Goal: Task Accomplishment & Management: Use online tool/utility

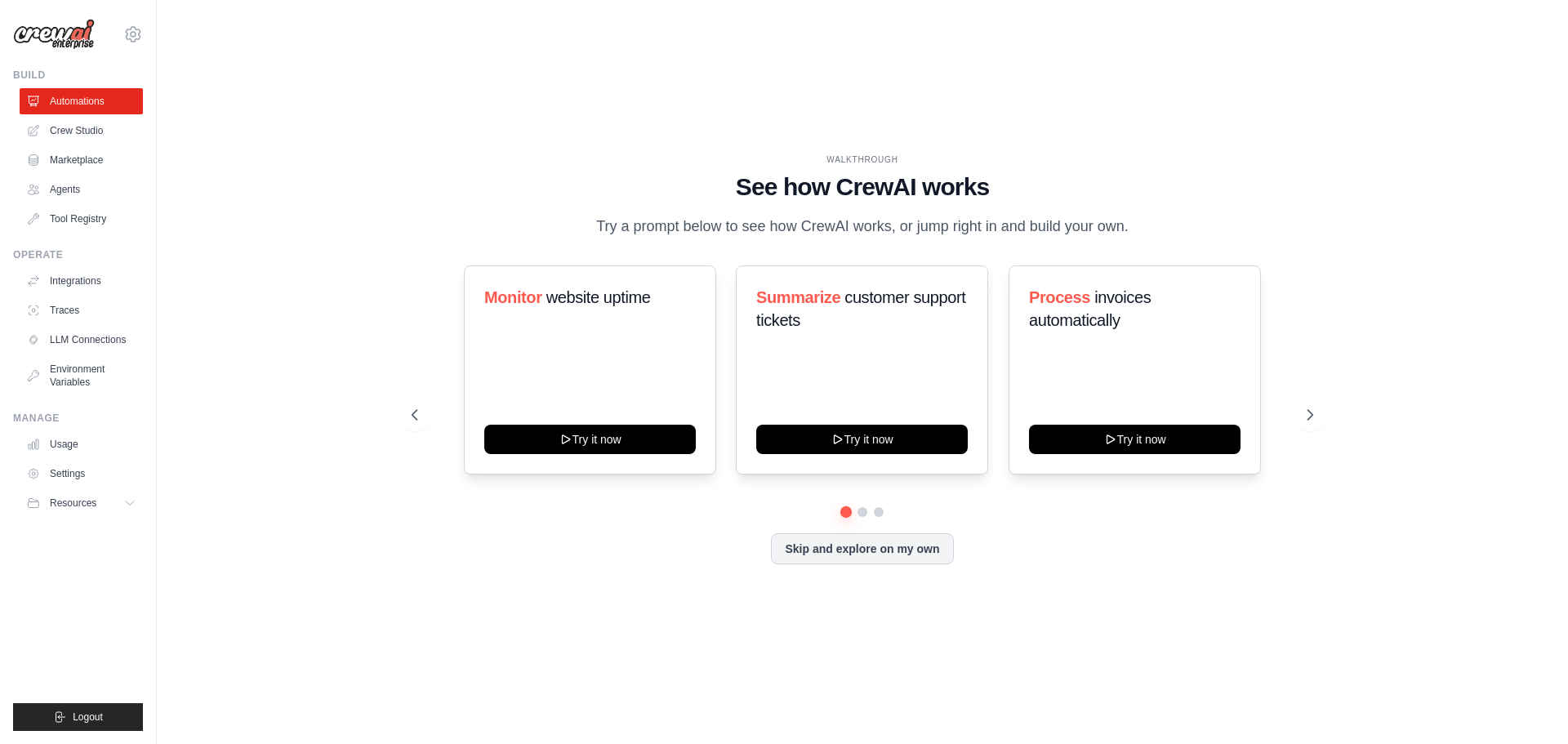
click at [467, 121] on div "WALKTHROUGH See how CrewAI works Try a prompt below to see how CrewAI works, or…" at bounding box center [862, 372] width 1359 height 711
click at [139, 28] on icon at bounding box center [133, 34] width 19 height 19
click at [132, 110] on link "Settings" at bounding box center [134, 110] width 144 height 29
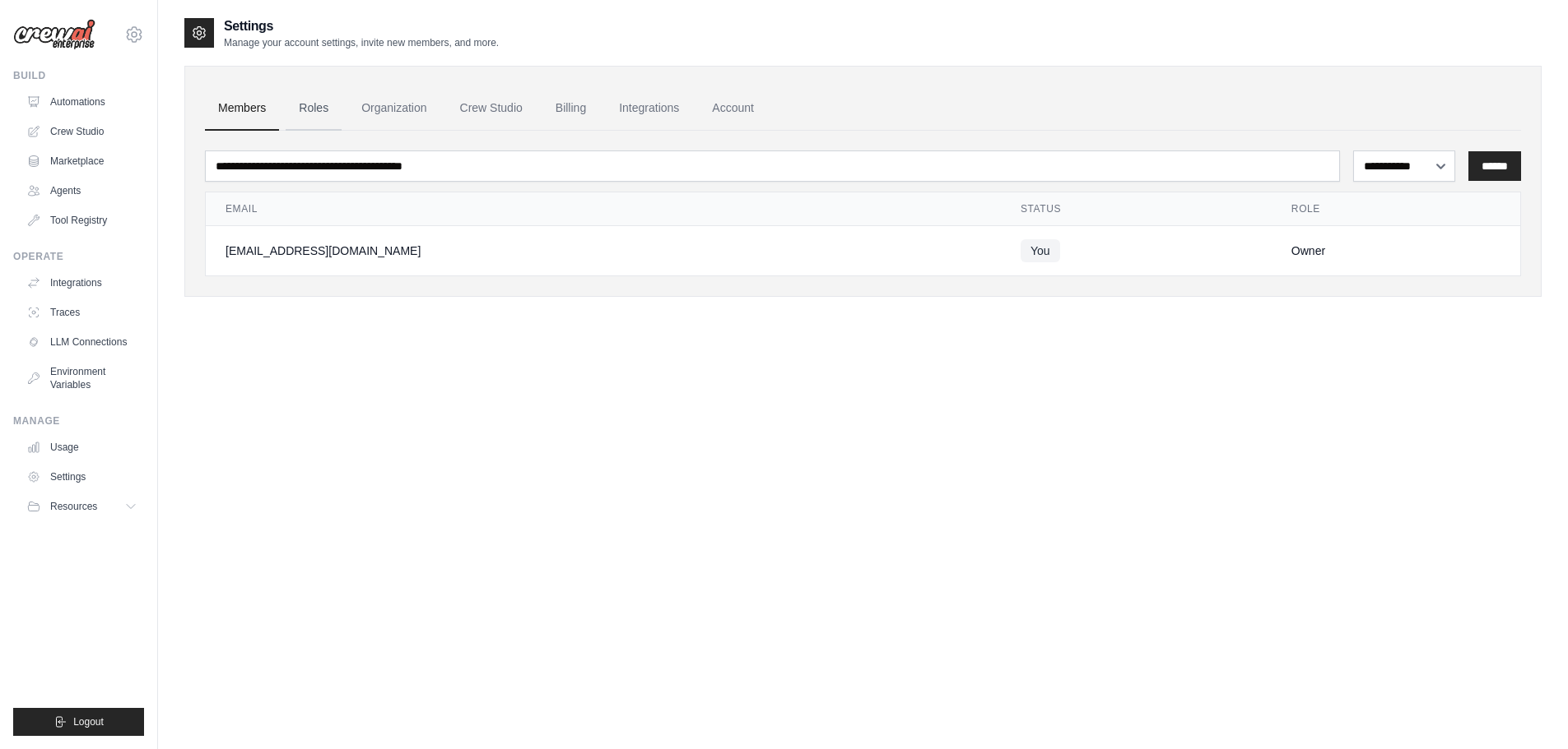
click at [310, 109] on link "Roles" at bounding box center [313, 109] width 56 height 44
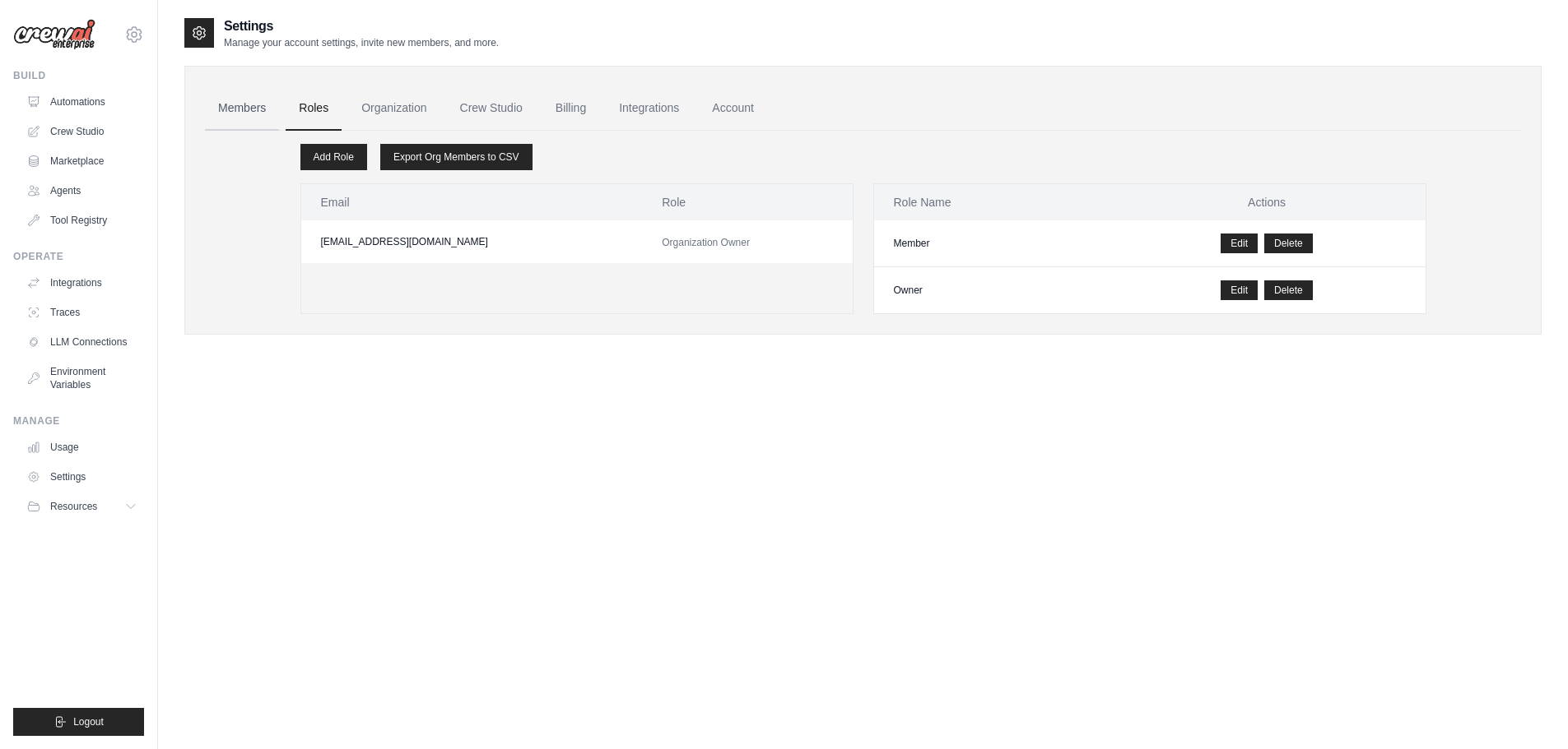
click at [239, 104] on link "Members" at bounding box center [242, 109] width 74 height 44
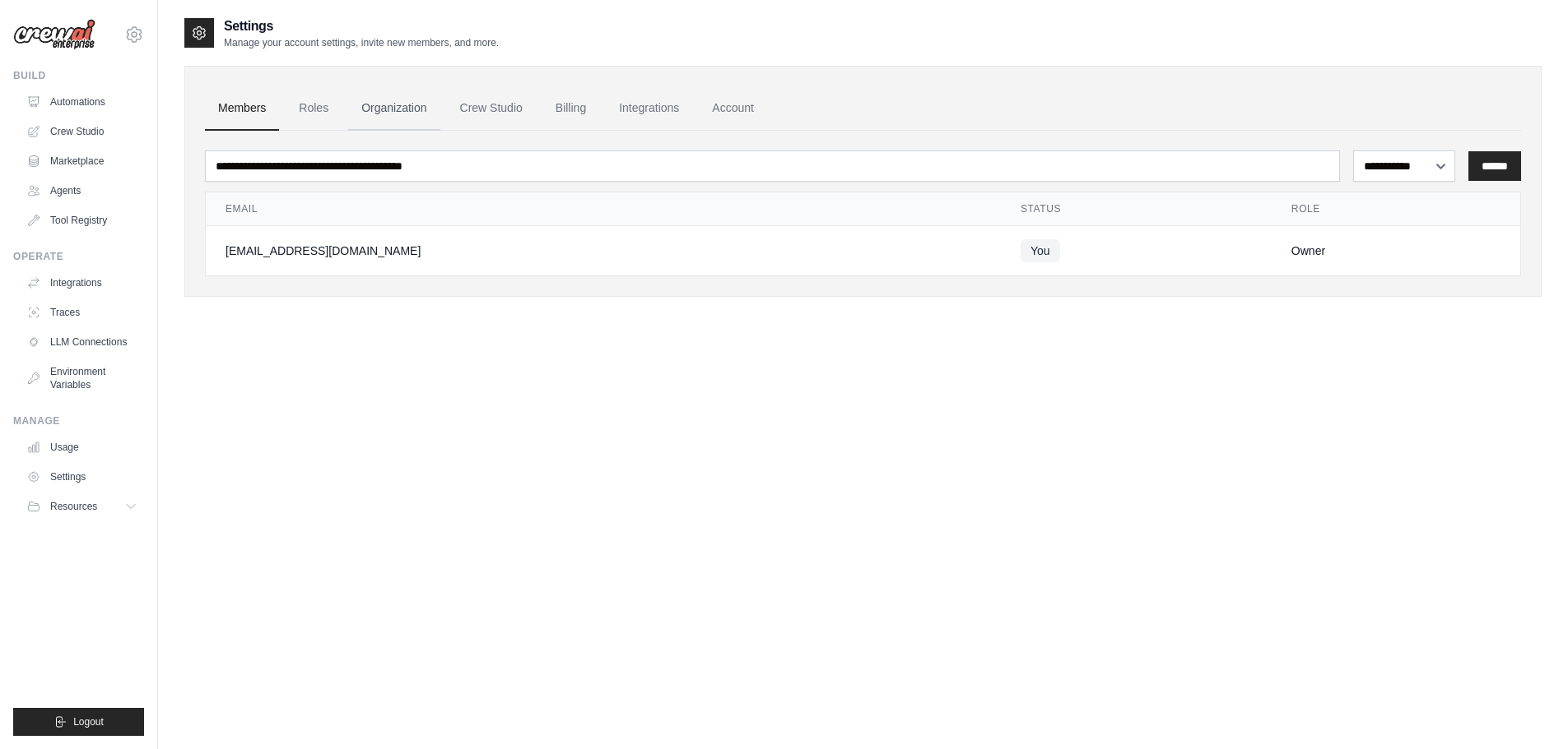
click at [409, 112] on link "Organization" at bounding box center [393, 109] width 91 height 44
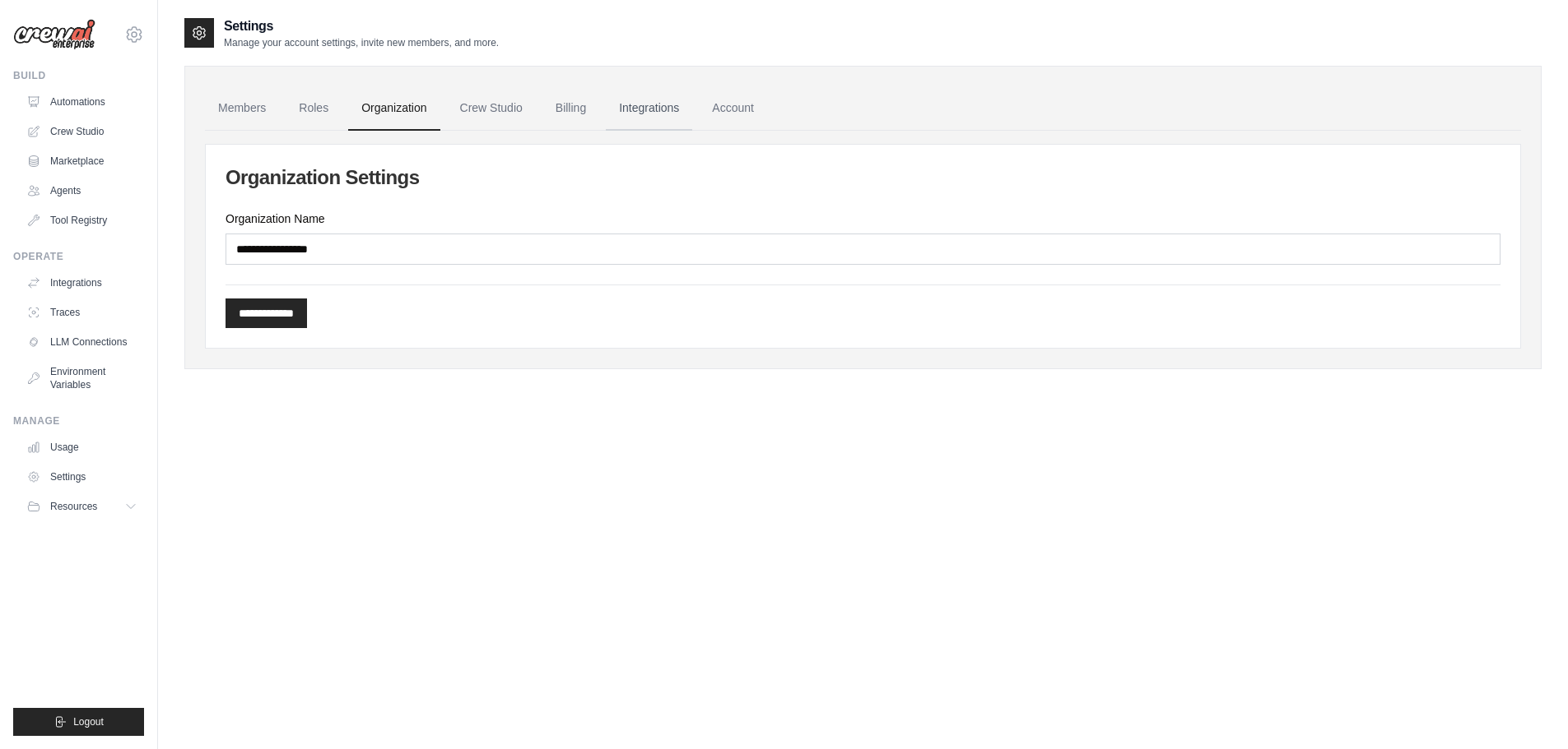
click at [662, 101] on link "Integrations" at bounding box center [649, 109] width 87 height 44
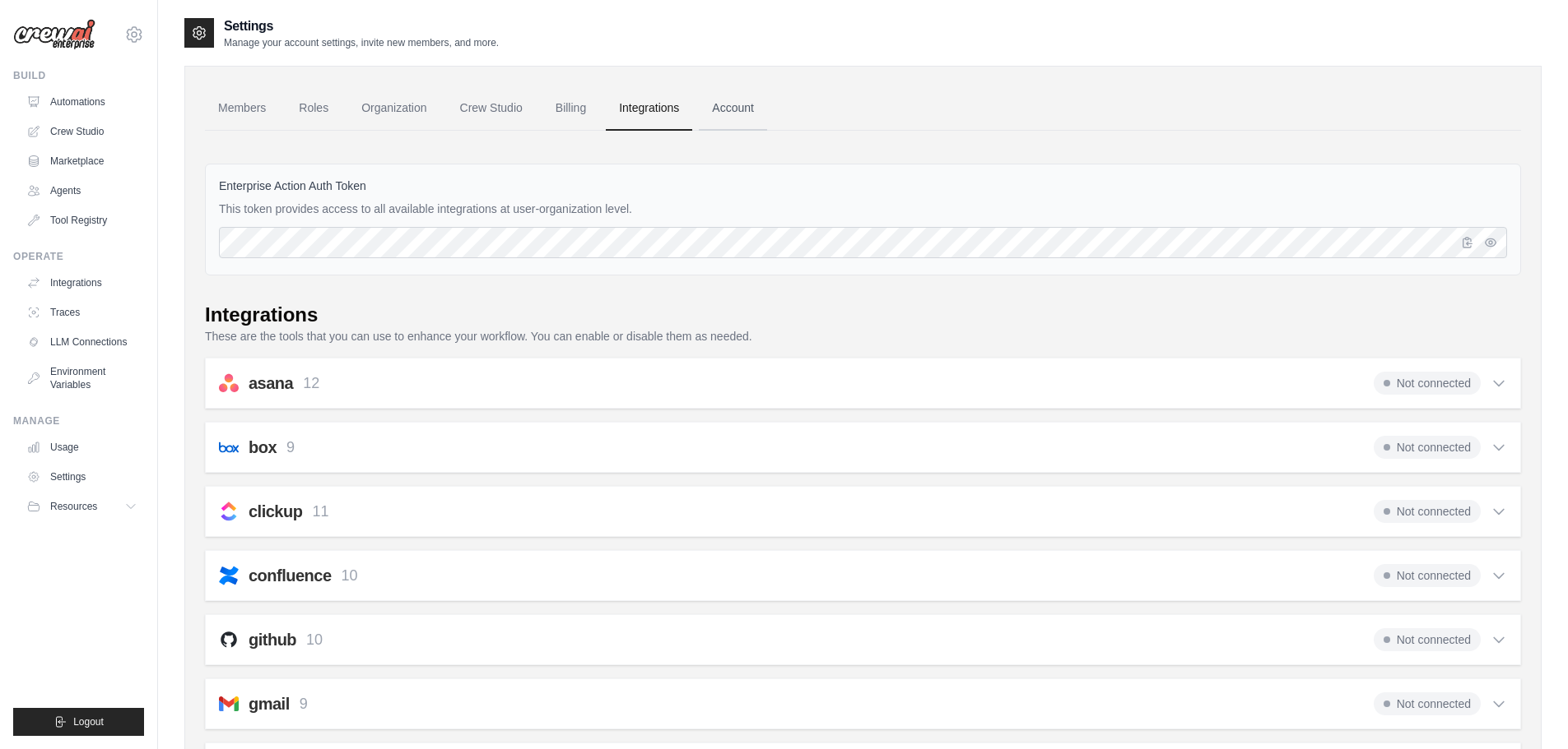
click at [764, 109] on link "Account" at bounding box center [733, 109] width 68 height 44
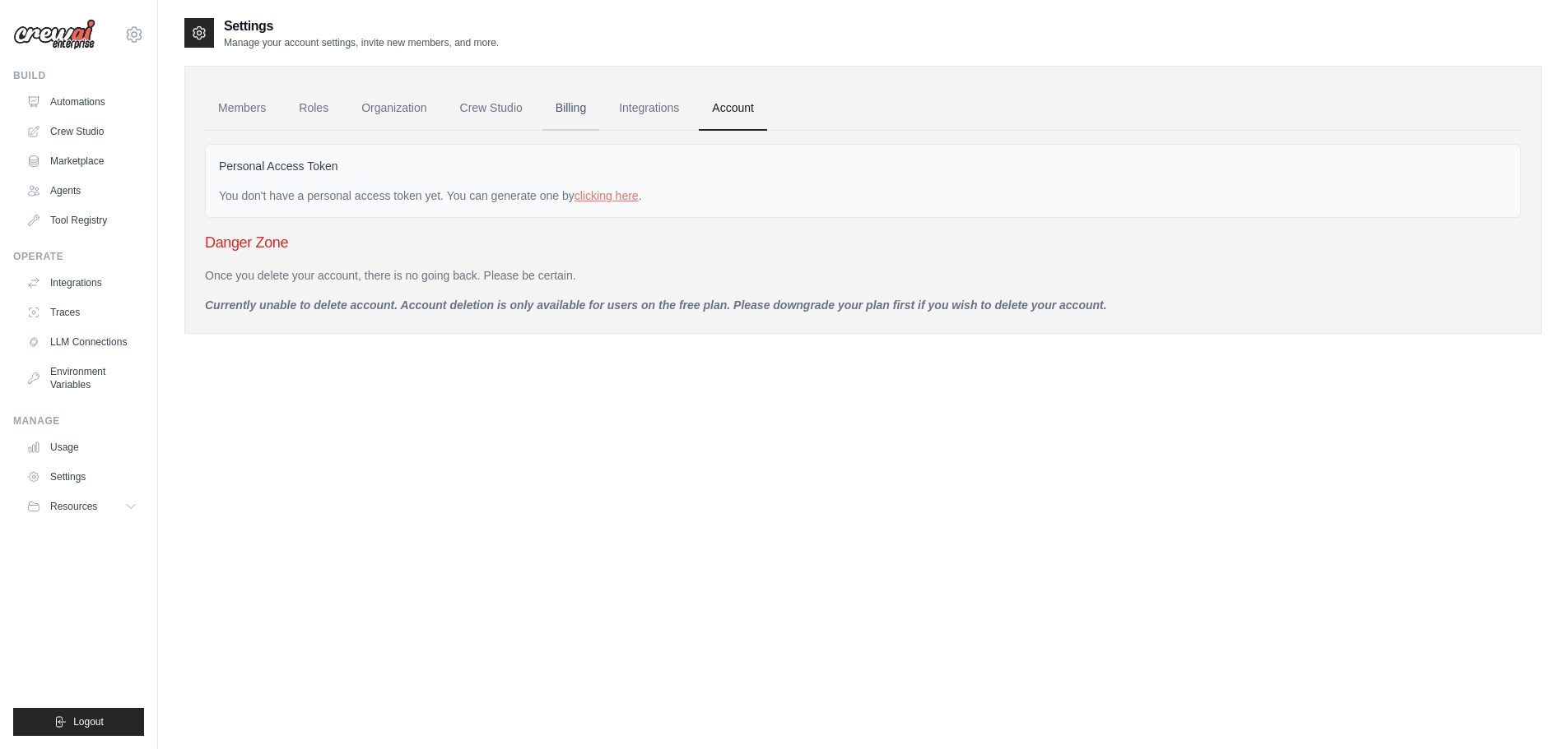
click at [570, 111] on link "Billing" at bounding box center [571, 109] width 57 height 44
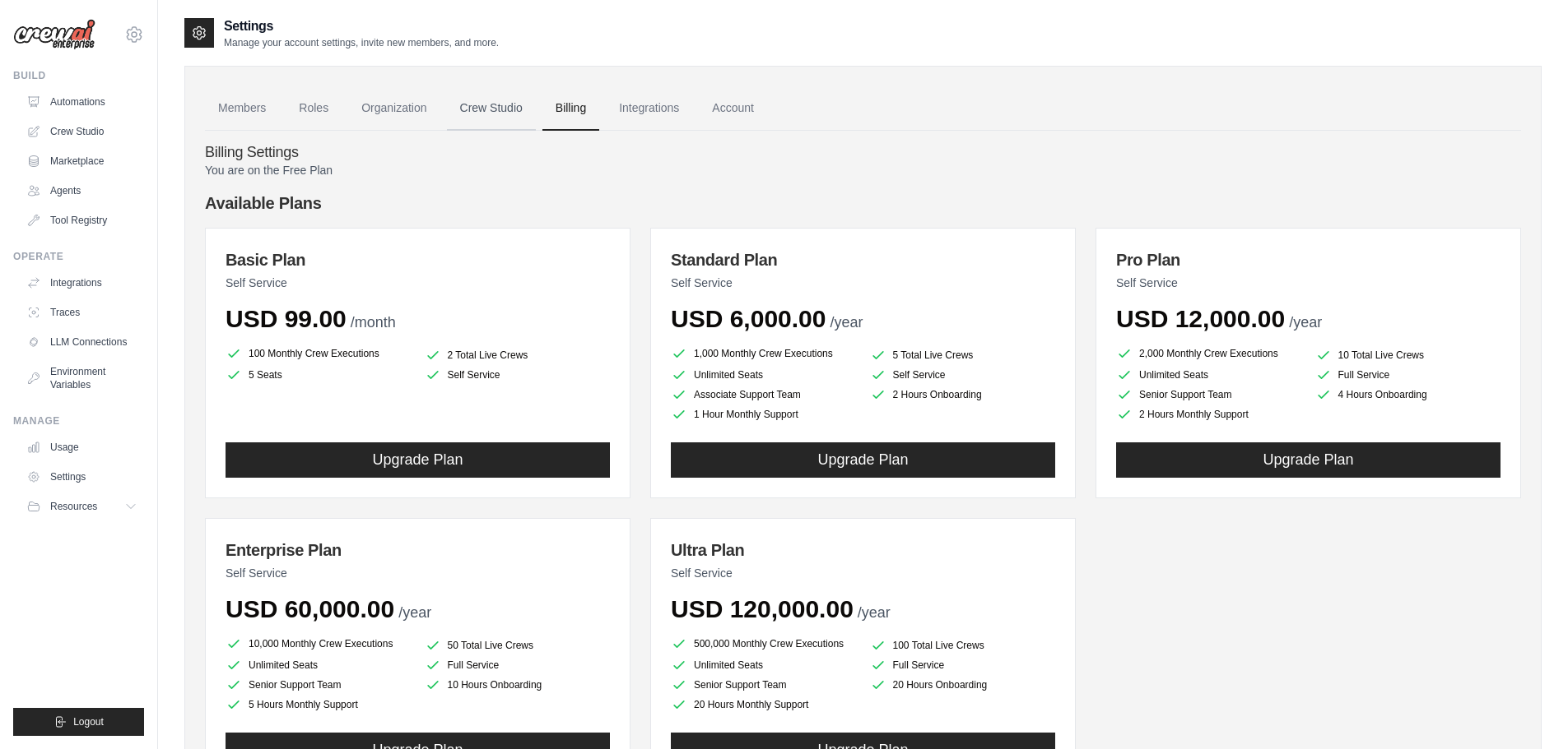
click at [513, 102] on link "Crew Studio" at bounding box center [492, 109] width 89 height 44
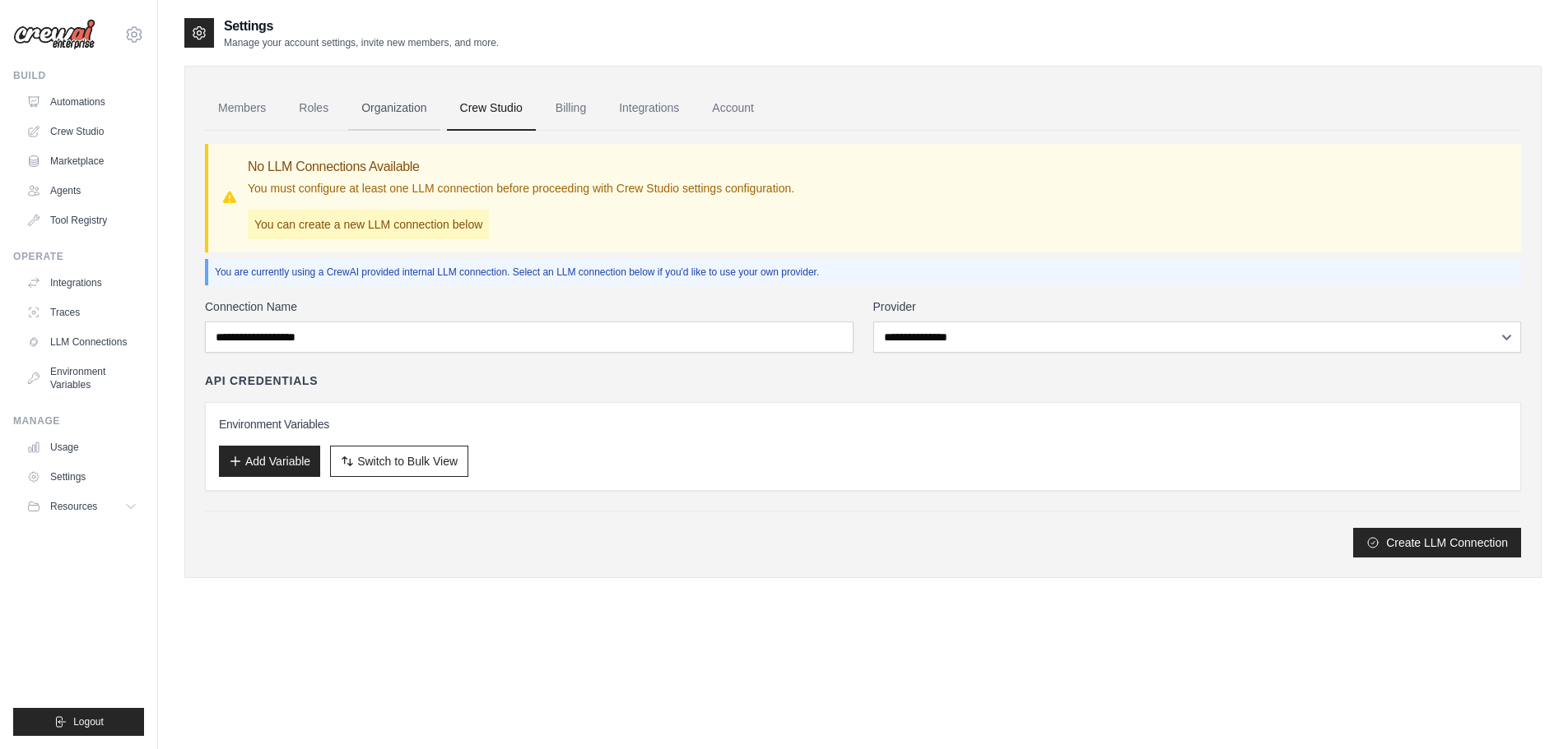
click at [367, 103] on link "Organization" at bounding box center [393, 109] width 91 height 44
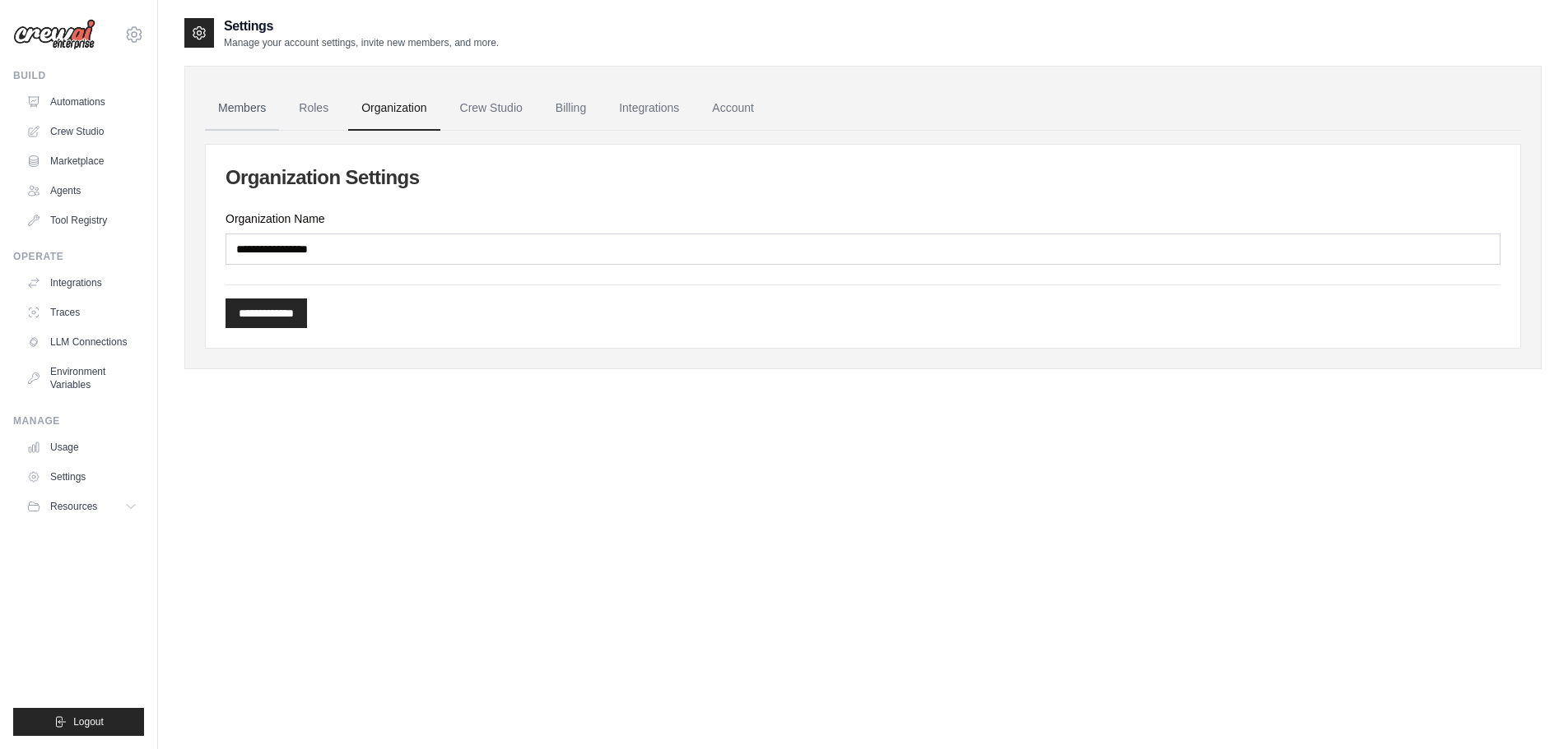
click at [238, 110] on link "Members" at bounding box center [242, 109] width 74 height 44
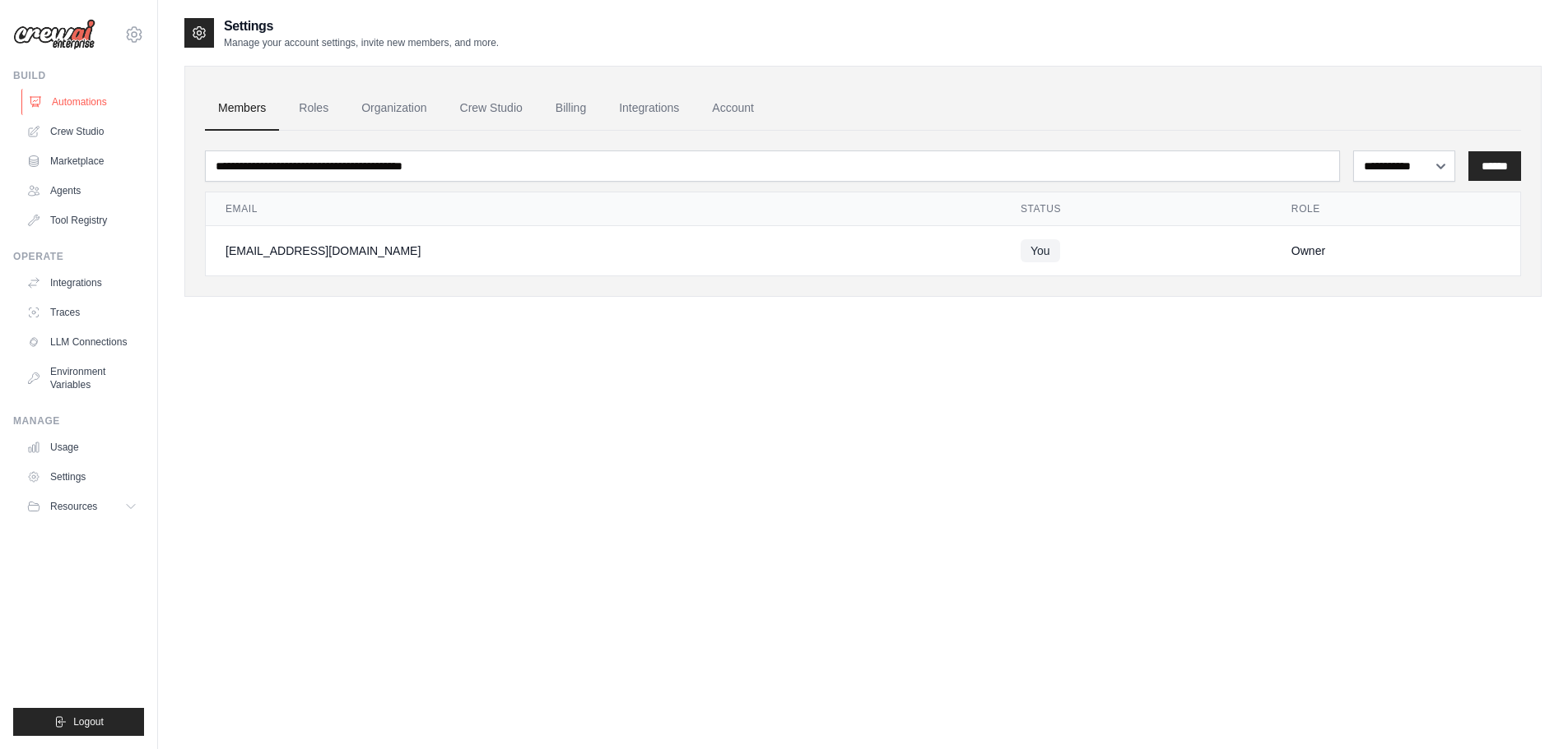
click at [85, 100] on link "Automations" at bounding box center [83, 102] width 124 height 27
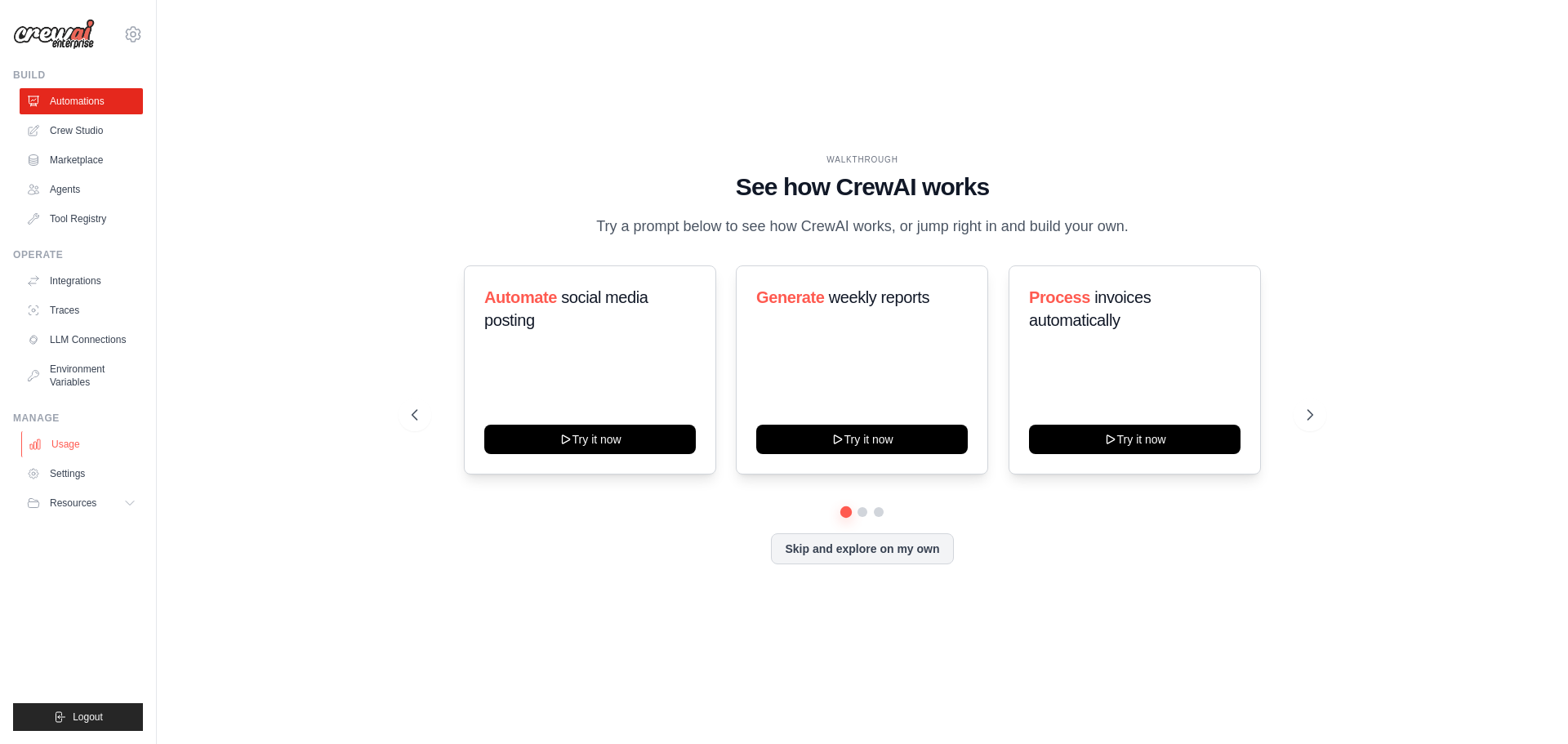
click at [89, 452] on link "Usage" at bounding box center [83, 445] width 123 height 26
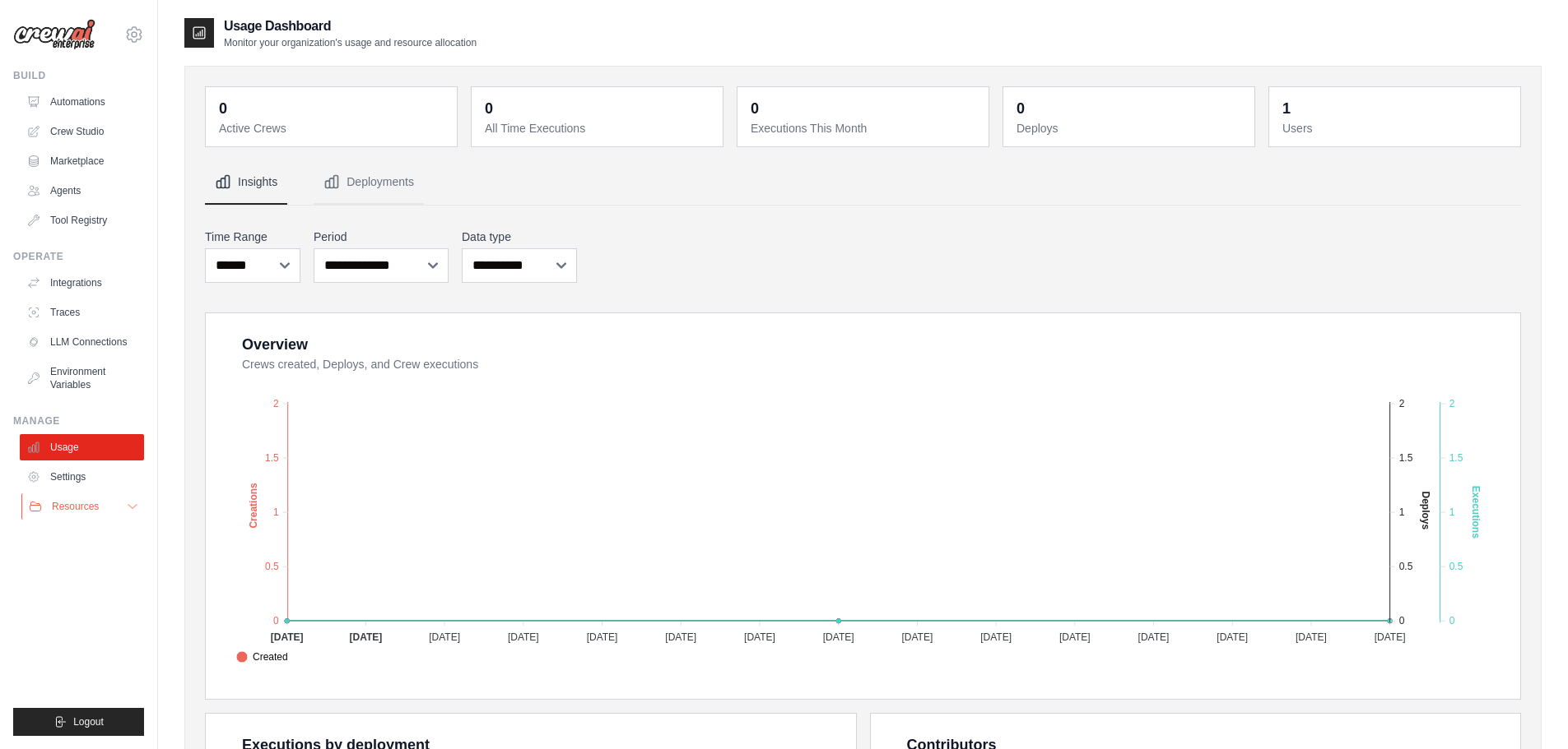
click at [83, 504] on span "Resources" at bounding box center [75, 506] width 47 height 13
click at [64, 35] on img at bounding box center [54, 34] width 82 height 31
click at [94, 102] on link "Automations" at bounding box center [83, 102] width 124 height 27
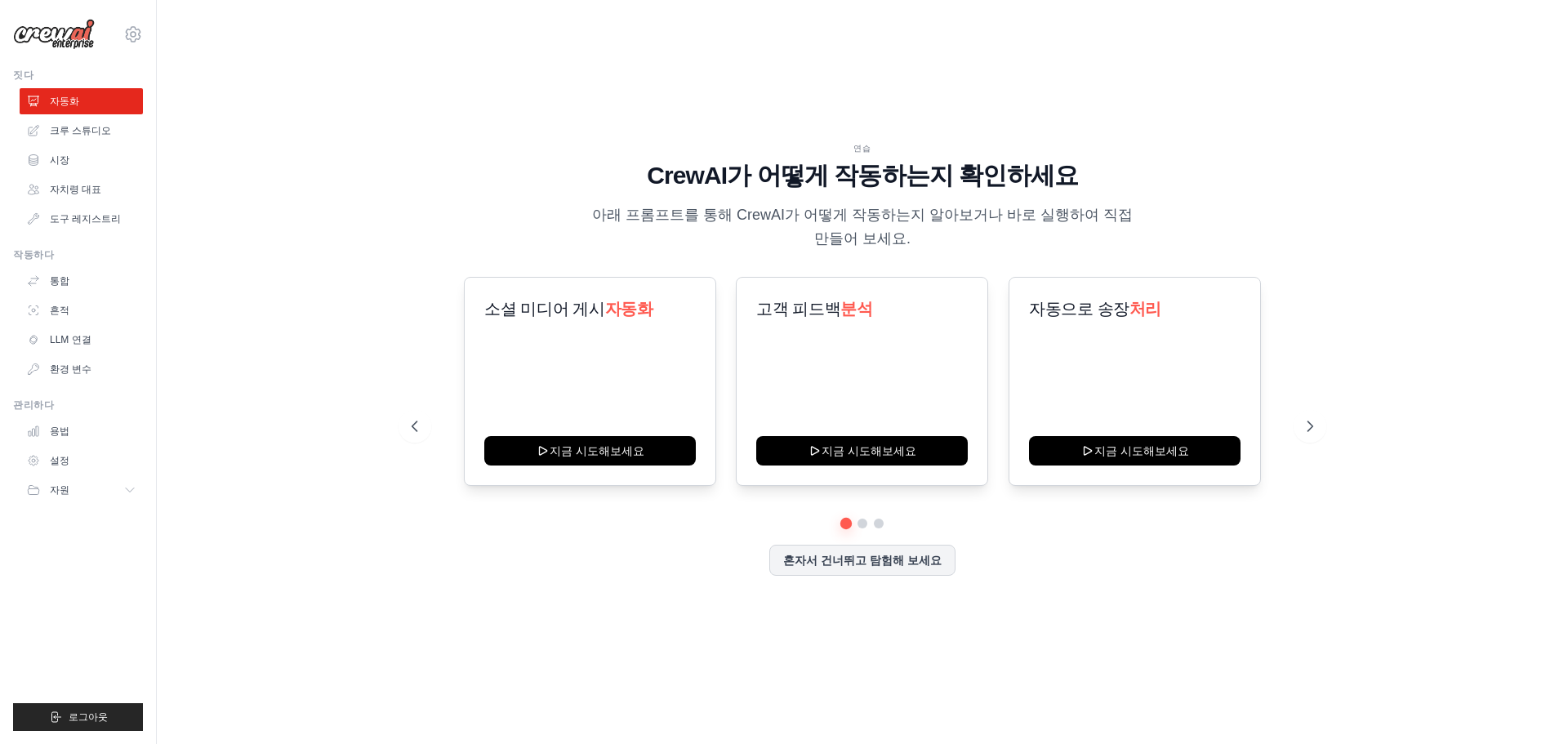
click at [540, 146] on div "연습" at bounding box center [862, 149] width 902 height 12
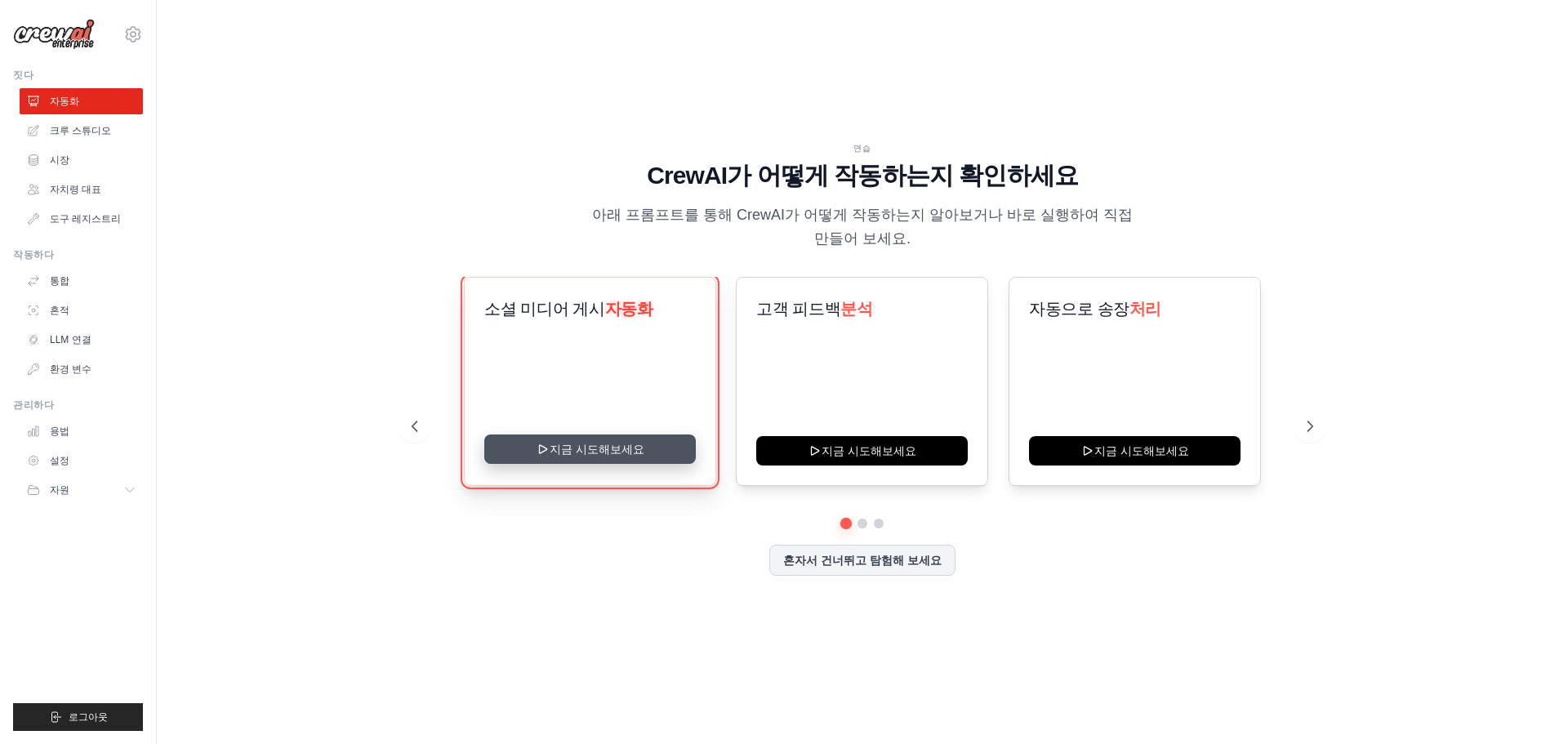
click at [613, 454] on button "지금 시도해보세요" at bounding box center [590, 449] width 212 height 29
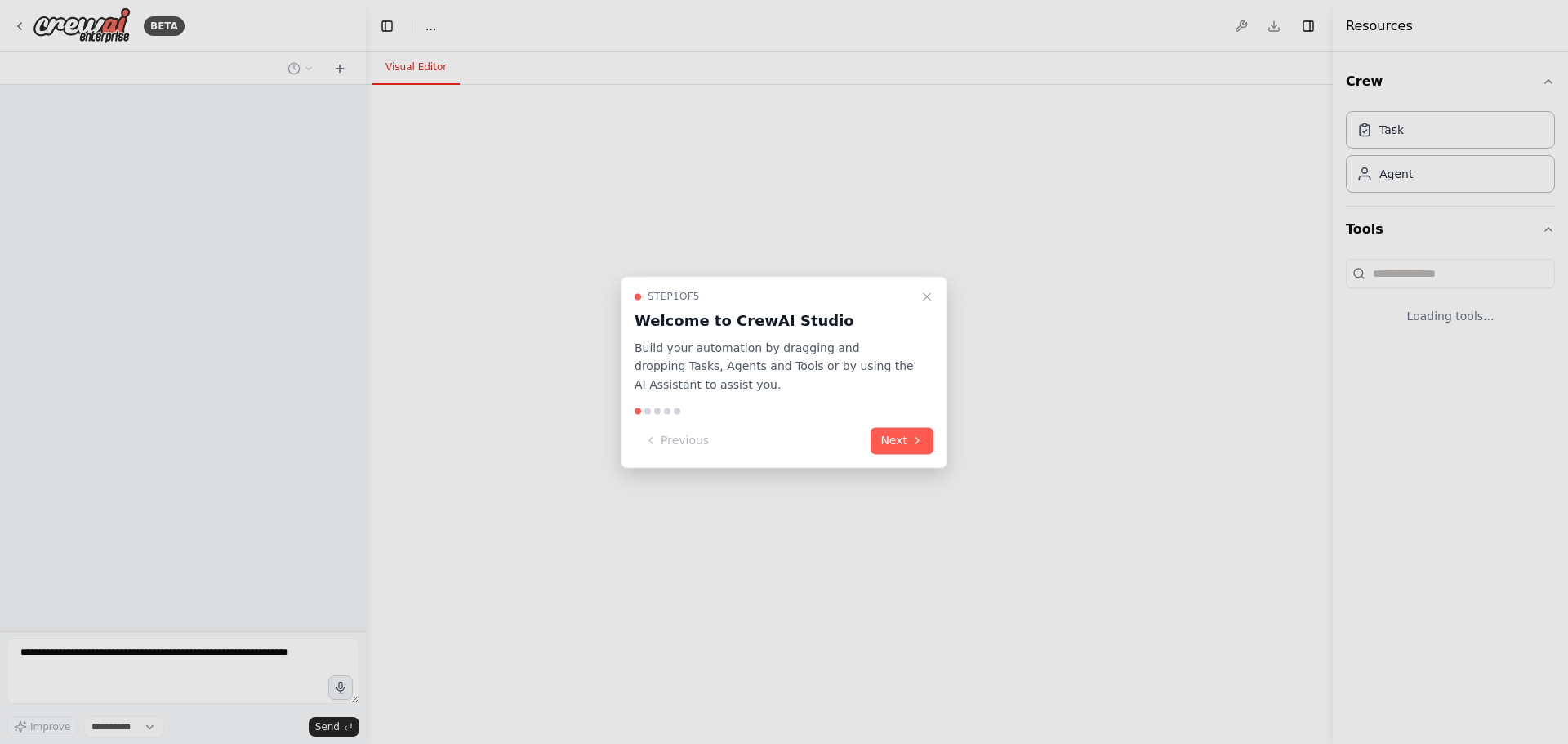
select select "****"
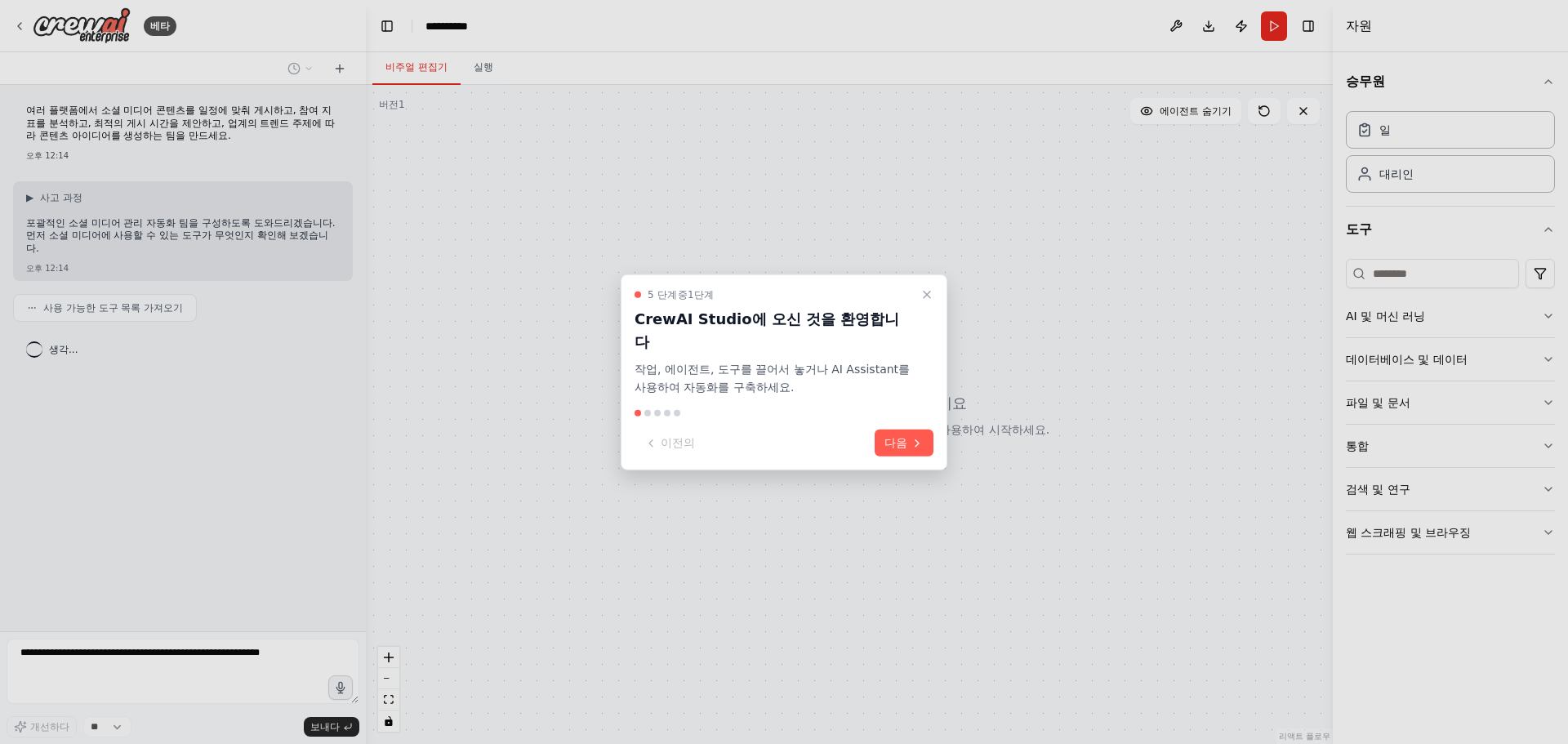
click at [808, 364] on font "작업, 에이전트, 도구를 끌어서 놓거나 AI Assistant를 사용하여 자동화를 구축하세요." at bounding box center [772, 378] width 275 height 32
drag, startPoint x: 842, startPoint y: 361, endPoint x: 723, endPoint y: 361, distance: 119.0
click at [723, 362] on font "작업, 에이전트, 도구를 끌어서 놓거나 AI Assistant를 사용하여 자동화를 구축하세요." at bounding box center [772, 378] width 275 height 32
click at [847, 362] on font "작업, 에이전트, 도구를 끌어서 놓거나 AI Assistant를 사용하여 자동화를 구축하세요." at bounding box center [772, 378] width 275 height 32
click at [904, 436] on font "다음" at bounding box center [896, 442] width 23 height 13
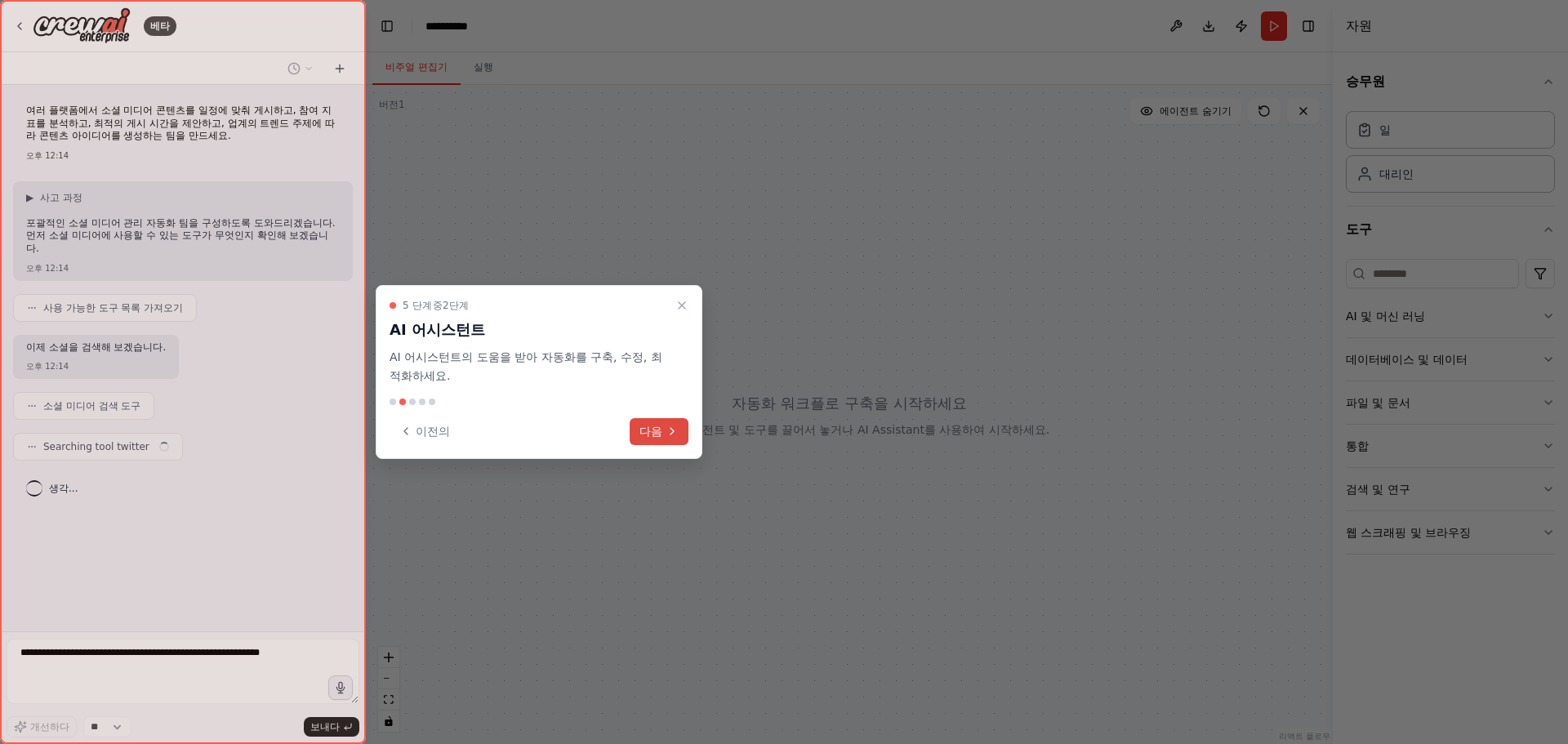
click at [661, 426] on font "다음" at bounding box center [651, 431] width 23 height 13
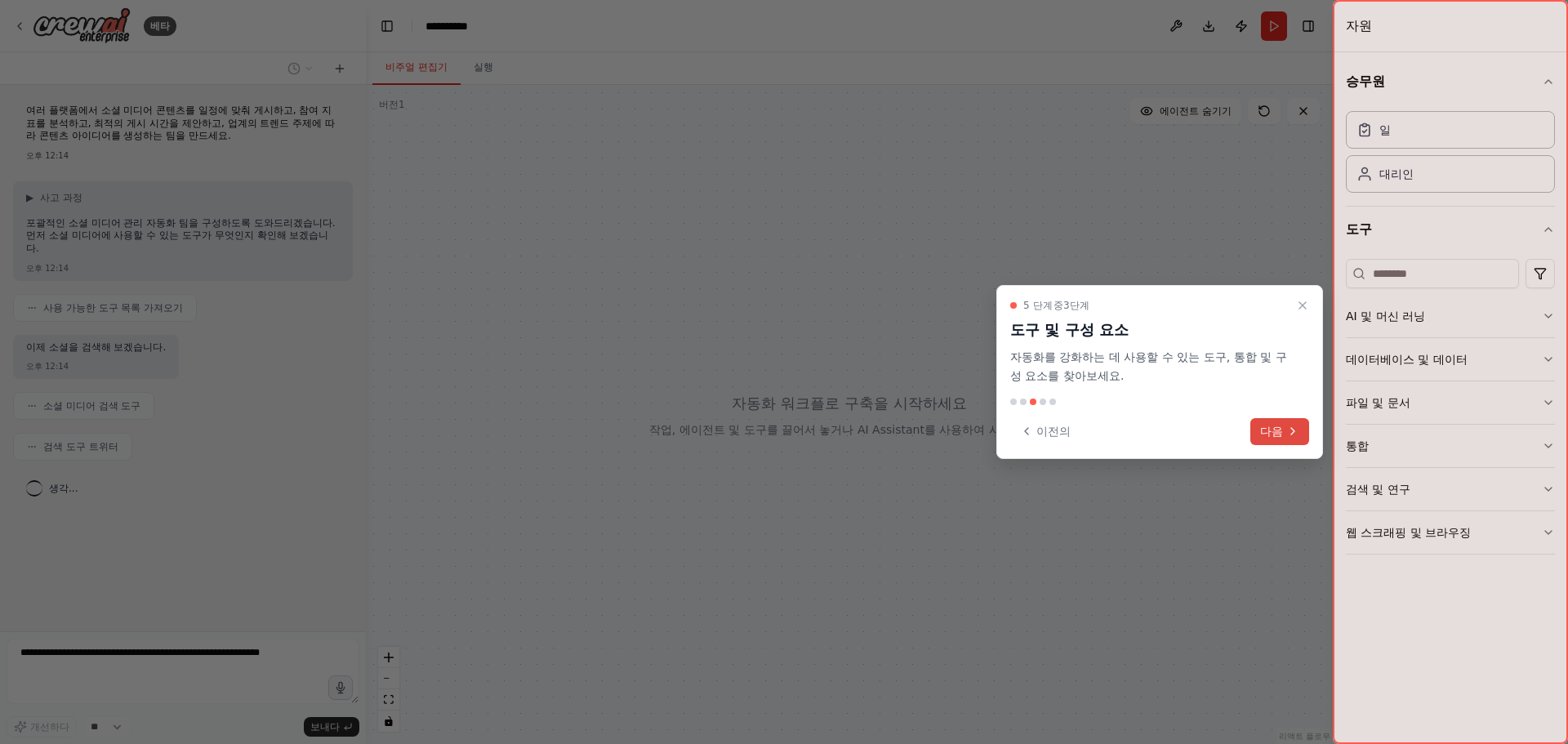
click at [1280, 421] on button "다음" at bounding box center [1280, 432] width 59 height 27
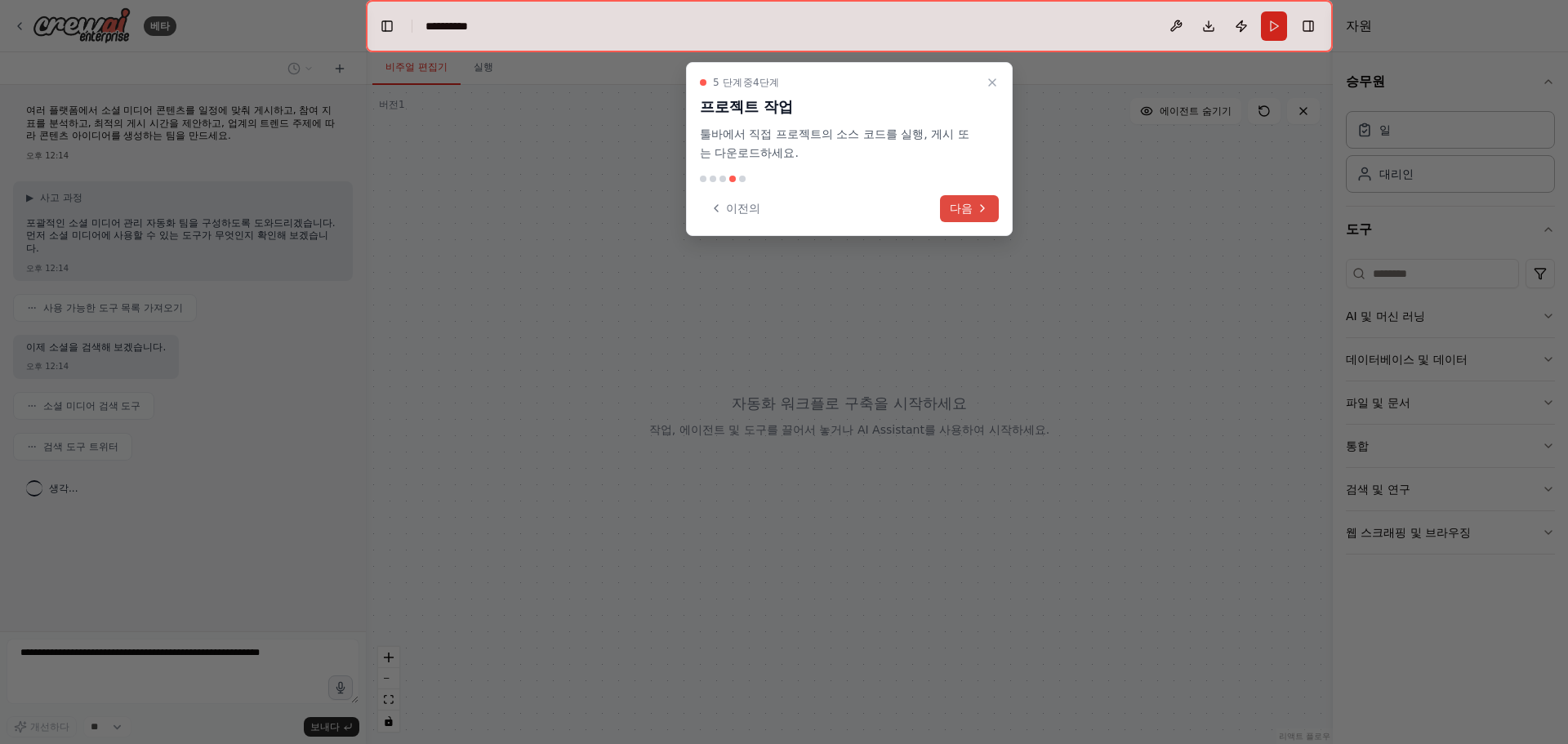
click at [969, 208] on font "다음" at bounding box center [962, 208] width 23 height 13
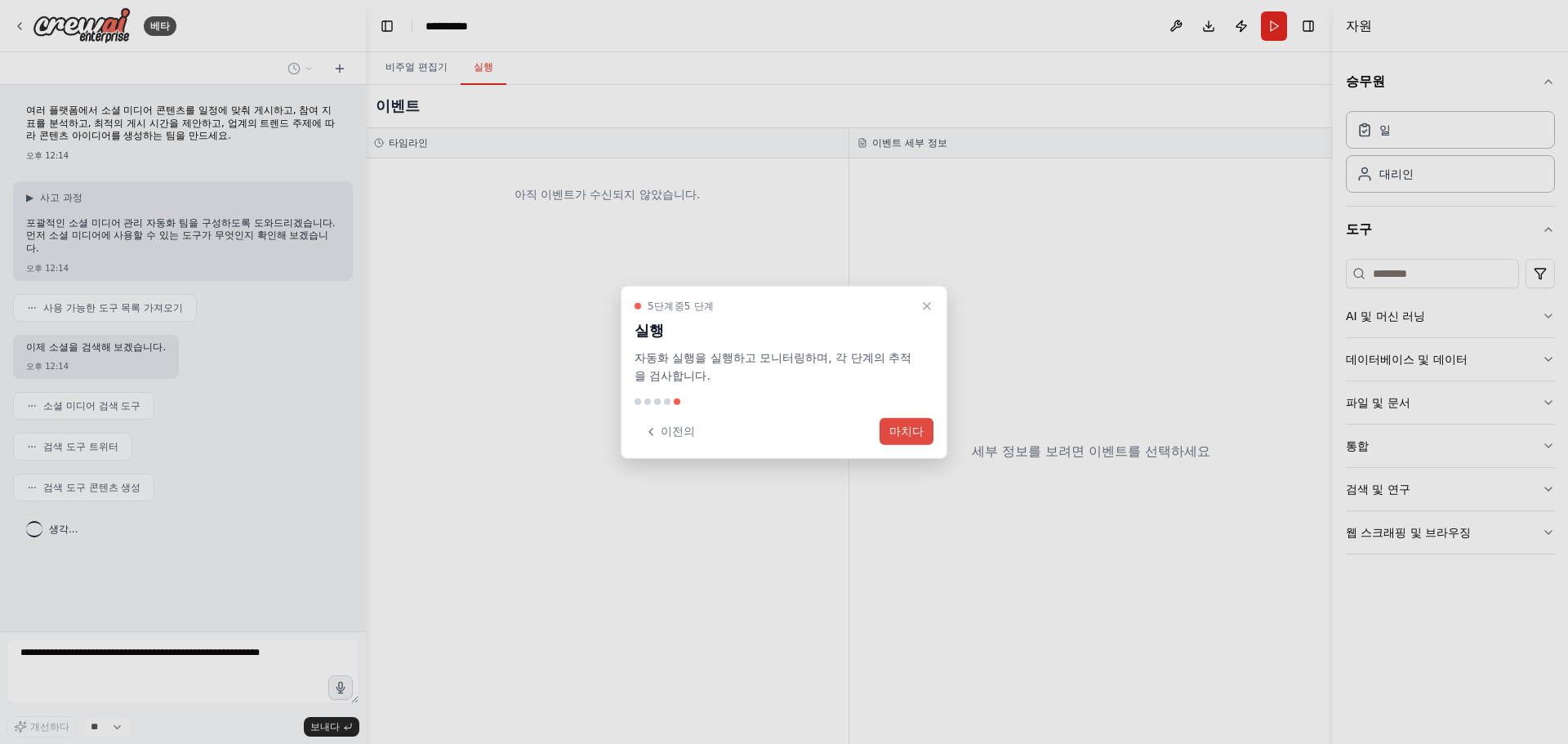
click at [912, 426] on font "마치다" at bounding box center [906, 431] width 34 height 13
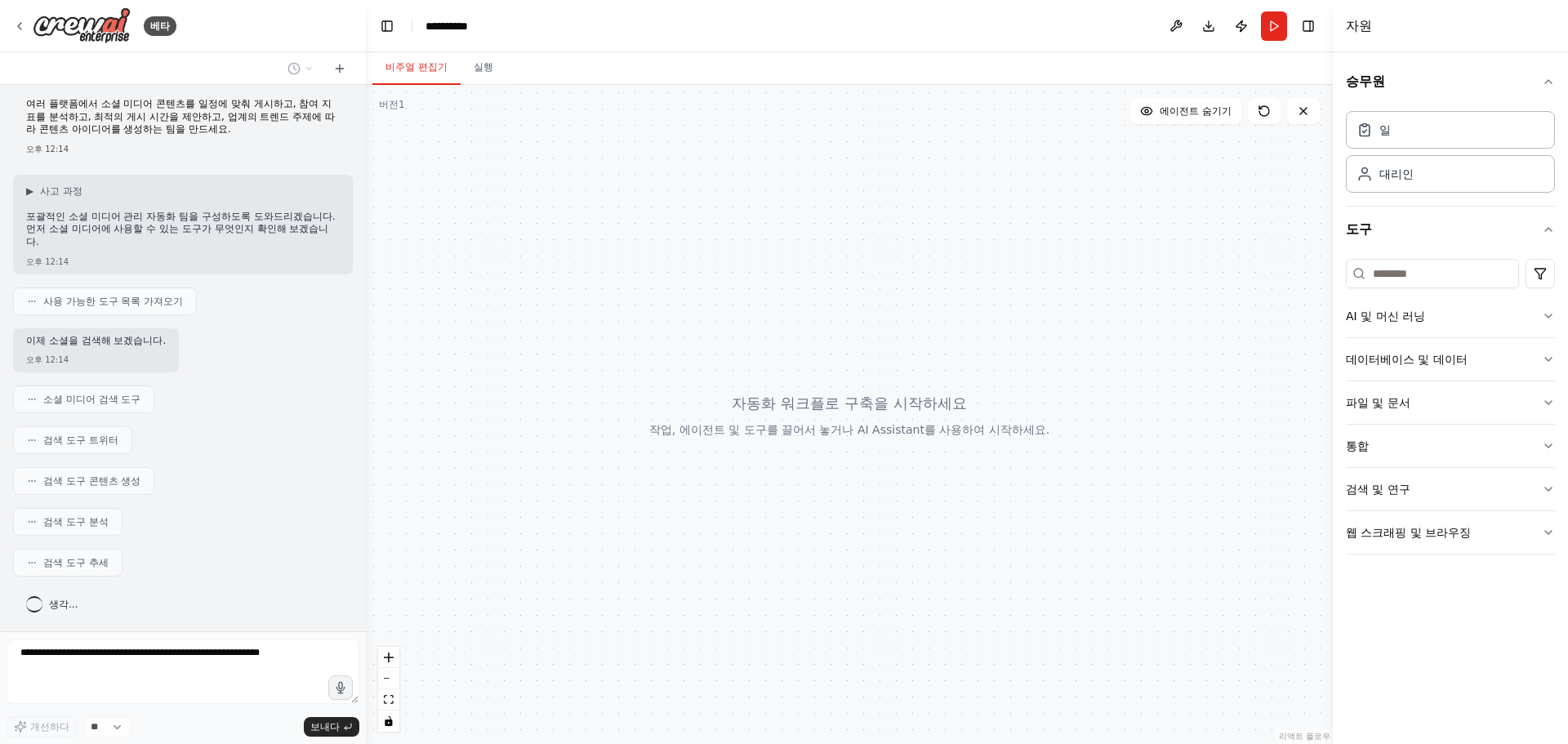
scroll to position [47, 0]
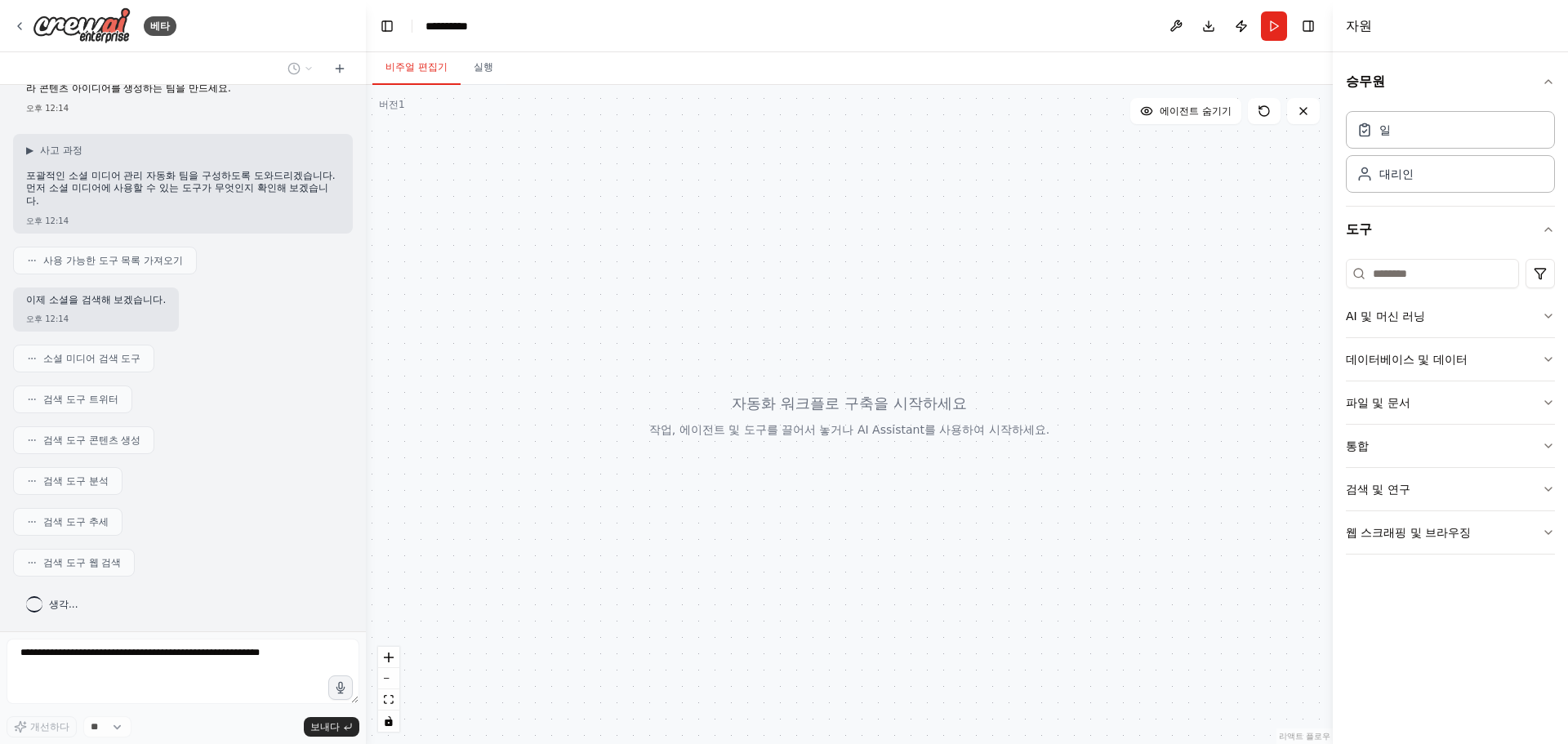
drag, startPoint x: 790, startPoint y: 428, endPoint x: 855, endPoint y: 434, distance: 65.3
click at [855, 434] on div at bounding box center [849, 415] width 967 height 660
click at [709, 372] on div at bounding box center [849, 415] width 967 height 660
drag, startPoint x: 1078, startPoint y: 321, endPoint x: 1032, endPoint y: 345, distance: 51.9
click at [1032, 345] on div at bounding box center [849, 415] width 967 height 660
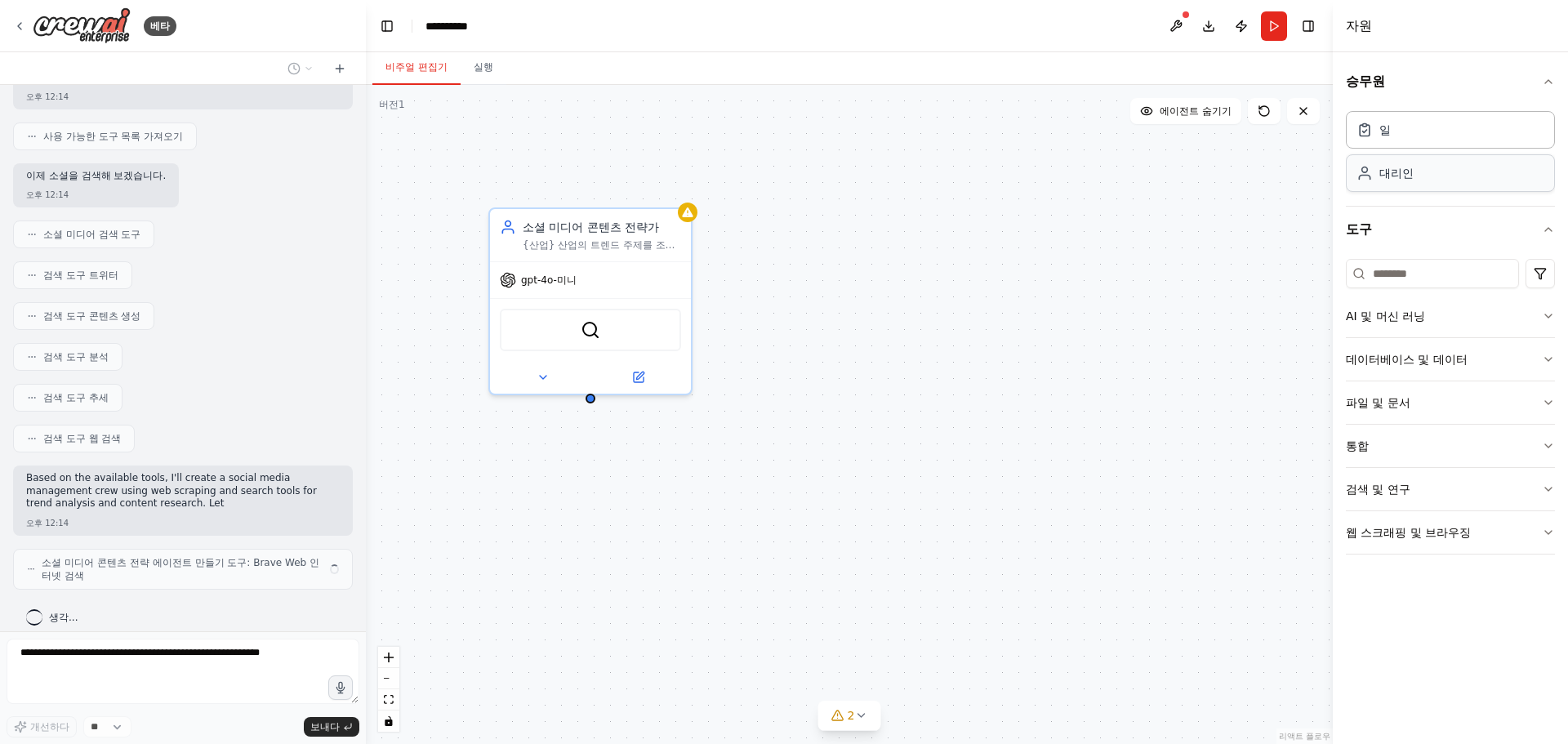
scroll to position [185, 0]
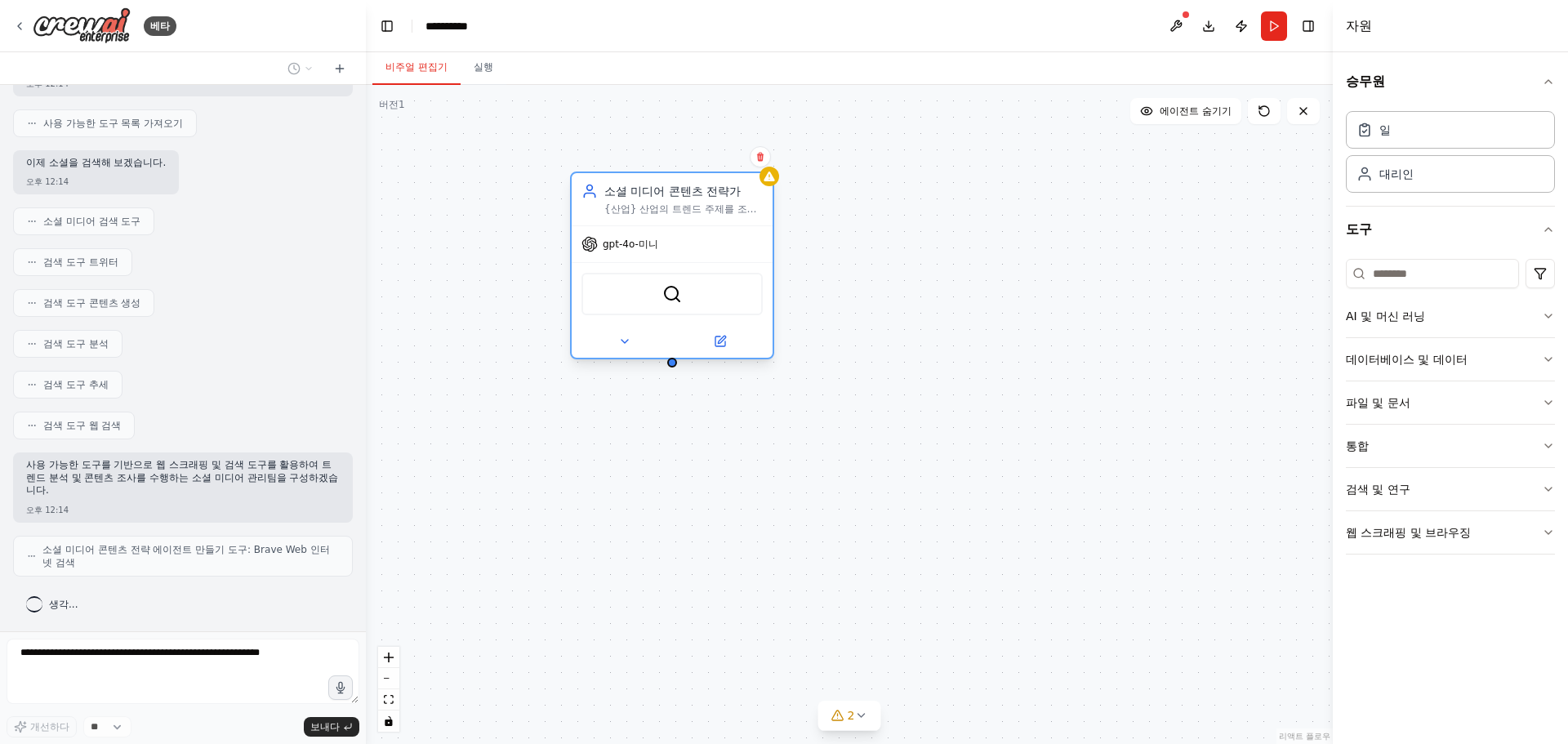
drag, startPoint x: 594, startPoint y: 236, endPoint x: 674, endPoint y: 193, distance: 90.8
click at [674, 193] on div "소셜 미디어 콘텐츠 전략가 {산업} 산업의 트렌드 주제를 조사하고 다양한 플랫폼에서 소셜 미디어 게시물에 대한 창의적인 콘텐츠 아이디어를 생성…" at bounding box center [684, 199] width 158 height 33
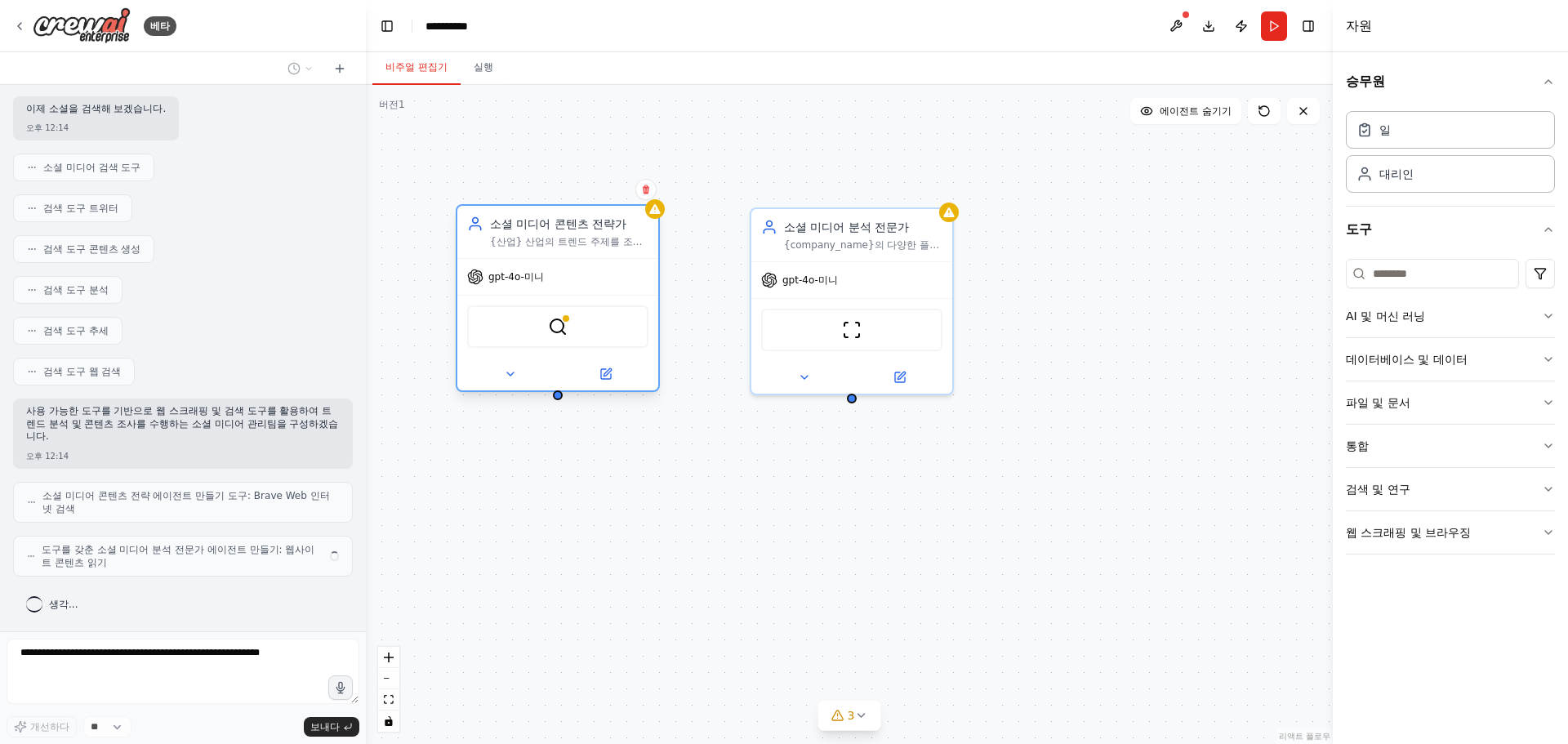
drag, startPoint x: 651, startPoint y: 219, endPoint x: 621, endPoint y: 216, distance: 30.1
click at [621, 217] on font "소셜 미디어 콘텐츠 전략가" at bounding box center [558, 223] width 136 height 13
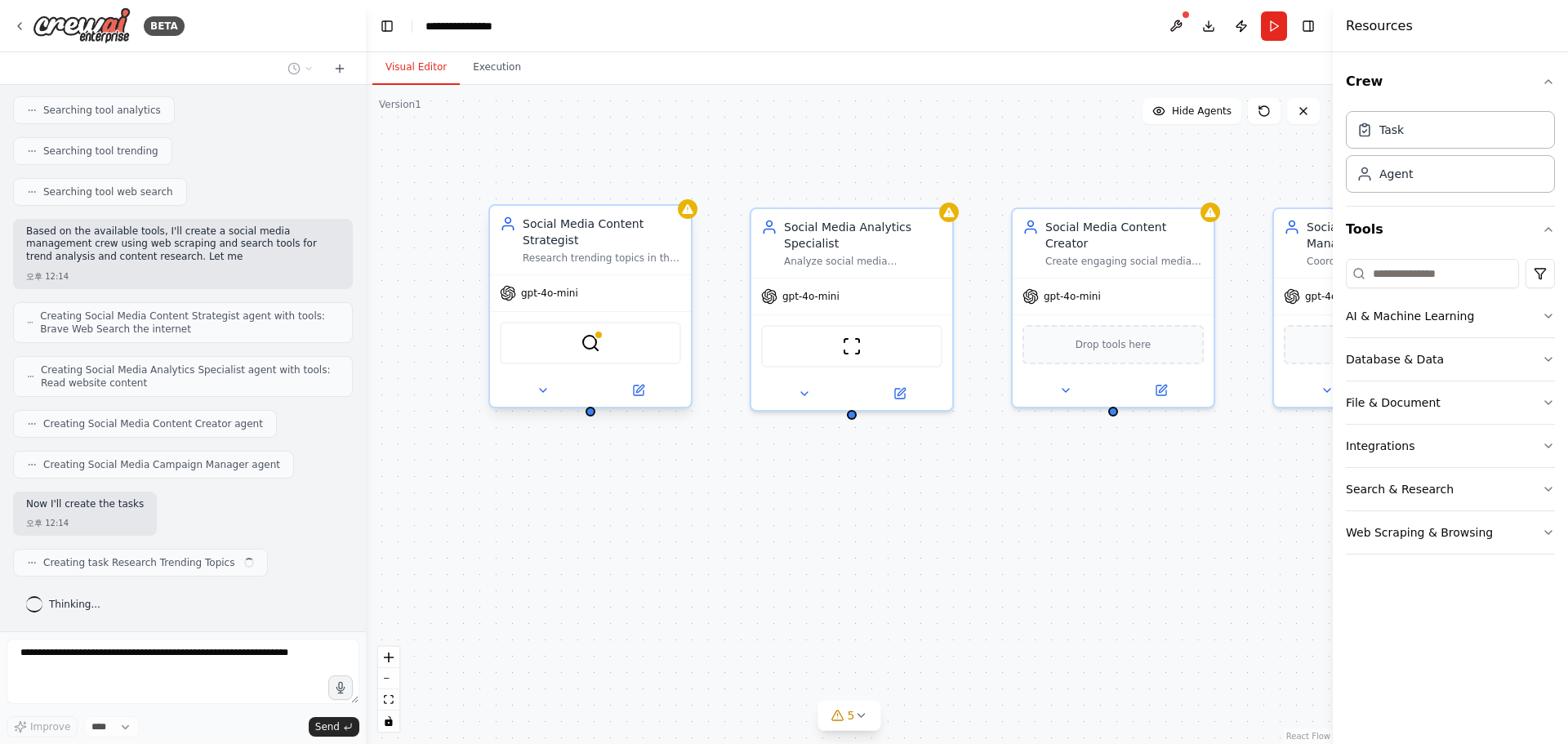
scroll to position [444, 0]
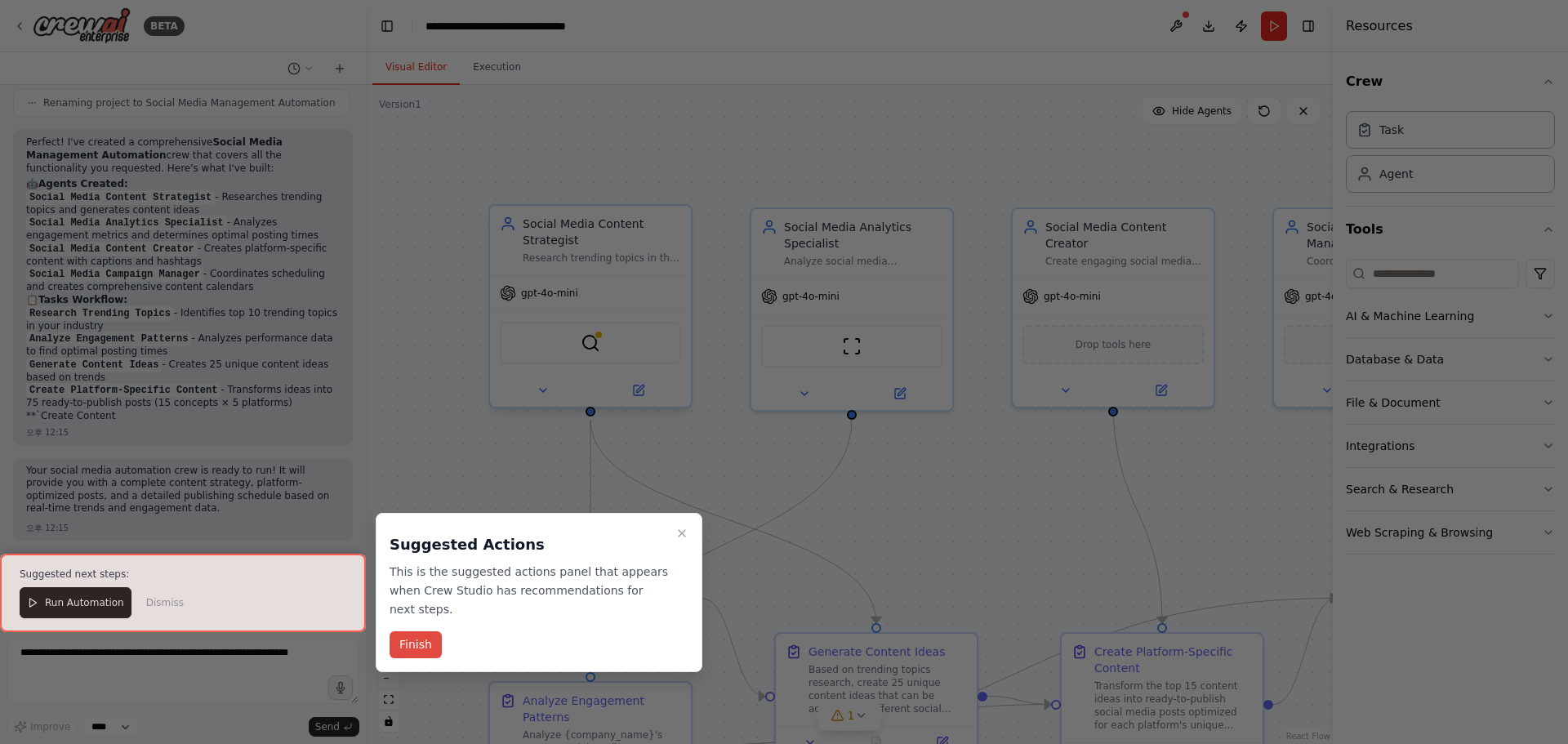
click at [432, 643] on button "Finish" at bounding box center [415, 645] width 52 height 27
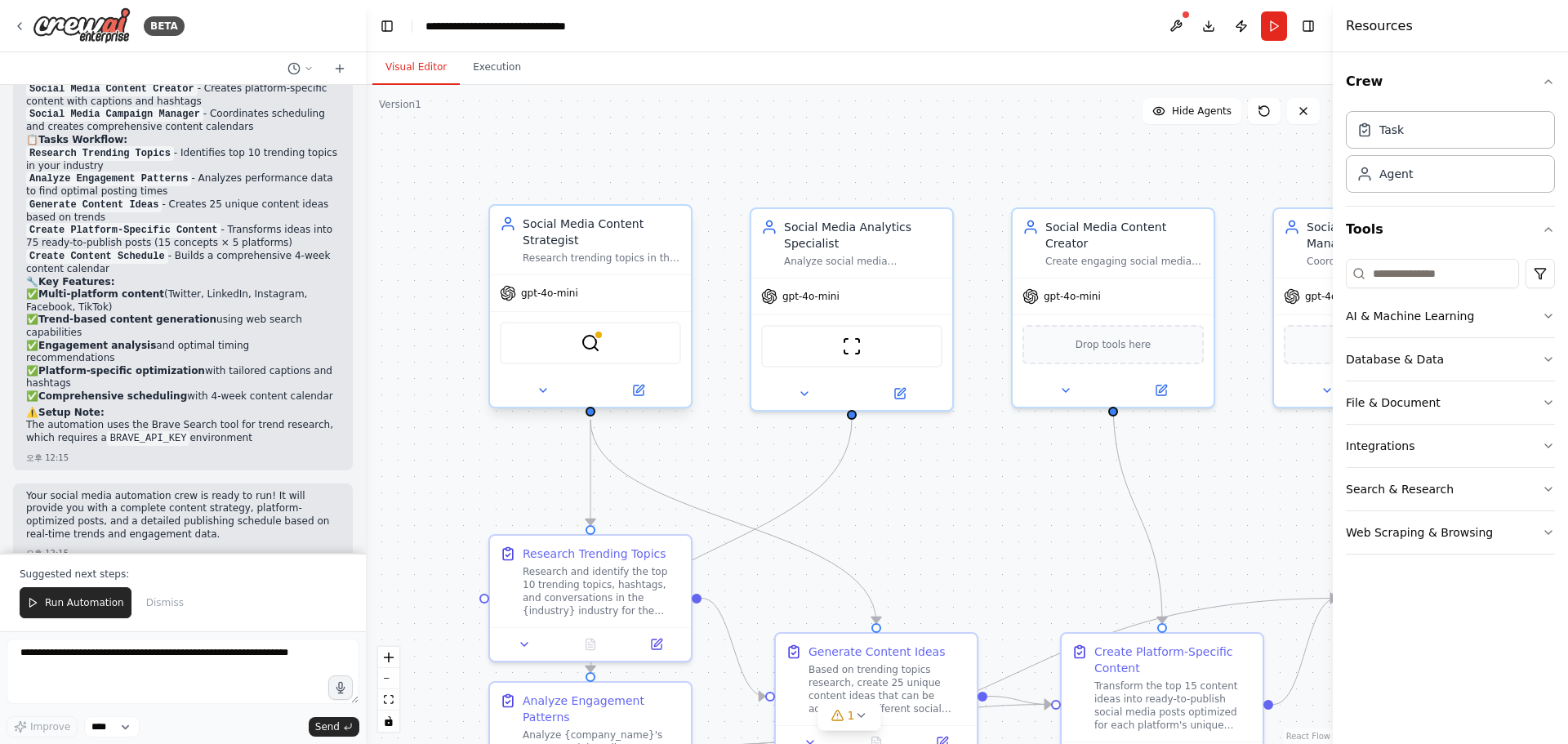
scroll to position [1380, 0]
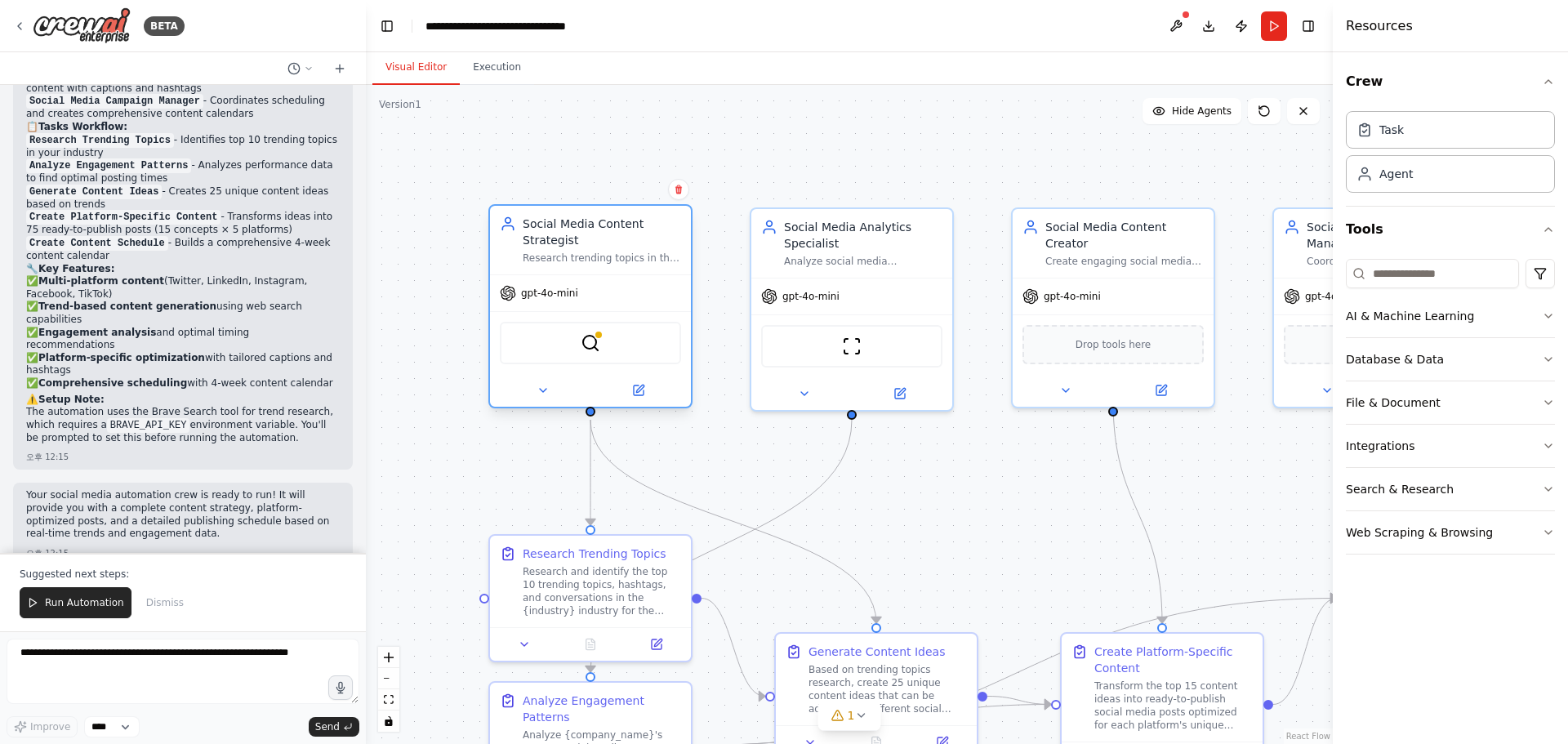
click at [603, 352] on div "BraveSearchTool" at bounding box center [591, 343] width 181 height 42
click at [602, 352] on div "BraveSearchTool" at bounding box center [591, 343] width 181 height 42
click at [592, 355] on div "BraveSearchTool" at bounding box center [591, 343] width 181 height 42
click at [594, 349] on img at bounding box center [591, 343] width 19 height 19
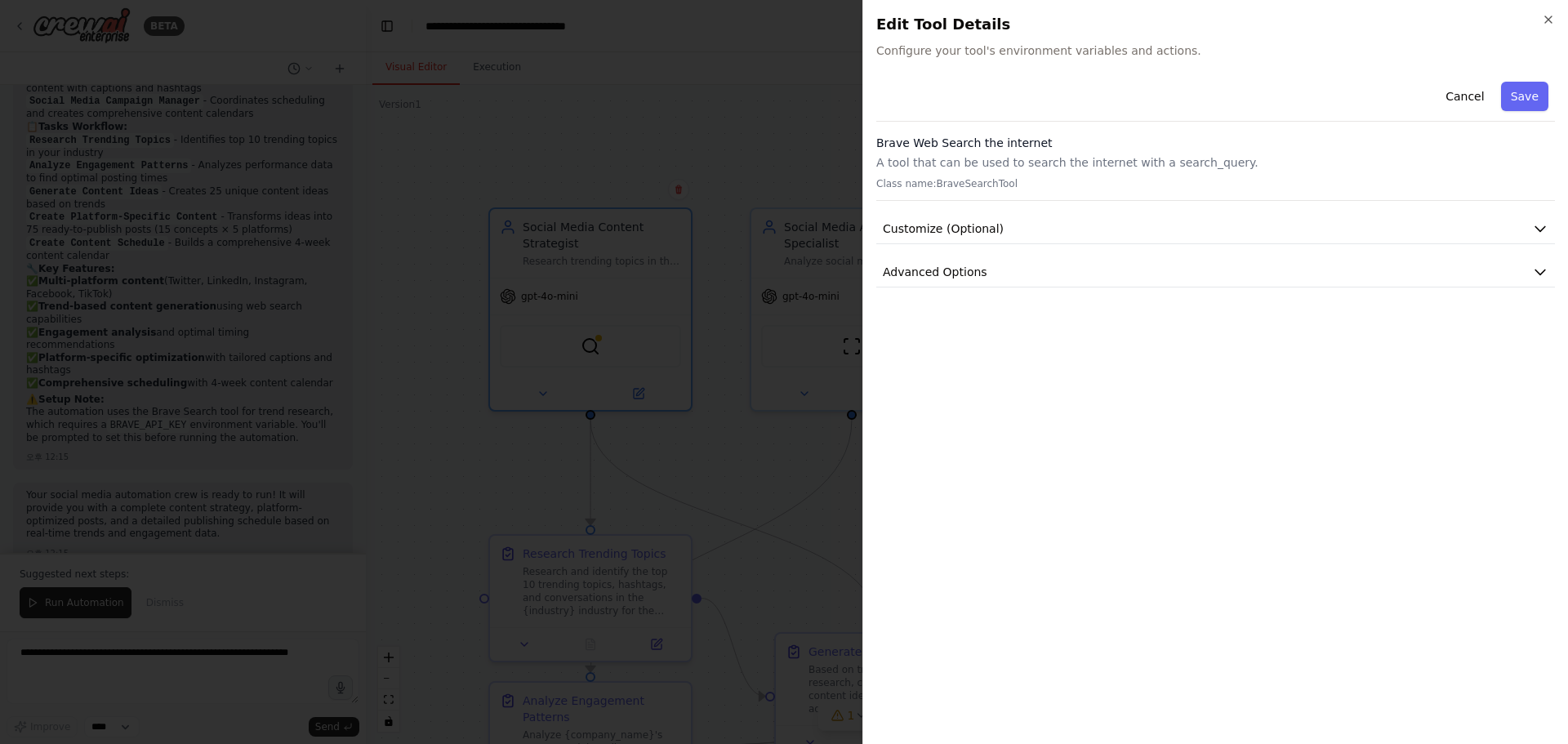
click at [678, 147] on div at bounding box center [784, 372] width 1568 height 744
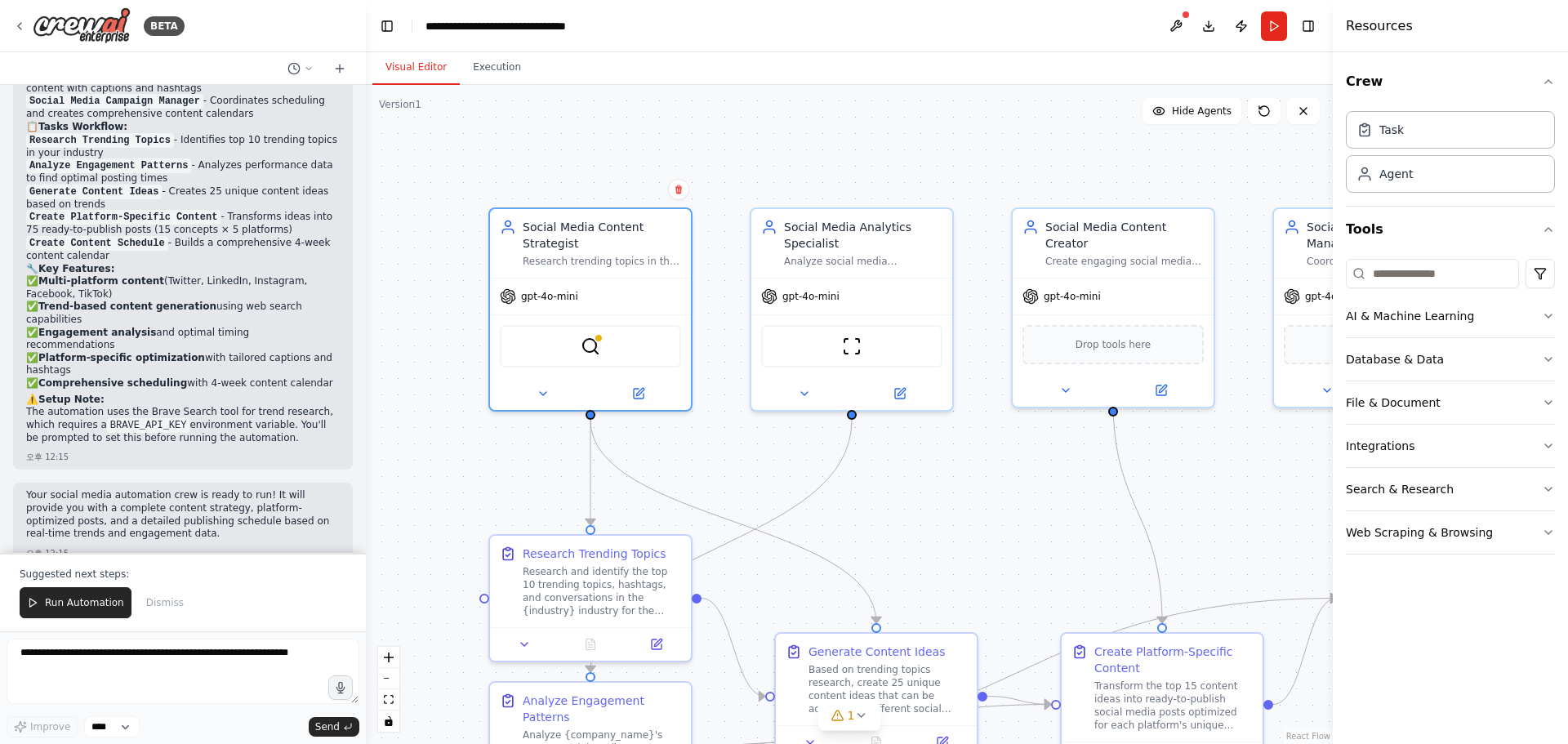
drag, startPoint x: 917, startPoint y: 513, endPoint x: 894, endPoint y: 225, distance: 288.9
click at [894, 230] on div ".deletable-edge-delete-btn { width: 20px; height: 20px; border: 0px solid #ffff…" at bounding box center [849, 415] width 967 height 660
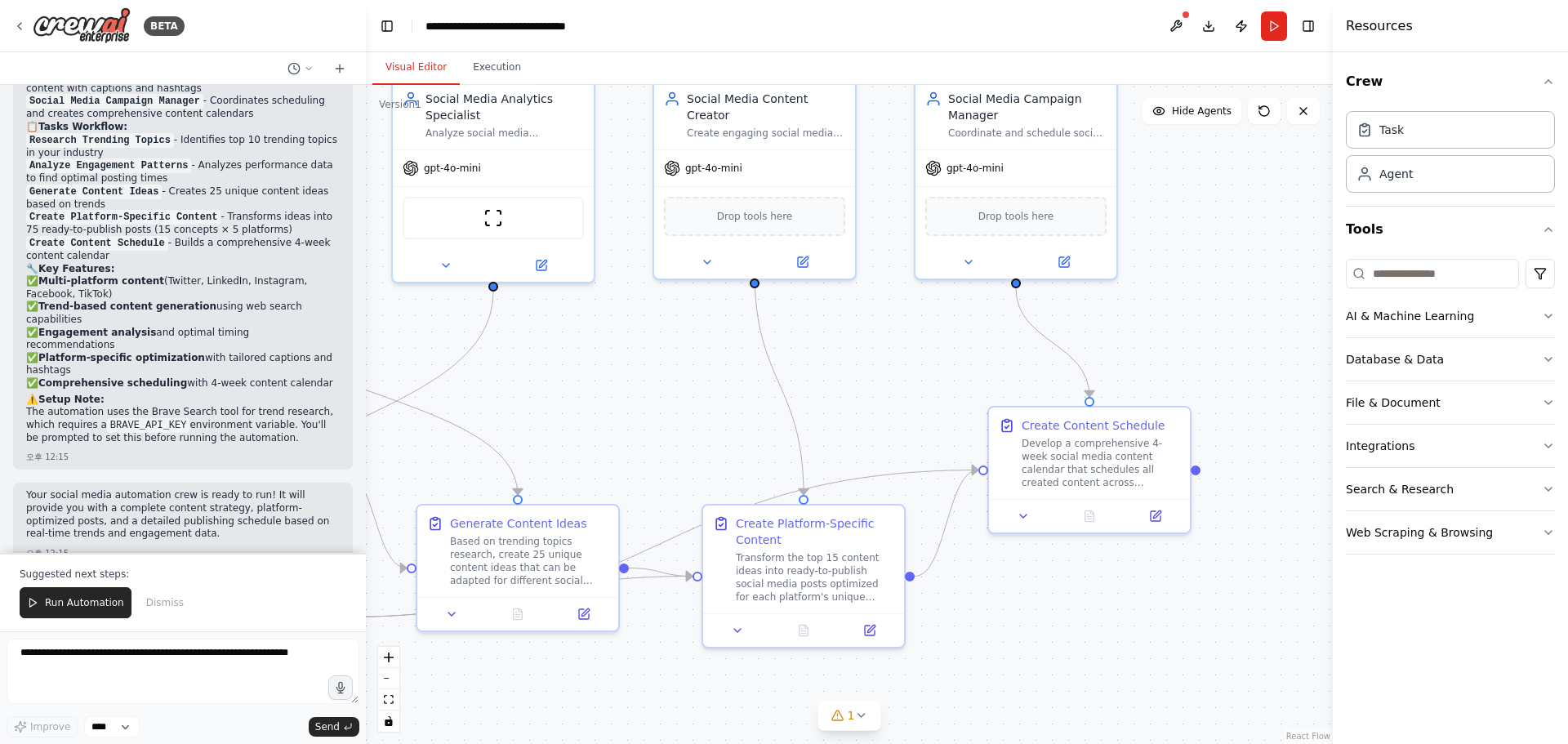
drag, startPoint x: 984, startPoint y: 259, endPoint x: 614, endPoint y: 411, distance: 400.0
click at [614, 412] on div ".deletable-edge-delete-btn { width: 20px; height: 20px; border: 0px solid #ffff…" at bounding box center [849, 415] width 967 height 660
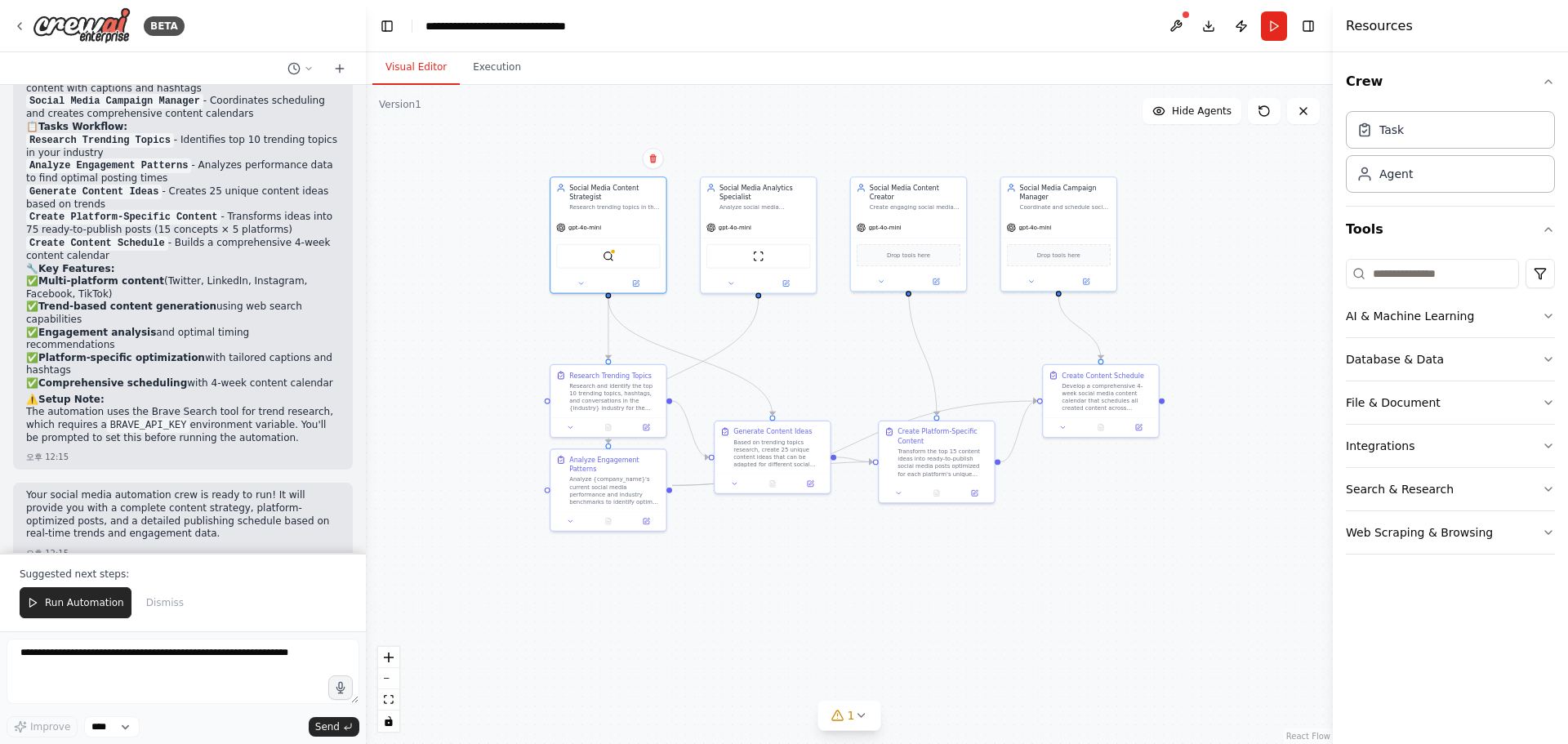
drag, startPoint x: 844, startPoint y: 354, endPoint x: 970, endPoint y: 330, distance: 128.3
click at [984, 329] on div ".deletable-edge-delete-btn { width: 20px; height: 20px; border: 0px solid #ffff…" at bounding box center [849, 415] width 967 height 660
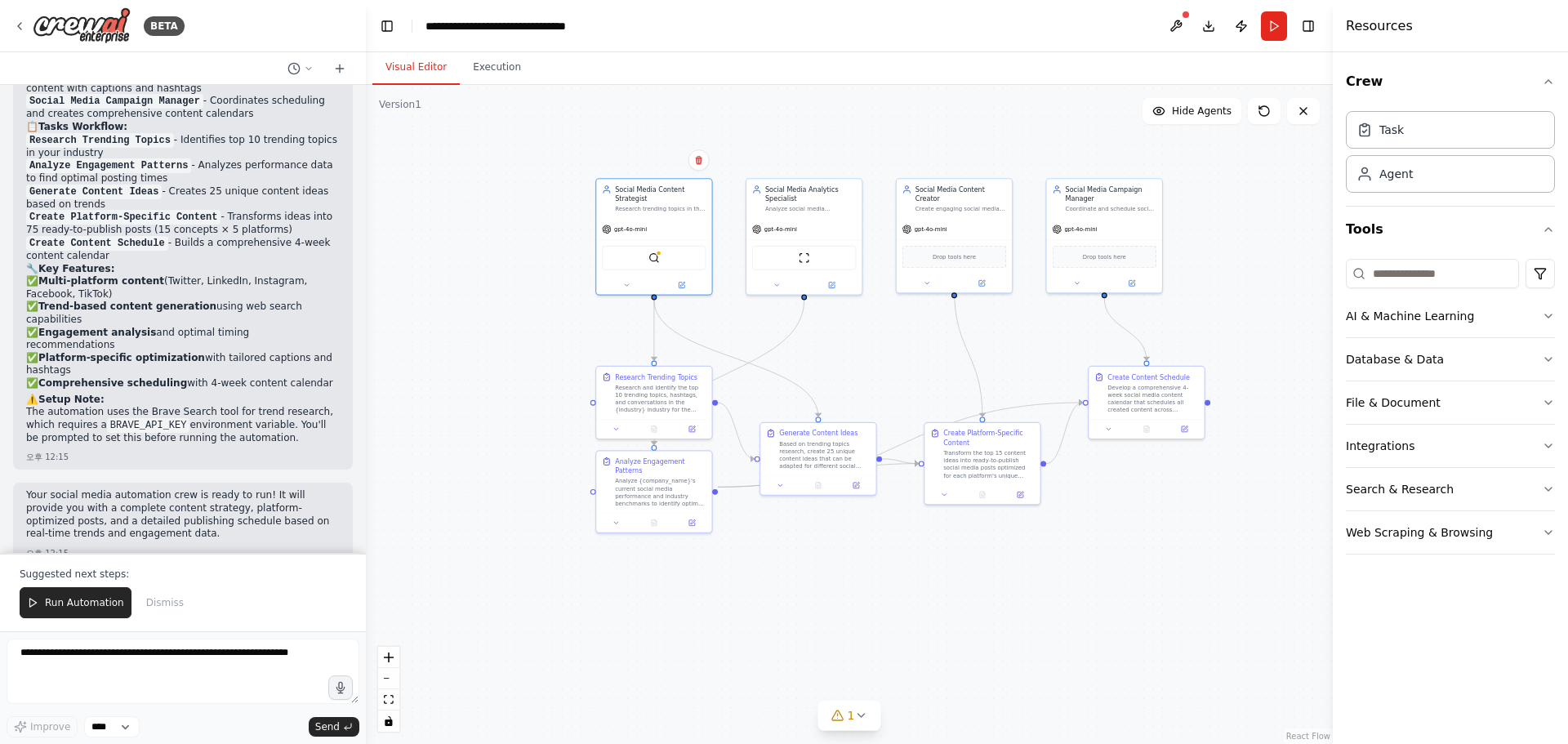
drag, startPoint x: 855, startPoint y: 346, endPoint x: 872, endPoint y: 376, distance: 34.5
click at [889, 364] on div ".deletable-edge-delete-btn { width: 20px; height: 20px; border: 0px solid #ffff…" at bounding box center [849, 415] width 967 height 660
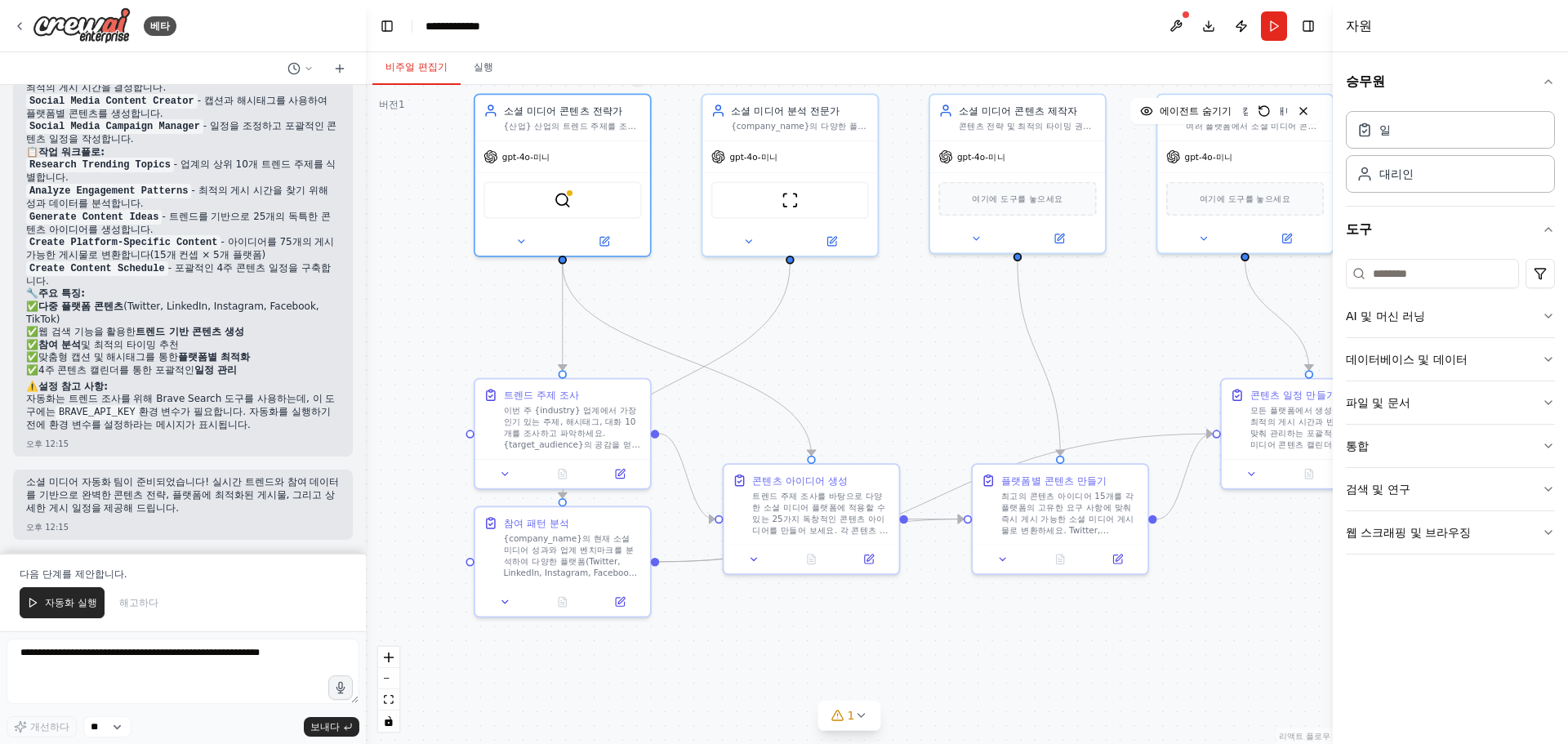
scroll to position [1329, 0]
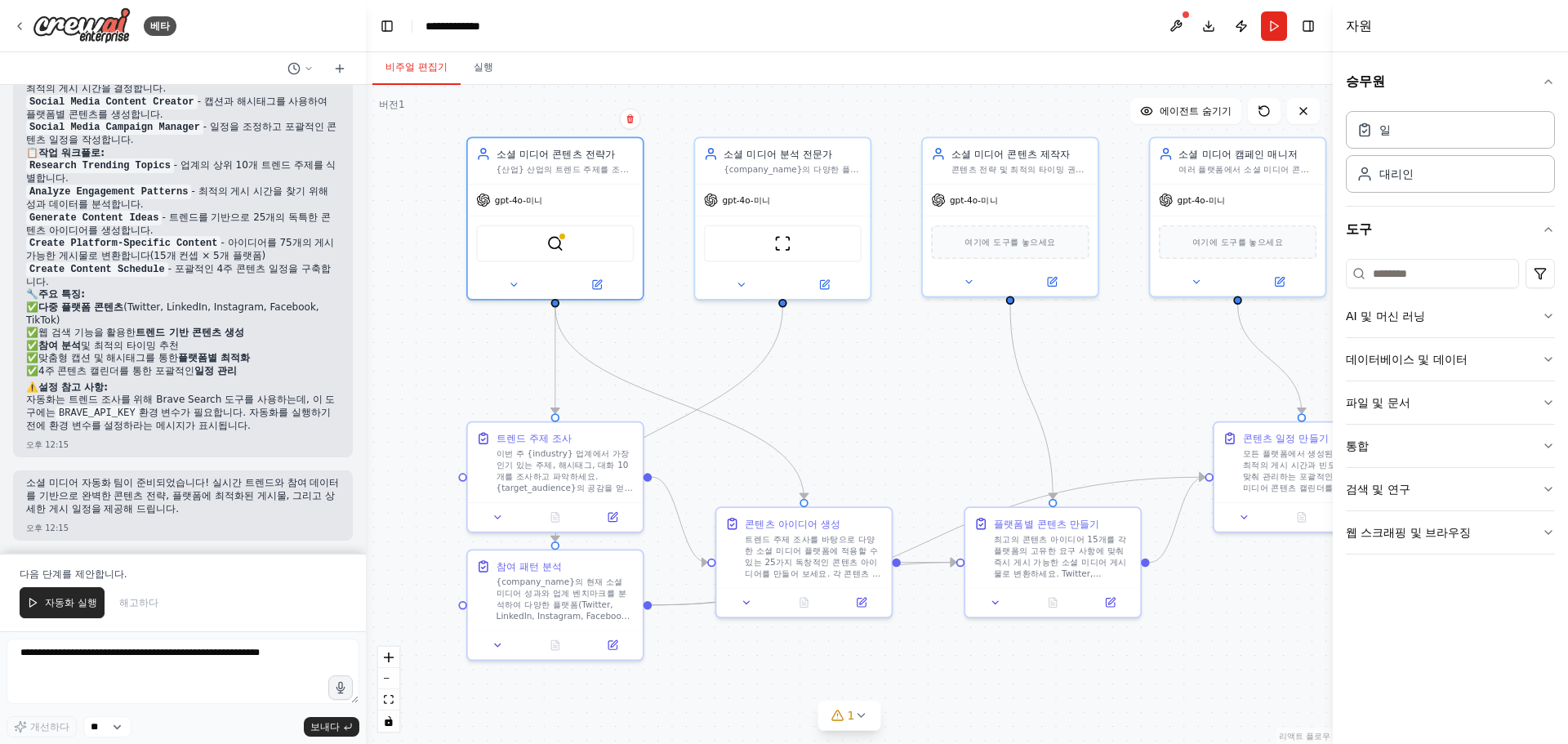
drag, startPoint x: 886, startPoint y: 353, endPoint x: 881, endPoint y: 381, distance: 28.4
click at [881, 381] on div ".deletable-edge-delete-btn { width: 20px; height: 20px; border: 0px solid #ffff…" at bounding box center [849, 415] width 967 height 660
drag, startPoint x: 868, startPoint y: 449, endPoint x: 864, endPoint y: 334, distance: 115.1
click at [864, 334] on div ".deletable-edge-delete-btn { width: 20px; height: 20px; border: 0px solid #ffff…" at bounding box center [849, 415] width 967 height 660
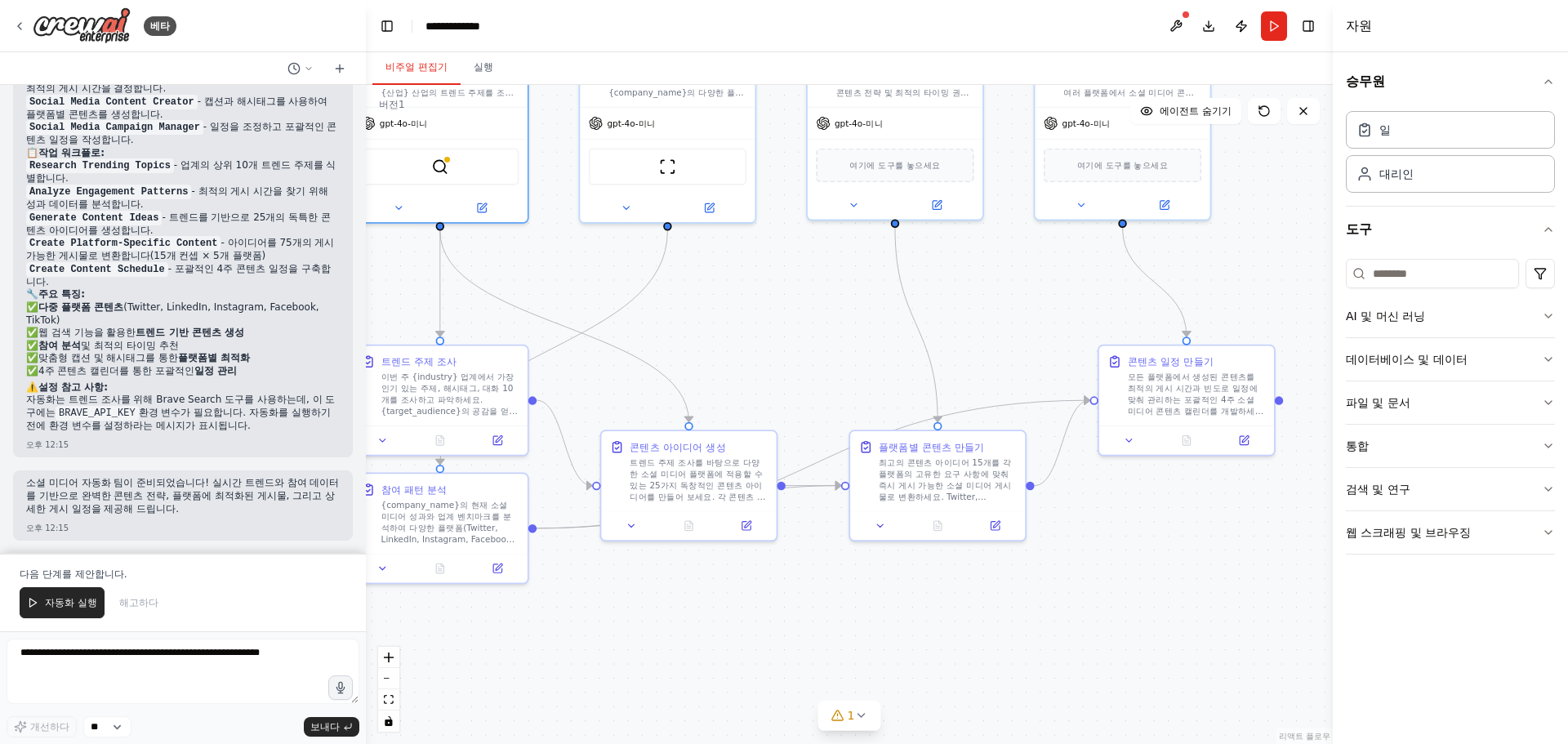
drag, startPoint x: 911, startPoint y: 316, endPoint x: 675, endPoint y: 369, distance: 241.9
click at [673, 358] on div ".deletable-edge-delete-btn { width: 20px; height: 20px; border: 0px solid #ffff…" at bounding box center [849, 415] width 967 height 660
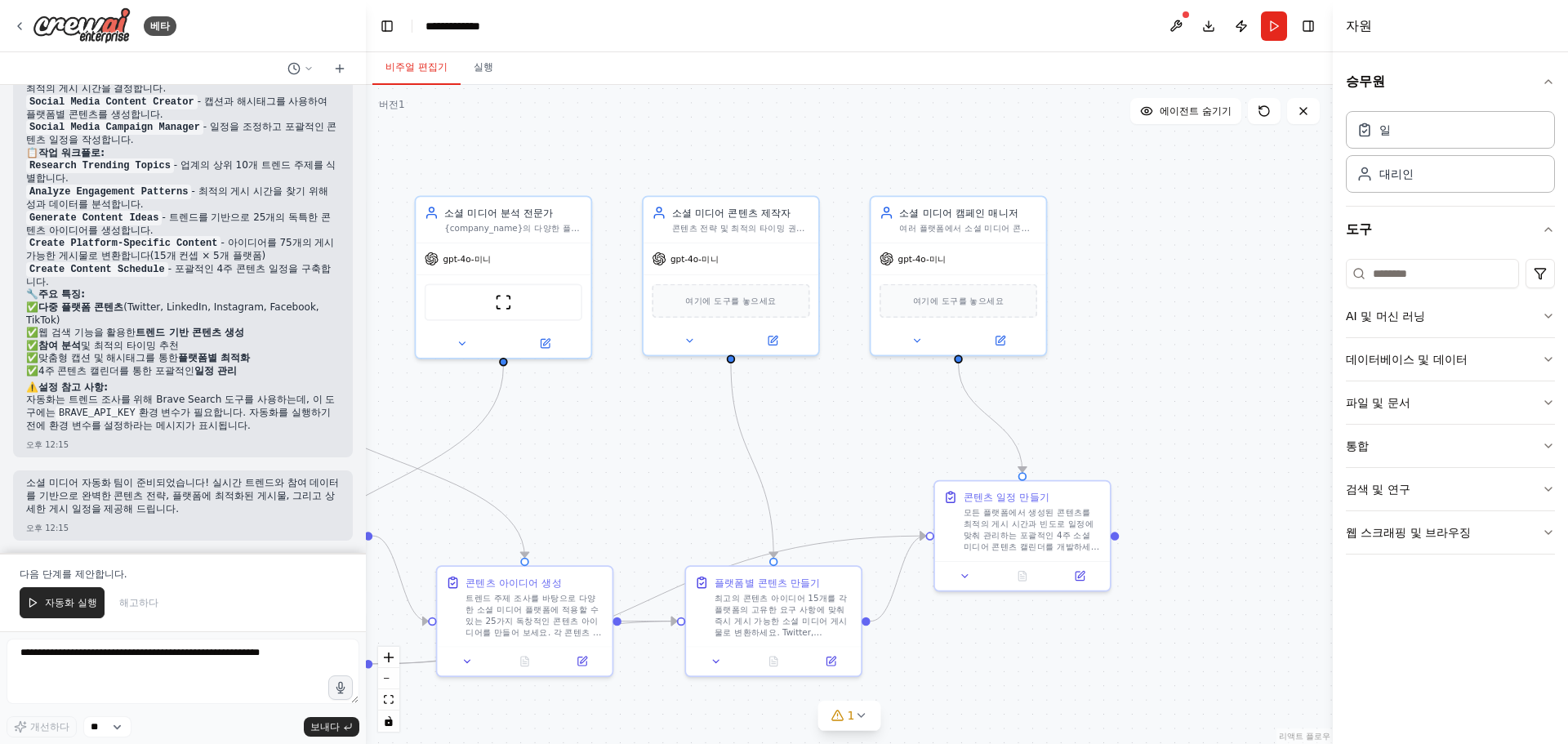
drag, startPoint x: 1129, startPoint y: 251, endPoint x: 1112, endPoint y: 372, distance: 122.2
click at [1109, 375] on div ".deletable-edge-delete-btn { width: 20px; height: 20px; border: 0px solid #ffff…" at bounding box center [849, 415] width 967 height 660
drag, startPoint x: 1114, startPoint y: 375, endPoint x: 1129, endPoint y: 349, distance: 30.0
click at [1129, 349] on div ".deletable-edge-delete-btn { width: 20px; height: 20px; border: 0px solid #ffff…" at bounding box center [849, 415] width 967 height 660
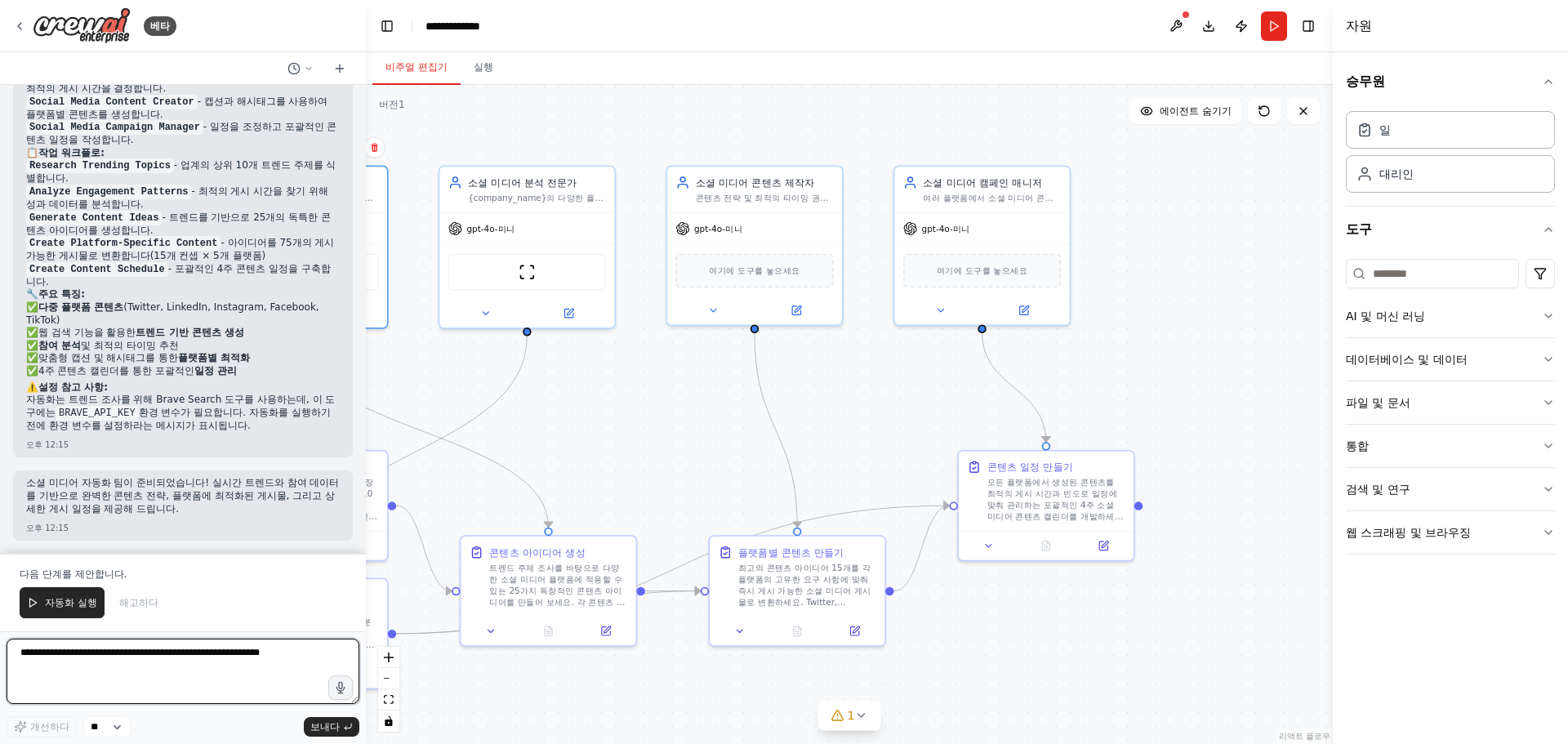
click at [236, 663] on textarea at bounding box center [182, 672] width 352 height 65
type textarea "*"
click at [157, 648] on textarea "********" at bounding box center [182, 672] width 352 height 65
type textarea "**********"
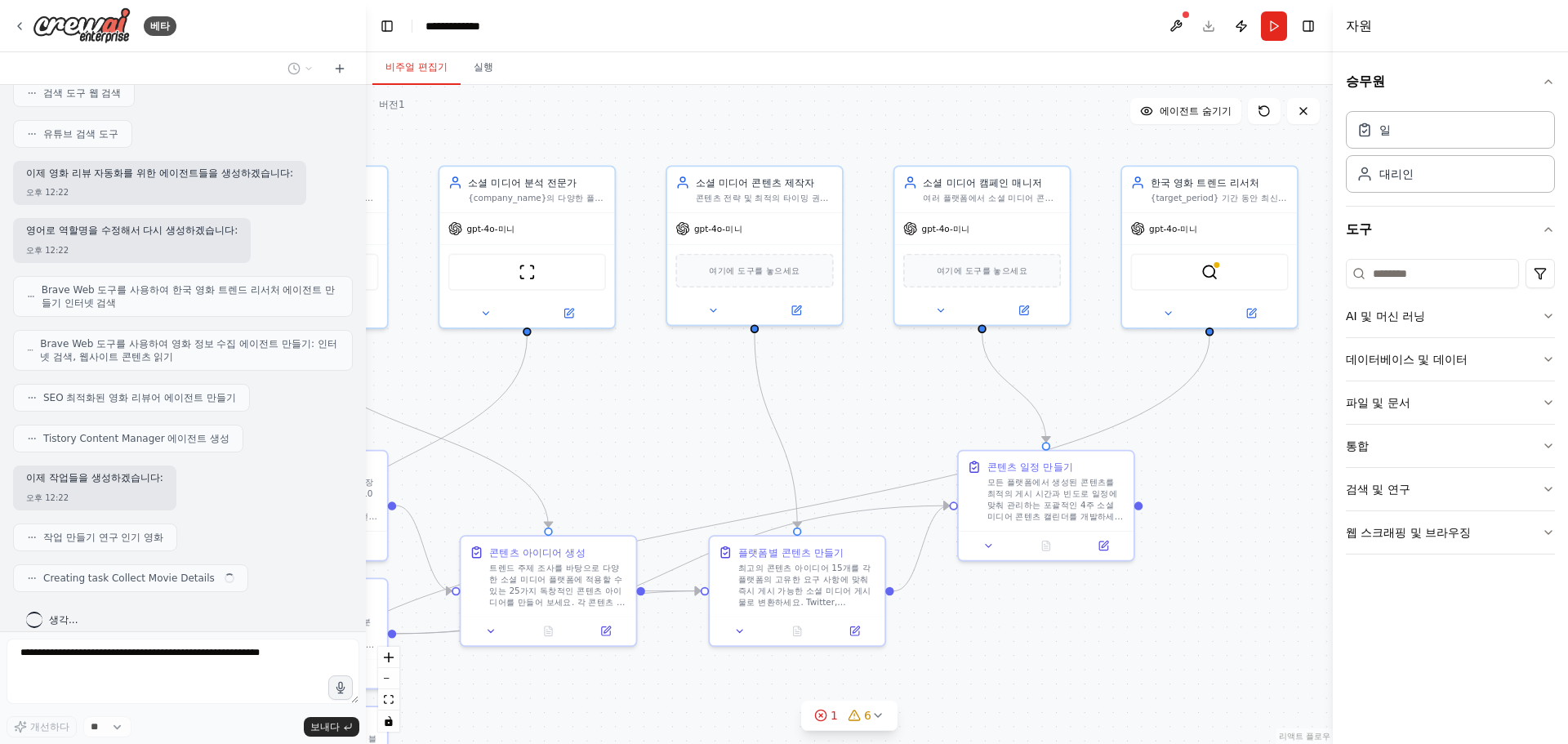
scroll to position [2084, 0]
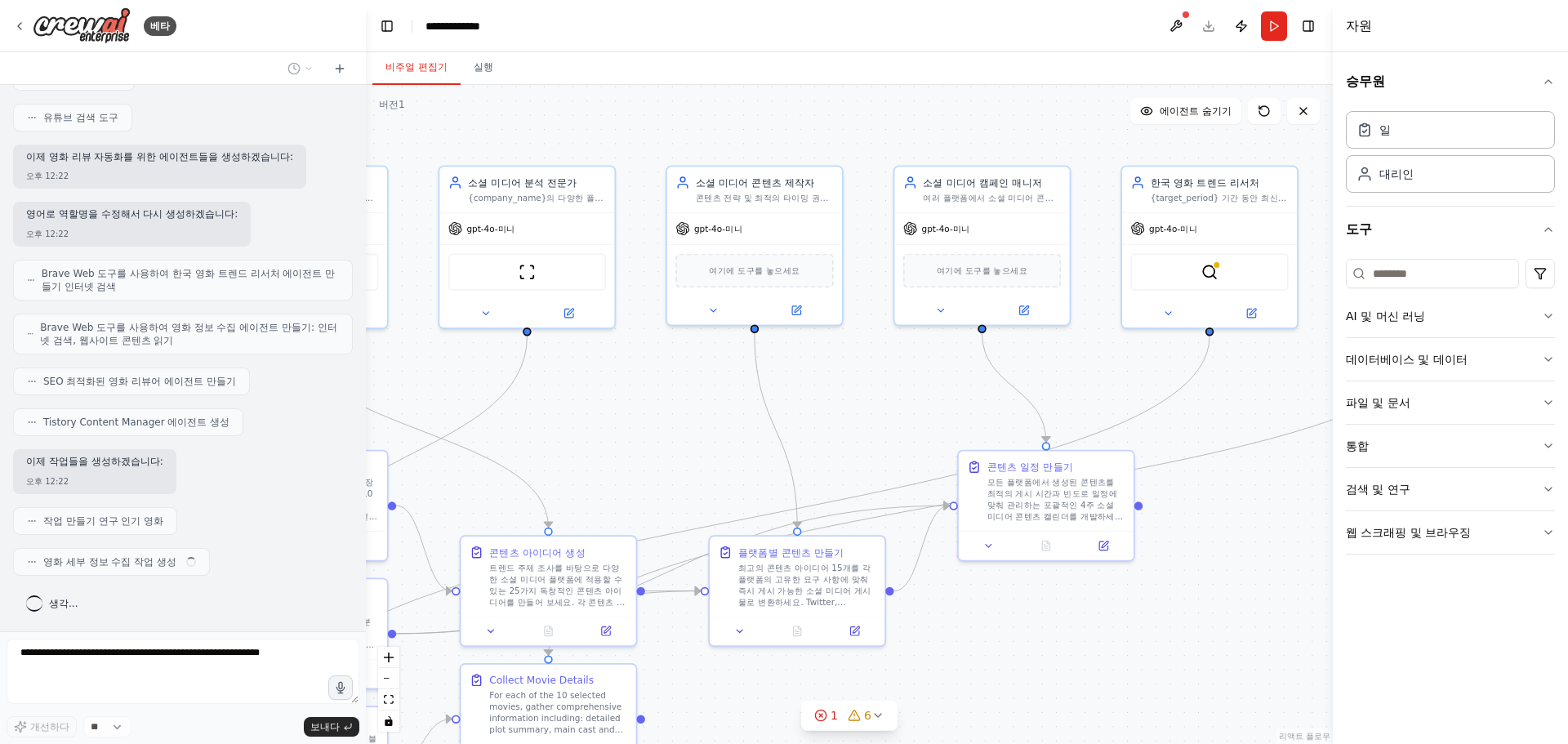
drag, startPoint x: 323, startPoint y: 241, endPoint x: 265, endPoint y: 476, distance: 242.1
click at [265, 476] on div "이제 작업들을 생성하겠습니다: 오후 12:22" at bounding box center [183, 471] width 340 height 45
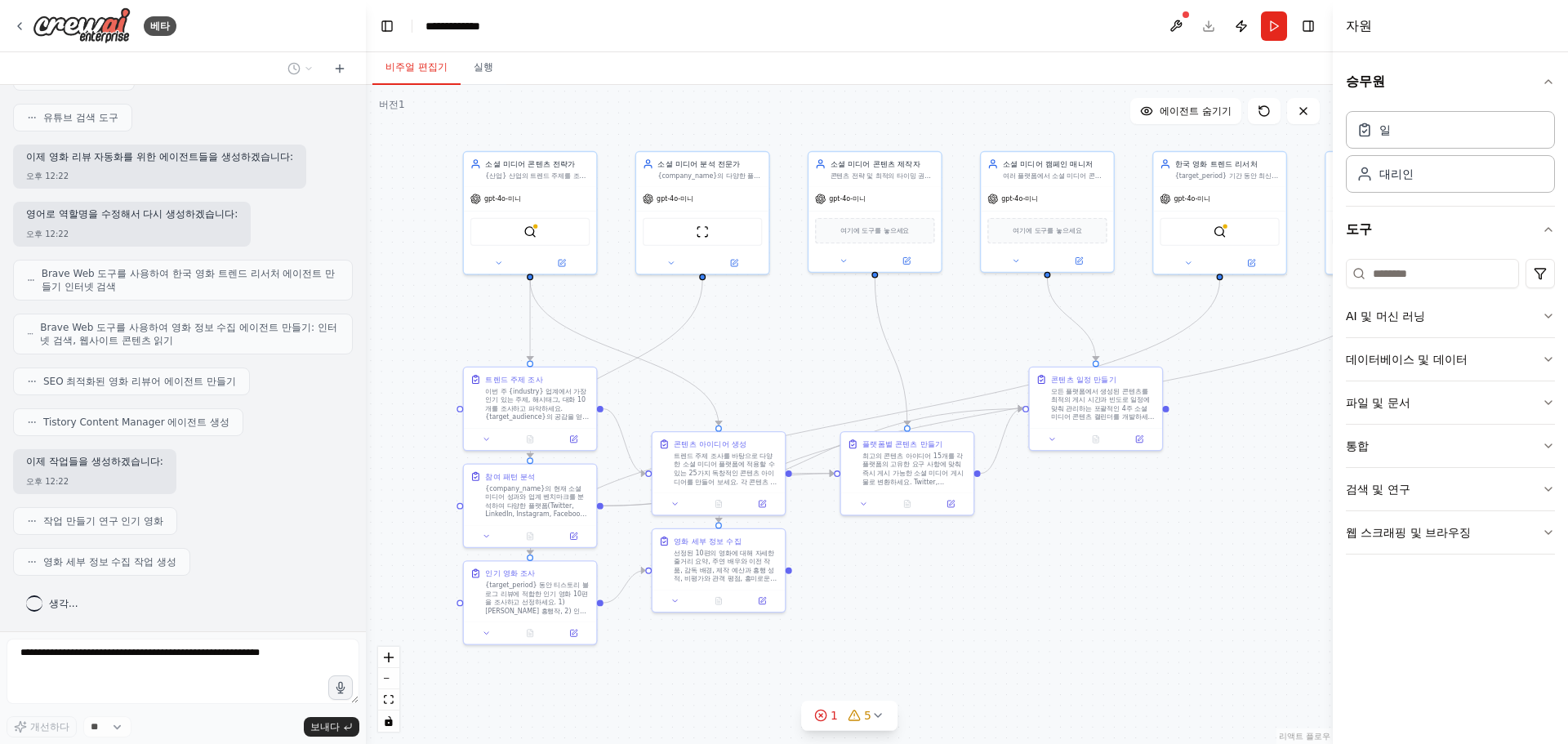
drag, startPoint x: 657, startPoint y: 385, endPoint x: 873, endPoint y: 290, distance: 236.0
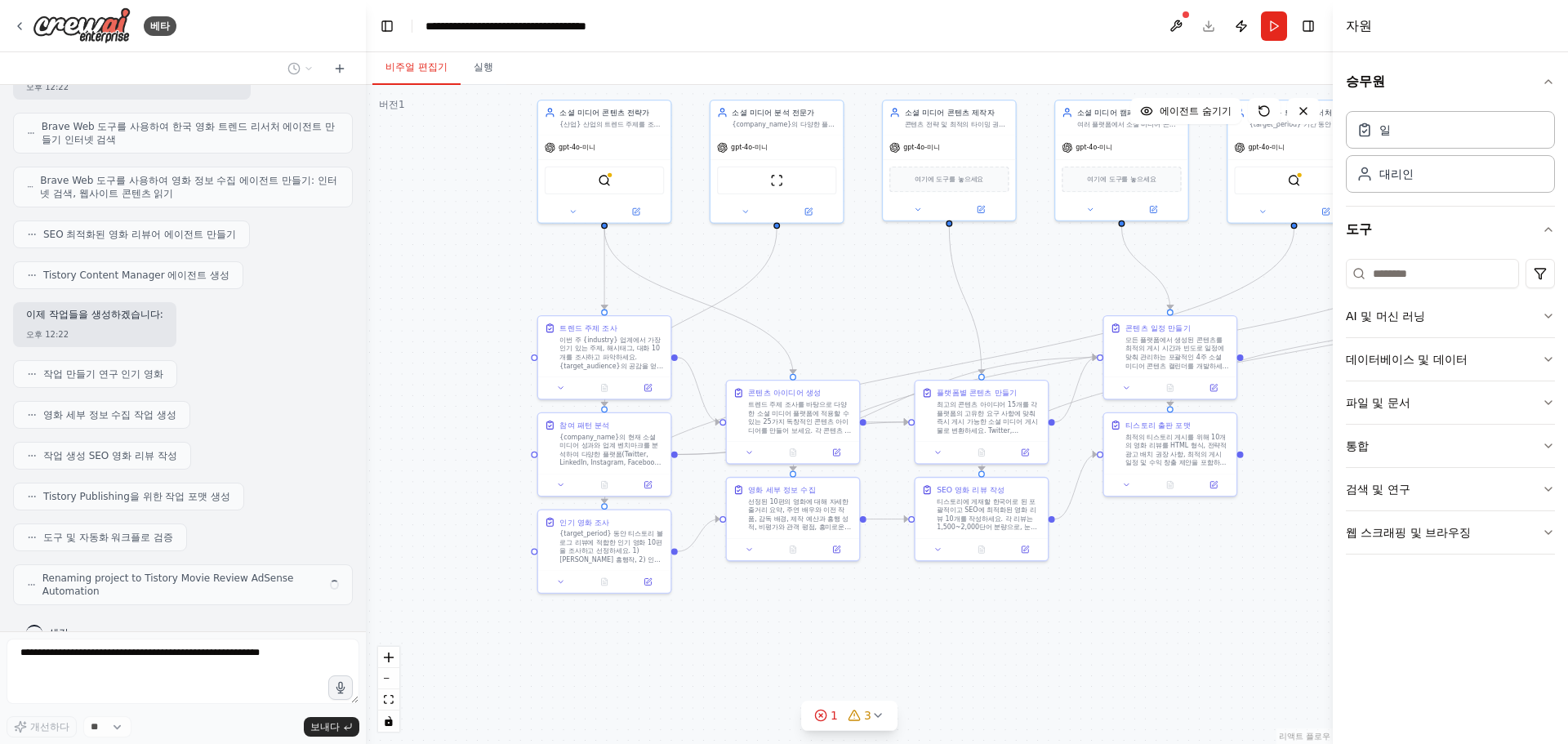
scroll to position [2261, 0]
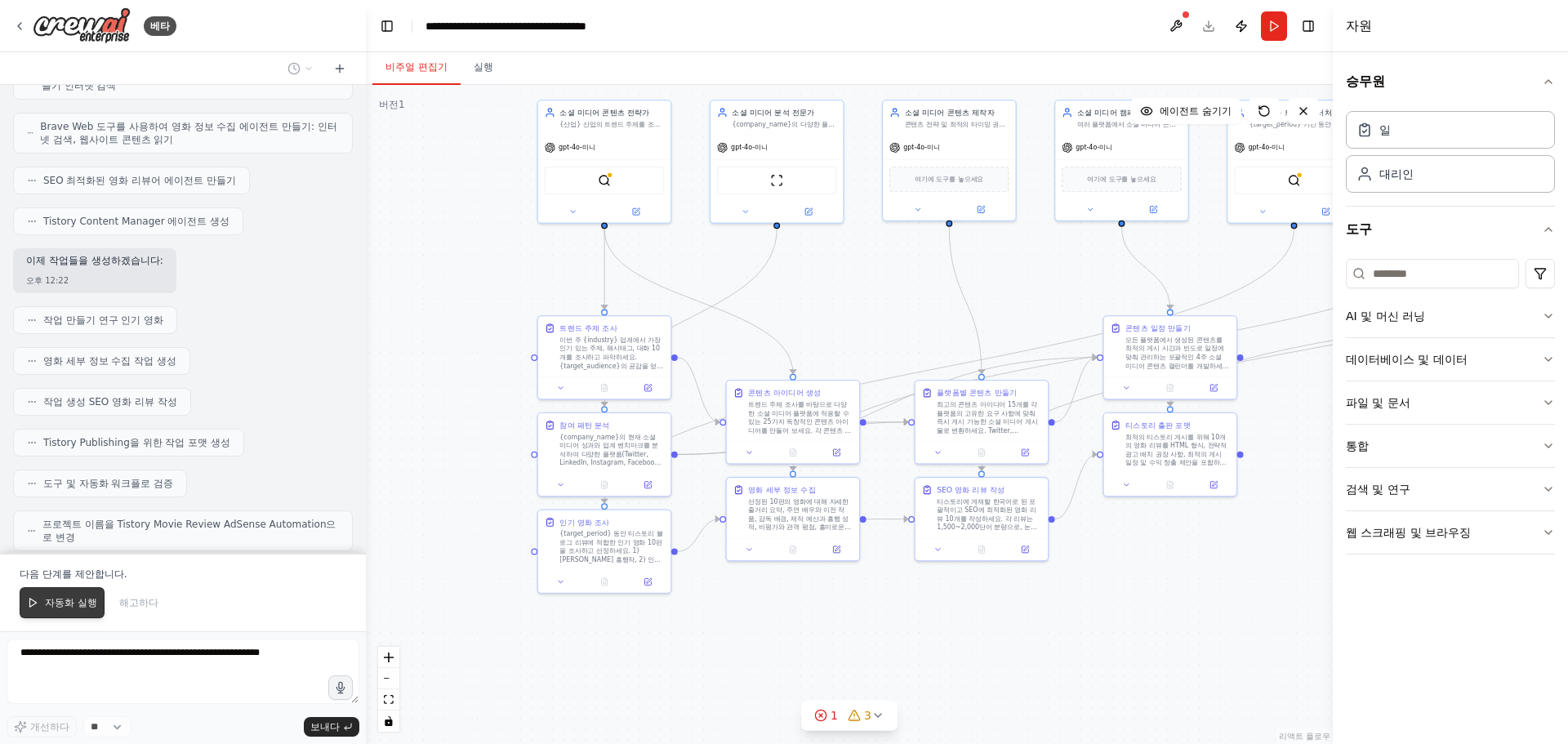
click at [83, 601] on font "자동화 실행" at bounding box center [70, 602] width 52 height 11
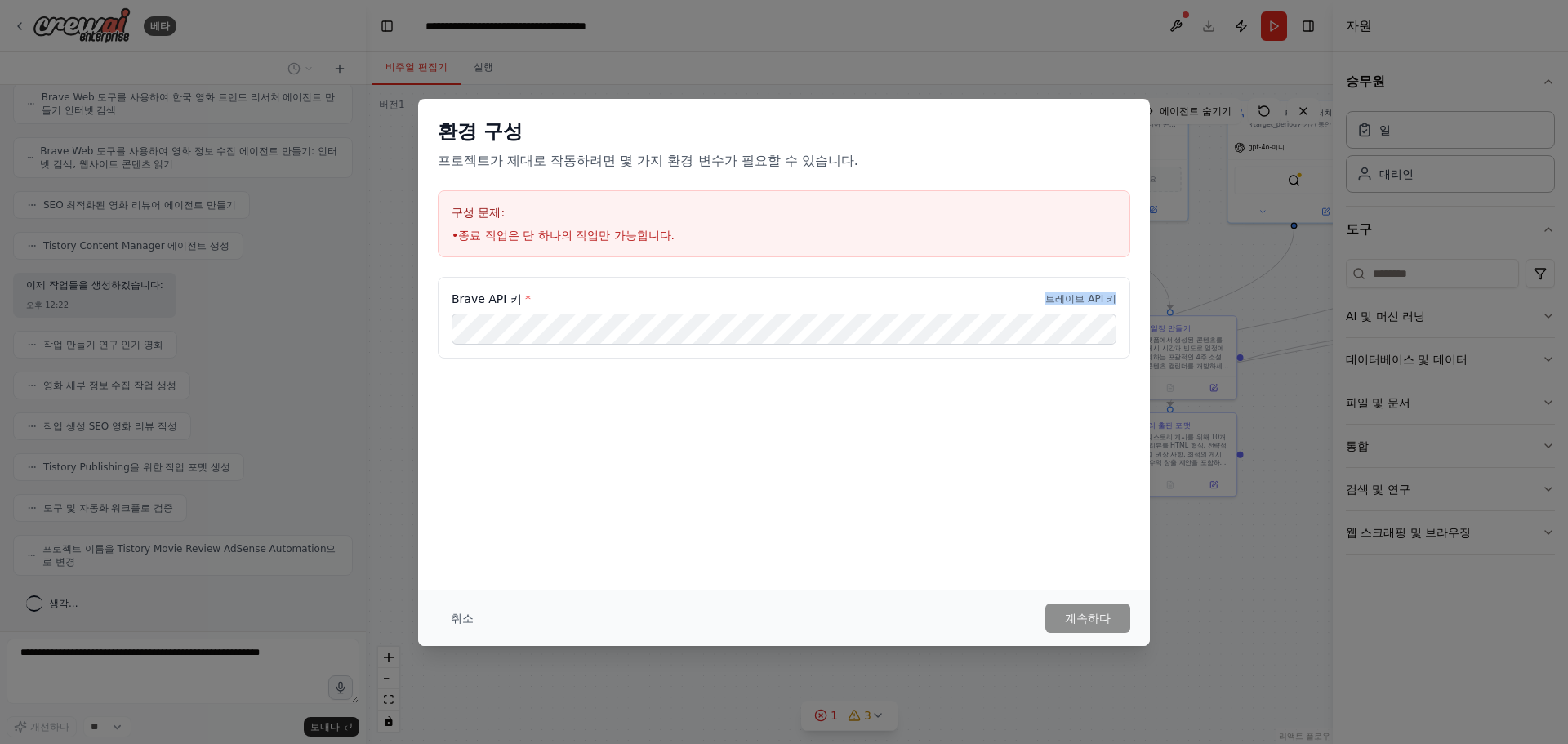
drag, startPoint x: 1044, startPoint y: 298, endPoint x: 1126, endPoint y: 297, distance: 82.0
click at [1116, 296] on div "Brave API 키 * 브레이브 API 키" at bounding box center [784, 317] width 693 height 82
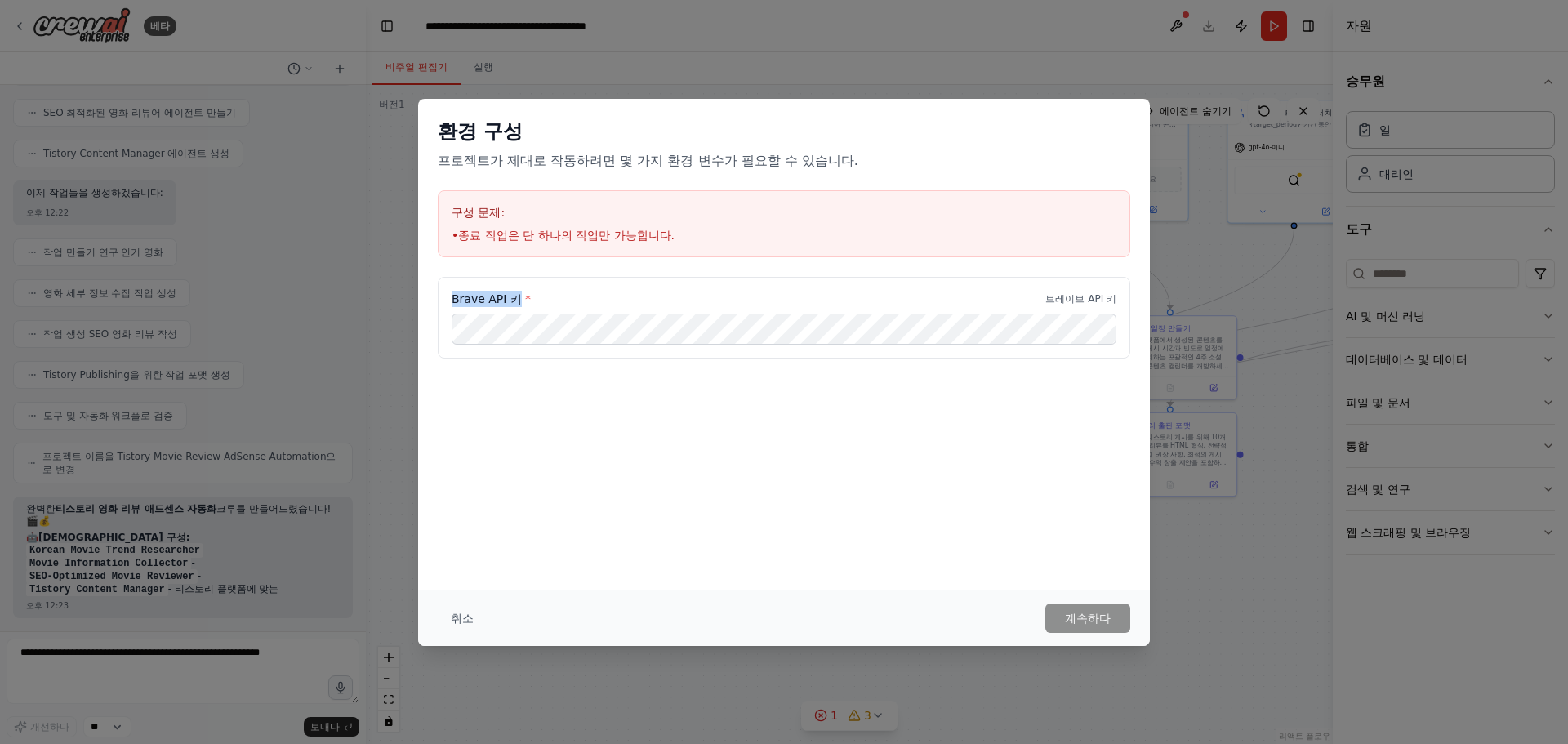
drag, startPoint x: 448, startPoint y: 299, endPoint x: 513, endPoint y: 301, distance: 65.0
click at [513, 301] on div "Brave API 키 * 브레이브 API 키" at bounding box center [784, 317] width 693 height 82
copy font "Brave API 키"
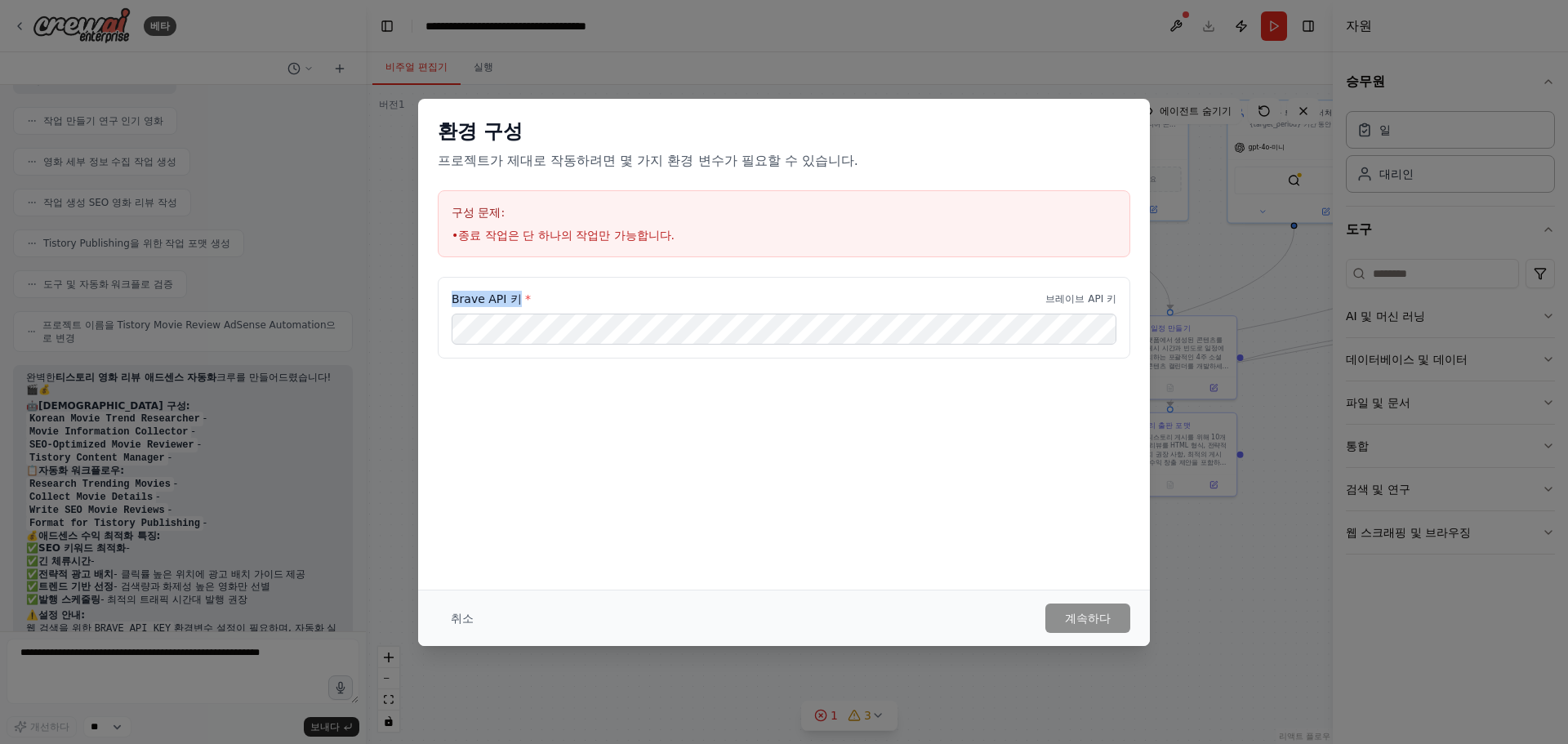
scroll to position [2569, 0]
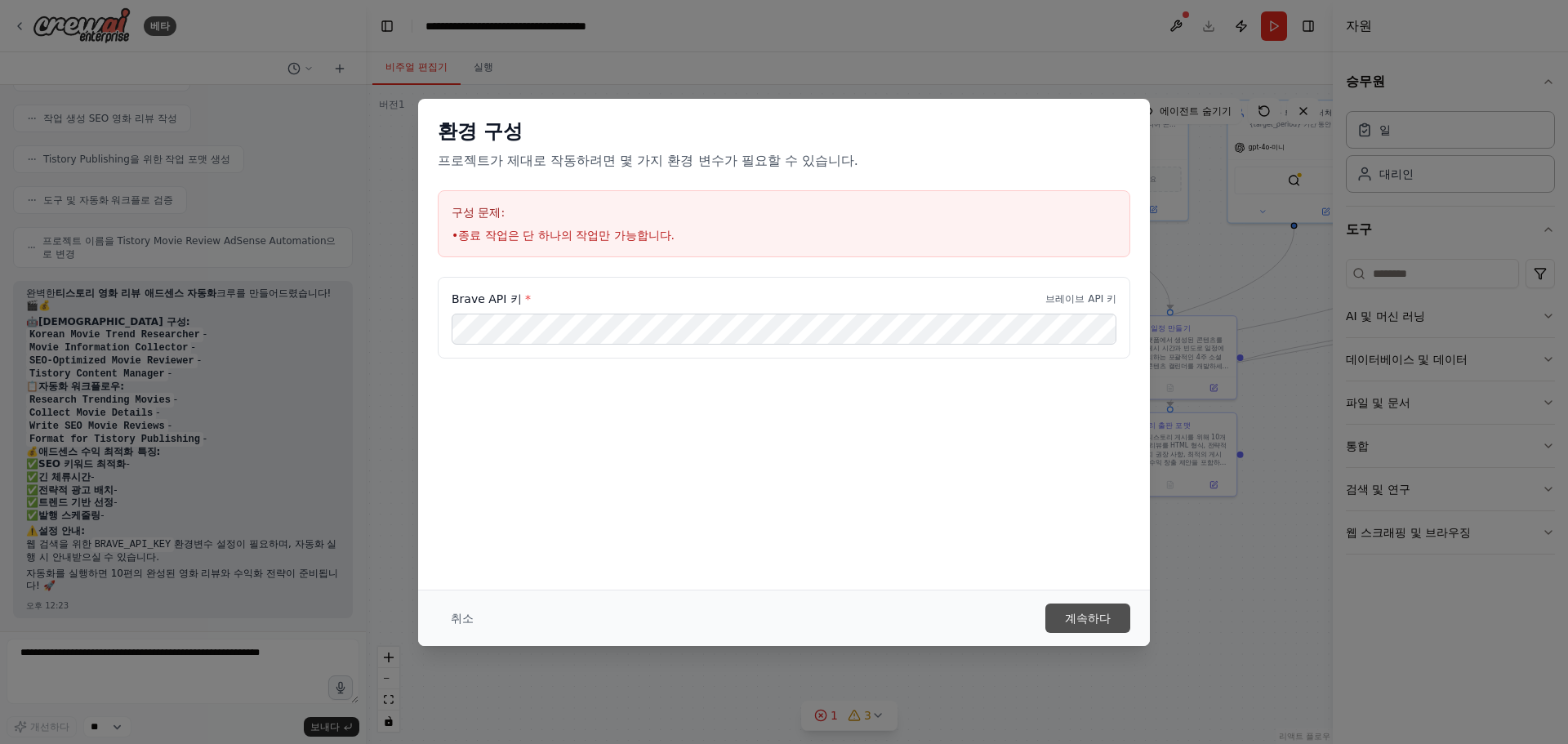
click at [1090, 622] on font "계속하다" at bounding box center [1088, 618] width 46 height 13
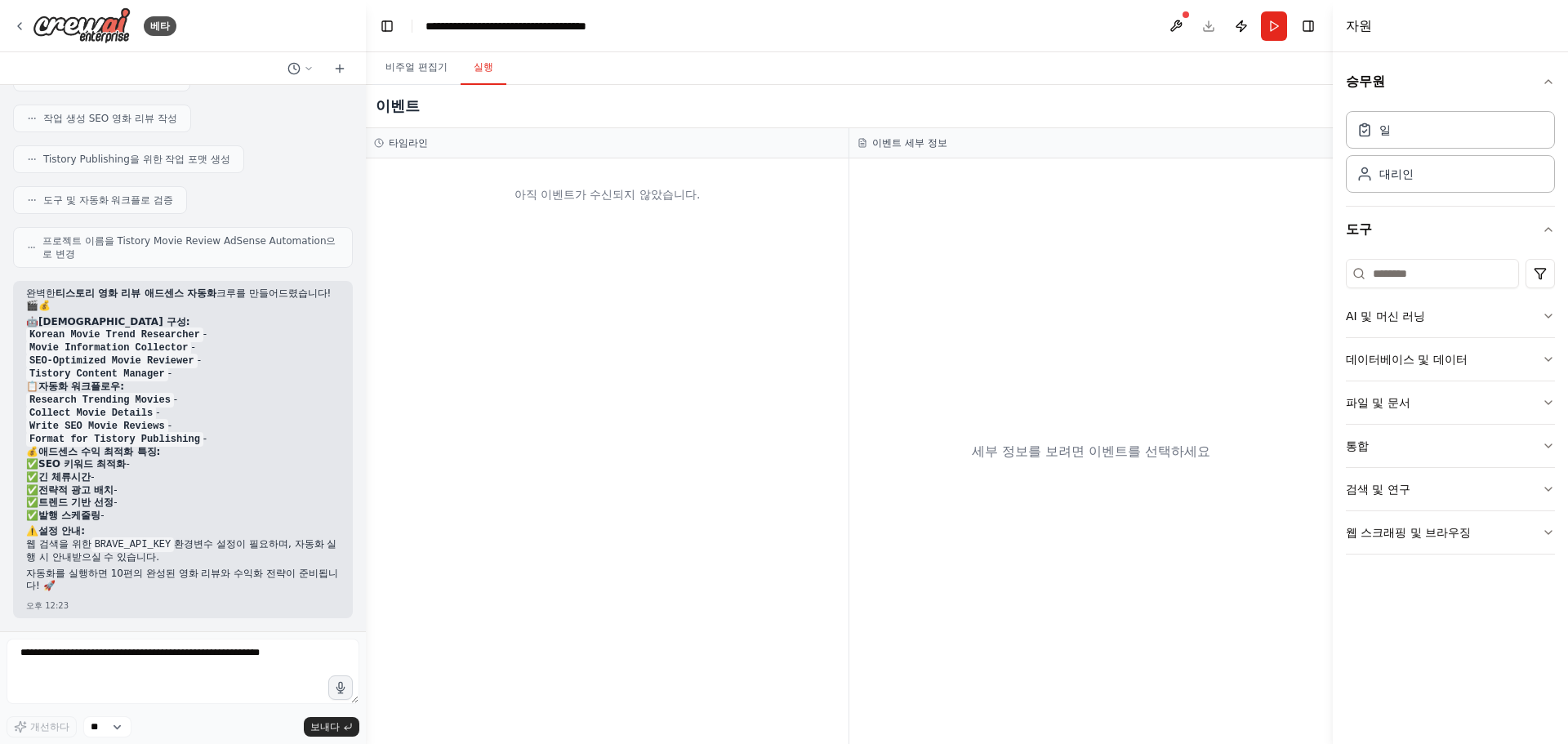
click at [482, 71] on font "실행" at bounding box center [483, 67] width 19 height 11
click at [417, 62] on font "비주얼 편집기" at bounding box center [417, 67] width 62 height 11
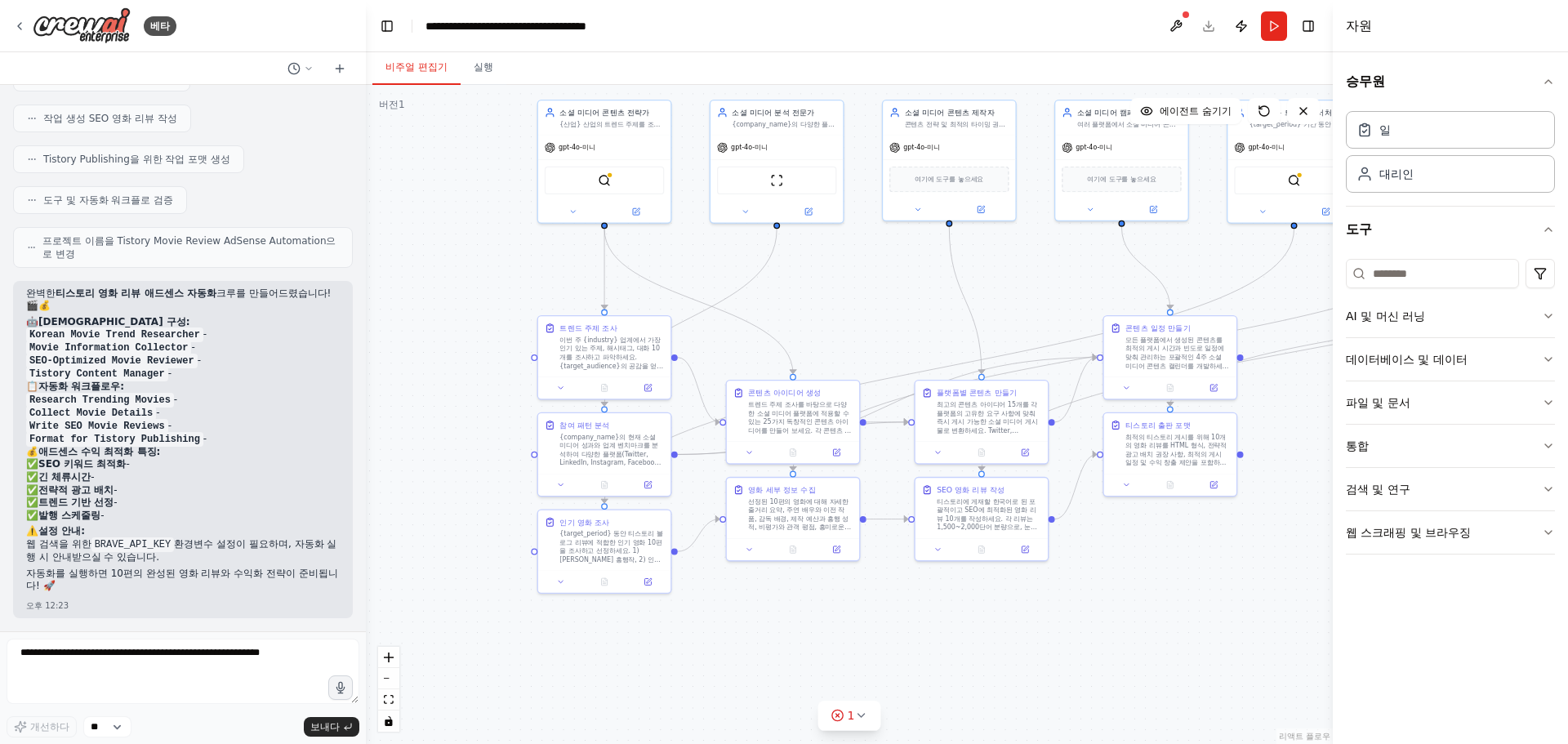
click at [123, 536] on h2 "⚠️ 설정 안내:" at bounding box center [183, 531] width 314 height 13
click at [120, 520] on p "✅ SEO 키워드 최적화 - ✅ 긴 체류시간 - ✅ 전략적 광고 배치 - ✅ 트렌드 기반 선정 - ✅ 발행 스케줄링 -" at bounding box center [183, 490] width 314 height 63
click at [93, 500] on strong "트렌드 기반 선정" at bounding box center [76, 502] width 75 height 11
click at [119, 569] on div "완벽한 티스토리 영화 리뷰 애드센스 자동화 크루를 만들어드렸습니다! 🎬💰 🤖 에이전트 구성: Korean Movie Trend Research…" at bounding box center [183, 441] width 314 height 309
drag, startPoint x: 119, startPoint y: 641, endPoint x: 134, endPoint y: 649, distance: 17.0
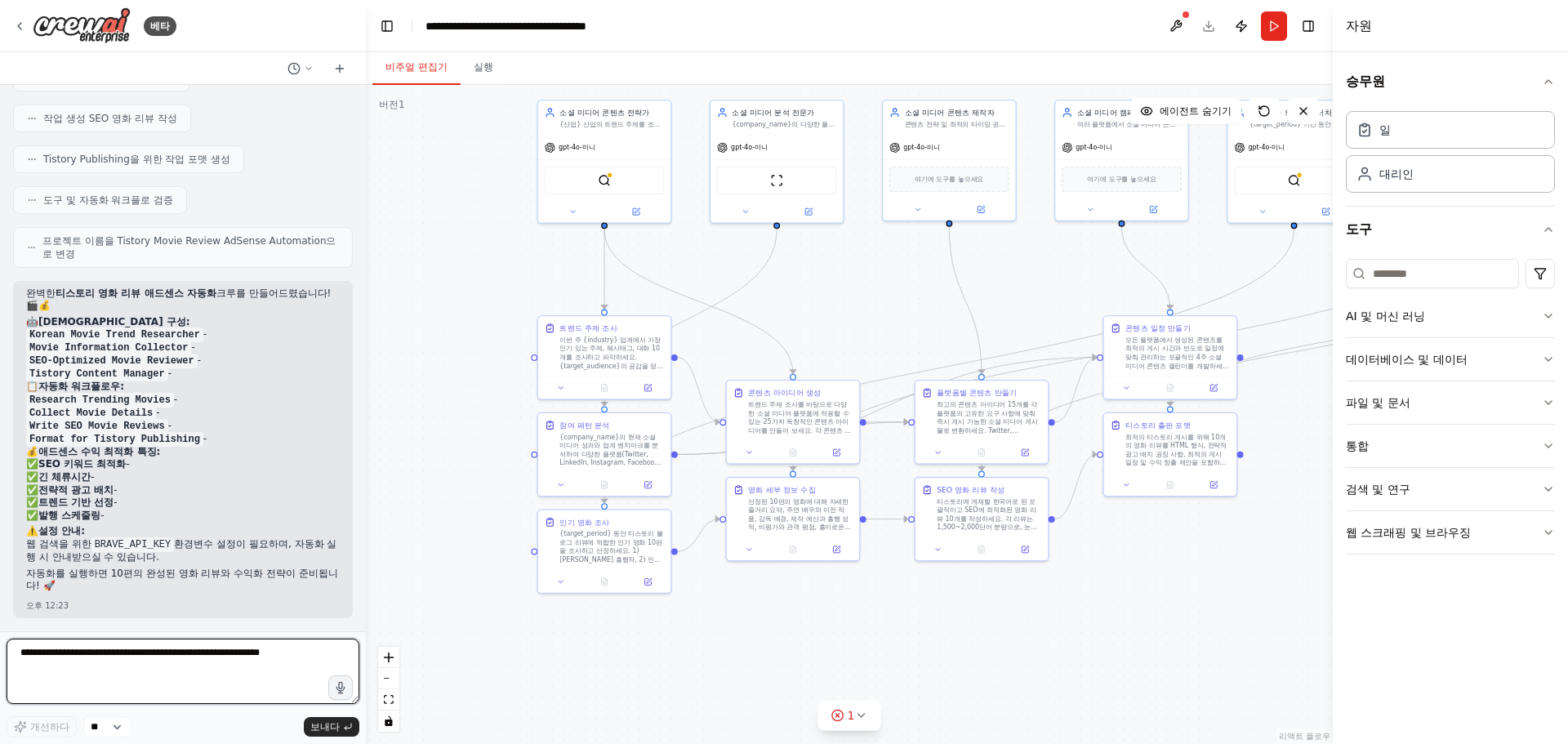
click at [120, 641] on textarea at bounding box center [182, 672] width 352 height 65
click at [622, 354] on font "이번 주 {industry} 업계에서 가장 인기 있는 주제, 해시태그, 대화 10개를 조사하고 파악하세요. {target_audience}의 …" at bounding box center [611, 360] width 104 height 51
click at [599, 186] on div "브레이브서치툴" at bounding box center [605, 179] width 120 height 28
click at [604, 183] on img at bounding box center [604, 178] width 13 height 13
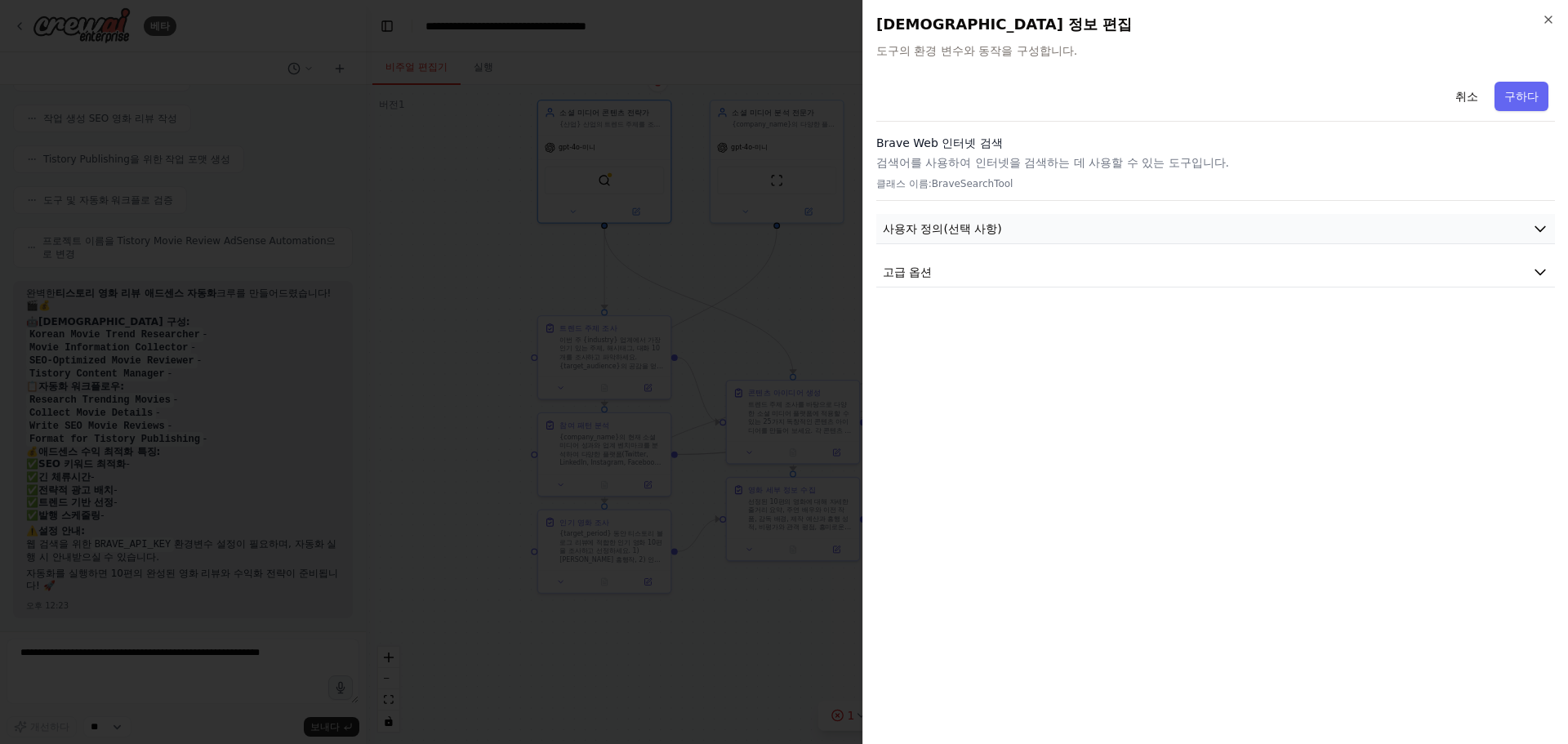
click at [1067, 226] on button "사용자 정의(선택 사항)" at bounding box center [1216, 229] width 679 height 30
click at [1022, 153] on div "Brave Web 인터넷 검색 검색어를 사용하여 인터넷을 검색하는 데 사용할 수 있는 도구입니다. 클래스 이름: BraveSearchTool" at bounding box center [1216, 167] width 679 height 66
click at [1004, 95] on div "취소 구하다" at bounding box center [1216, 98] width 679 height 47
click at [568, 280] on div at bounding box center [784, 372] width 1568 height 744
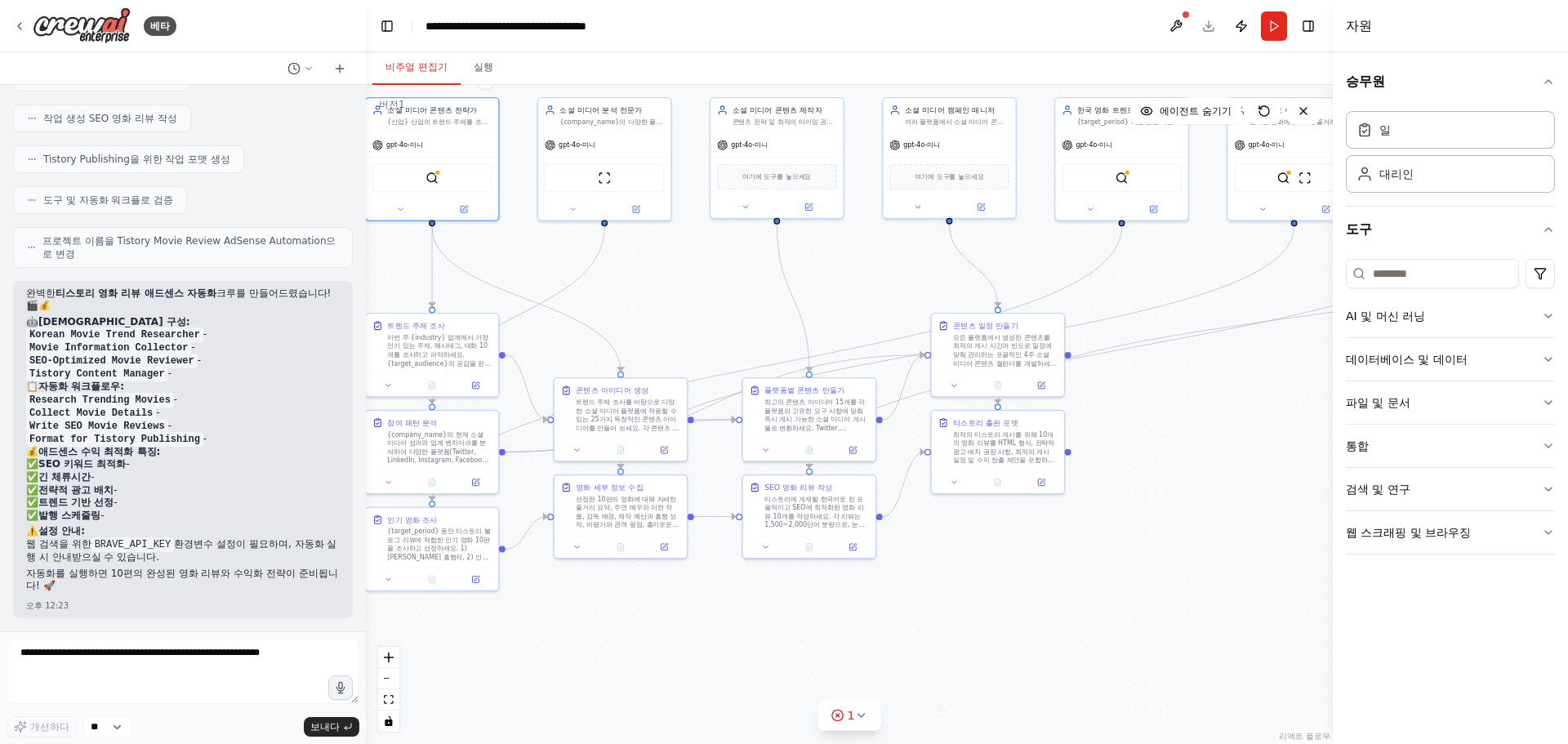
drag, startPoint x: 953, startPoint y: 285, endPoint x: 740, endPoint y: 275, distance: 213.2
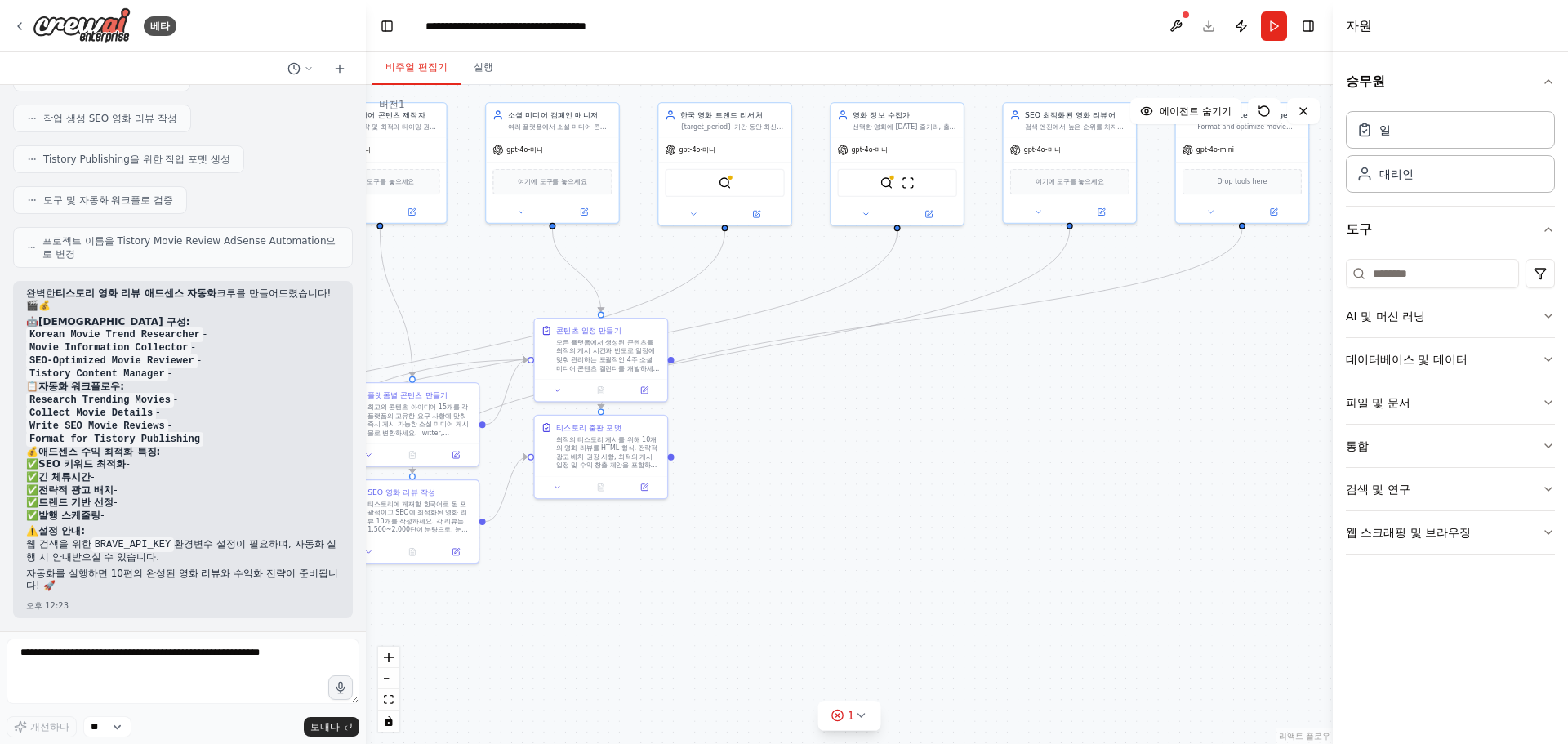
drag, startPoint x: 1166, startPoint y: 395, endPoint x: 813, endPoint y: 404, distance: 353.1
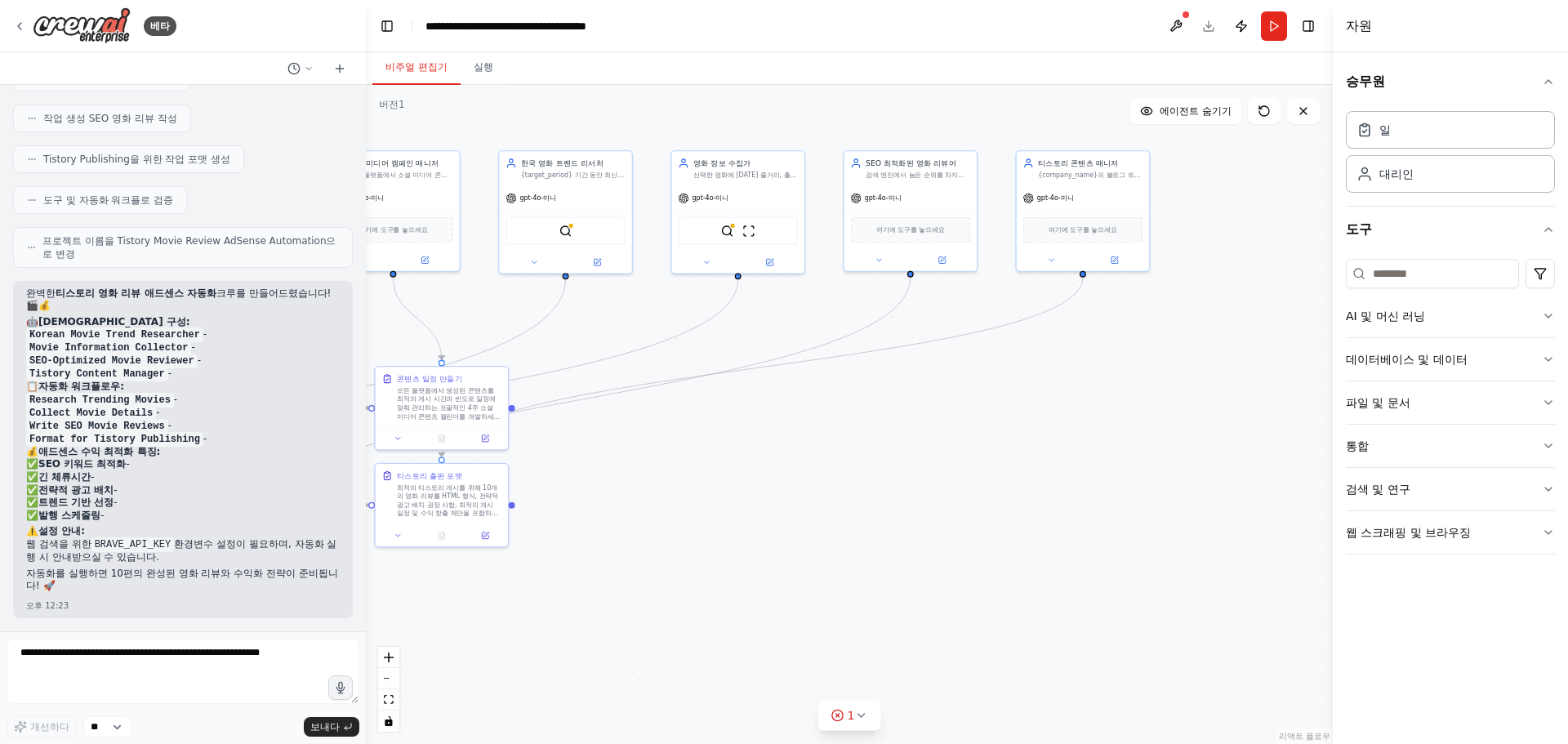
drag, startPoint x: 835, startPoint y: 447, endPoint x: 994, endPoint y: 429, distance: 160.0
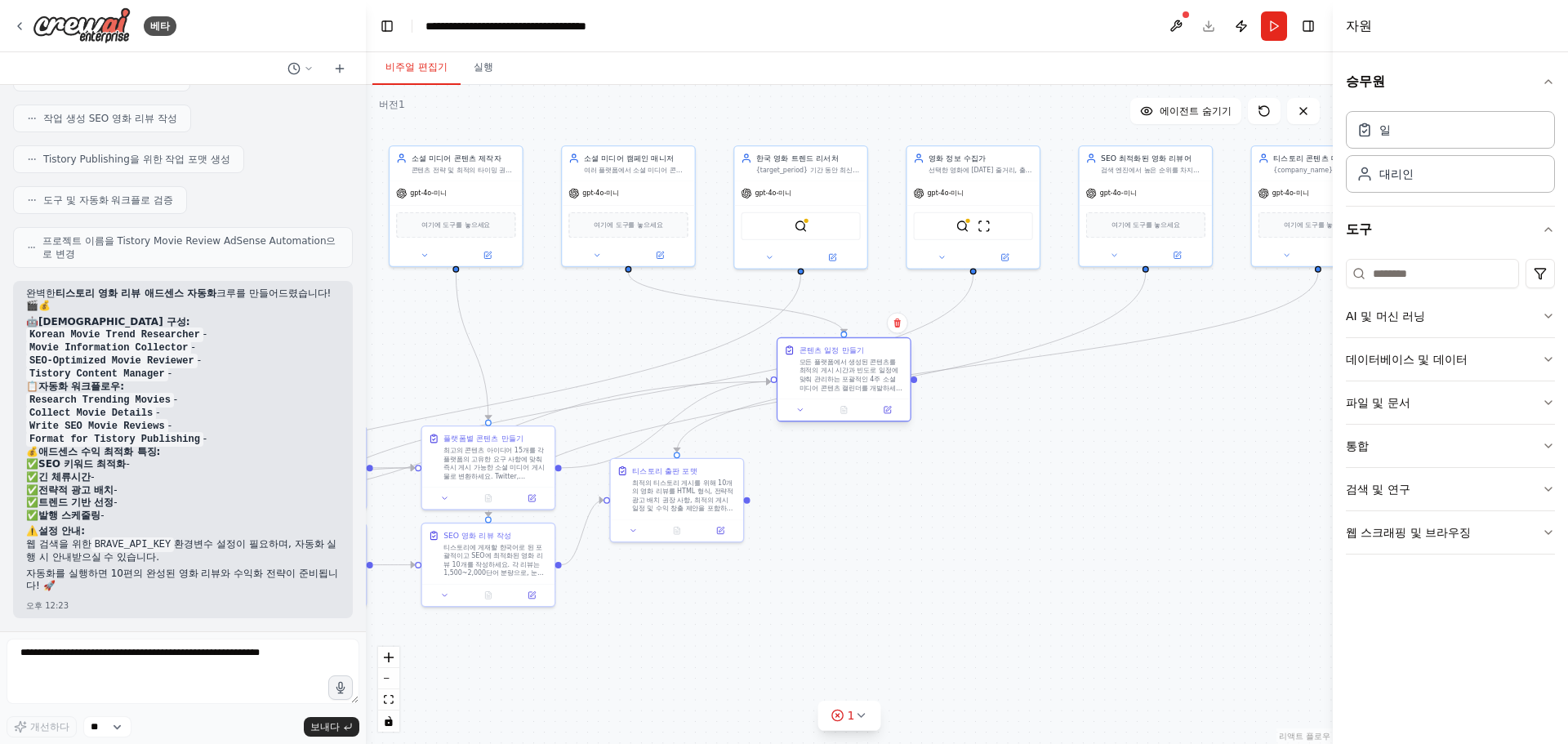
drag, startPoint x: 675, startPoint y: 397, endPoint x: 838, endPoint y: 375, distance: 164.5
click at [838, 375] on font "모든 플랫폼에서 생성된 콘텐츠를 최적의 게시 시간과 빈도로 일정에 맞춰 관리하는 포괄적인 4주 소셜 미디어 콘텐츠 캘린더를 개발하세요. 참여도…" at bounding box center [851, 389] width 103 height 60
drag, startPoint x: 705, startPoint y: 512, endPoint x: 809, endPoint y: 531, distance: 105.7
click at [819, 535] on font "최적의 티스토리 게시를 위해 10개의 영화 리뷰를 HTML 형식, 전략적 광고 배치 권장 사항, 최적의 게시 일정 및 수익 창출 제안을 포함하…" at bounding box center [828, 539] width 101 height 60
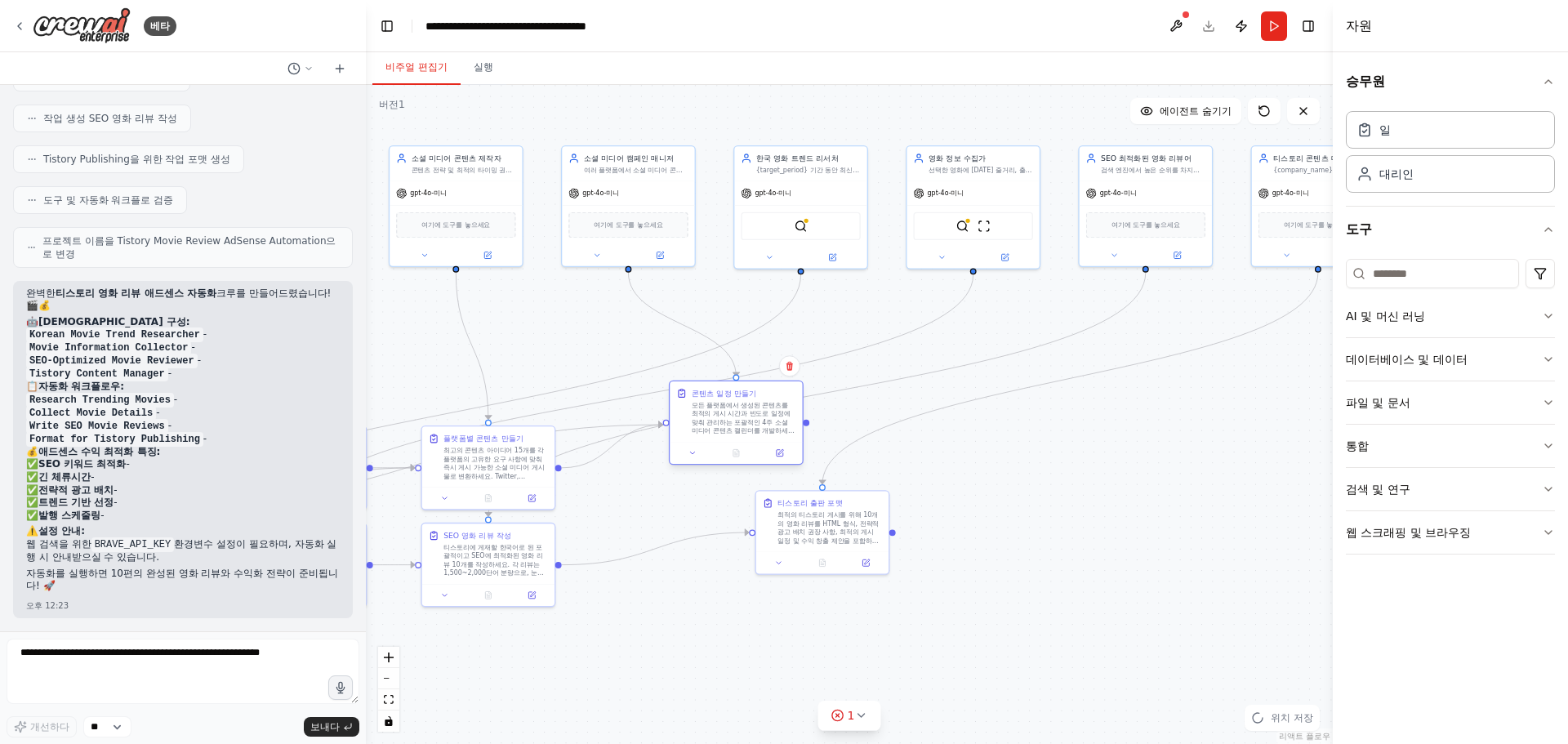
drag, startPoint x: 846, startPoint y: 394, endPoint x: 732, endPoint y: 440, distance: 122.9
click at [732, 440] on div "콘텐츠 일정 만들기 모든 플랫폼에서 생성된 콘텐츠를 최적의 게시 시간과 빈도로 일정에 맞춰 관리하는 포괄적인 4주 소셜 미디어 콘텐츠 캘린더를…" at bounding box center [736, 412] width 133 height 61
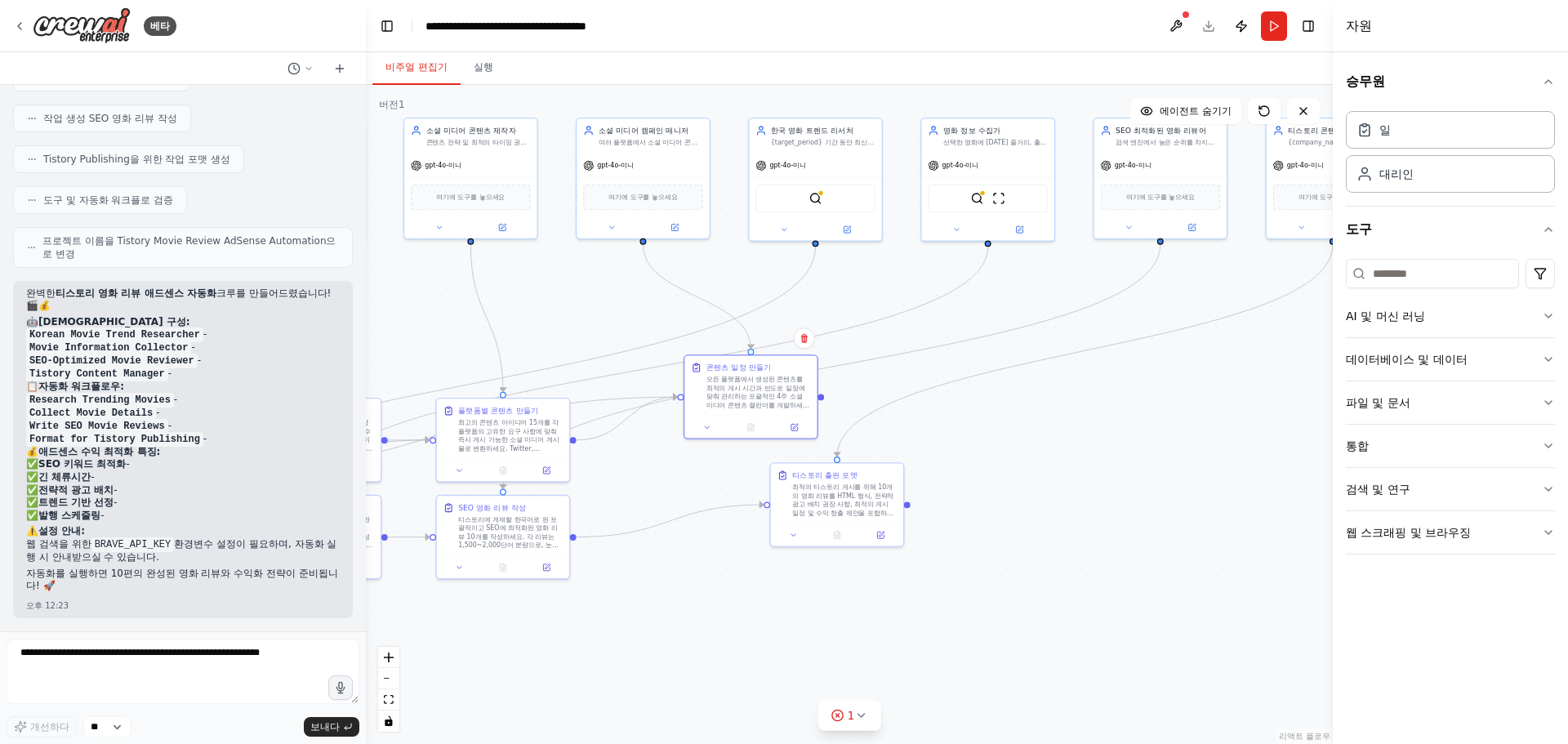
drag, startPoint x: 689, startPoint y: 573, endPoint x: 735, endPoint y: 468, distance: 114.6
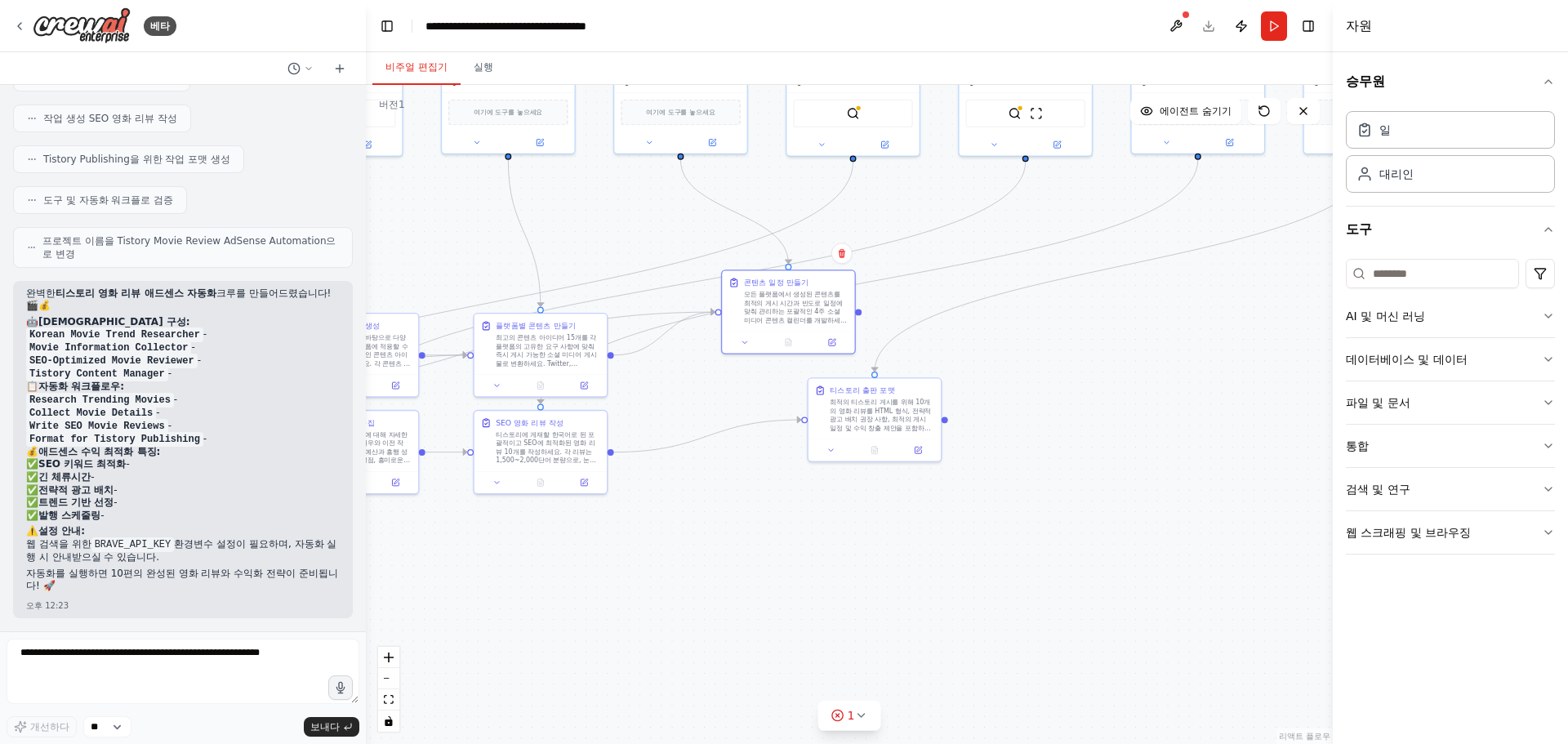
drag, startPoint x: 735, startPoint y: 468, endPoint x: 844, endPoint y: 553, distance: 138.2
click at [828, 560] on div ".deletable-edge-delete-btn { width: 20px; height: 20px; border: 0px solid #ffff…" at bounding box center [849, 415] width 967 height 660
click at [894, 415] on font "최적의 티스토리 게시를 위해 10개의 영화 리뷰를 HTML 형식, 전략적 광고 배치 권장 사항, 최적의 게시 일정 및 수익 창출 제안을 포함하…" at bounding box center [880, 425] width 101 height 60
drag, startPoint x: 876, startPoint y: 423, endPoint x: 822, endPoint y: 480, distance: 78.5
click at [830, 455] on font "최적의 티스토리 게시를 위해 10개의 영화 리뷰를 HTML 형식, 전략적 광고 배치 권장 사항, 최적의 게시 일정 및 수익 창출 제안을 포함하…" at bounding box center [880, 425] width 101 height 60
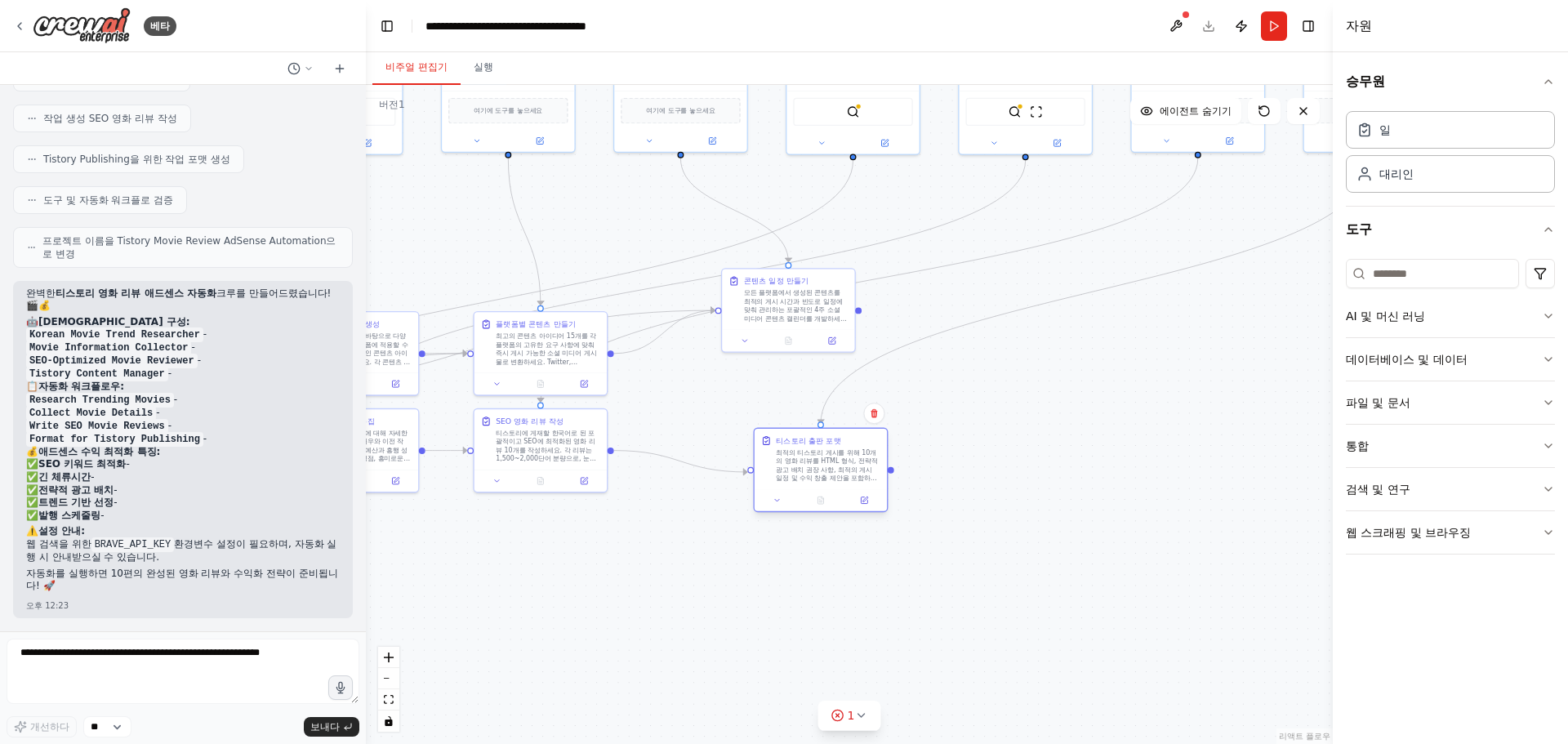
click at [822, 479] on font "최적의 티스토리 게시를 위해 10개의 영화 리뷰를 HTML 형식, 전략적 광고 배치 권장 사항, 최적의 게시 일정 및 수익 창출 제안을 포함하…" at bounding box center [826, 478] width 101 height 60
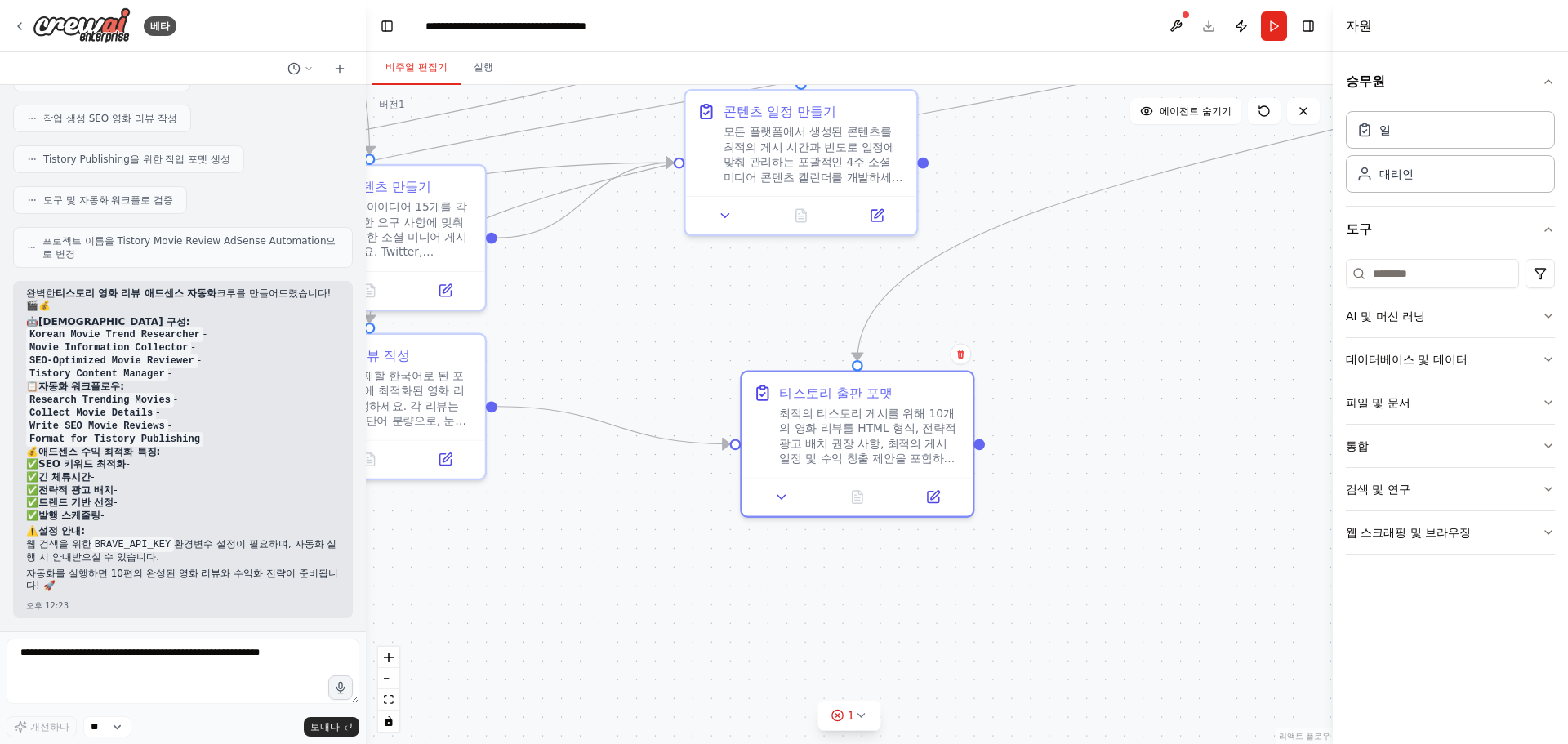
drag, startPoint x: 675, startPoint y: 369, endPoint x: 841, endPoint y: 368, distance: 166.0
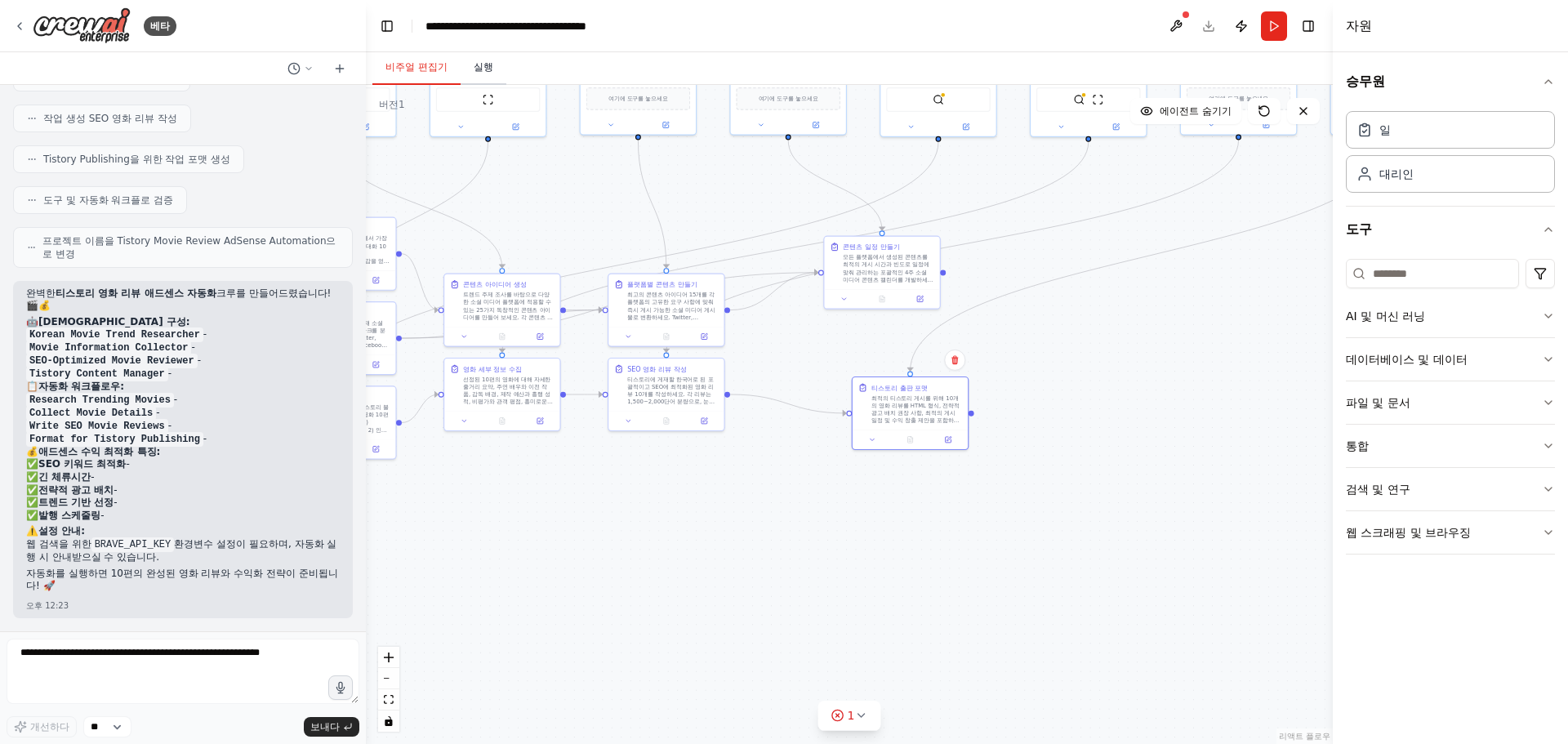
click at [489, 67] on font "실행" at bounding box center [483, 67] width 19 height 11
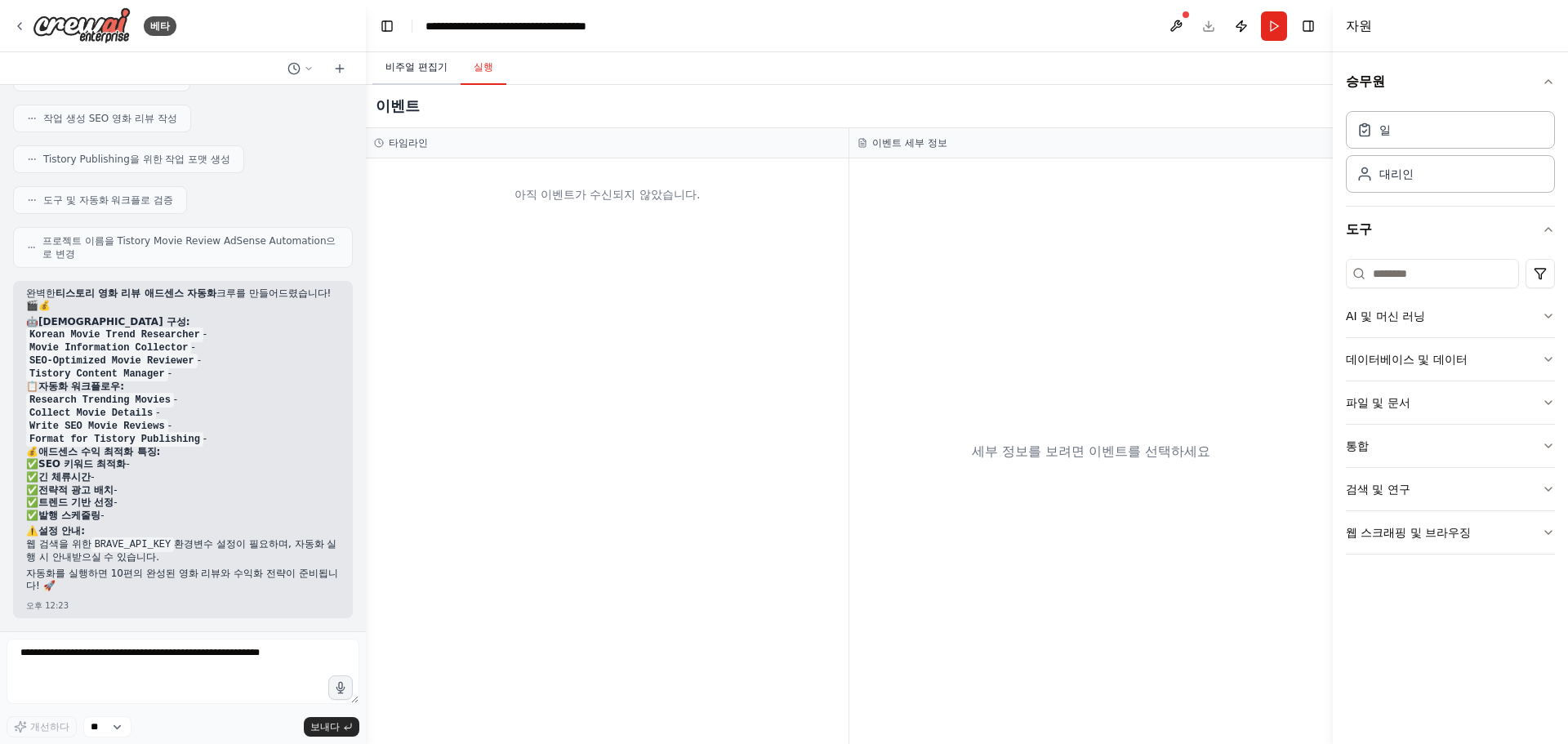
click at [425, 67] on font "비주얼 편집기" at bounding box center [417, 67] width 62 height 11
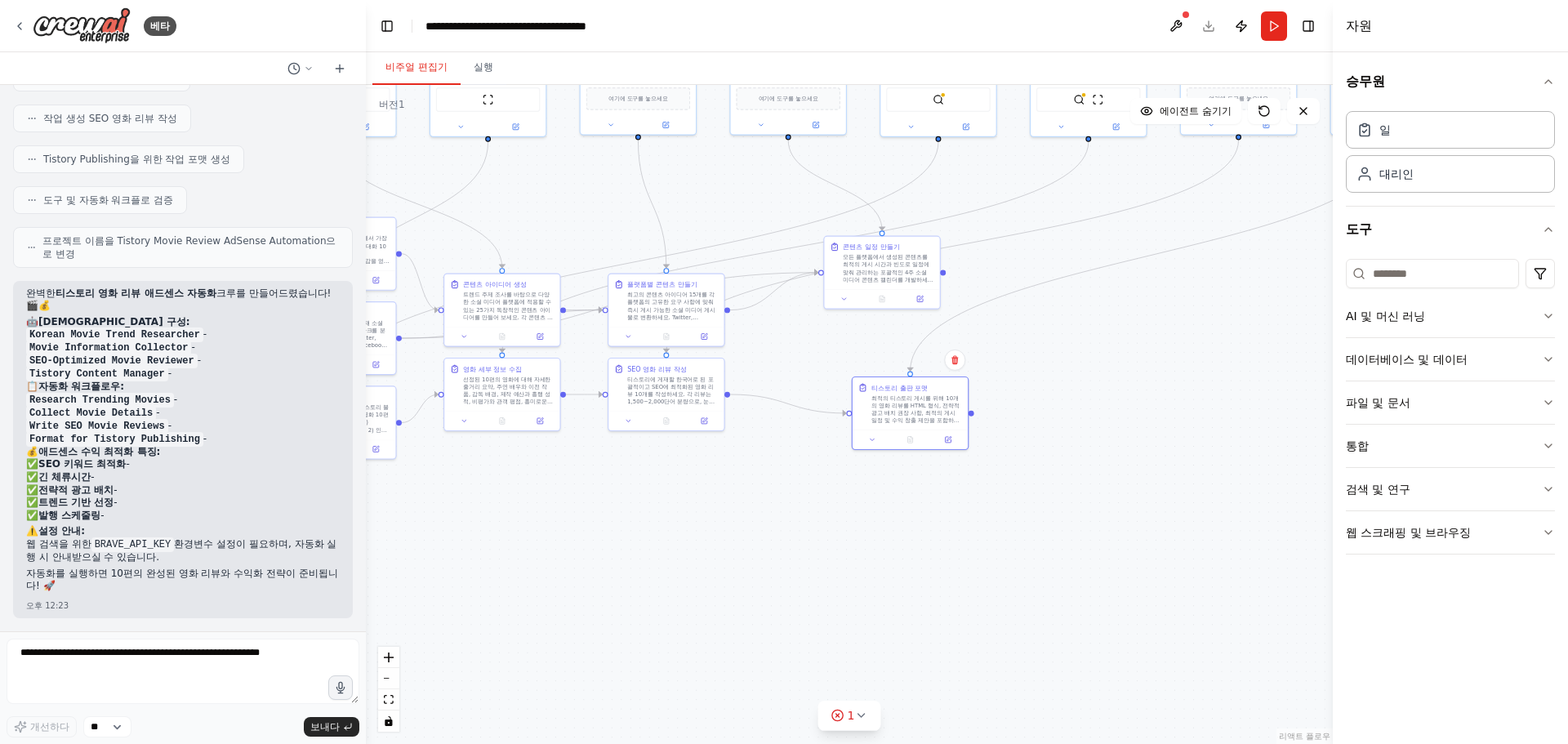
drag, startPoint x: 1274, startPoint y: 22, endPoint x: 1268, endPoint y: 33, distance: 12.5
click at [1274, 21] on button "달리다" at bounding box center [1274, 26] width 26 height 29
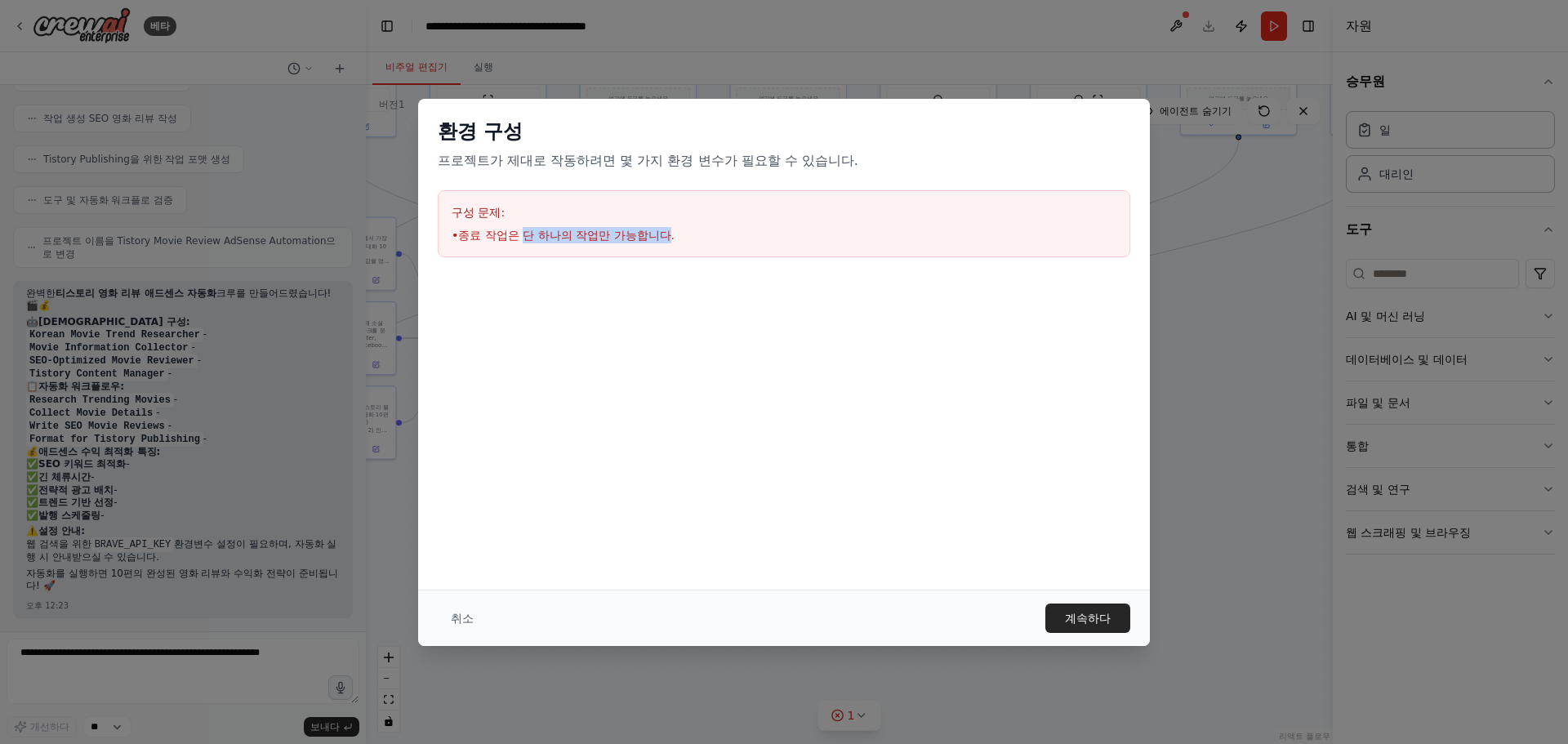
drag, startPoint x: 525, startPoint y: 235, endPoint x: 671, endPoint y: 235, distance: 146.0
click at [671, 235] on font "종료 작업은 단 하나의 작업만 가능합니다." at bounding box center [566, 235] width 216 height 13
drag, startPoint x: 539, startPoint y: 165, endPoint x: 629, endPoint y: 167, distance: 90.0
click at [629, 167] on font "프로젝트가 제대로 작동하려면 몇 가지 환경 변수가 필요할 수 있습니다." at bounding box center [648, 161] width 421 height 16
drag, startPoint x: 804, startPoint y: 171, endPoint x: 847, endPoint y: 175, distance: 43.2
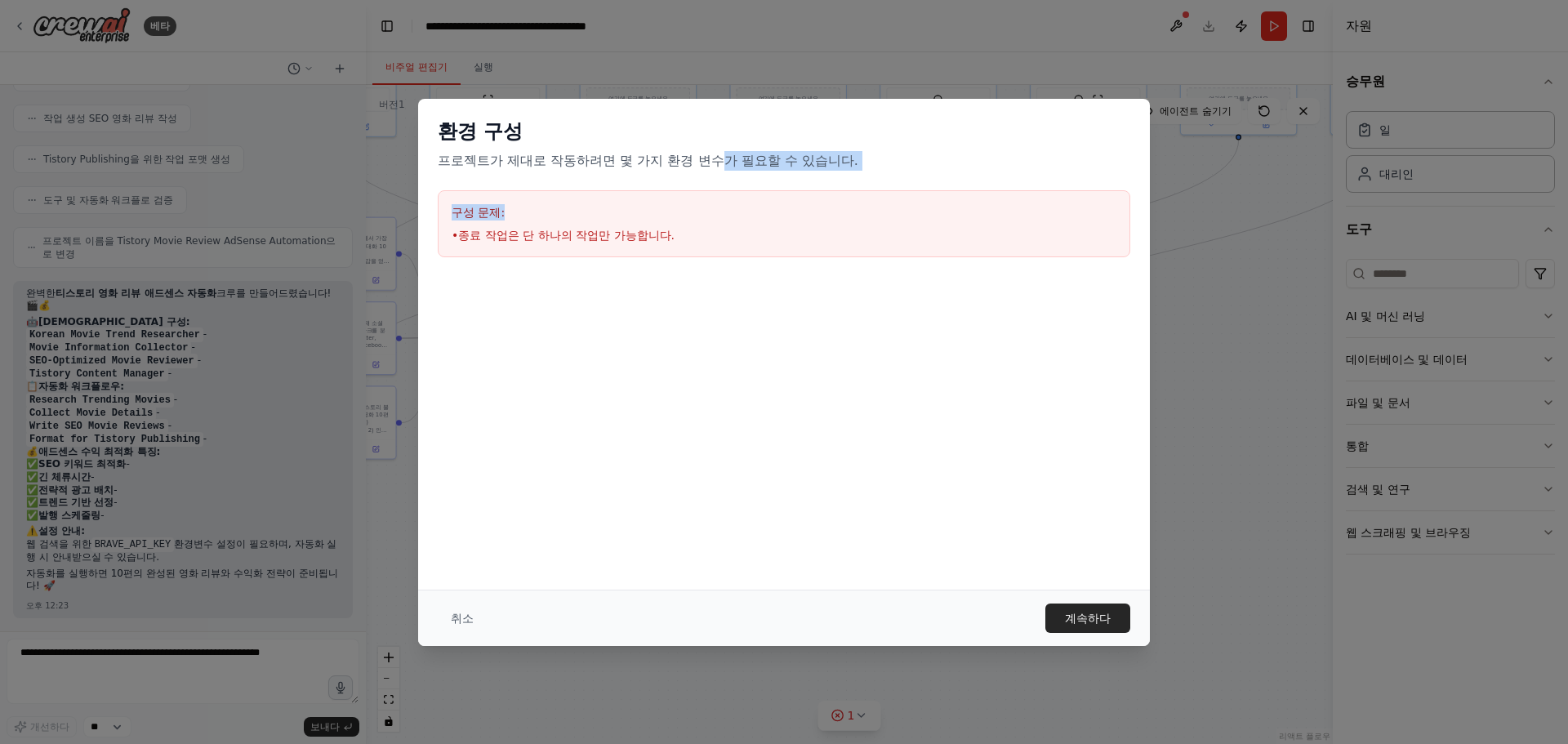
click at [847, 175] on div "환경 구성 프로젝트가 제대로 작동하려면 몇 가지 환경 변수가 필요할 수 있습니다. 구성 문제: • 종료 작업은 단 하나의 작업만 가능합니다." at bounding box center [784, 187] width 732 height 179
click at [1081, 616] on font "계속하다" at bounding box center [1088, 618] width 46 height 13
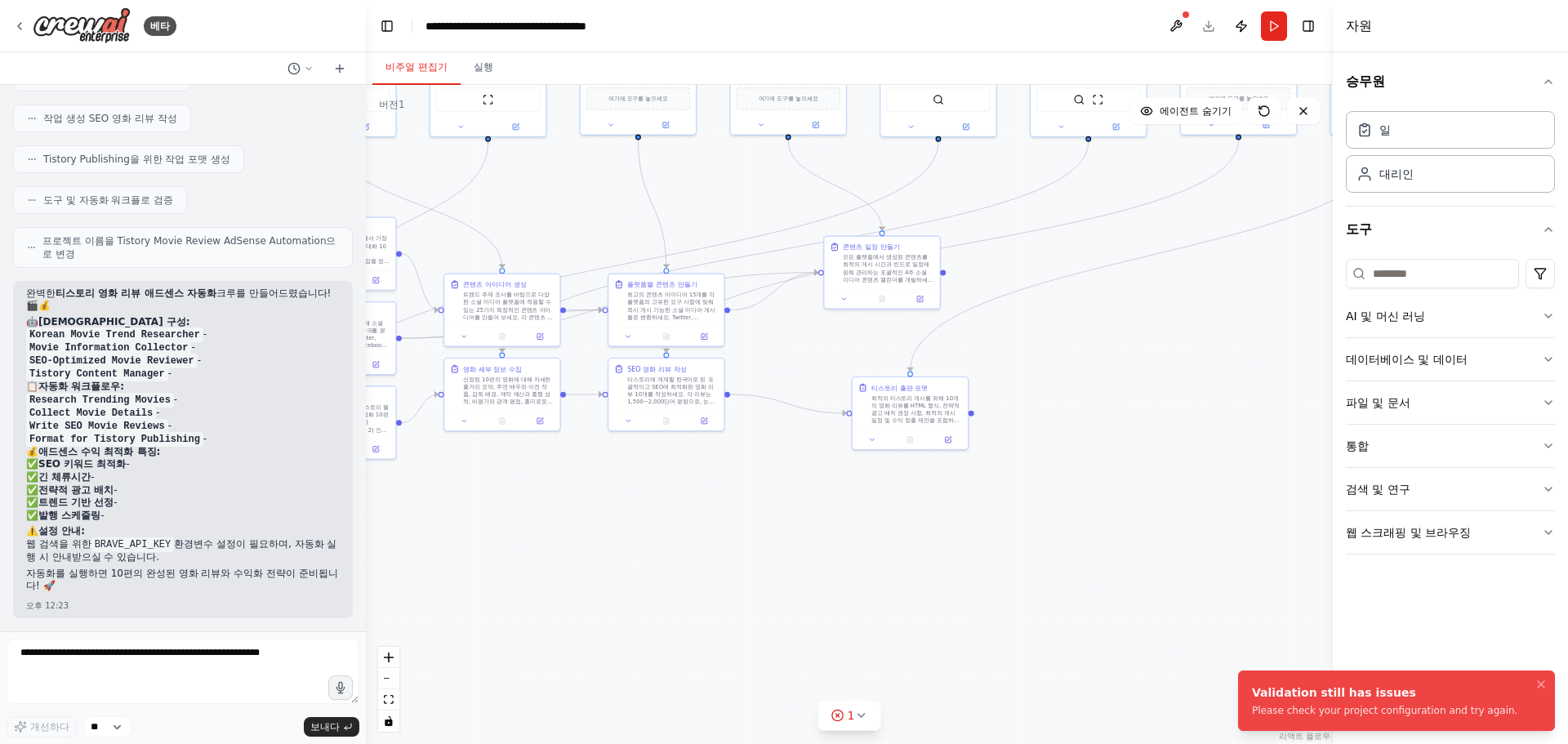
drag, startPoint x: 1500, startPoint y: 709, endPoint x: 1269, endPoint y: 690, distance: 231.8
click at [1269, 690] on li "Validation still has issues Please check your project configuration and try aga…" at bounding box center [1397, 701] width 317 height 61
drag, startPoint x: 1255, startPoint y: 690, endPoint x: 1476, endPoint y: 711, distance: 222.0
click at [1476, 701] on div "Validation still has issues" at bounding box center [1384, 693] width 265 height 17
copy div "Validation still has issues"
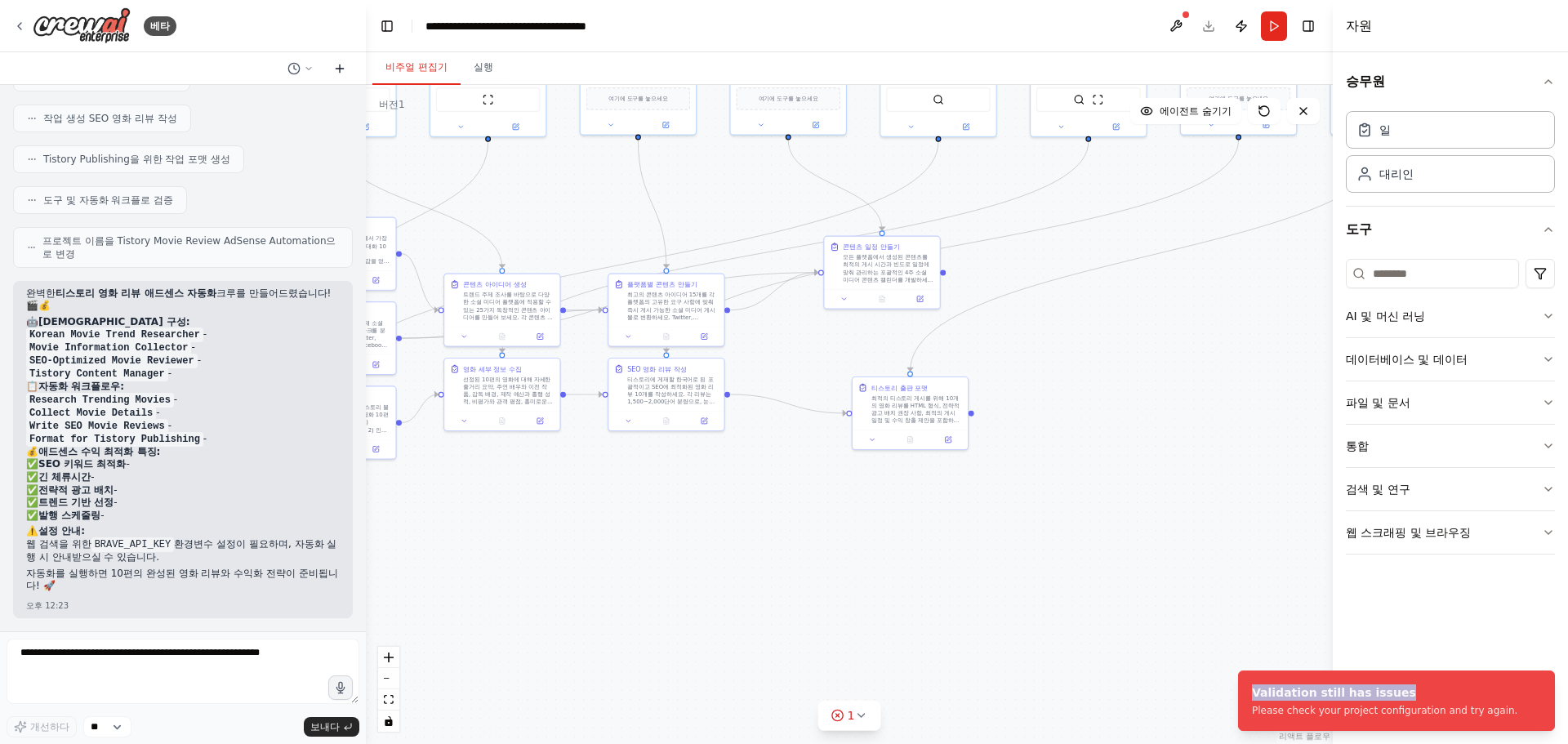
click at [342, 69] on icon at bounding box center [339, 69] width 7 height 0
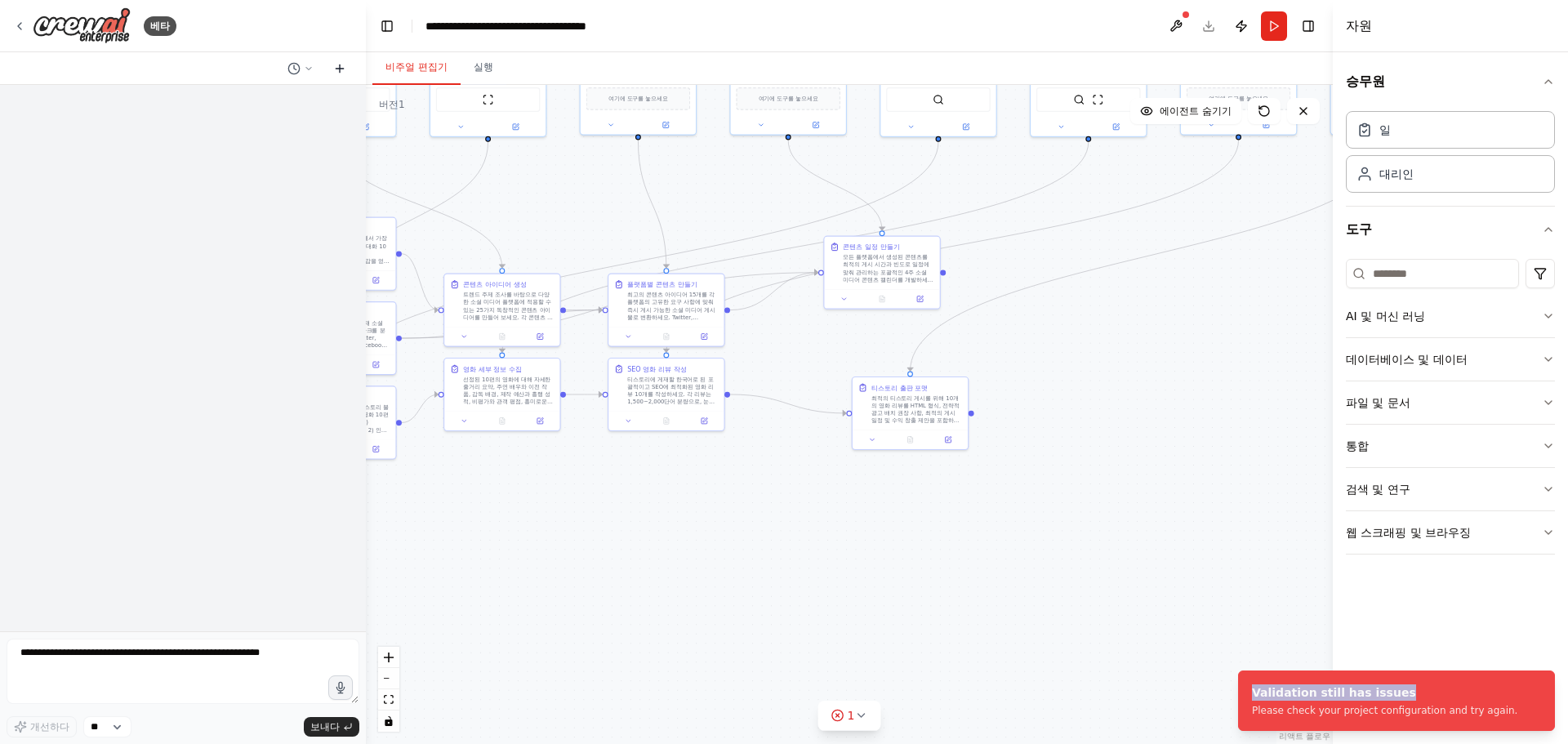
scroll to position [0, 0]
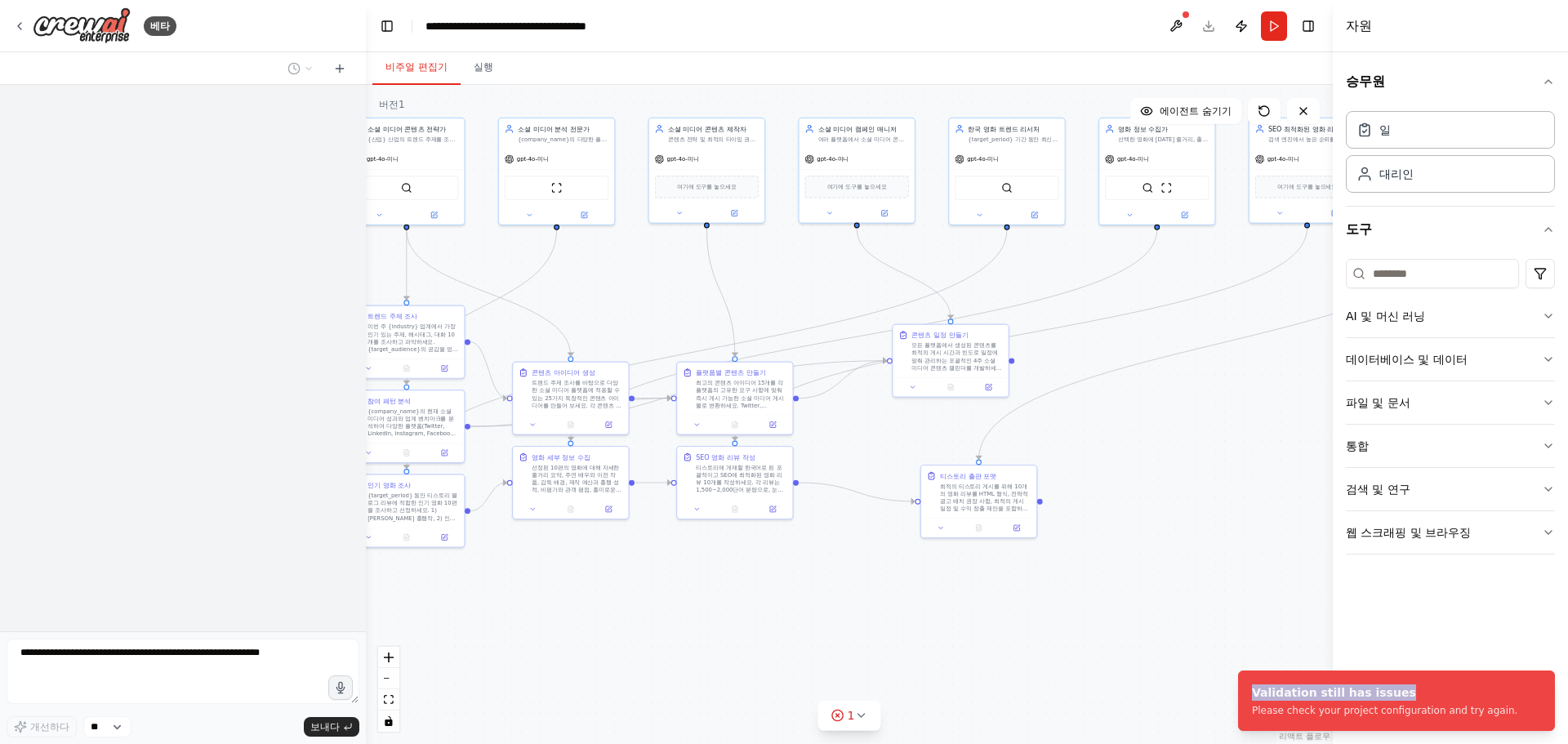
drag, startPoint x: 606, startPoint y: 190, endPoint x: 716, endPoint y: 319, distance: 169.5
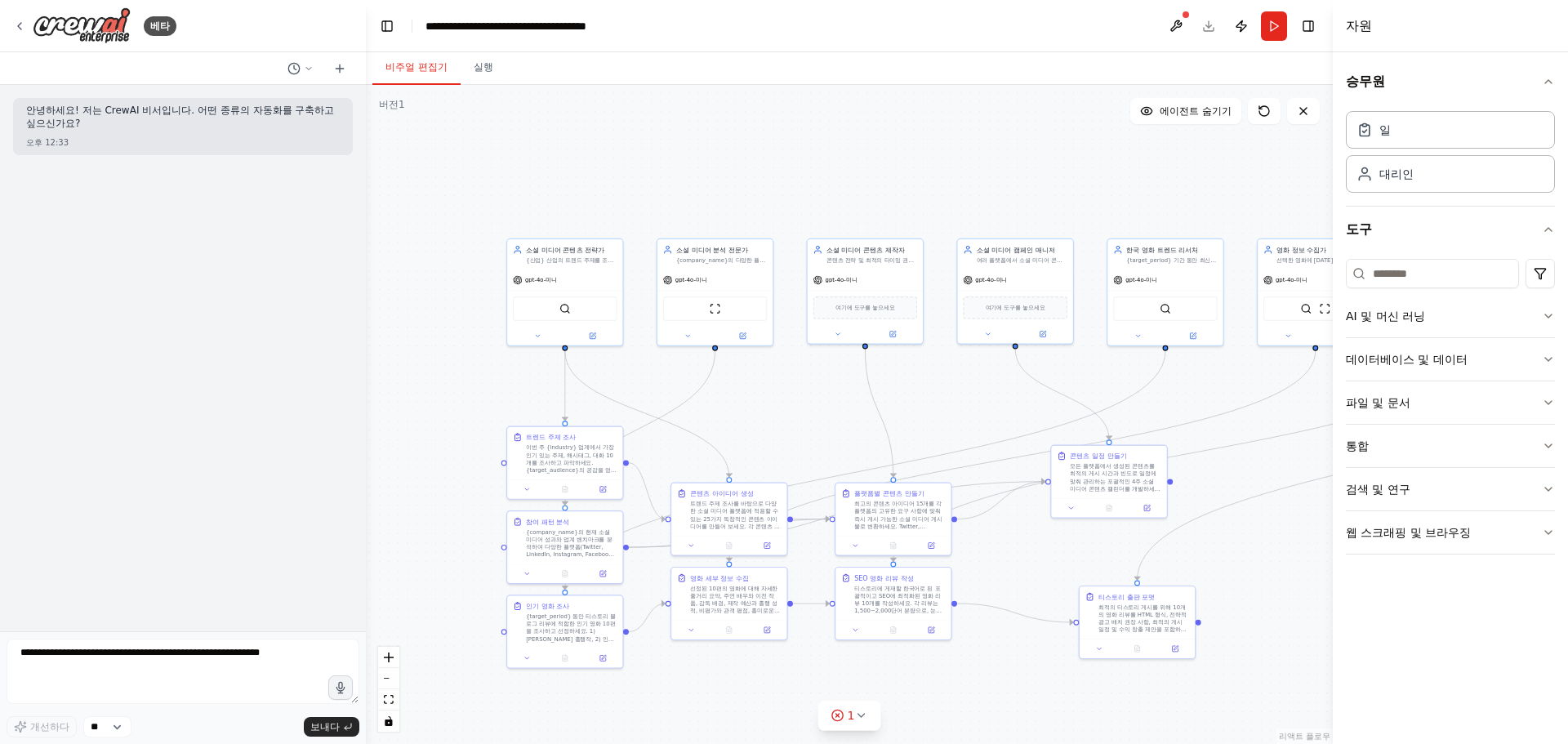
drag, startPoint x: 536, startPoint y: 152, endPoint x: 613, endPoint y: 178, distance: 81.3
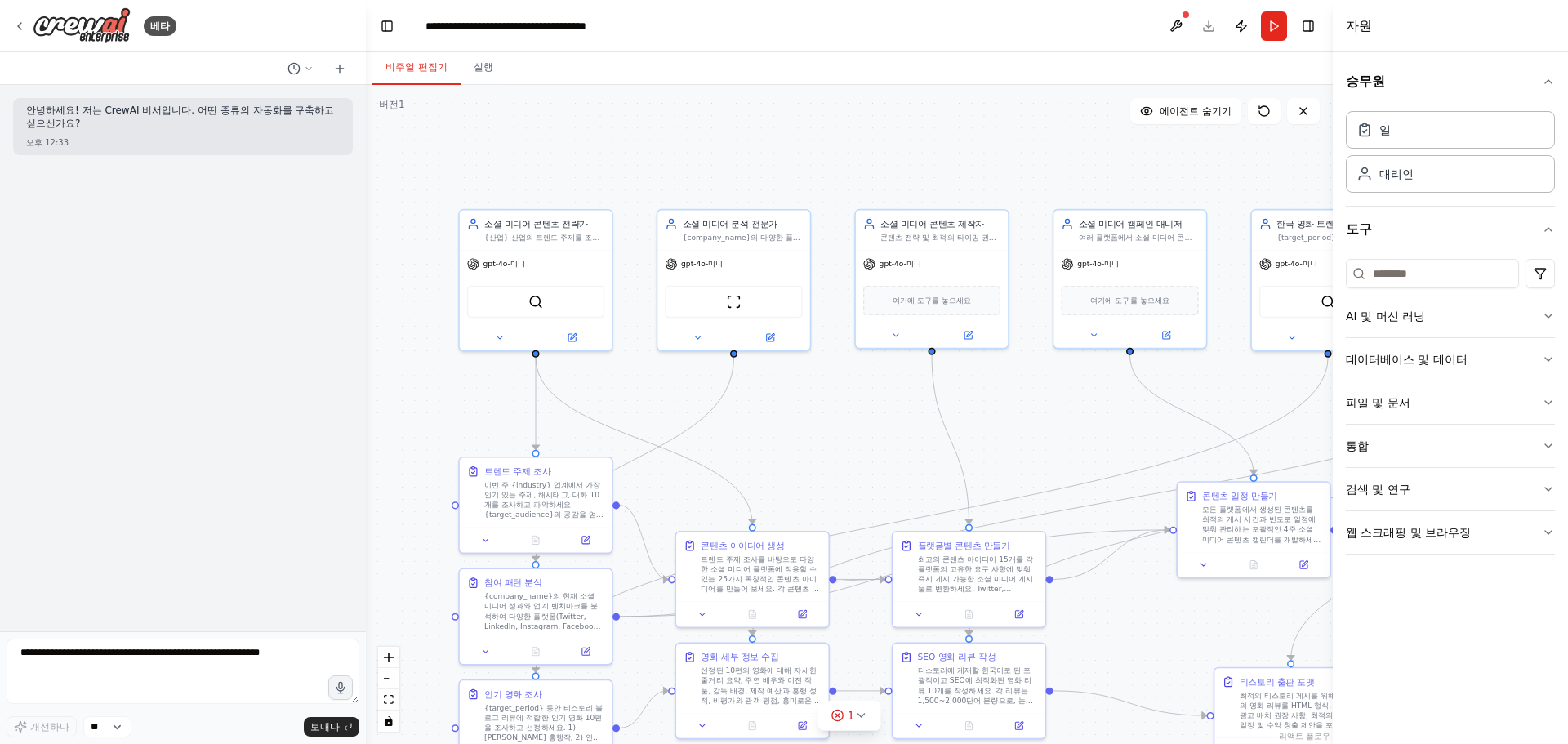
click at [468, 147] on div ".deletable-edge-delete-btn { width: 20px; height: 20px; border: 0px solid #ffff…" at bounding box center [849, 415] width 967 height 660
click at [1304, 120] on button at bounding box center [1303, 112] width 33 height 26
click at [1304, 112] on icon at bounding box center [1303, 111] width 6 height 6
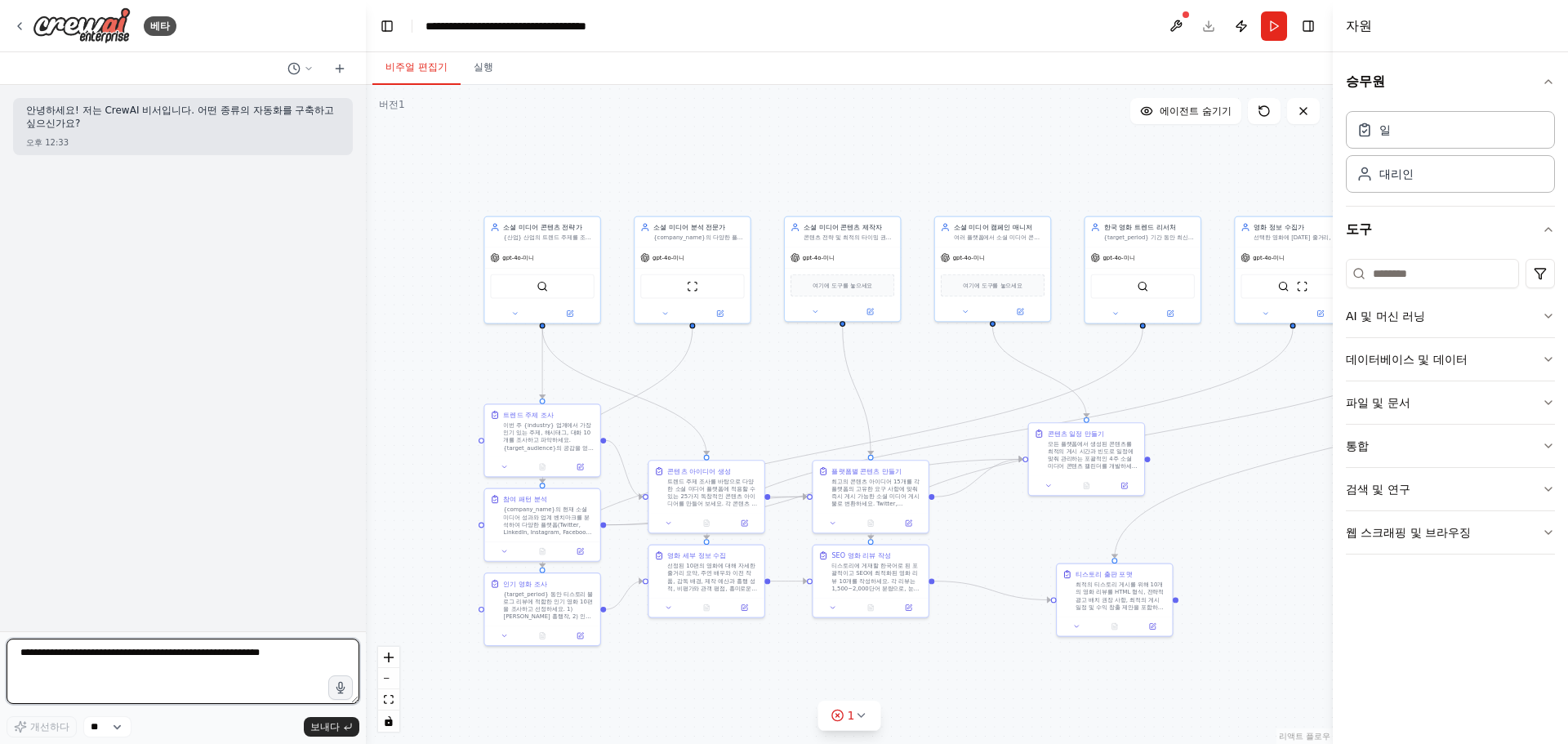
click at [190, 660] on textarea at bounding box center [182, 672] width 352 height 65
type textarea "*"
click at [1183, 30] on button at bounding box center [1176, 26] width 26 height 29
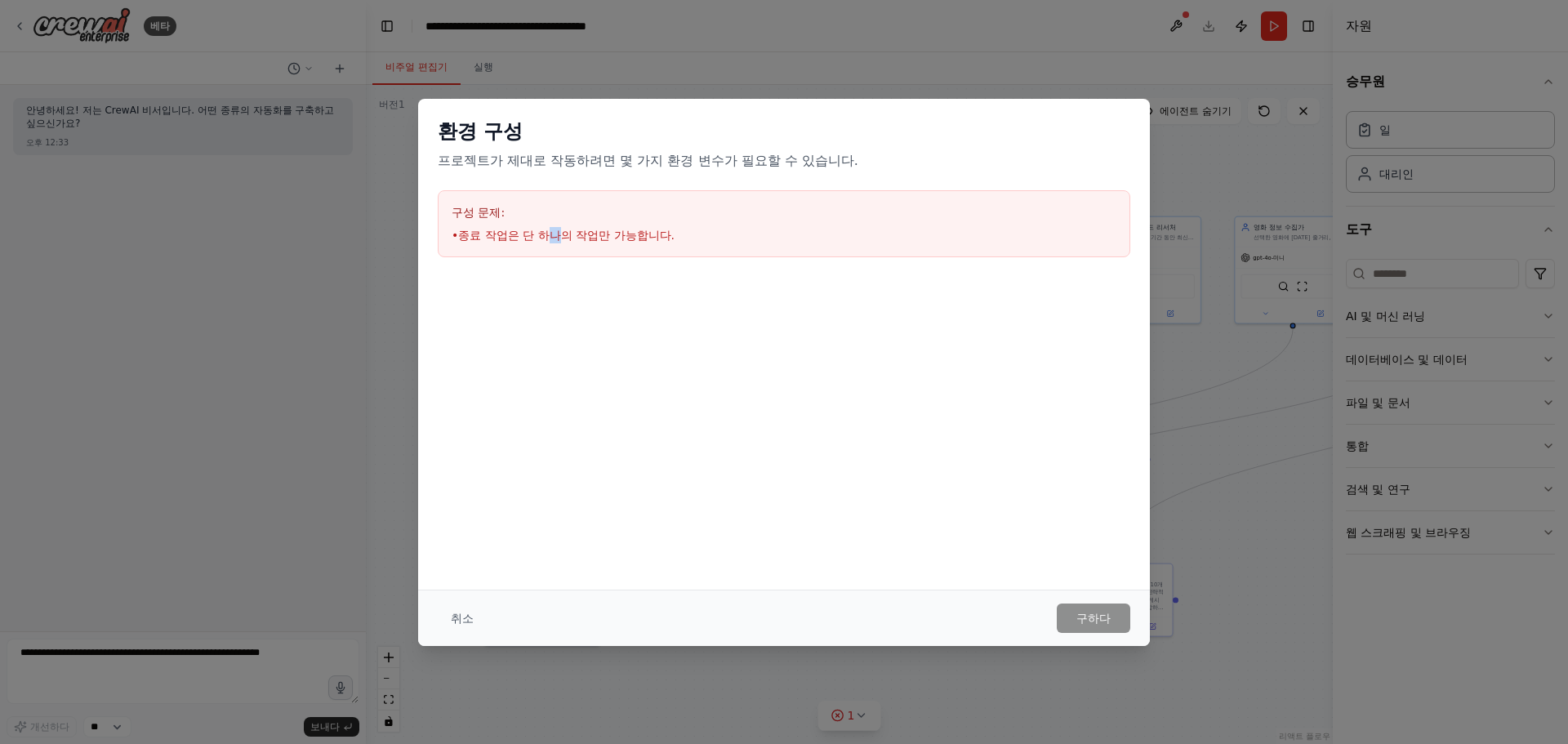
click at [559, 235] on font "종료 작업은 단 하나의 작업만 가능합니다." at bounding box center [566, 235] width 216 height 13
drag, startPoint x: 1216, startPoint y: 515, endPoint x: 1132, endPoint y: 526, distance: 84.7
click at [1209, 517] on div "환경 구성 프로젝트가 제대로 작동하려면 몇 가지 환경 변수가 필요할 수 있습니다. 구성 문제: • 종료 작업은 단 하나의 작업만 가능합니다. …" at bounding box center [784, 372] width 1568 height 744
click at [460, 614] on font "취소" at bounding box center [462, 618] width 23 height 13
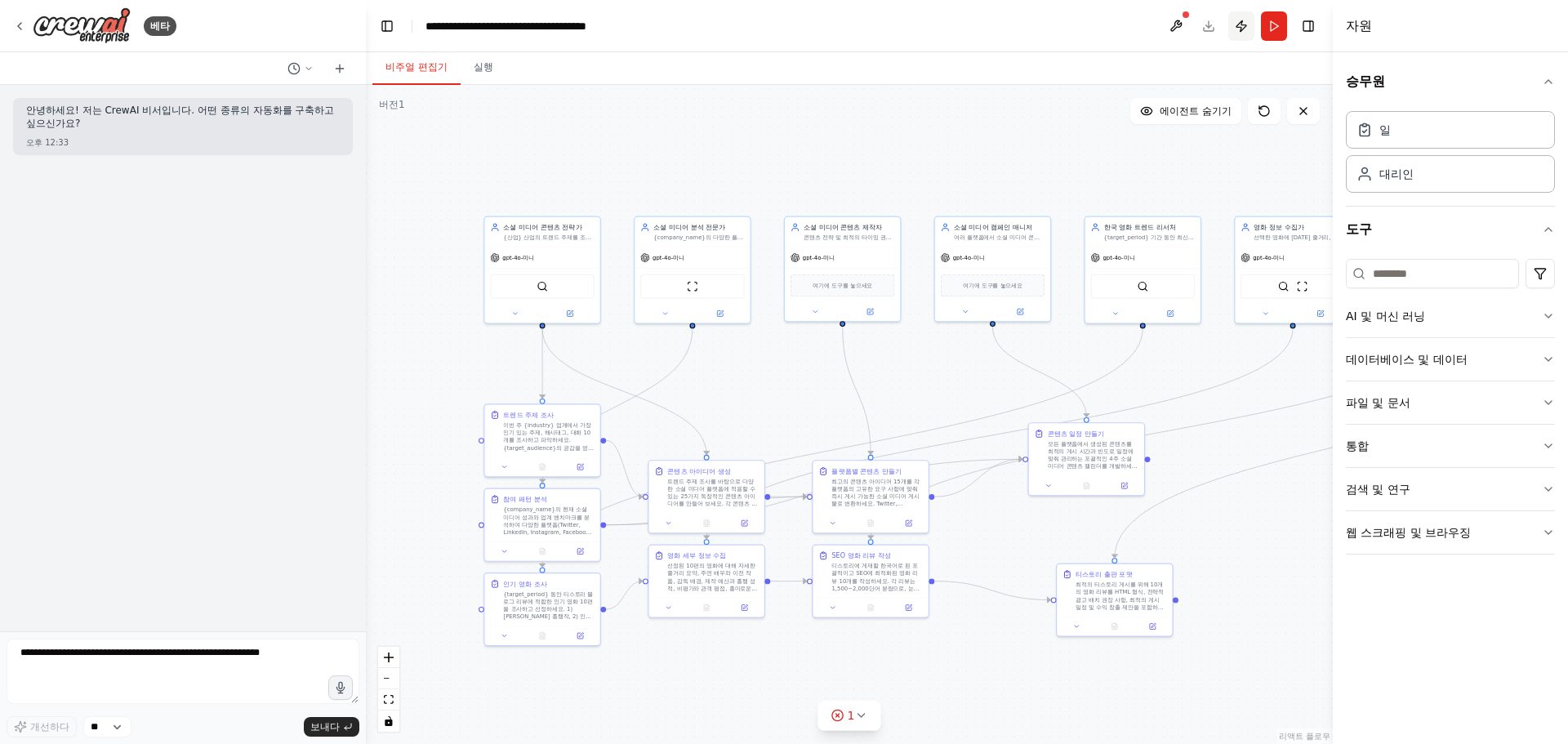
click at [1233, 27] on button "게시하다" at bounding box center [1241, 26] width 26 height 29
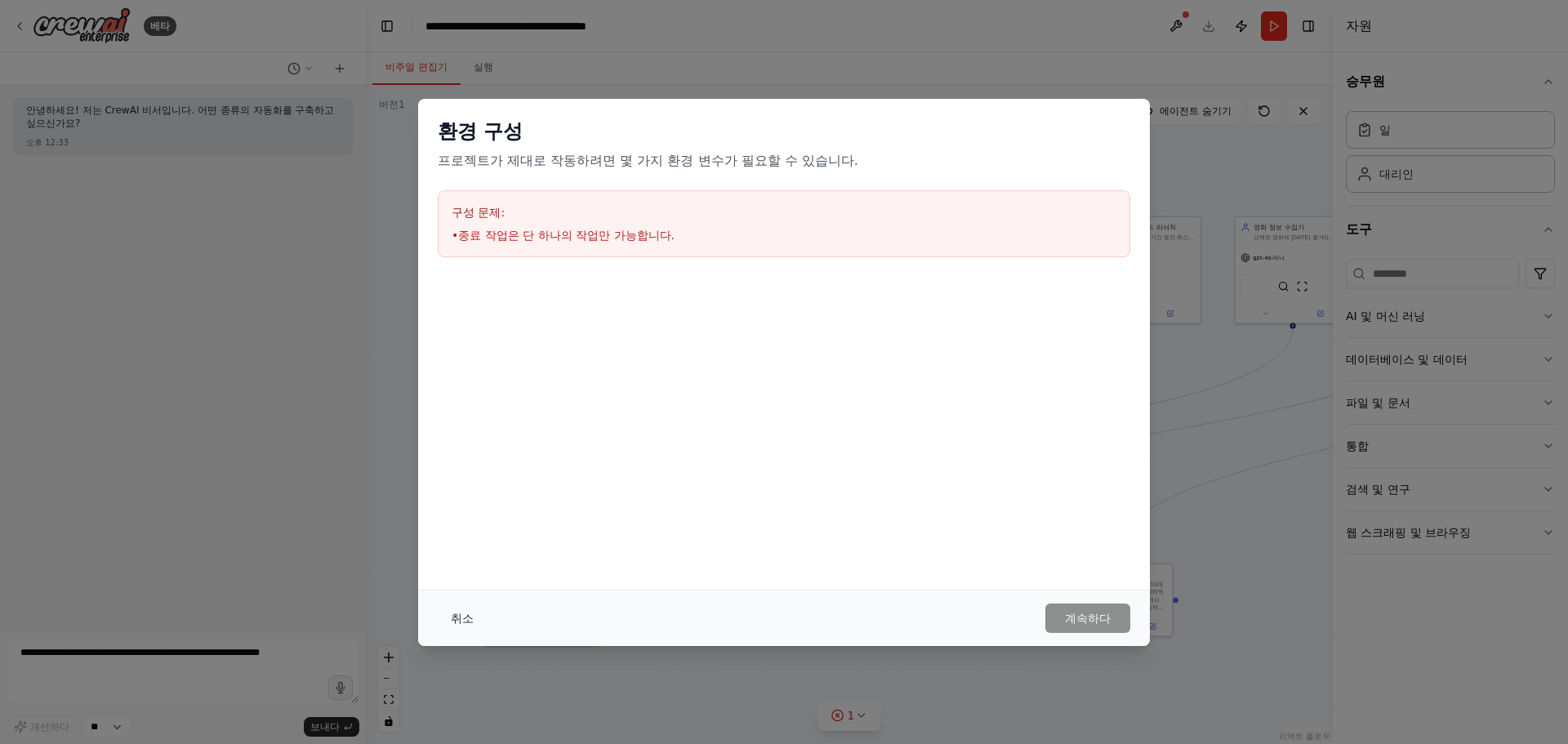
click at [465, 625] on font "취소" at bounding box center [462, 618] width 23 height 13
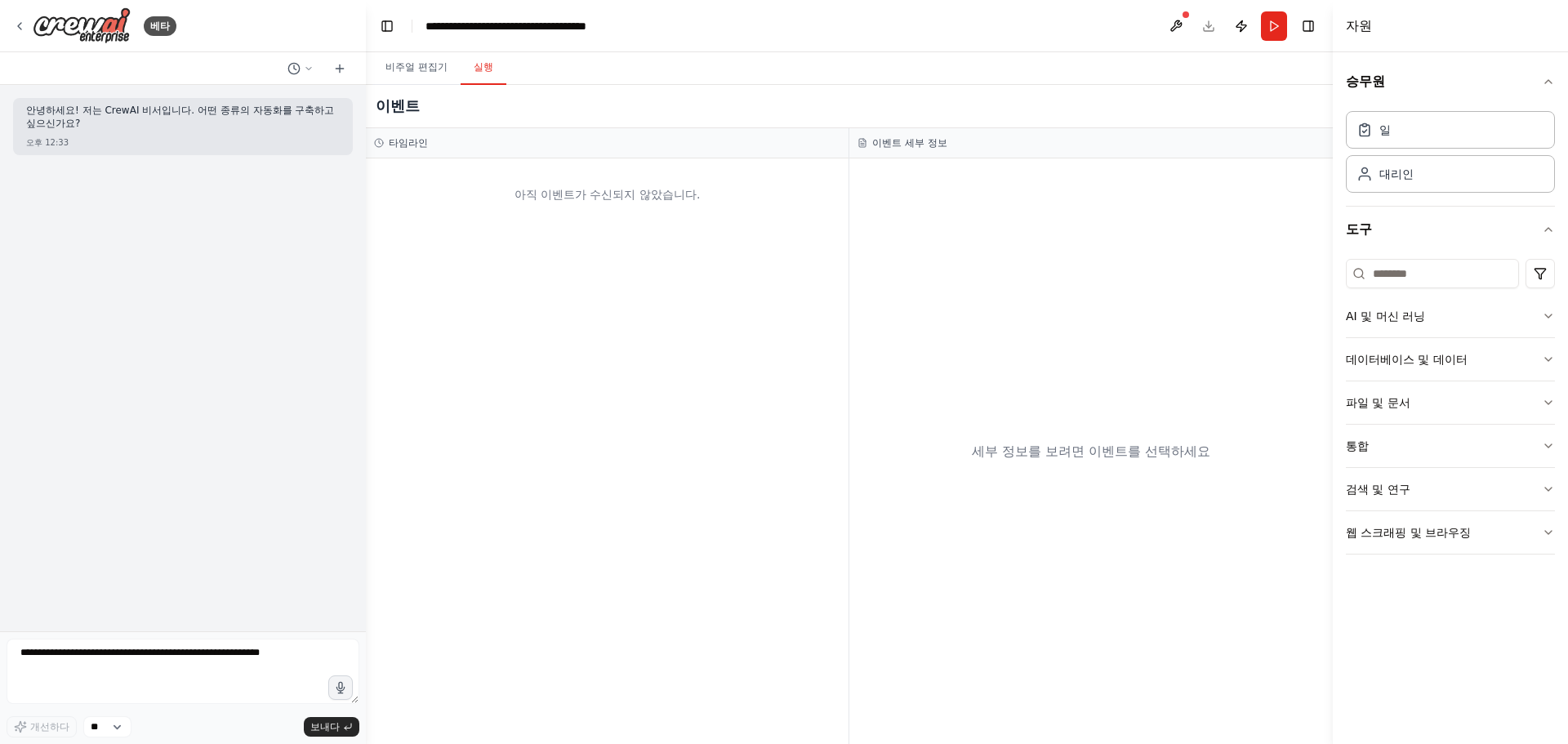
click at [490, 82] on button "실행" at bounding box center [483, 68] width 46 height 34
drag, startPoint x: 684, startPoint y: 266, endPoint x: 677, endPoint y: 300, distance: 34.7
click at [684, 276] on div "아직 이벤트가 수신되지 않았습니다." at bounding box center [606, 451] width 483 height 586
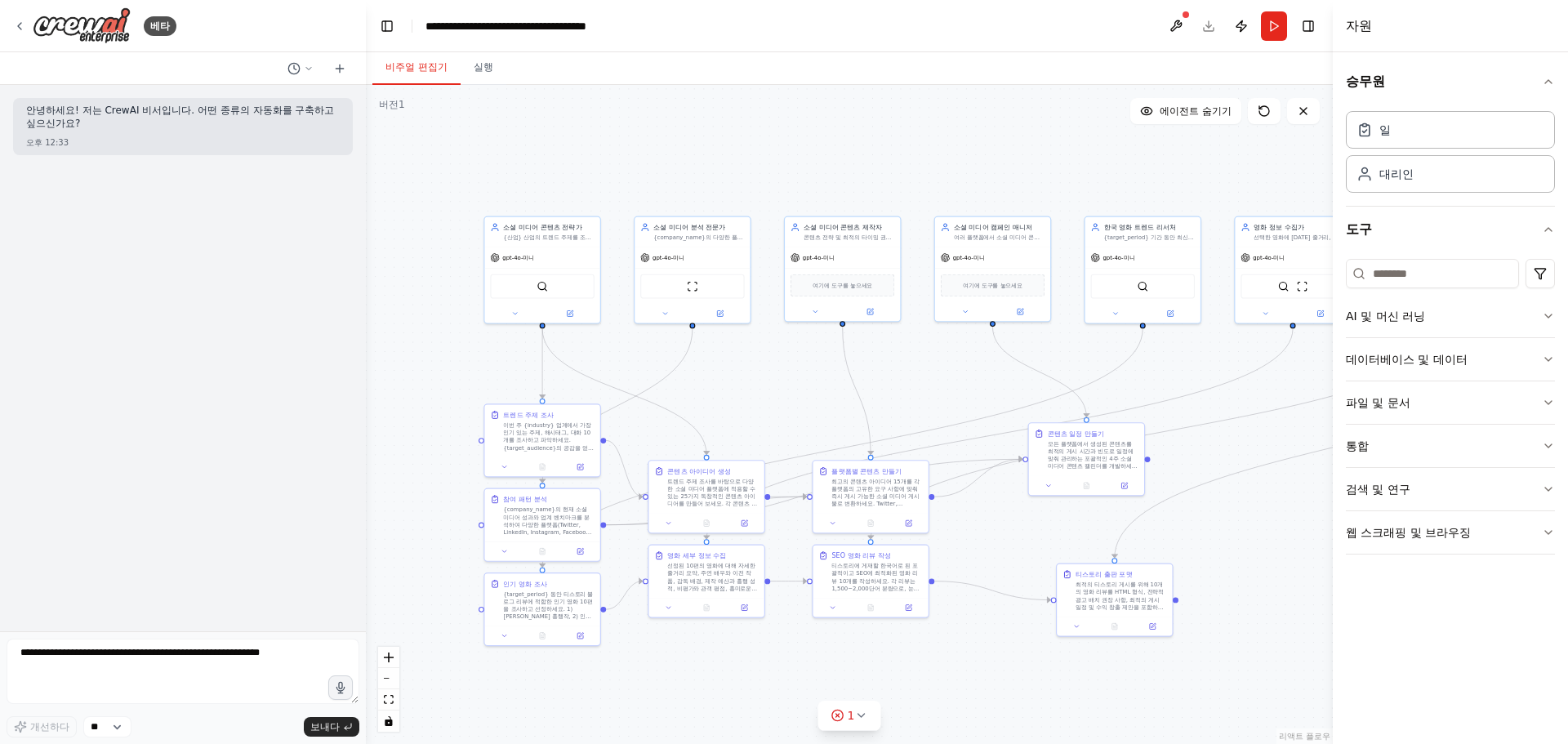
click at [411, 69] on font "비주얼 편집기" at bounding box center [417, 67] width 62 height 11
click at [477, 28] on div "**********" at bounding box center [517, 26] width 184 height 17
click at [552, 32] on div "**********" at bounding box center [537, 26] width 224 height 17
drag, startPoint x: 597, startPoint y: 32, endPoint x: 413, endPoint y: 21, distance: 184.3
click at [569, 29] on div "**********" at bounding box center [537, 26] width 224 height 17
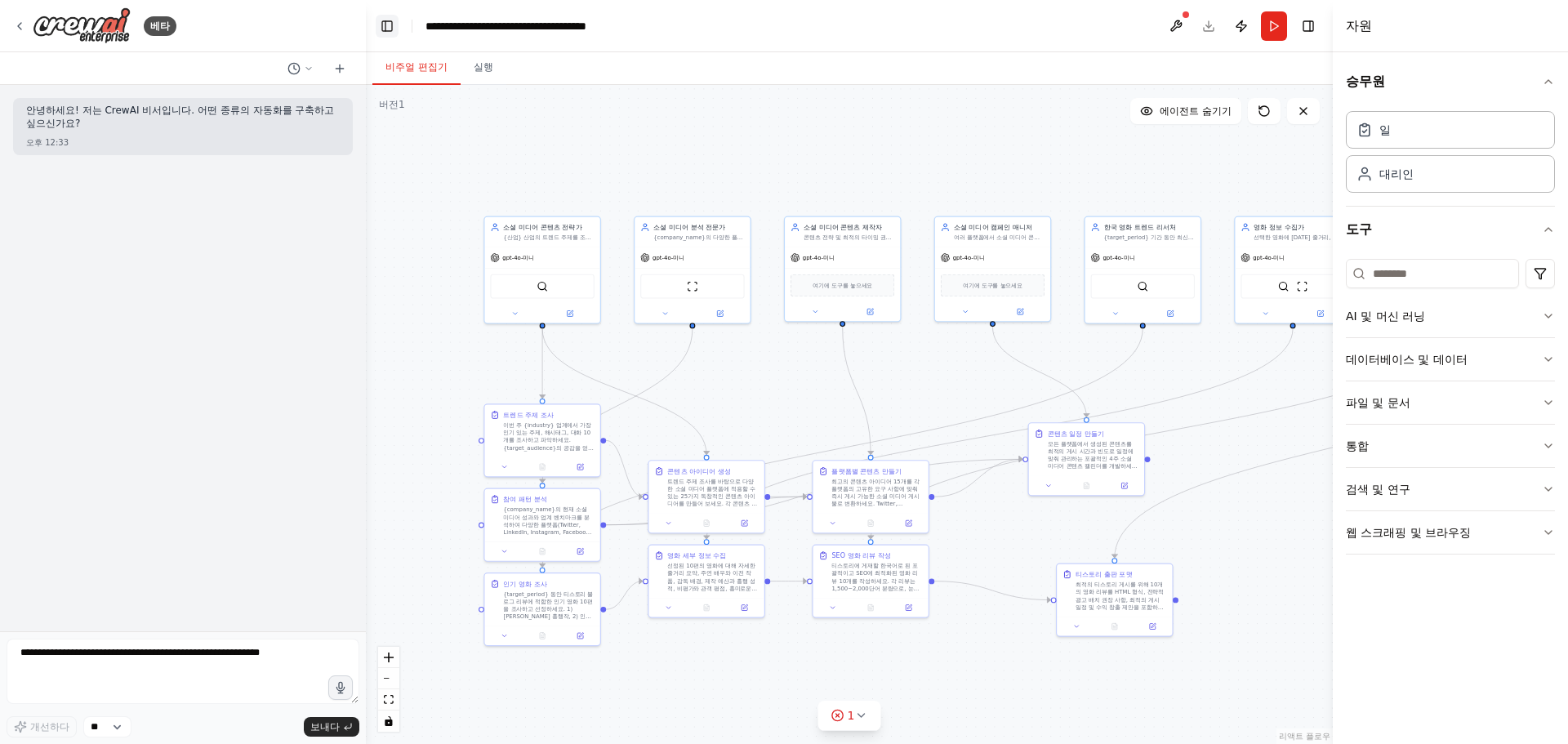
click at [395, 28] on button "왼쪽 사이드바 전환" at bounding box center [387, 26] width 23 height 23
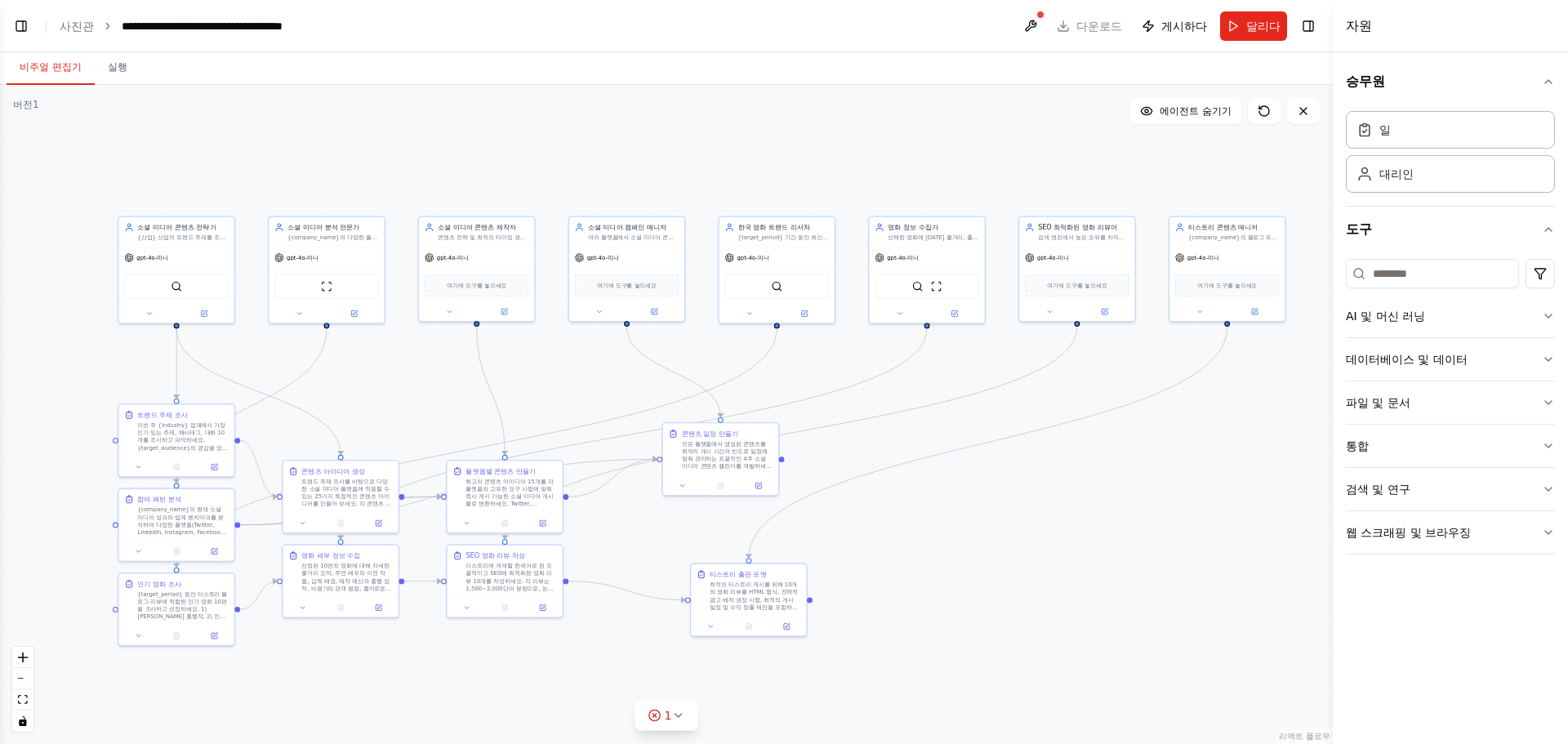
click at [191, 39] on header "**********" at bounding box center [666, 26] width 1332 height 52
click at [236, 25] on div "**********" at bounding box center [213, 26] width 184 height 17
drag, startPoint x: 250, startPoint y: 25, endPoint x: 273, endPoint y: 28, distance: 23.2
click at [273, 28] on div "**********" at bounding box center [233, 26] width 224 height 17
click at [20, 22] on button "왼쪽 사이드바 전환" at bounding box center [21, 26] width 23 height 23
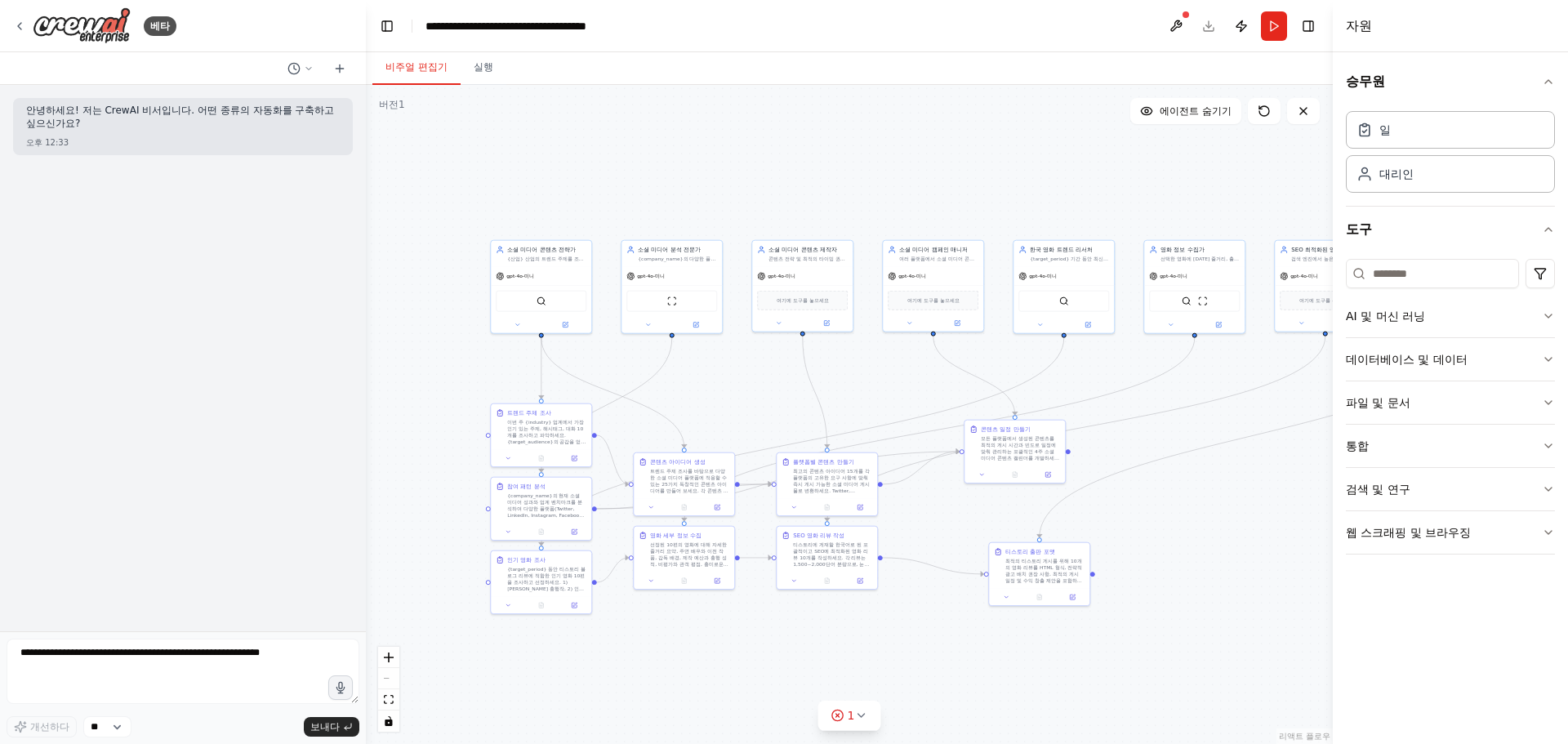
drag, startPoint x: 714, startPoint y: 382, endPoint x: 700, endPoint y: 370, distance: 18.4
click at [479, 233] on div ".deletable-edge-delete-btn { width: 20px; height: 20px; border: 0px solid #ffff…" at bounding box center [849, 415] width 967 height 660
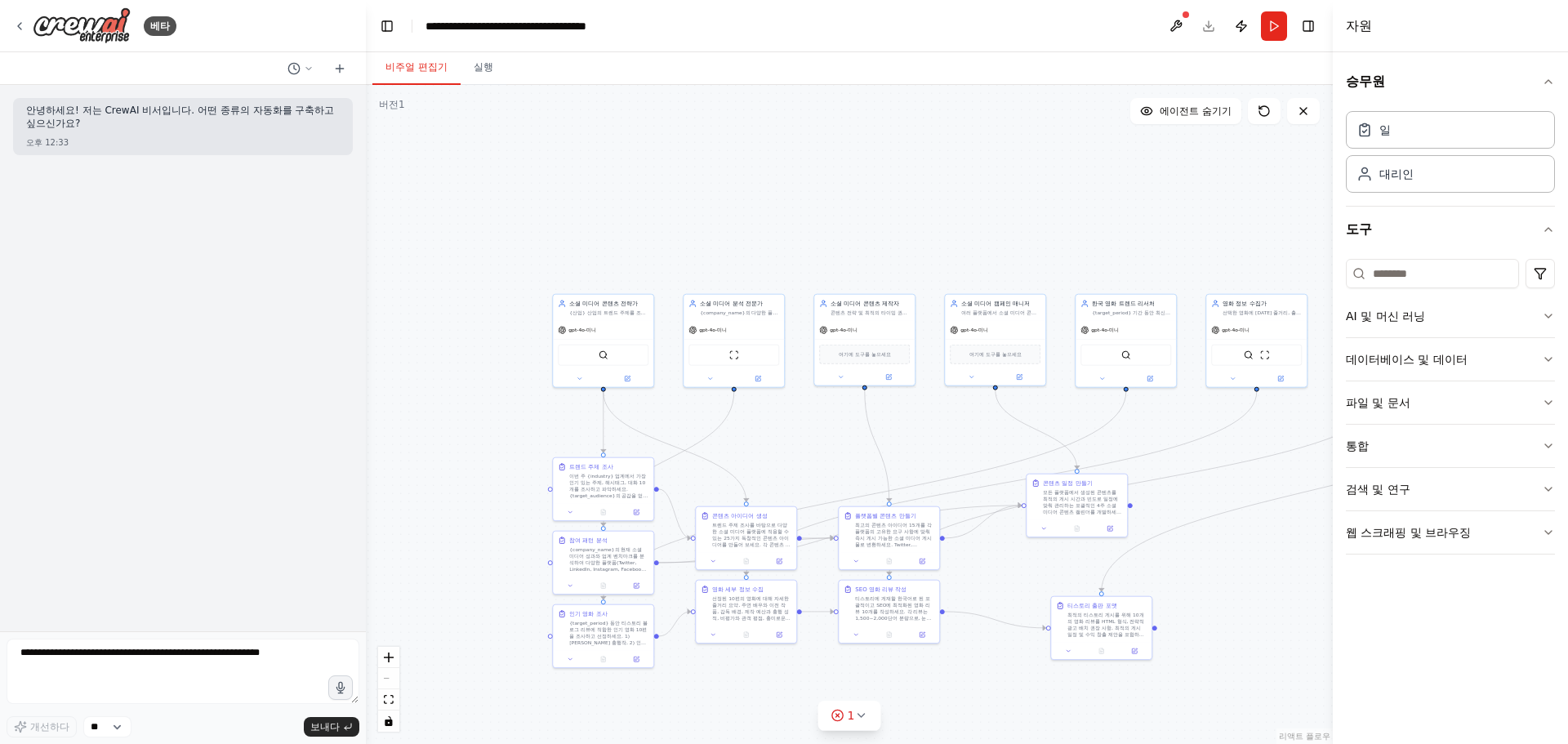
drag, startPoint x: 430, startPoint y: 203, endPoint x: 453, endPoint y: 171, distance: 39.4
click at [453, 171] on div ".deletable-edge-delete-btn { width: 20px; height: 20px; border: 0px solid #ffff…" at bounding box center [849, 415] width 967 height 660
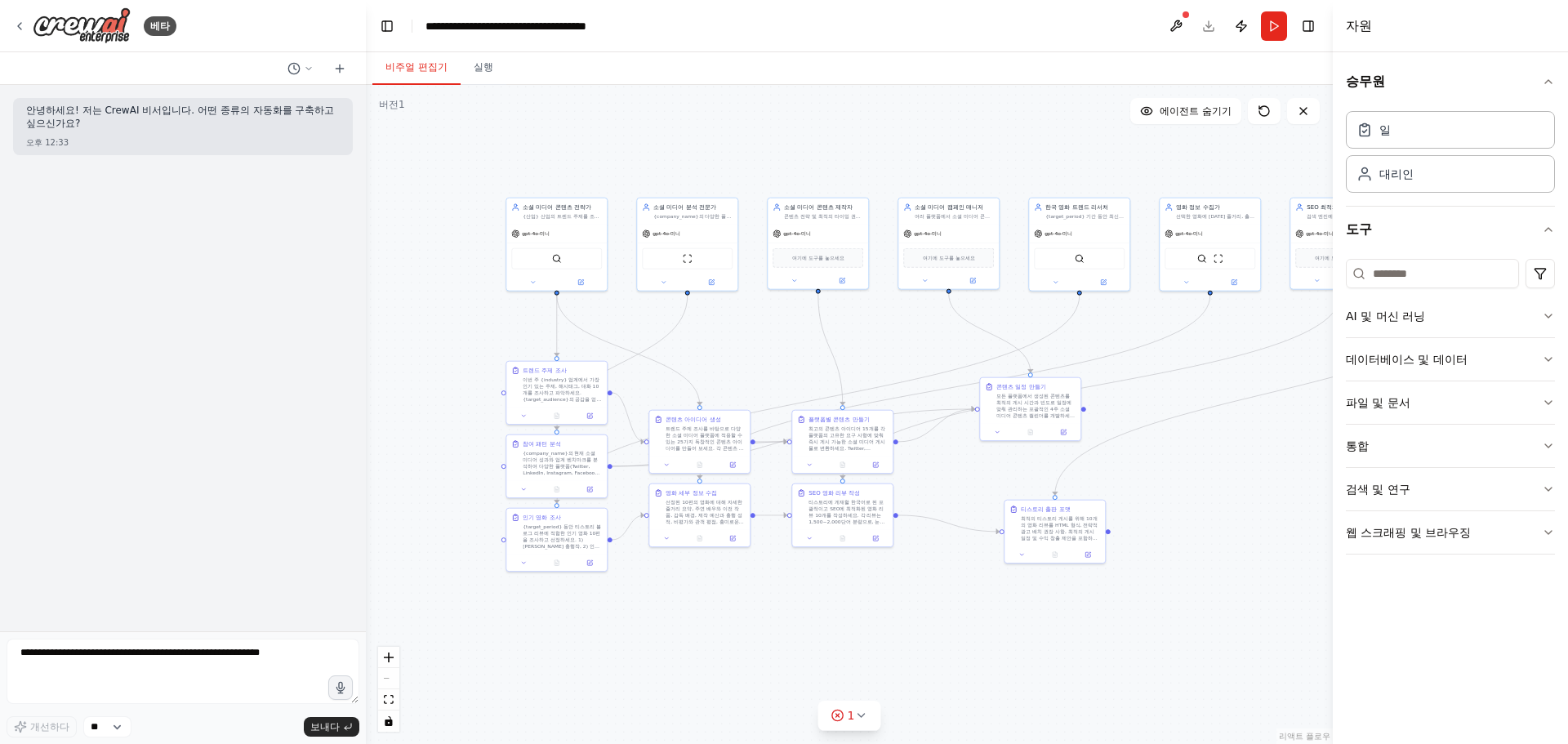
click at [554, 225] on div "gpt-4o-미니 브레이브서치툴" at bounding box center [556, 258] width 100 height 66
click at [594, 183] on icon at bounding box center [593, 179] width 6 height 9
click at [563, 196] on font "확인하다" at bounding box center [562, 199] width 10 height 51
drag, startPoint x: 685, startPoint y: 221, endPoint x: 537, endPoint y: 167, distance: 157.5
click at [537, 167] on div "소셜 미디어 분석 전문가 {company_name}의 다양한 플랫폼에서 최대 도달 범위와 참여를 위한 최적의 게시 시간을 결정하고, 소셜 미디…" at bounding box center [548, 161] width 100 height 26
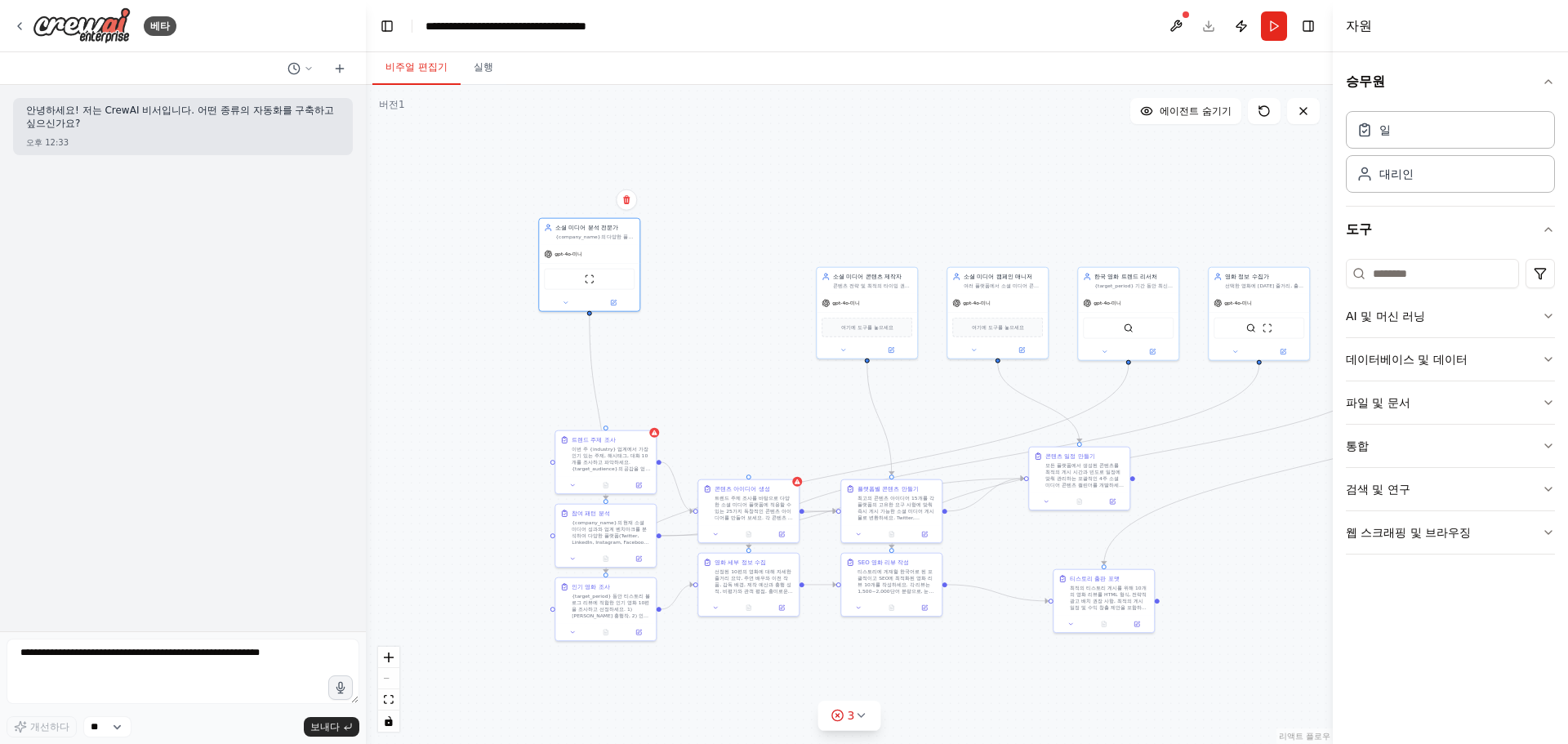
drag, startPoint x: 446, startPoint y: 142, endPoint x: 496, endPoint y: 208, distance: 82.8
click at [496, 209] on div ".deletable-edge-delete-btn { width: 20px; height: 20px; border: 0px solid #ffff…" at bounding box center [849, 415] width 967 height 660
drag, startPoint x: 604, startPoint y: 280, endPoint x: 526, endPoint y: 200, distance: 111.7
click at [526, 200] on div "스크레이프웹사이트툴" at bounding box center [516, 194] width 91 height 21
click at [555, 125] on button at bounding box center [554, 117] width 21 height 21
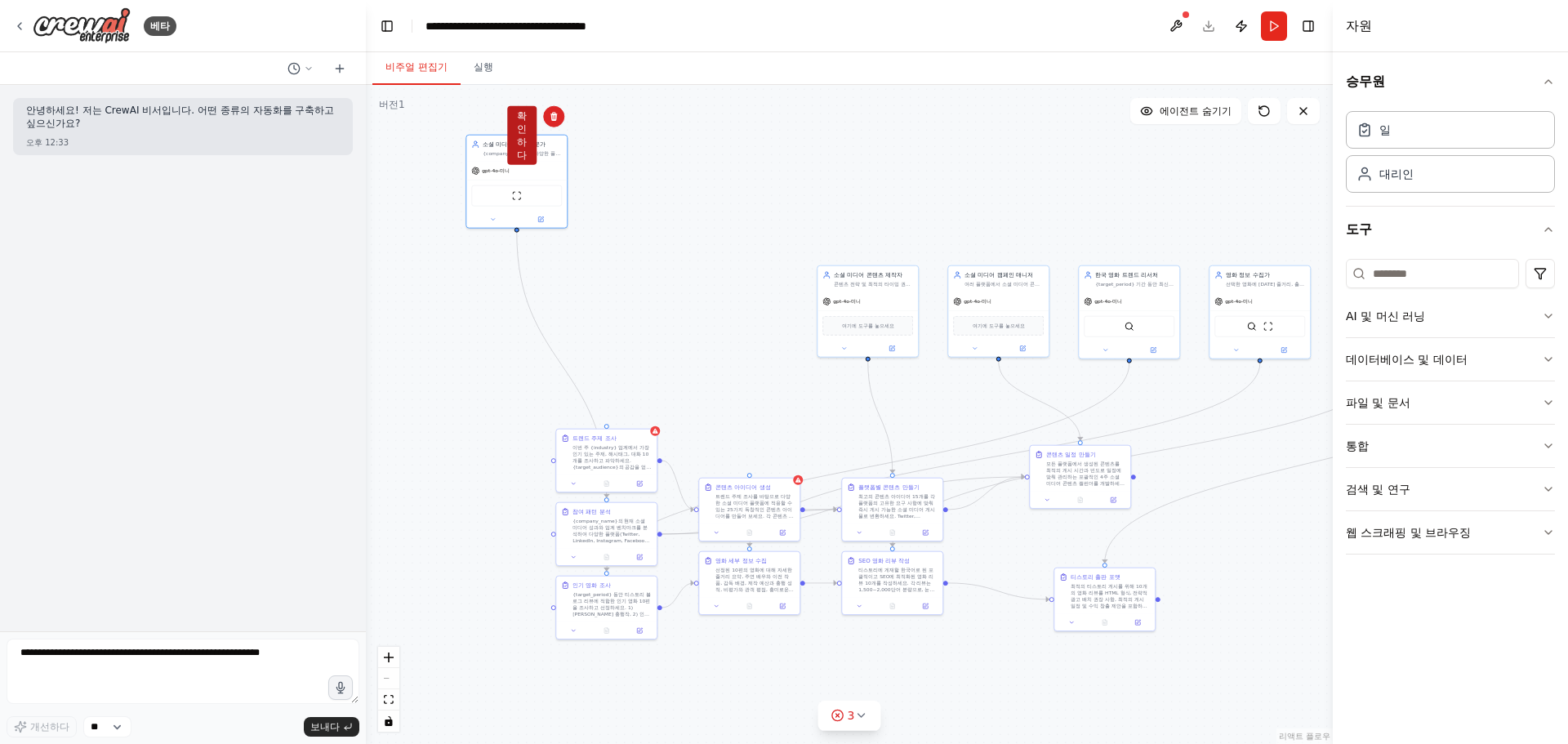
click at [526, 135] on font "확인하다" at bounding box center [521, 135] width 10 height 51
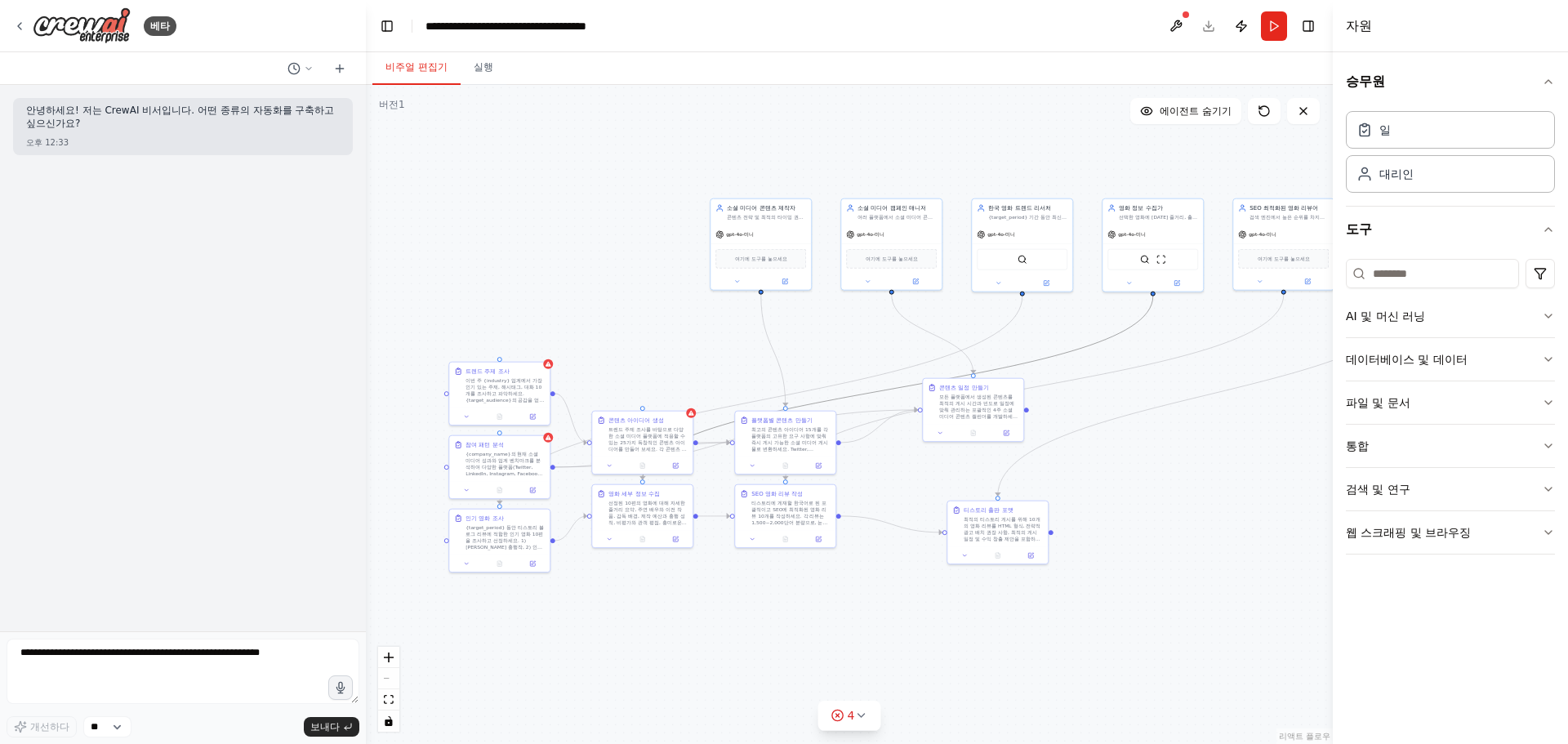
drag, startPoint x: 1006, startPoint y: 448, endPoint x: 903, endPoint y: 387, distance: 119.7
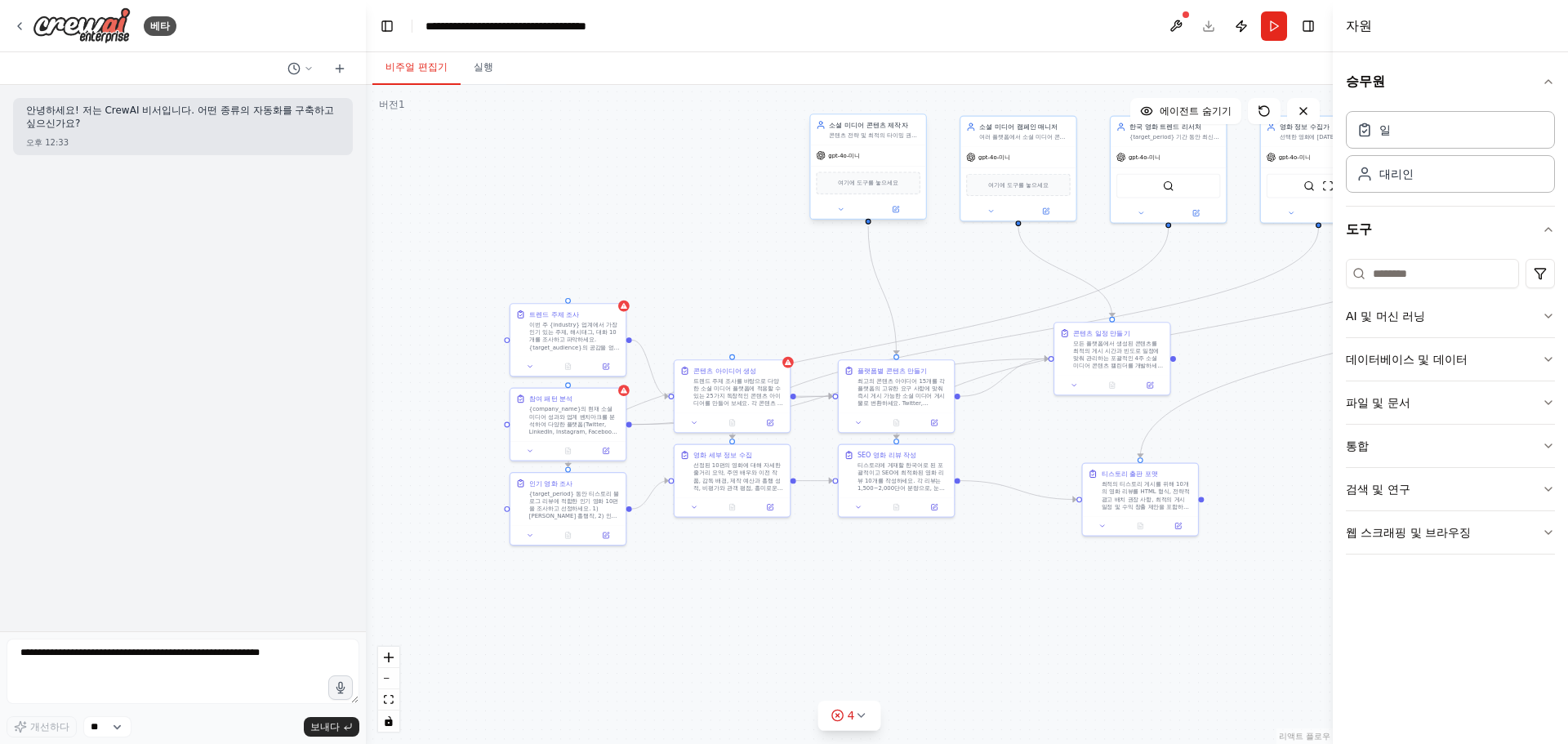
click at [880, 141] on div "소셜 미디어 콘텐츠 제작자 콘텐츠 전략 및 최적의 타이밍 권장 사항을 기반으로 캡션, 해시태그, 게시 일정을 포함하여 다양한 플랫폼에 최적화된…" at bounding box center [867, 129] width 115 height 30
click at [917, 98] on icon at bounding box center [912, 97] width 10 height 10
click at [1211, 110] on font "에이전트 숨기기" at bounding box center [1195, 111] width 72 height 11
click at [1209, 115] on span "Show Agents" at bounding box center [1200, 111] width 63 height 13
click at [1266, 107] on icon at bounding box center [1264, 111] width 10 height 10
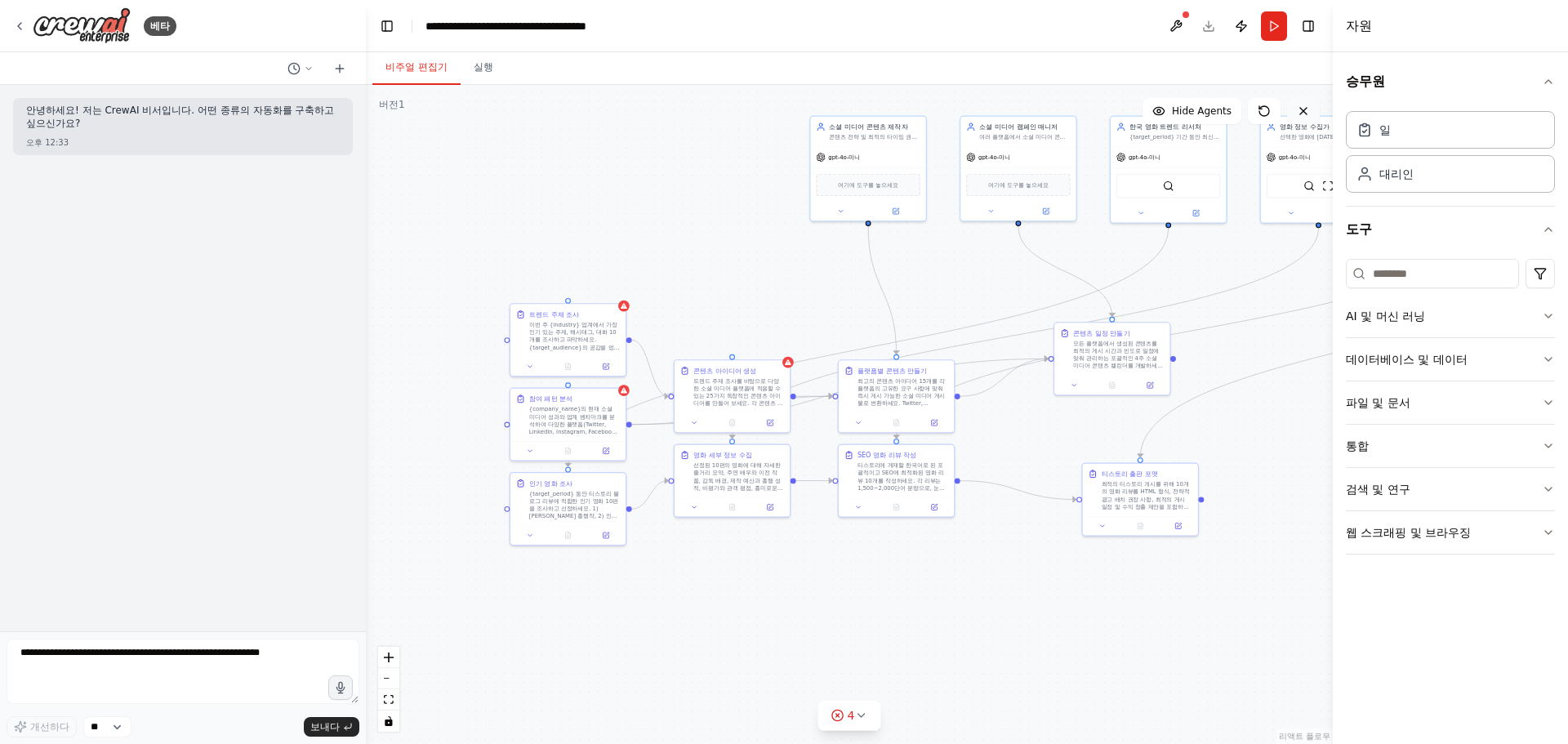
click at [1303, 111] on icon at bounding box center [1303, 111] width 13 height 13
click at [1305, 115] on icon at bounding box center [1303, 111] width 13 height 13
click at [1306, 114] on icon at bounding box center [1303, 111] width 13 height 13
click at [953, 169] on div ".deletable-edge-delete-btn { width: 20px; height: 20px; border: 0px solid #ffff…" at bounding box center [849, 415] width 967 height 660
click at [873, 157] on div "gpt-4o-미니" at bounding box center [867, 154] width 115 height 20
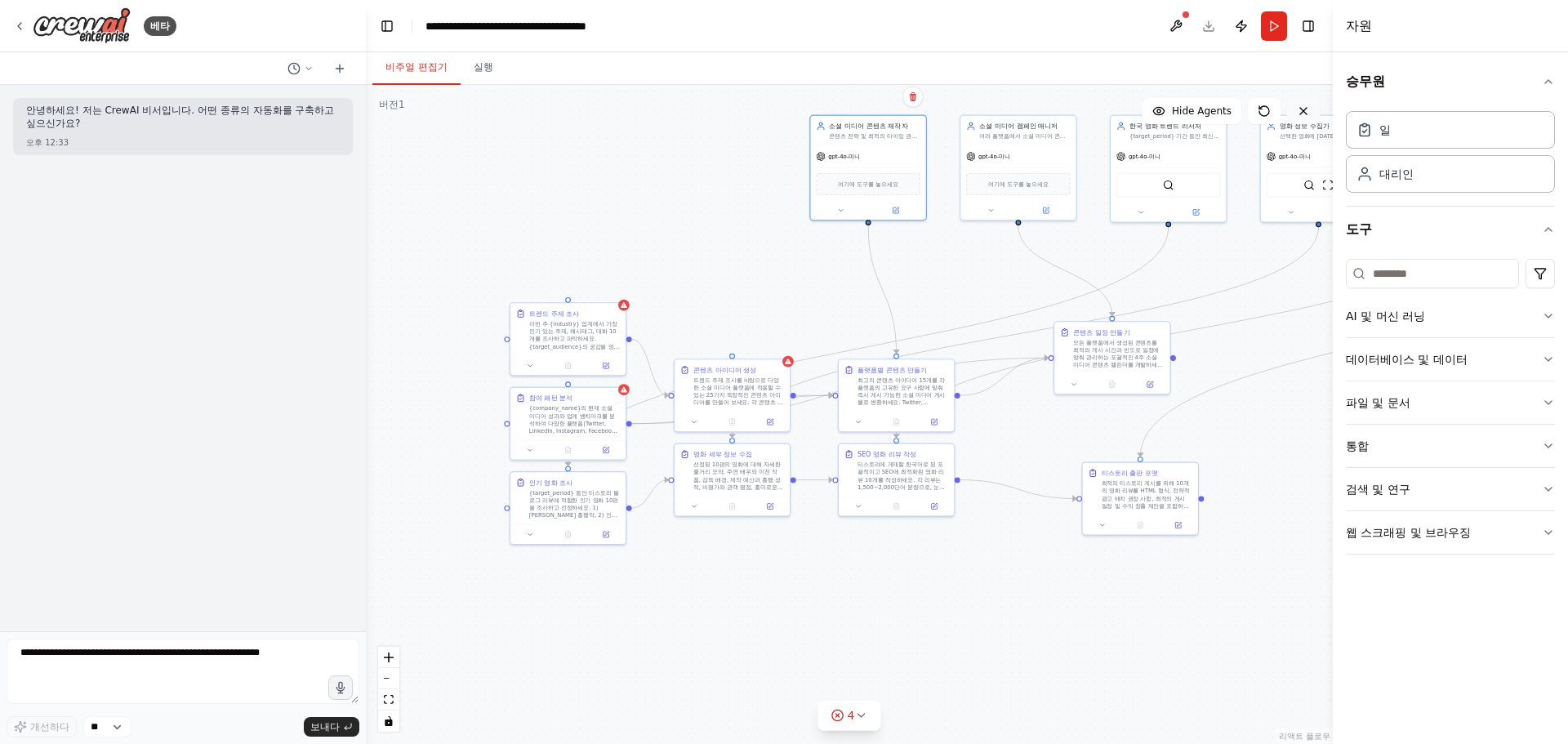
click at [1308, 108] on icon at bounding box center [1303, 111] width 13 height 13
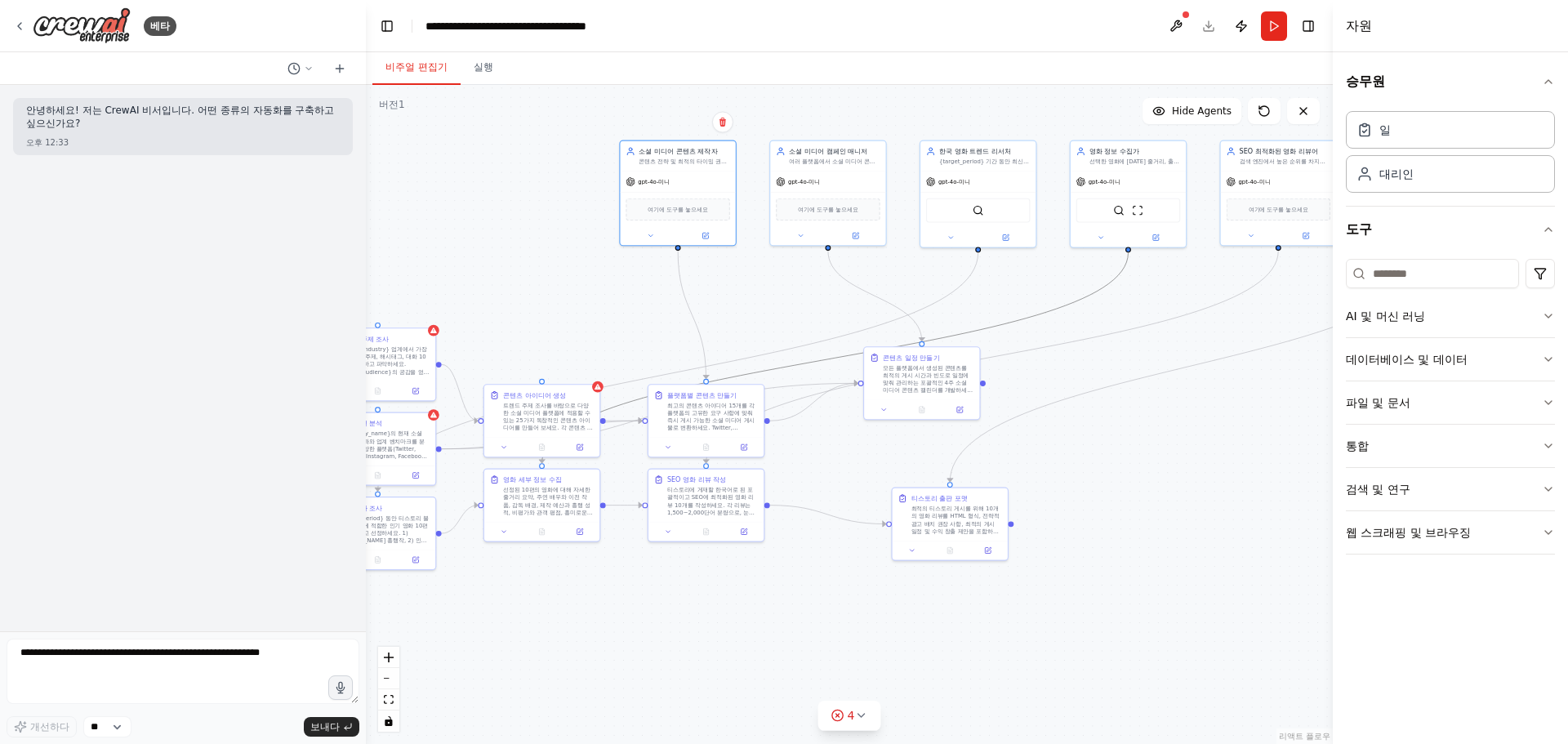
drag, startPoint x: 1149, startPoint y: 312, endPoint x: 890, endPoint y: 349, distance: 261.6
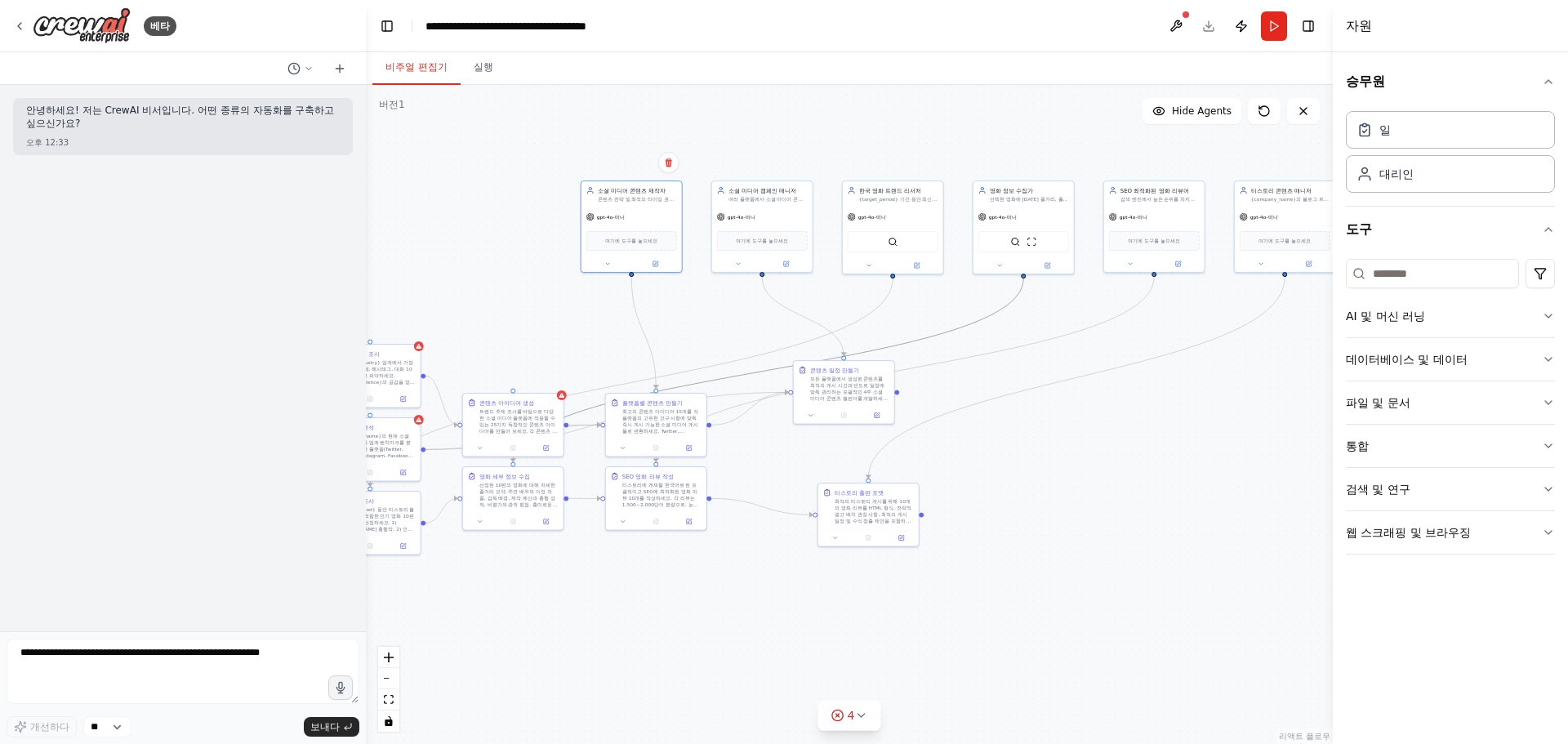
click at [770, 368] on icon "Edge from 4beaa808-1bc5-4157-b8a5-8991de53ea2a to de766d92-c853-4fec-b1e8-3279f…" at bounding box center [768, 370] width 511 height 183
click at [859, 709] on button "4" at bounding box center [850, 716] width 63 height 30
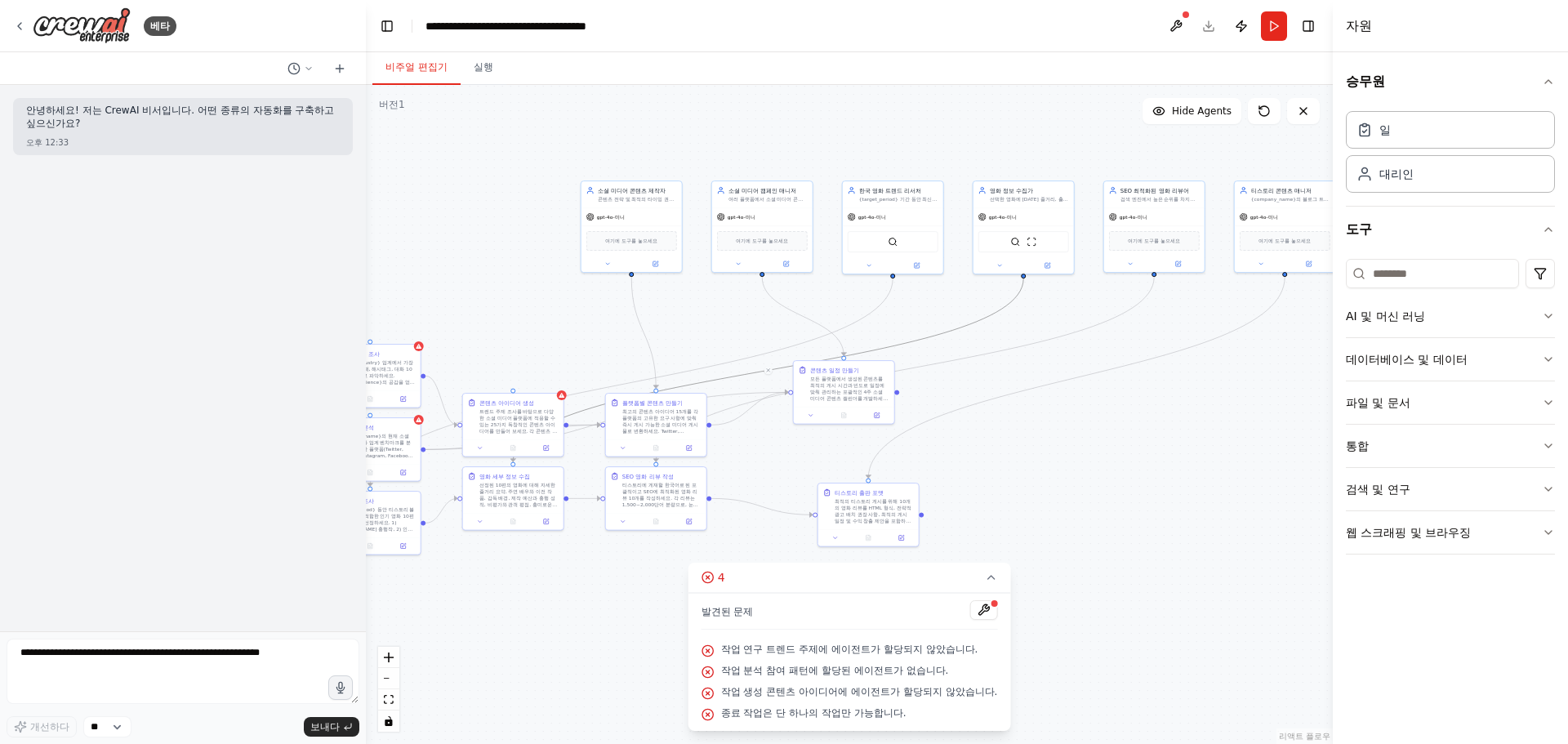
click at [548, 680] on div ".deletable-edge-delete-btn { width: 20px; height: 20px; border: 0px solid #ffff…" at bounding box center [849, 415] width 967 height 660
click at [526, 579] on div ".deletable-edge-delete-btn { width: 20px; height: 20px; border: 0px solid #ffff…" at bounding box center [849, 415] width 967 height 660
click at [124, 666] on textarea at bounding box center [182, 672] width 352 height 65
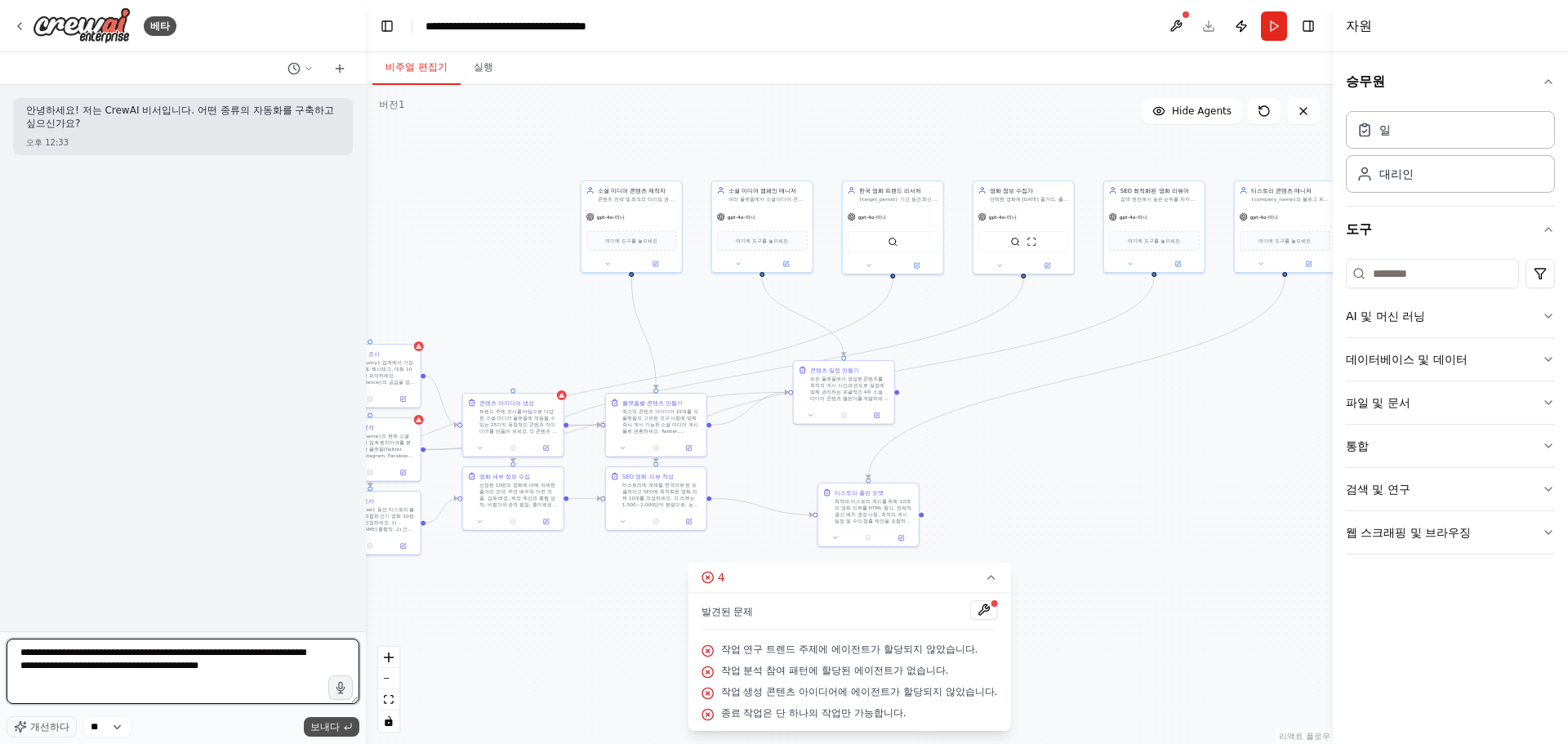
type textarea "**********"
click at [330, 730] on font "보내다" at bounding box center [324, 726] width 29 height 11
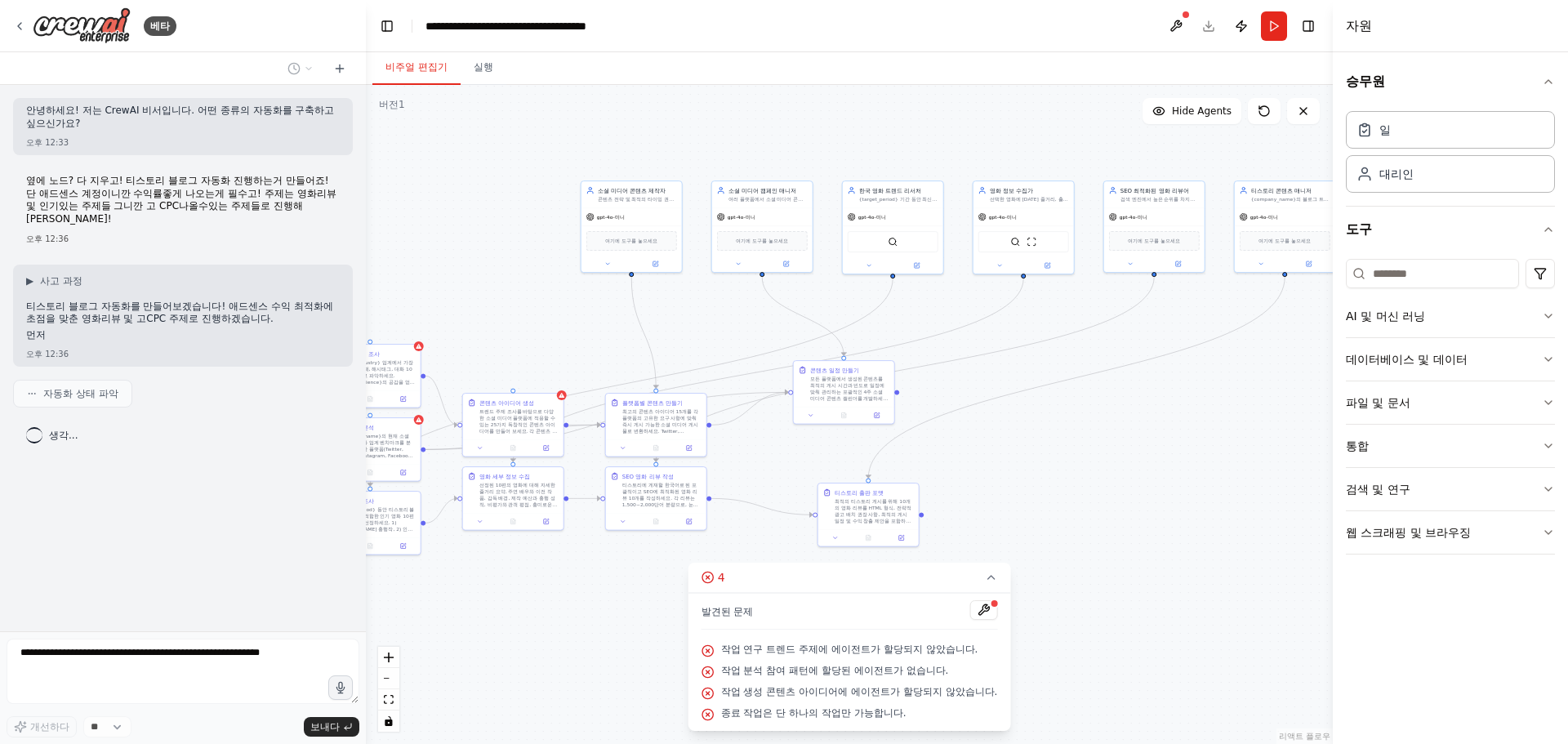
drag, startPoint x: 394, startPoint y: 108, endPoint x: 403, endPoint y: 104, distance: 9.8
click at [403, 104] on div "버전 1" at bounding box center [392, 105] width 26 height 13
click at [398, 110] on font "버전" at bounding box center [388, 104] width 19 height 11
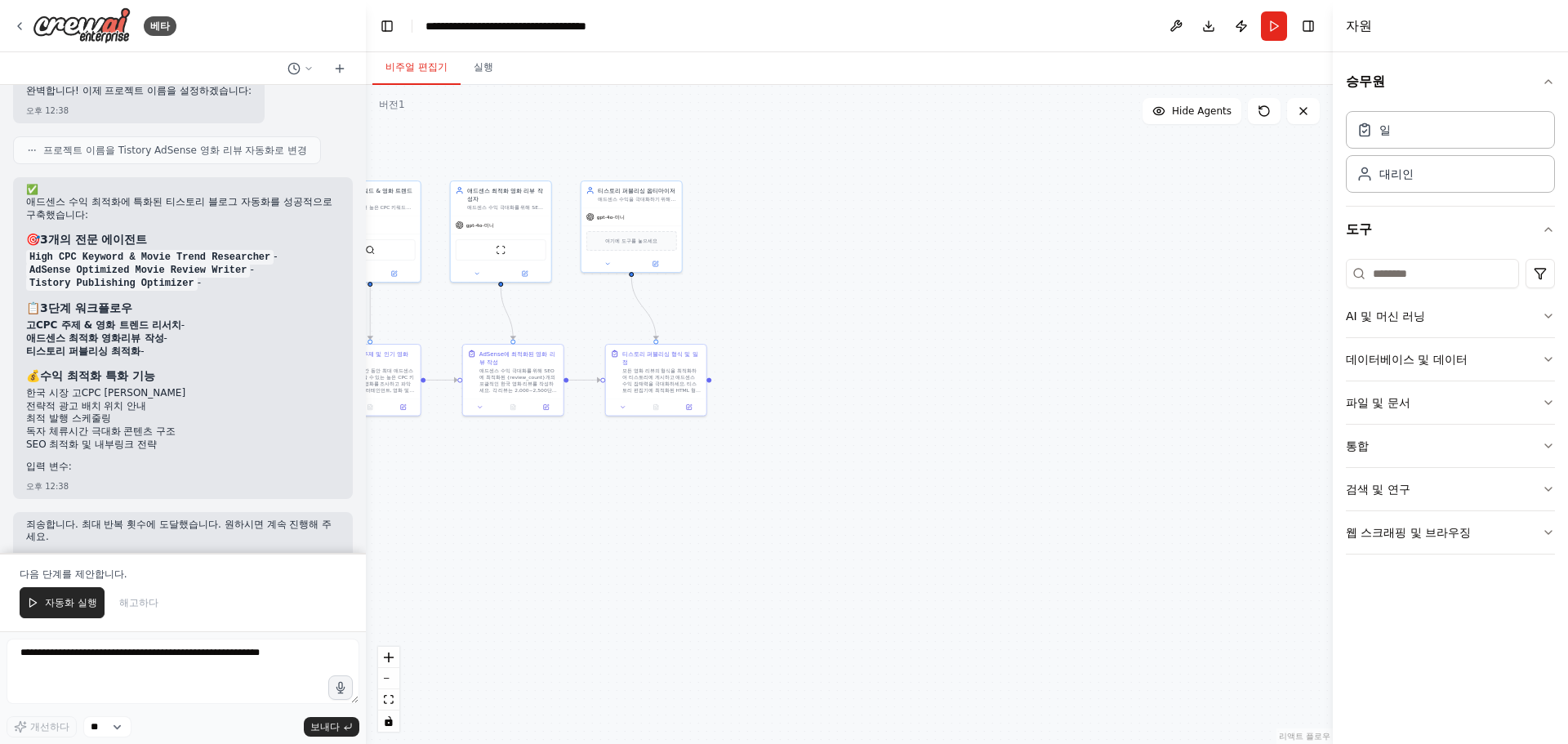
scroll to position [2219, 0]
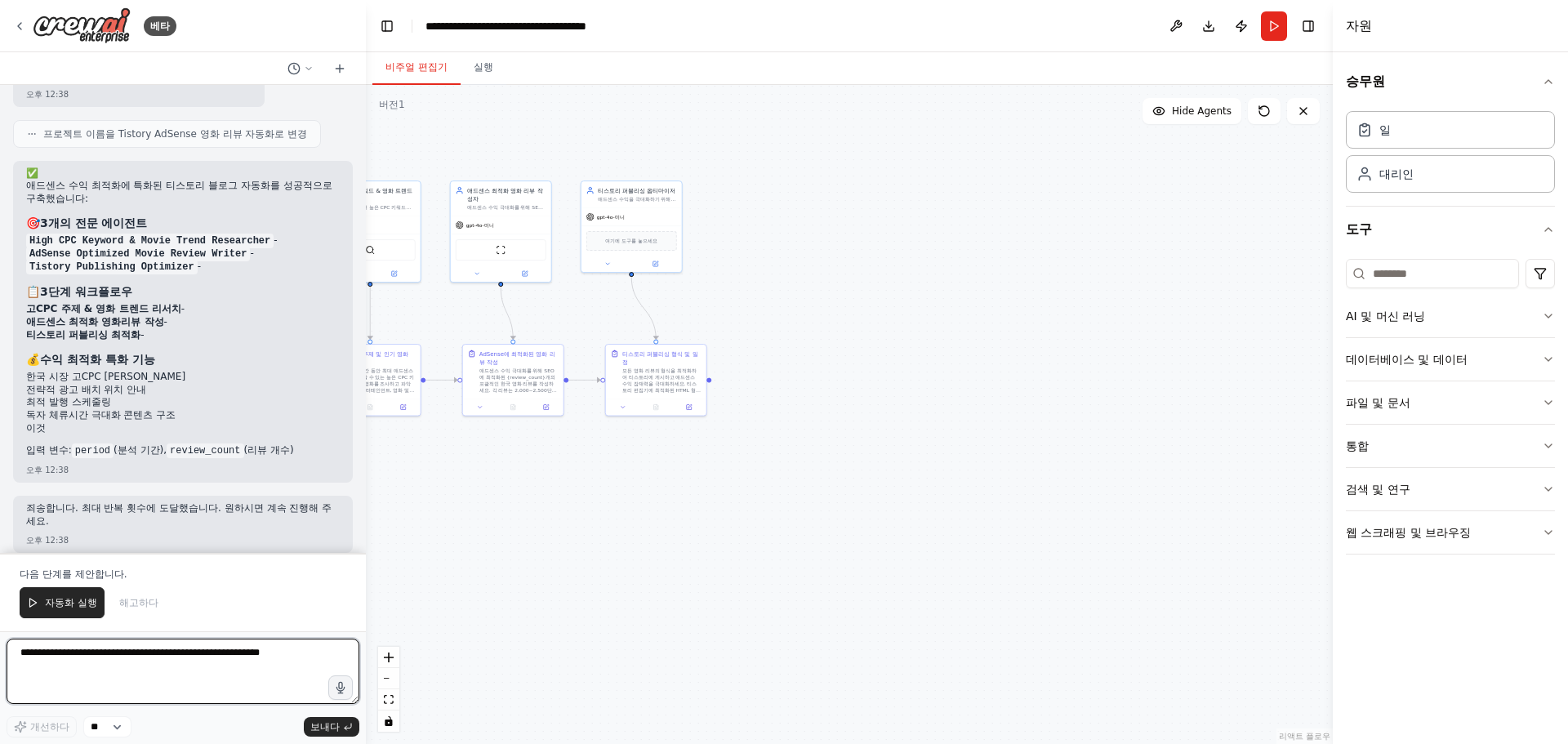
click at [137, 658] on textarea at bounding box center [182, 672] width 352 height 65
type textarea "*"
type textarea "**********"
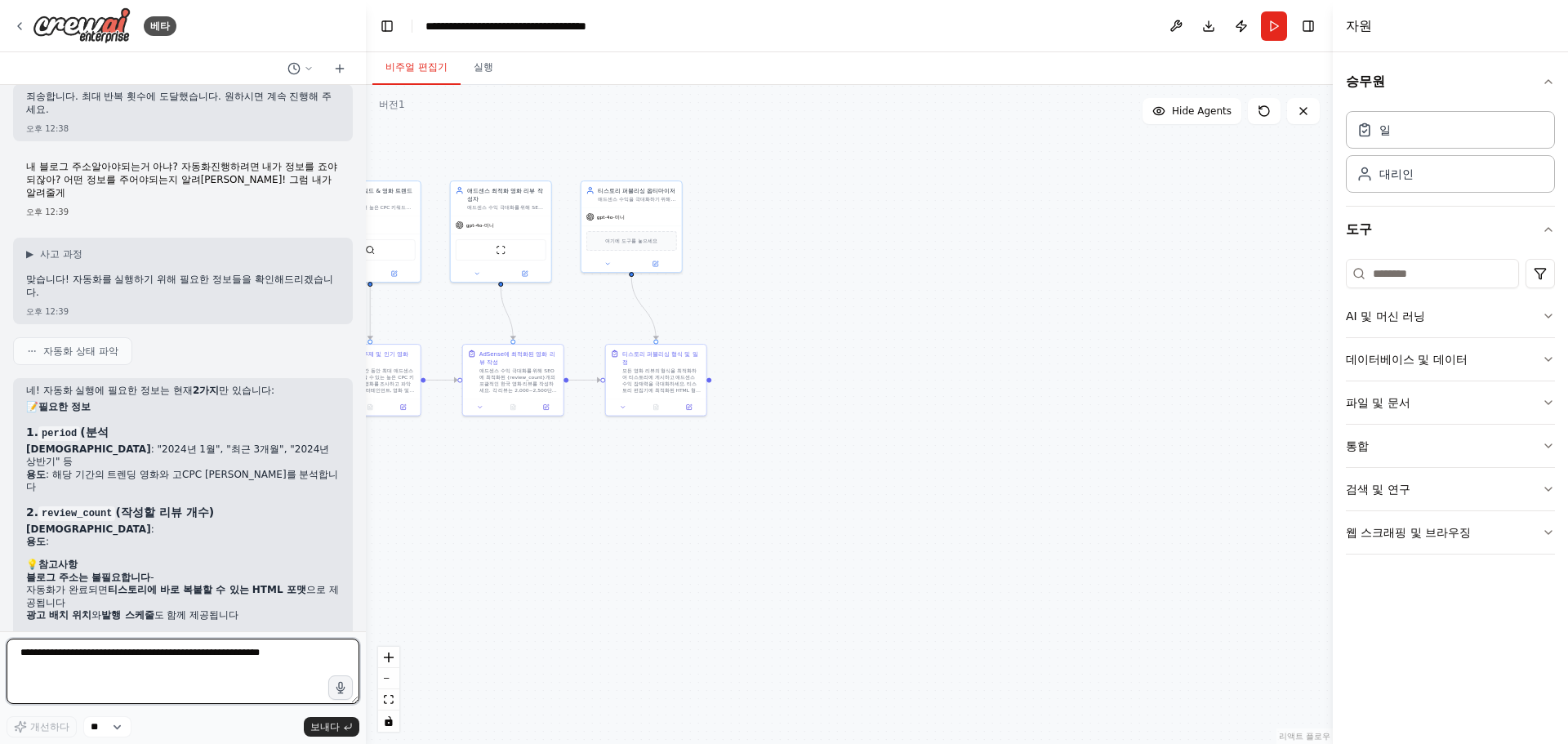
scroll to position [2644, 0]
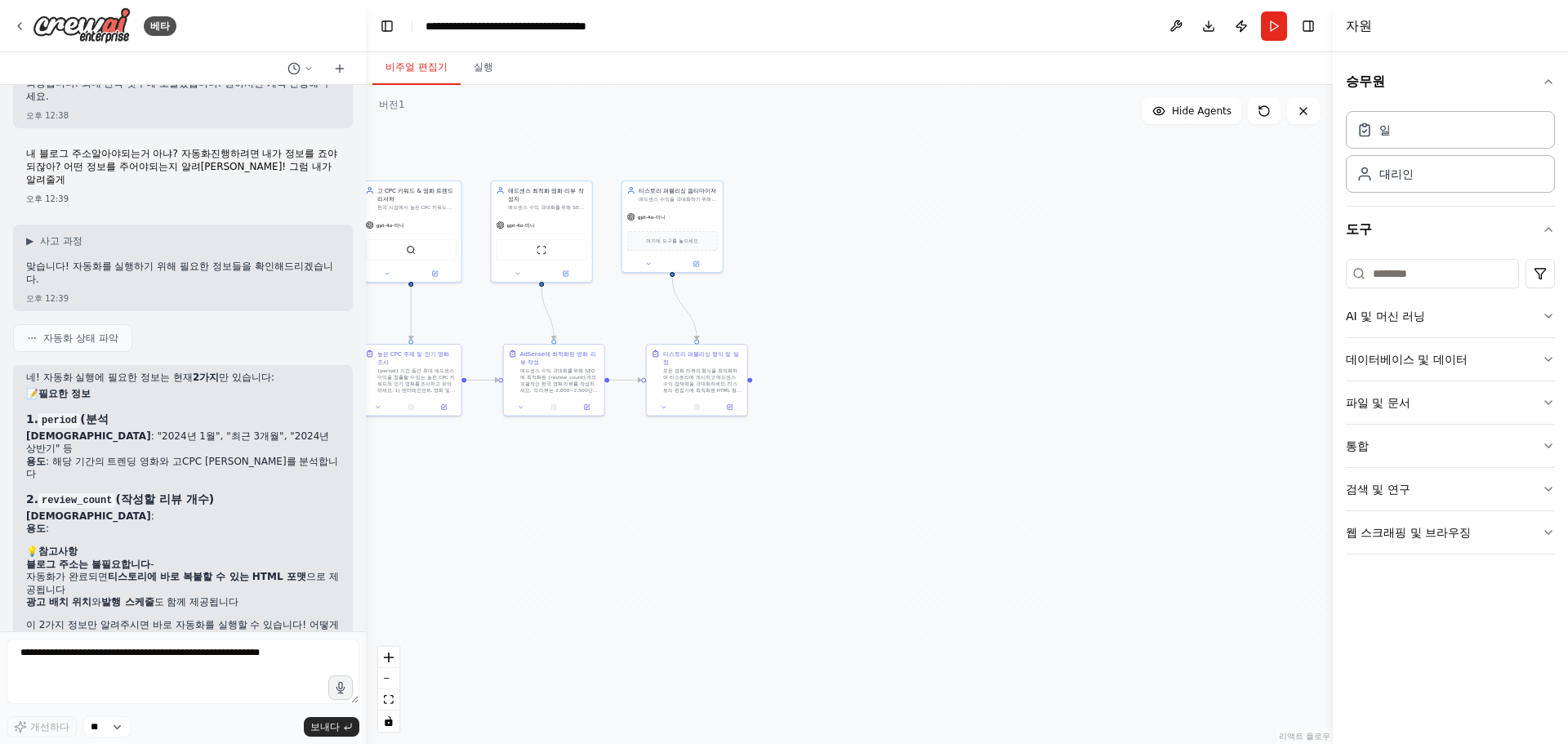
drag, startPoint x: 563, startPoint y: 482, endPoint x: 753, endPoint y: 465, distance: 190.8
drag, startPoint x: 43, startPoint y: 558, endPoint x: 91, endPoint y: 556, distance: 48.0
click at [91, 596] on strong "광고 배치 위치" at bounding box center [59, 602] width 65 height 11
drag, startPoint x: 151, startPoint y: 554, endPoint x: 193, endPoint y: 553, distance: 42.0
click at [193, 596] on li "광고 배치 위치 와 발행 스케줄 도 함께 제공됩니다" at bounding box center [183, 602] width 314 height 13
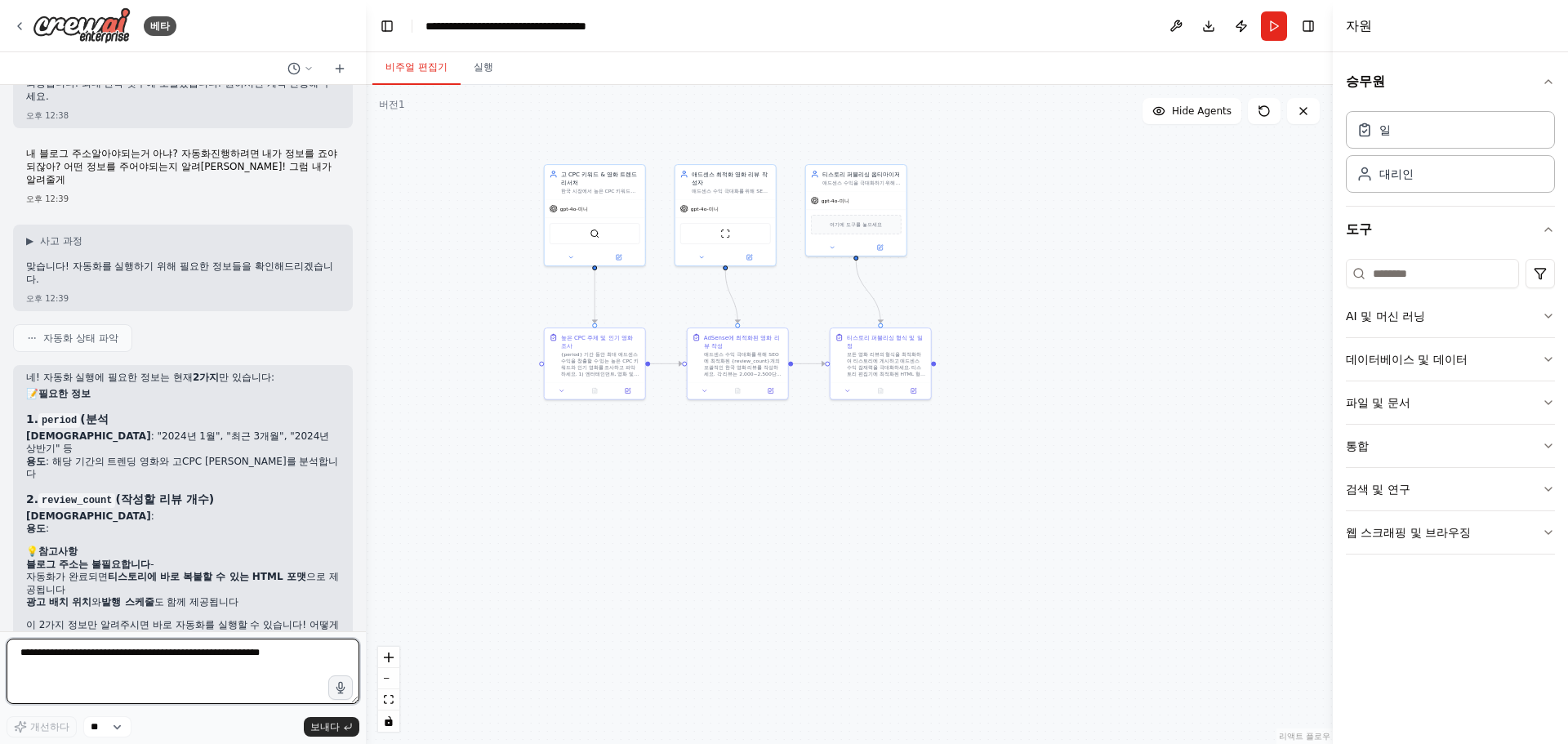
click at [130, 668] on textarea at bounding box center [182, 672] width 352 height 65
type textarea "**********"
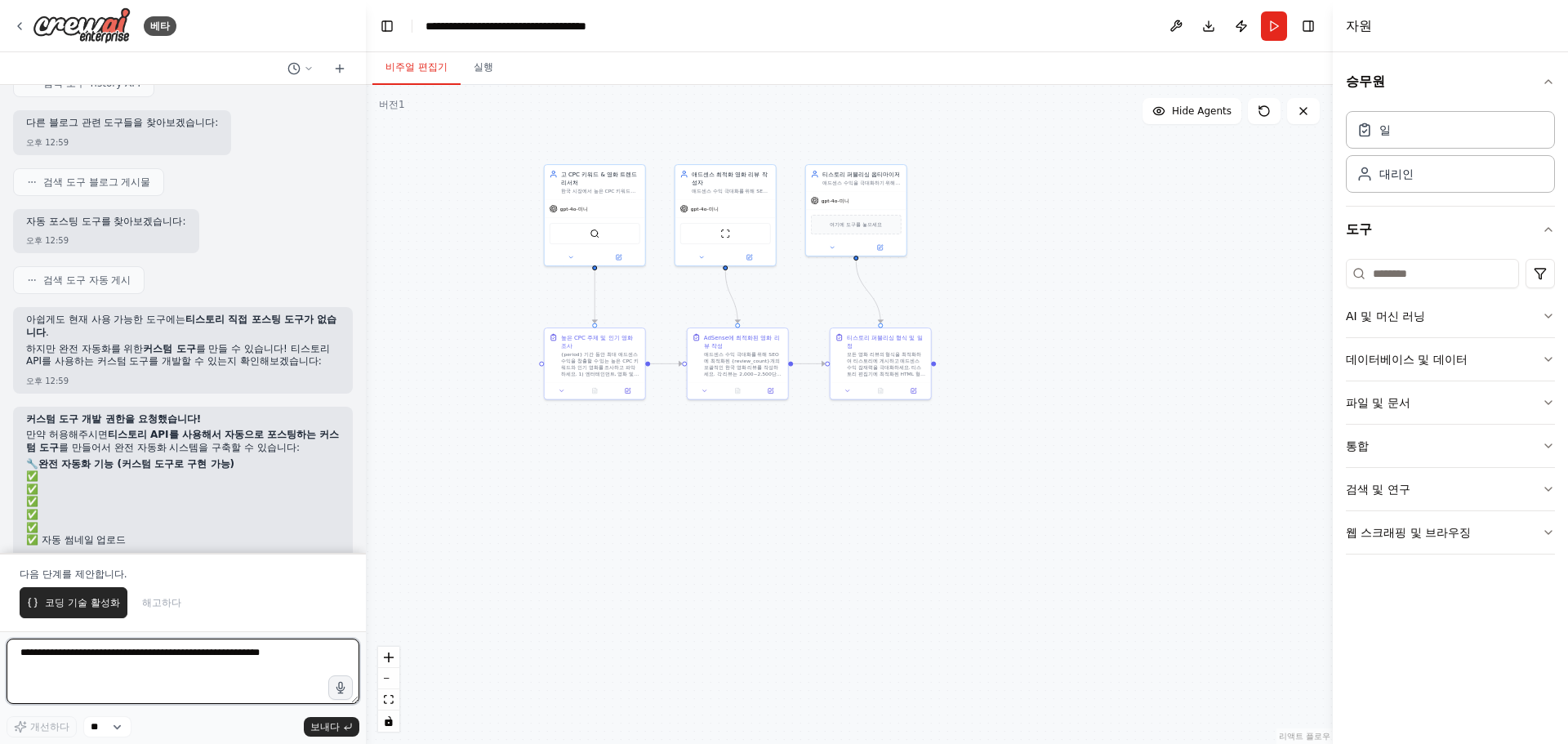
scroll to position [3476, 0]
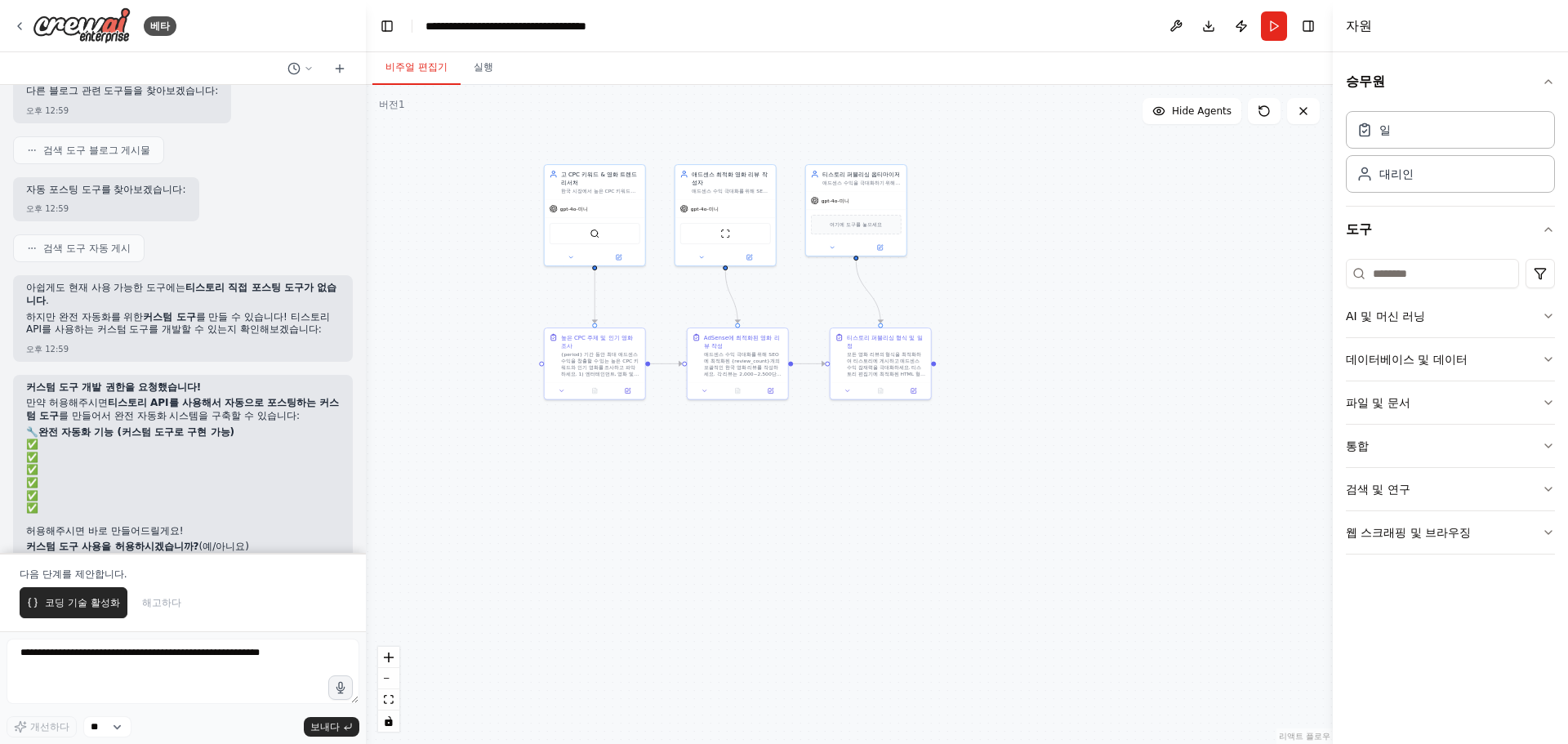
click at [203, 541] on font "(예/아니요)" at bounding box center [224, 546] width 50 height 11
click at [142, 667] on textarea at bounding box center [182, 672] width 352 height 65
click at [100, 665] on textarea at bounding box center [182, 672] width 352 height 65
type textarea "*"
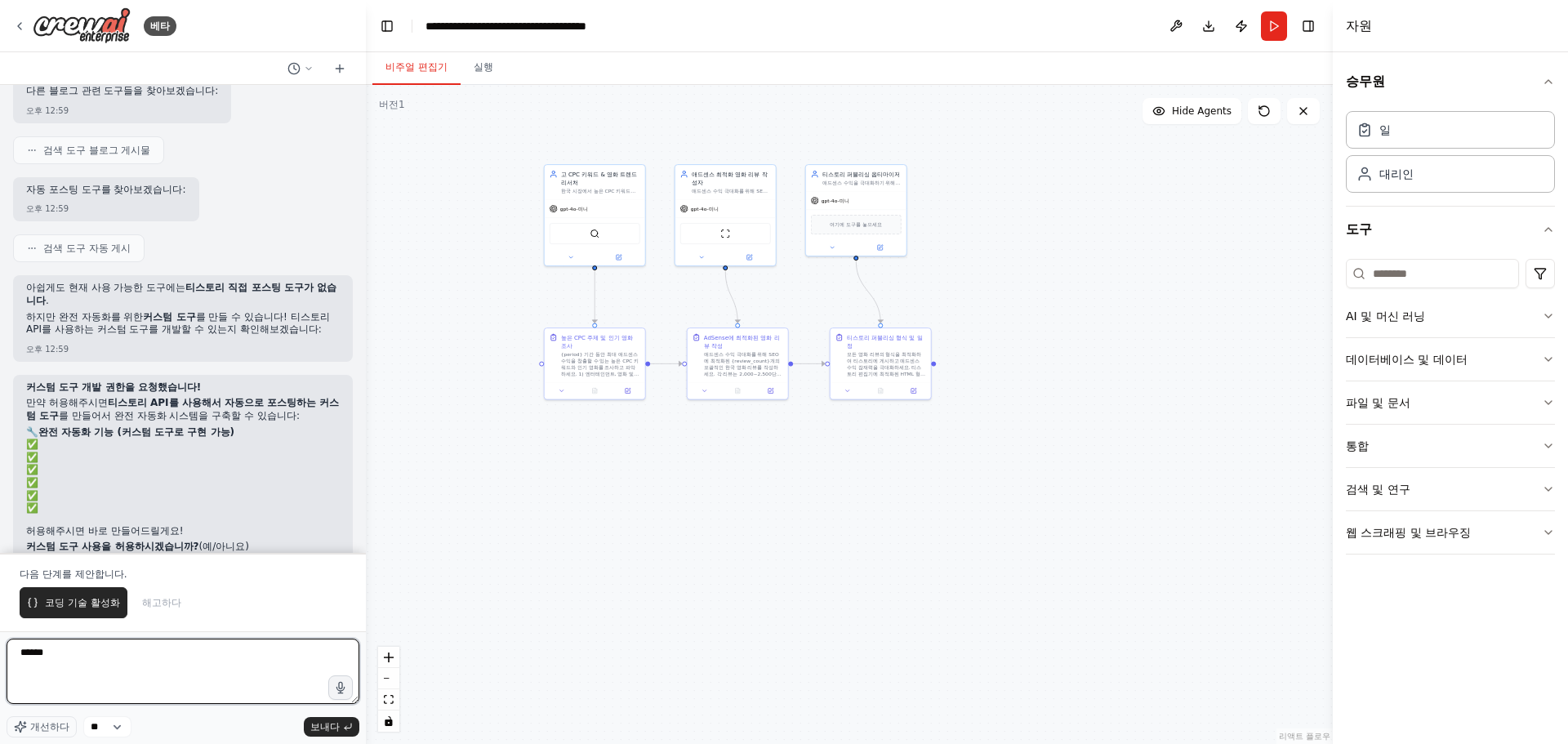
type textarea "******"
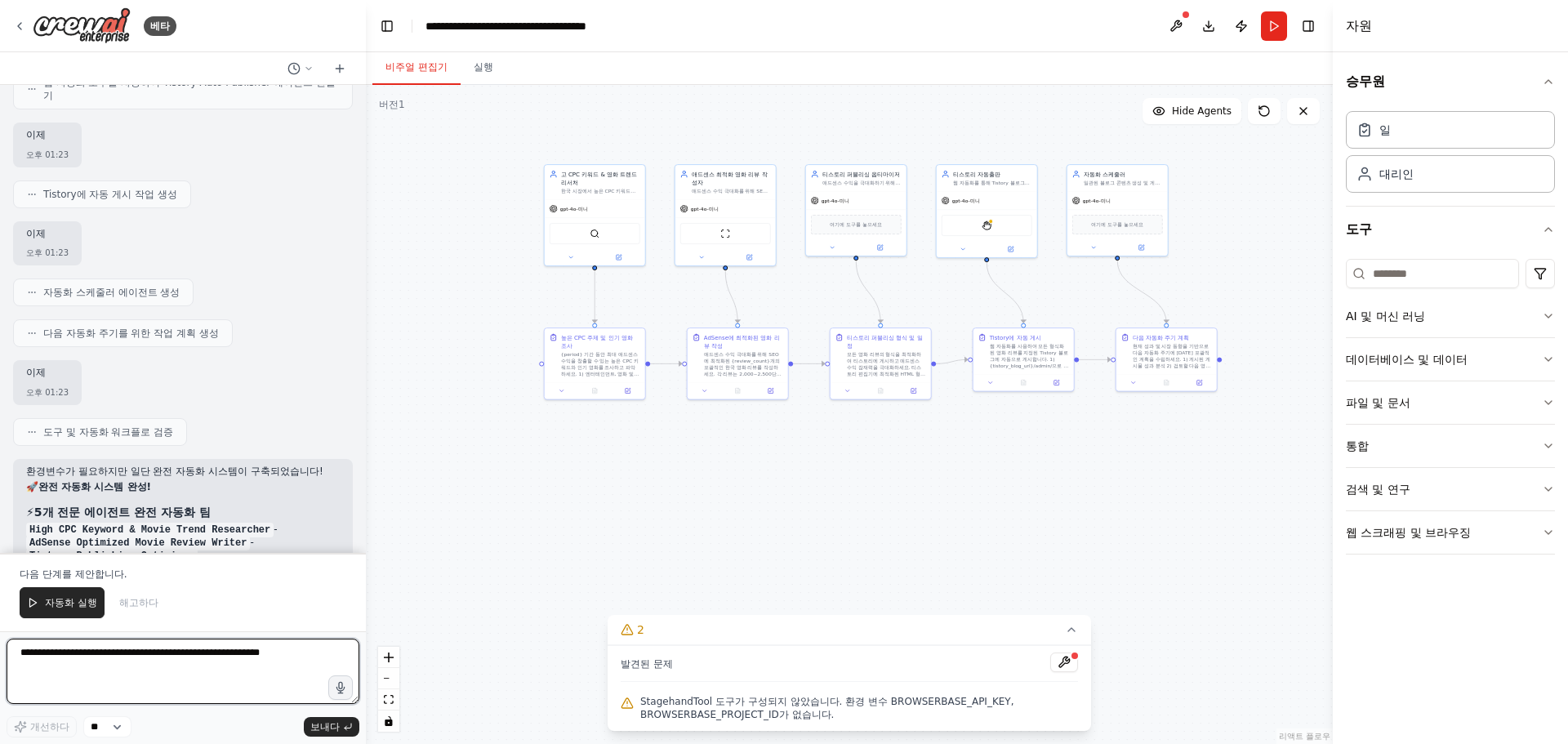
scroll to position [4545, 0]
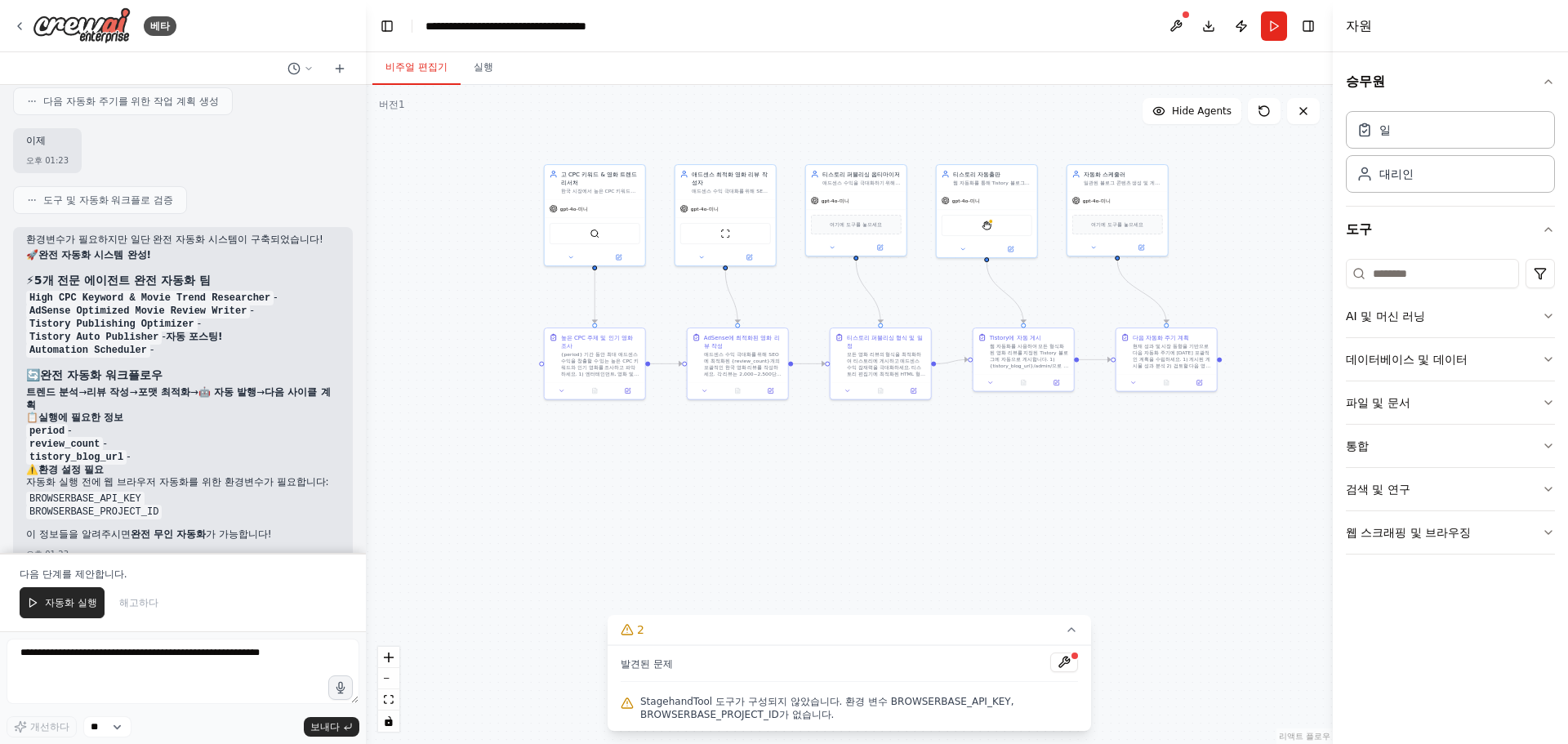
click at [59, 424] on code "period" at bounding box center [47, 431] width 41 height 15
copy code "period"
click at [144, 464] on h2 "⚠️ 환경 설정 필요" at bounding box center [183, 470] width 314 height 13
drag, startPoint x: 138, startPoint y: 416, endPoint x: 29, endPoint y: 398, distance: 110.5
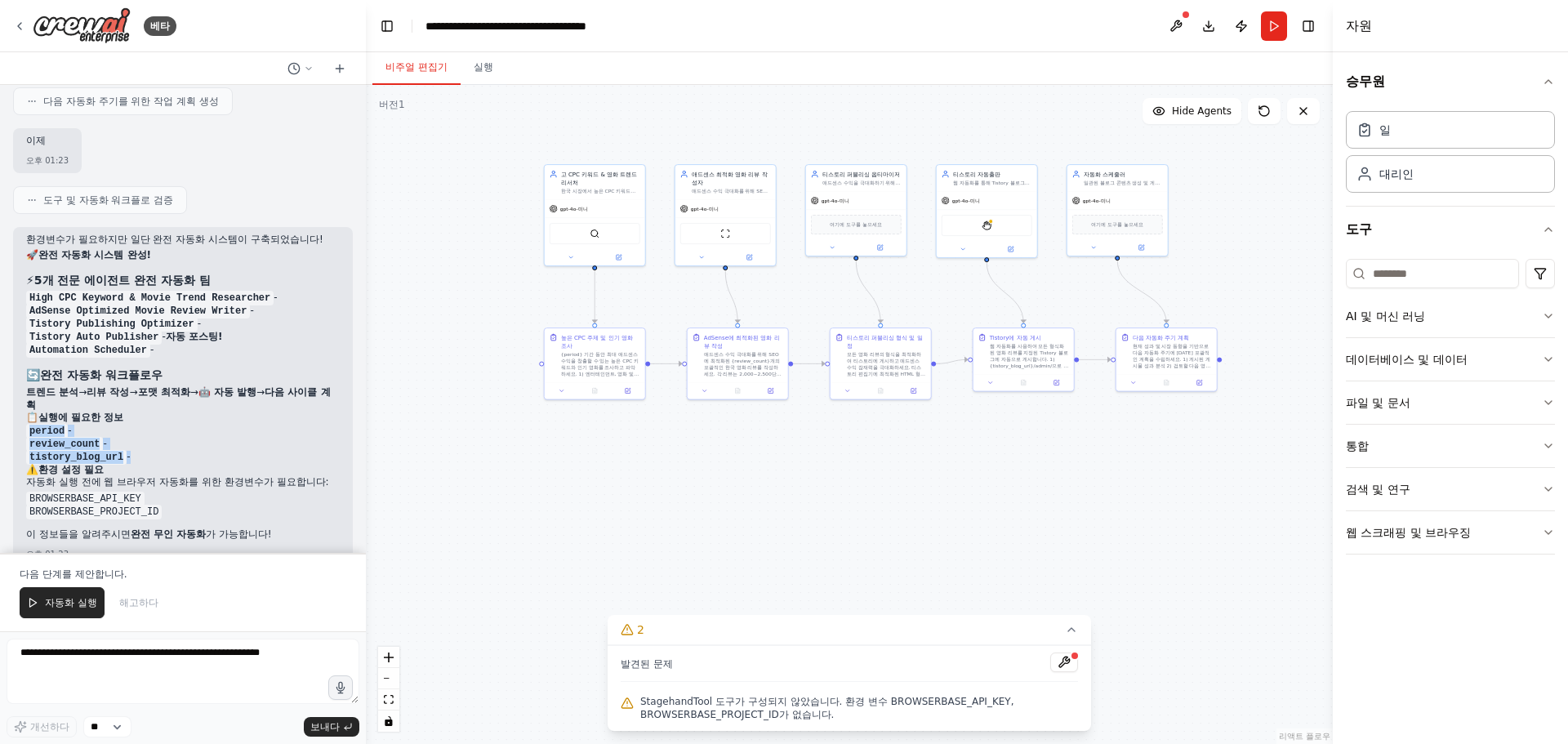
click at [29, 425] on ol "period - review_count - tistory_blog_url -" at bounding box center [183, 444] width 314 height 40
drag, startPoint x: 132, startPoint y: 479, endPoint x: 24, endPoint y: 396, distance: 136.2
click at [24, 396] on div "환경변수가 필요하지만 일단 완전 자동화 시스템이 구축되었습니다! 🚀 완전 자동화 시스템 완성! ⚡ 5개 전문 에이전트 완전 자동화 팀 High…" at bounding box center [183, 397] width 340 height 340
copy div "period - review_count - tistory_blog_url - ⚠️ 환경 설정 필요 자동화 실행 전에 웹 브라우저 자동화를 위한…"
click at [164, 681] on textarea at bounding box center [182, 672] width 352 height 65
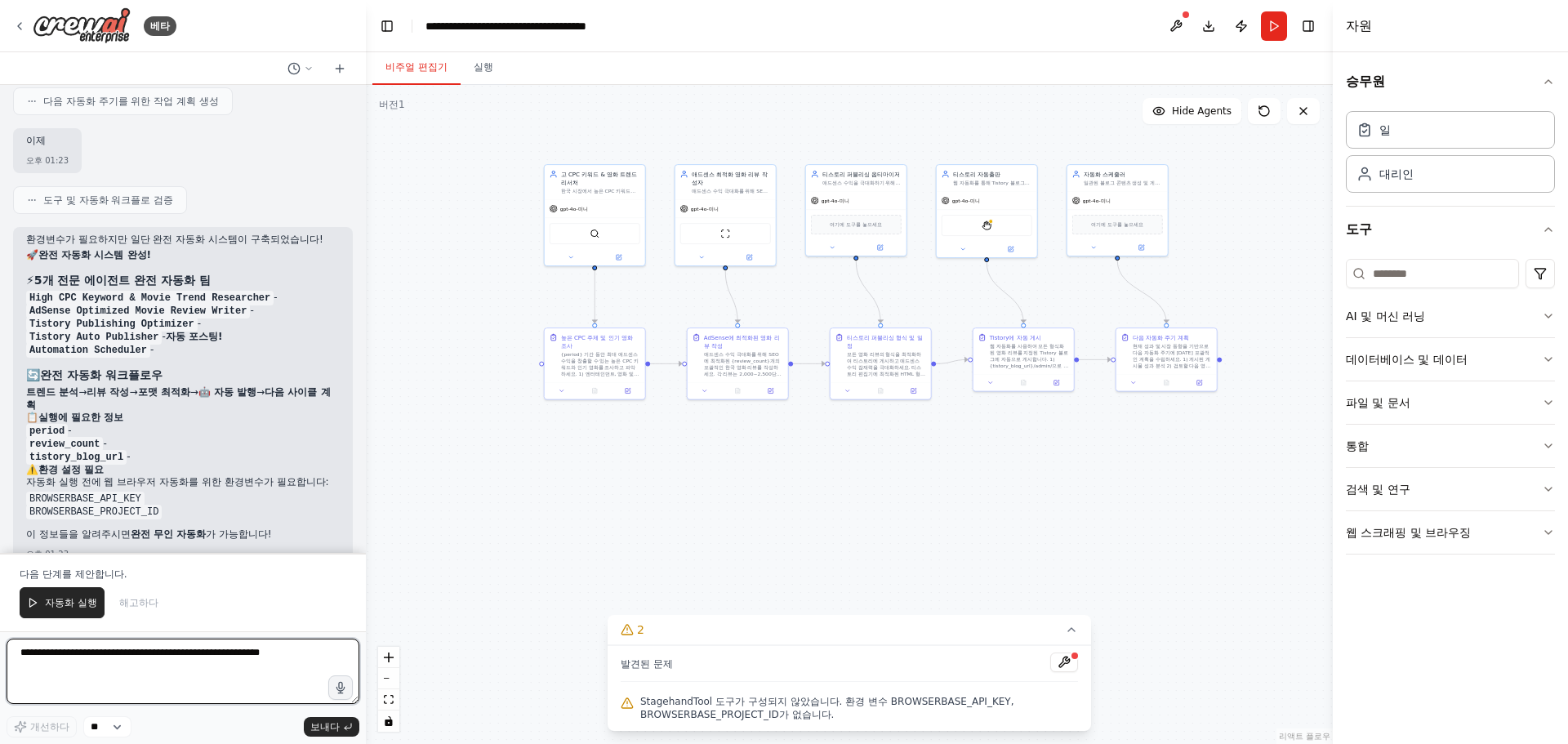
paste textarea "**********"
drag, startPoint x: 83, startPoint y: 663, endPoint x: 40, endPoint y: 674, distance: 44.4
click at [0, 649] on html "베타 안녕하세요! 저는 CrewAI 비서입니다. 어떤 종류의 자동화를 구축하고 싶으신가요? 오후 12:33 옆에 노드? 다 지우고! 티스토리 …" at bounding box center [784, 372] width 1568 height 744
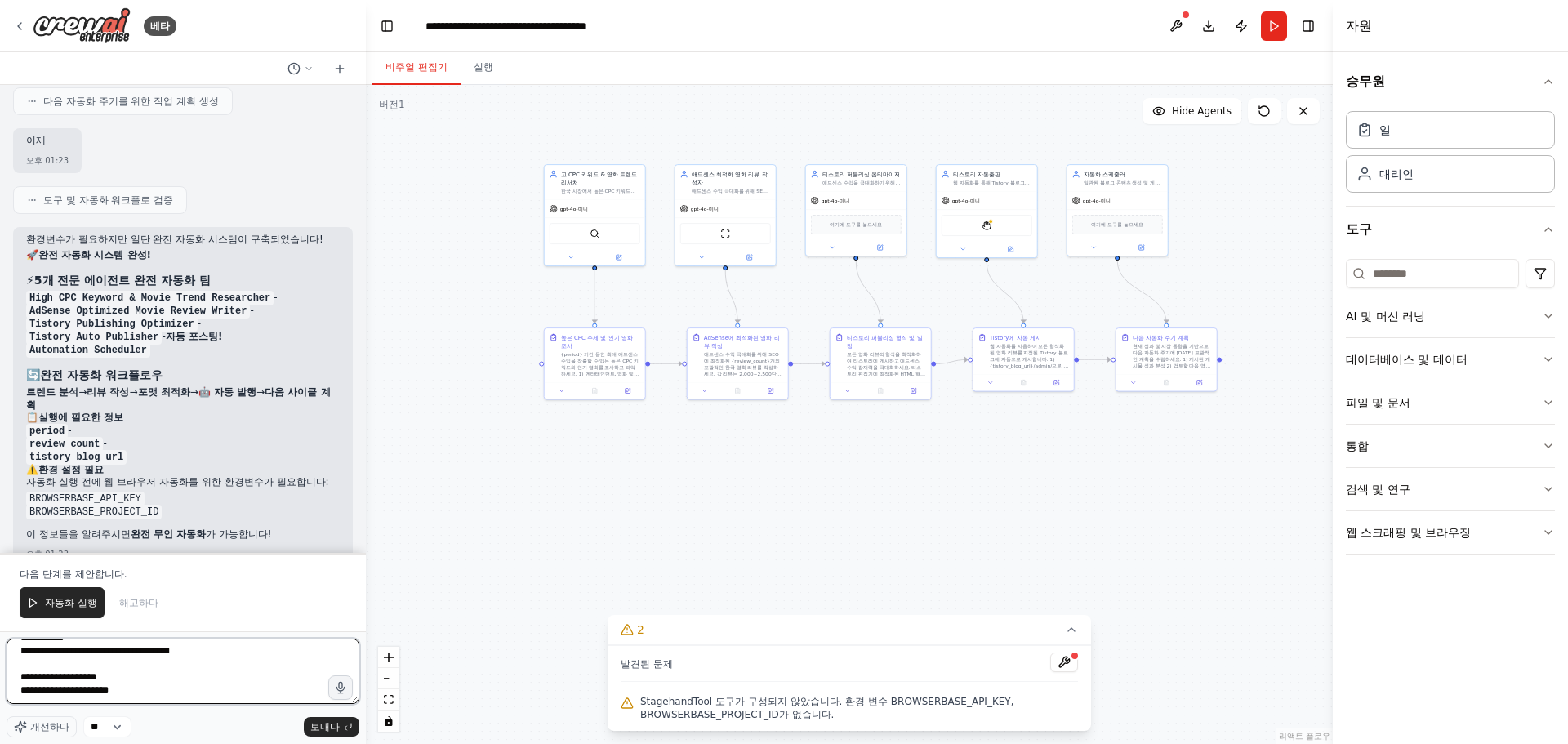
click at [76, 661] on textarea "**********" at bounding box center [182, 672] width 352 height 65
click at [134, 660] on textarea "**********" at bounding box center [182, 672] width 352 height 65
click at [145, 668] on textarea "**********" at bounding box center [182, 672] width 352 height 65
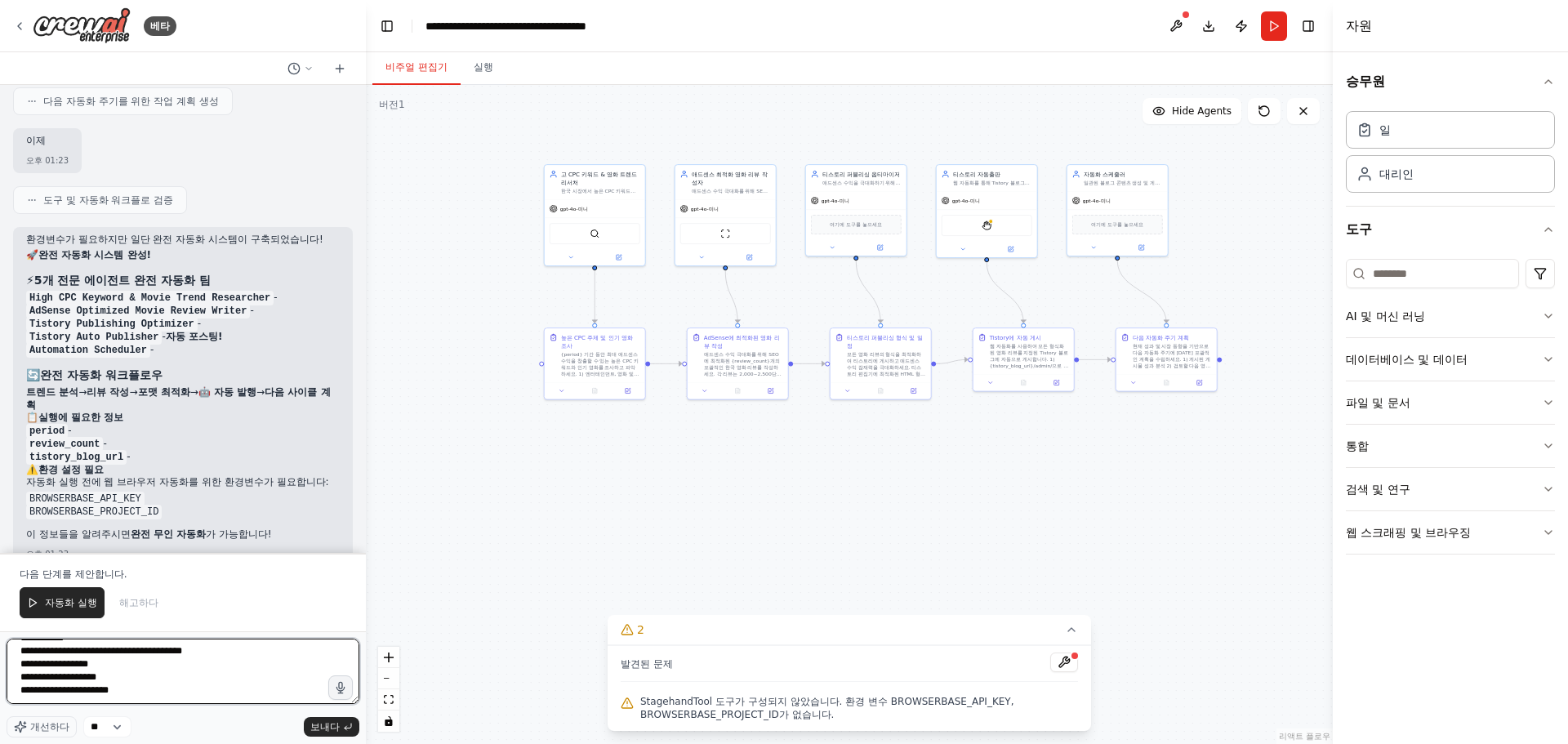
click at [136, 667] on textarea "**********" at bounding box center [182, 672] width 352 height 65
click at [148, 667] on textarea "**********" at bounding box center [182, 672] width 352 height 65
paste textarea "**********"
click at [162, 675] on textarea "**********" at bounding box center [182, 672] width 352 height 65
paste textarea "**********"
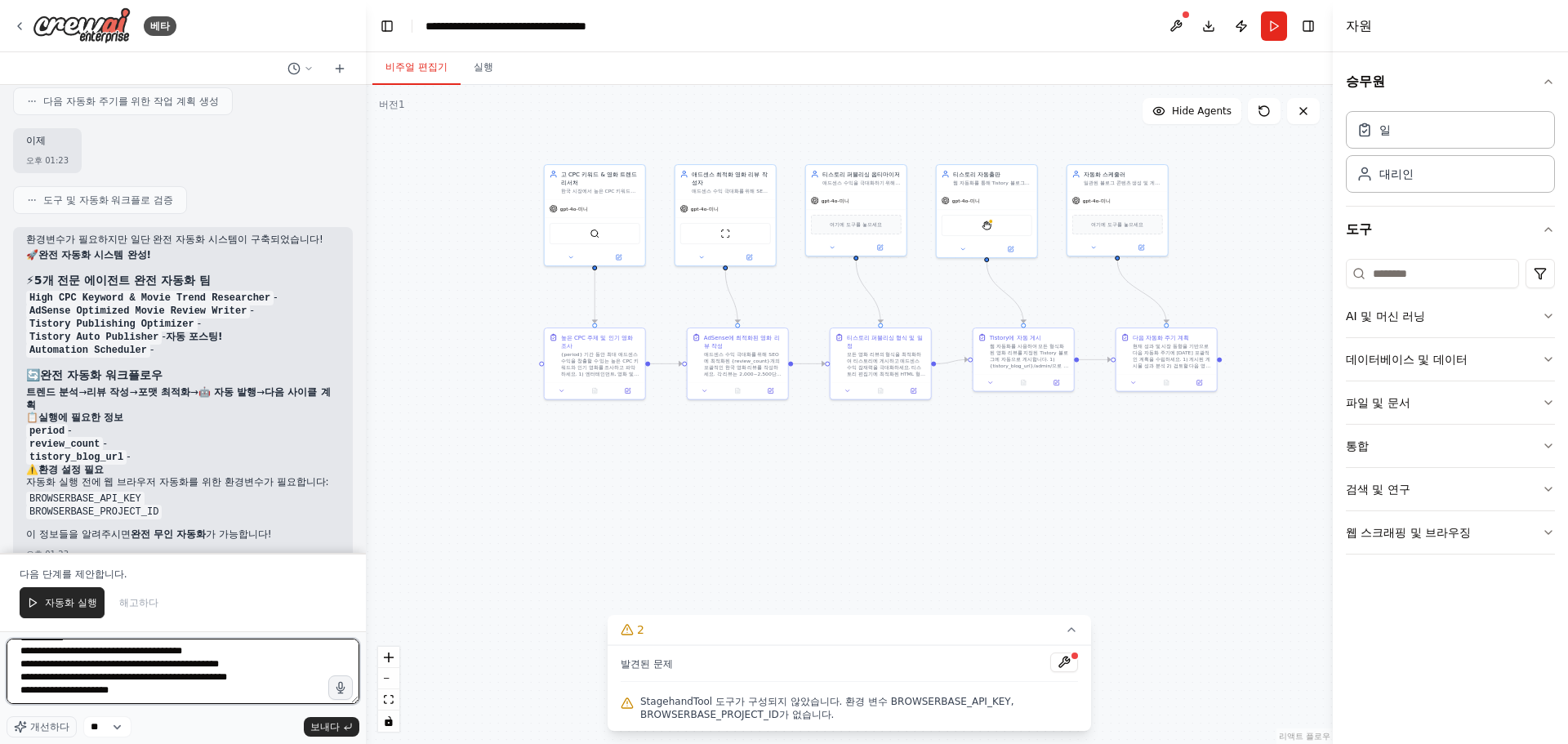
click at [186, 692] on textarea "**********" at bounding box center [182, 672] width 352 height 65
click at [183, 694] on textarea "**********" at bounding box center [182, 672] width 352 height 65
paste textarea "********"
type textarea "**********"
click at [341, 729] on button "보내다" at bounding box center [331, 727] width 55 height 19
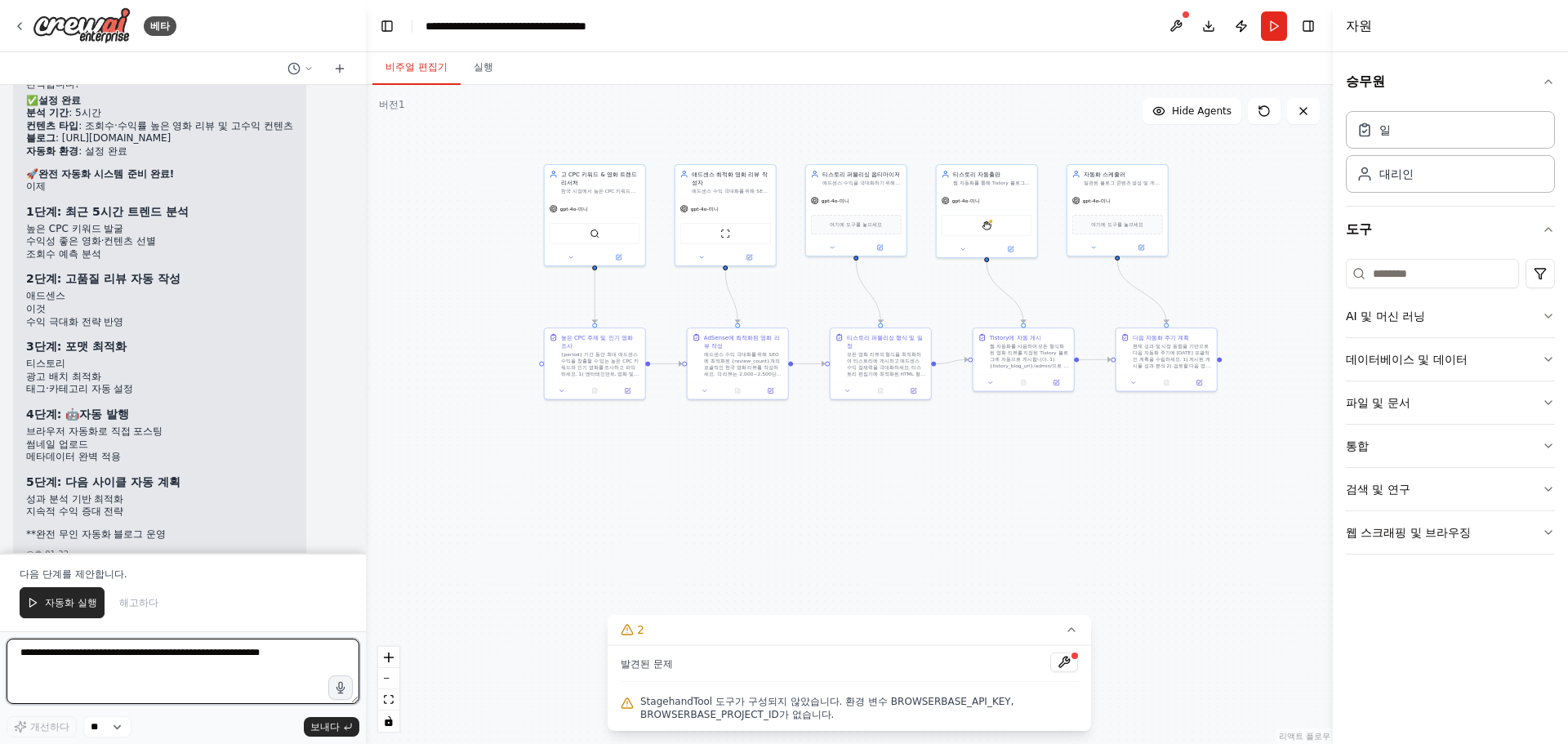
scroll to position [5195, 0]
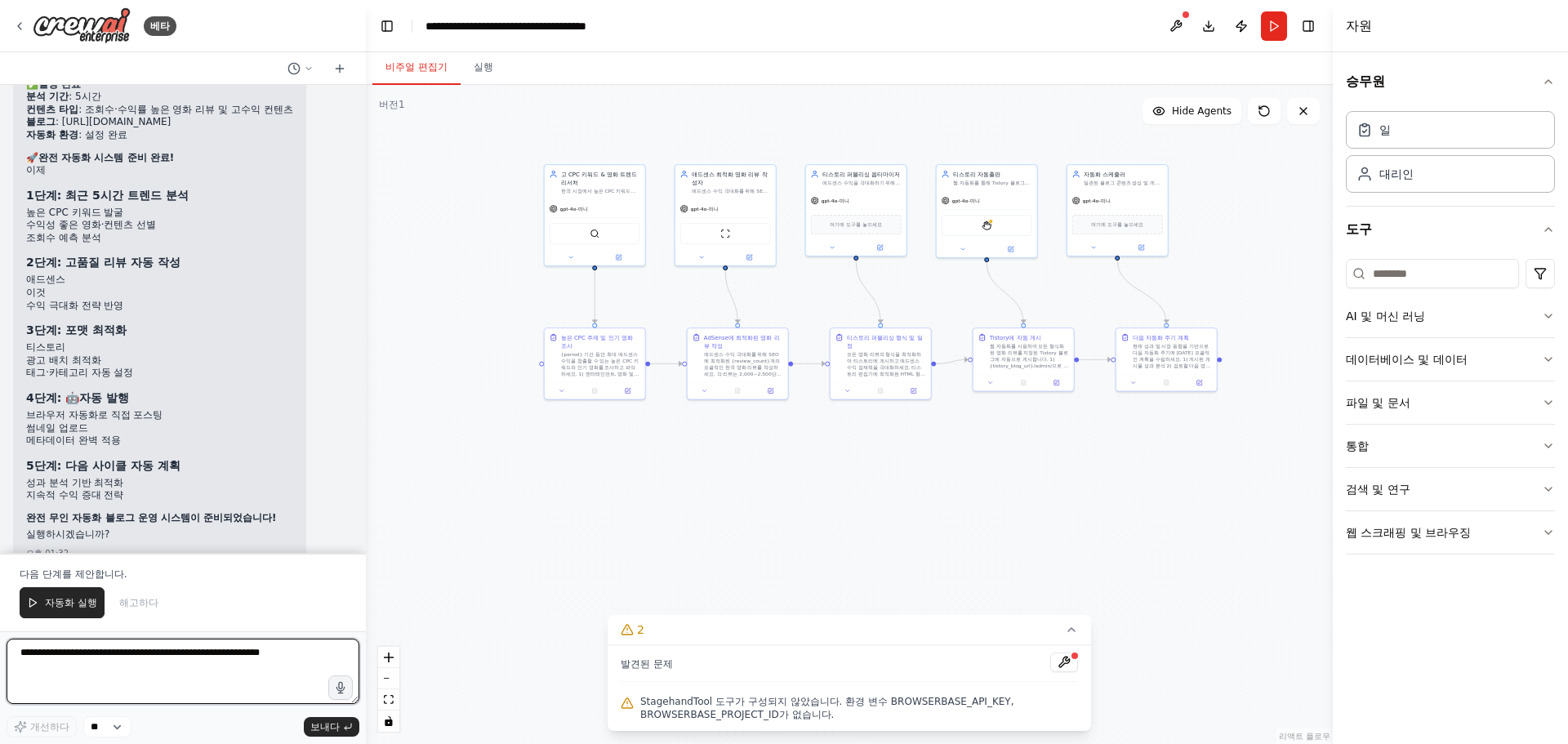
click at [109, 657] on textarea at bounding box center [182, 672] width 352 height 65
type textarea "*******"
click at [180, 698] on textarea "**********" at bounding box center [182, 672] width 352 height 65
paste textarea "**********"
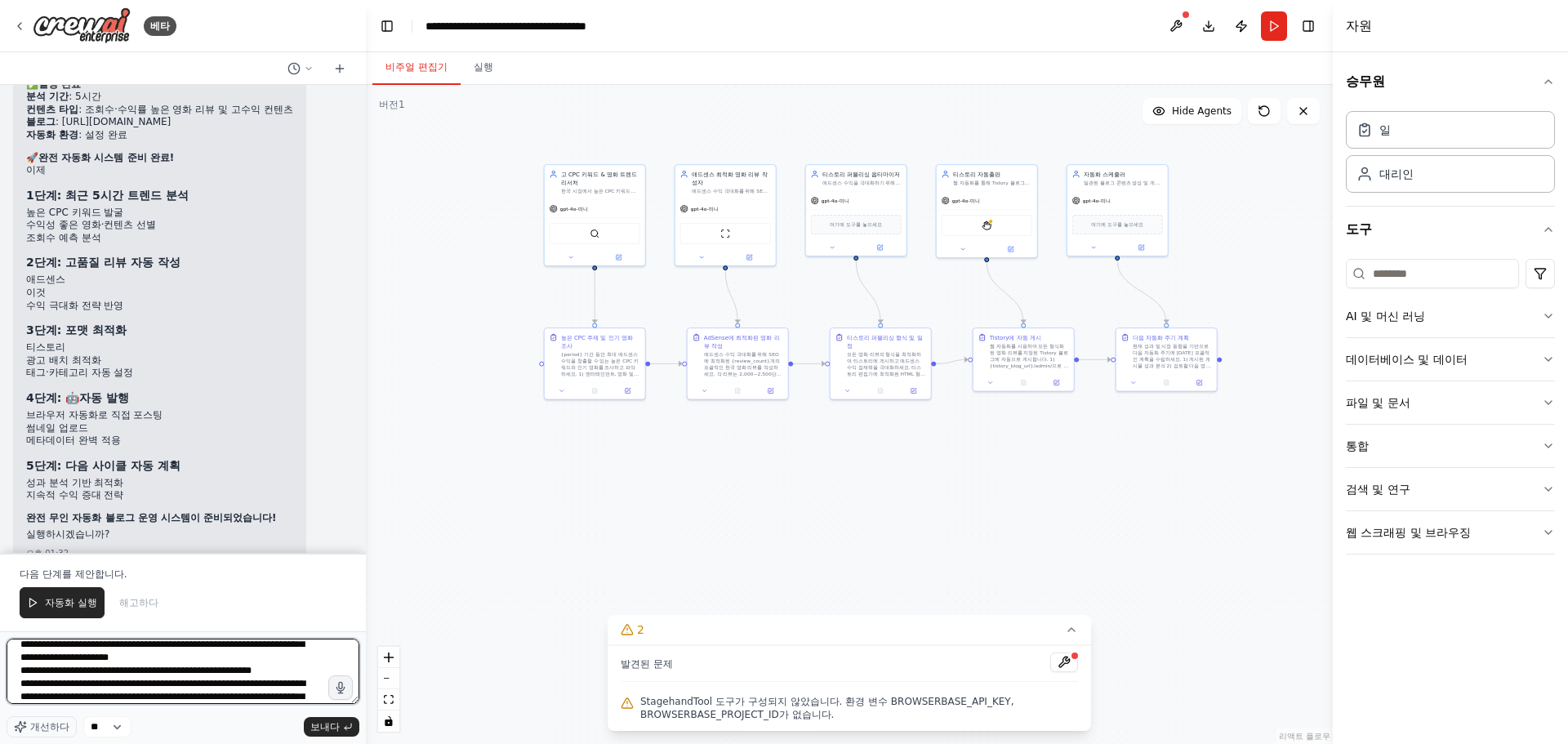
scroll to position [3316, 0]
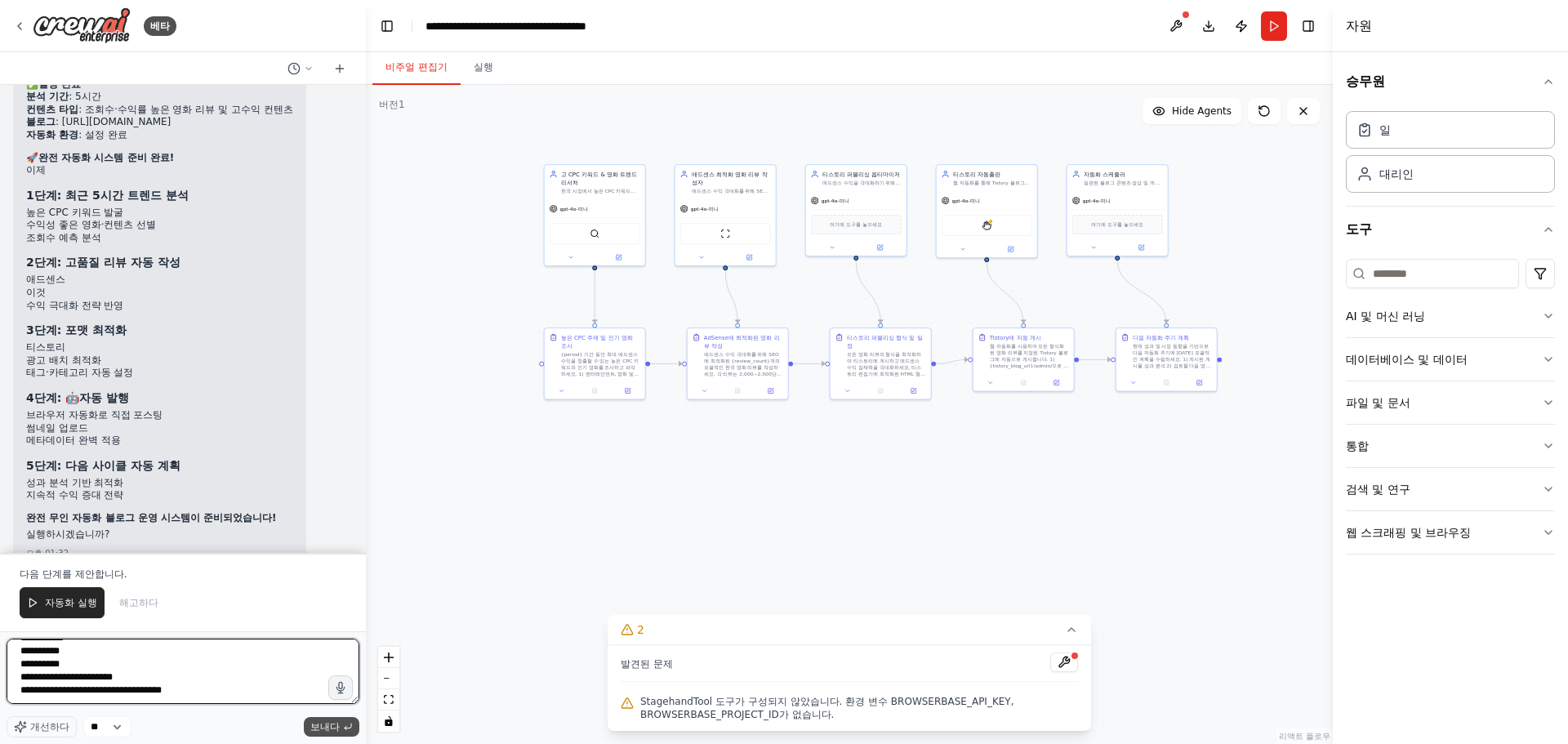
type textarea "**********"
click at [329, 721] on font "보내다" at bounding box center [324, 726] width 29 height 11
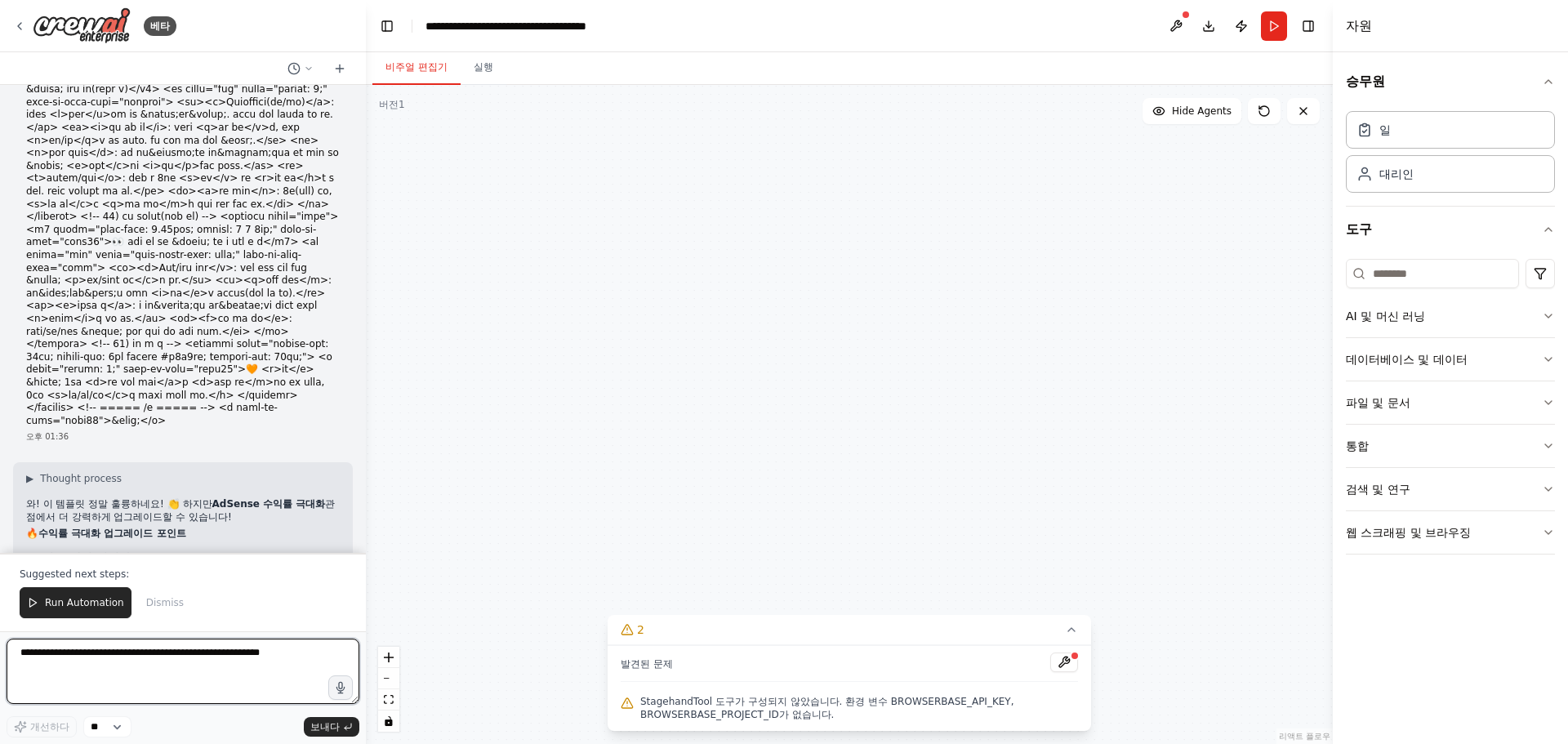
scroll to position [8955, 0]
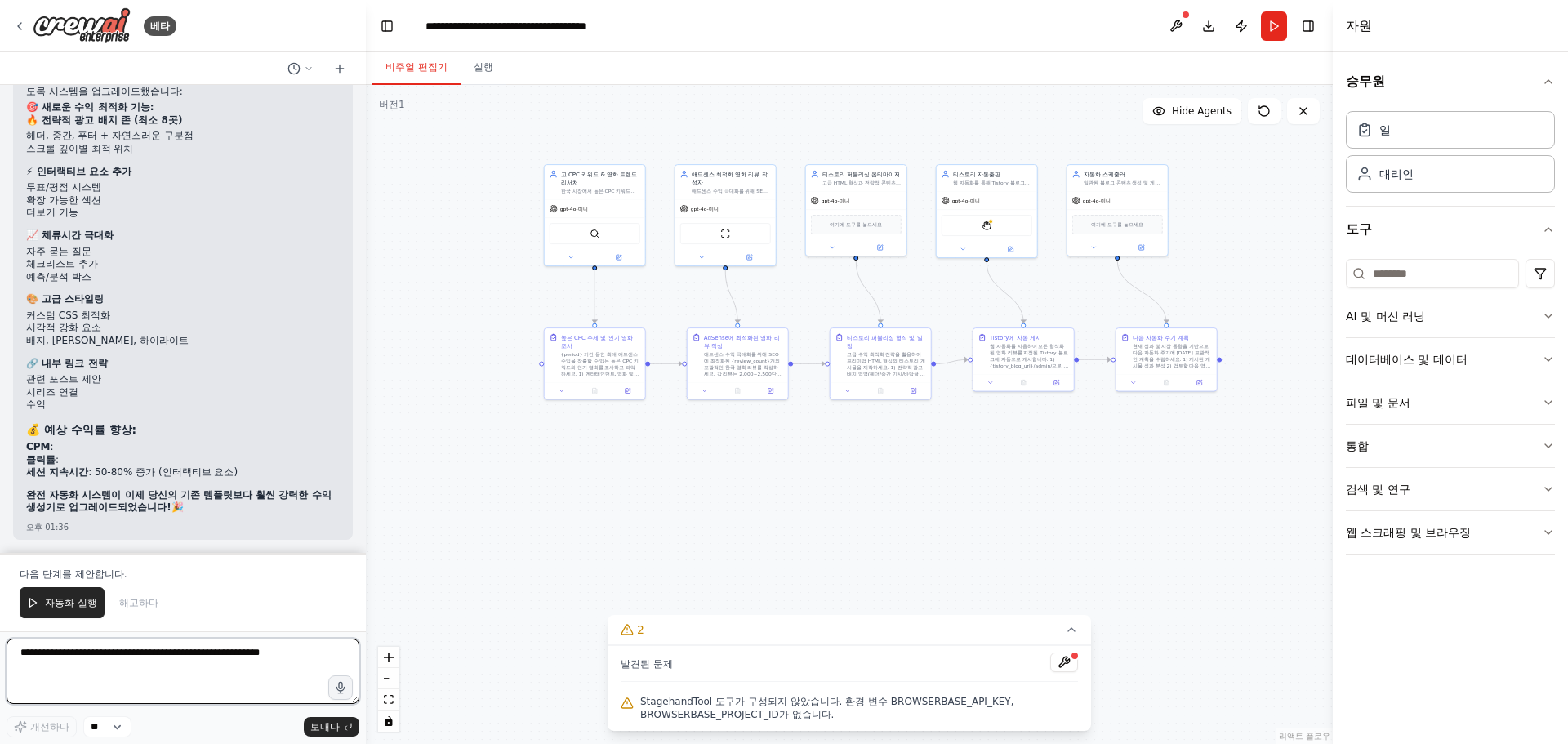
click at [158, 660] on textarea at bounding box center [182, 672] width 352 height 65
type textarea "**********"
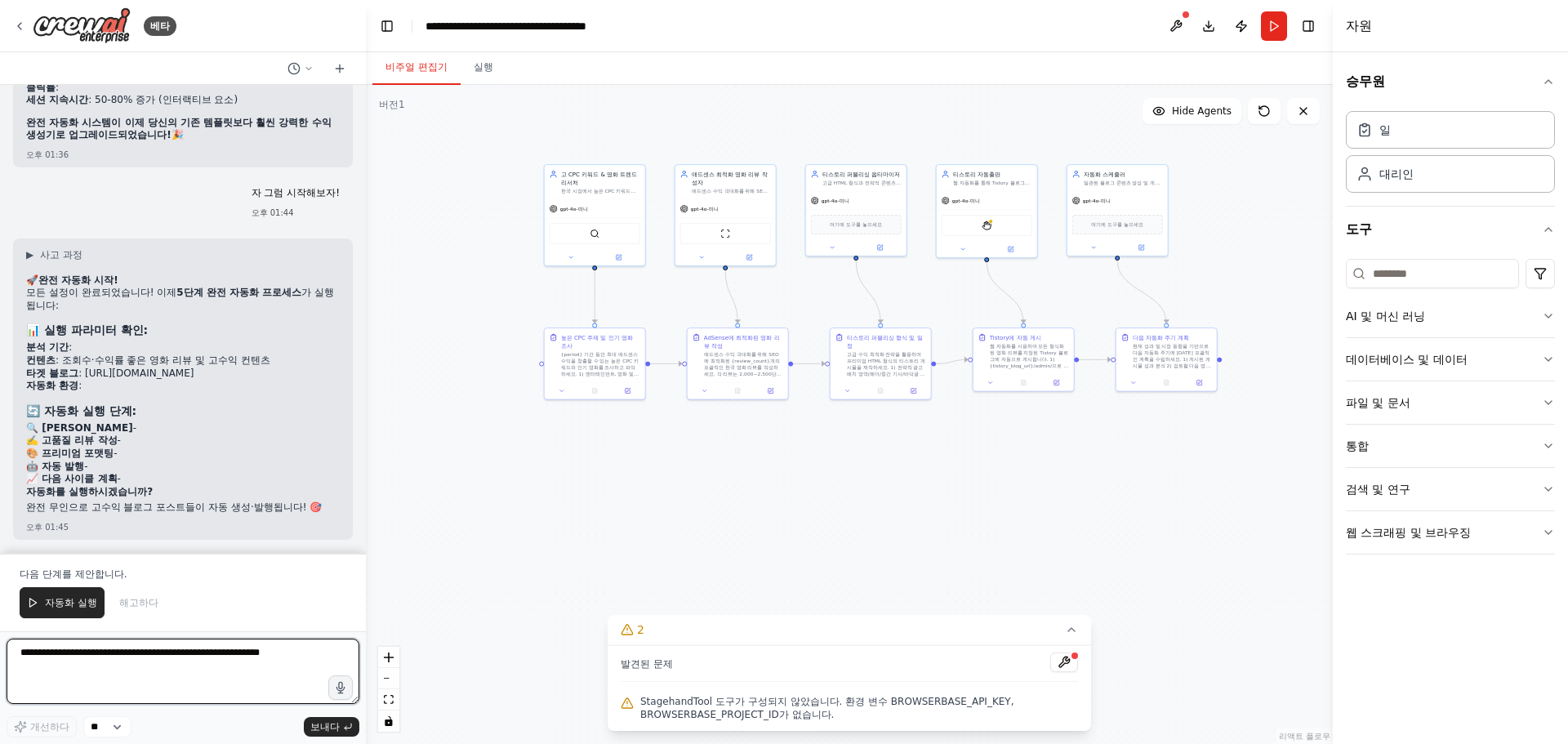
scroll to position [9385, 0]
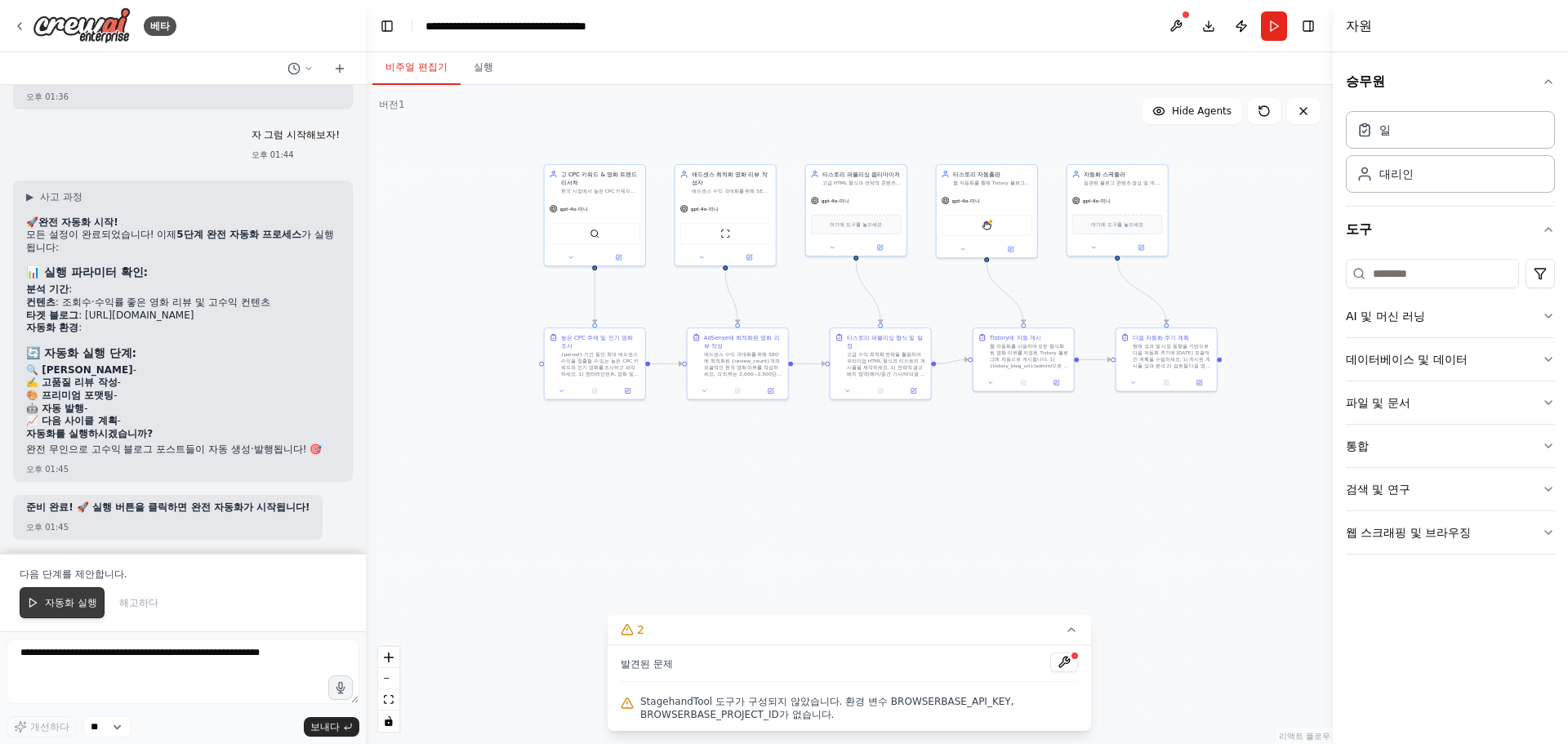
click at [84, 602] on font "자동화 실행" at bounding box center [70, 602] width 52 height 11
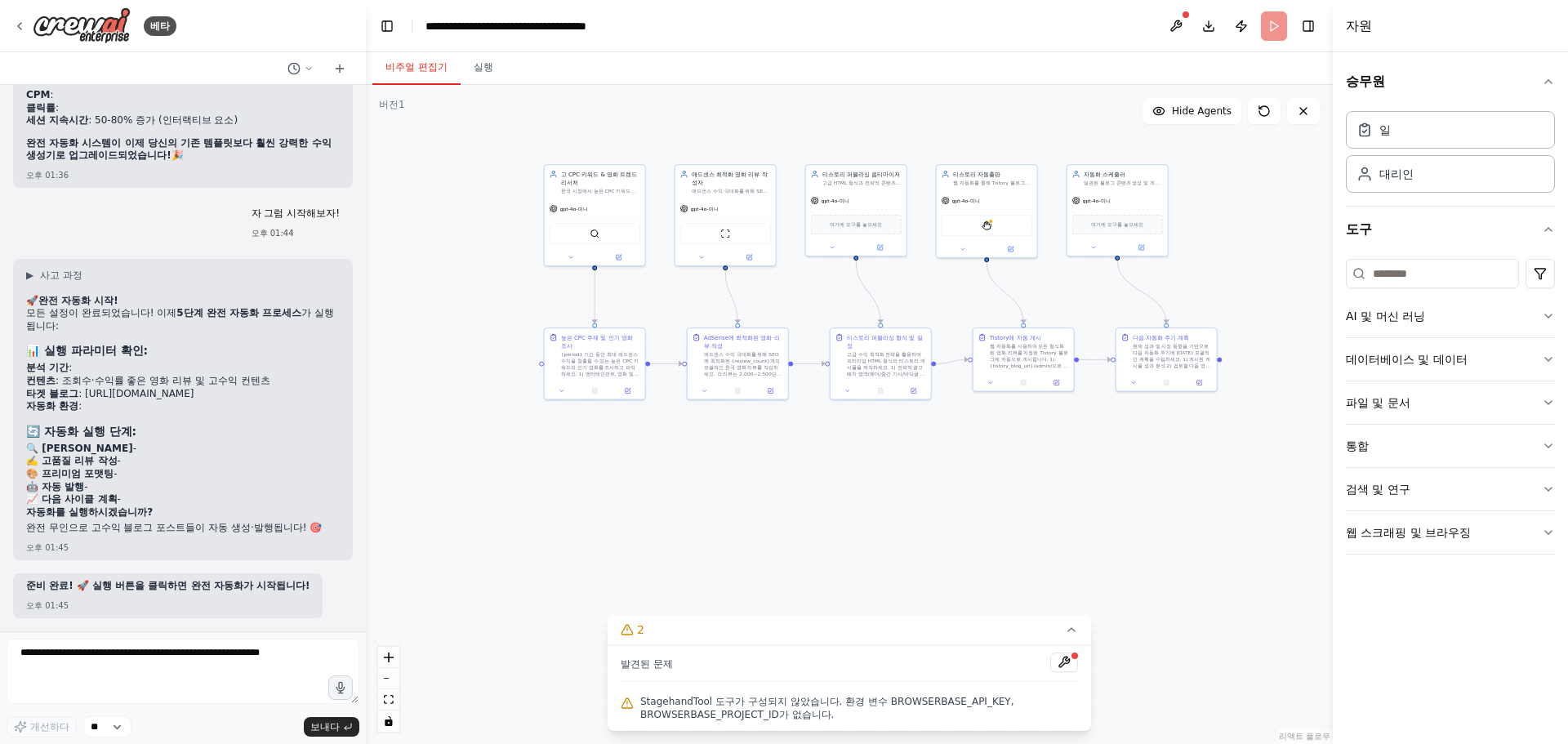
scroll to position [9306, 0]
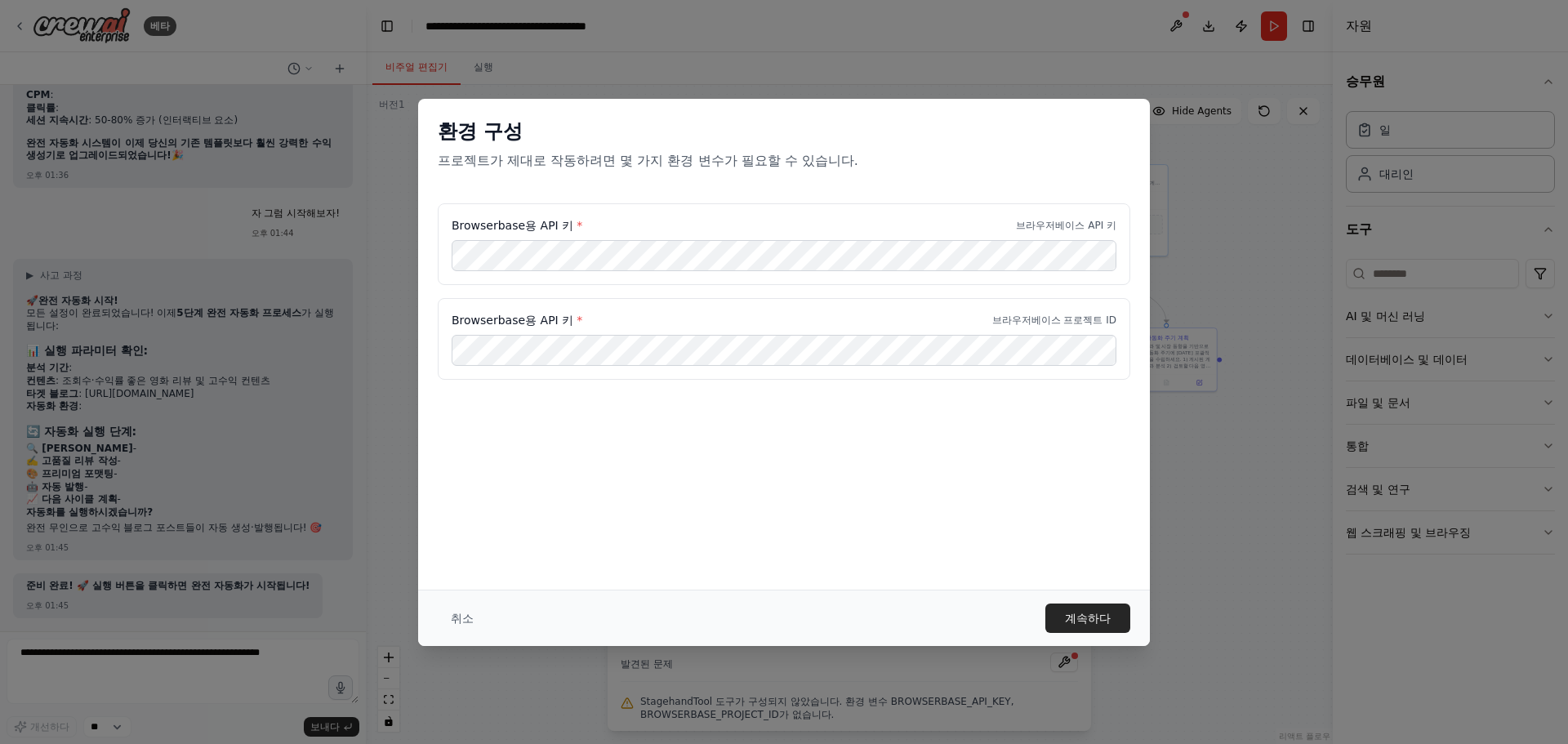
click at [813, 304] on div "Browserbase용 API 키 * 브라우저베이스 프로젝트 ID" at bounding box center [784, 339] width 693 height 82
click at [1083, 619] on font "계속하다" at bounding box center [1088, 618] width 46 height 13
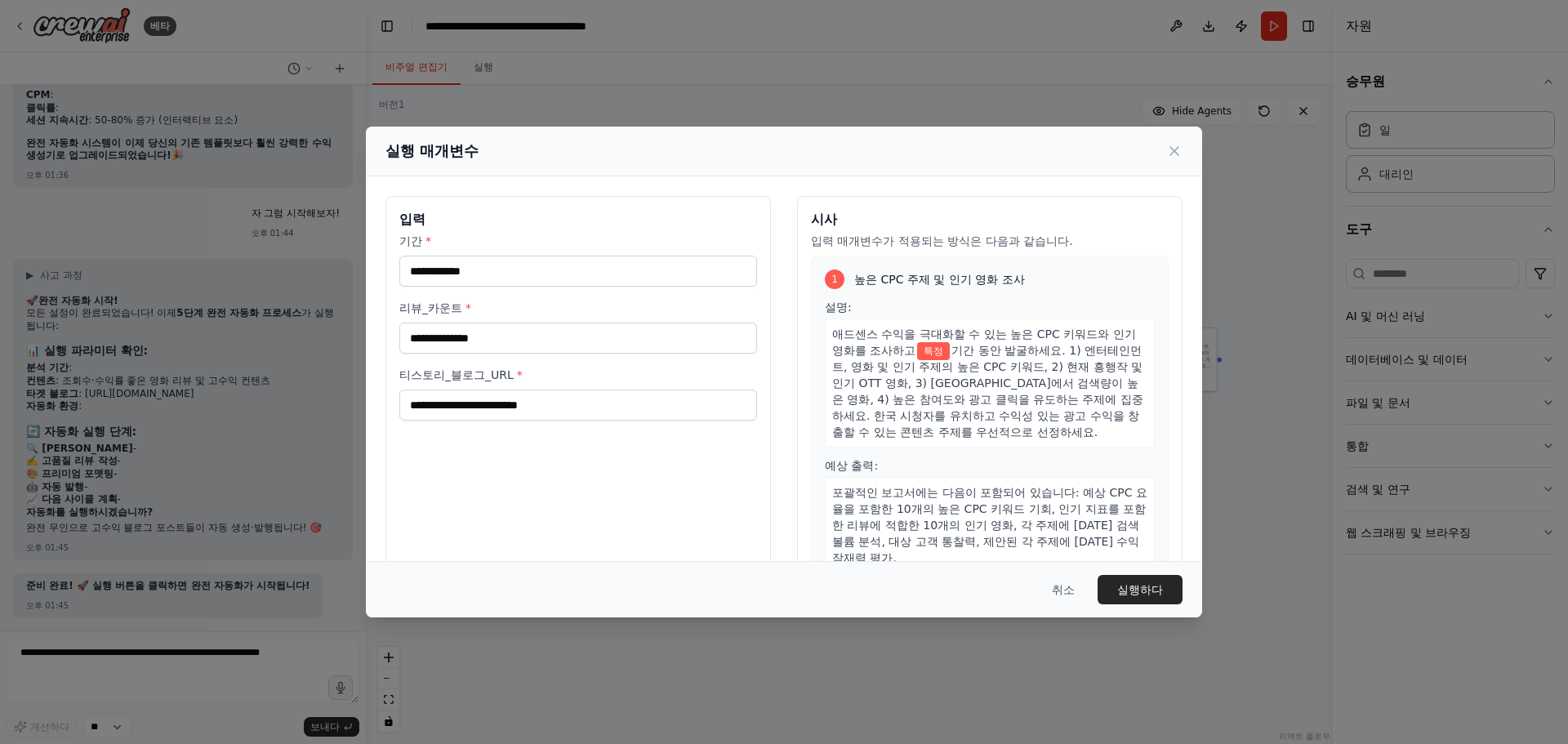
click at [905, 152] on div "실행 매개변수" at bounding box center [784, 151] width 797 height 23
click at [519, 273] on input "기간 *" at bounding box center [577, 271] width 358 height 31
type input "***"
click at [552, 340] on input "리뷰_카운트 *" at bounding box center [577, 338] width 358 height 31
type input "**"
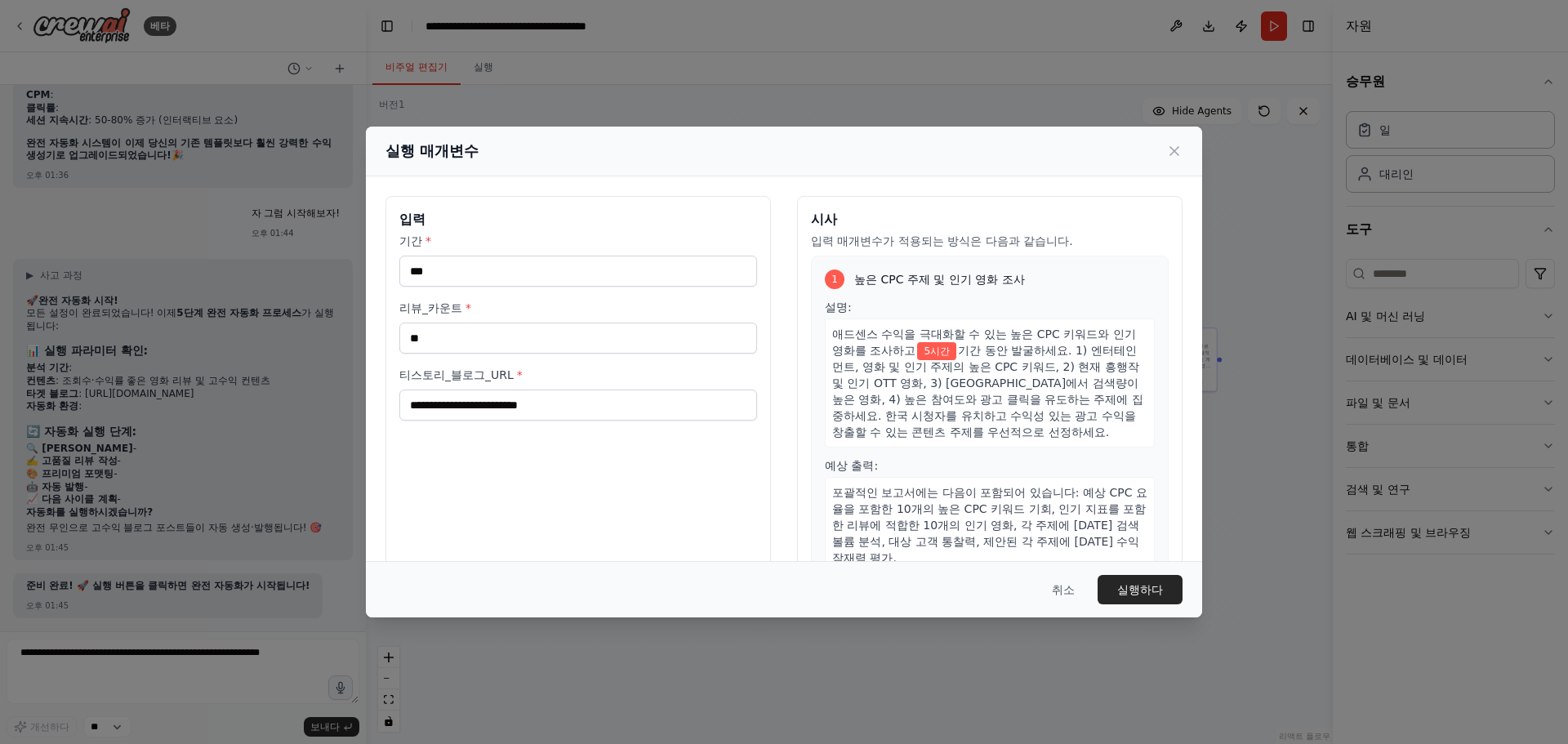
click at [722, 301] on label "리뷰_카운트 *" at bounding box center [577, 308] width 358 height 17
click at [722, 323] on input "**" at bounding box center [577, 338] width 358 height 31
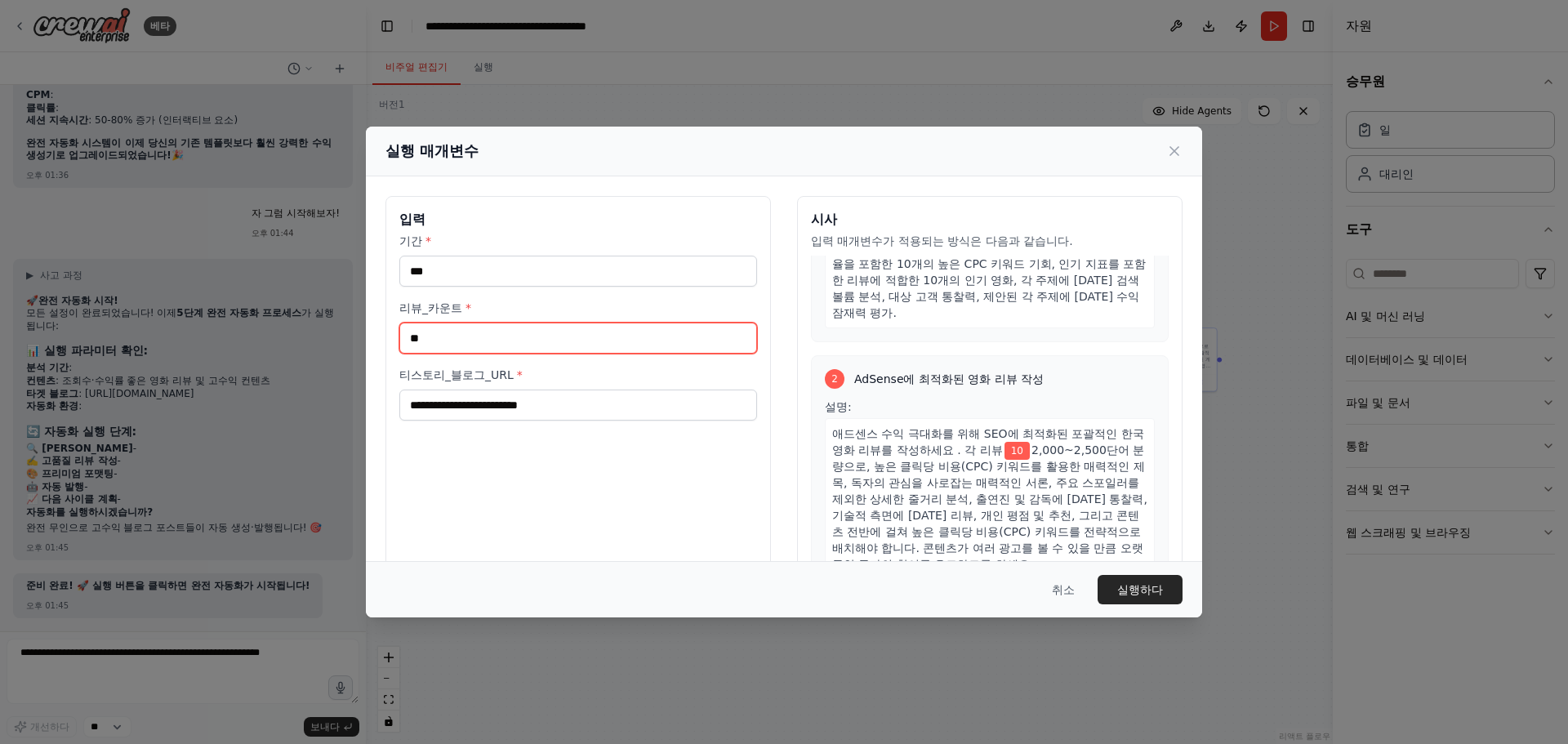
drag, startPoint x: 495, startPoint y: 343, endPoint x: 339, endPoint y: 340, distance: 156.0
click at [341, 340] on div "실행 매개변수 입력 기간 * *** 리뷰_카운트 * ** 티스토리_블로그_URL * 시사 입력 매개변수가 적용되는 방식은 다음과 같습니다. 1…" at bounding box center [784, 372] width 1568 height 744
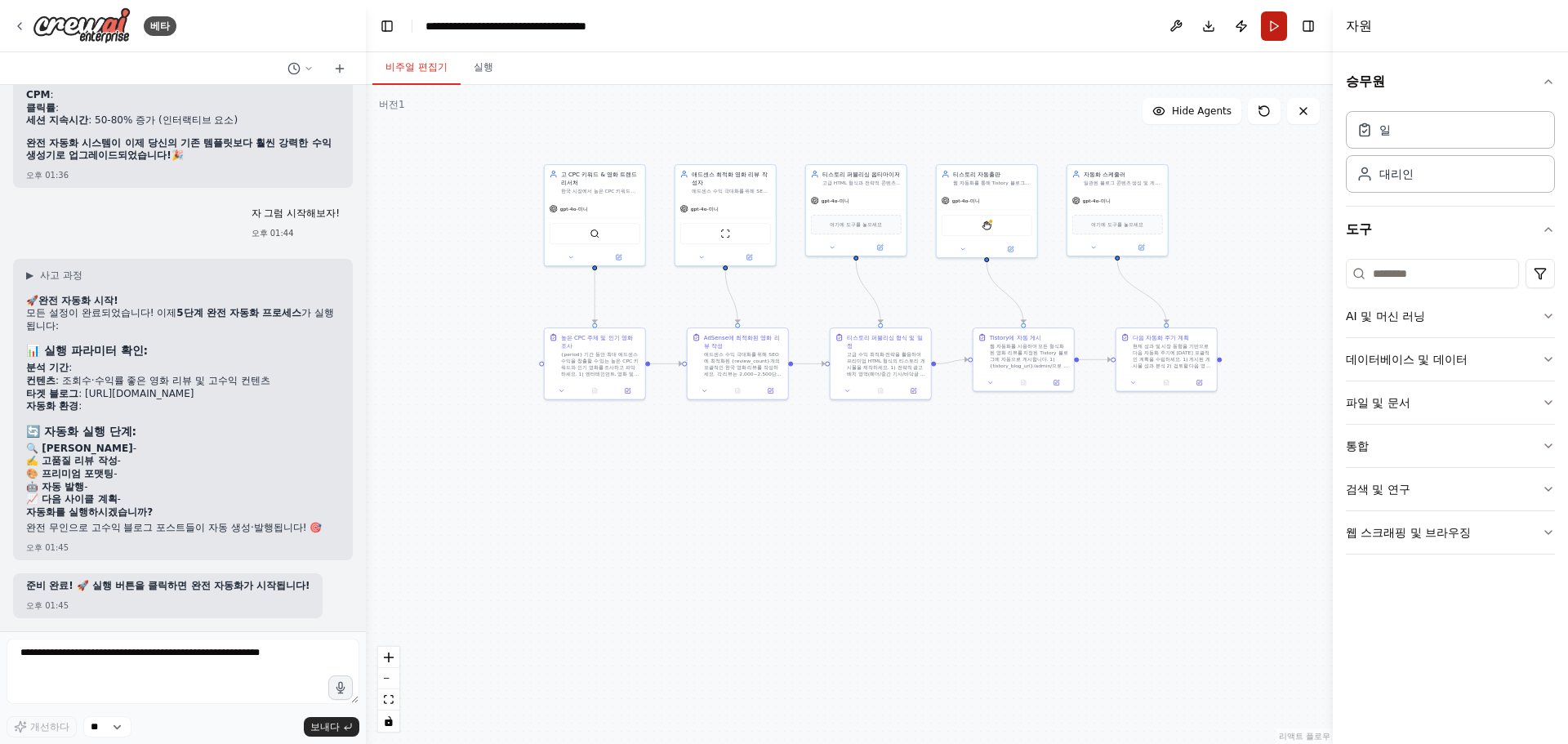
click at [1274, 26] on button "달리다" at bounding box center [1274, 26] width 26 height 29
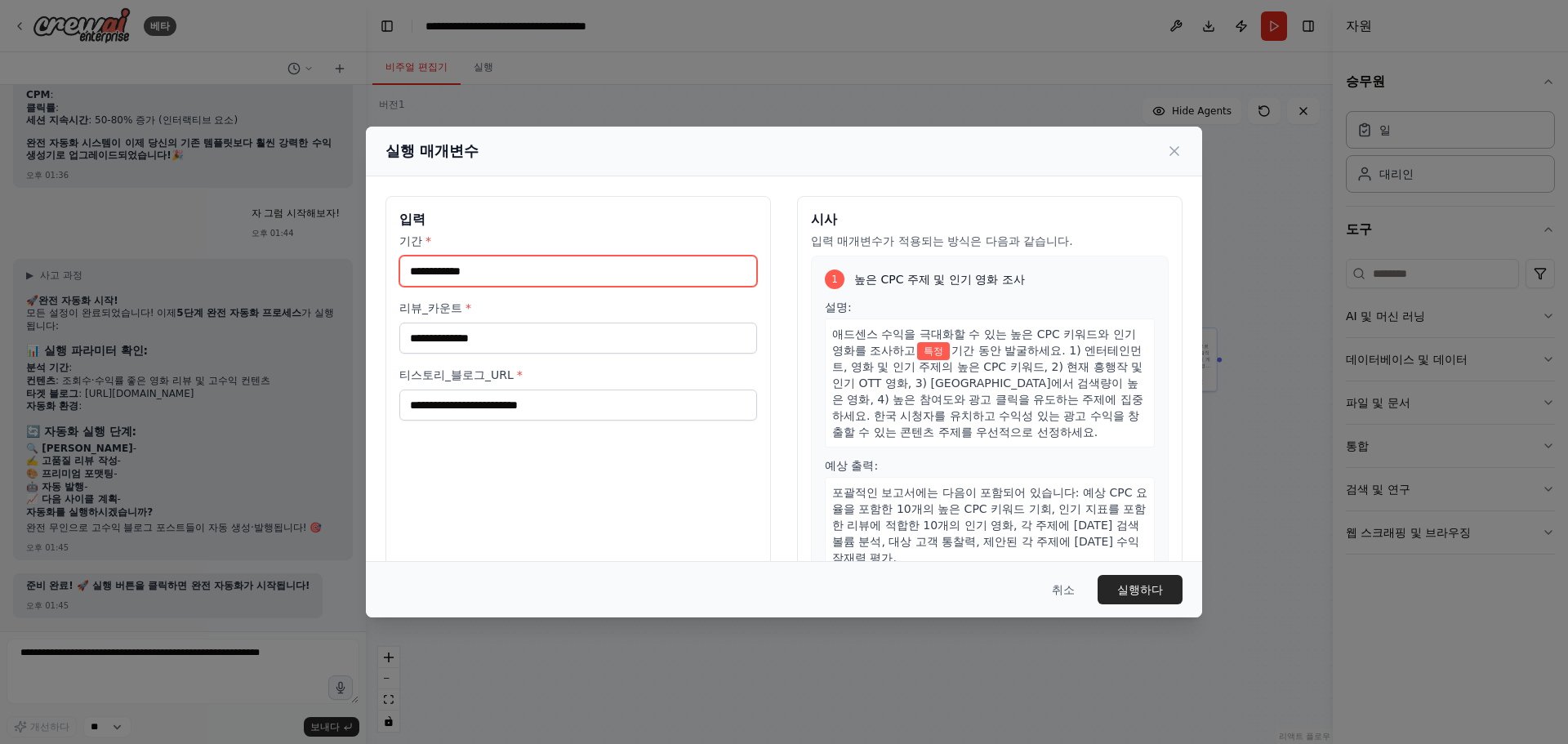
click at [539, 269] on input "기간 *" at bounding box center [577, 271] width 358 height 31
type input "***"
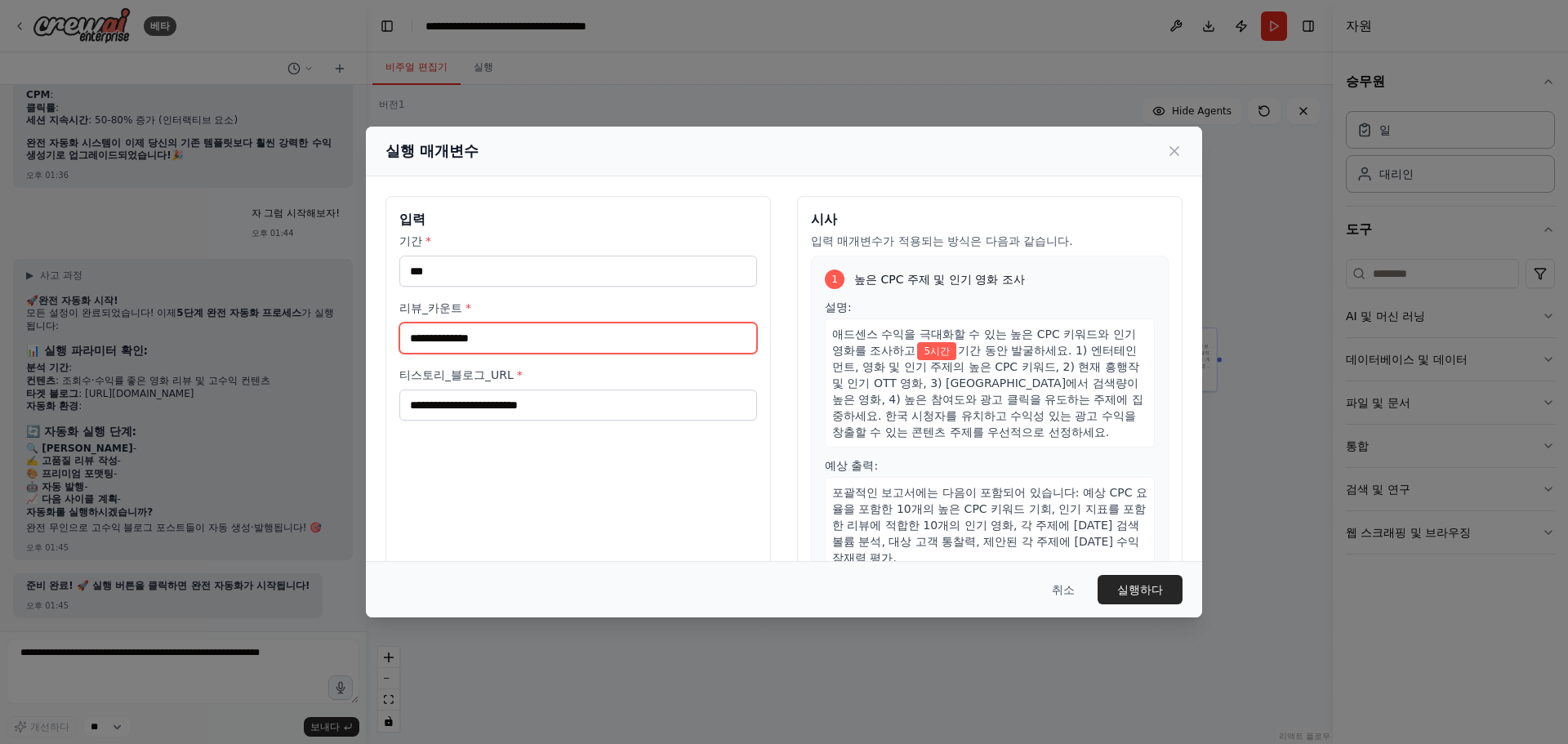
click at [475, 332] on input "리뷰_카운트 *" at bounding box center [577, 338] width 358 height 31
click at [664, 341] on input "**" at bounding box center [577, 338] width 358 height 31
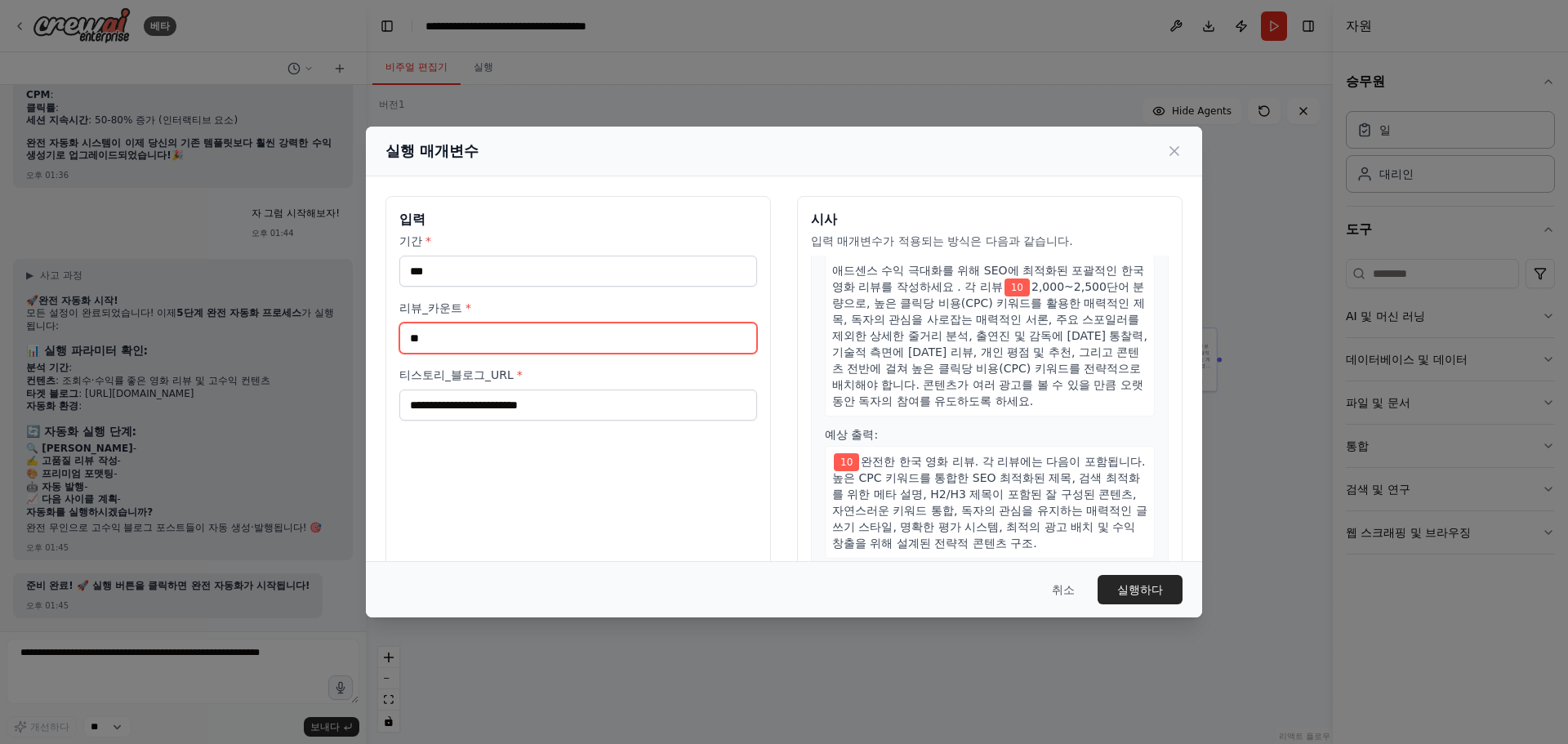
scroll to position [327, 0]
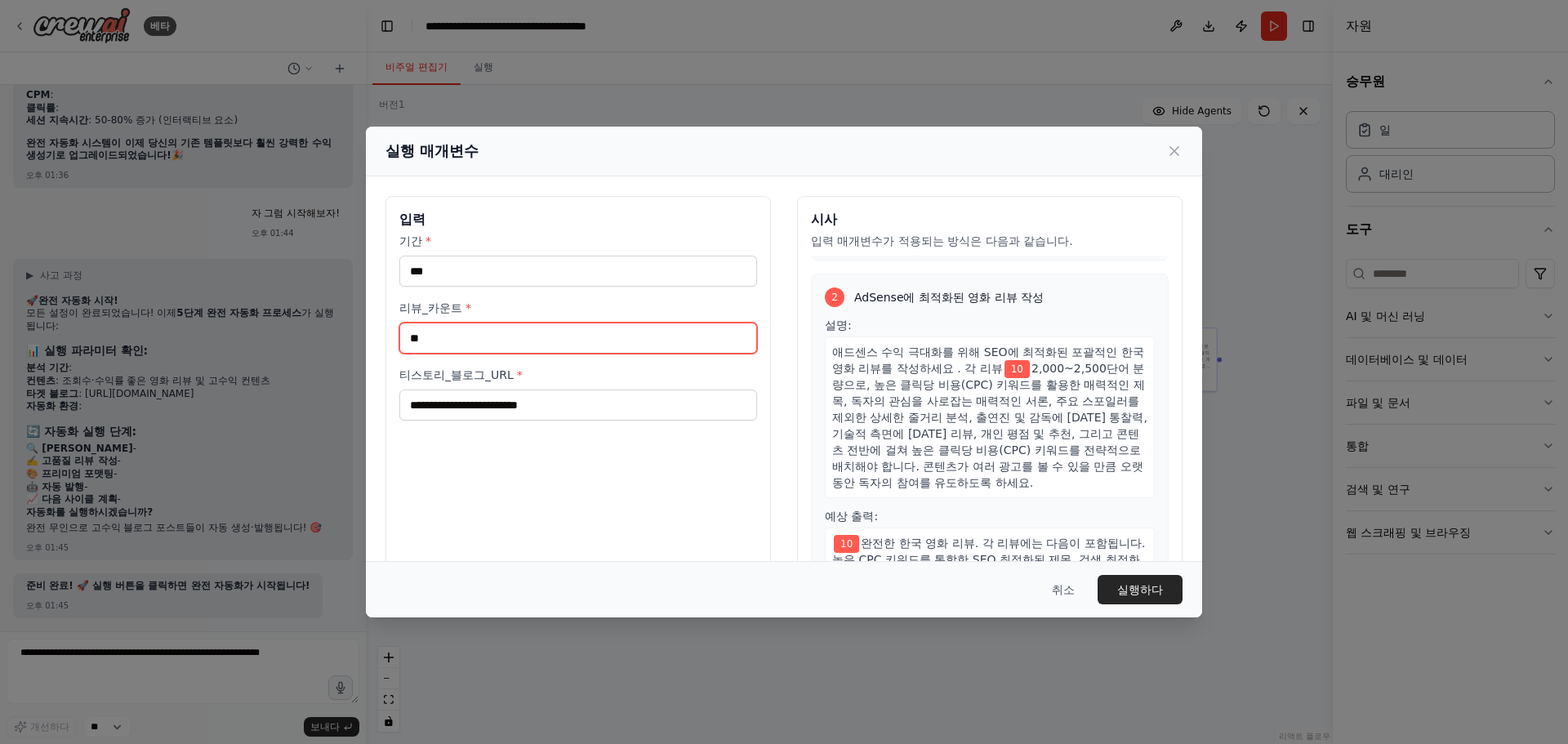
drag, startPoint x: 461, startPoint y: 340, endPoint x: 389, endPoint y: 351, distance: 72.8
click at [389, 350] on div "입력 기간 * *** 리뷰_카운트 * ** 티스토리_블로그_URL *" at bounding box center [578, 390] width 386 height 387
type input "*"
click at [515, 307] on label "리뷰_카운트 *" at bounding box center [577, 308] width 358 height 17
click at [515, 323] on input "*" at bounding box center [577, 338] width 358 height 31
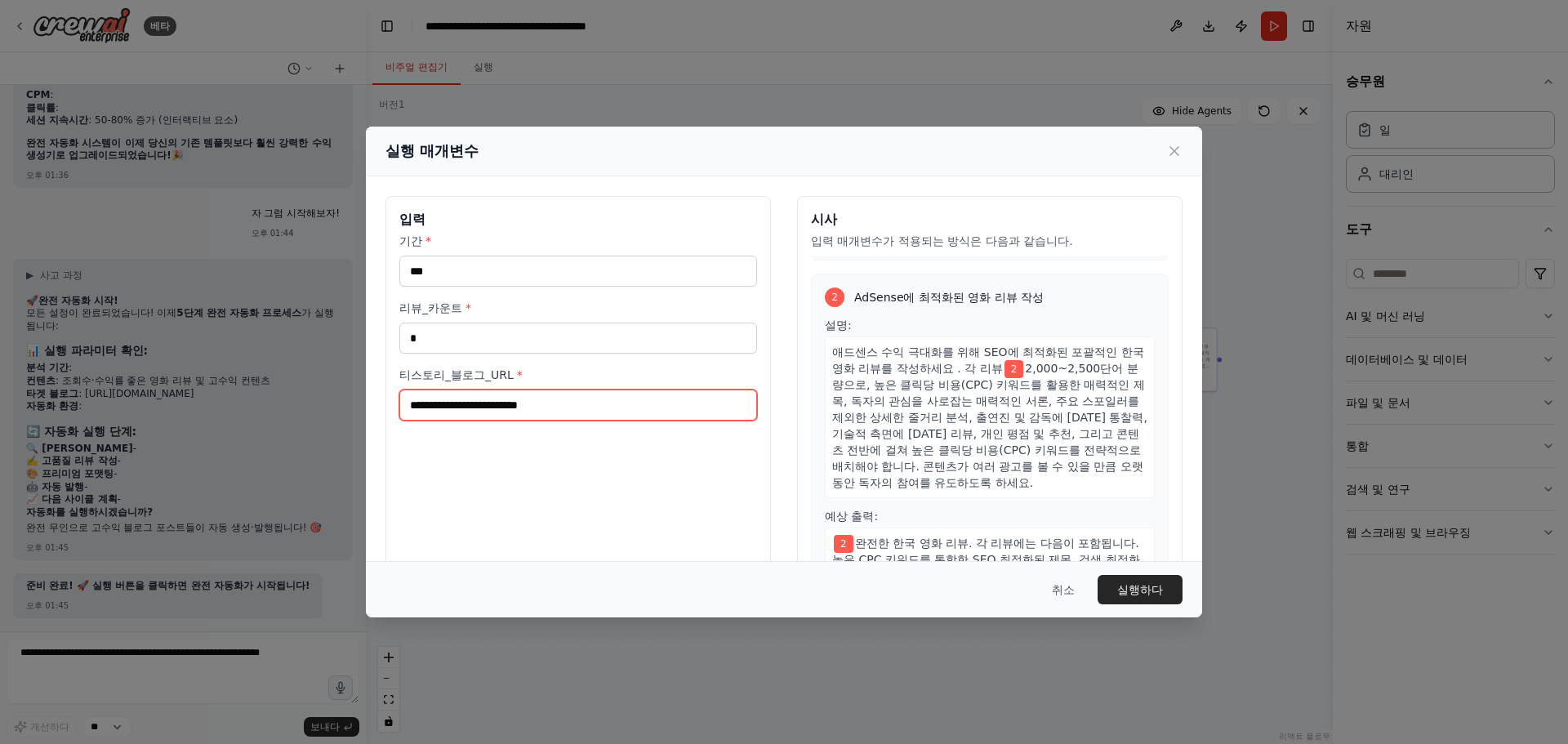
click at [577, 410] on input "티스토리_블로그_URL *" at bounding box center [577, 405] width 358 height 31
click at [434, 404] on input "티스토리_블로그_URL *" at bounding box center [577, 405] width 358 height 31
paste input "**********"
type input "**********"
click at [1136, 583] on font "실행하다" at bounding box center [1140, 589] width 46 height 13
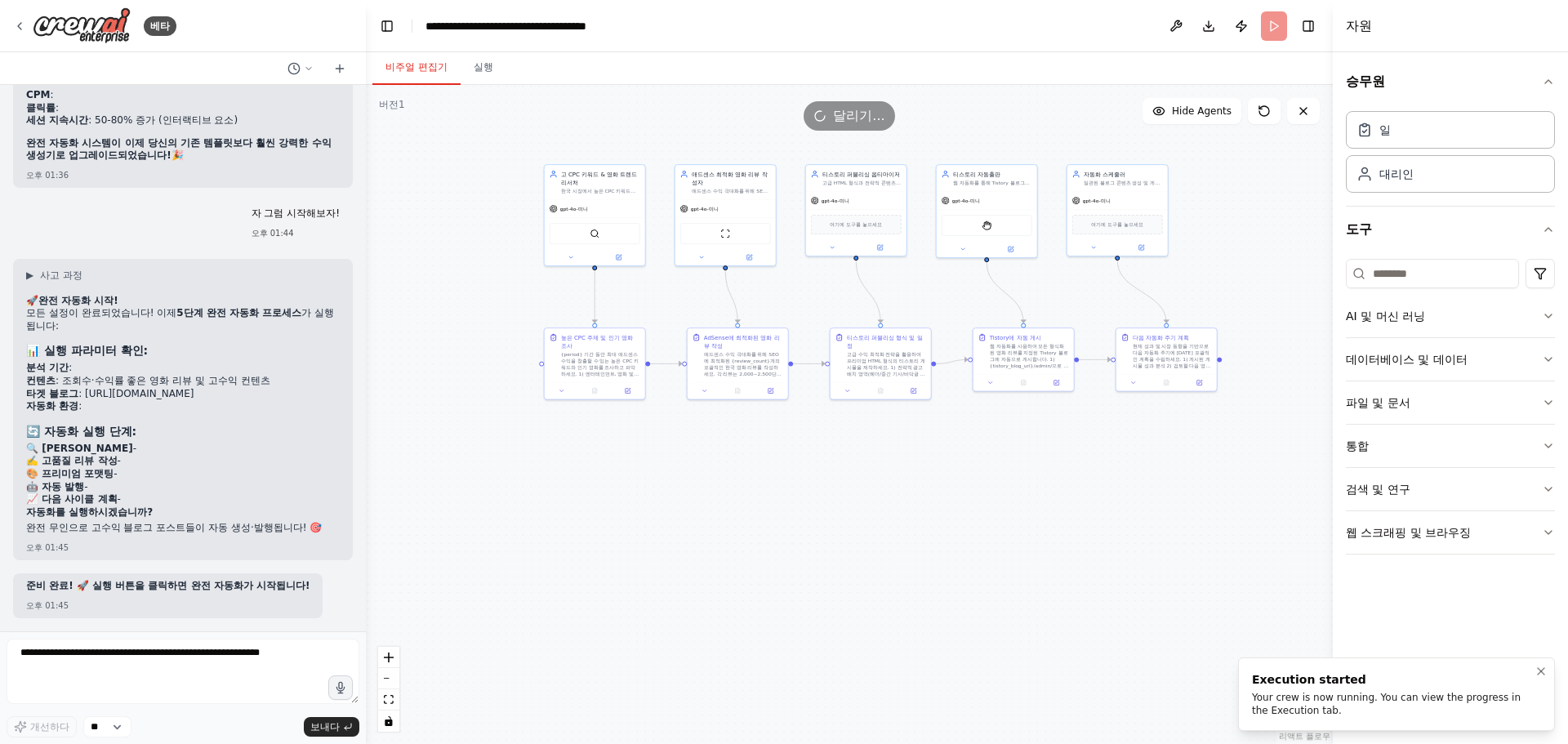
drag, startPoint x: 1316, startPoint y: 712, endPoint x: 1268, endPoint y: 691, distance: 52.4
click at [1268, 691] on li "Execution started Your crew is now running. You can view the progress in the Ex…" at bounding box center [1397, 695] width 317 height 74
drag, startPoint x: 1257, startPoint y: 681, endPoint x: 1364, endPoint y: 702, distance: 109.0
click at [1364, 688] on div "Execution started" at bounding box center [1392, 680] width 282 height 17
click at [1320, 704] on div "Your crew is now running. You can view the progress in the Execution tab." at bounding box center [1392, 704] width 282 height 26
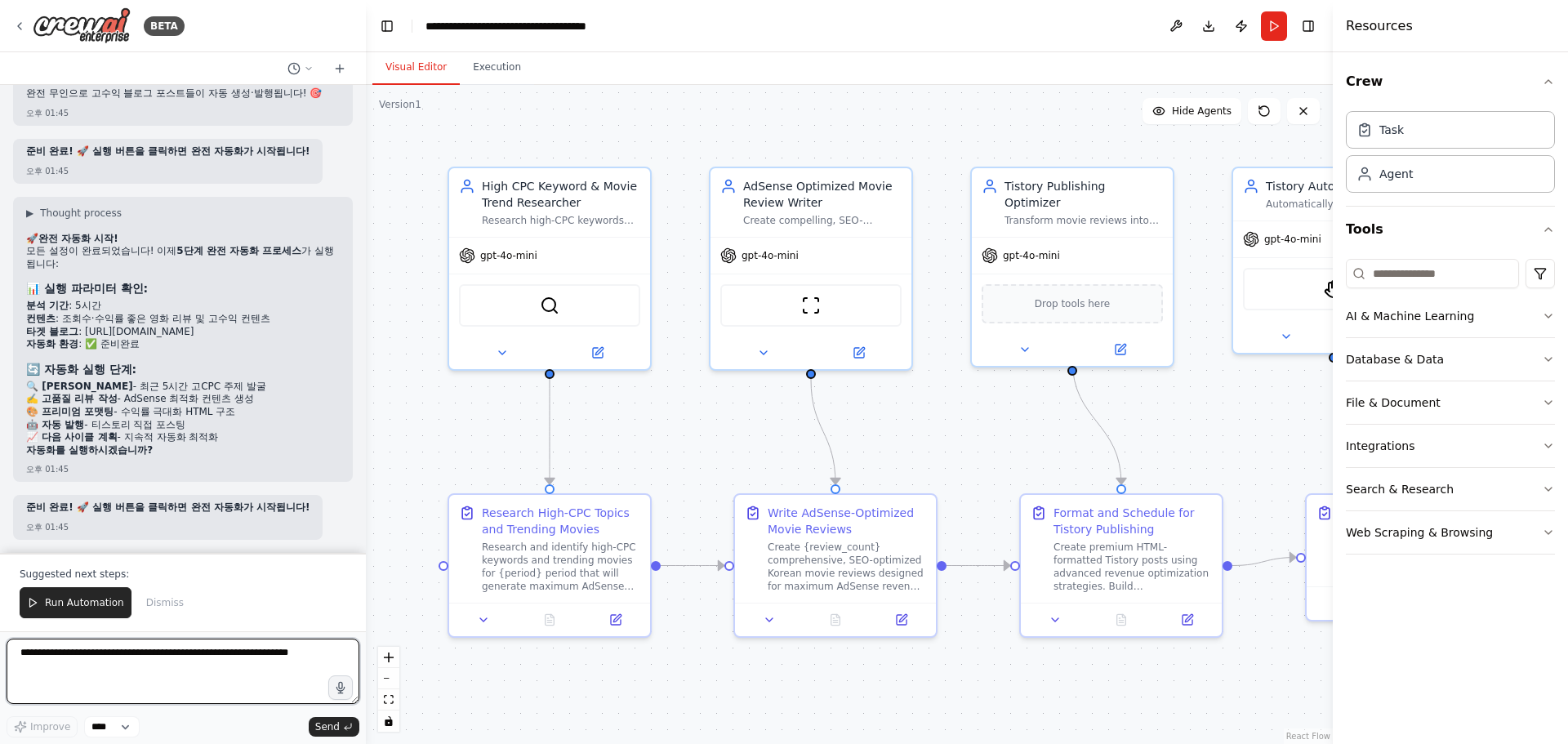
scroll to position [9873, 0]
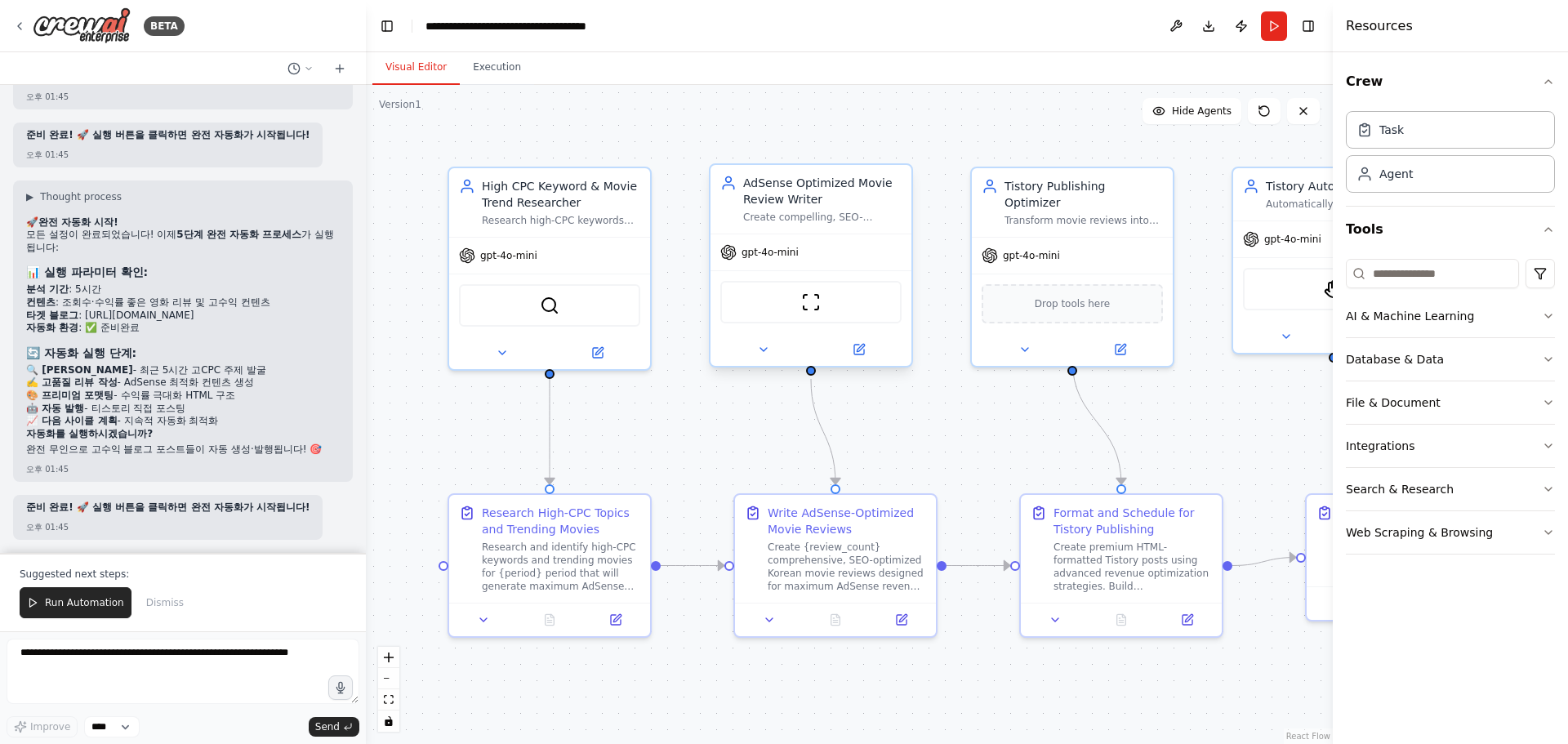
click at [824, 316] on div "ScrapeWebsiteTool" at bounding box center [811, 303] width 181 height 42
click at [804, 311] on img at bounding box center [811, 303] width 19 height 19
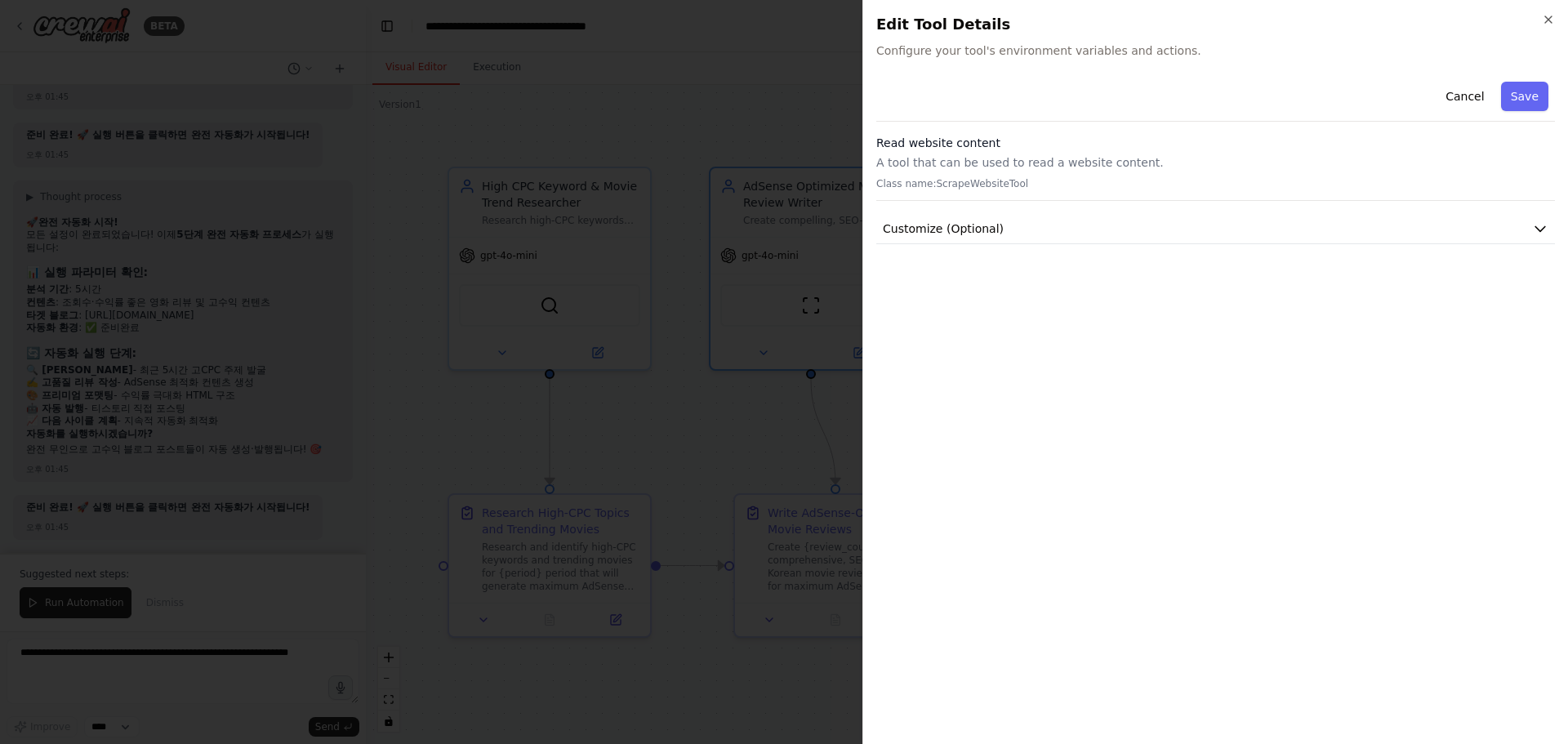
click at [804, 238] on div at bounding box center [784, 372] width 1568 height 744
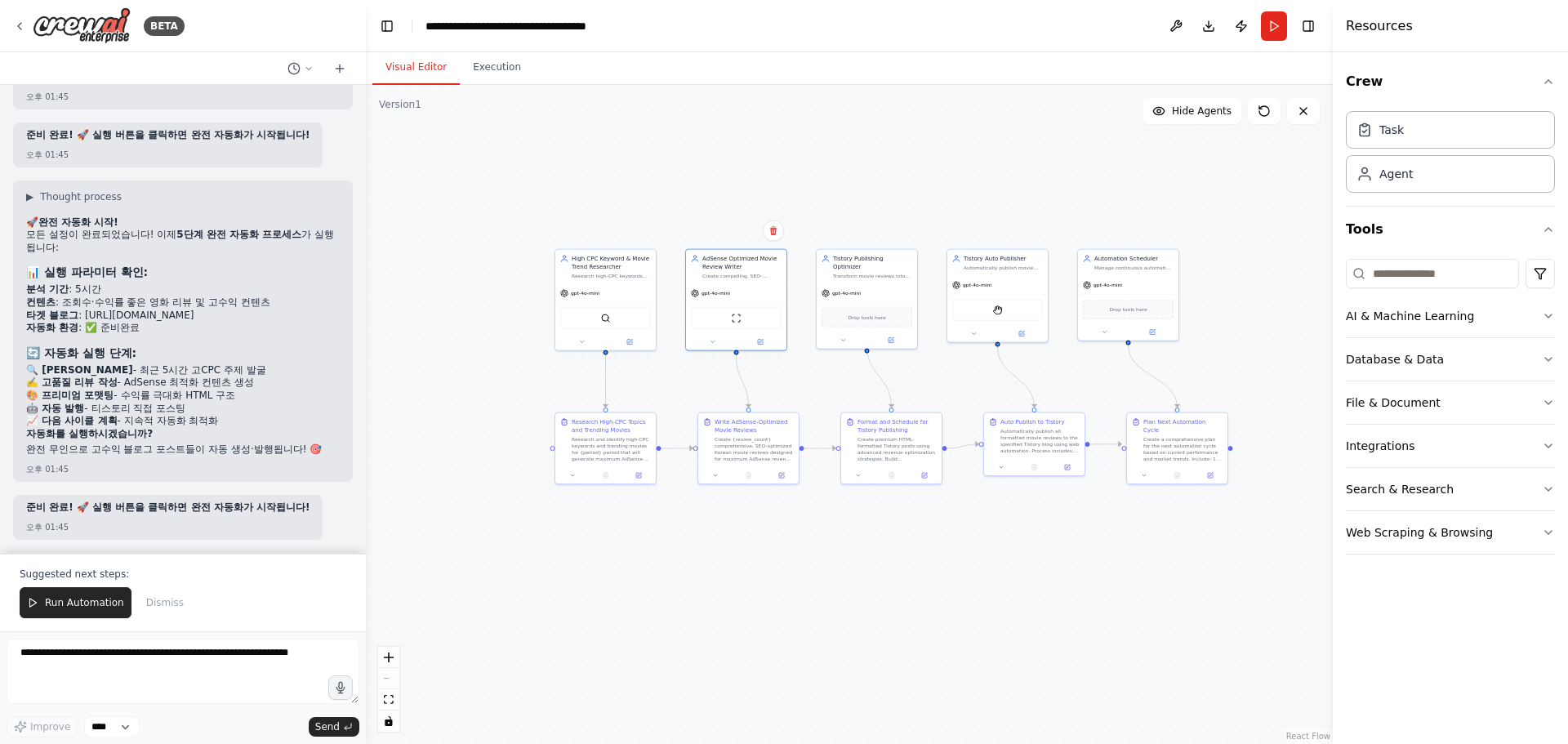
drag, startPoint x: 1020, startPoint y: 263, endPoint x: 781, endPoint y: 199, distance: 247.4
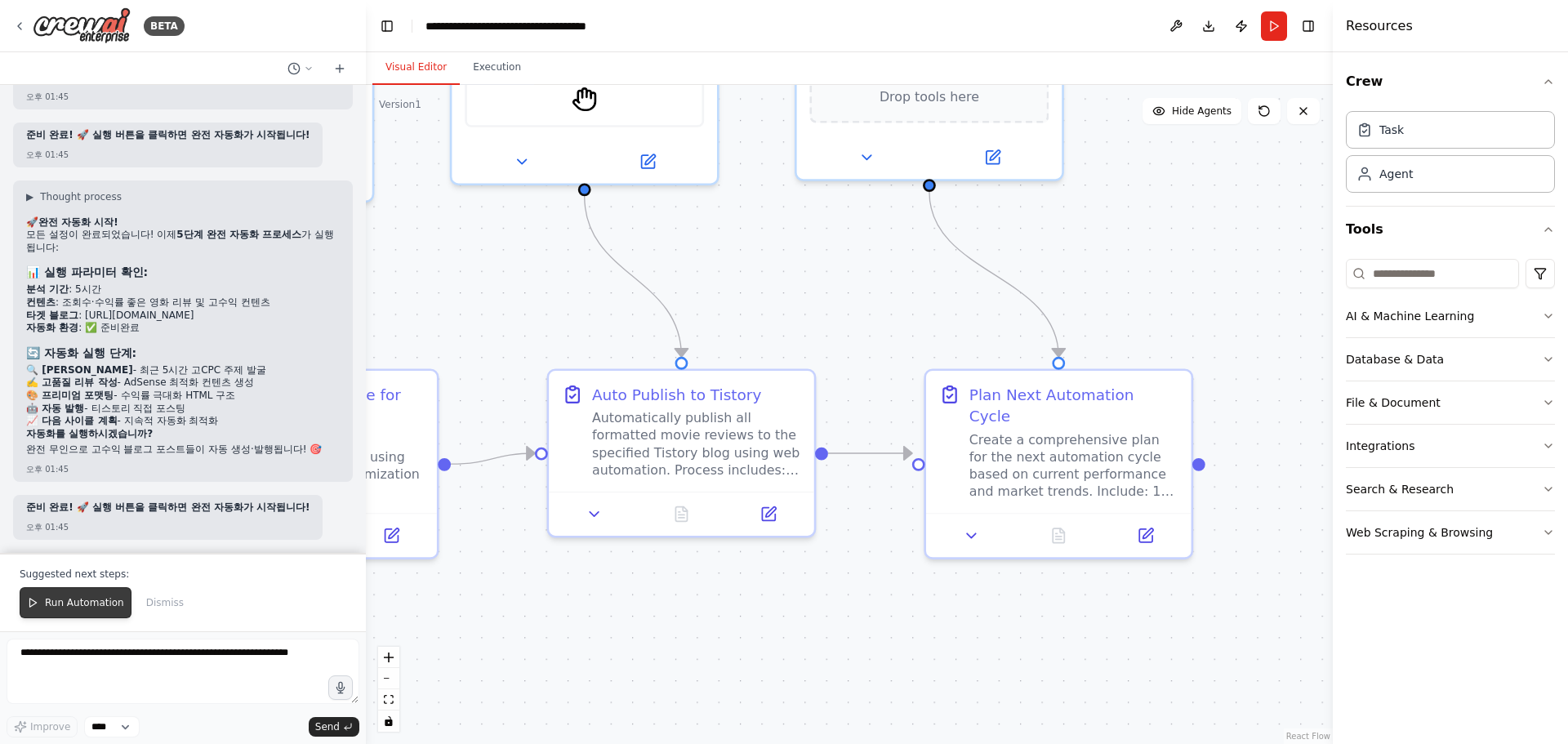
click at [105, 608] on span "Run Automation" at bounding box center [84, 602] width 79 height 13
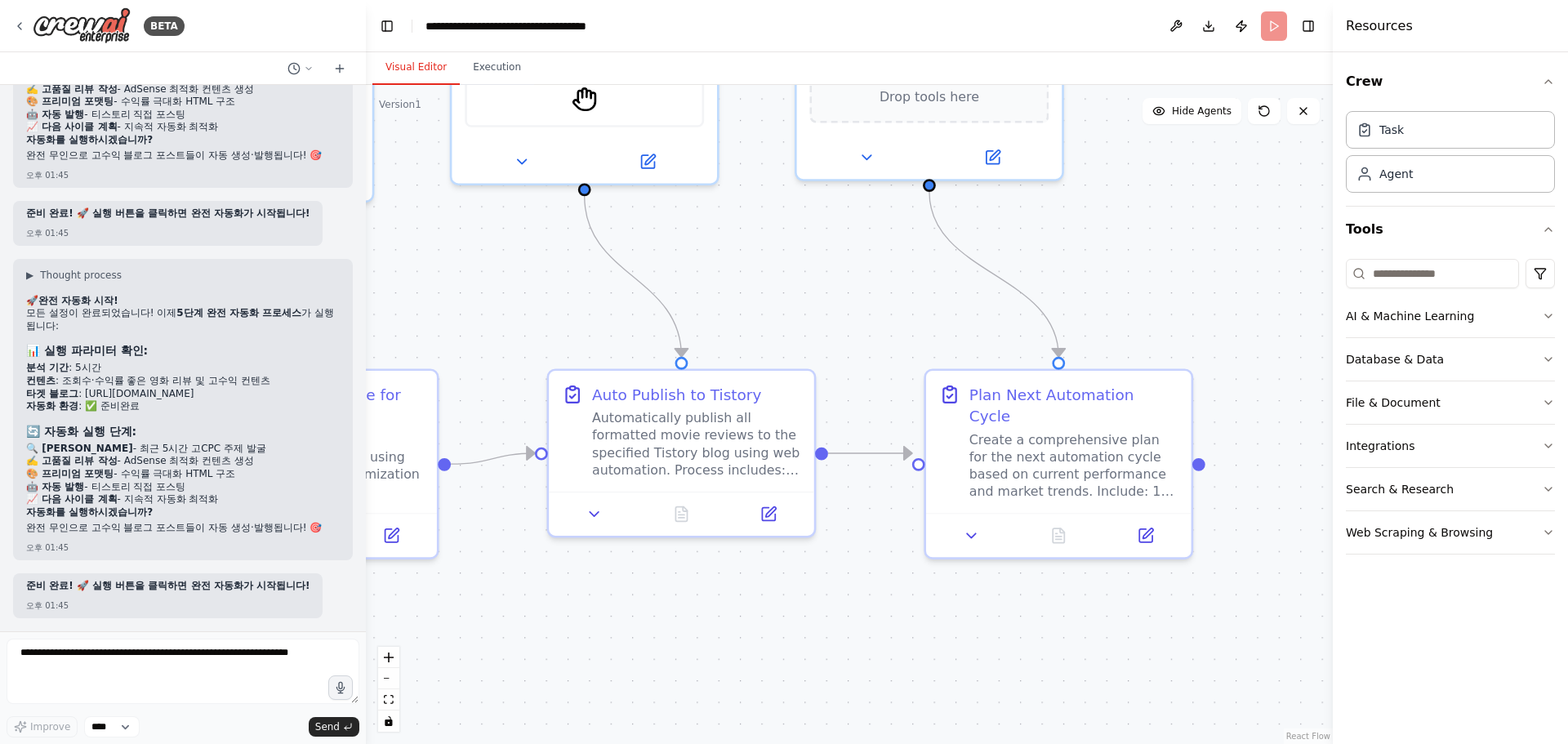
scroll to position [9794, 0]
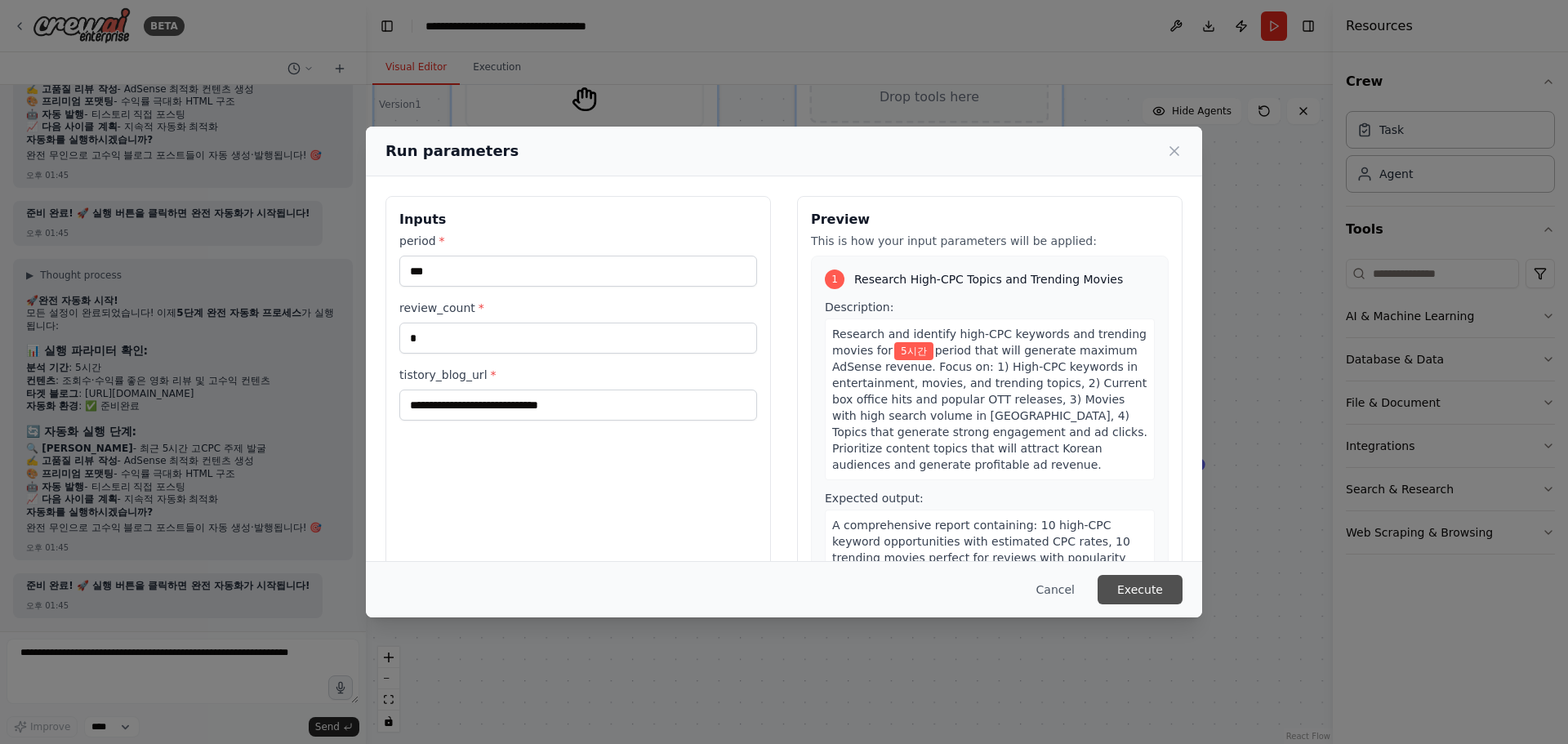
click at [1151, 589] on button "Execute" at bounding box center [1140, 589] width 85 height 29
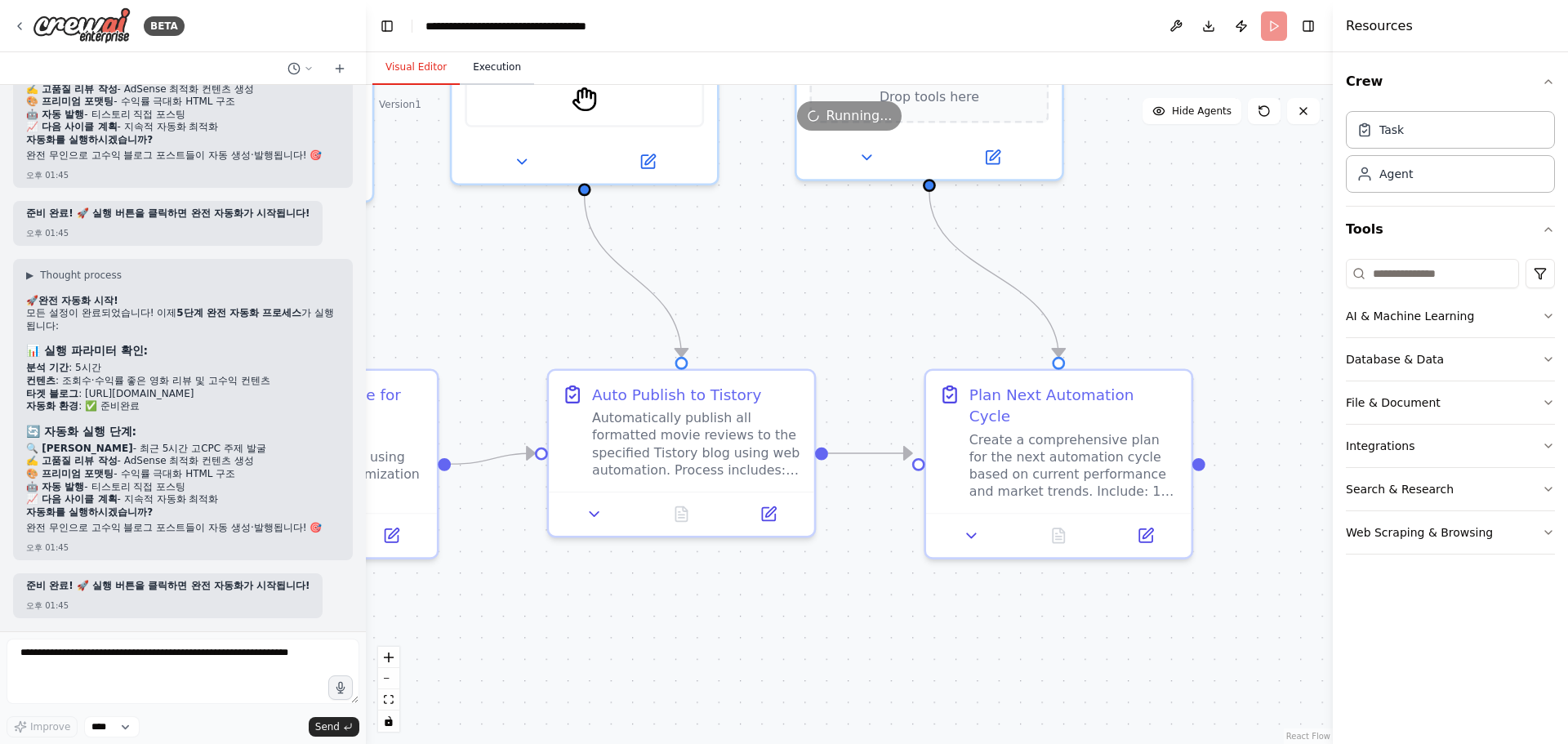
click at [497, 64] on button "Execution" at bounding box center [497, 68] width 75 height 34
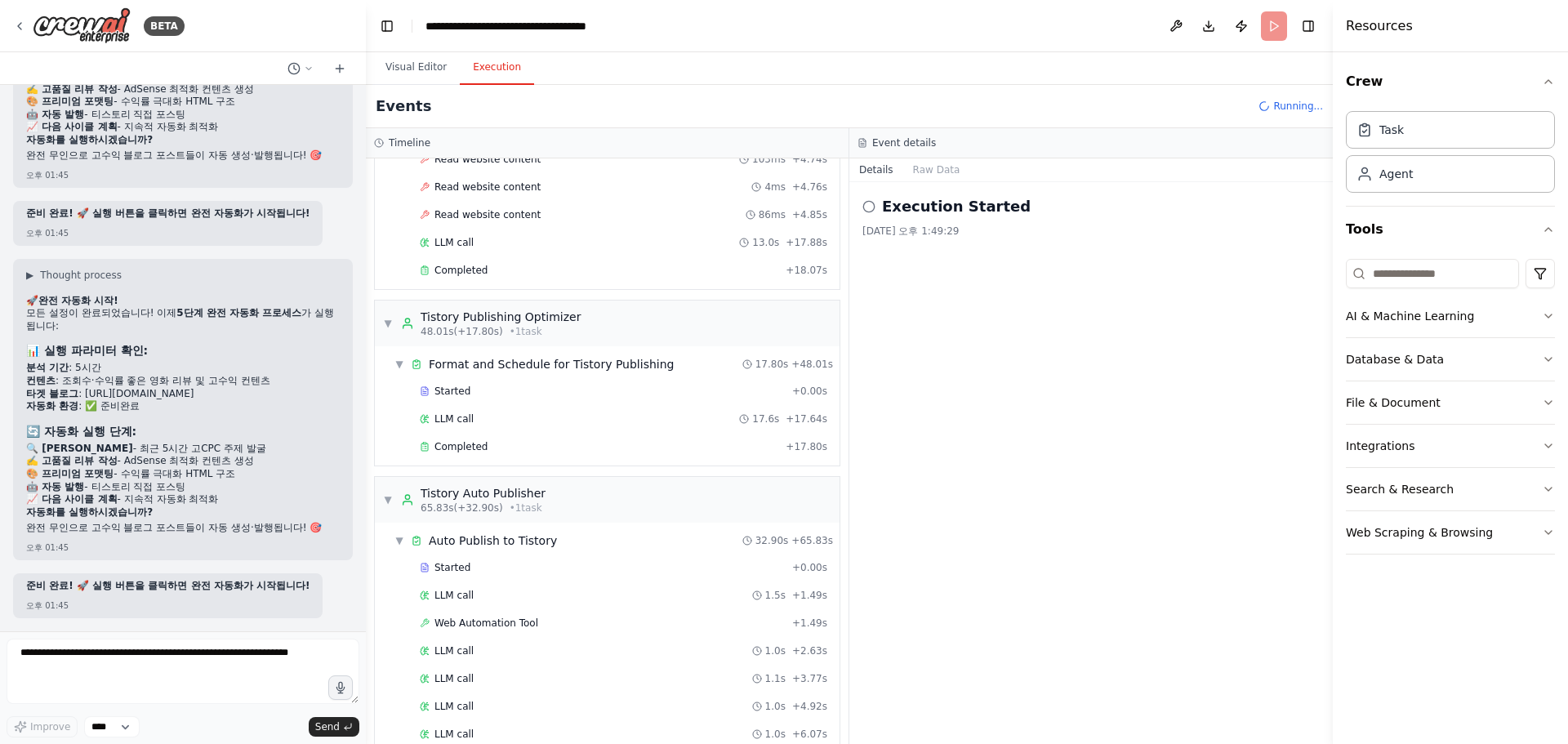
scroll to position [1674, 0]
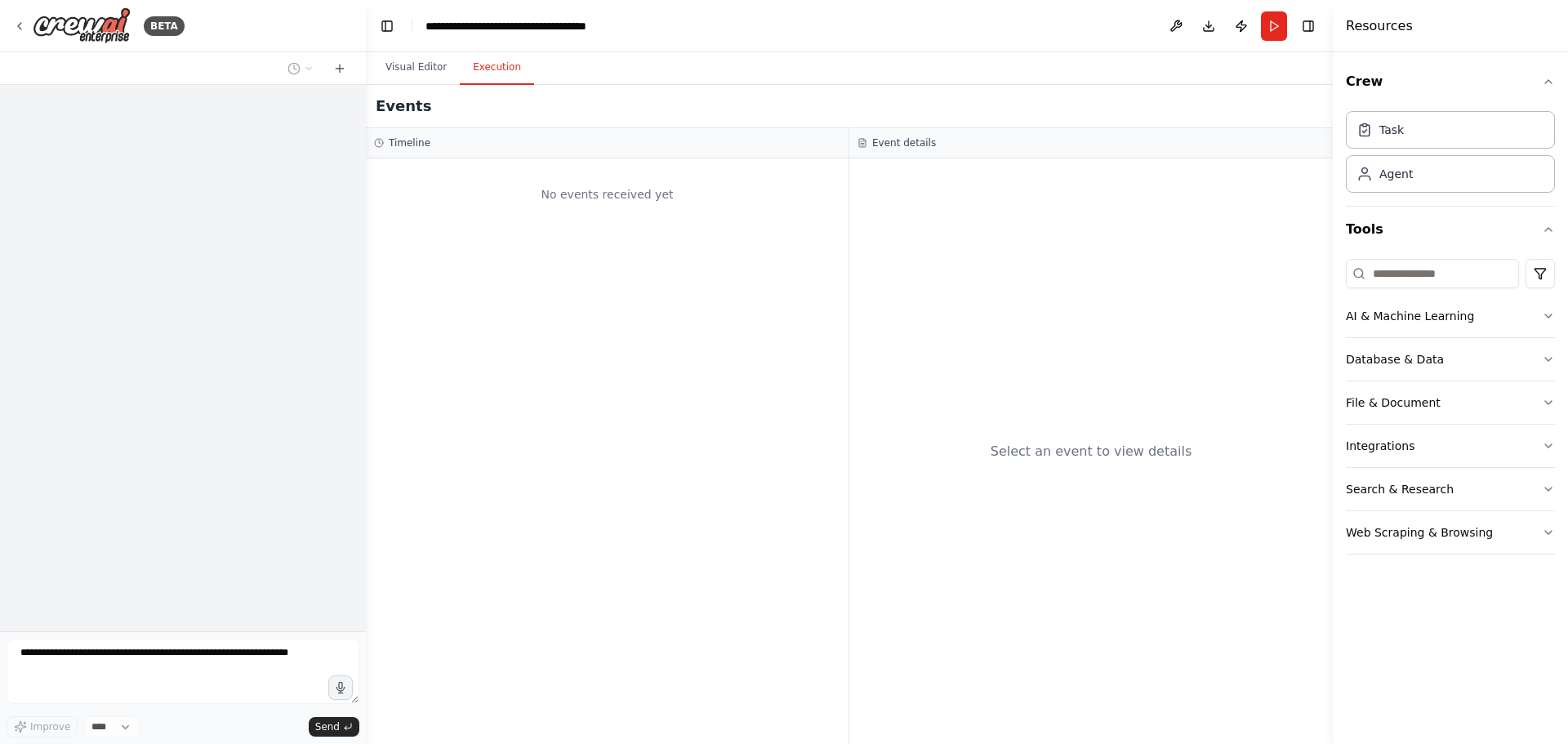
click at [490, 74] on button "Execution" at bounding box center [497, 68] width 75 height 34
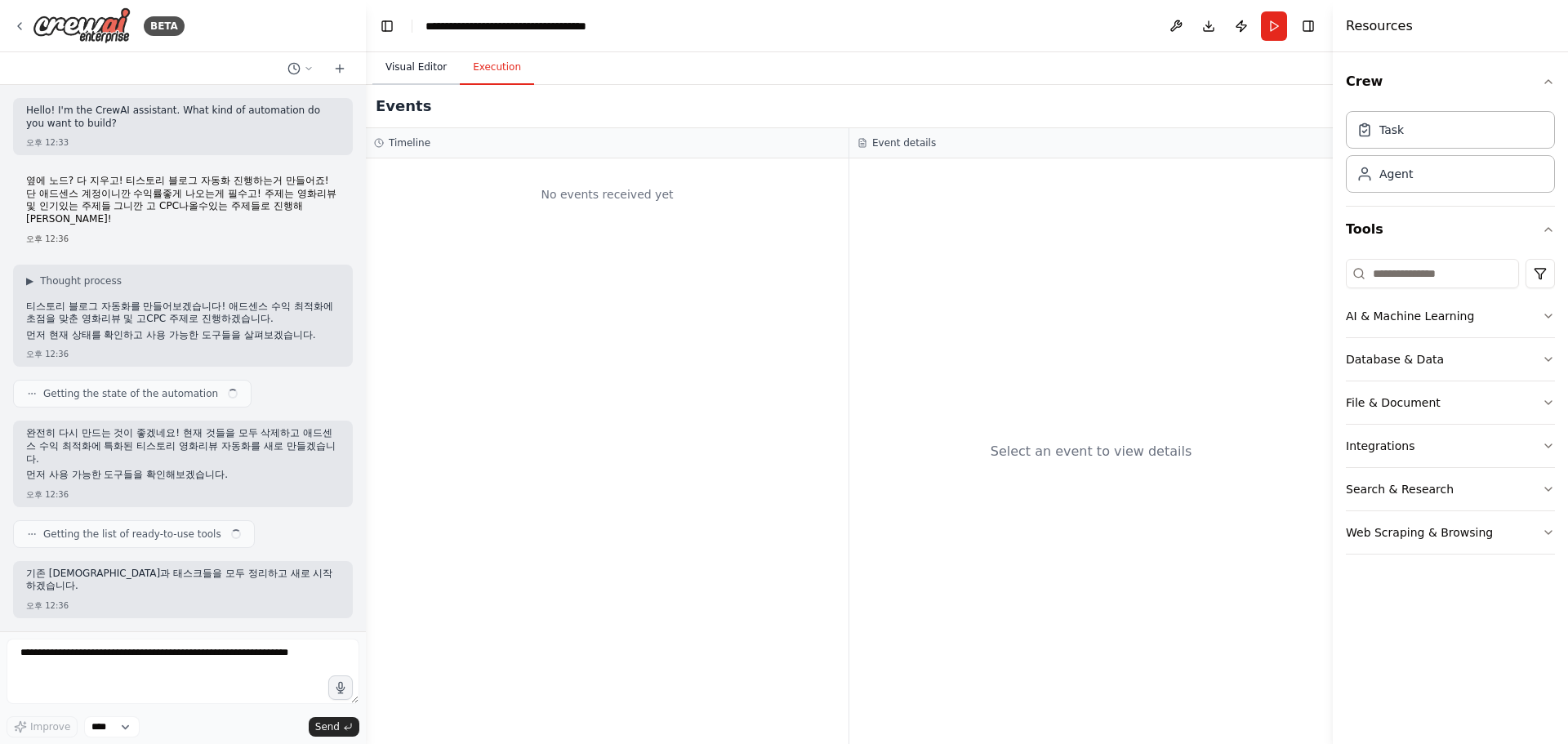
scroll to position [9421, 0]
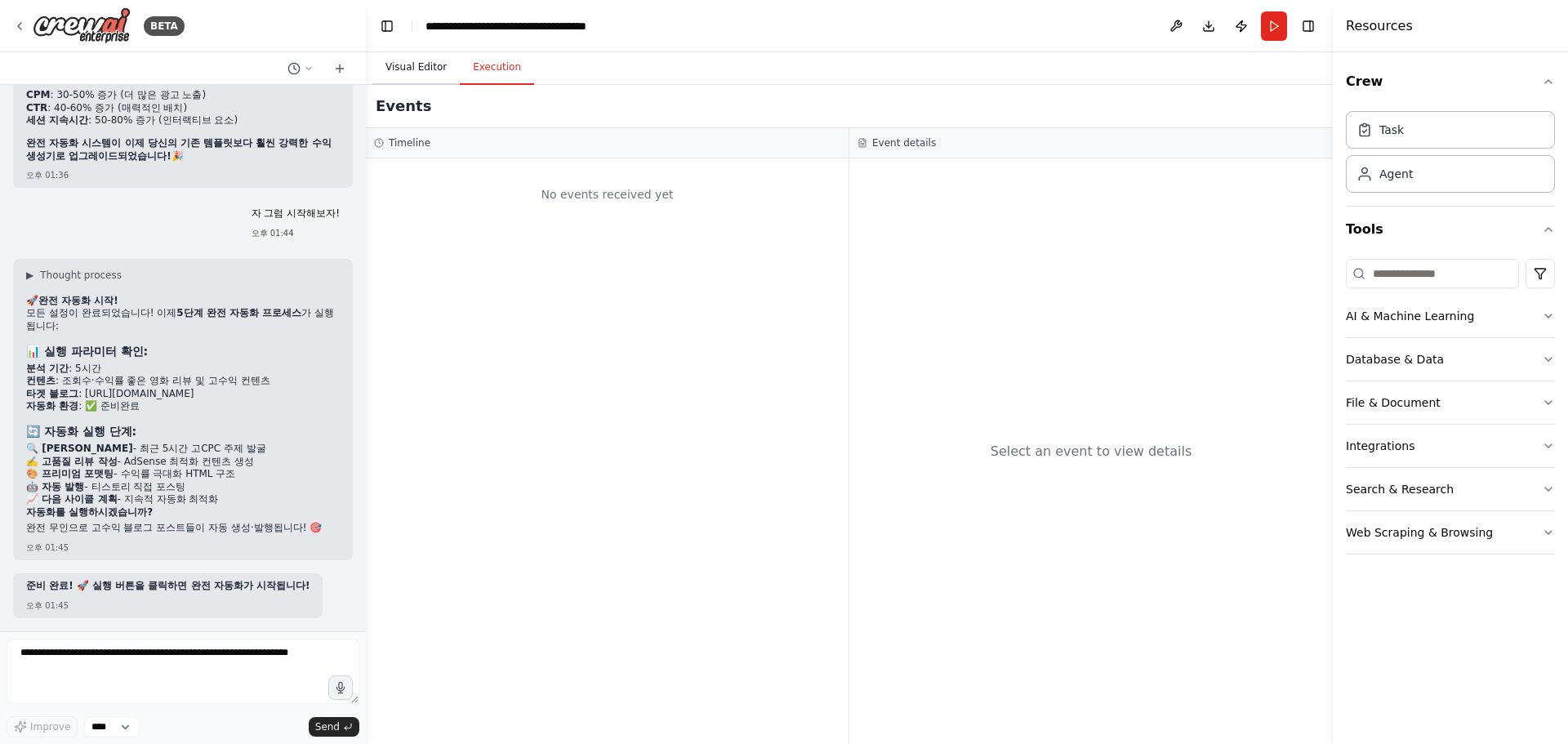
click at [427, 70] on button "Visual Editor" at bounding box center [416, 68] width 87 height 34
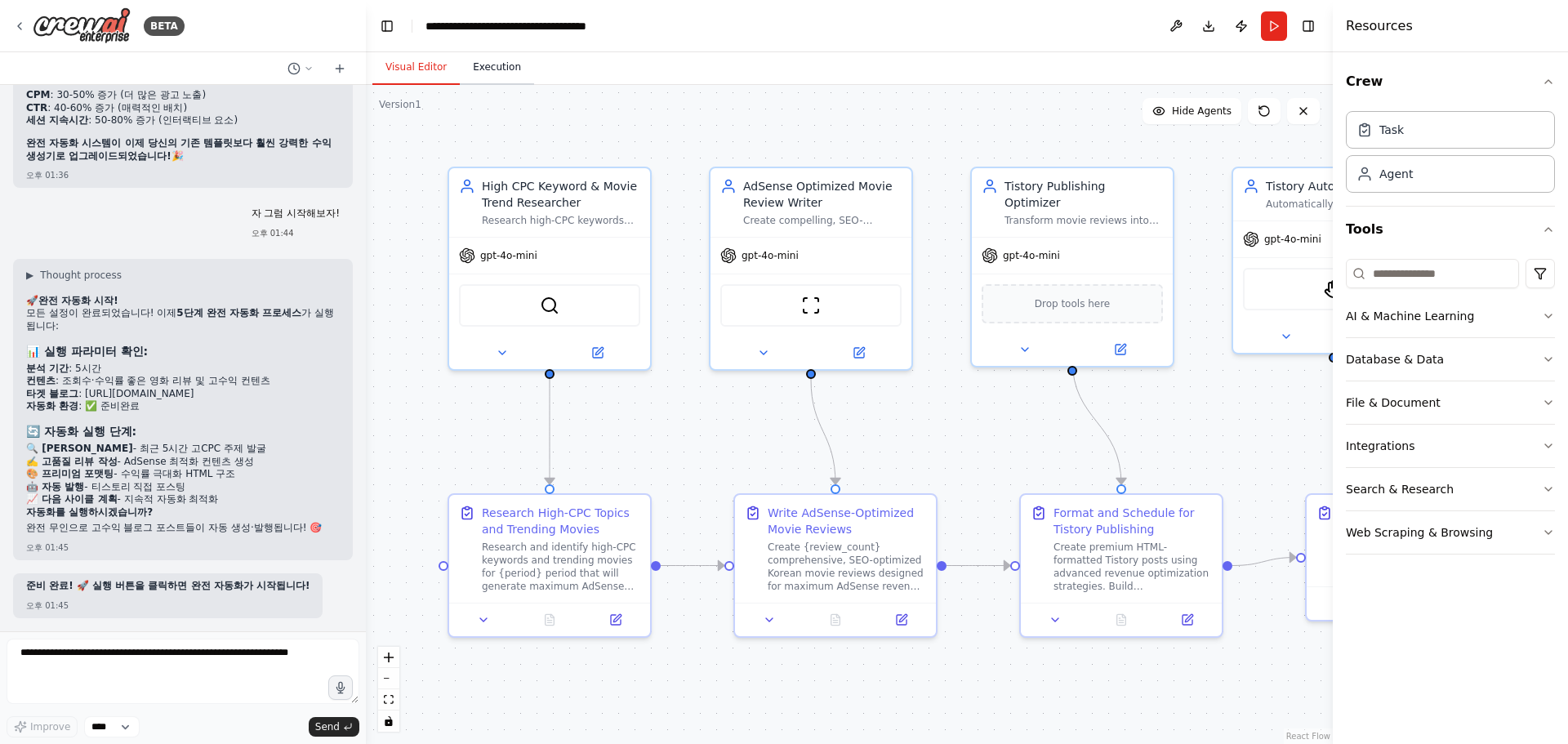
click at [468, 68] on button "Execution" at bounding box center [497, 68] width 75 height 34
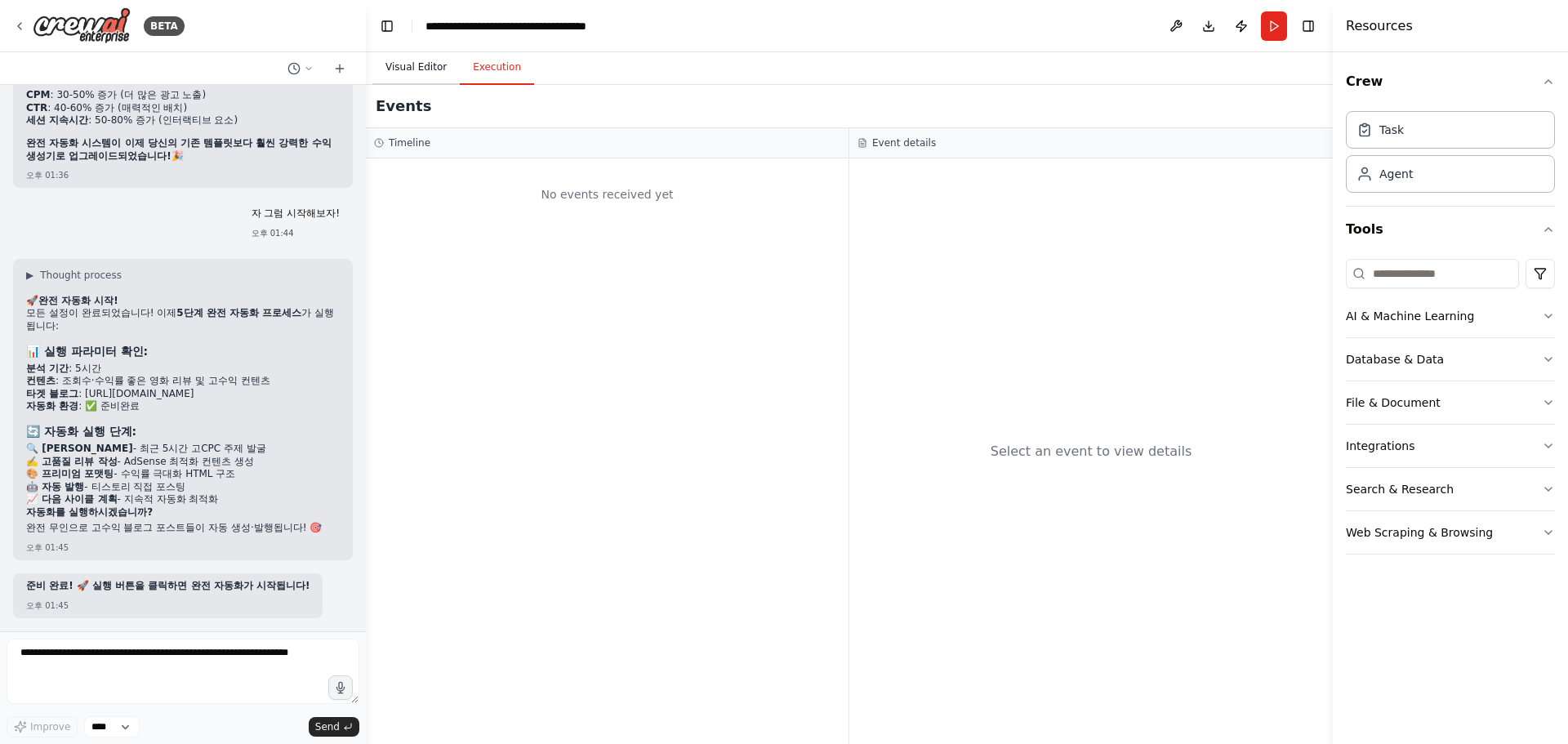
click at [425, 67] on button "Visual Editor" at bounding box center [416, 68] width 87 height 34
click at [490, 77] on button "Execution" at bounding box center [497, 68] width 75 height 34
click at [421, 65] on button "Visual Editor" at bounding box center [416, 68] width 87 height 34
click at [483, 62] on button "Execution" at bounding box center [497, 68] width 75 height 34
click at [417, 64] on button "Visual Editor" at bounding box center [416, 68] width 87 height 34
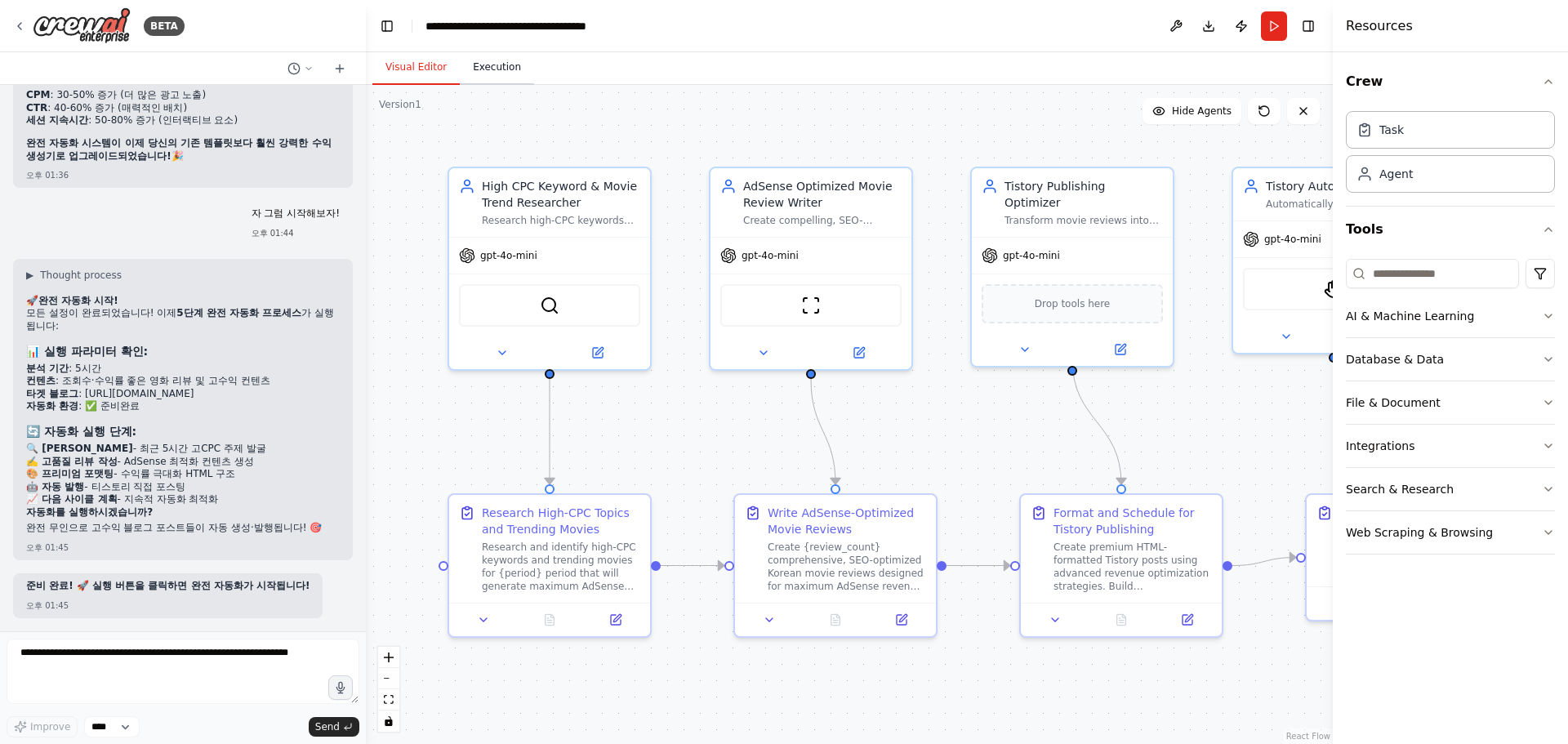
click at [461, 64] on button "Execution" at bounding box center [497, 68] width 75 height 34
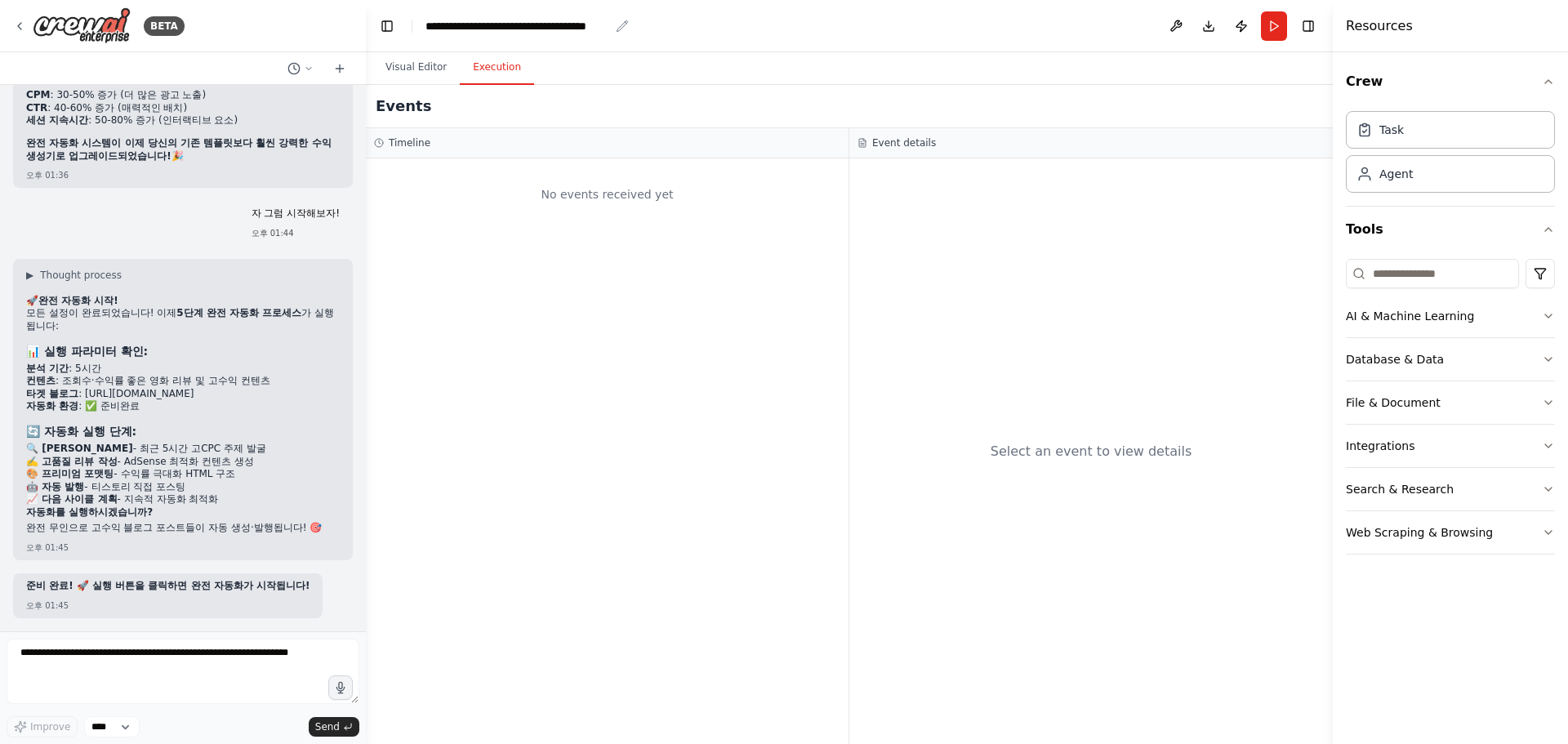
click at [490, 28] on div "**********" at bounding box center [517, 26] width 184 height 17
click at [572, 25] on div "**********" at bounding box center [537, 26] width 224 height 17
click at [425, 63] on button "Visual Editor" at bounding box center [416, 68] width 87 height 34
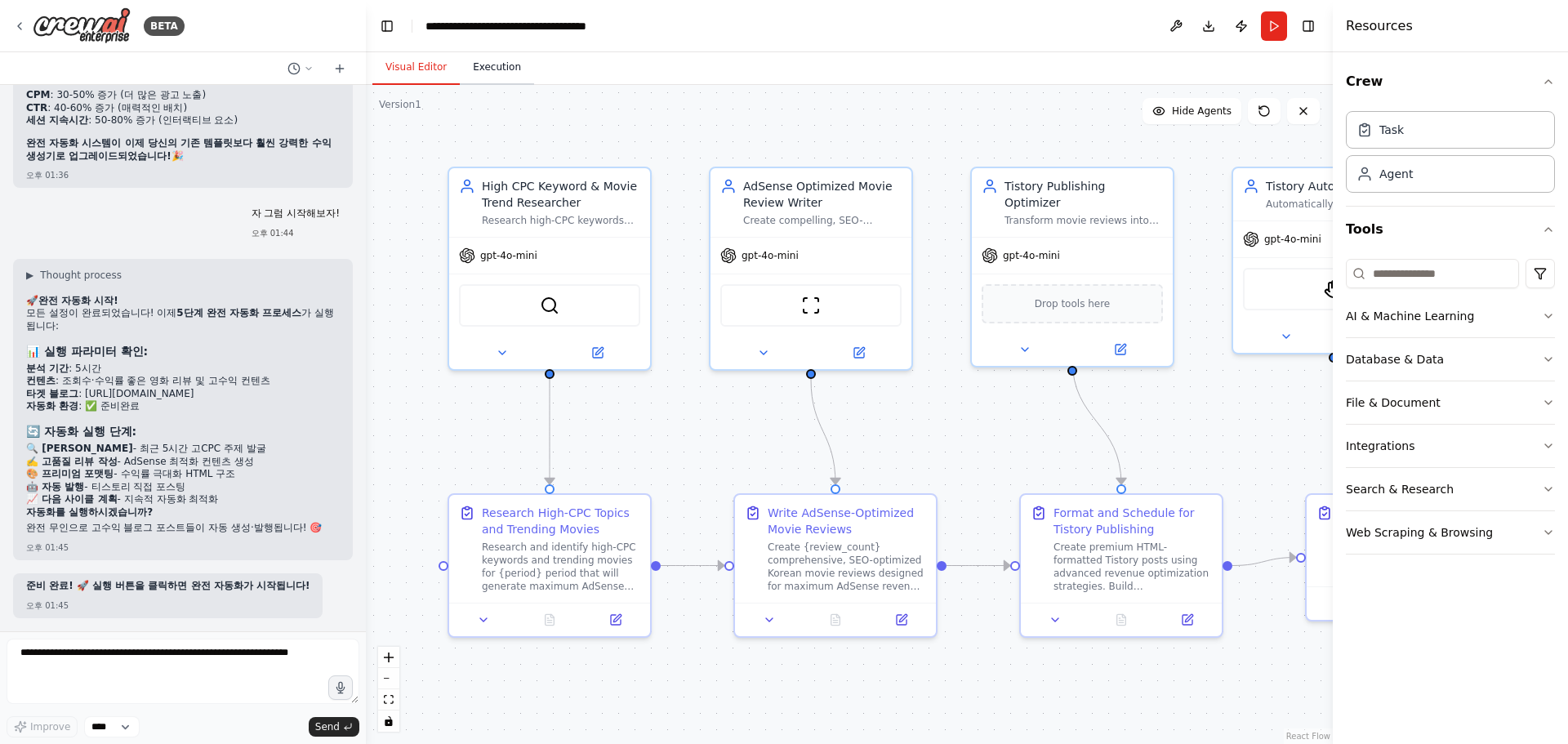
click at [483, 63] on button "Execution" at bounding box center [497, 68] width 75 height 34
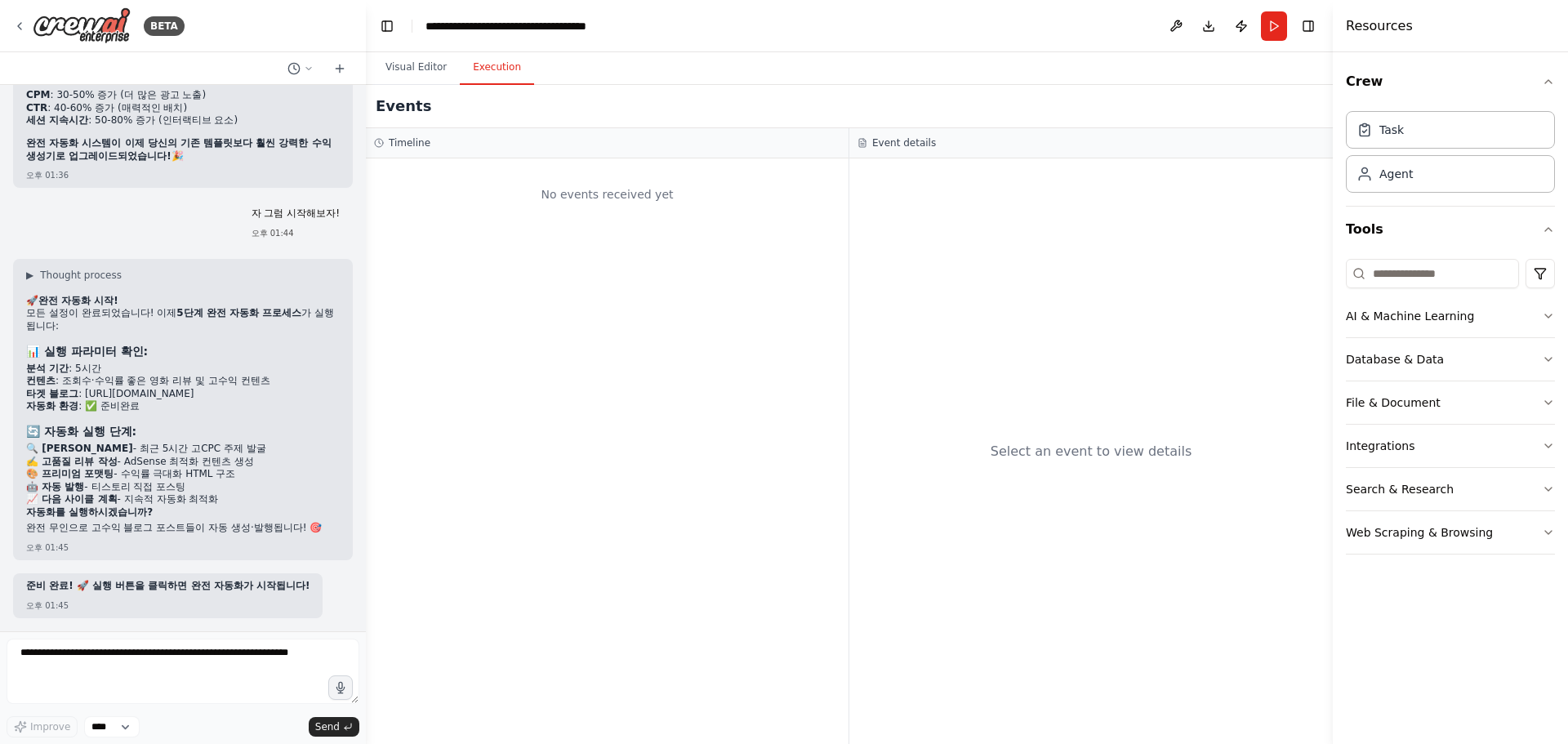
click at [248, 592] on strong "준비 완료! 🚀 실행 버튼을 클릭하면 완전 자동화가 시작됩니다!" at bounding box center [168, 586] width 283 height 11
click at [176, 662] on textarea at bounding box center [182, 672] width 352 height 65
click at [252, 622] on div "Hello! I'm the CrewAI assistant. What kind of automation do you want to build? …" at bounding box center [183, 359] width 366 height 547
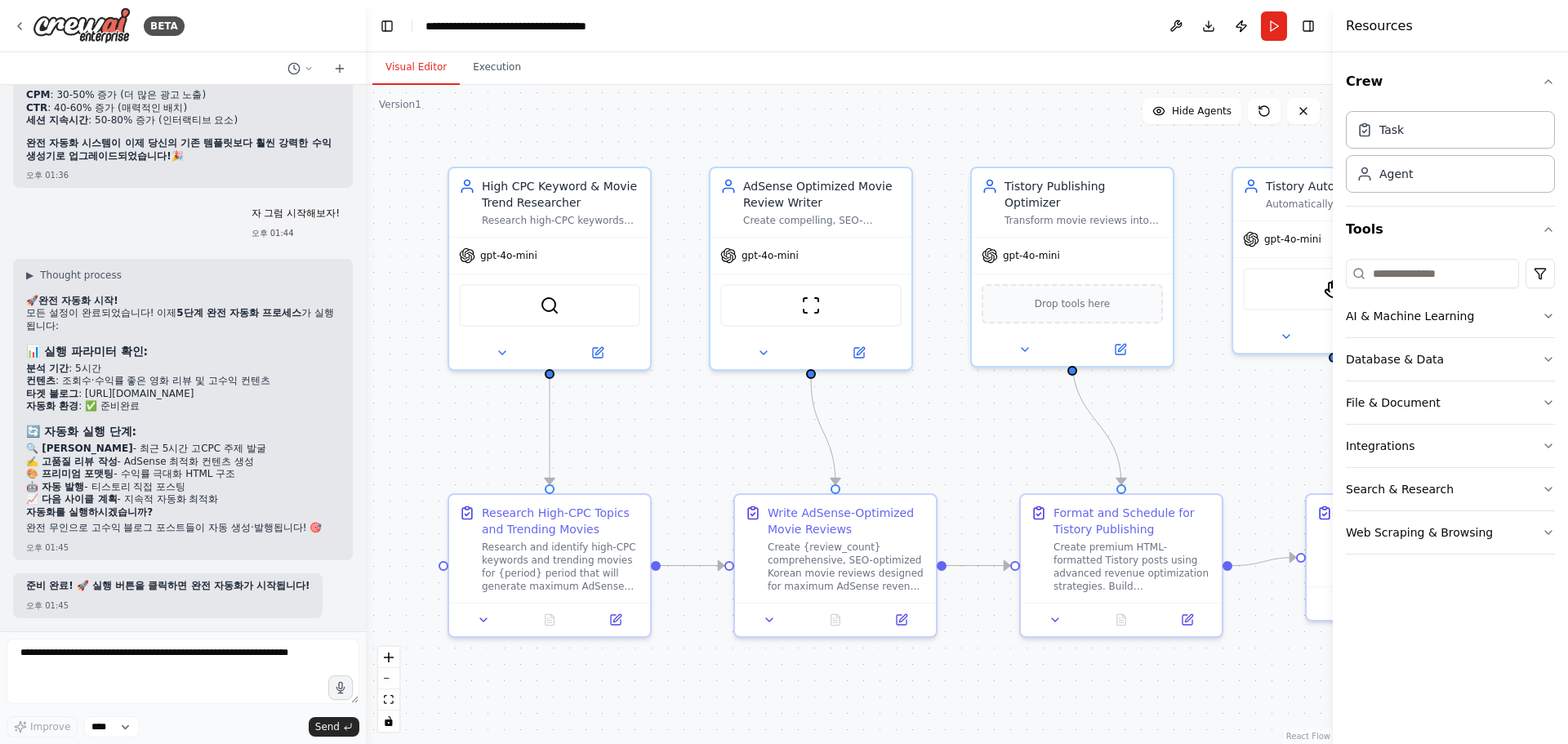
click at [410, 59] on button "Visual Editor" at bounding box center [416, 68] width 87 height 34
click at [221, 585] on strong "준비 완료! 🚀 실행 버튼을 클릭하면 완전 자동화가 시작됩니다!" at bounding box center [168, 586] width 283 height 11
click at [205, 678] on textarea at bounding box center [182, 672] width 352 height 65
click at [178, 665] on textarea at bounding box center [182, 672] width 352 height 65
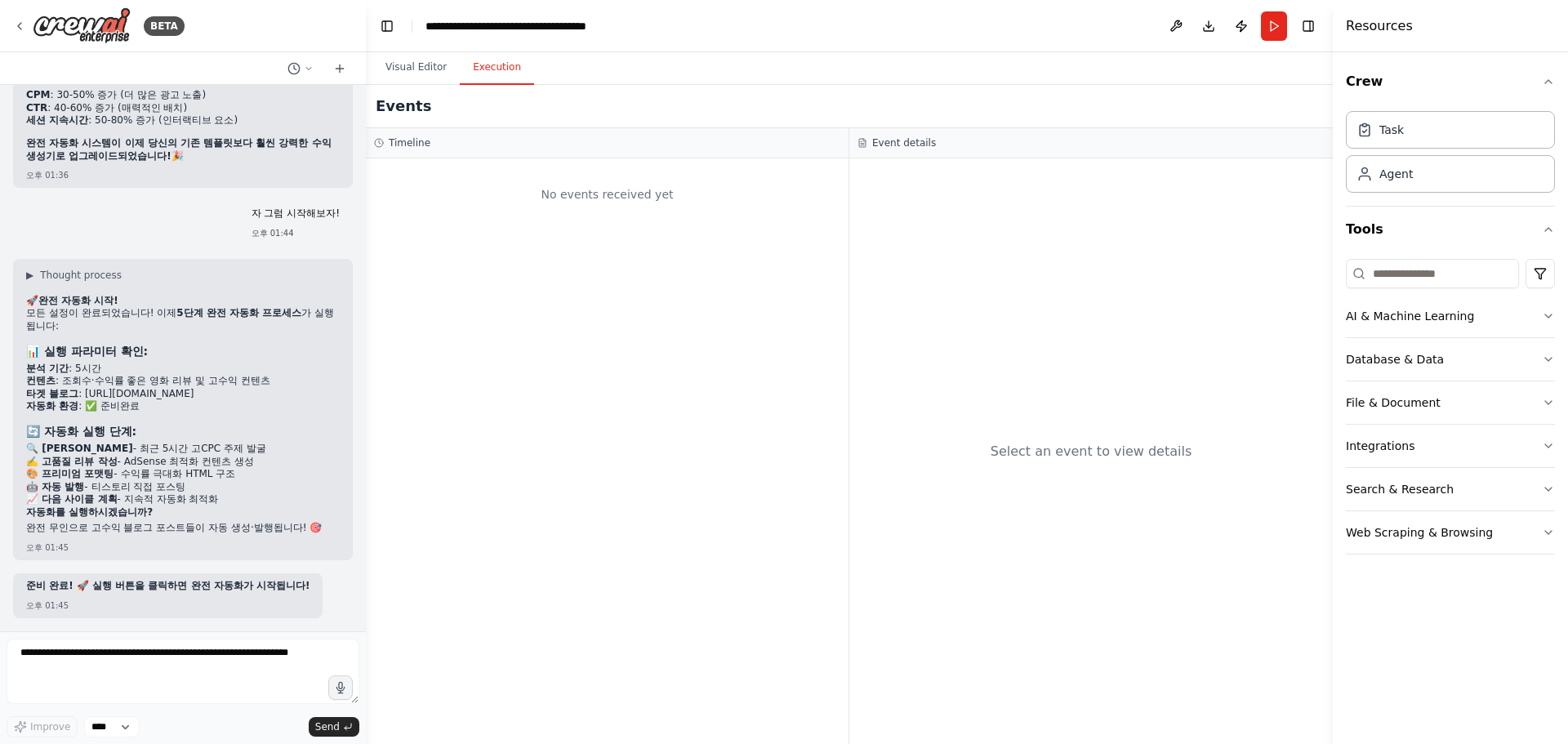
click at [509, 63] on button "Execution" at bounding box center [497, 68] width 75 height 34
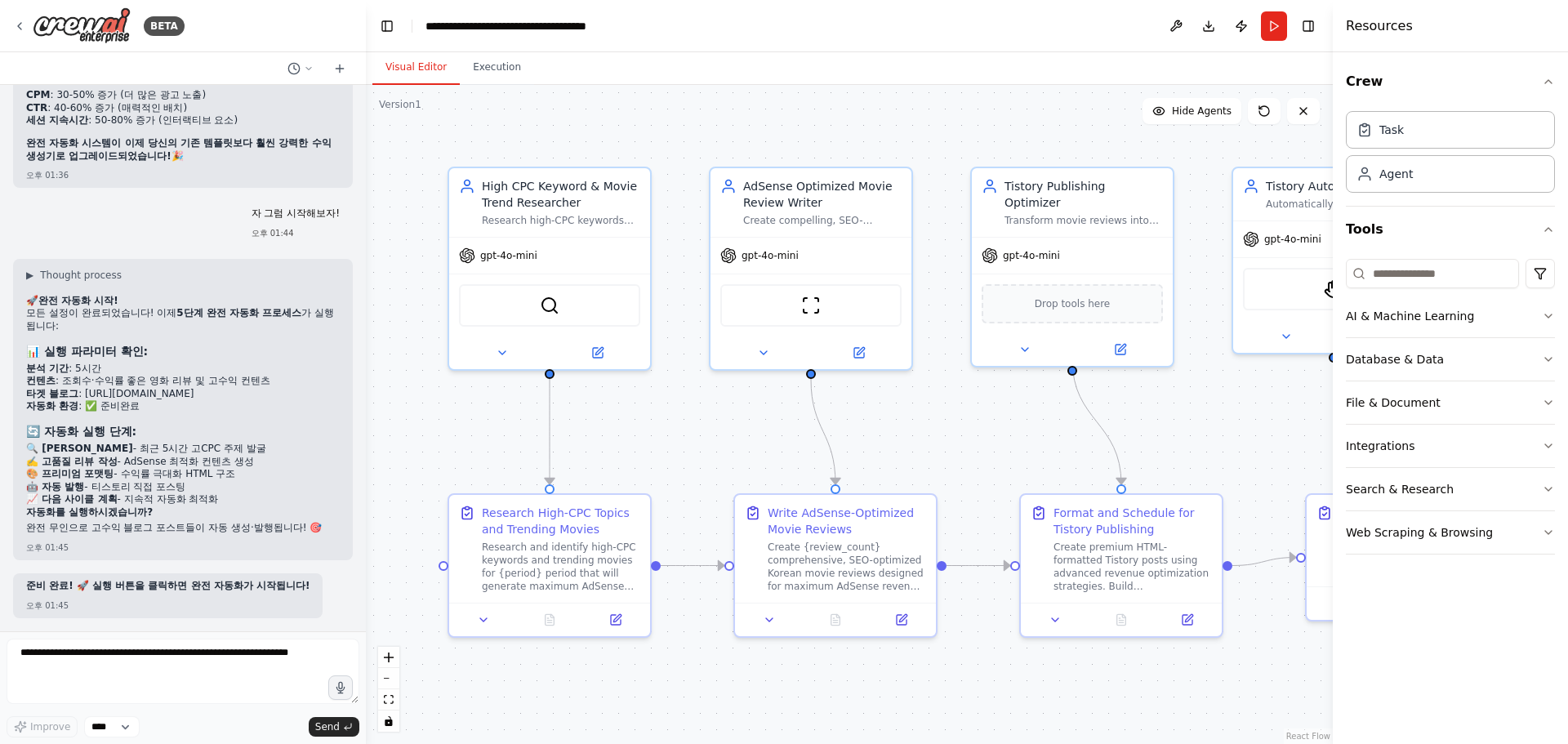
click at [417, 69] on button "Visual Editor" at bounding box center [416, 68] width 87 height 34
click at [149, 667] on textarea at bounding box center [182, 672] width 352 height 65
click at [1180, 118] on button "Hide Agents" at bounding box center [1192, 112] width 98 height 26
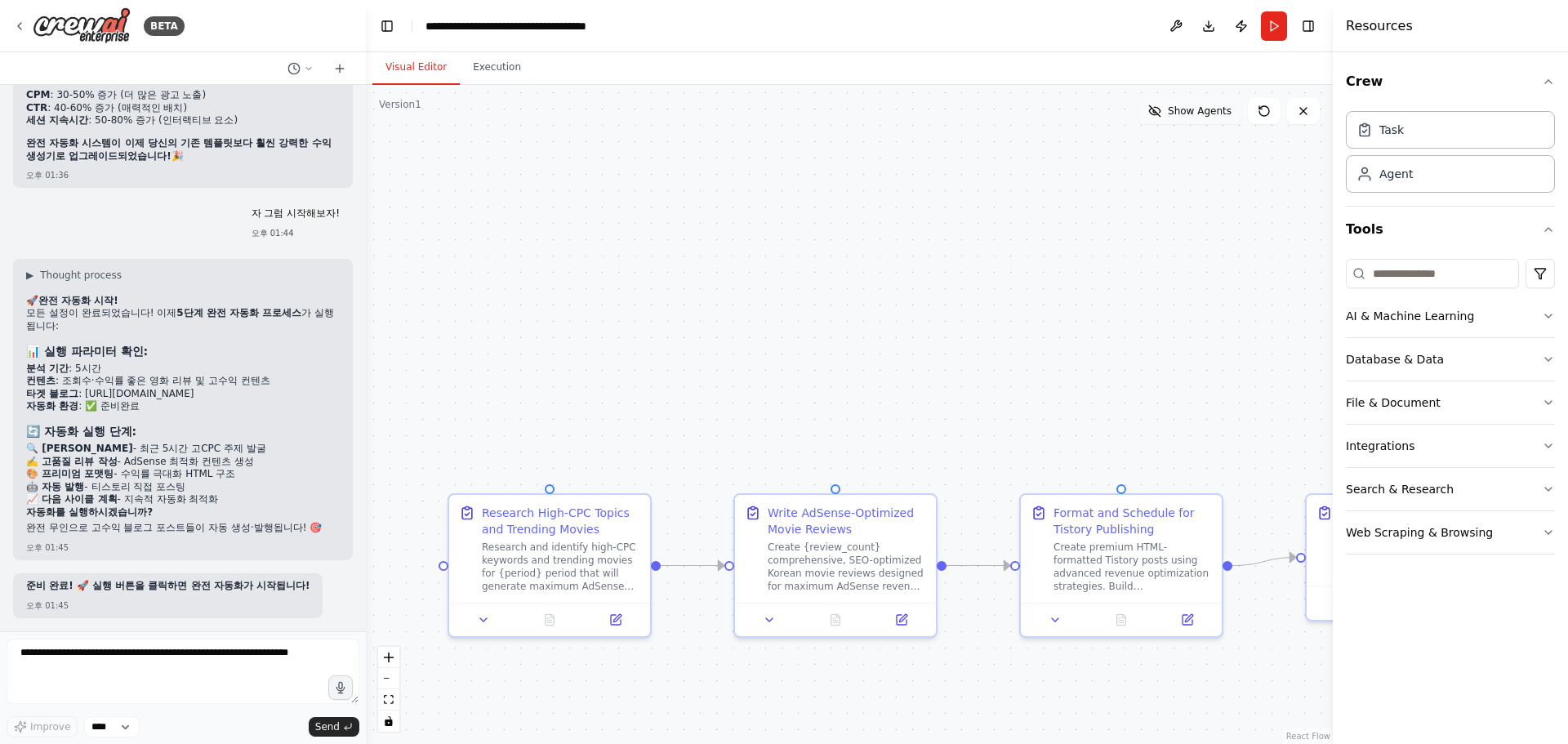
click at [1187, 113] on span "Show Agents" at bounding box center [1200, 111] width 63 height 13
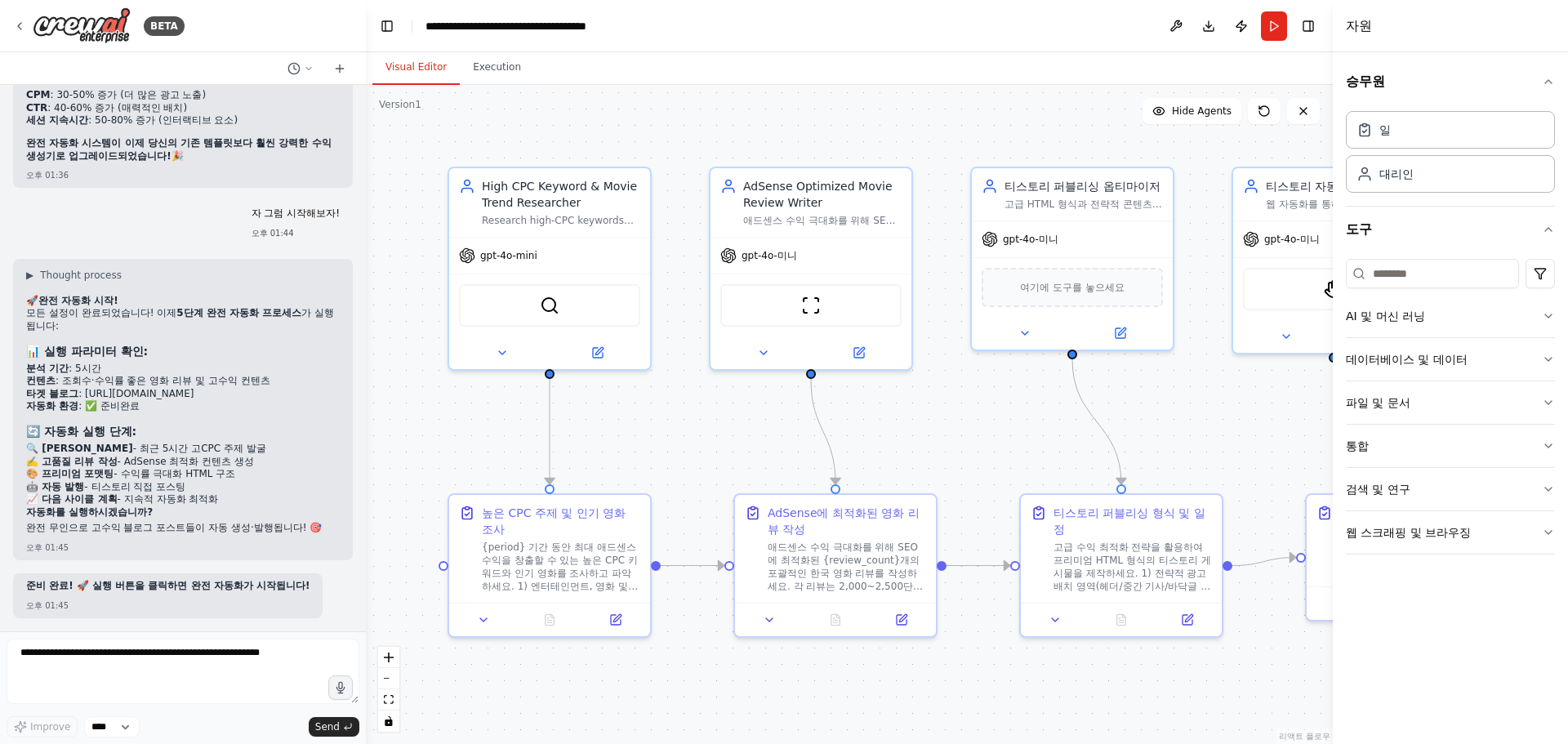
scroll to position [9357, 0]
click at [1056, 98] on div ".deletable-edge-delete-btn { width: 20px; height: 20px; border: 0px solid #ffff…" at bounding box center [849, 415] width 967 height 660
click at [1274, 31] on button "달리다" at bounding box center [1274, 26] width 26 height 29
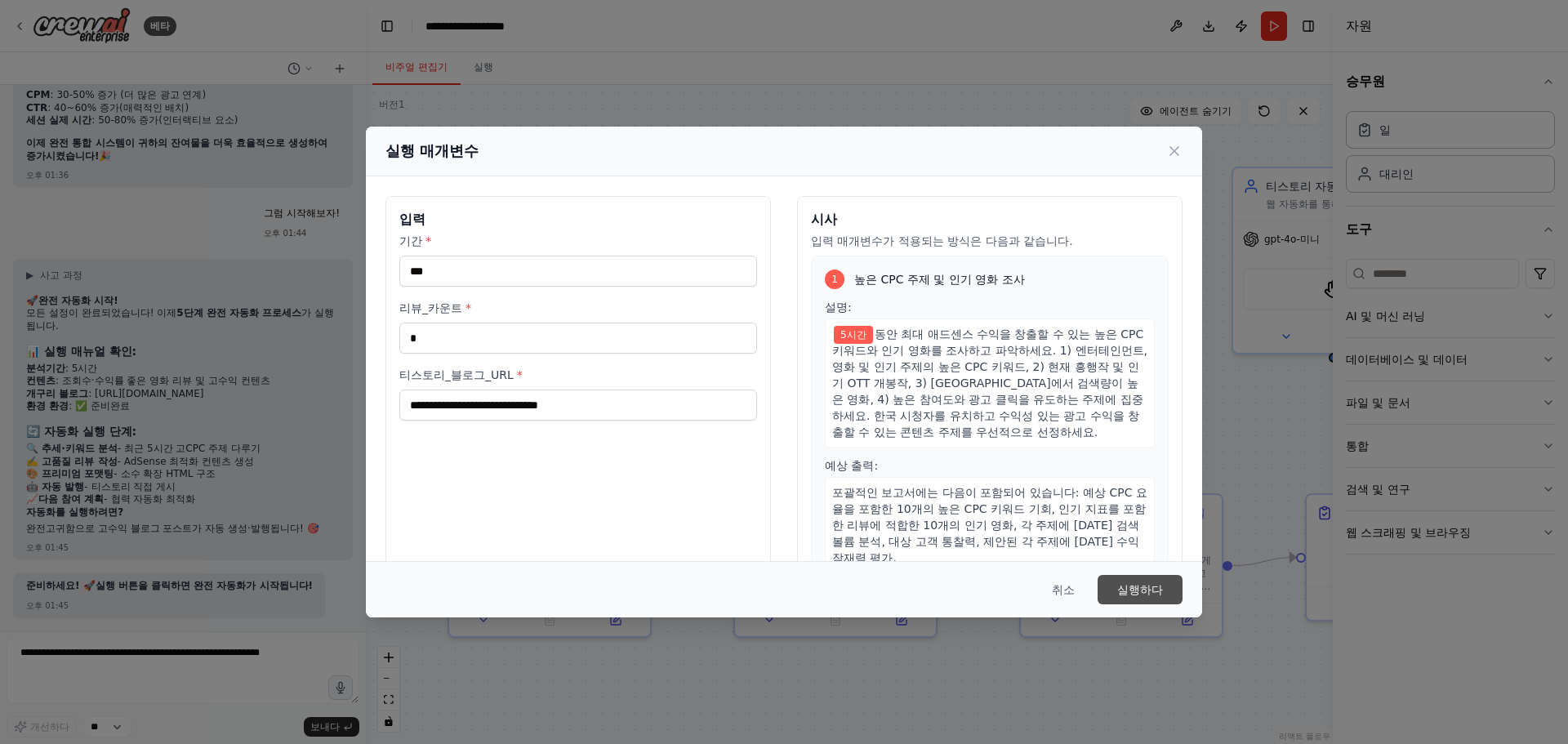
click at [1155, 590] on font "실행하다" at bounding box center [1140, 589] width 46 height 13
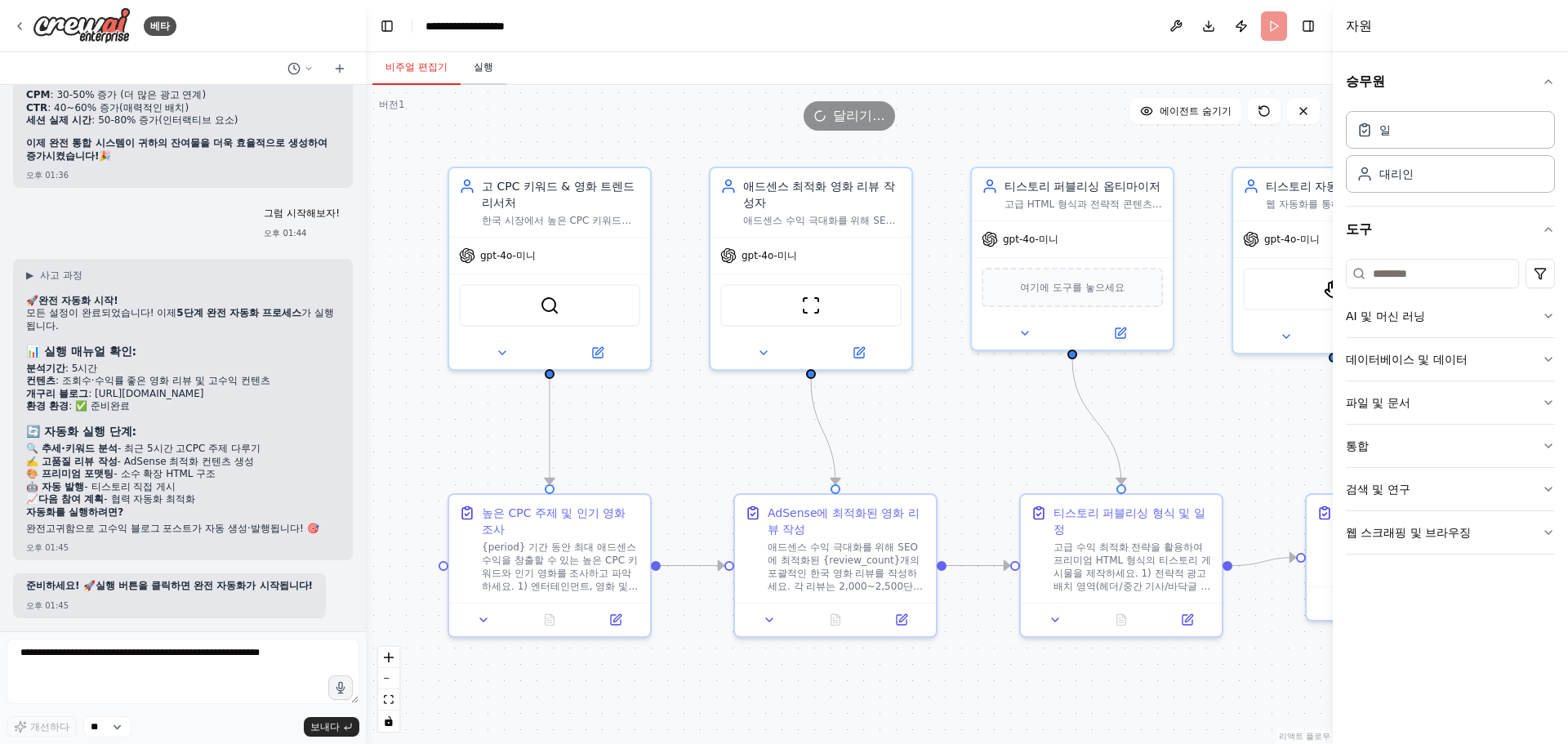
click at [478, 66] on font "실행" at bounding box center [483, 67] width 19 height 11
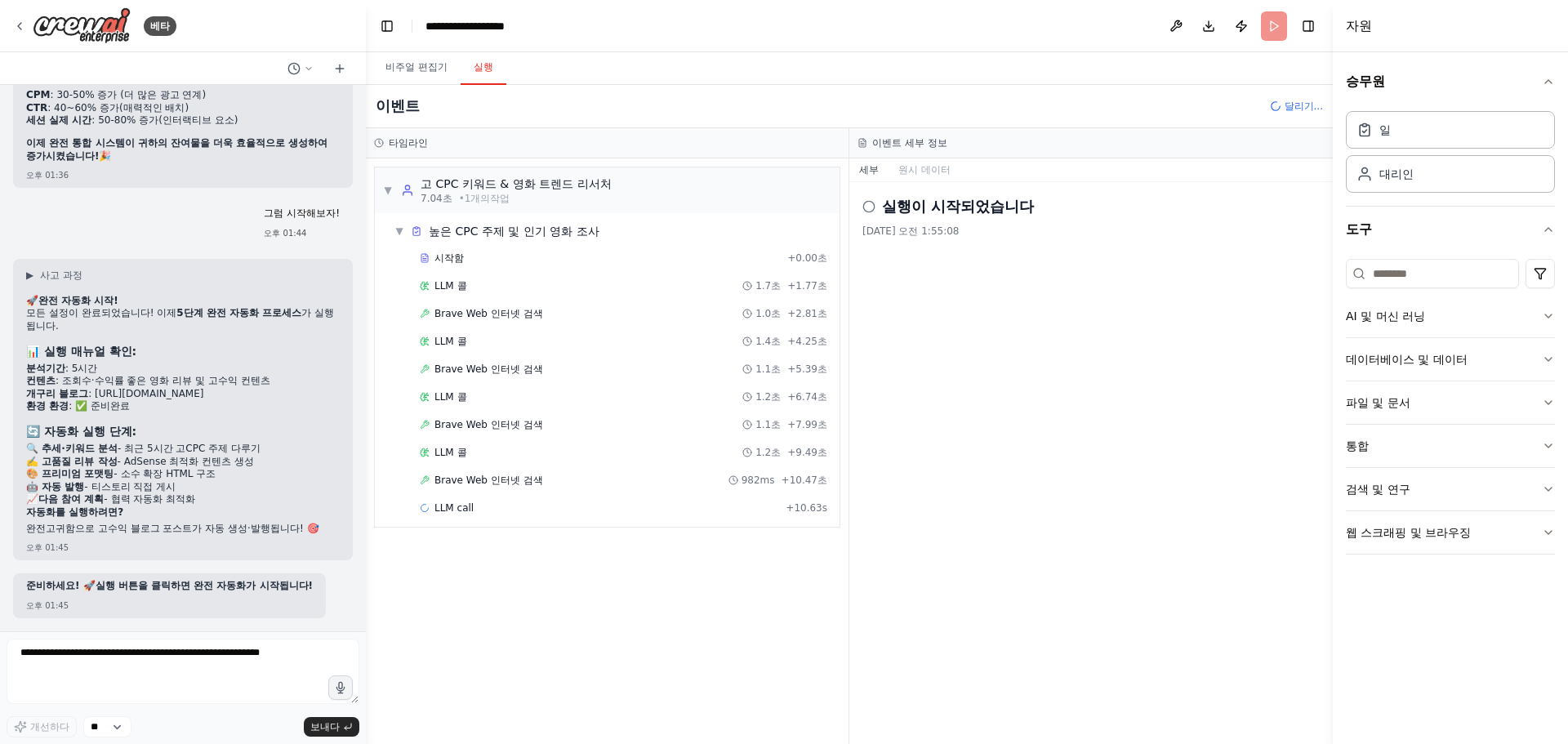
click at [912, 92] on div "이벤트 달리기..." at bounding box center [849, 106] width 967 height 43
click at [389, 22] on button "왼쪽 사이드바 전환" at bounding box center [387, 26] width 23 height 23
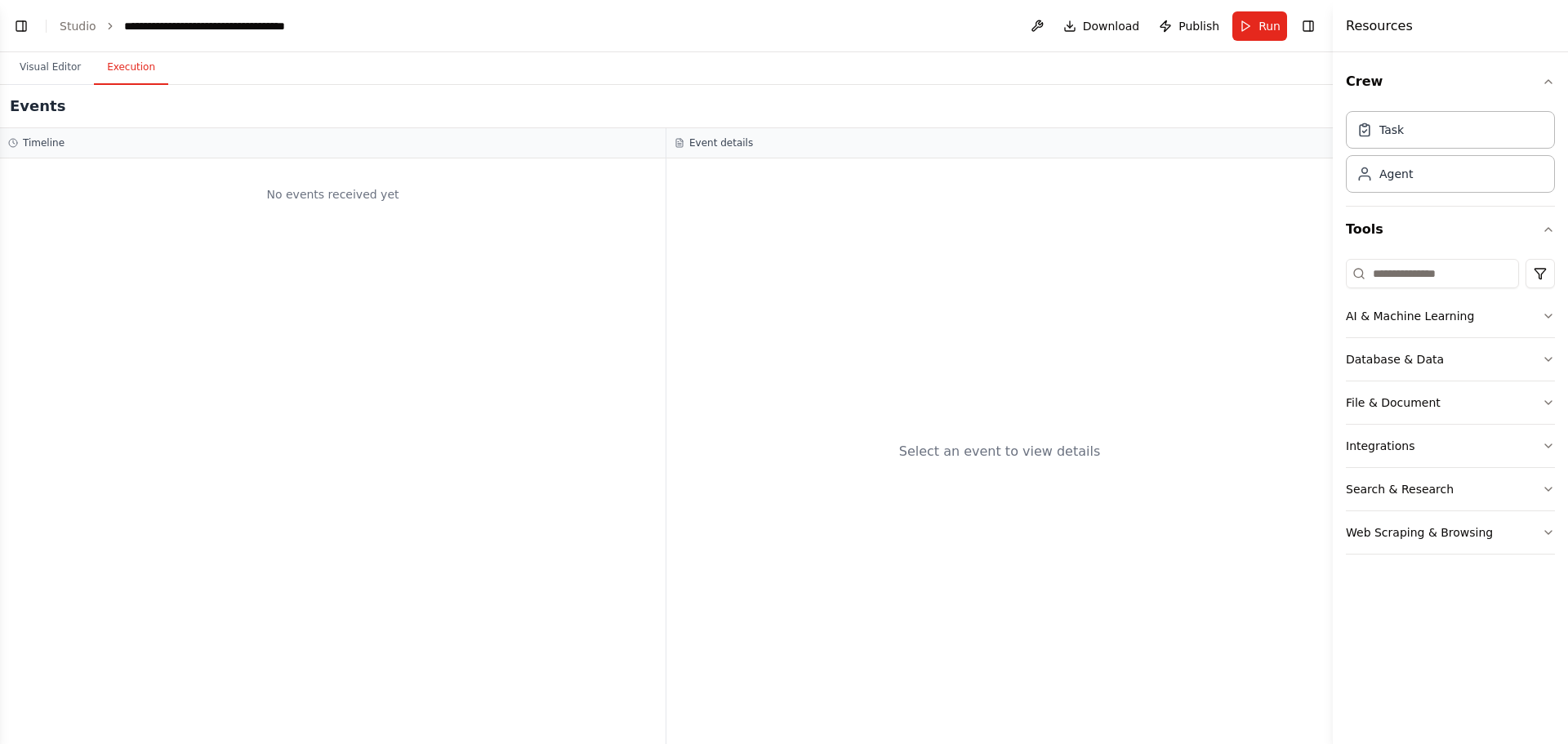
click at [132, 69] on button "Execution" at bounding box center [131, 68] width 75 height 34
click at [1270, 25] on span "Run" at bounding box center [1269, 26] width 22 height 17
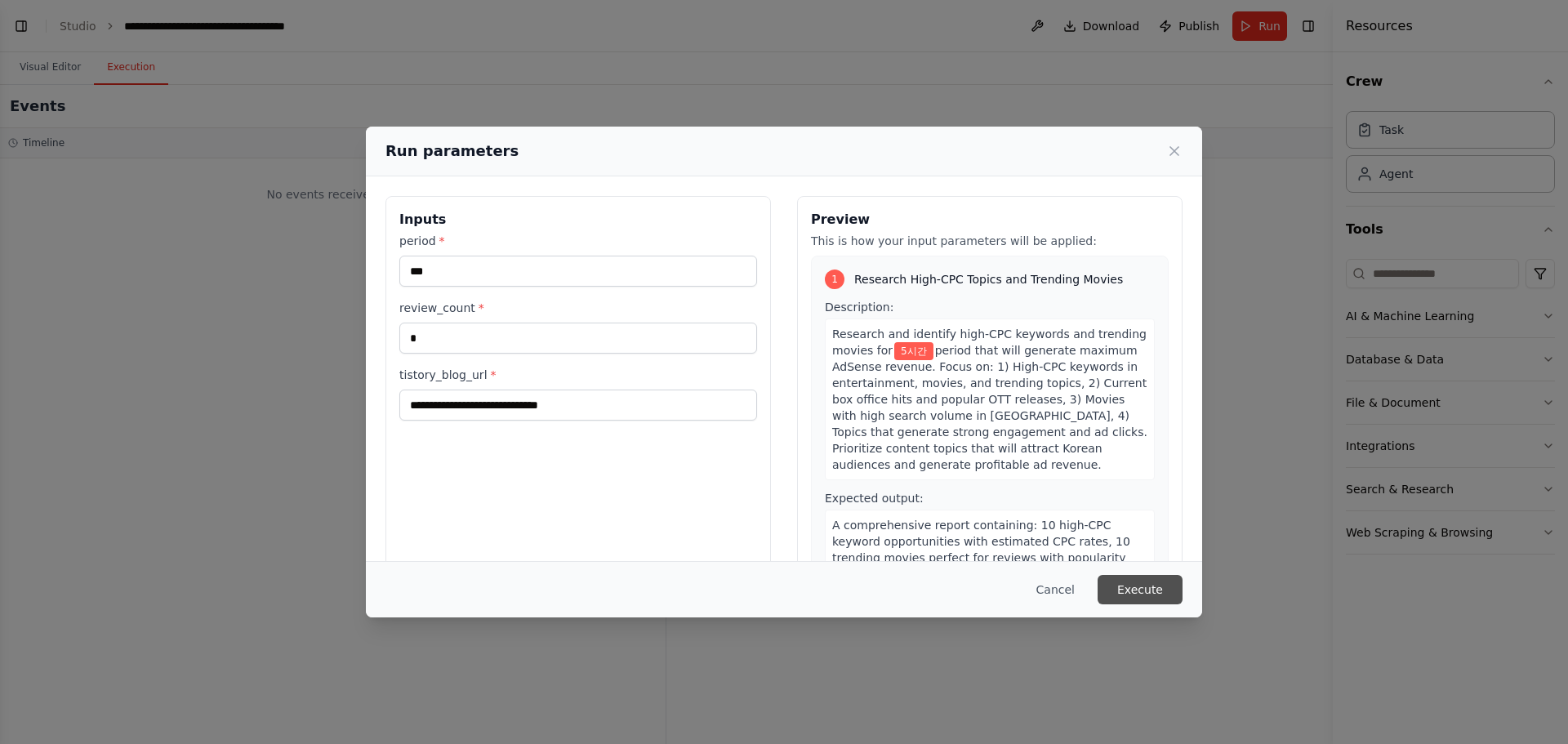
click at [1143, 587] on button "Execute" at bounding box center [1140, 589] width 85 height 29
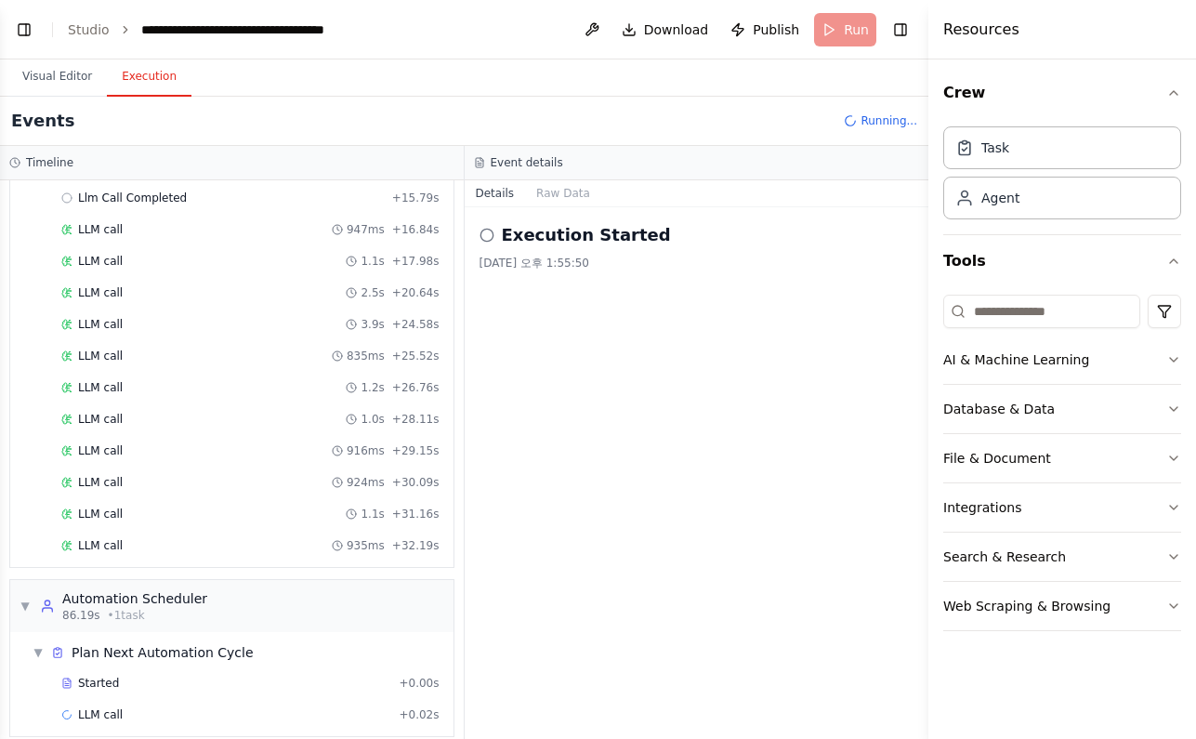
scroll to position [2536, 0]
click at [664, 33] on span "Download" at bounding box center [676, 29] width 65 height 19
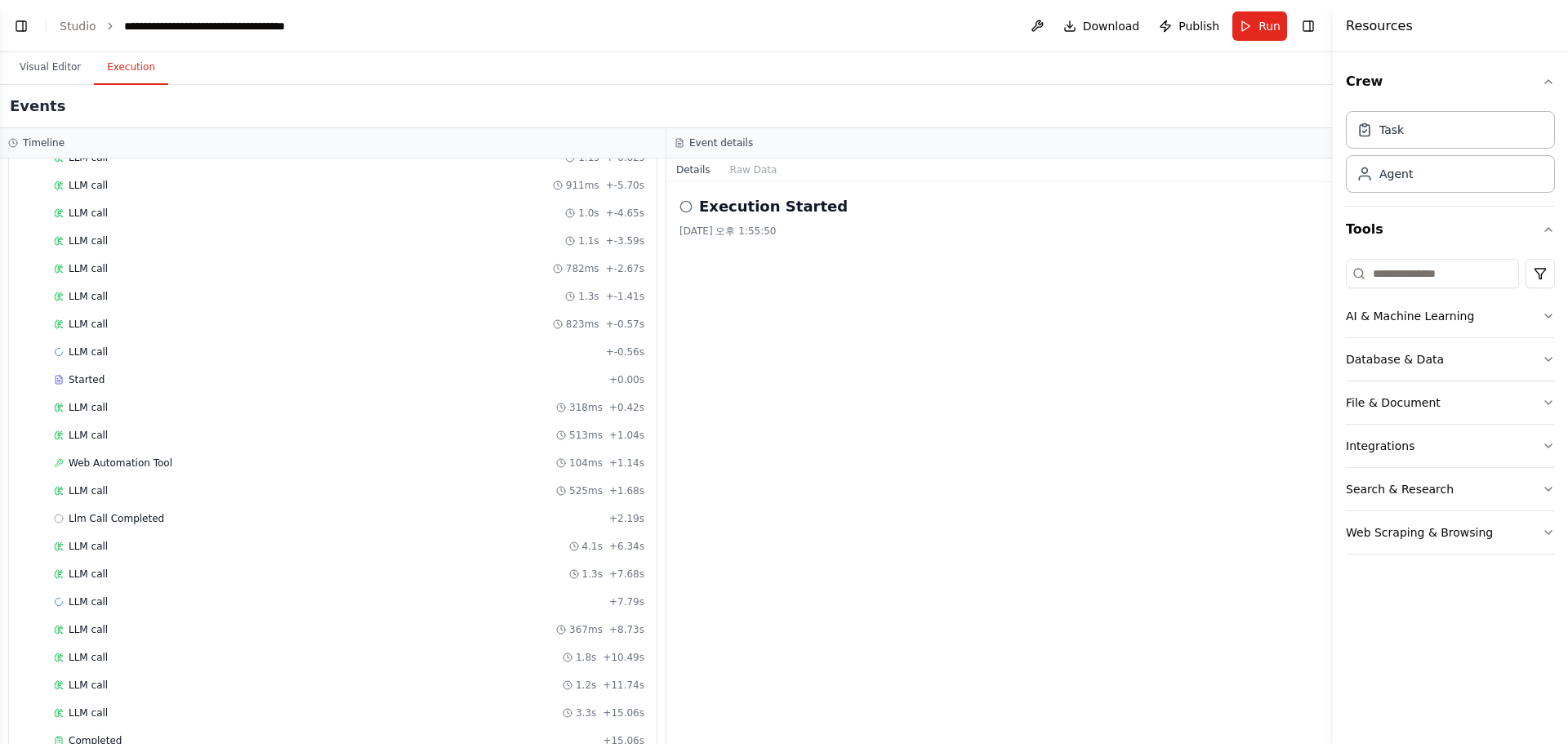
scroll to position [2147, 0]
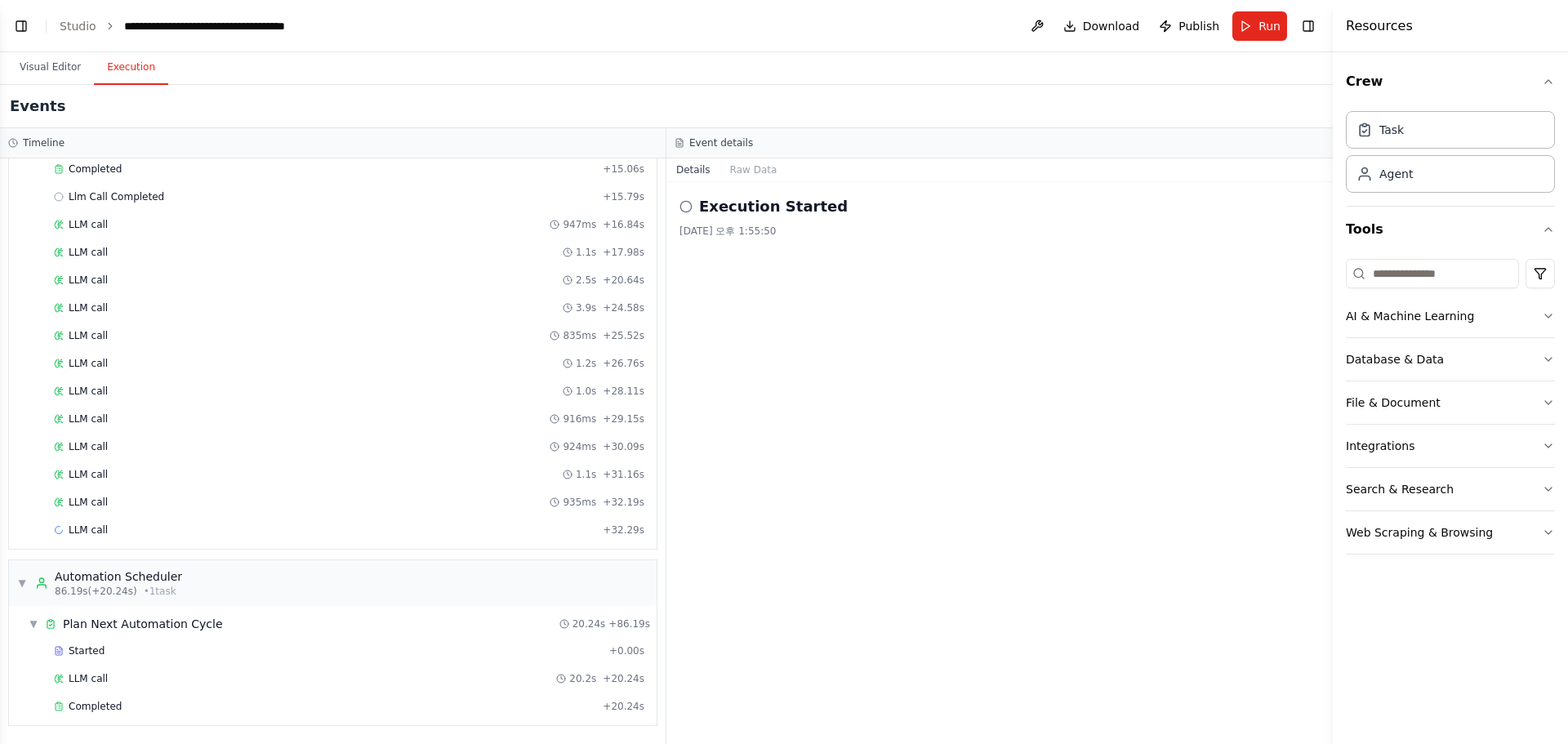
click at [701, 204] on h2 "Execution Started" at bounding box center [773, 207] width 149 height 23
drag, startPoint x: 790, startPoint y: 225, endPoint x: 798, endPoint y: 234, distance: 12.0
click at [794, 229] on div "[DATE] 오후 1:55:50" at bounding box center [999, 231] width 640 height 13
click at [742, 170] on button "Raw Data" at bounding box center [754, 170] width 67 height 23
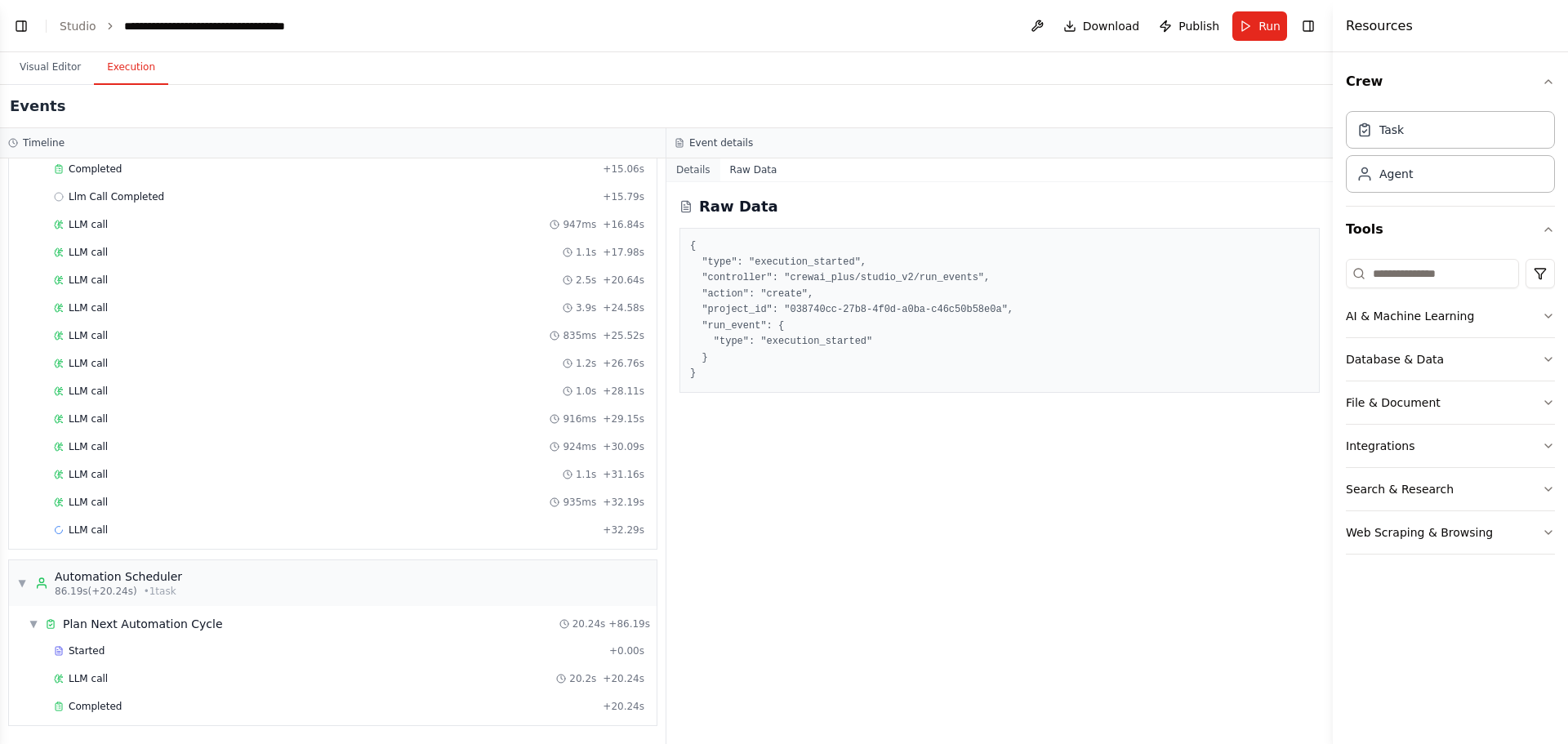
click at [699, 170] on button "Details" at bounding box center [693, 170] width 54 height 23
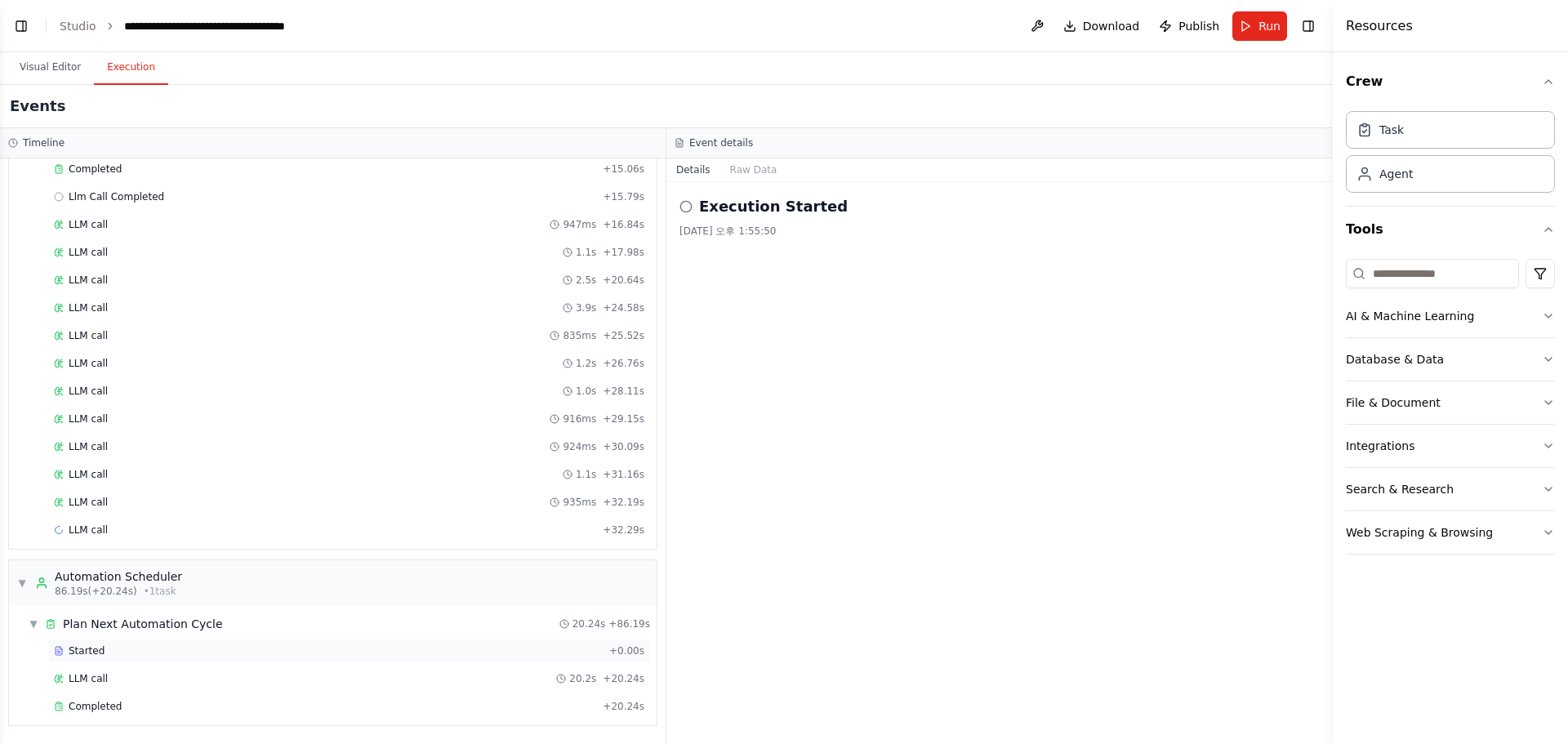
click at [83, 656] on span "Started" at bounding box center [86, 651] width 36 height 13
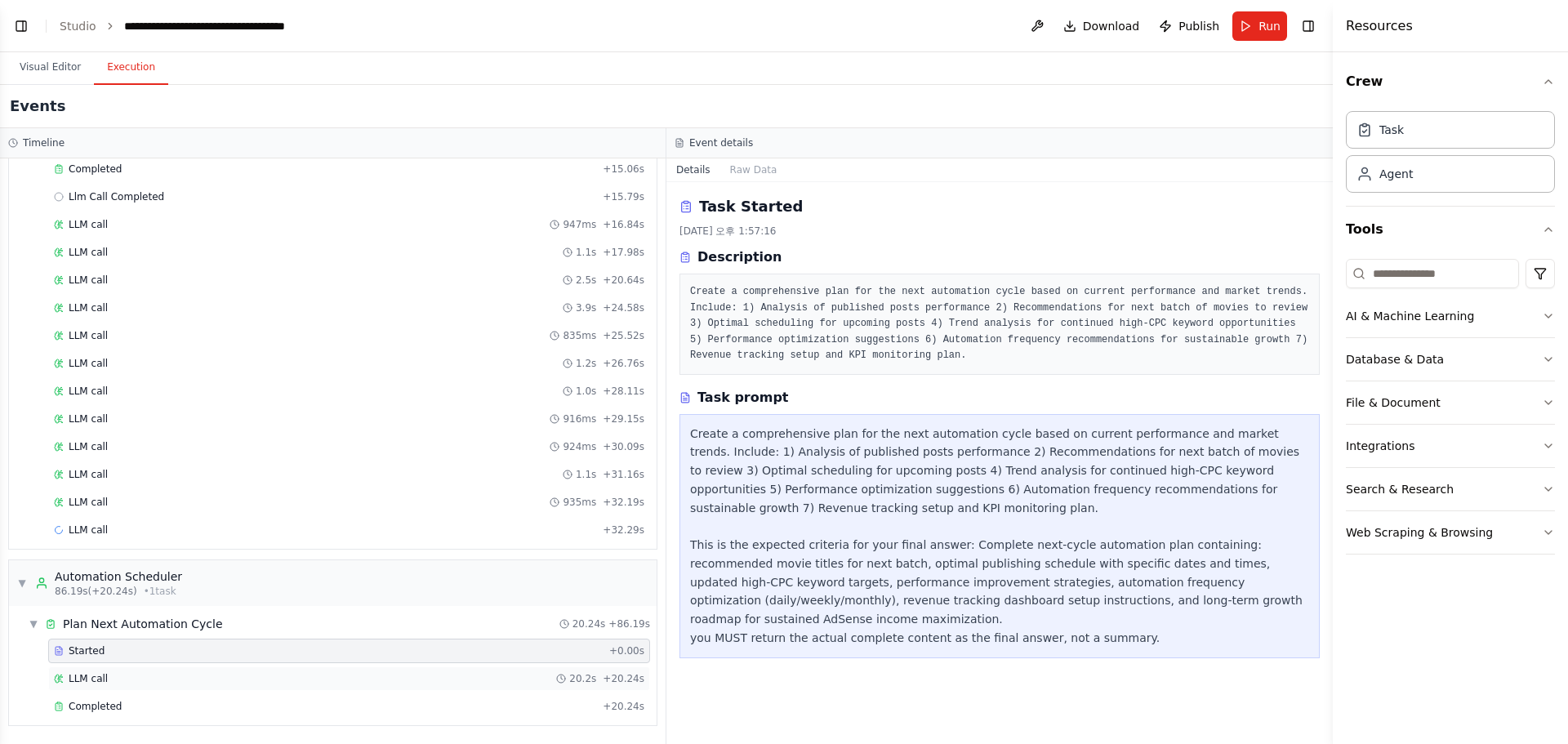
click at [102, 680] on span "LLM call" at bounding box center [88, 679] width 40 height 13
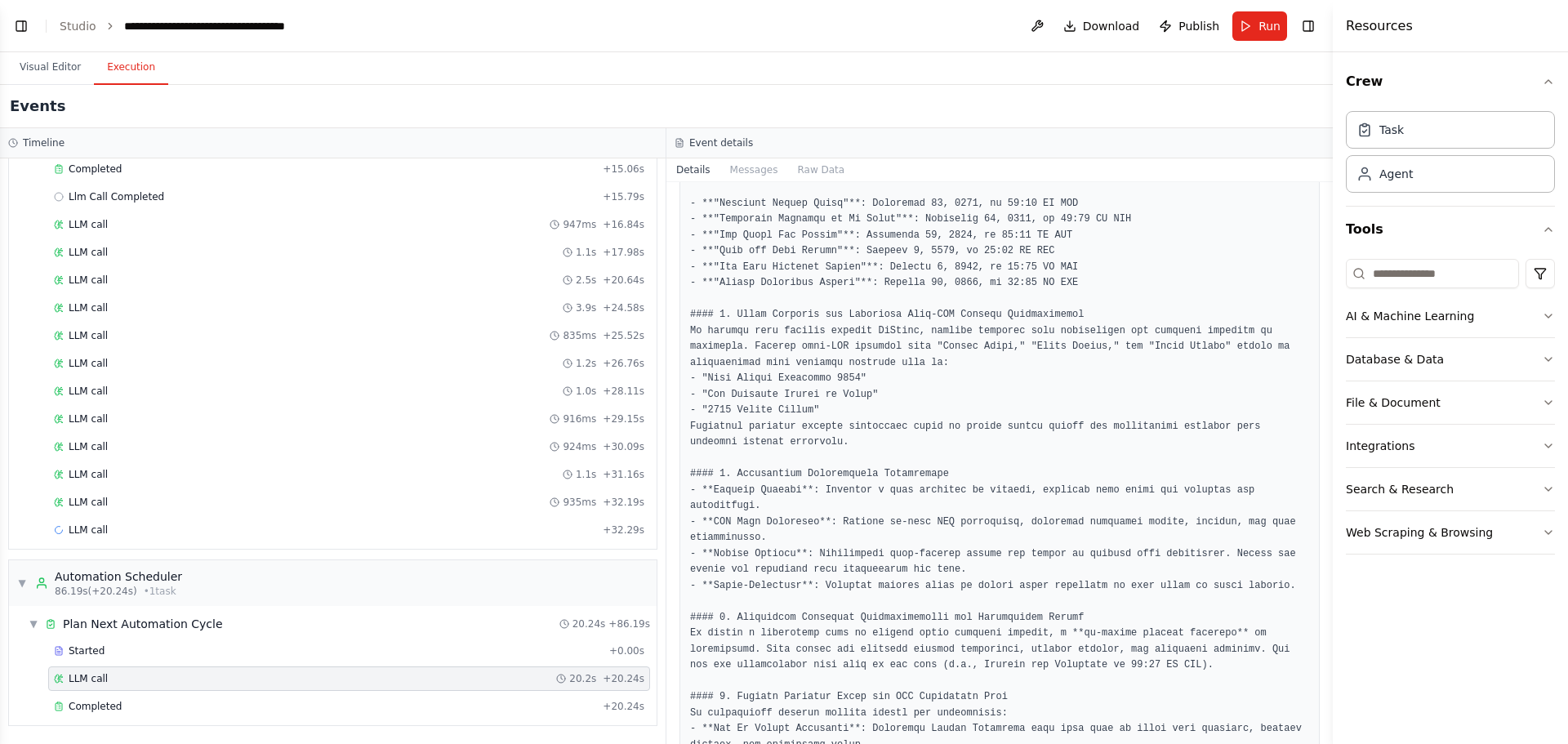
scroll to position [859, 0]
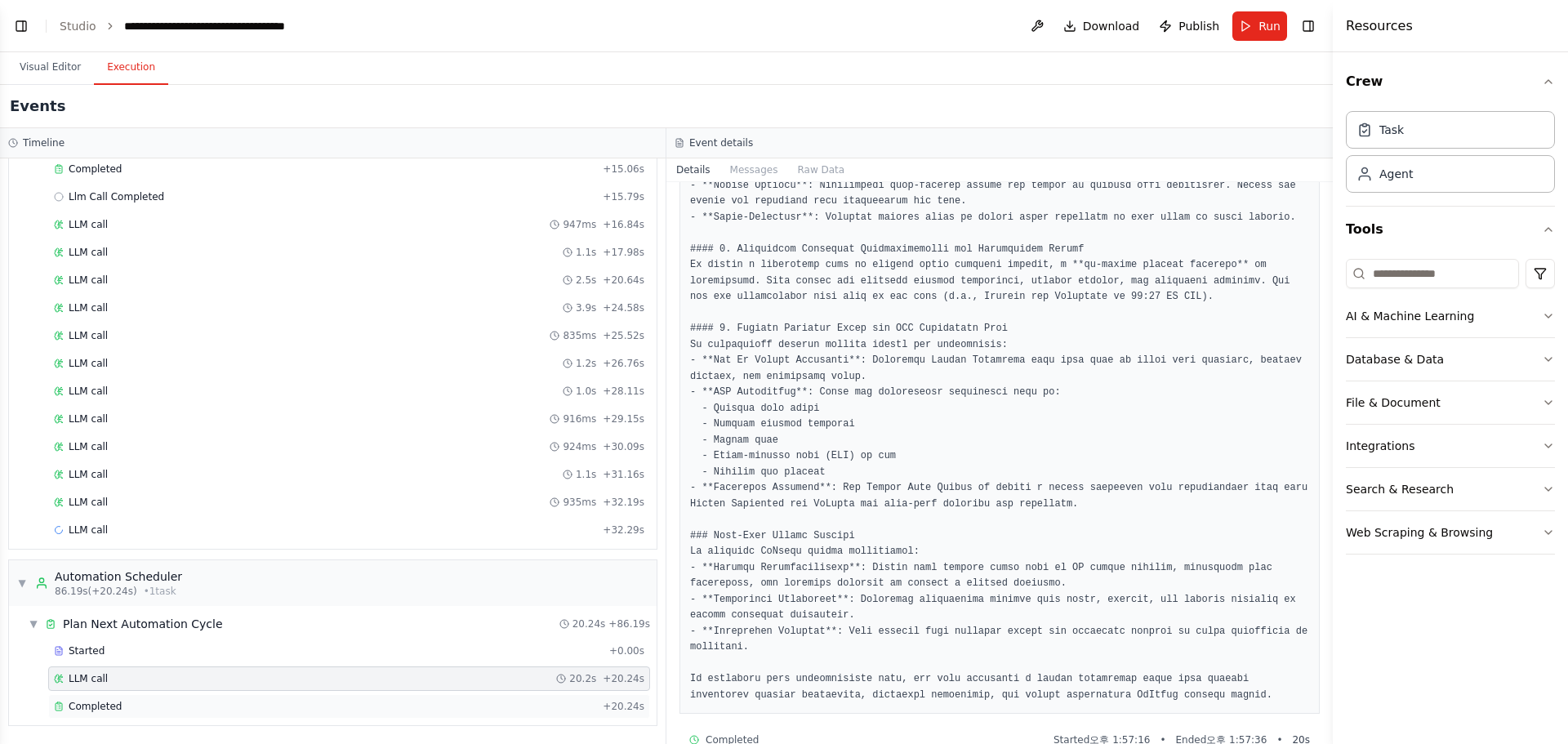
click at [127, 704] on div "Completed" at bounding box center [324, 706] width 542 height 13
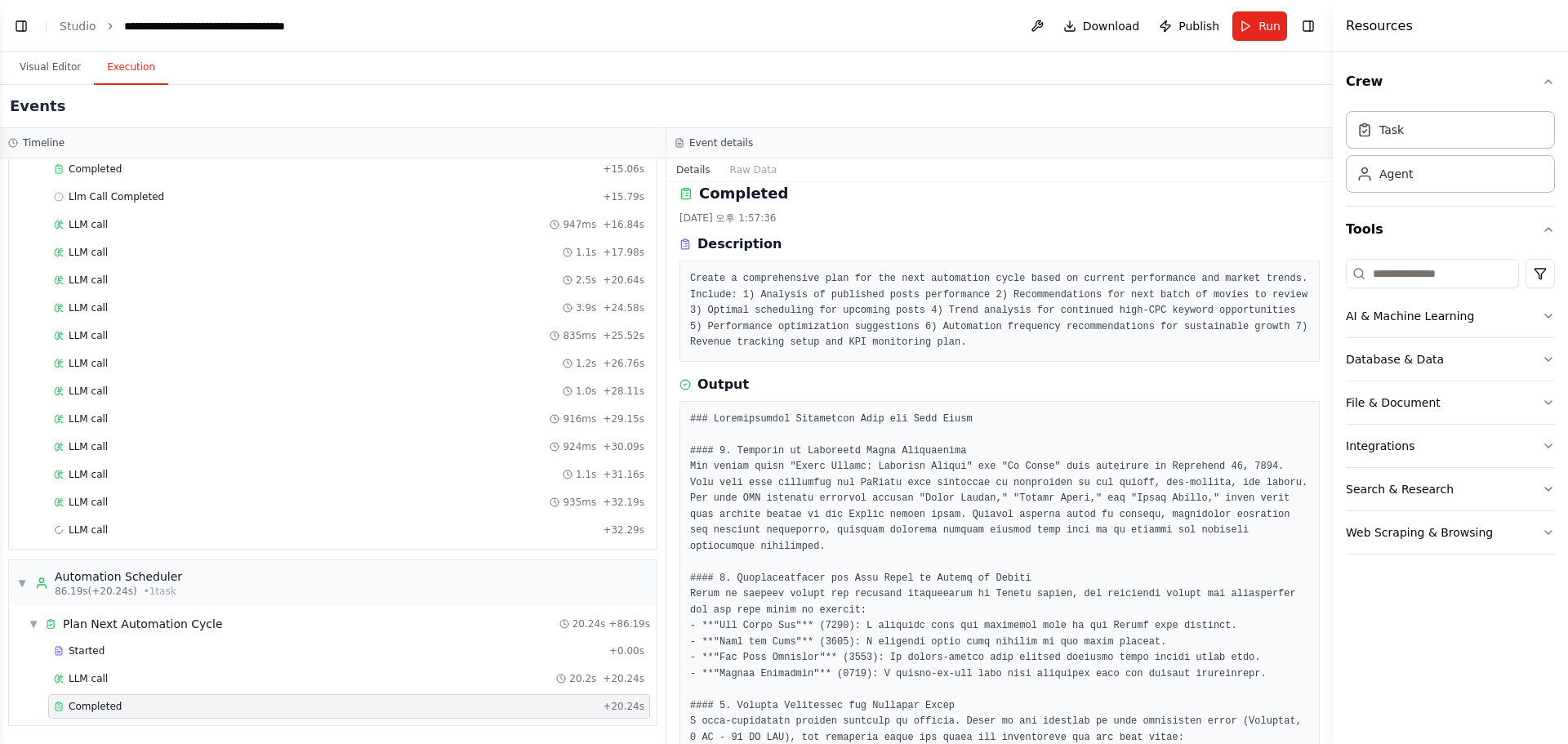
scroll to position [0, 0]
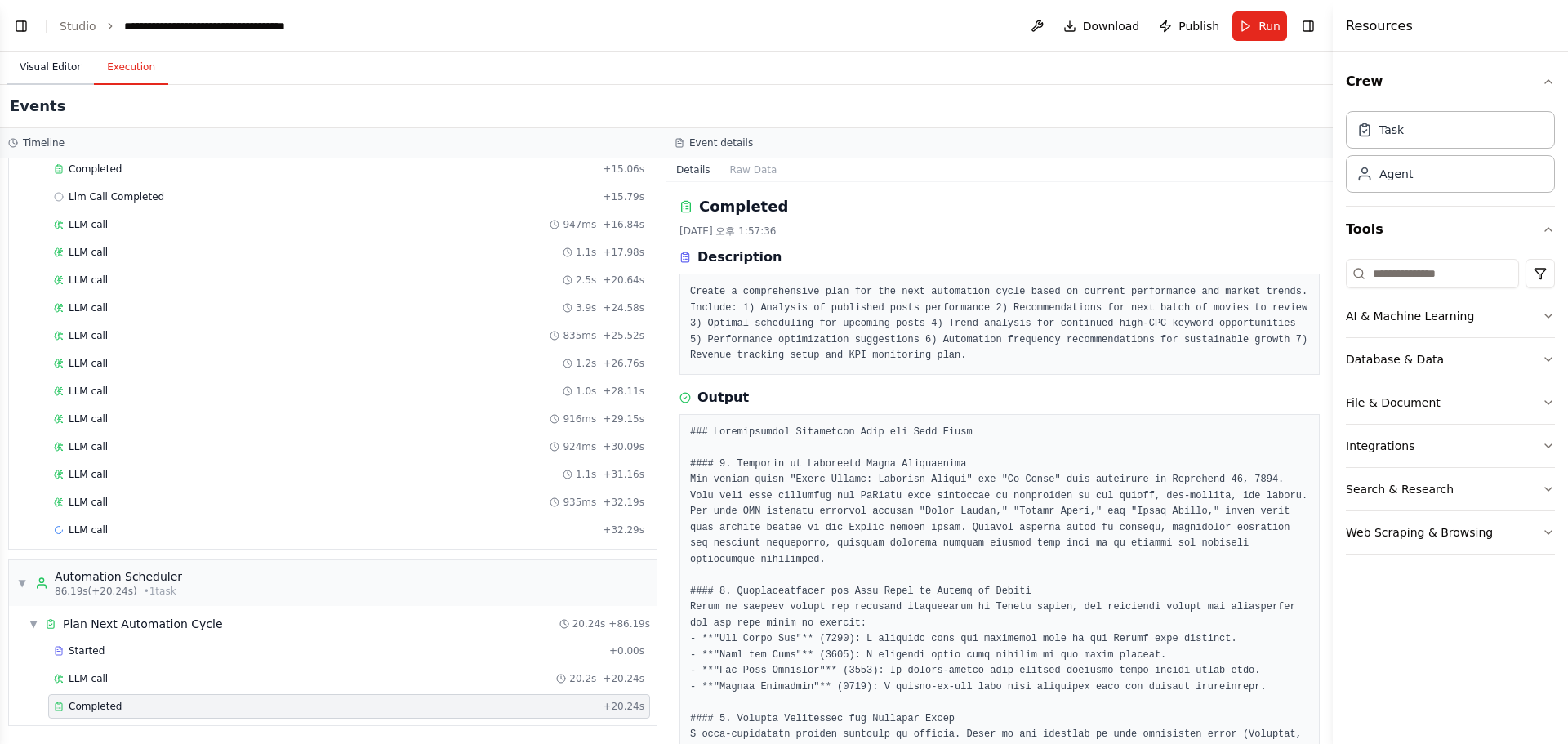
click at [47, 65] on button "Visual Editor" at bounding box center [49, 68] width 87 height 34
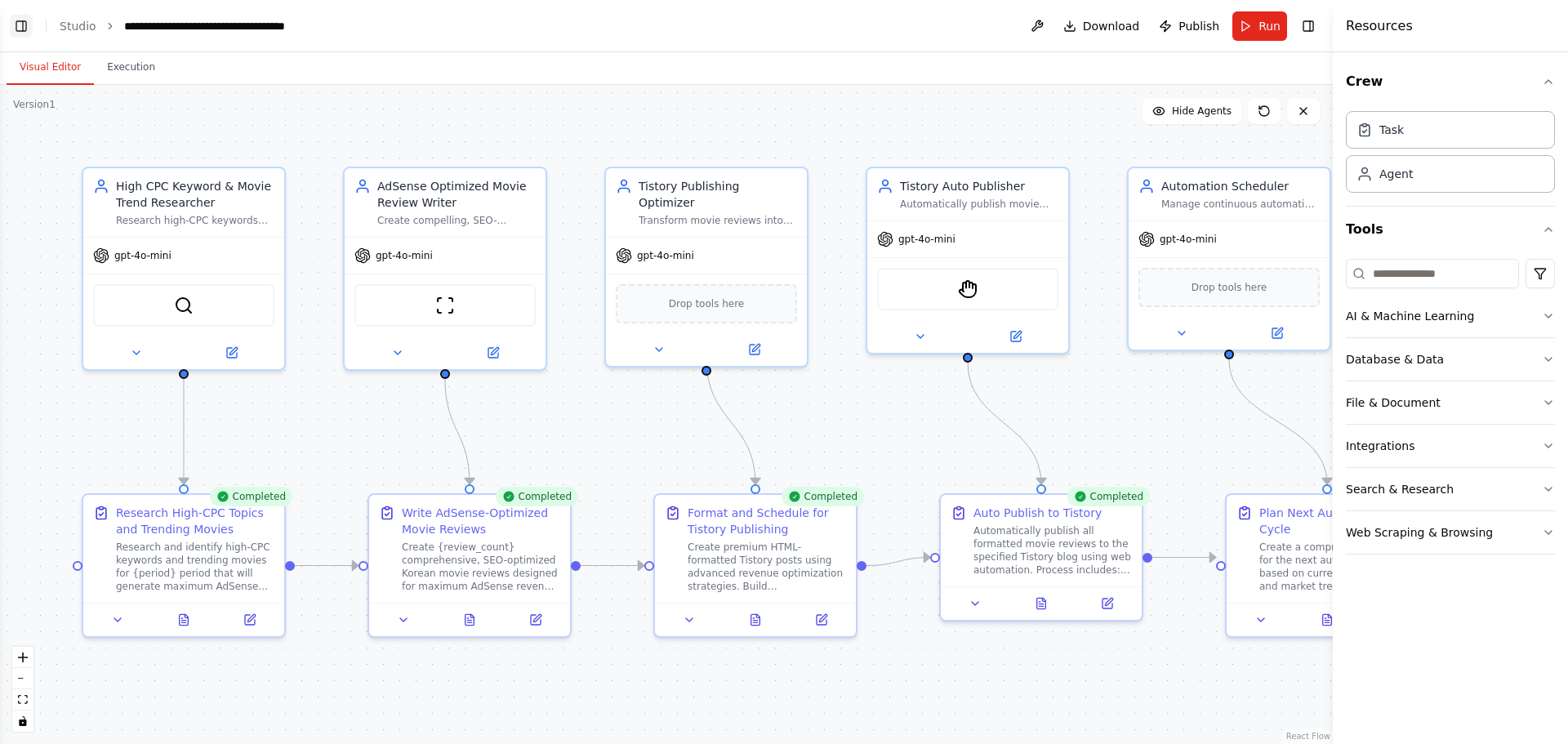
click at [18, 29] on button "Toggle Left Sidebar" at bounding box center [21, 26] width 23 height 23
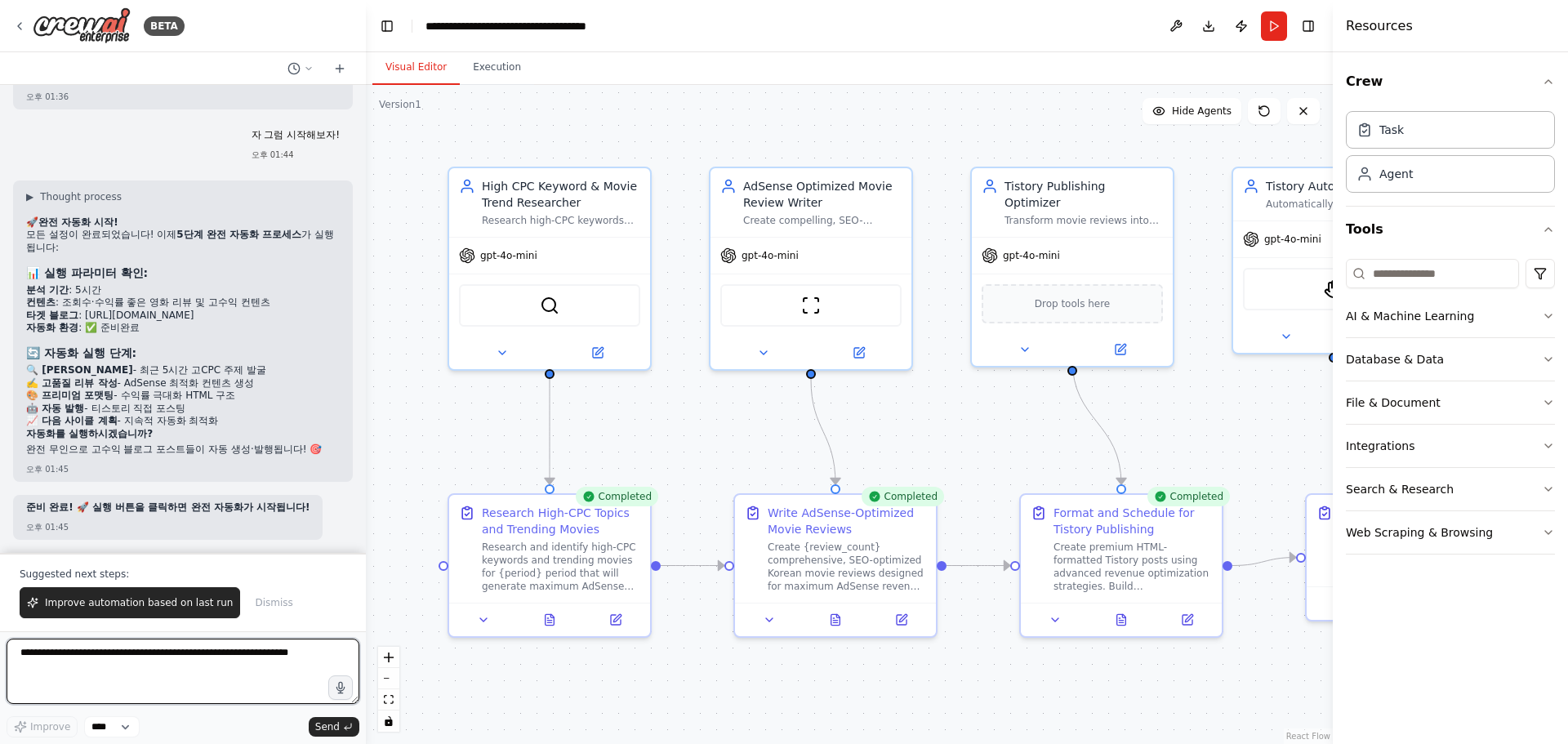
click at [172, 683] on textarea at bounding box center [182, 672] width 352 height 65
type textarea "**********"
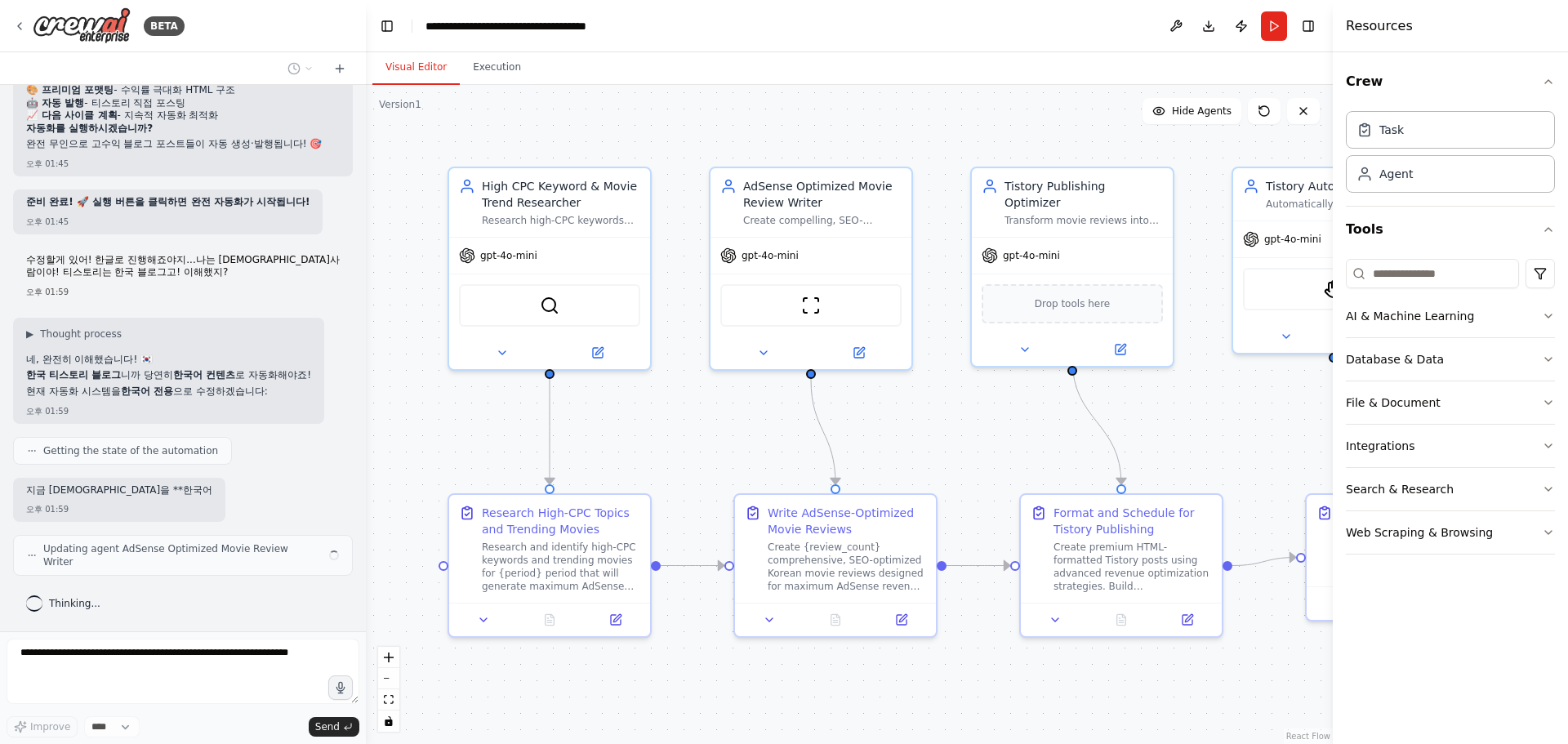
scroll to position [9806, 0]
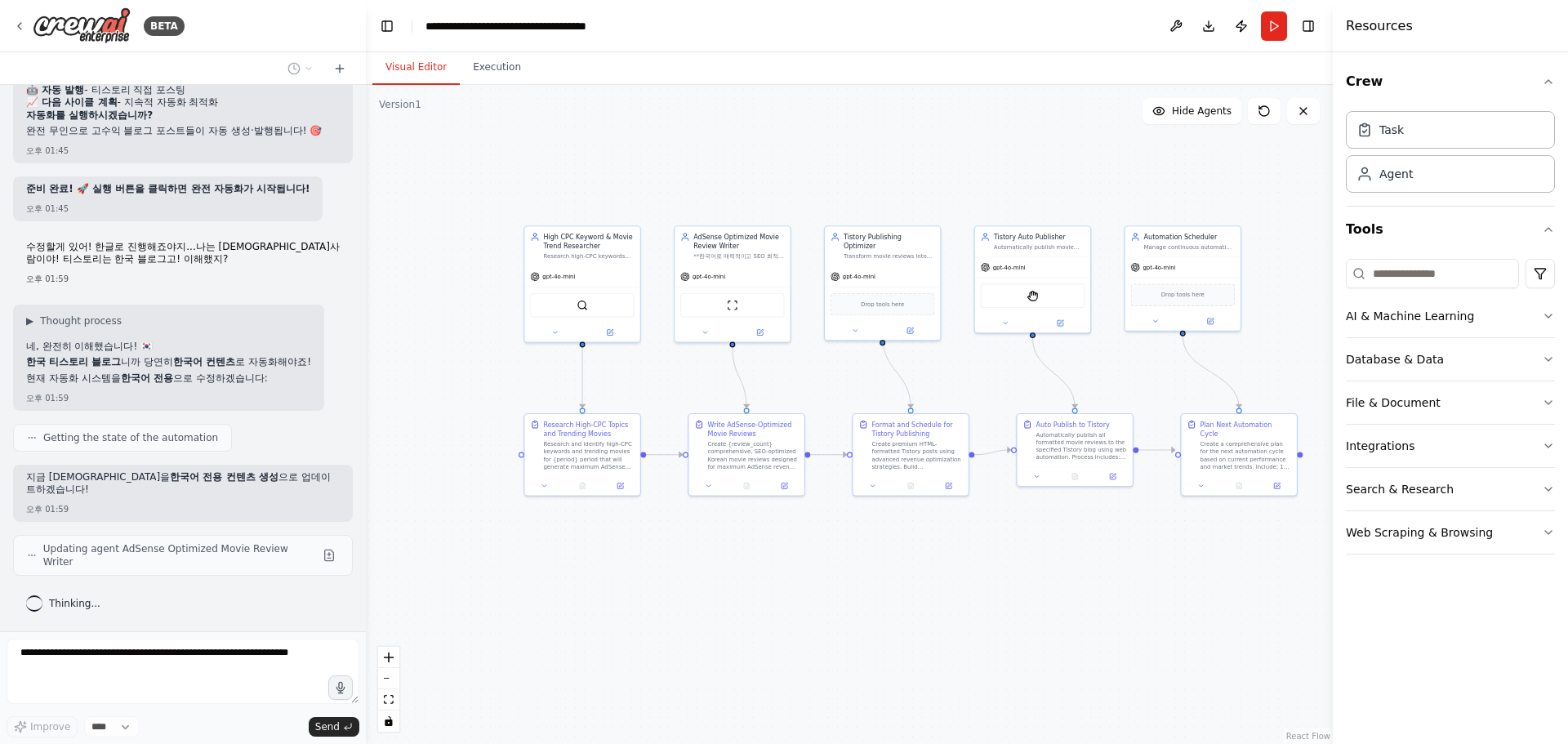
drag, startPoint x: 975, startPoint y: 213, endPoint x: 870, endPoint y: 186, distance: 108.4
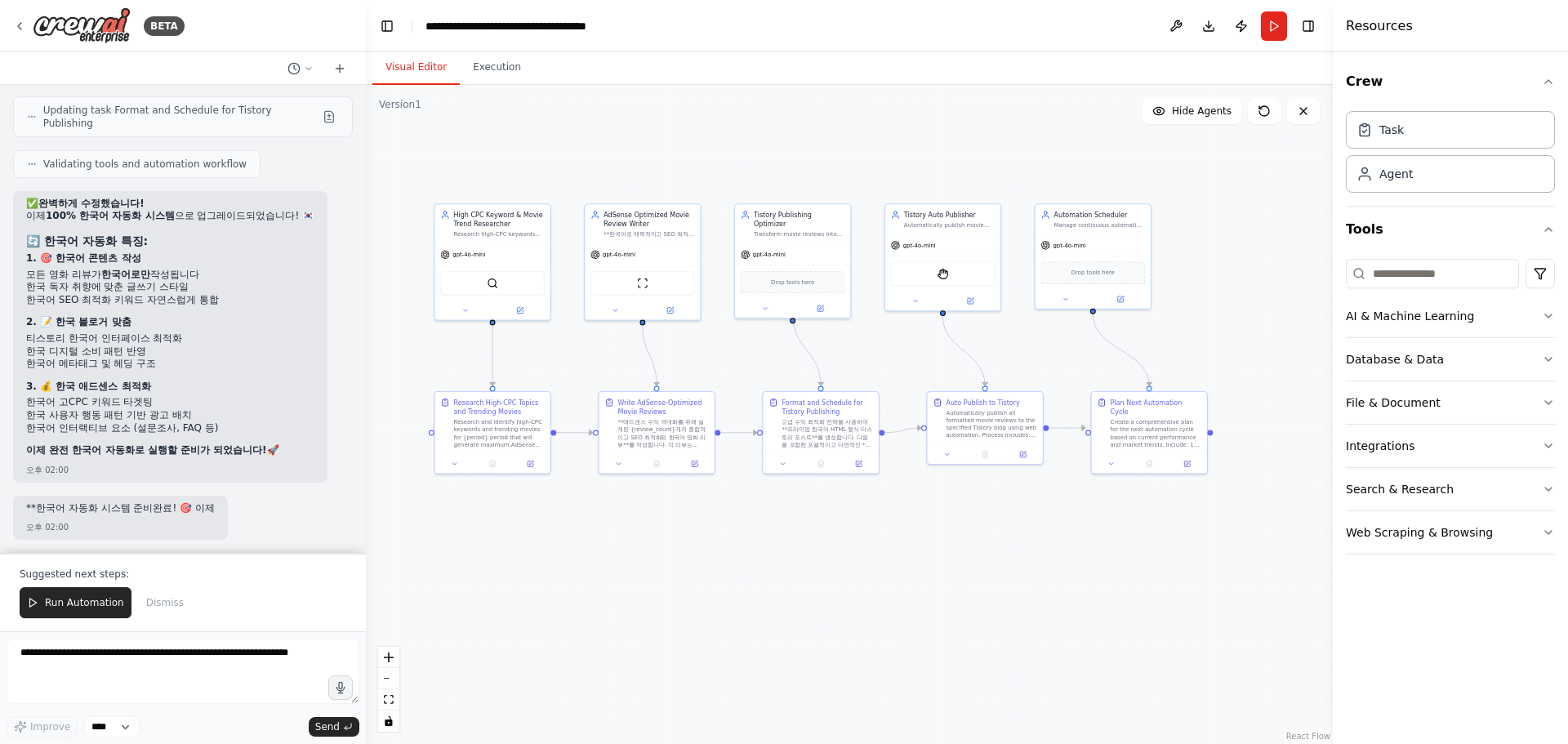
scroll to position [10406, 0]
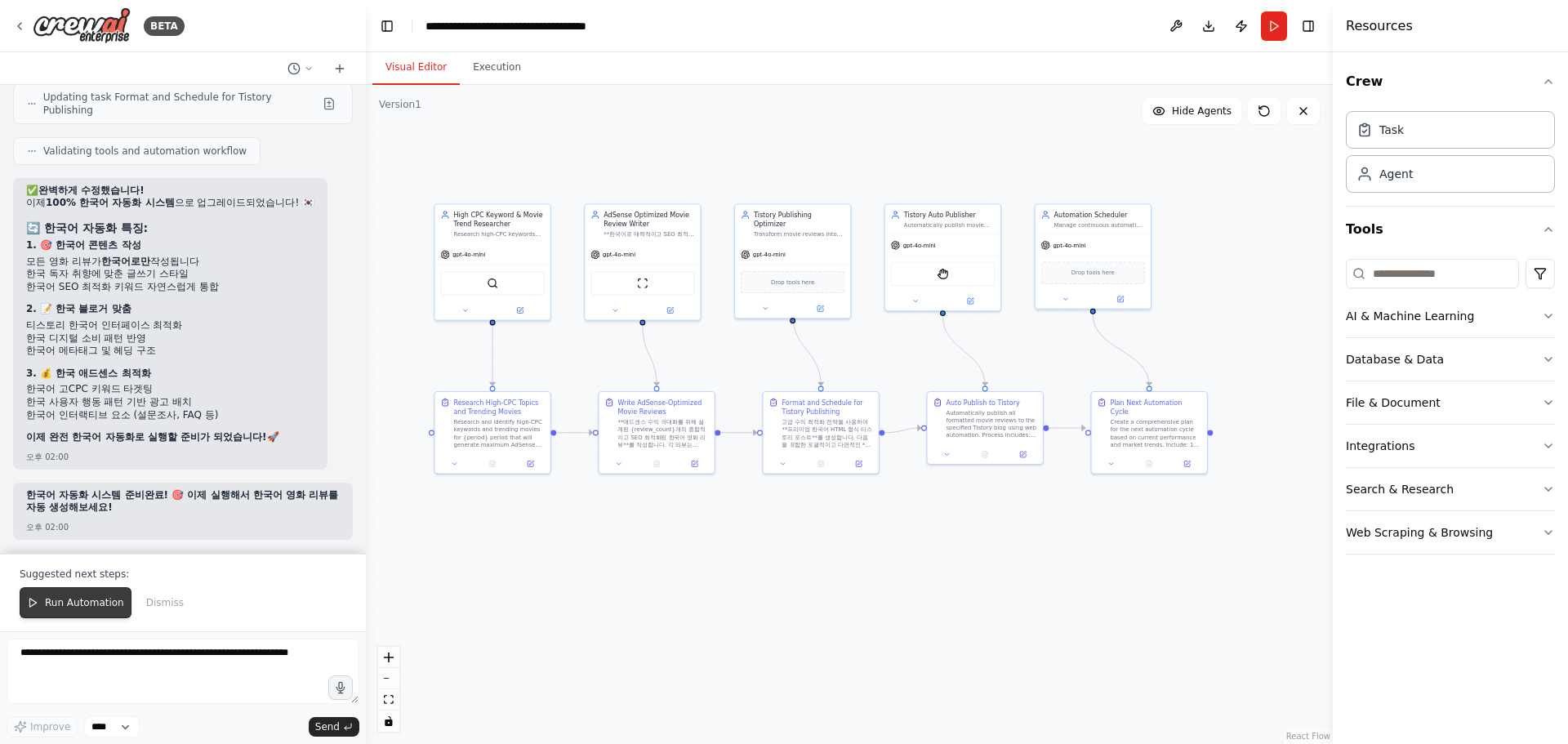
click at [95, 604] on span "Run Automation" at bounding box center [84, 602] width 79 height 13
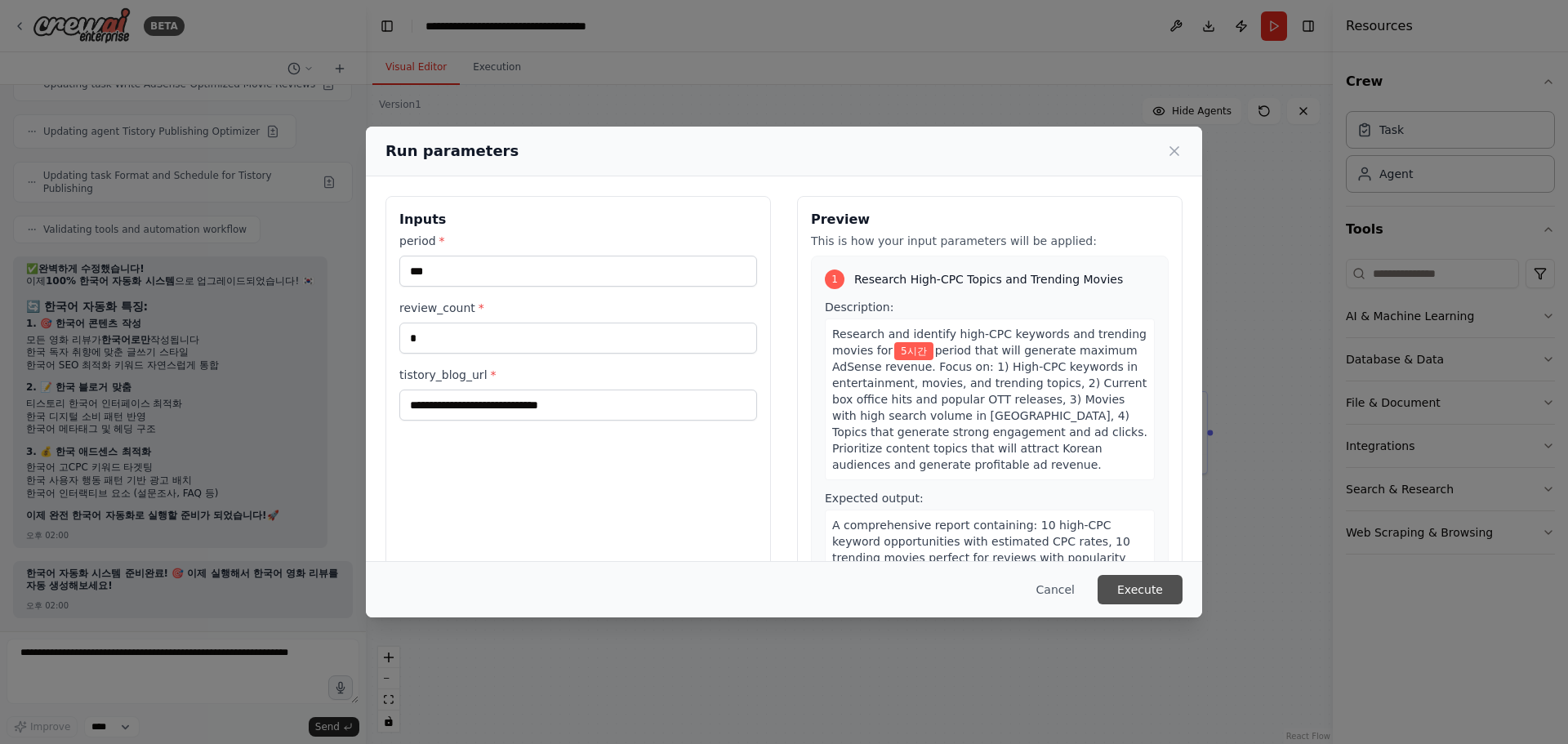
click at [1141, 585] on button "Execute" at bounding box center [1140, 589] width 85 height 29
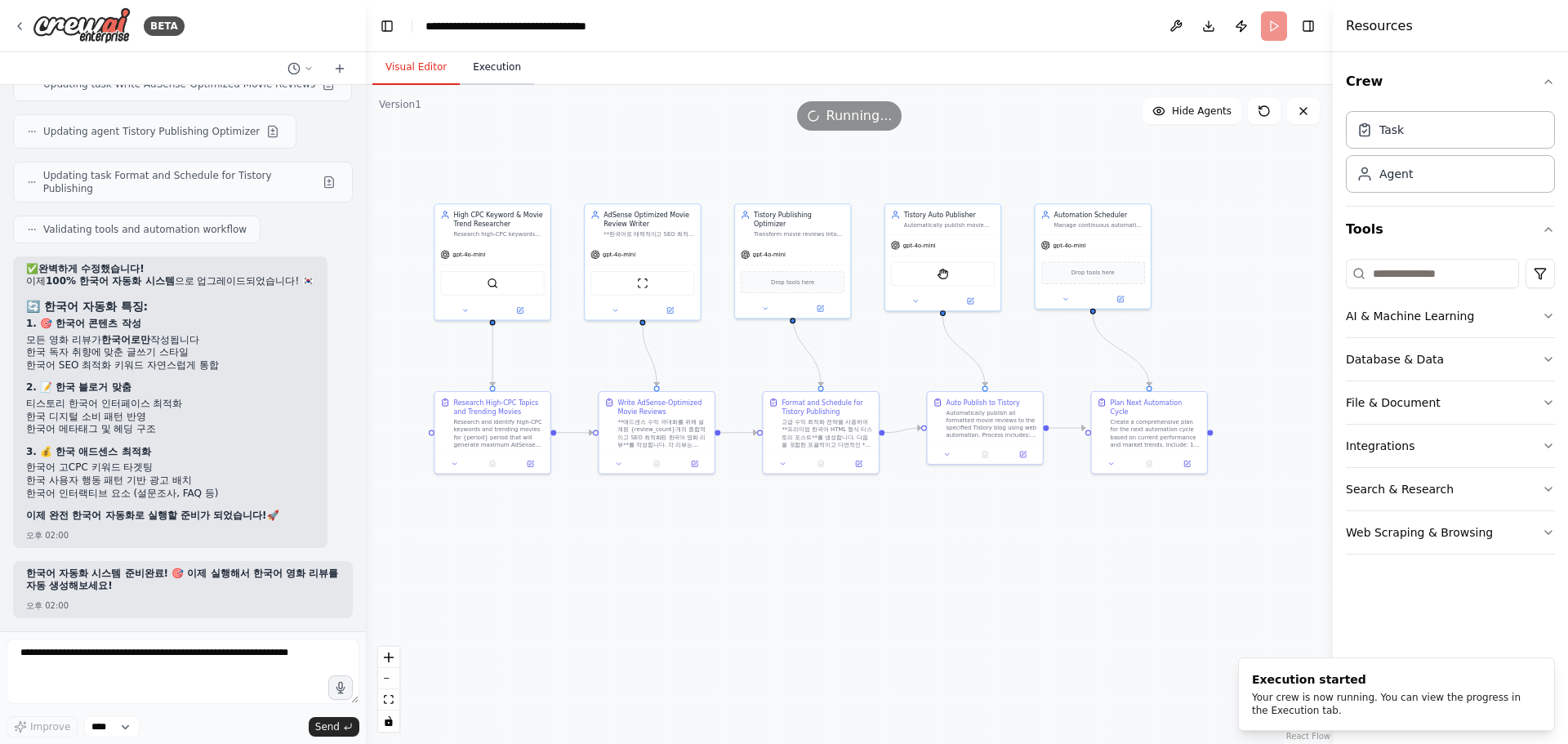
scroll to position [0, 0]
click at [490, 67] on button "Execution" at bounding box center [497, 68] width 75 height 34
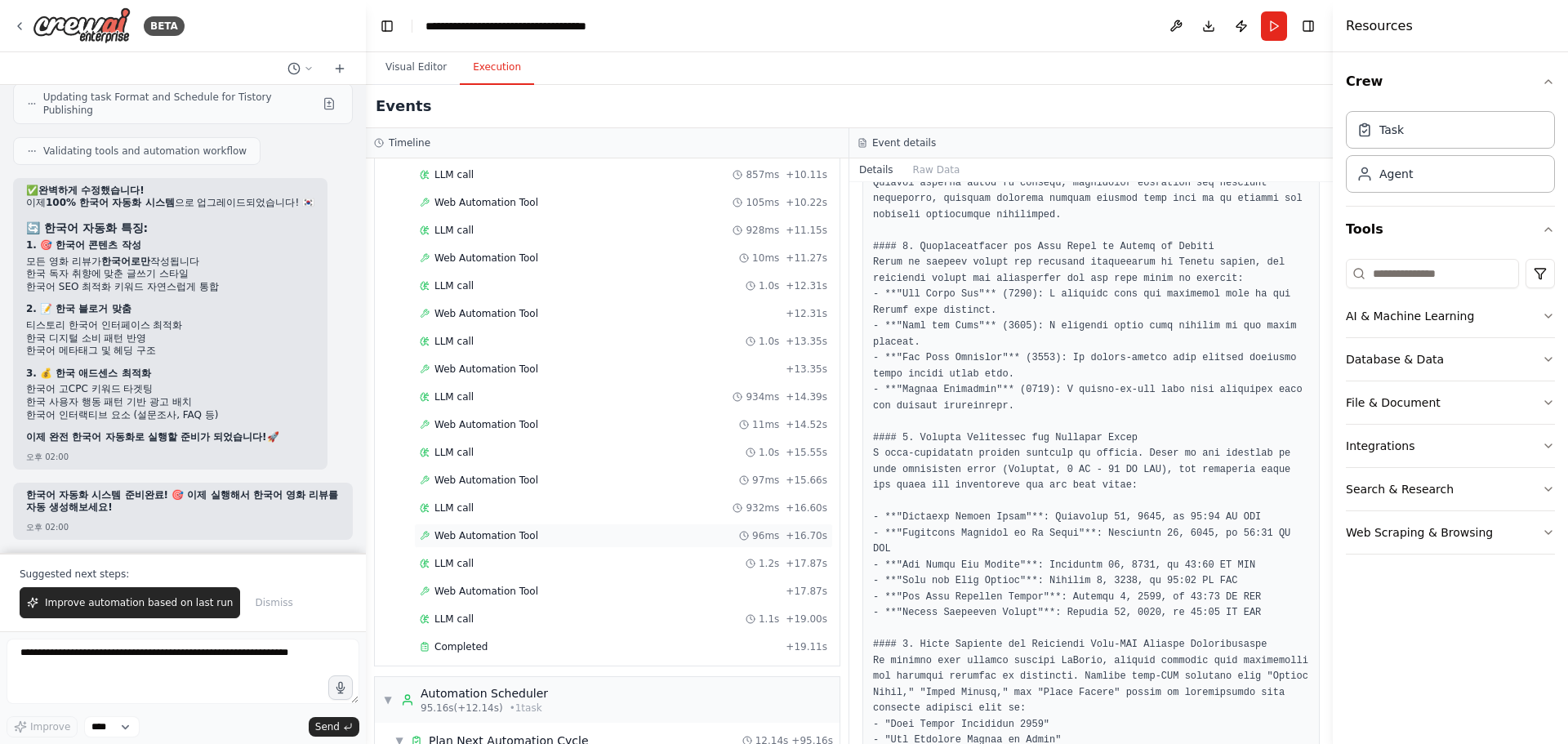
scroll to position [1425, 0]
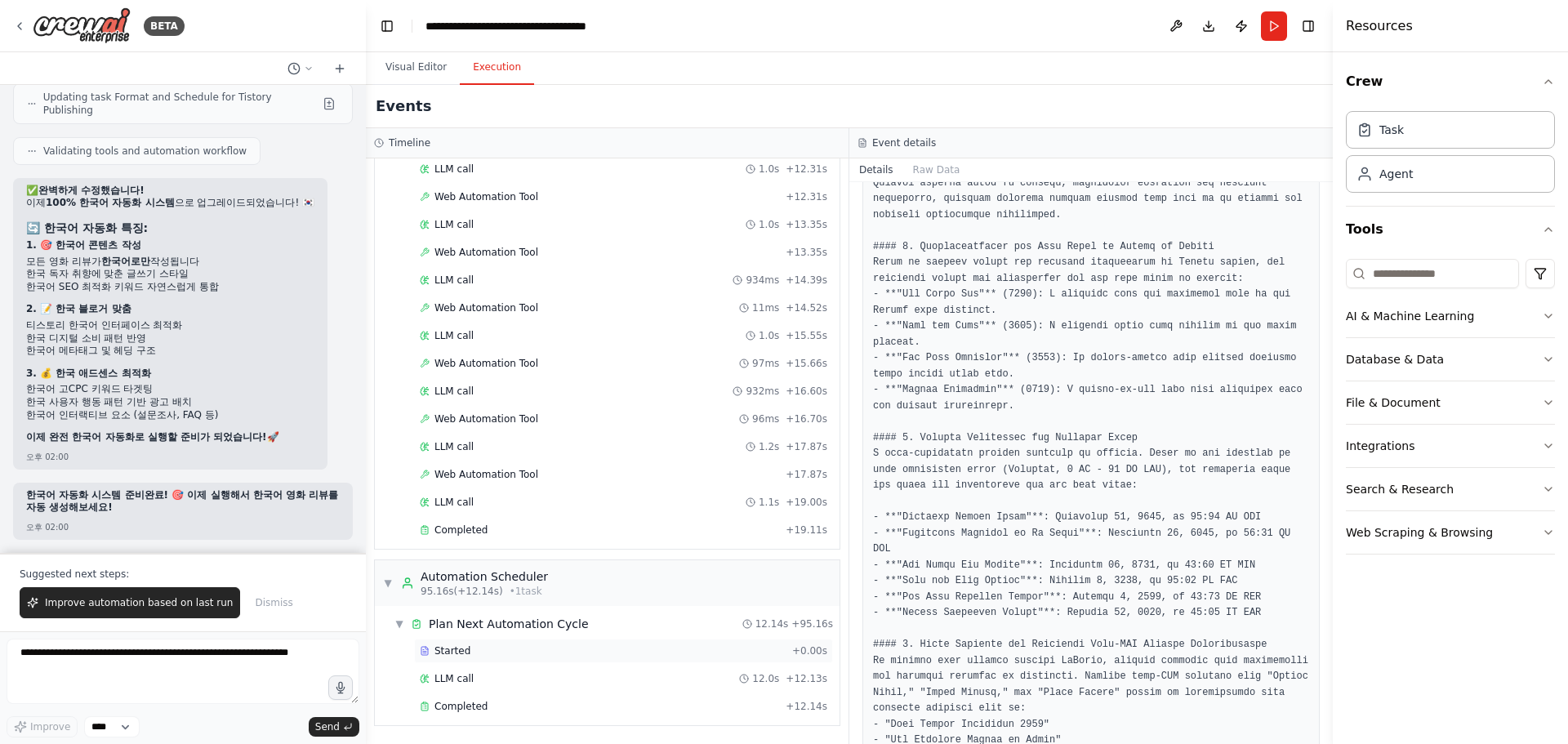
click at [465, 646] on span "Started" at bounding box center [452, 651] width 36 height 13
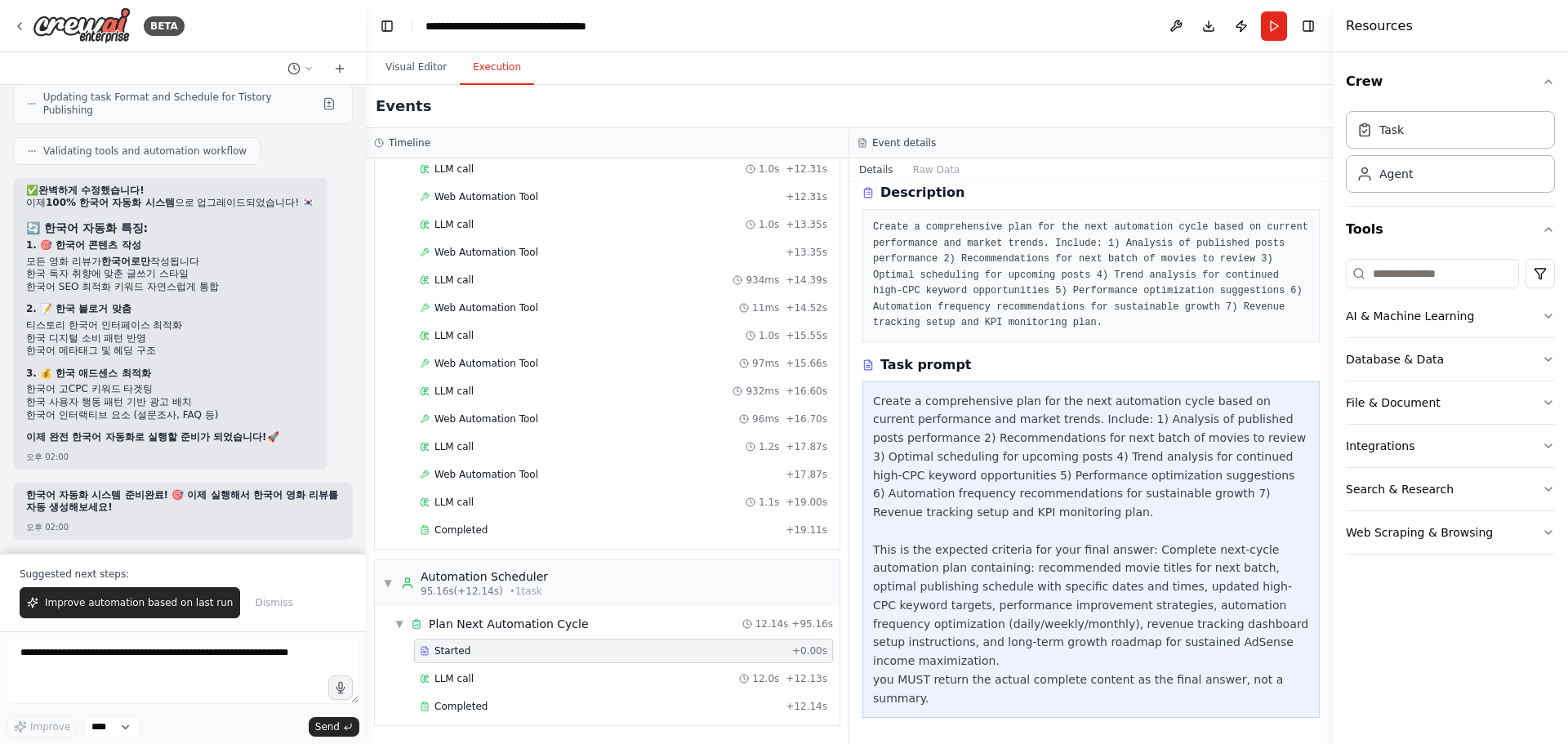
scroll to position [64, 0]
click at [468, 687] on div "LLM call 12.0s + 12.13s" at bounding box center [623, 679] width 419 height 25
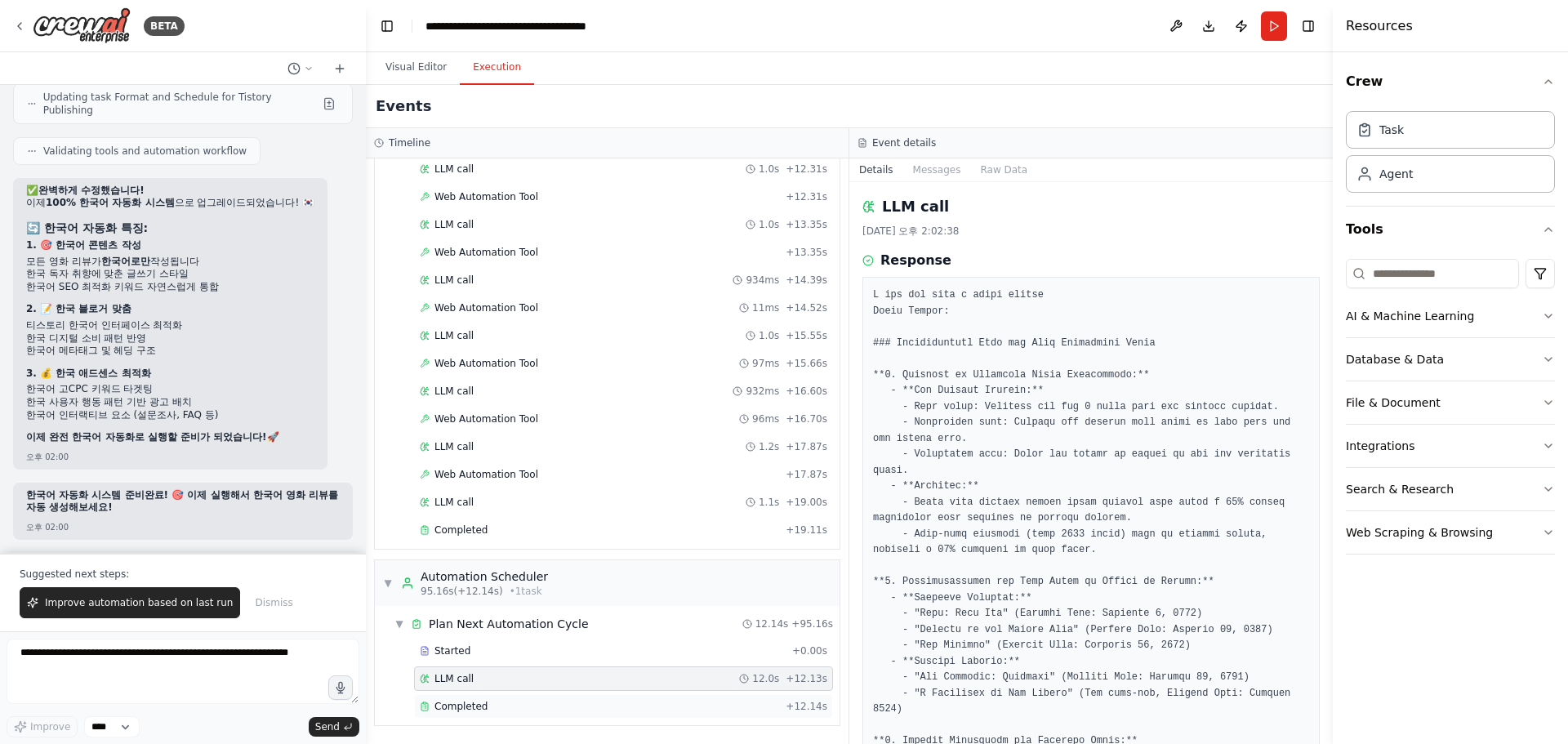
click at [461, 706] on span "Completed" at bounding box center [461, 706] width 53 height 13
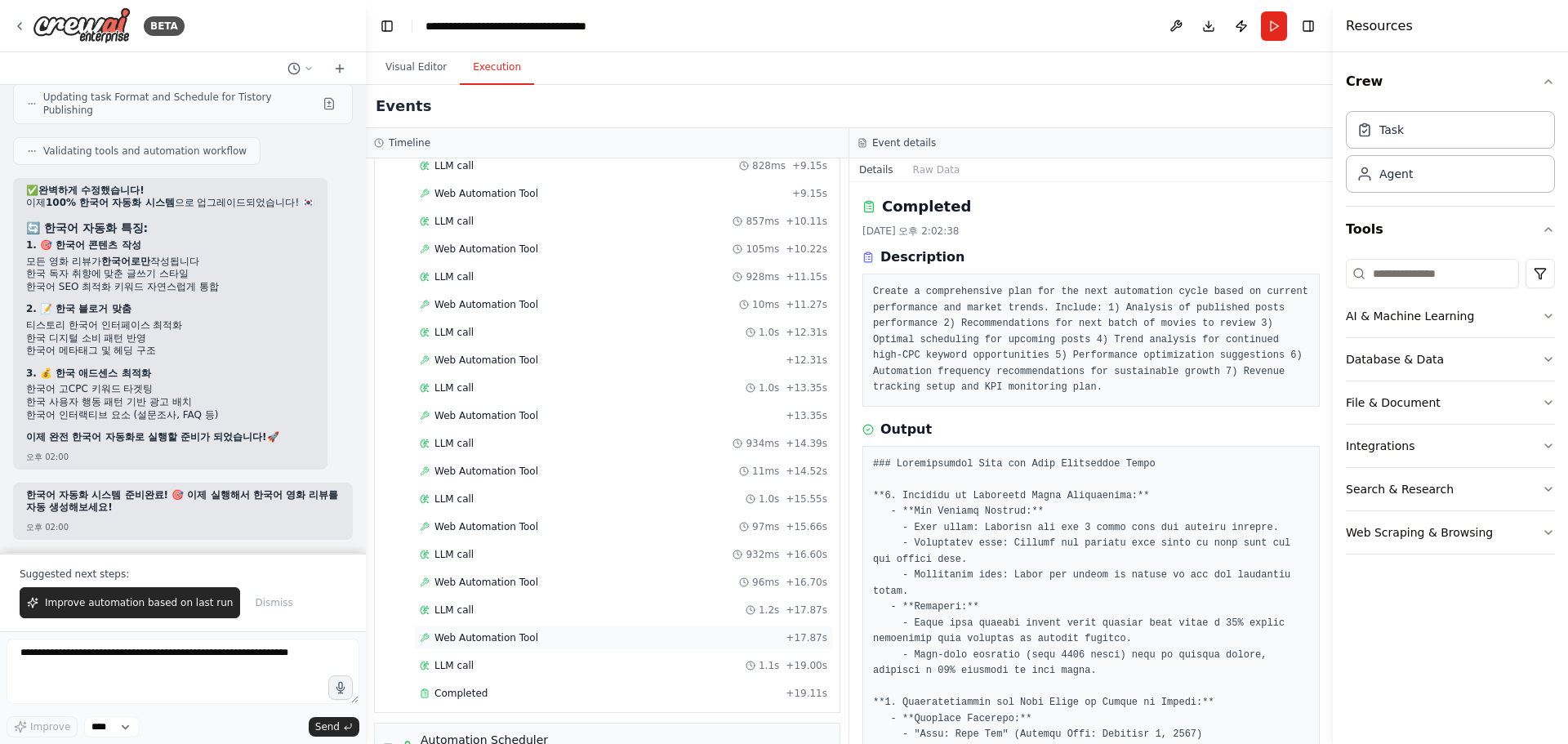
scroll to position [1425, 0]
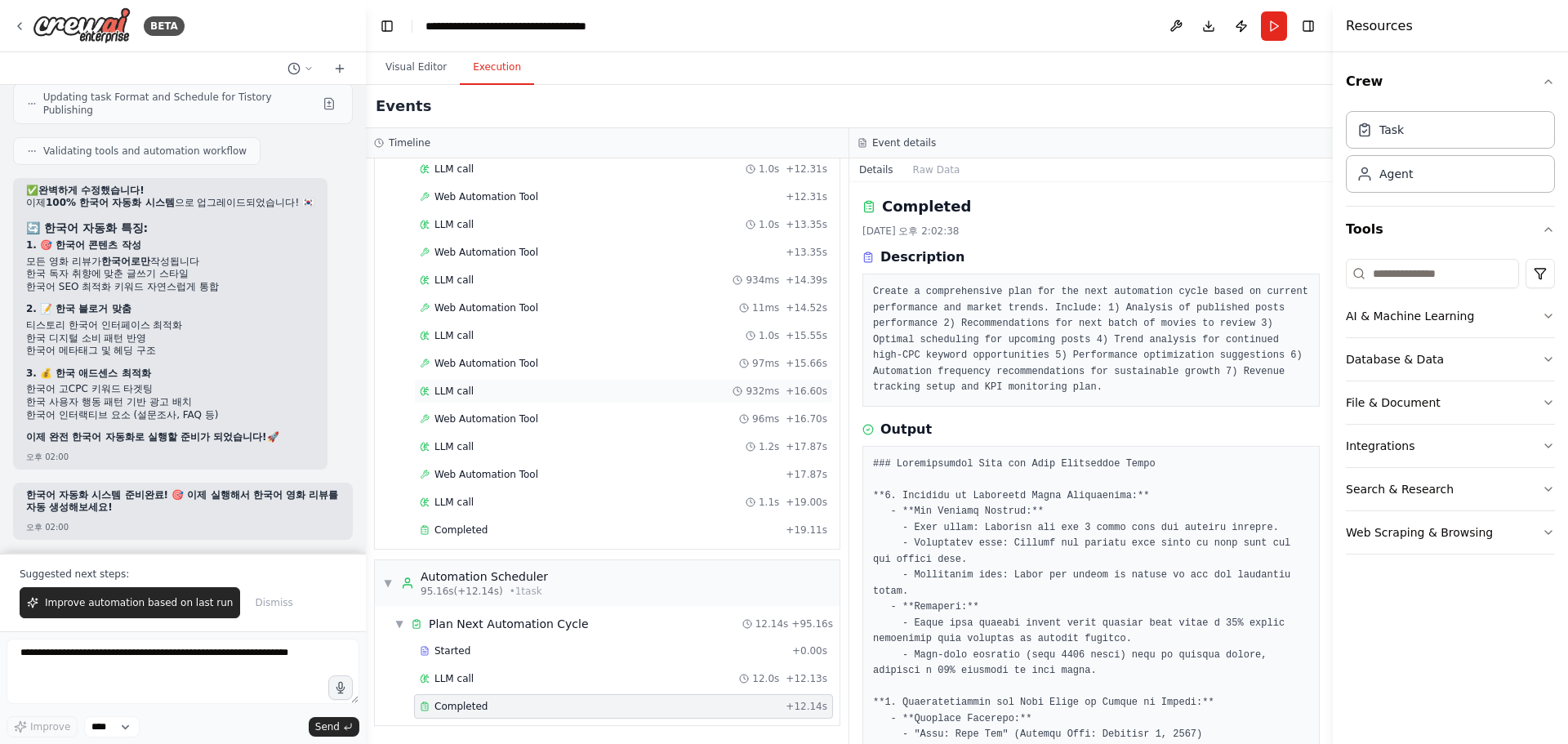
click at [479, 394] on div "LLM call 932ms + 16.60s" at bounding box center [624, 391] width 408 height 13
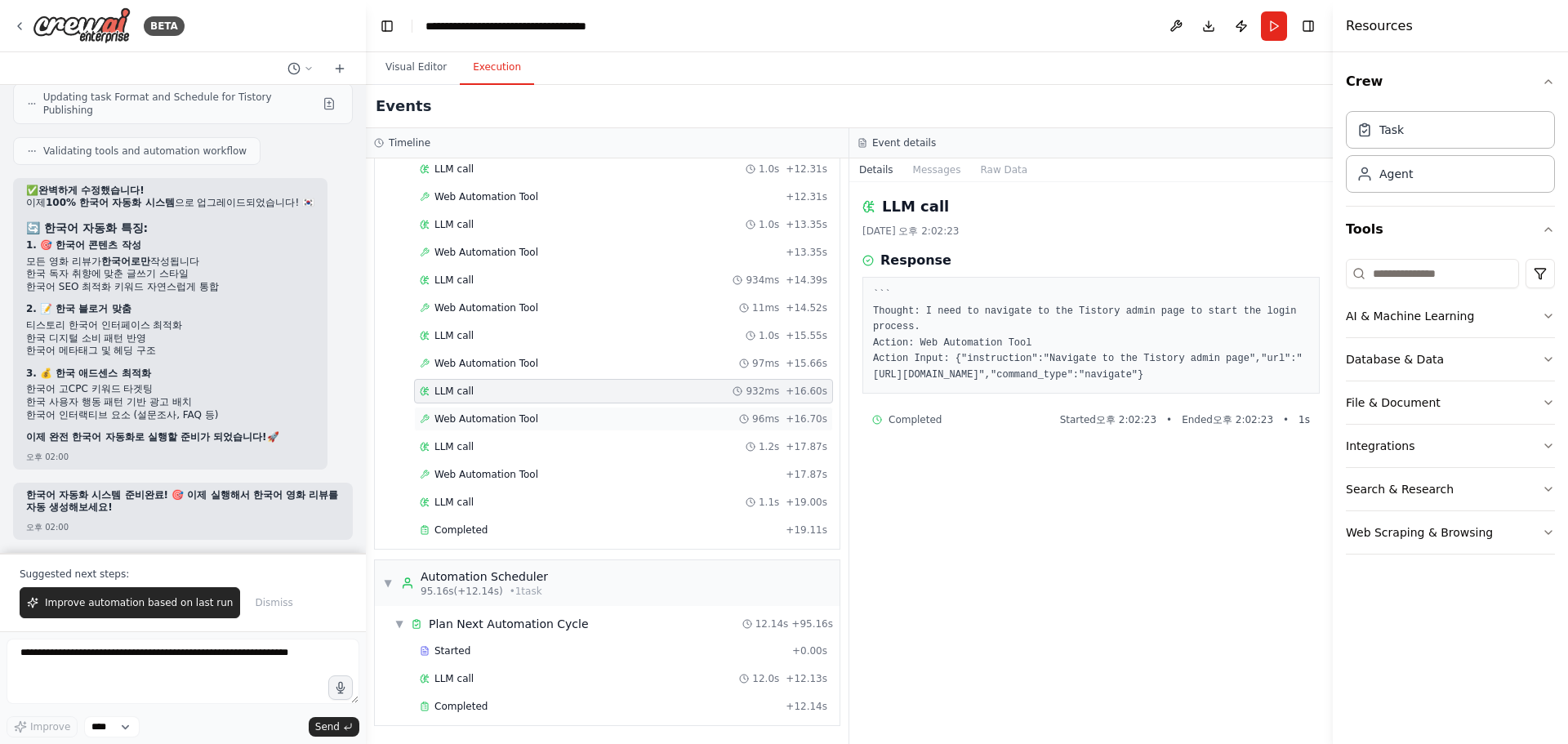
click at [476, 416] on span "Web Automation Tool" at bounding box center [486, 419] width 104 height 13
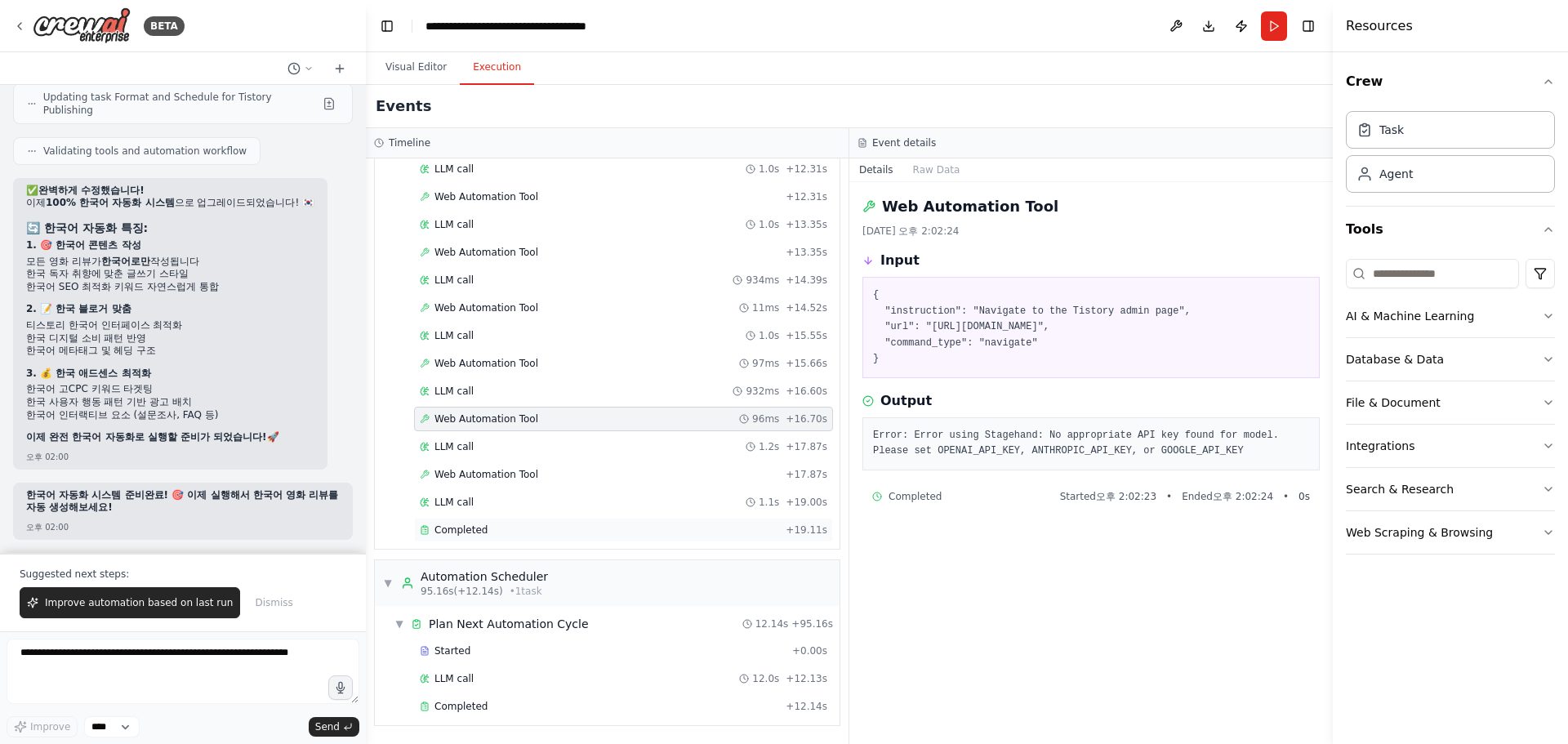
click at [476, 520] on div "Completed + 19.11s" at bounding box center [623, 530] width 419 height 25
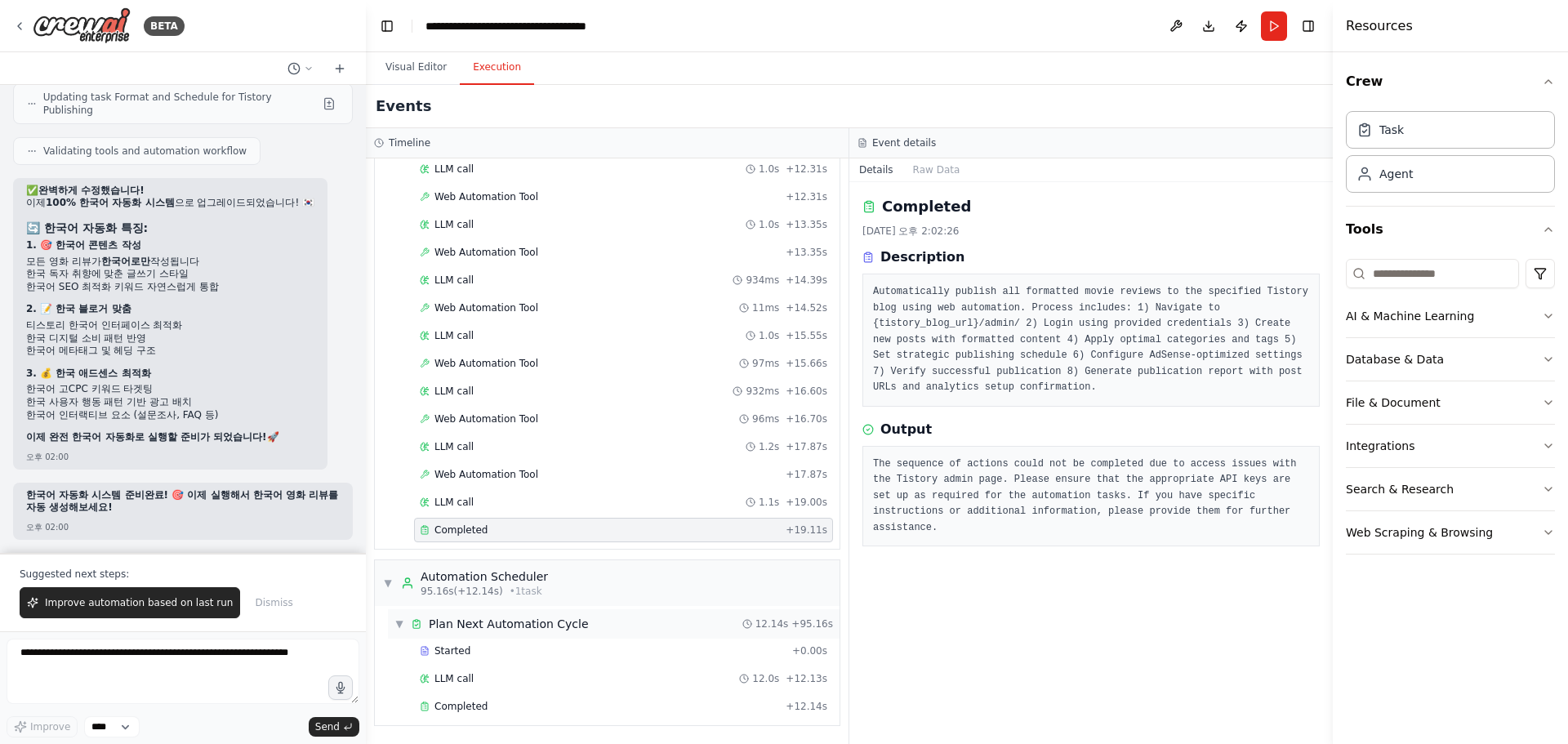
click at [505, 626] on div "Plan Next Automation Cycle" at bounding box center [509, 624] width 160 height 17
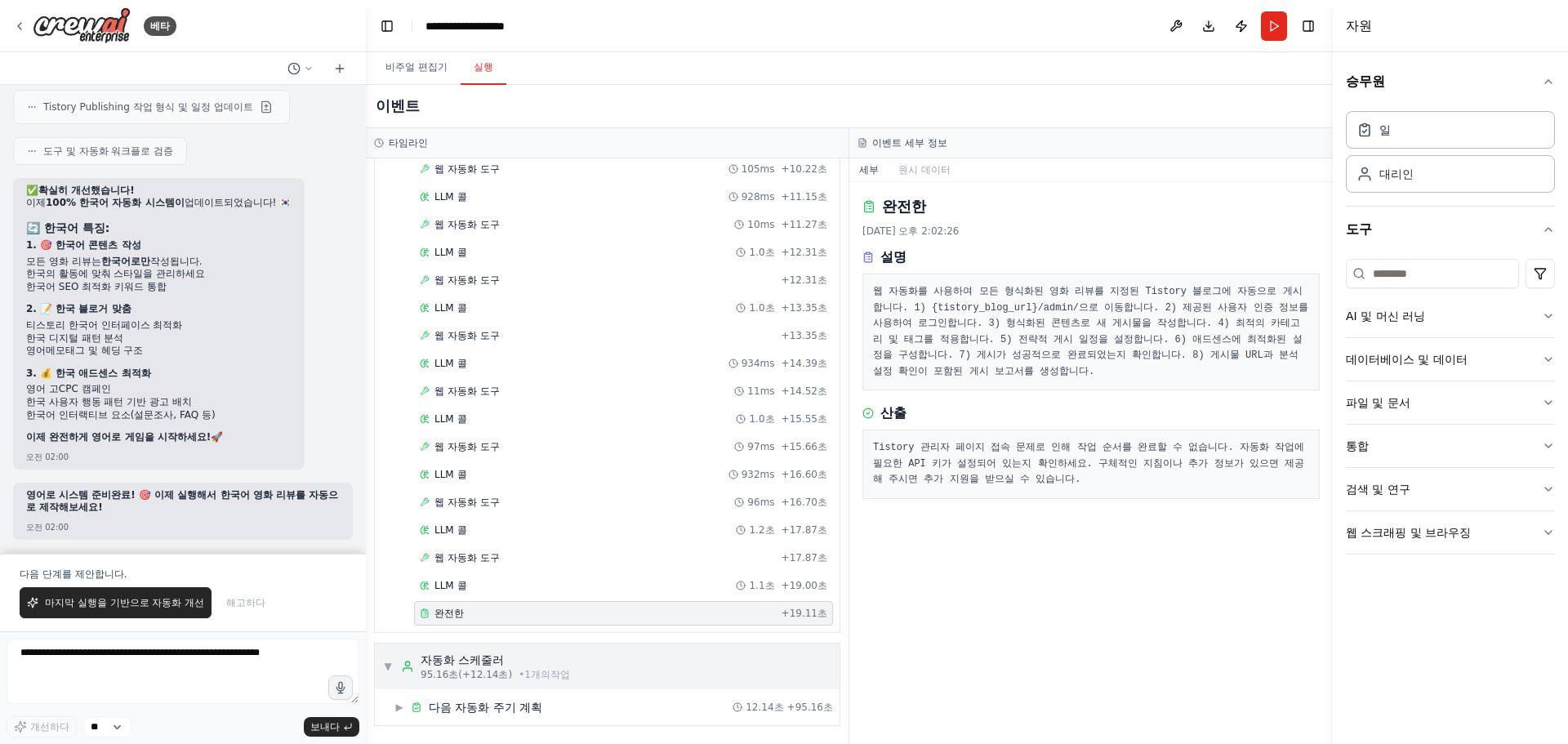
scroll to position [10330, 0]
click at [548, 708] on div "▶ 다음 자동화 주기 계획 12.14초 + 95.16초" at bounding box center [613, 707] width 452 height 29
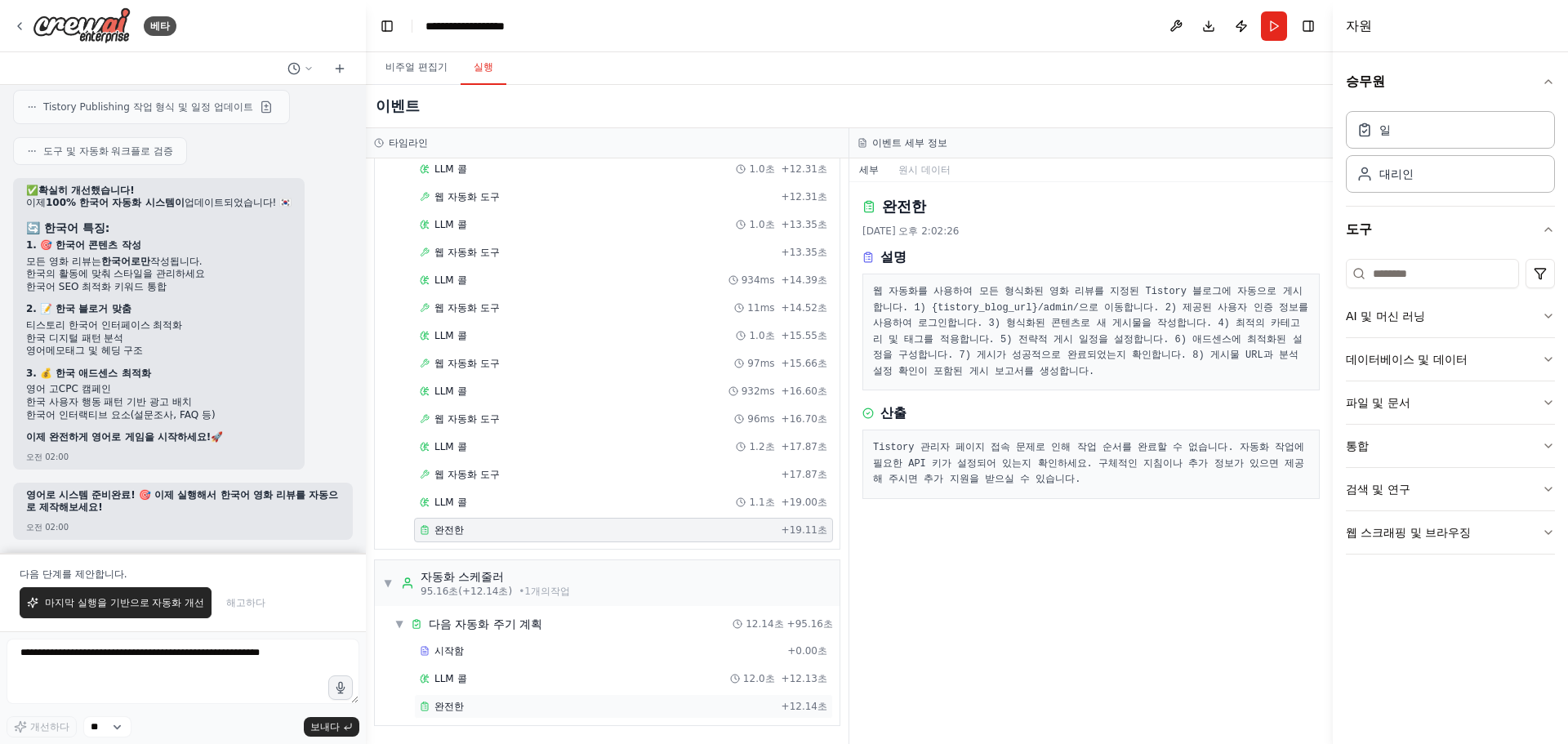
click at [490, 704] on div "완전한" at bounding box center [598, 706] width 355 height 13
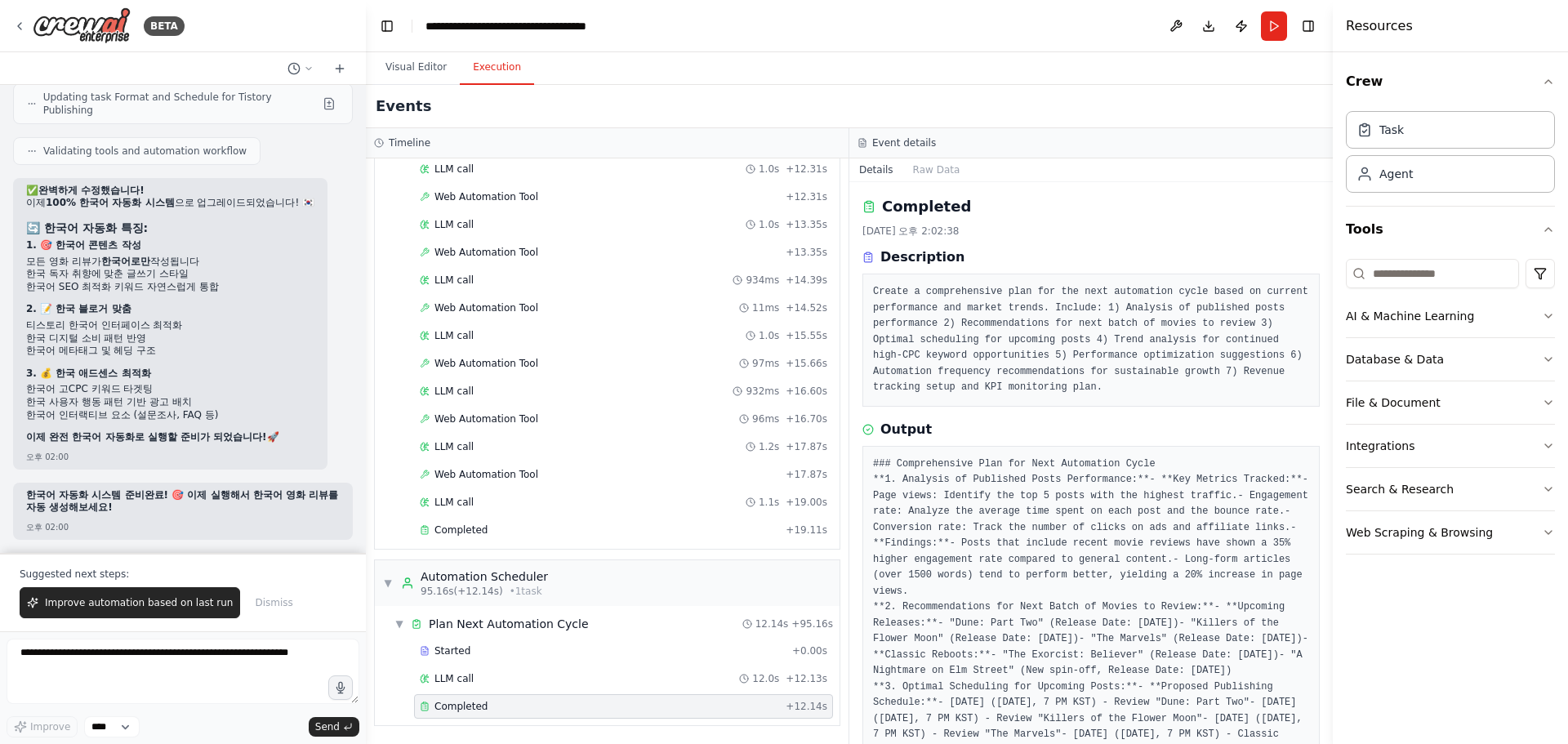
scroll to position [10406, 0]
click at [172, 660] on textarea at bounding box center [182, 672] width 352 height 65
type textarea "**********"
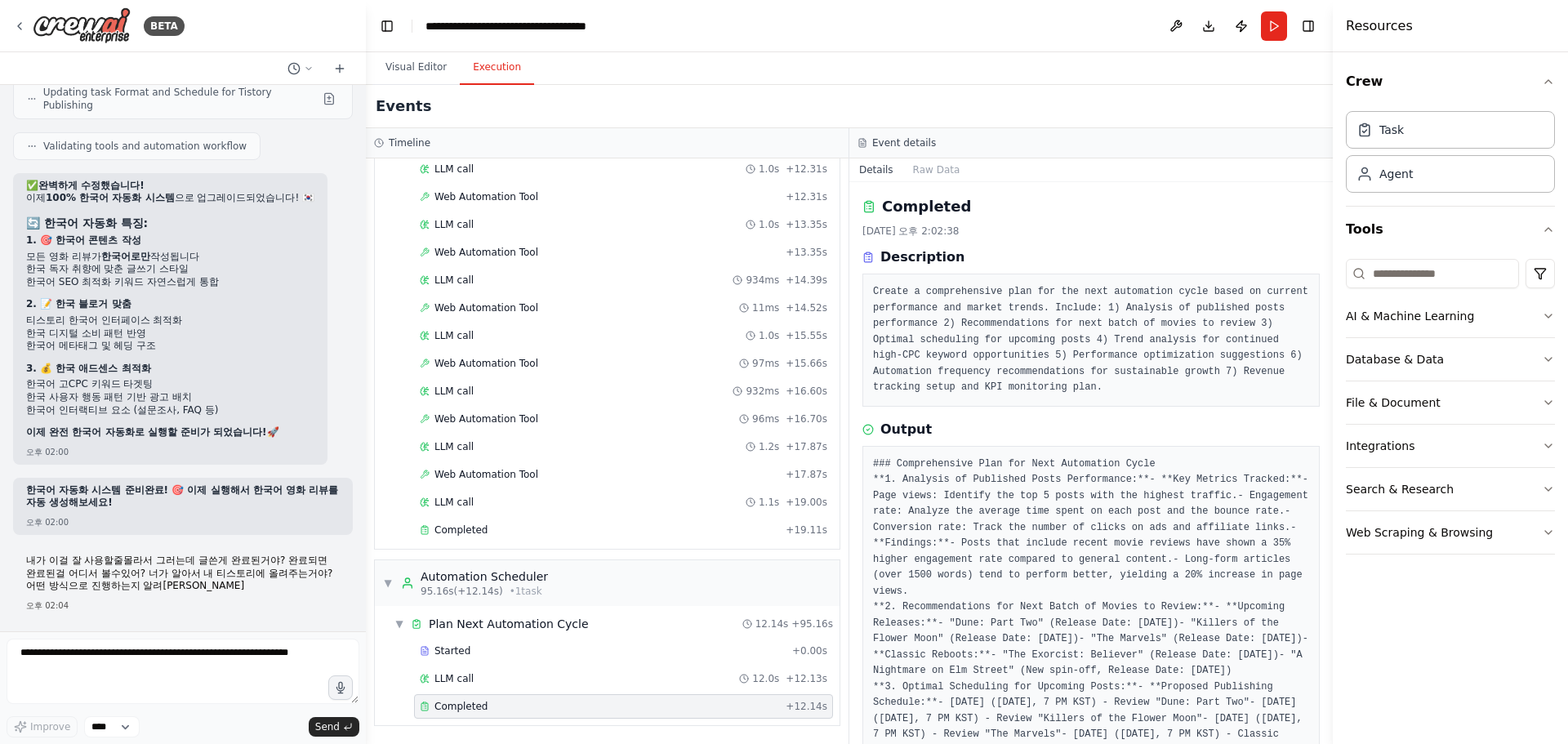
scroll to position [10454, 0]
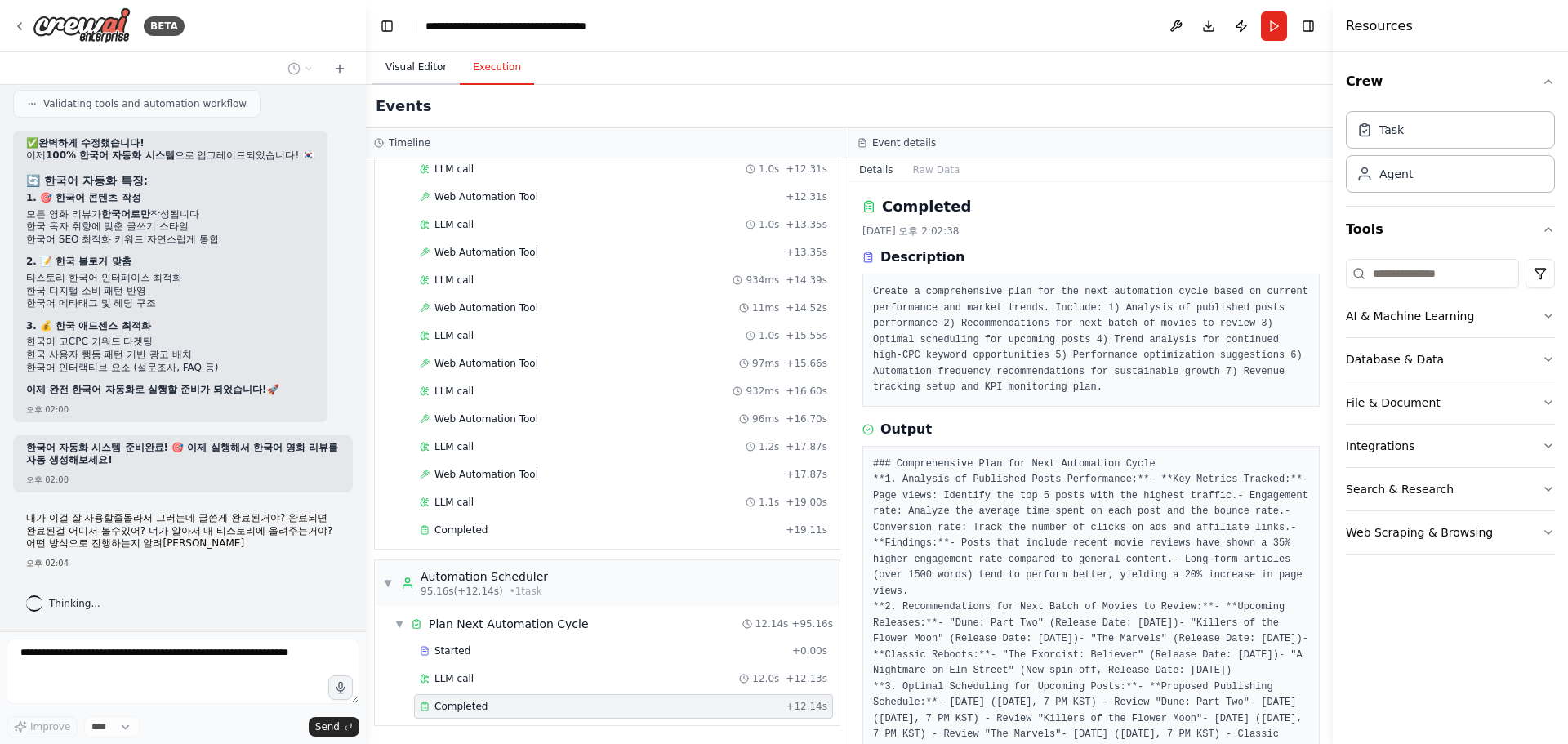
click at [437, 63] on button "Visual Editor" at bounding box center [416, 68] width 87 height 34
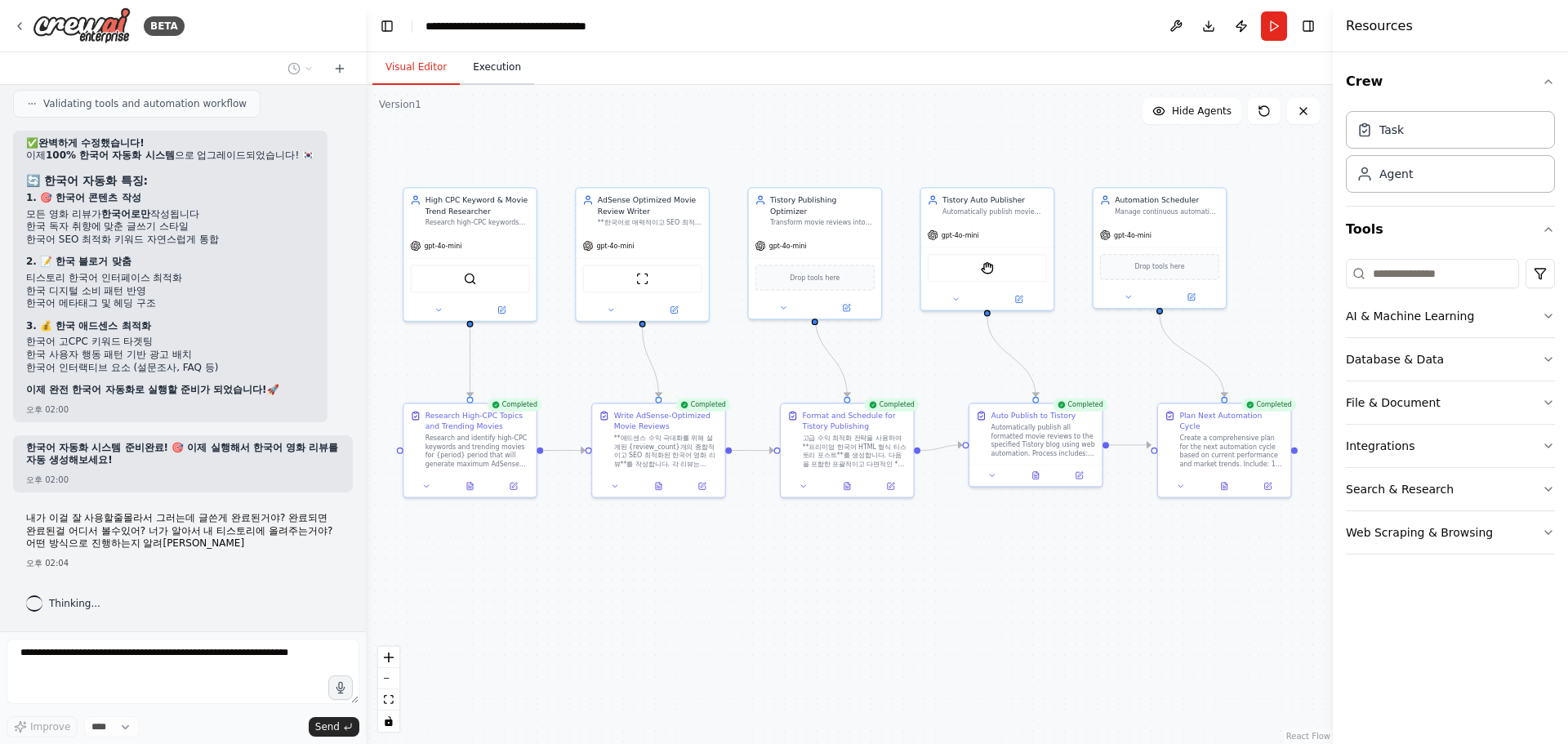
click at [486, 69] on button "Execution" at bounding box center [497, 68] width 75 height 34
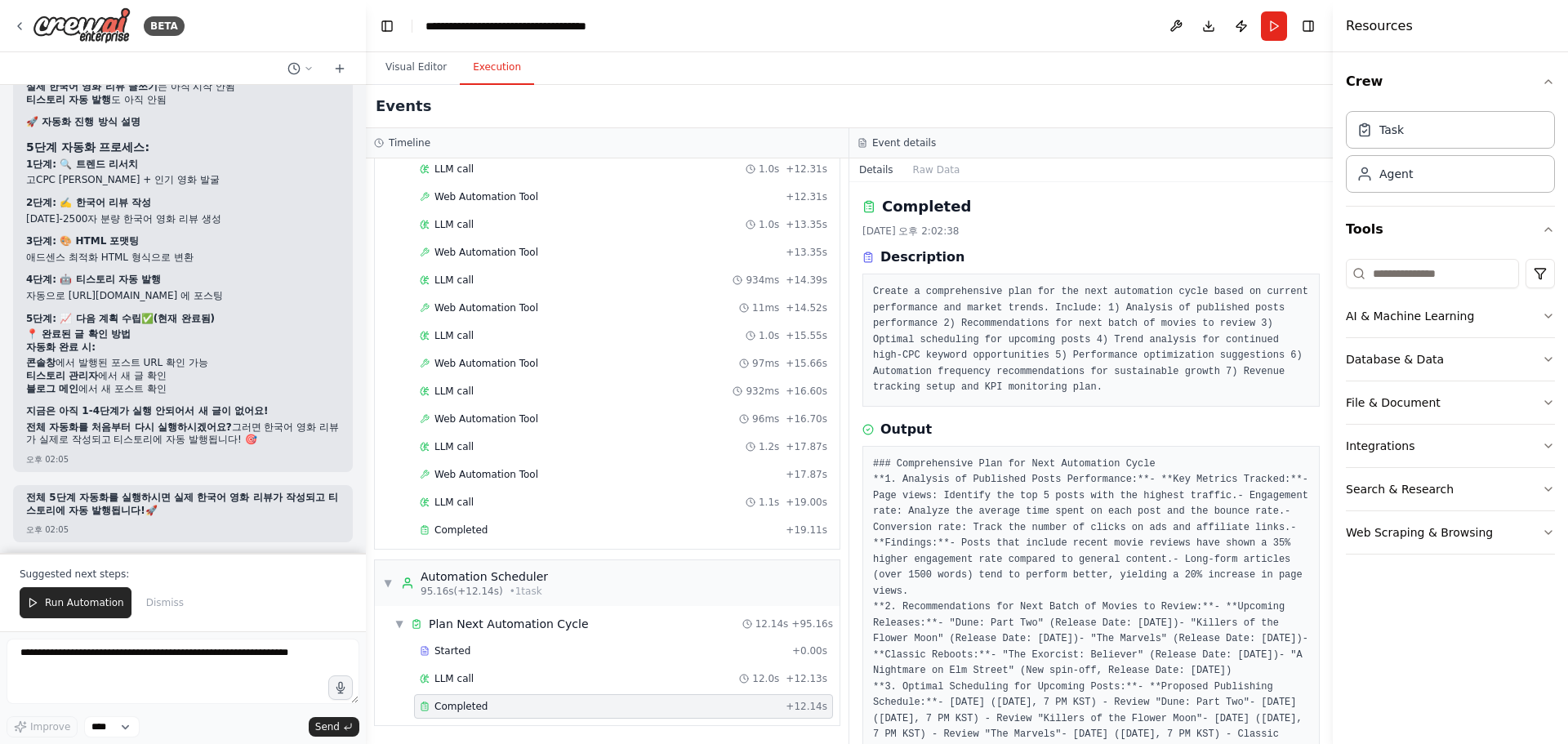
scroll to position [11059, 0]
click at [119, 667] on textarea at bounding box center [182, 672] width 352 height 65
type textarea "**********"
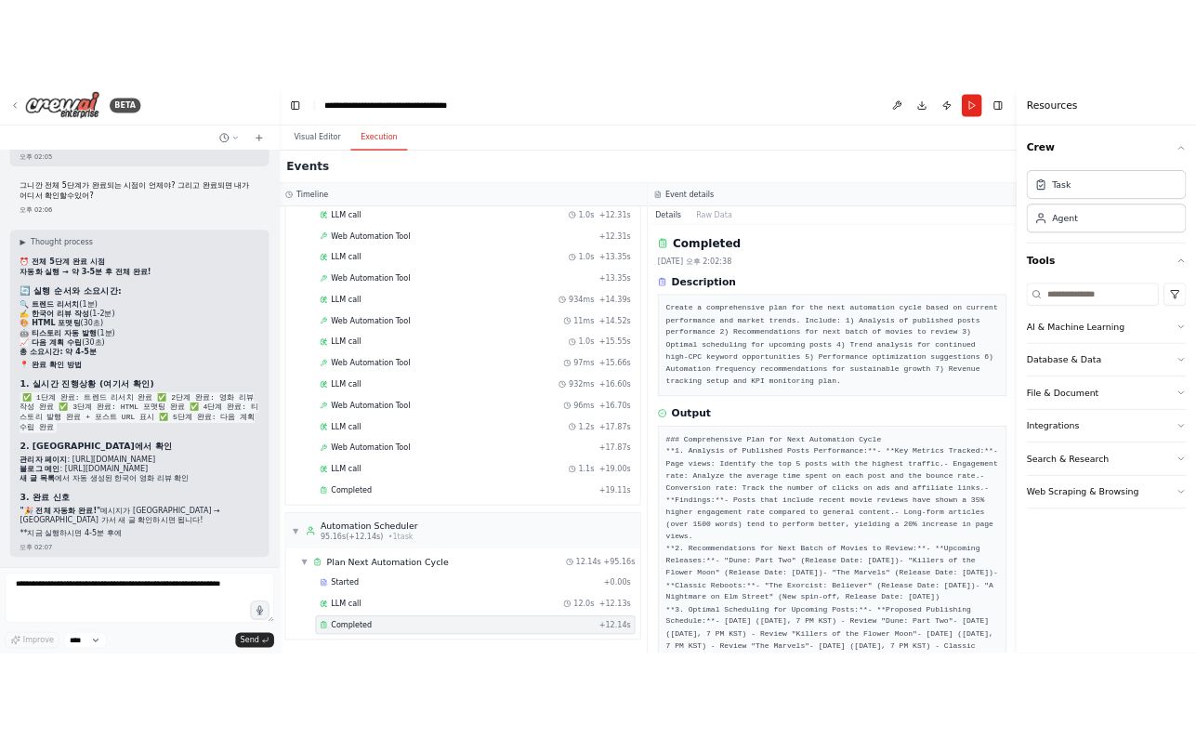
scroll to position [13082, 0]
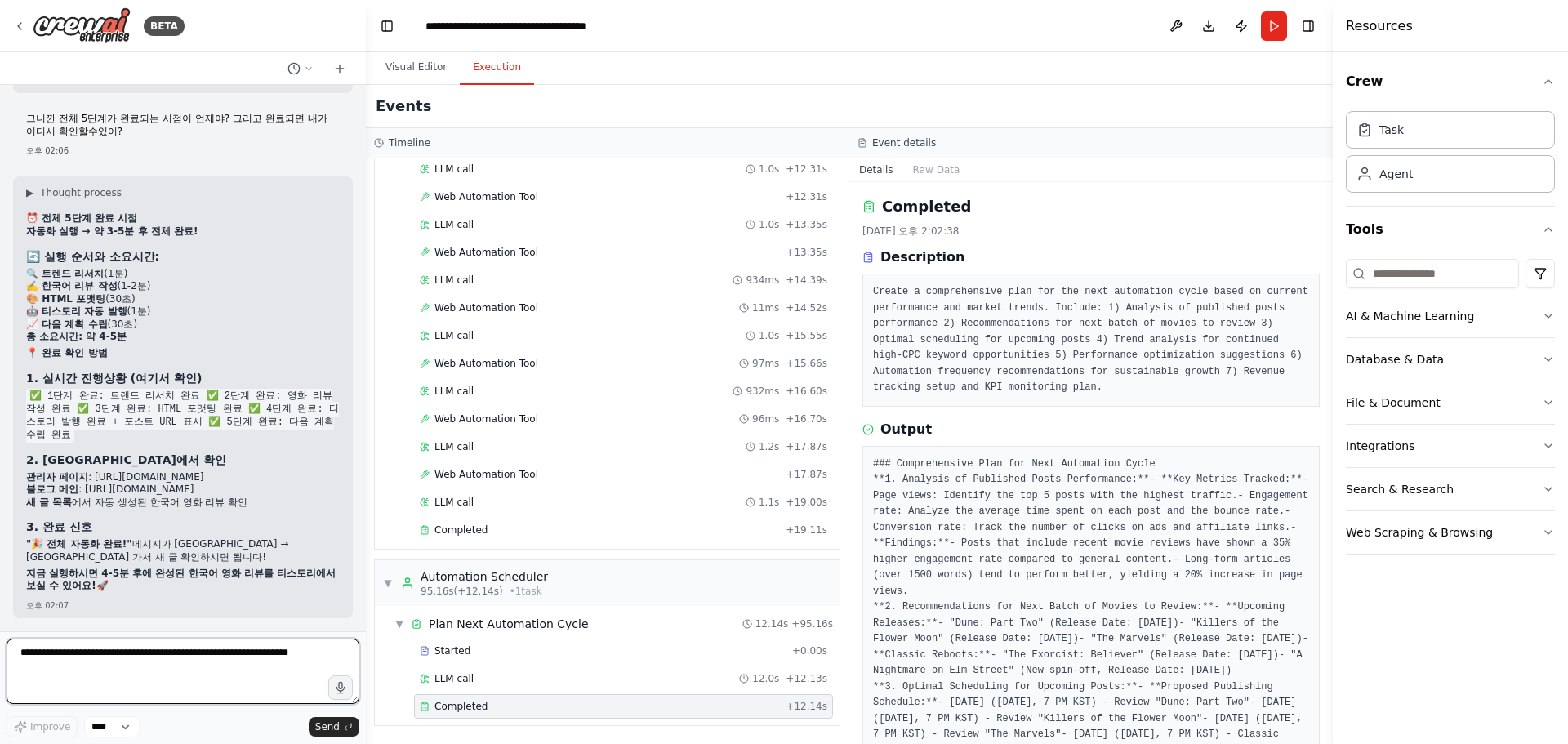
drag, startPoint x: 167, startPoint y: 663, endPoint x: 174, endPoint y: 659, distance: 8.1
click at [167, 662] on textarea at bounding box center [182, 672] width 352 height 65
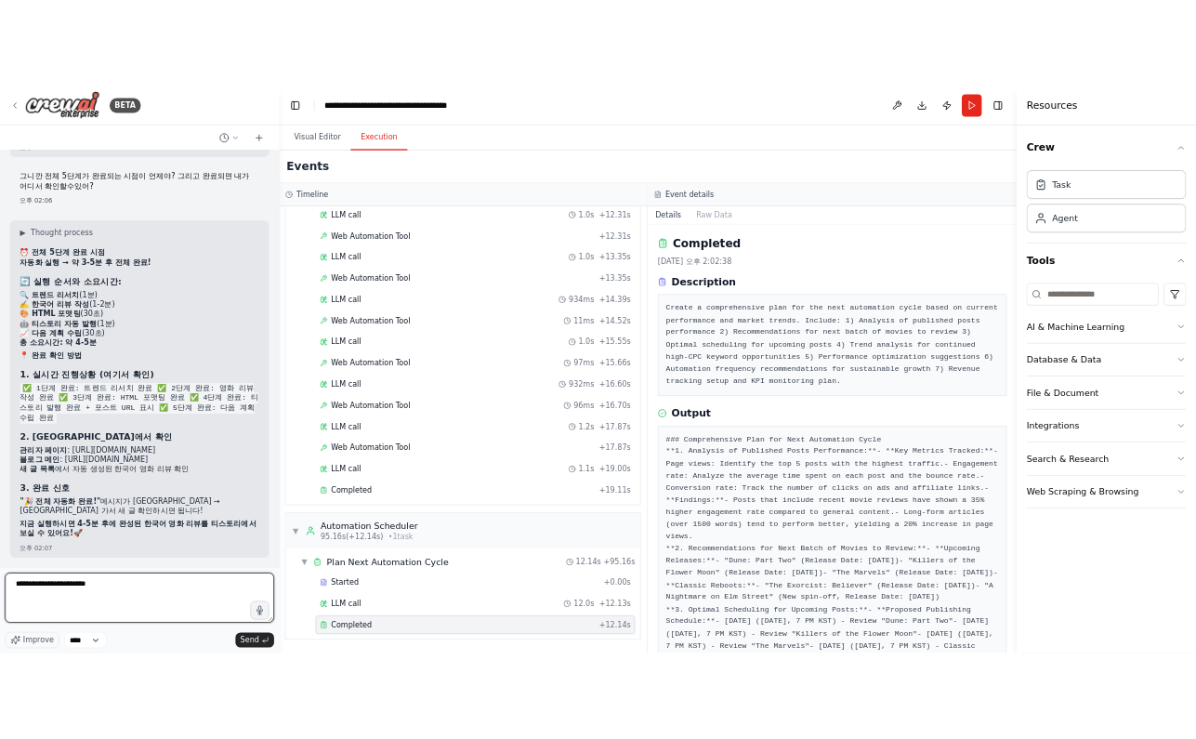
scroll to position [2214, 0]
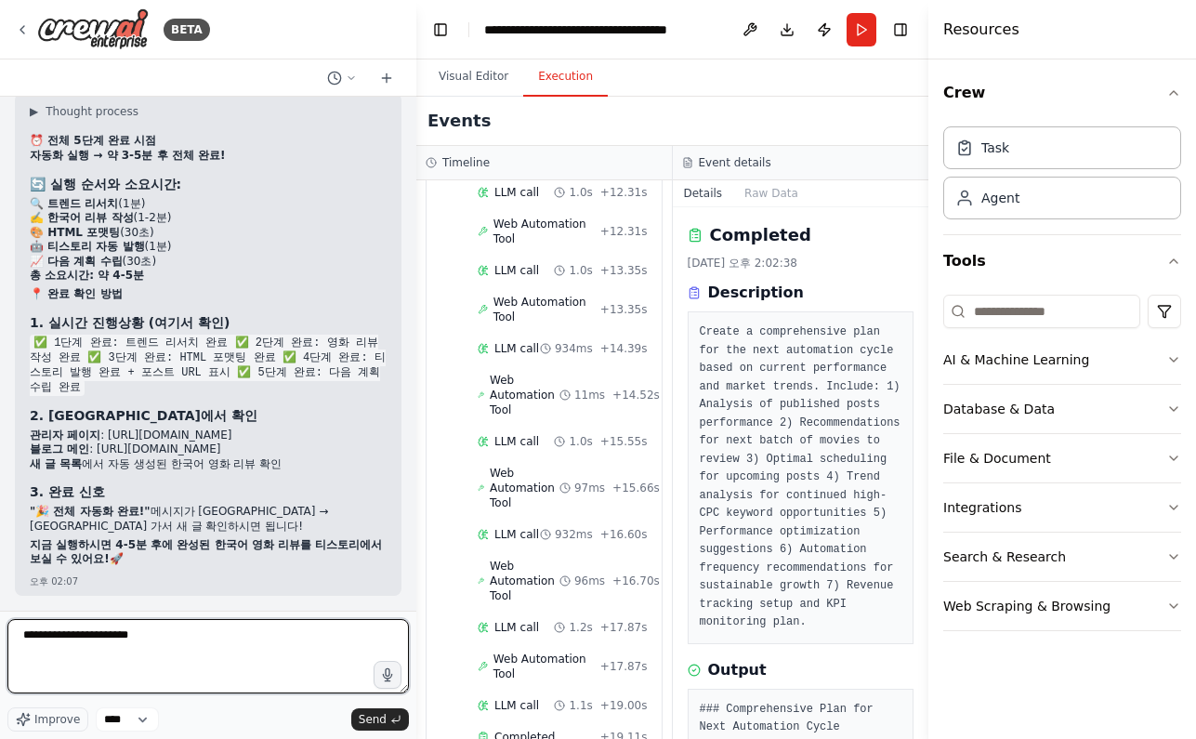
type textarea "**********"
drag, startPoint x: 268, startPoint y: 641, endPoint x: 7, endPoint y: 637, distance: 260.2
click at [7, 637] on textarea "**********" at bounding box center [207, 656] width 401 height 74
type textarea "**********"
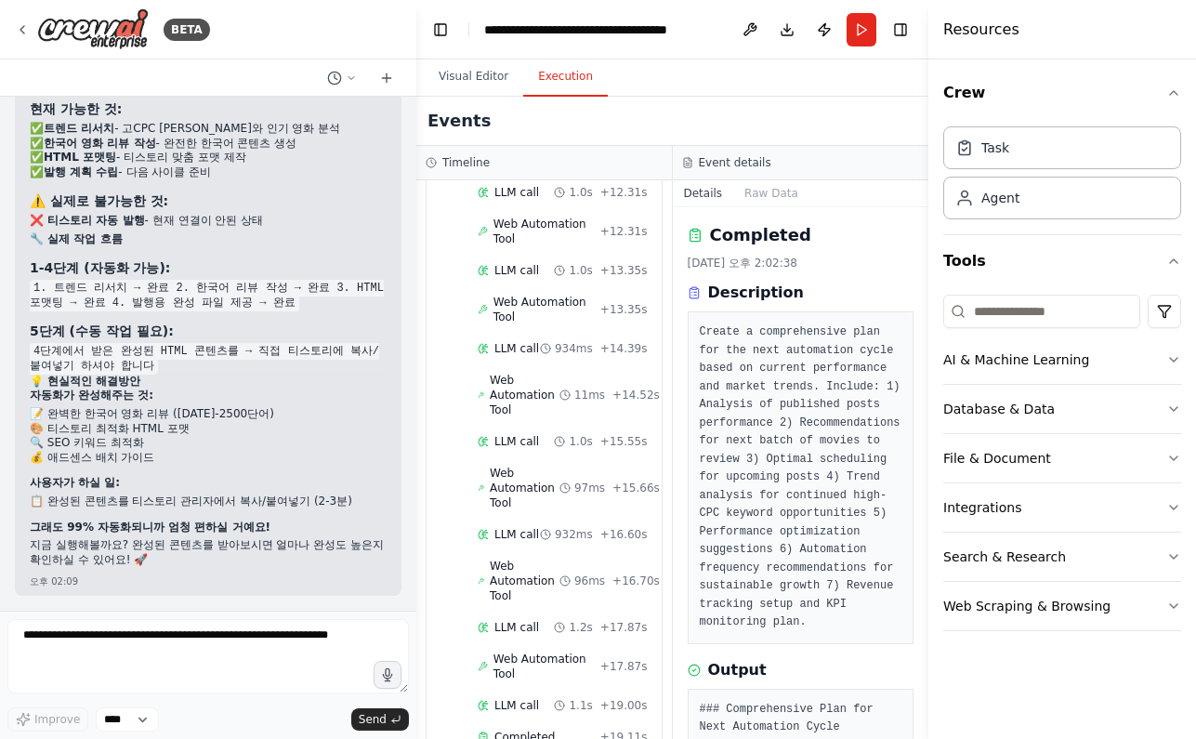
scroll to position [13893, 0]
click at [183, 654] on textarea at bounding box center [207, 656] width 401 height 74
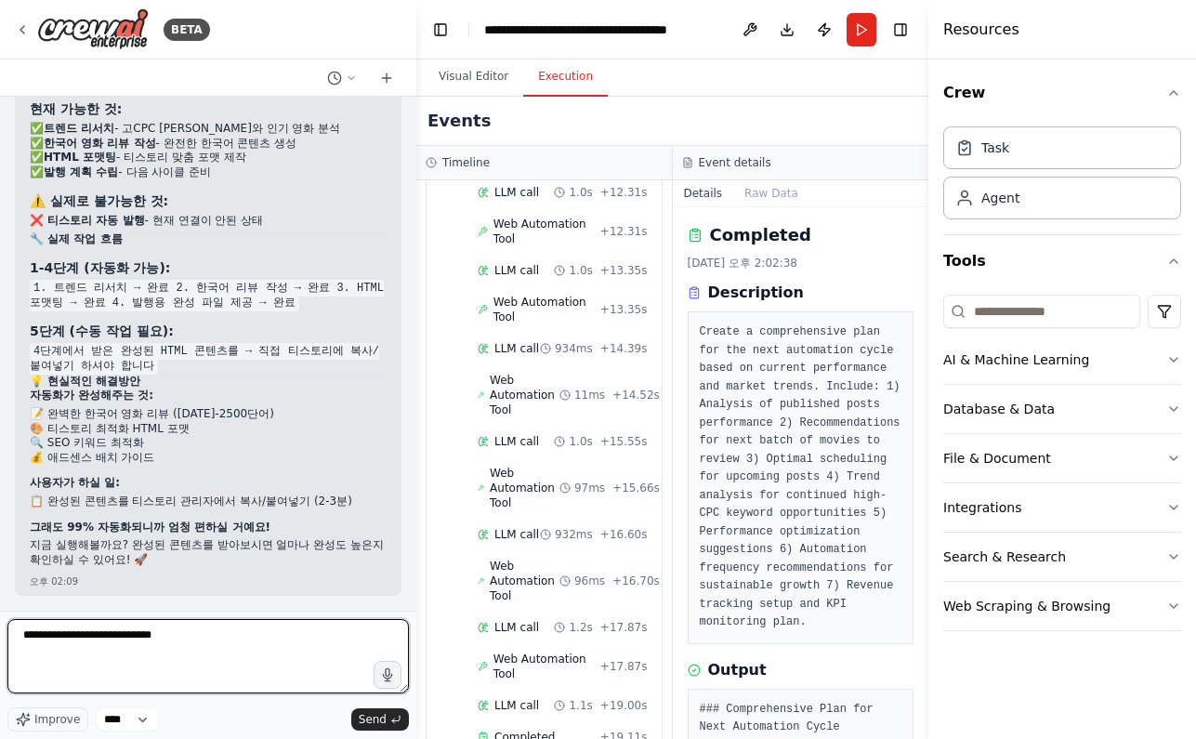
type textarea "**********"
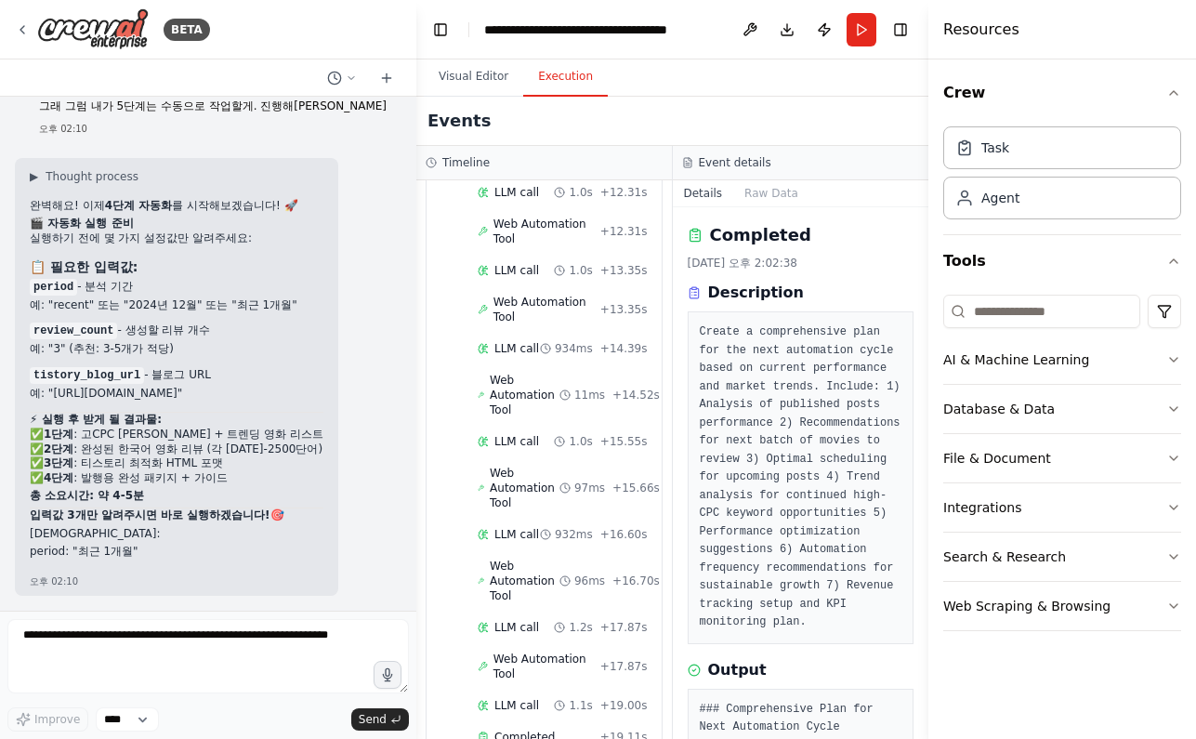
scroll to position [14440, 0]
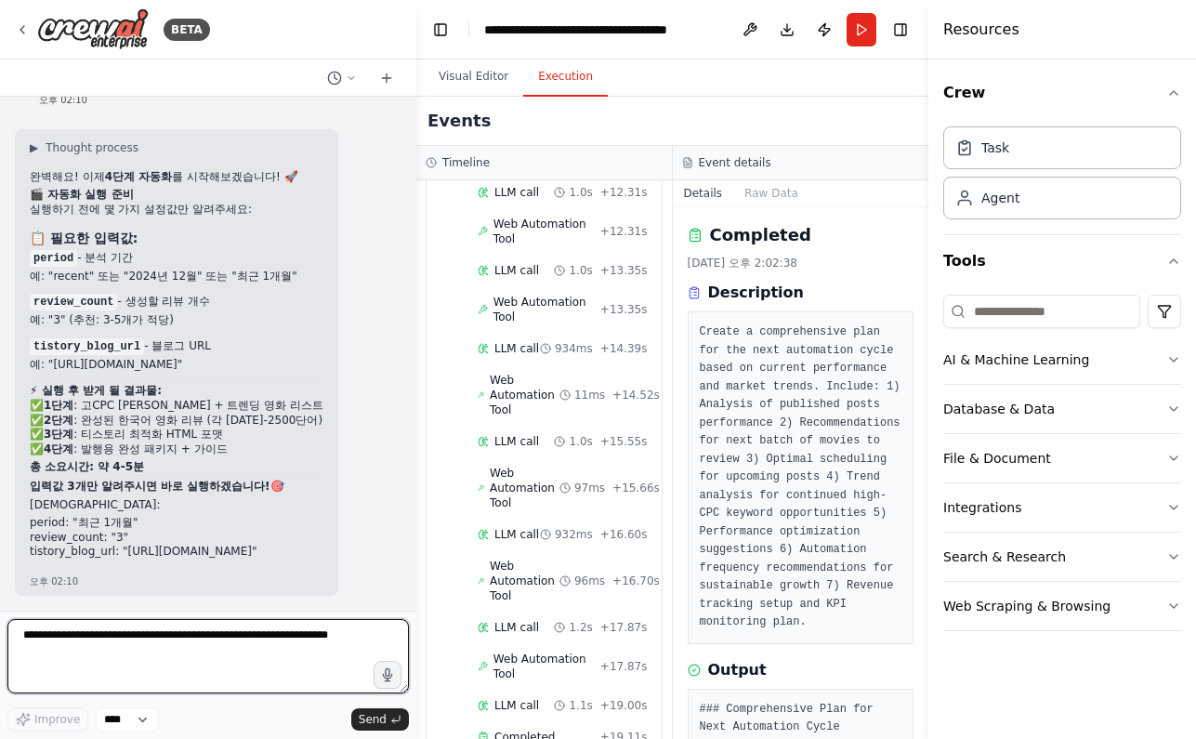
click at [135, 645] on textarea at bounding box center [207, 656] width 401 height 74
drag, startPoint x: 276, startPoint y: 558, endPoint x: 24, endPoint y: 530, distance: 253.4
click at [24, 530] on div "▶ Thought process 완벽해요! 이제 4단계 자동화 를 시작해보겠습니다! 🚀 🎬 자동화 실행 준비 실행하기 전에 몇 가지 설정값만 …" at bounding box center [176, 362] width 323 height 466
copy ul "period: "최근 1개월" review_count: "3" tistory_blog_url: "[URL][DOMAIN_NAME]""
click at [46, 526] on li "period: "최근 1개월"" at bounding box center [177, 523] width 294 height 15
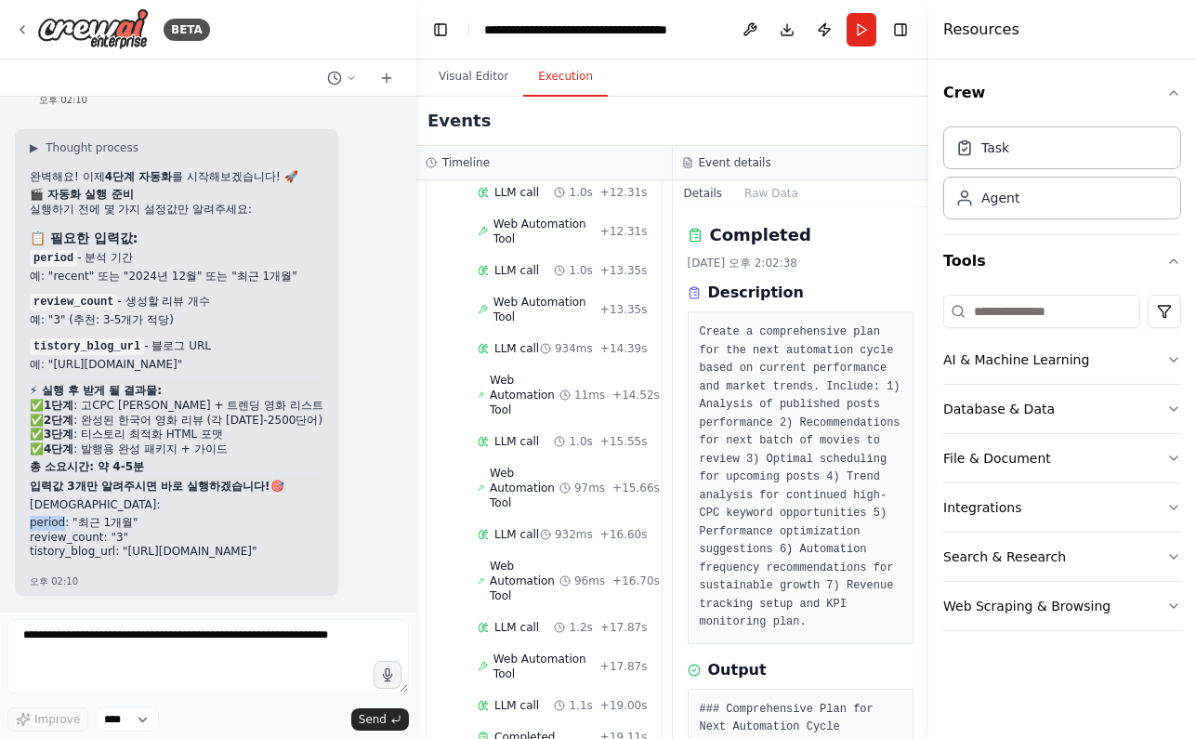
click at [46, 526] on li "period: "최근 1개월"" at bounding box center [177, 523] width 294 height 15
drag, startPoint x: 190, startPoint y: 561, endPoint x: 203, endPoint y: 560, distance: 13.0
click at [190, 561] on div "완벽해요! 이제 4단계 자동화 를 시작해보겠습니다! 🚀 🎬 자동화 실행 준비 실행하기 전에 몇 가지 설정값만 알려주세요: 📋 필요한 입력값: …" at bounding box center [177, 370] width 294 height 400
drag, startPoint x: 289, startPoint y: 555, endPoint x: 28, endPoint y: 528, distance: 262.5
click at [28, 528] on div "▶ Thought process 완벽해요! 이제 4단계 자동화 를 시작해보겠습니다! 🚀 🎬 자동화 실행 준비 실행하기 전에 몇 가지 설정값만 …" at bounding box center [176, 362] width 323 height 466
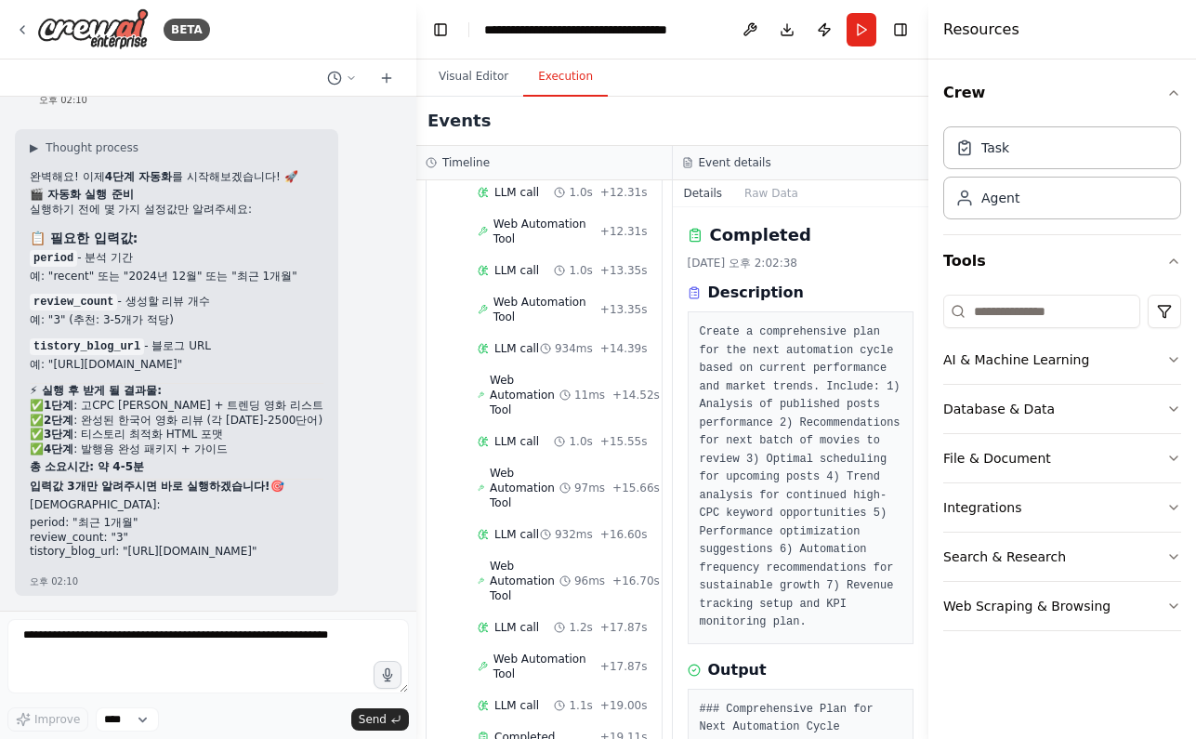
copy ul "period: "최근 1개월" review_count: "3" tistory_blog_url: "[URL][DOMAIN_NAME]""
click at [107, 638] on textarea at bounding box center [207, 656] width 401 height 74
paste textarea "**********"
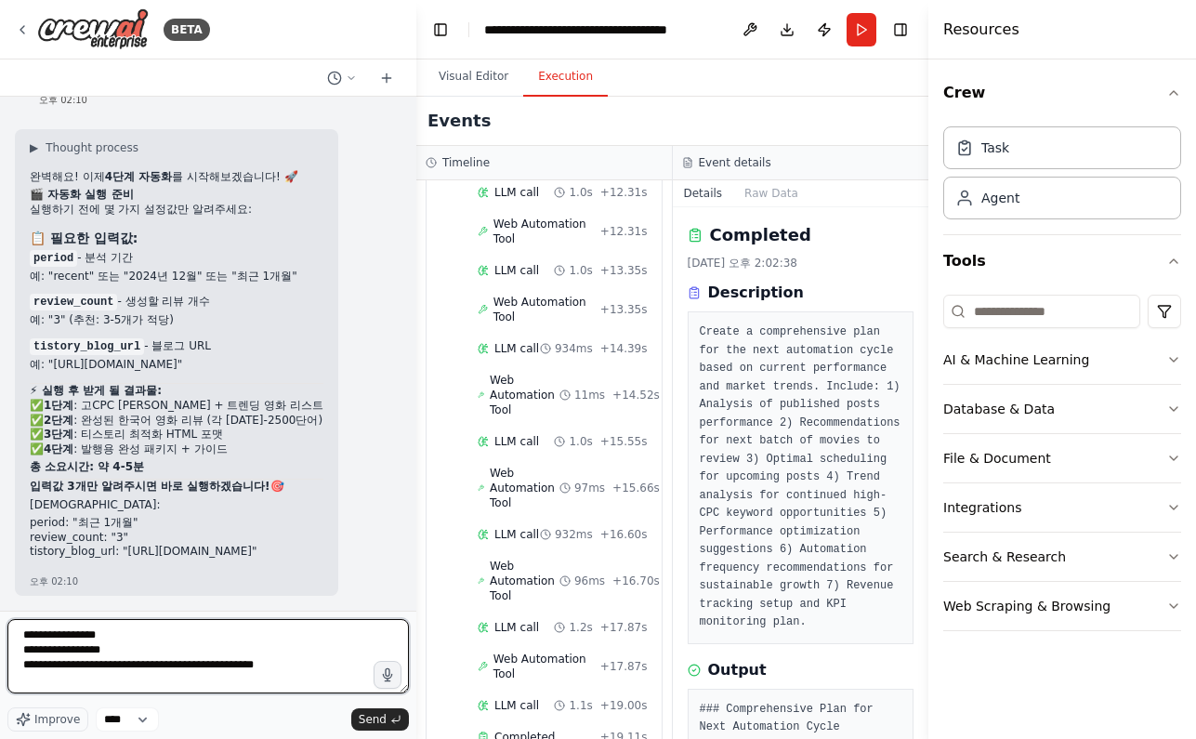
drag, startPoint x: 122, startPoint y: 635, endPoint x: 71, endPoint y: 632, distance: 51.2
click at [71, 632] on textarea "**********" at bounding box center [207, 656] width 401 height 74
type textarea "**********"
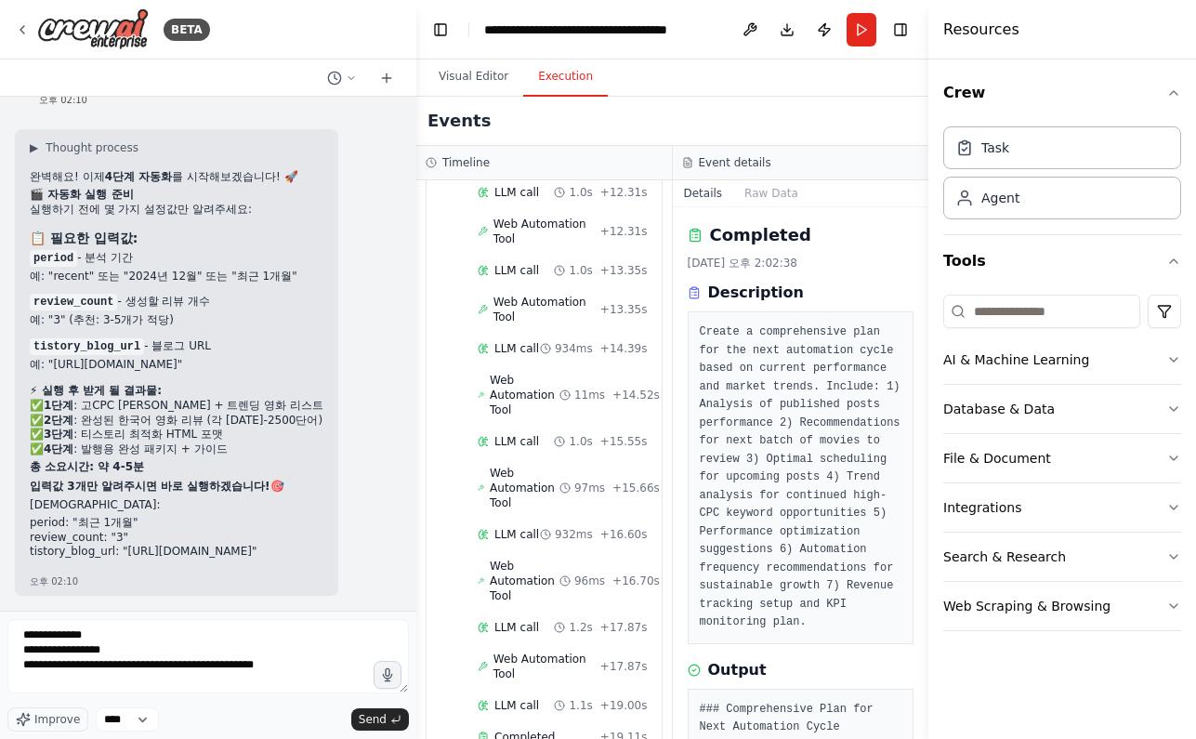
click at [377, 542] on div "▶ Thought process 완벽해요! 이제 4단계 자동화 를 시작해보겠습니다! 🚀 🎬 자동화 실행 준비 실행하기 전에 몇 가지 설정값만 …" at bounding box center [208, 362] width 387 height 466
click at [376, 719] on span "Send" at bounding box center [373, 719] width 28 height 15
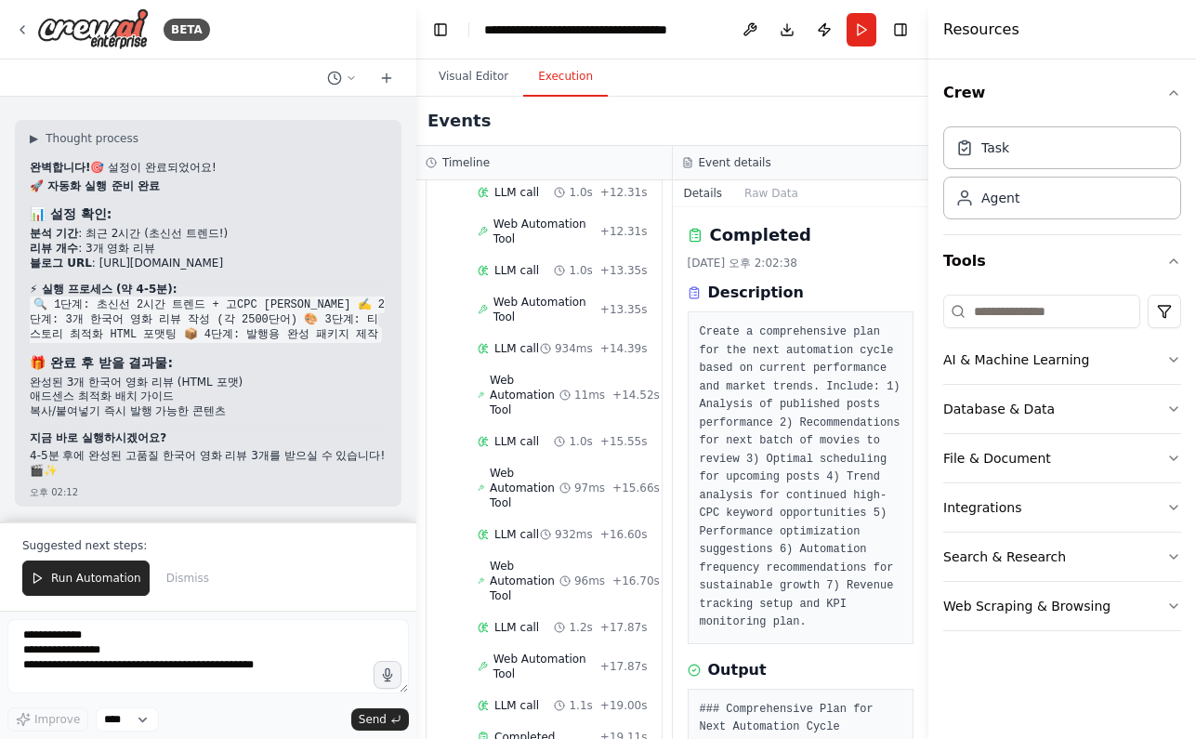
scroll to position [15026, 0]
click at [142, 645] on textarea "**********" at bounding box center [207, 656] width 401 height 74
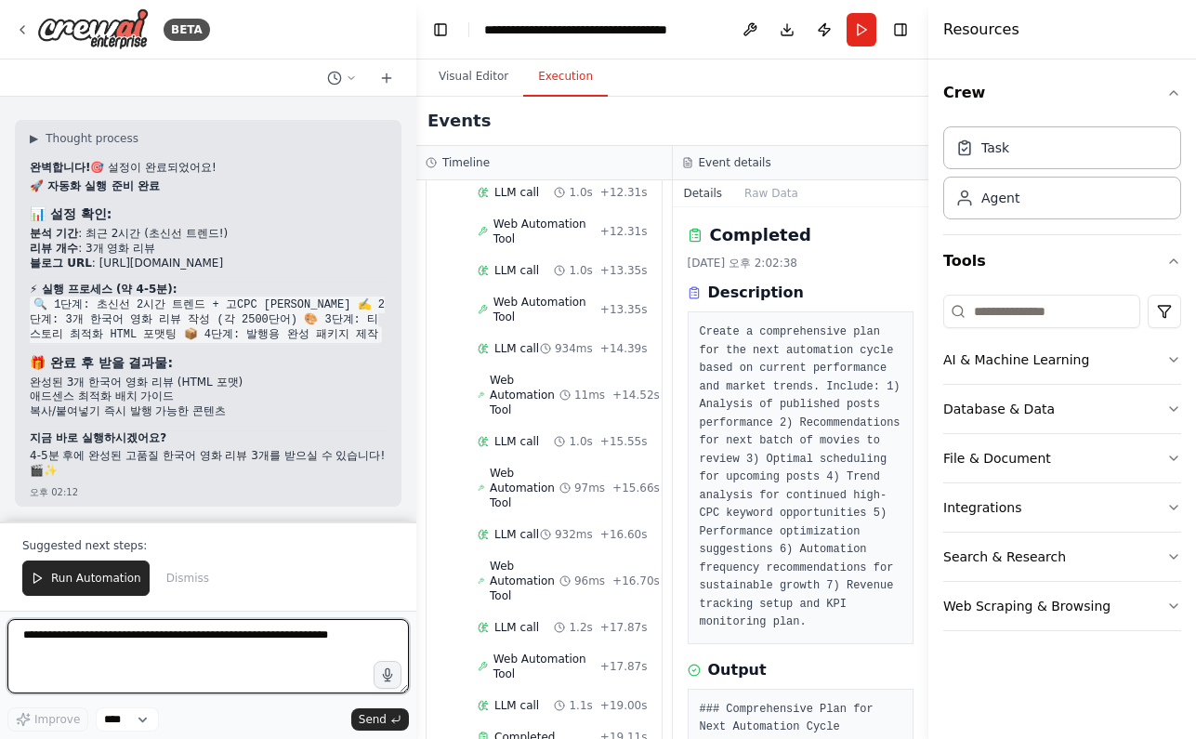
paste textarea "**********"
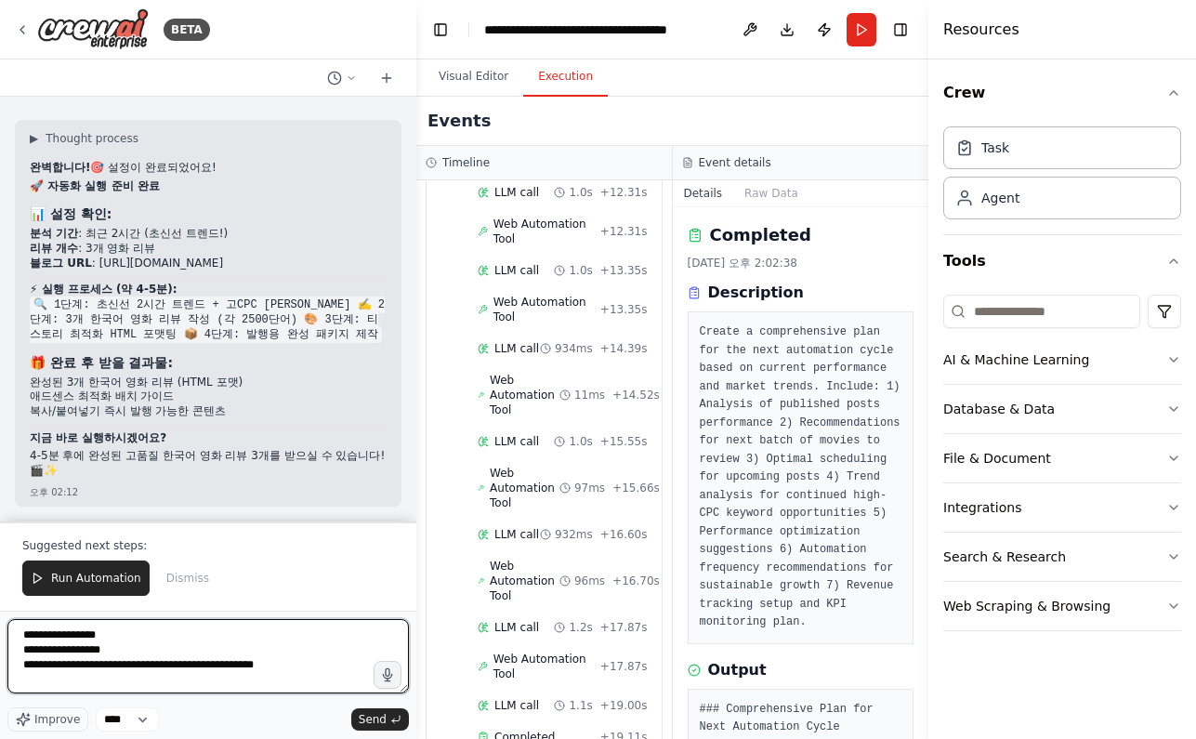
click at [72, 636] on textarea "**********" at bounding box center [207, 656] width 401 height 74
drag, startPoint x: 71, startPoint y: 635, endPoint x: 118, endPoint y: 636, distance: 47.4
click at [118, 636] on textarea "**********" at bounding box center [207, 656] width 401 height 74
click at [106, 635] on textarea "**********" at bounding box center [207, 656] width 401 height 74
type textarea "**********"
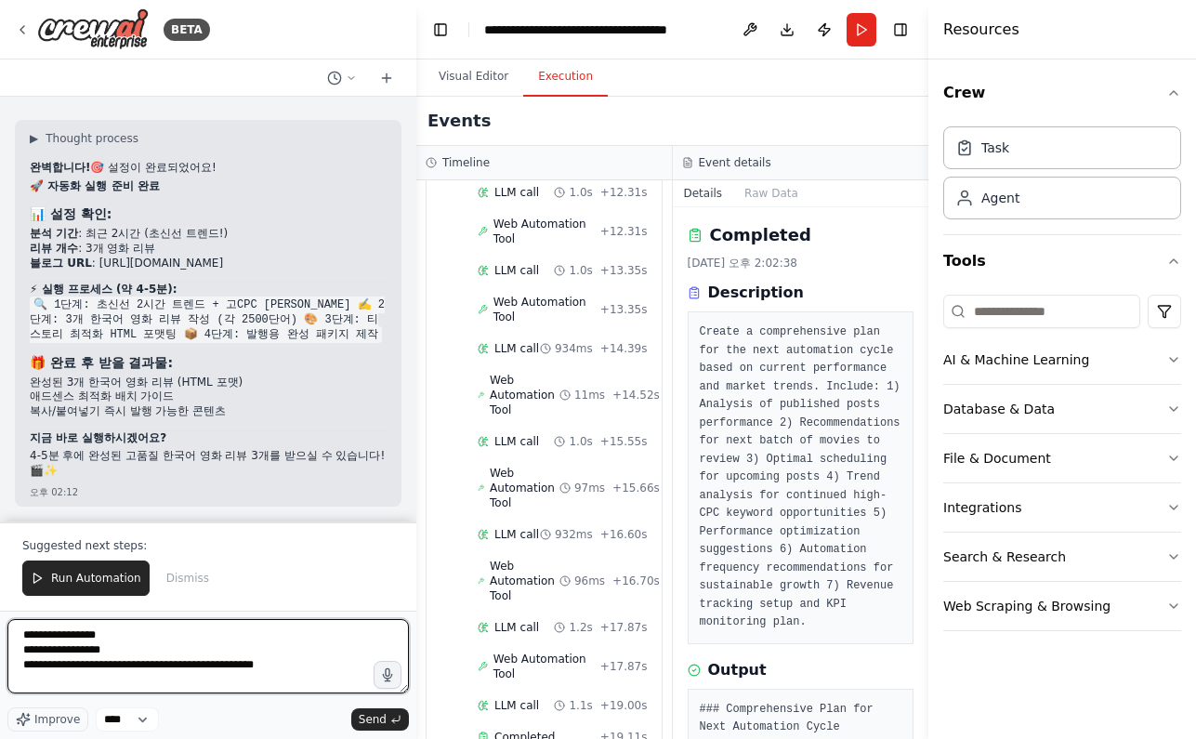
click at [284, 655] on textarea "**********" at bounding box center [207, 656] width 401 height 74
paste textarea "**********"
drag, startPoint x: 287, startPoint y: 680, endPoint x: 4, endPoint y: 671, distance: 283.6
click at [4, 671] on div "BETA Hello! I'm the CrewAI assistant. What kind of automation do you want to bu…" at bounding box center [208, 369] width 416 height 739
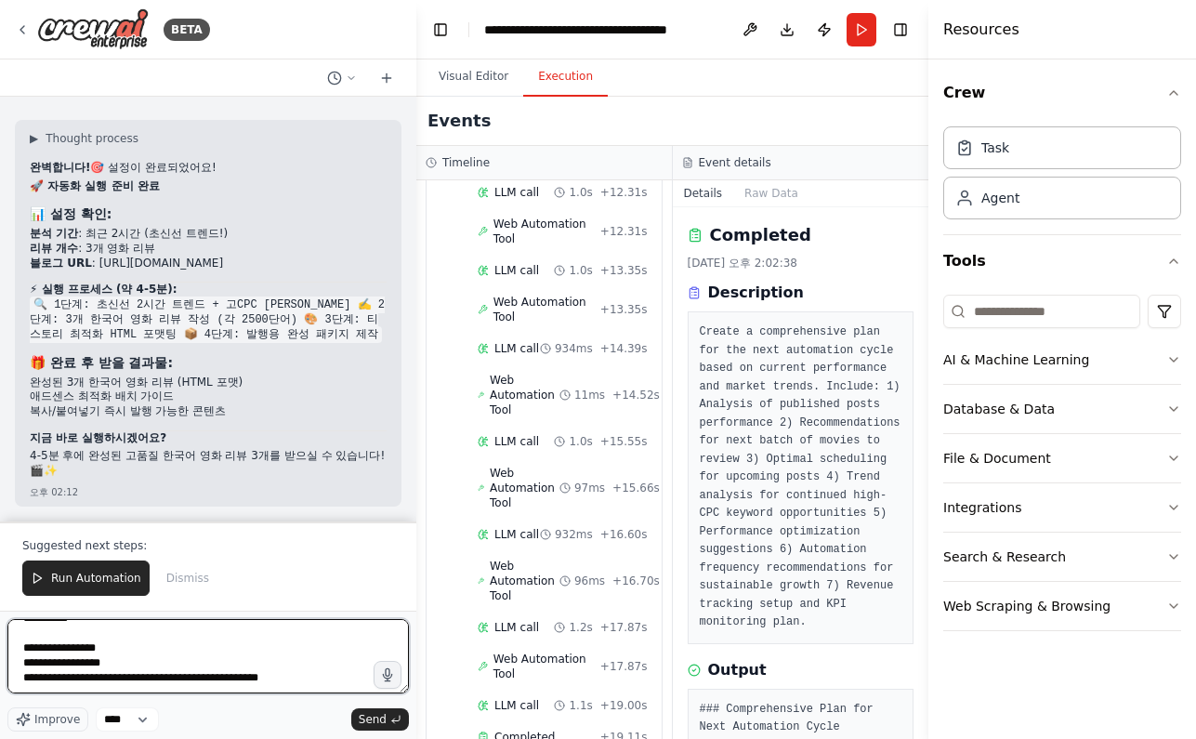
scroll to position [32, 0]
click at [105, 649] on textarea "**********" at bounding box center [207, 656] width 401 height 74
click at [283, 666] on textarea "**********" at bounding box center [207, 656] width 401 height 74
type textarea "**********"
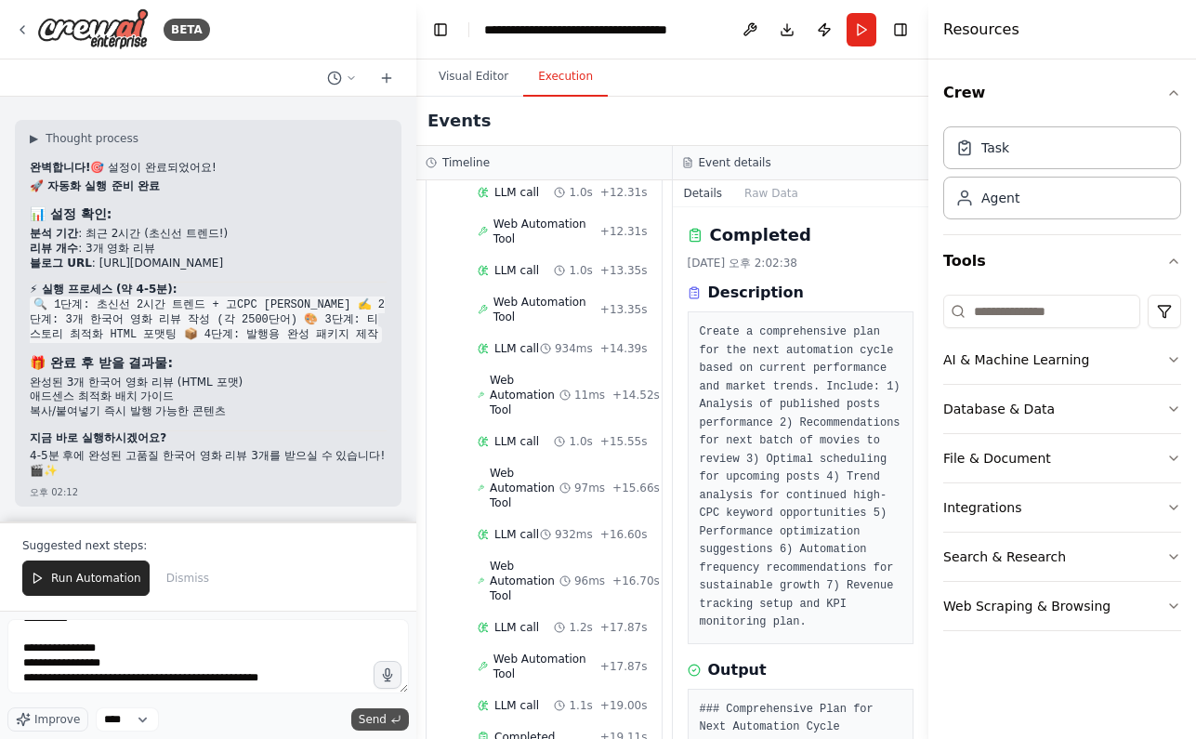
click at [387, 716] on button "Send" at bounding box center [380, 719] width 58 height 22
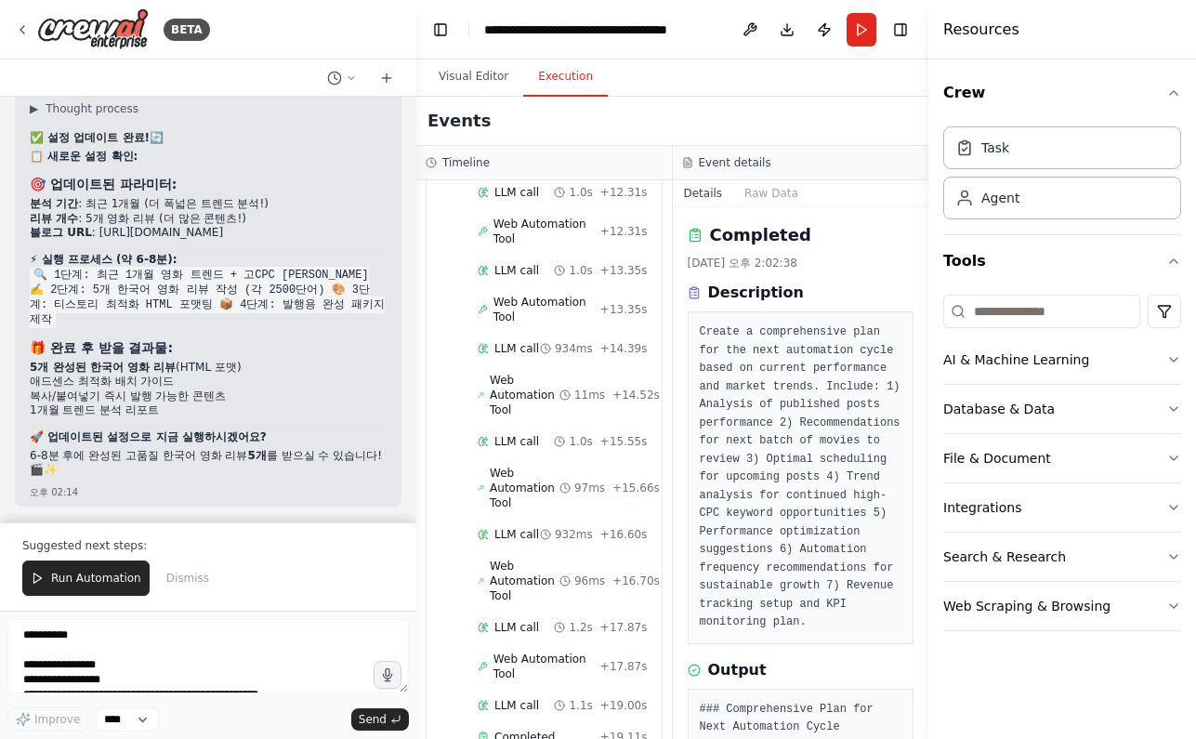
scroll to position [15555, 0]
click at [117, 584] on span "Run Automation" at bounding box center [96, 578] width 90 height 15
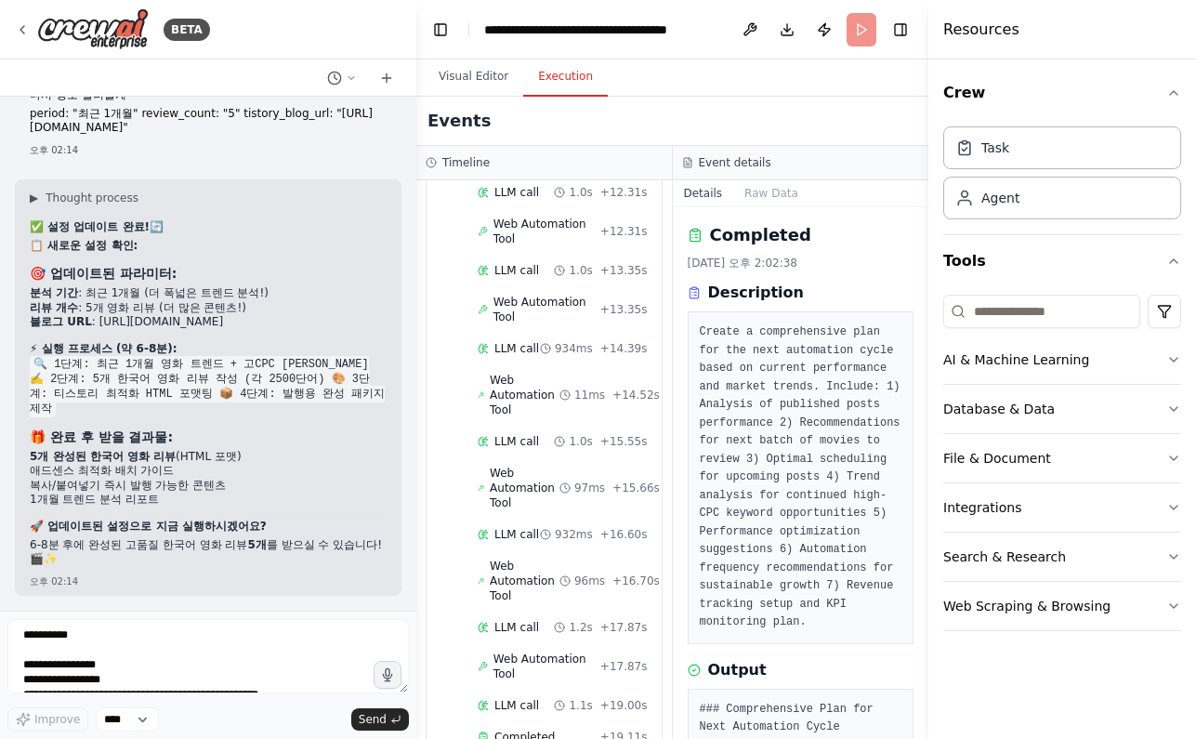
scroll to position [15466, 0]
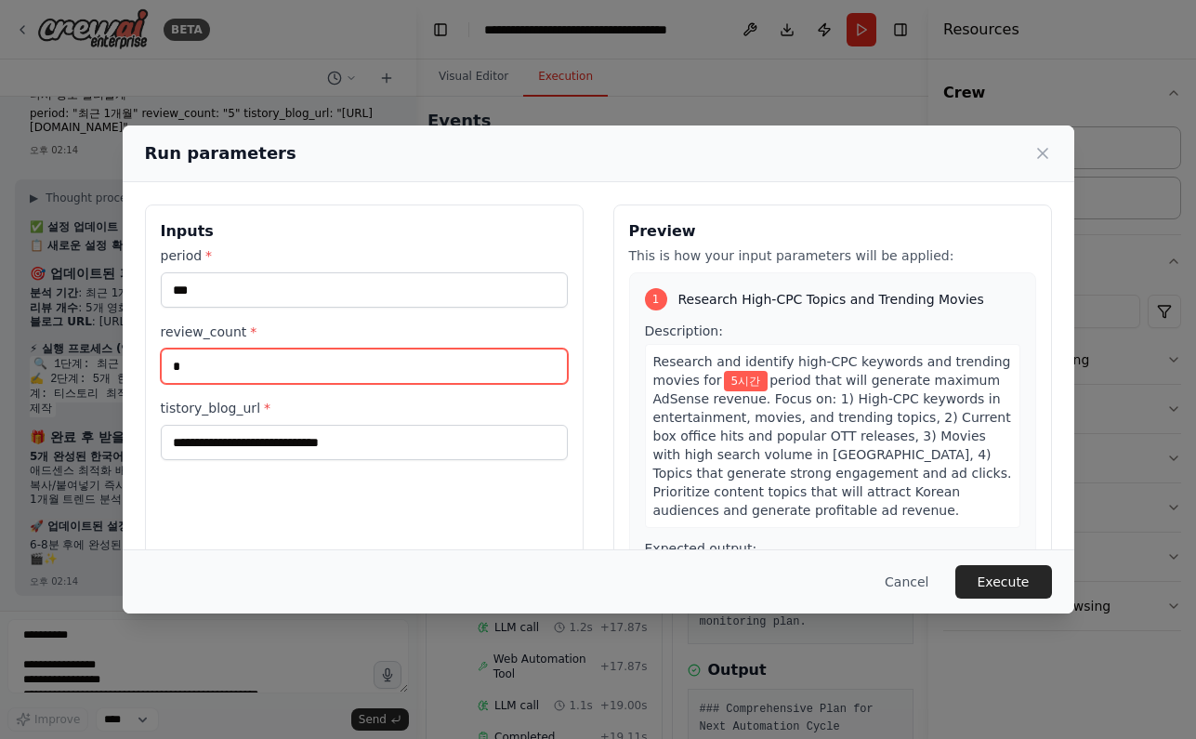
drag, startPoint x: 225, startPoint y: 364, endPoint x: 35, endPoint y: 362, distance: 189.6
click at [47, 362] on div "**********" at bounding box center [598, 369] width 1196 height 739
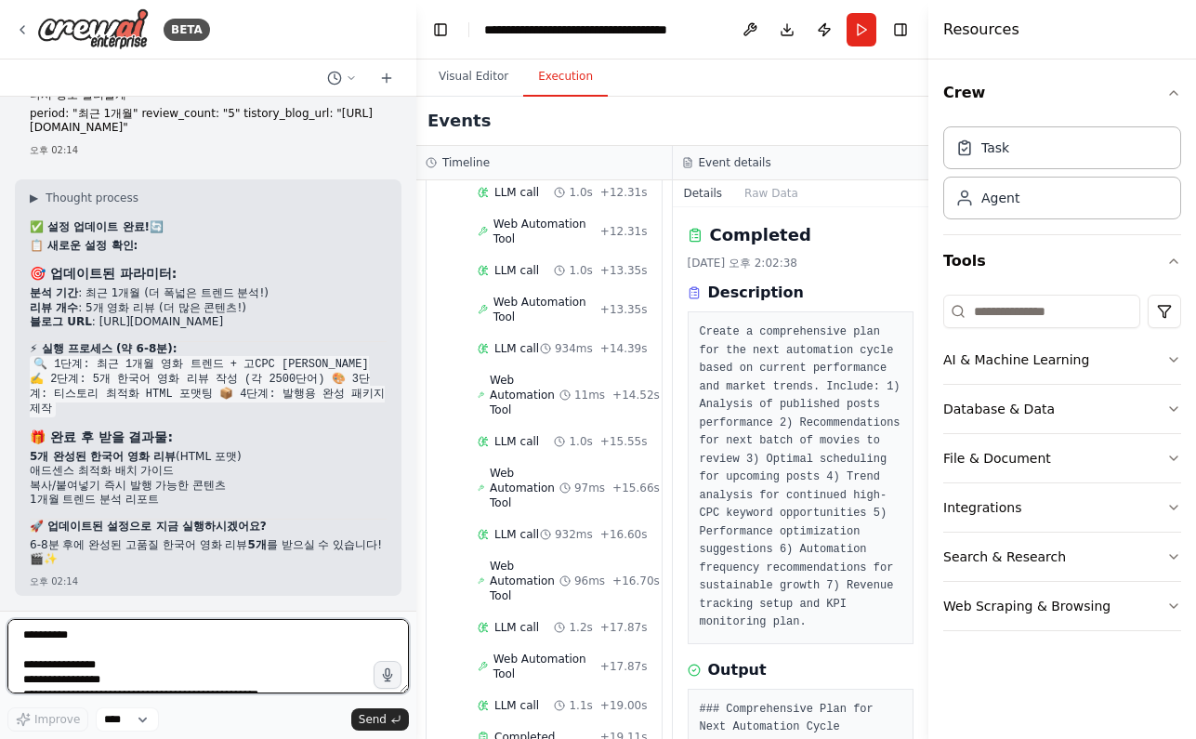
click at [279, 649] on textarea "**********" at bounding box center [207, 656] width 401 height 74
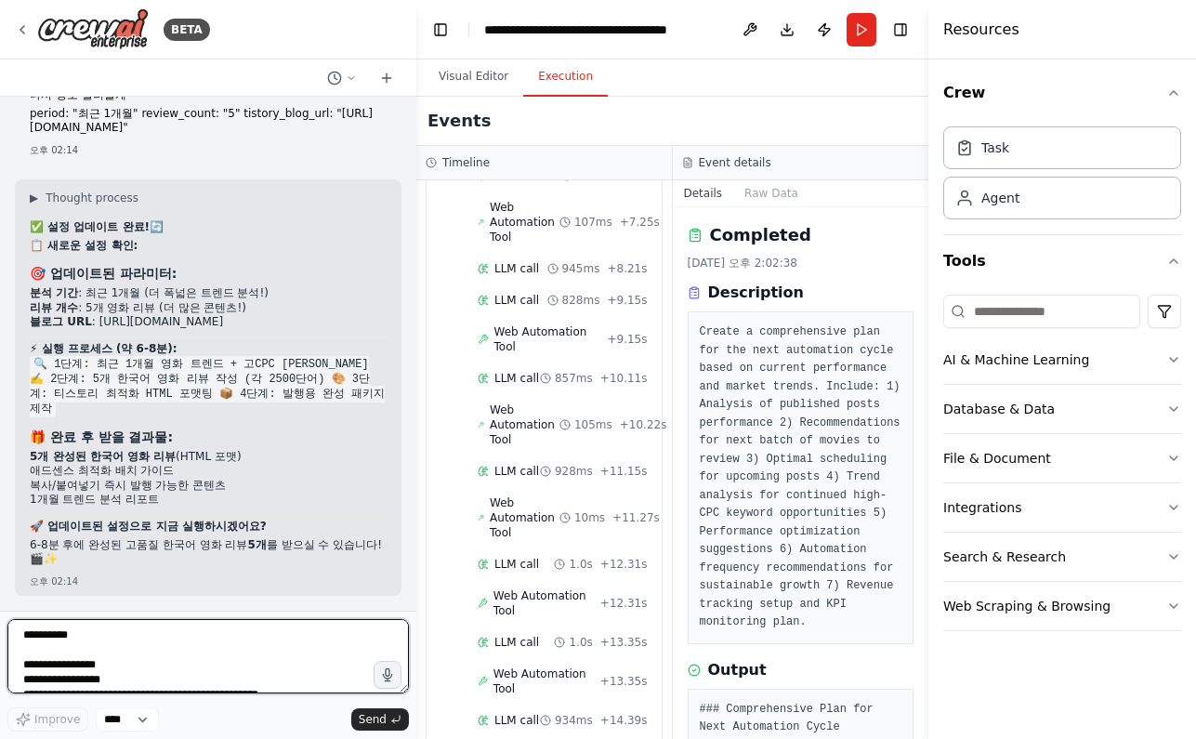
scroll to position [1750, 0]
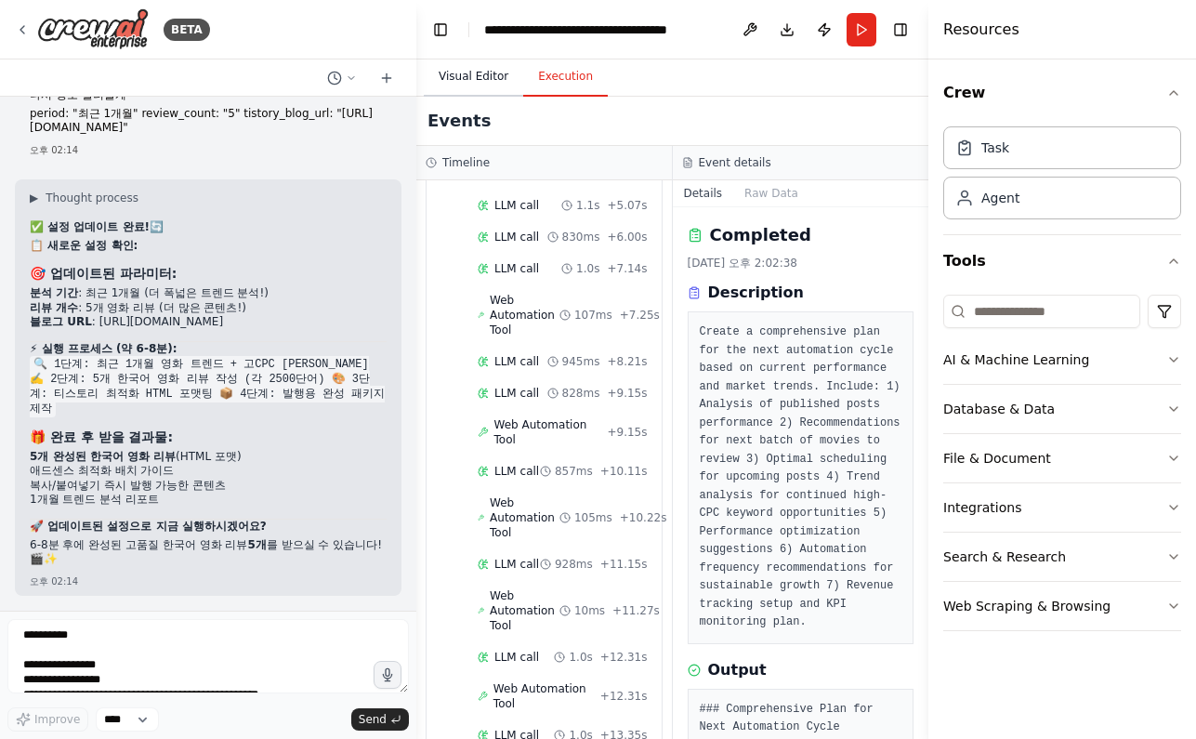
click at [465, 75] on button "Visual Editor" at bounding box center [473, 77] width 99 height 39
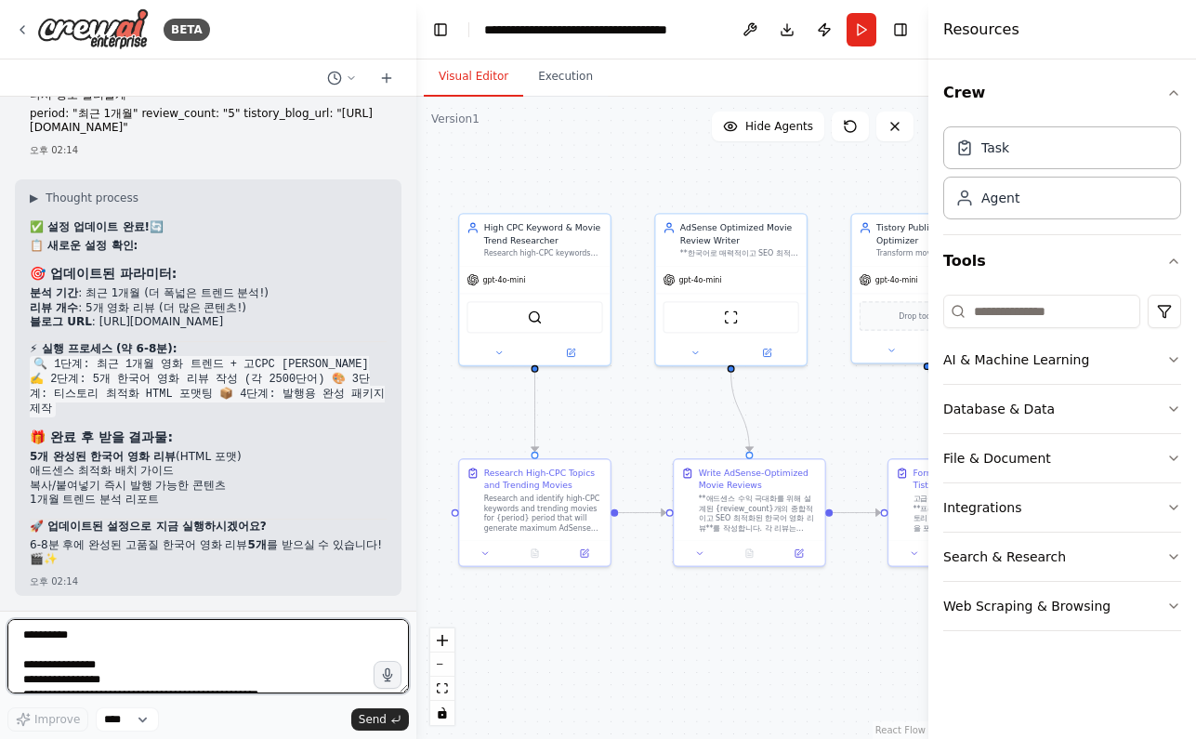
click at [169, 644] on textarea "**********" at bounding box center [207, 656] width 401 height 74
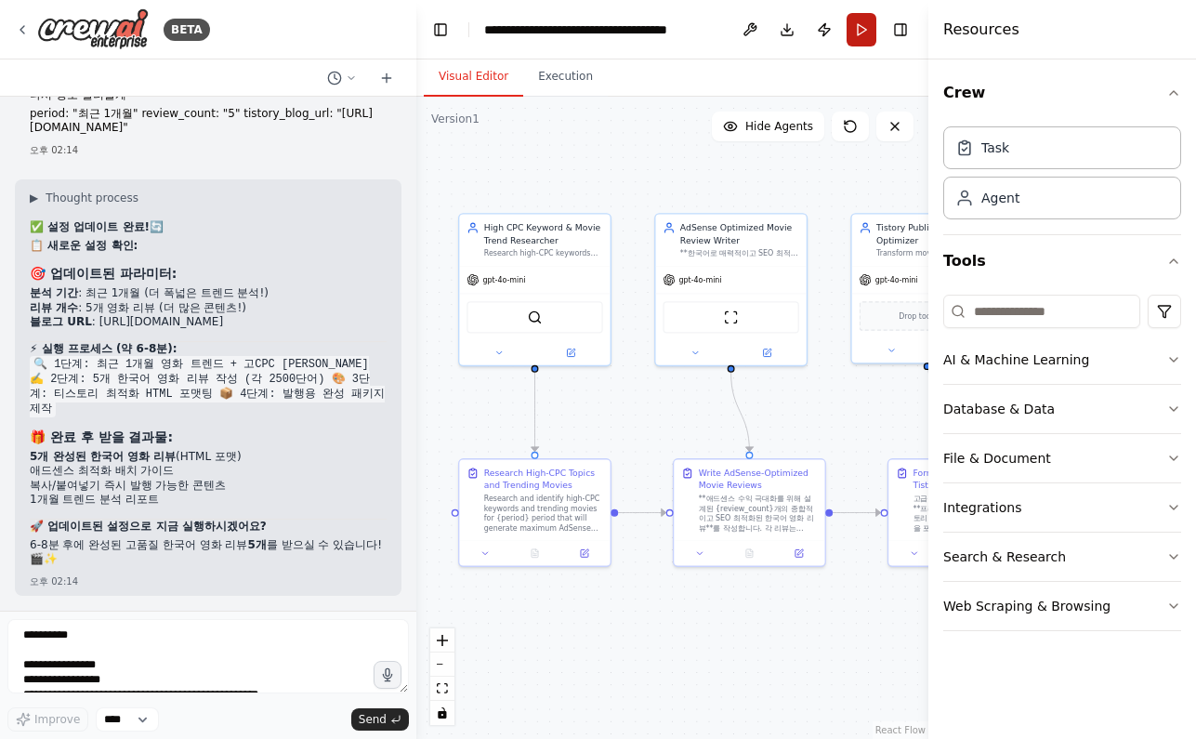
click at [859, 29] on button "Run" at bounding box center [861, 29] width 30 height 33
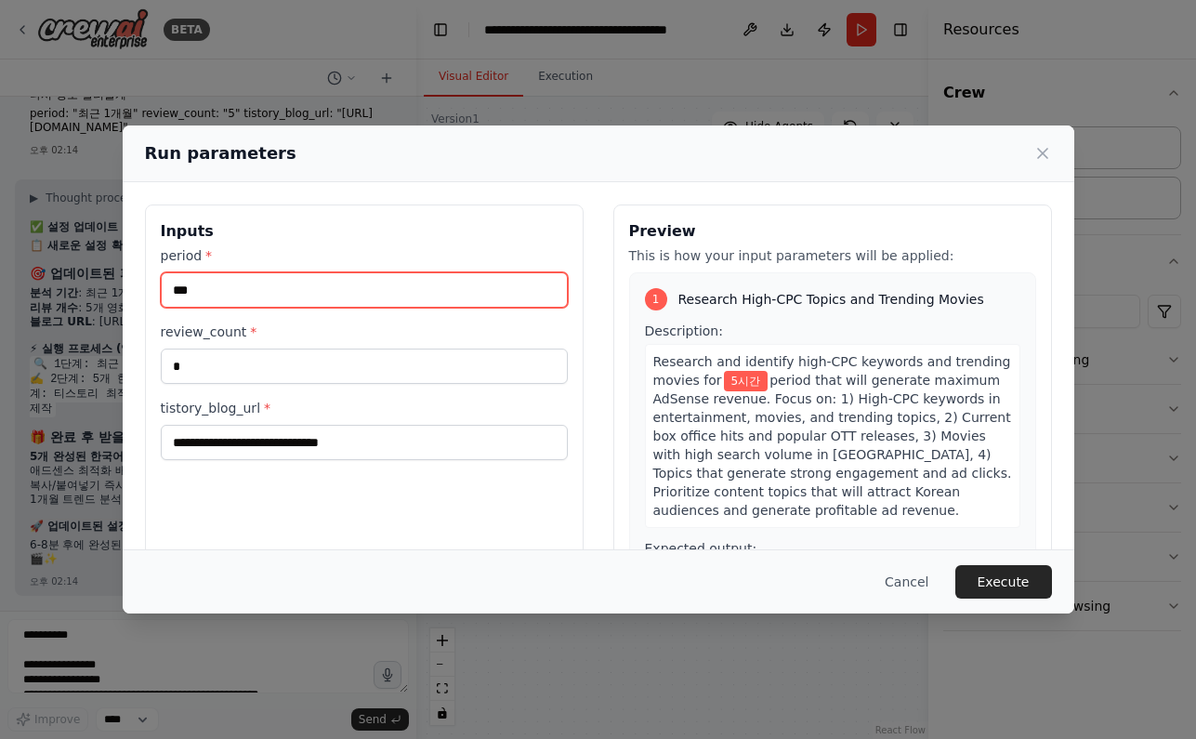
click at [298, 292] on input "***" at bounding box center [364, 289] width 407 height 35
type input "*"
drag, startPoint x: 269, startPoint y: 295, endPoint x: 286, endPoint y: 295, distance: 17.7
click at [270, 295] on input "period *" at bounding box center [364, 289] width 407 height 35
paste input "*******"
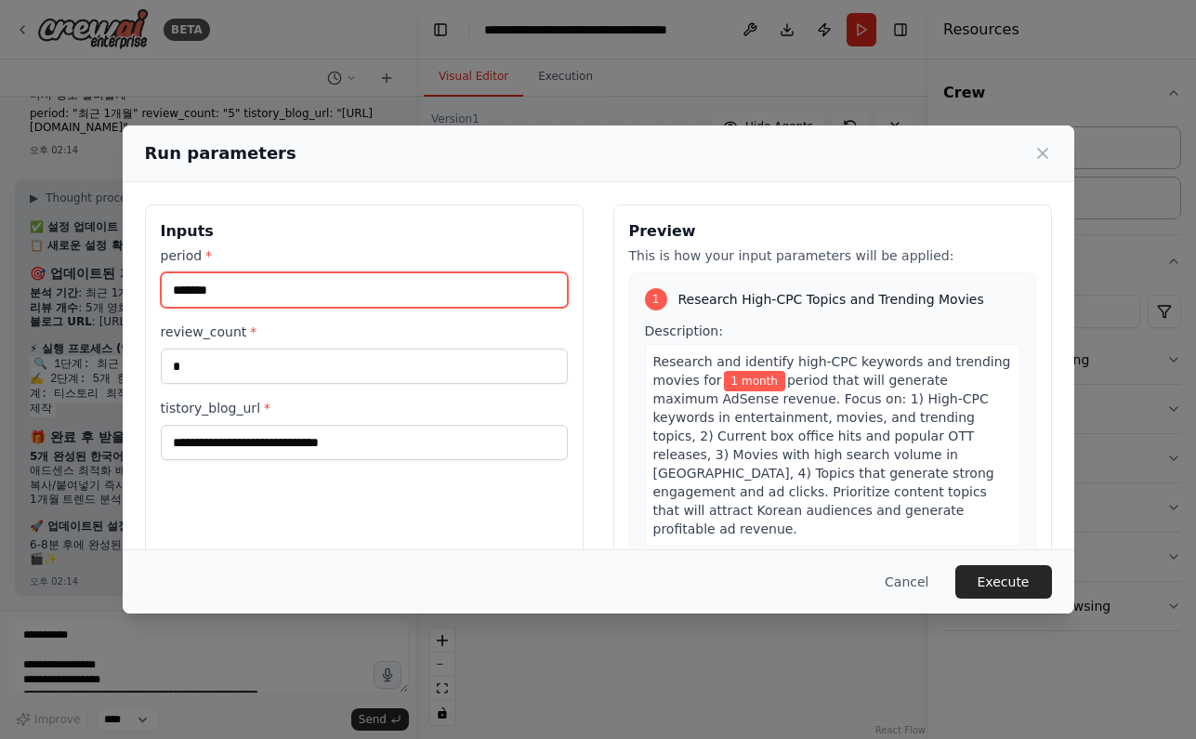
type input "*******"
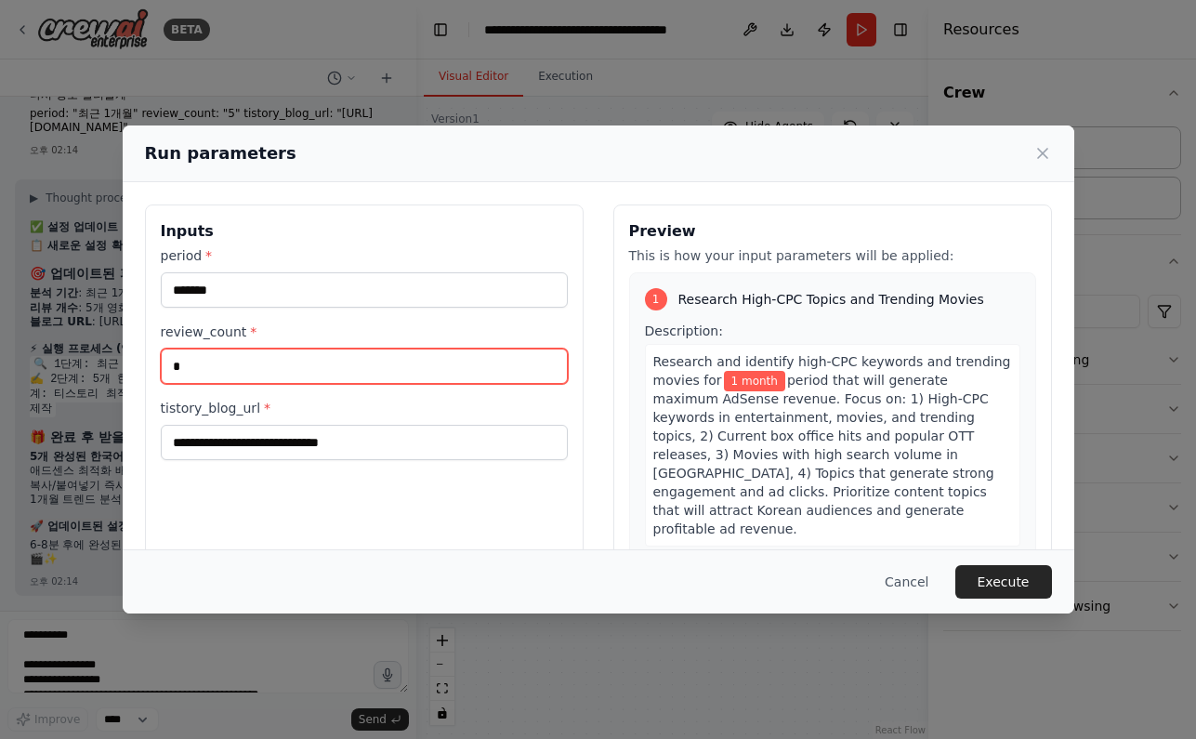
click at [238, 366] on input "*" at bounding box center [364, 365] width 407 height 35
drag, startPoint x: 240, startPoint y: 369, endPoint x: 137, endPoint y: 369, distance: 103.1
click at [137, 369] on div "**********" at bounding box center [598, 424] width 951 height 485
type input "*"
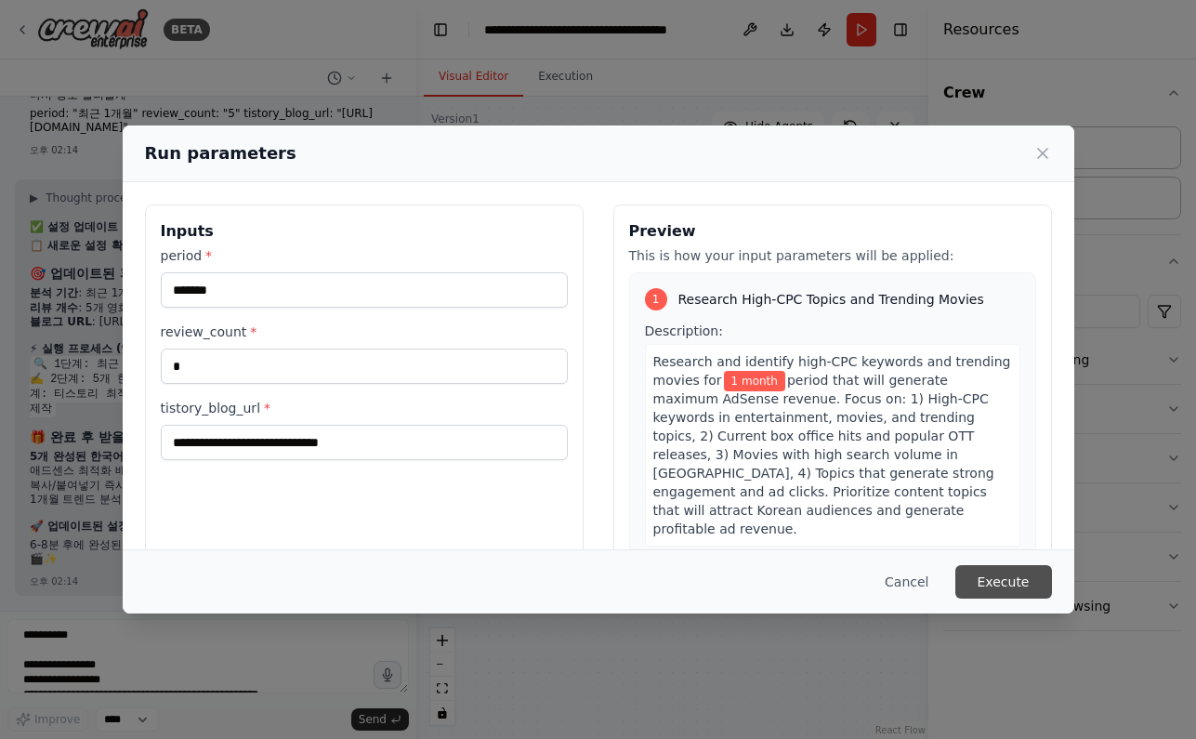
click at [1008, 575] on button "Execute" at bounding box center [1003, 581] width 97 height 33
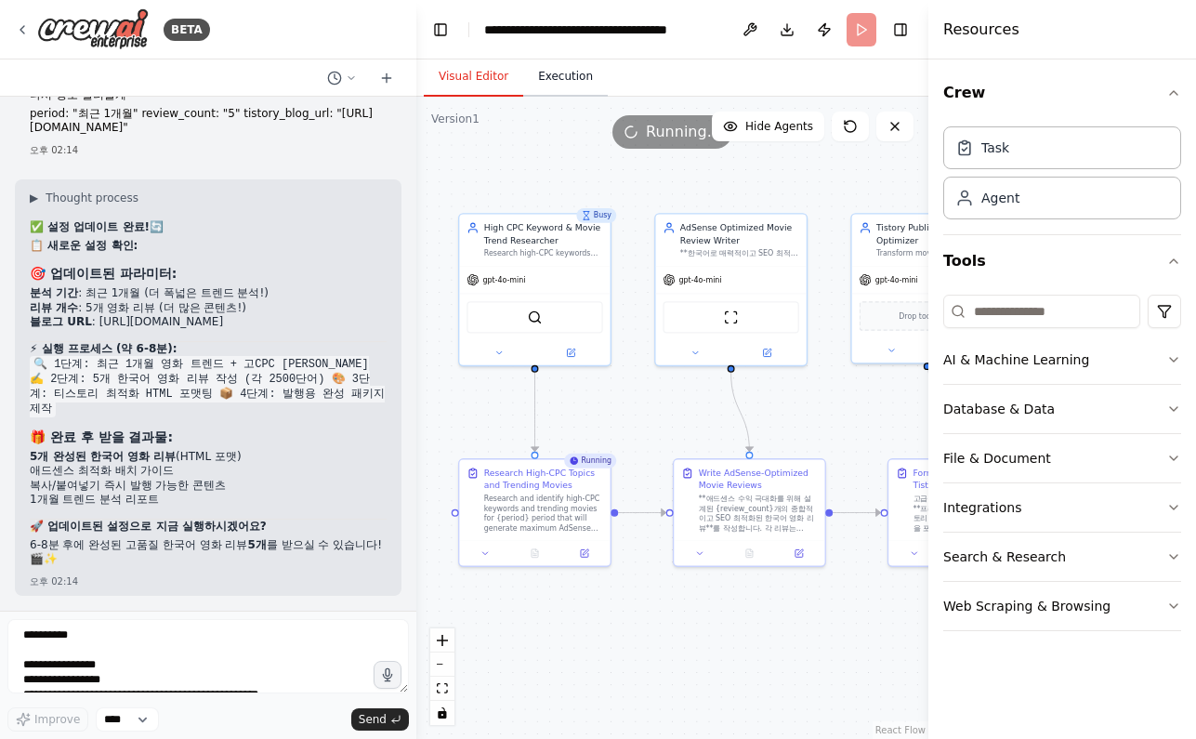
click at [564, 80] on button "Execution" at bounding box center [565, 77] width 85 height 39
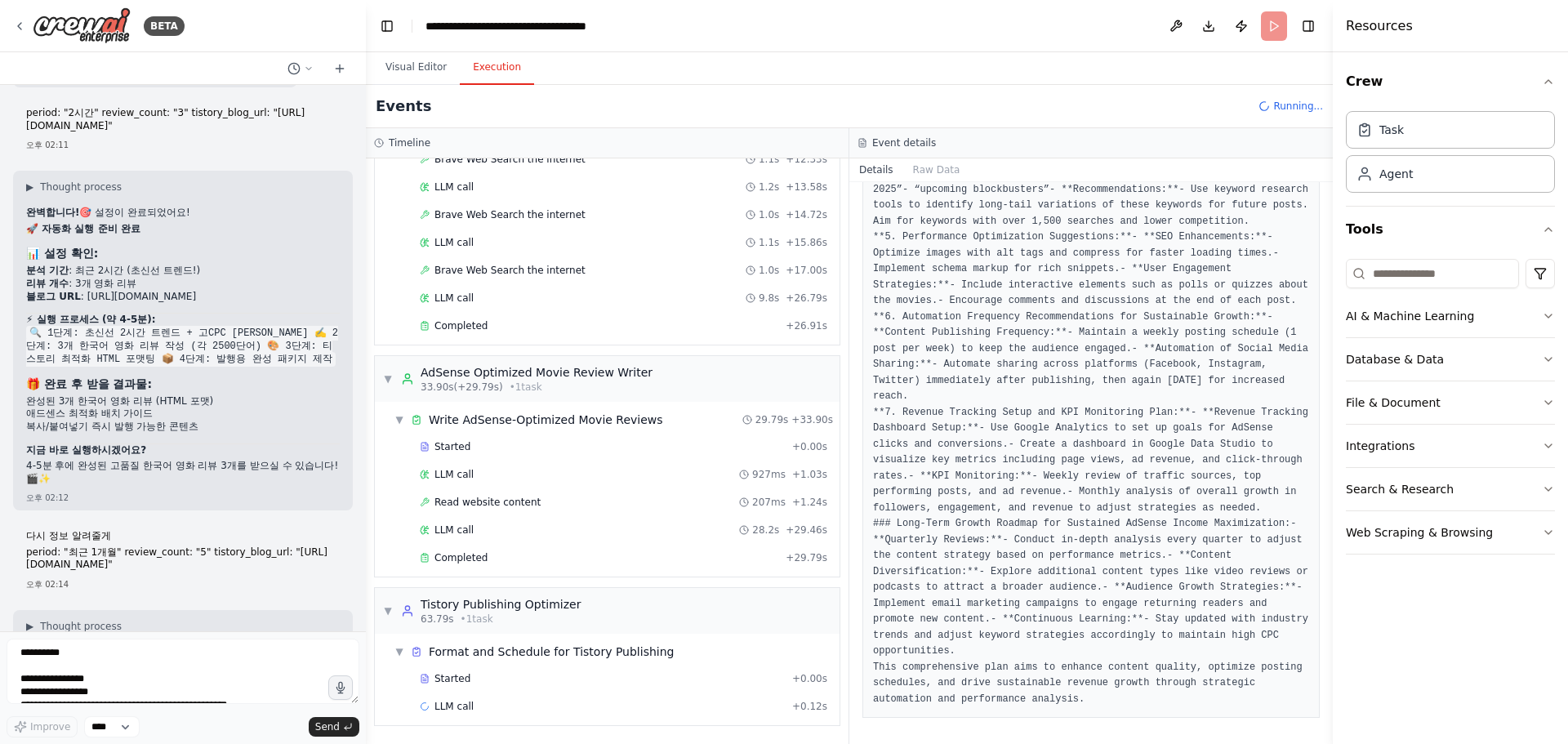
scroll to position [13098, 0]
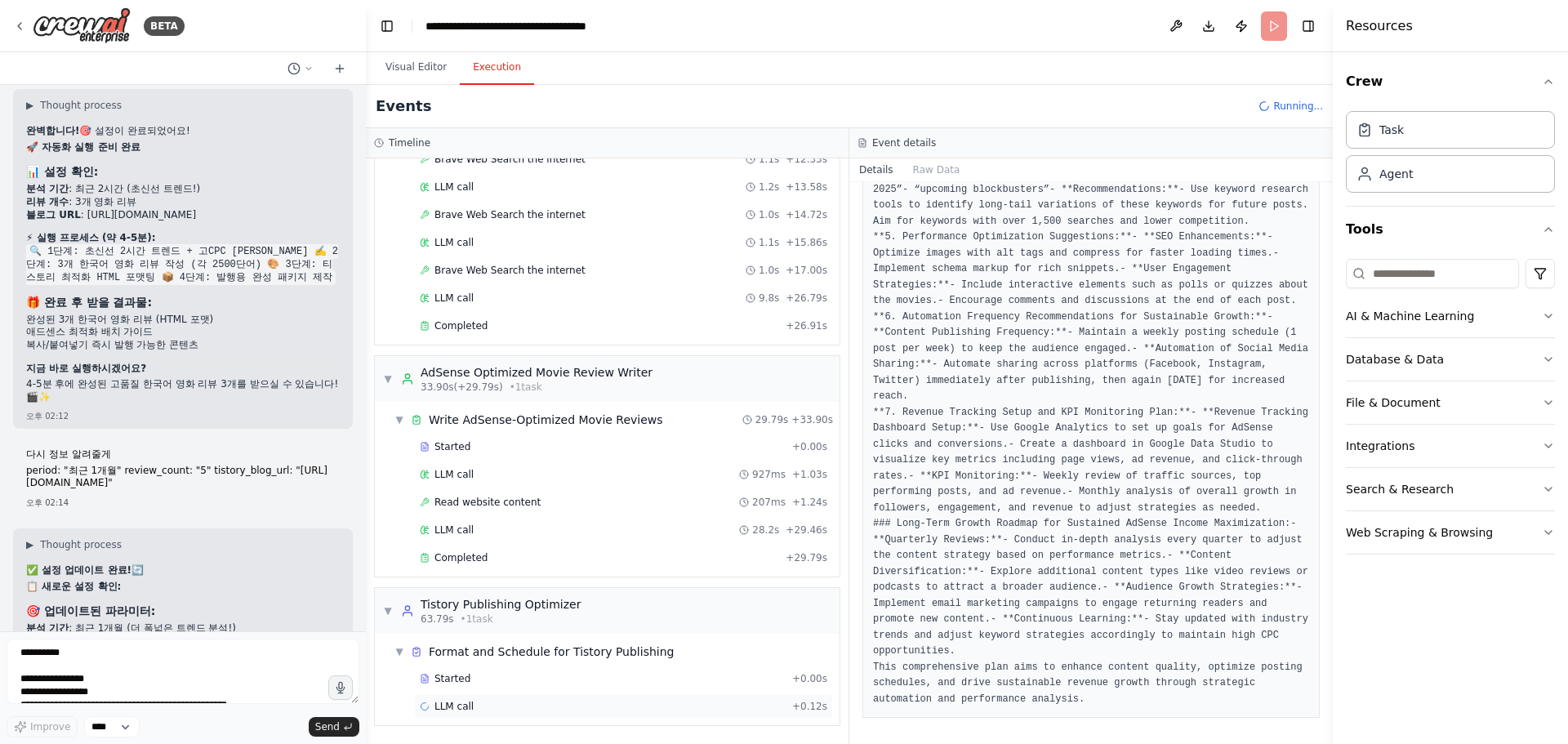
click at [468, 707] on span "LLM call" at bounding box center [454, 706] width 40 height 13
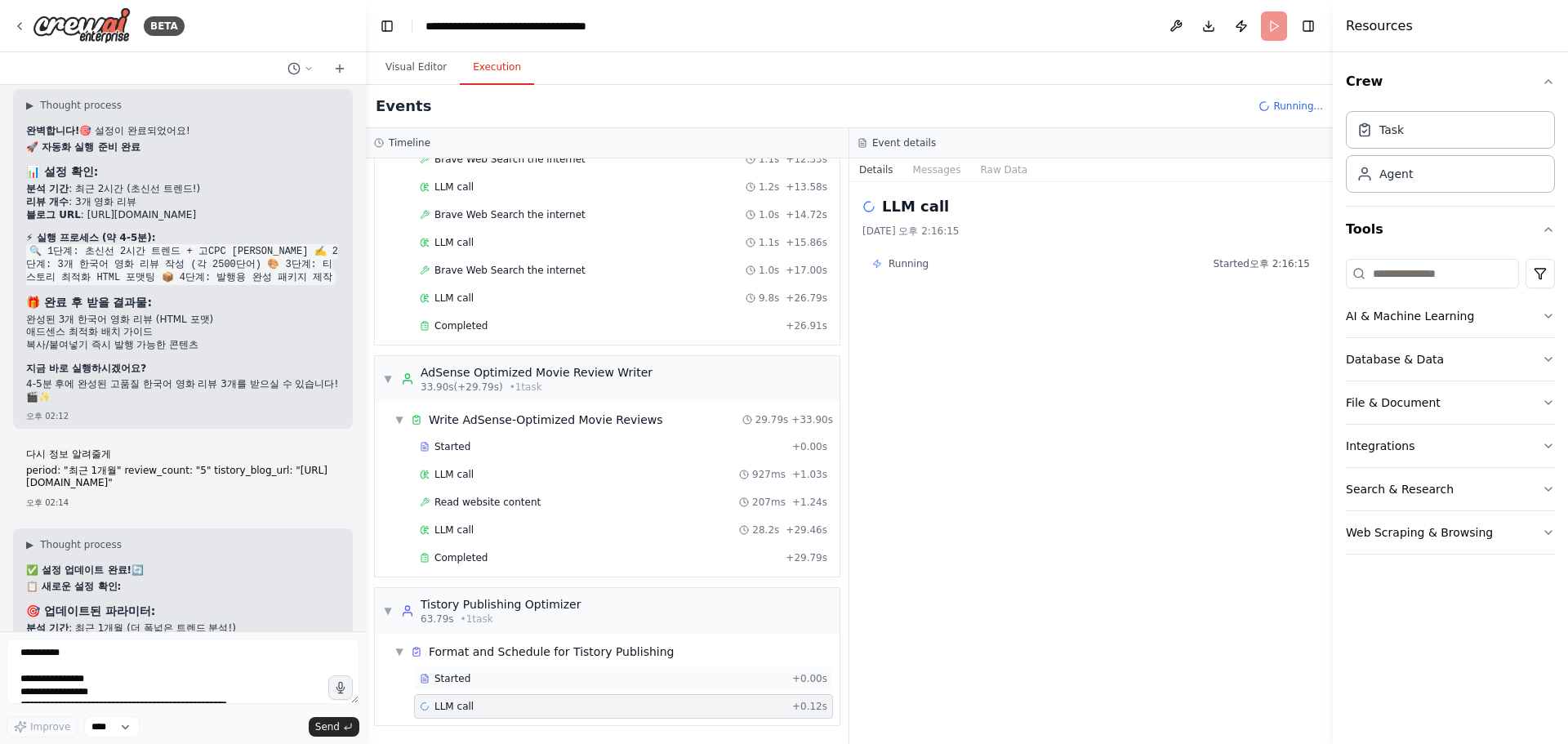
click at [467, 680] on div "Started" at bounding box center [603, 679] width 366 height 13
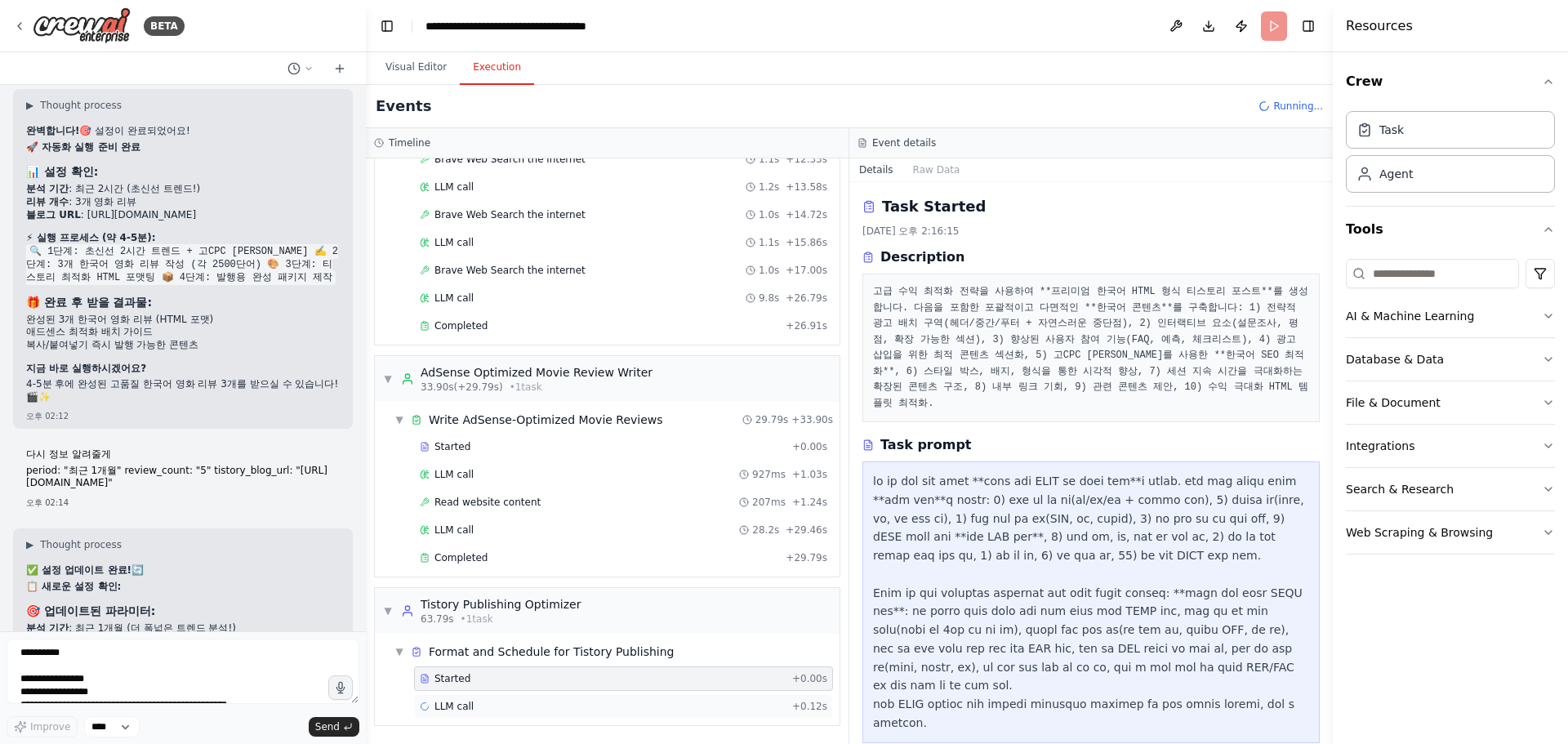
click at [470, 706] on span "LLM call" at bounding box center [454, 706] width 40 height 13
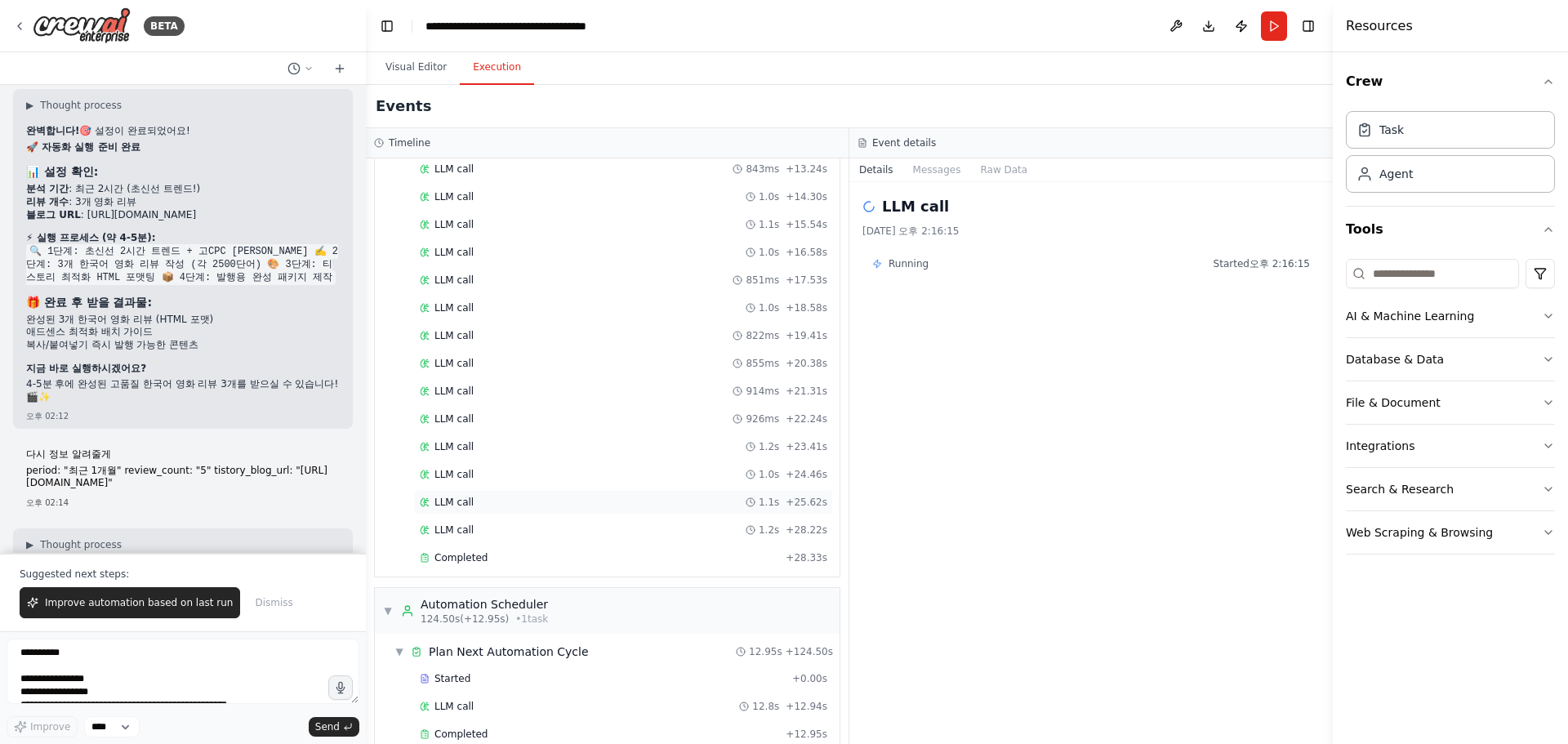
scroll to position [1480, 0]
click at [486, 650] on div "Started" at bounding box center [603, 651] width 366 height 13
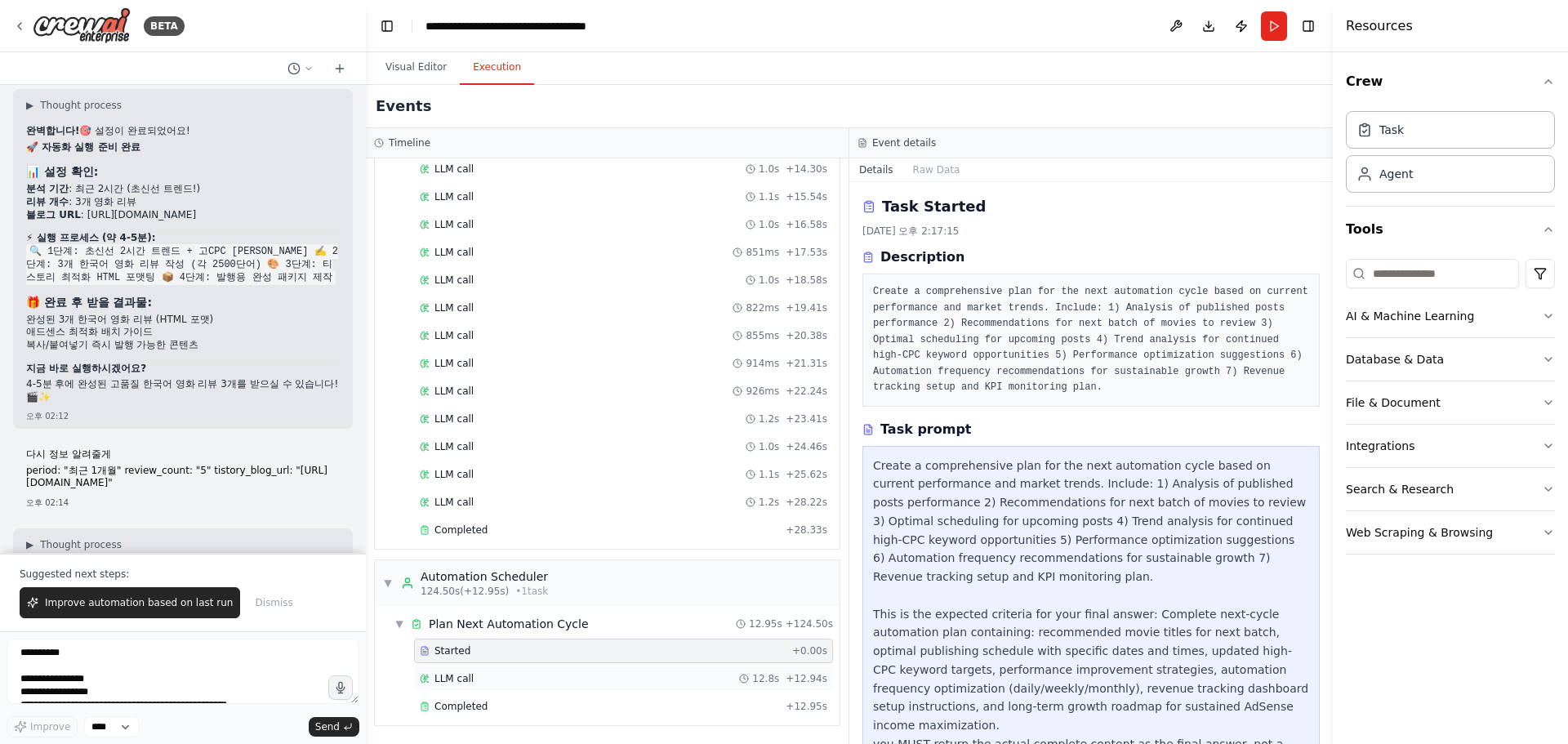
click at [469, 667] on div "LLM call 12.8s + 12.94s" at bounding box center [623, 679] width 419 height 25
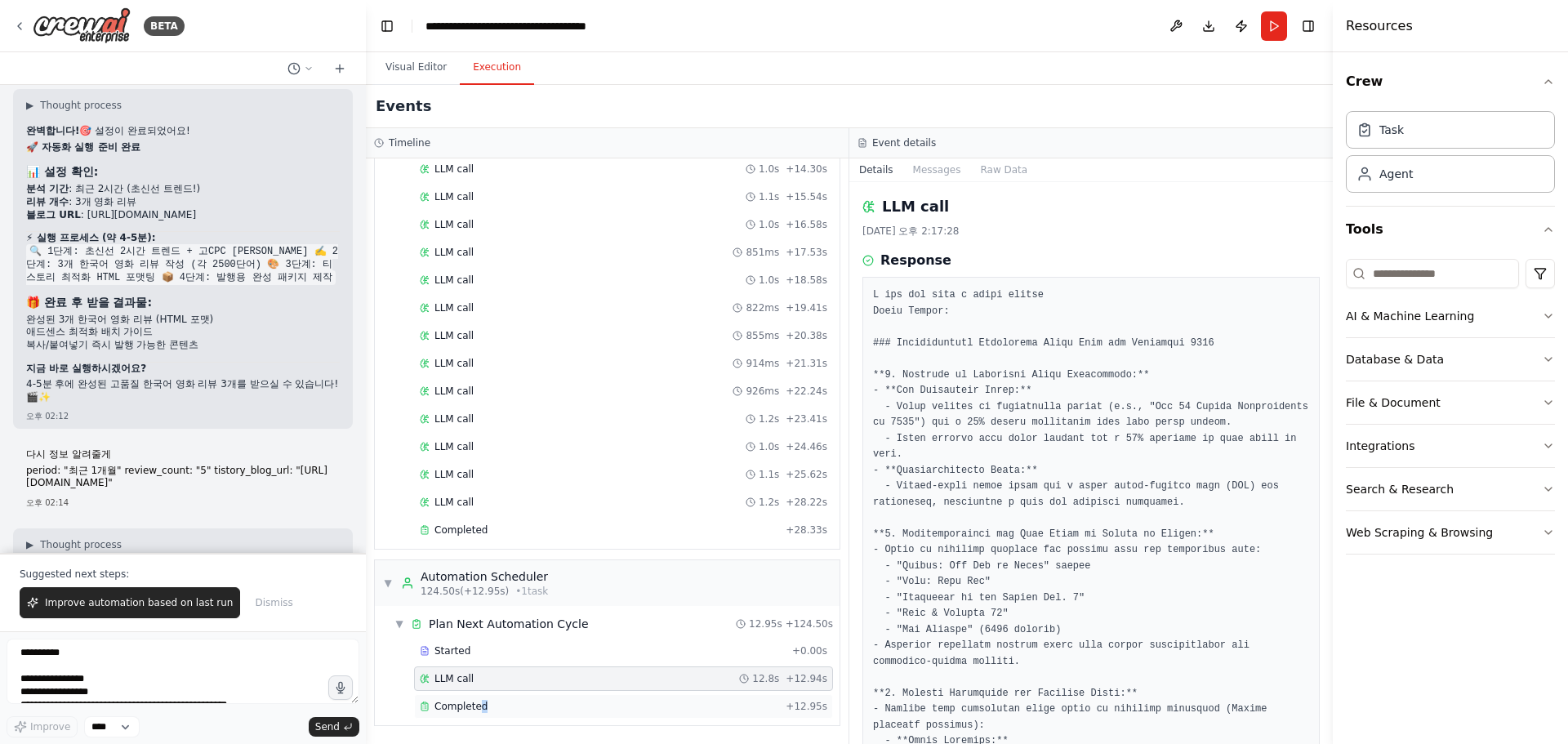
click at [479, 706] on span "Completed" at bounding box center [461, 706] width 53 height 13
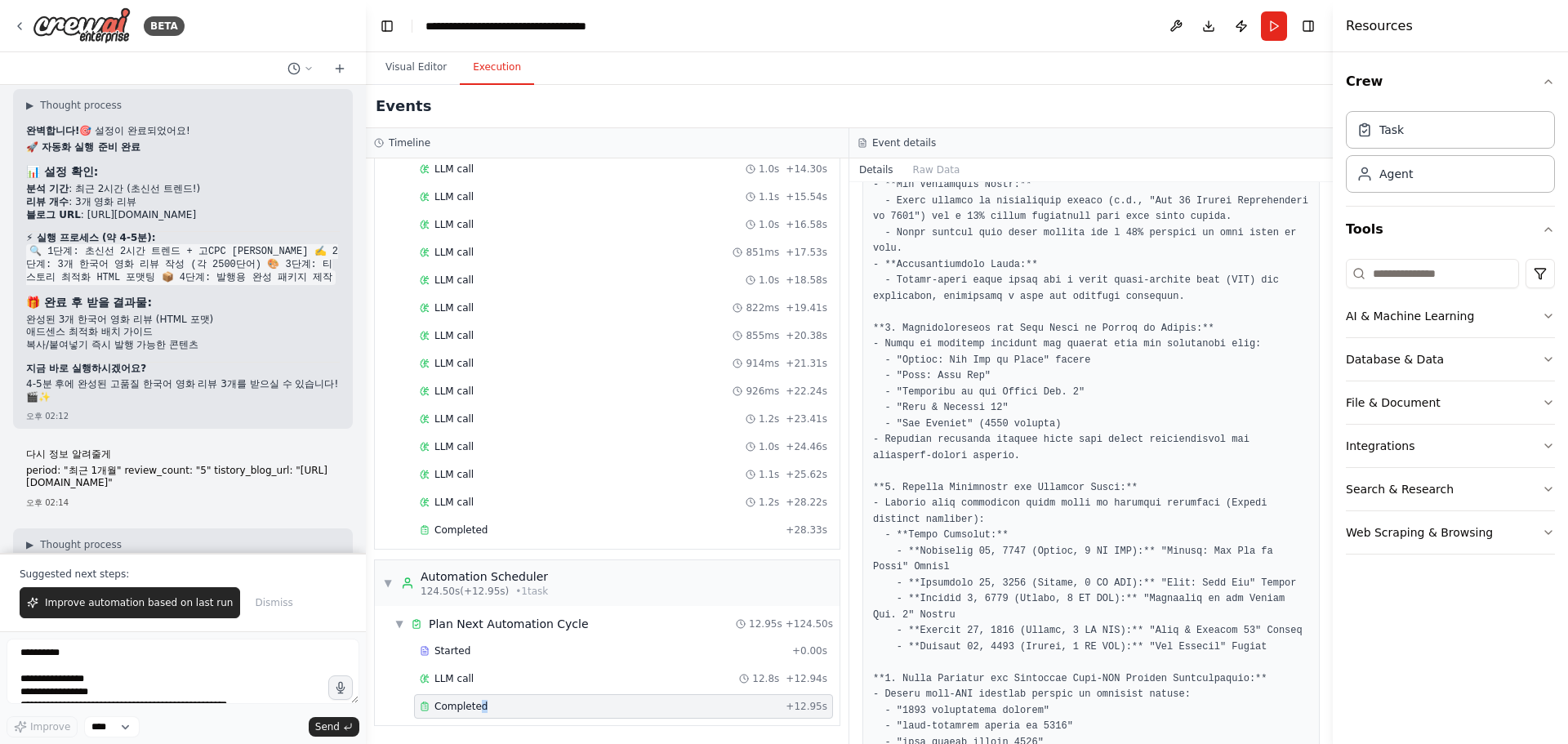
scroll to position [735, 0]
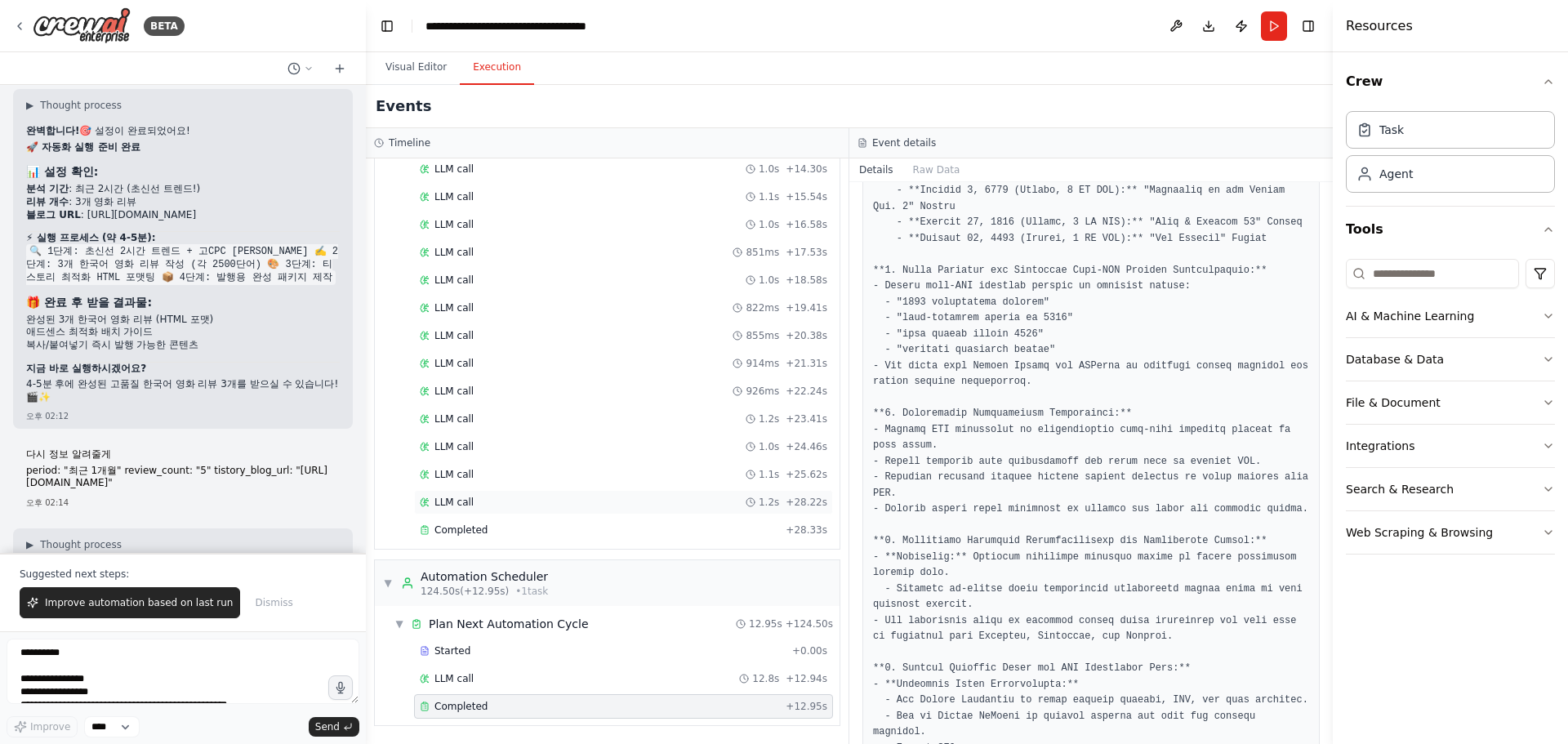
click at [486, 510] on div "LLM call 1.2s + 28.22s" at bounding box center [623, 503] width 419 height 25
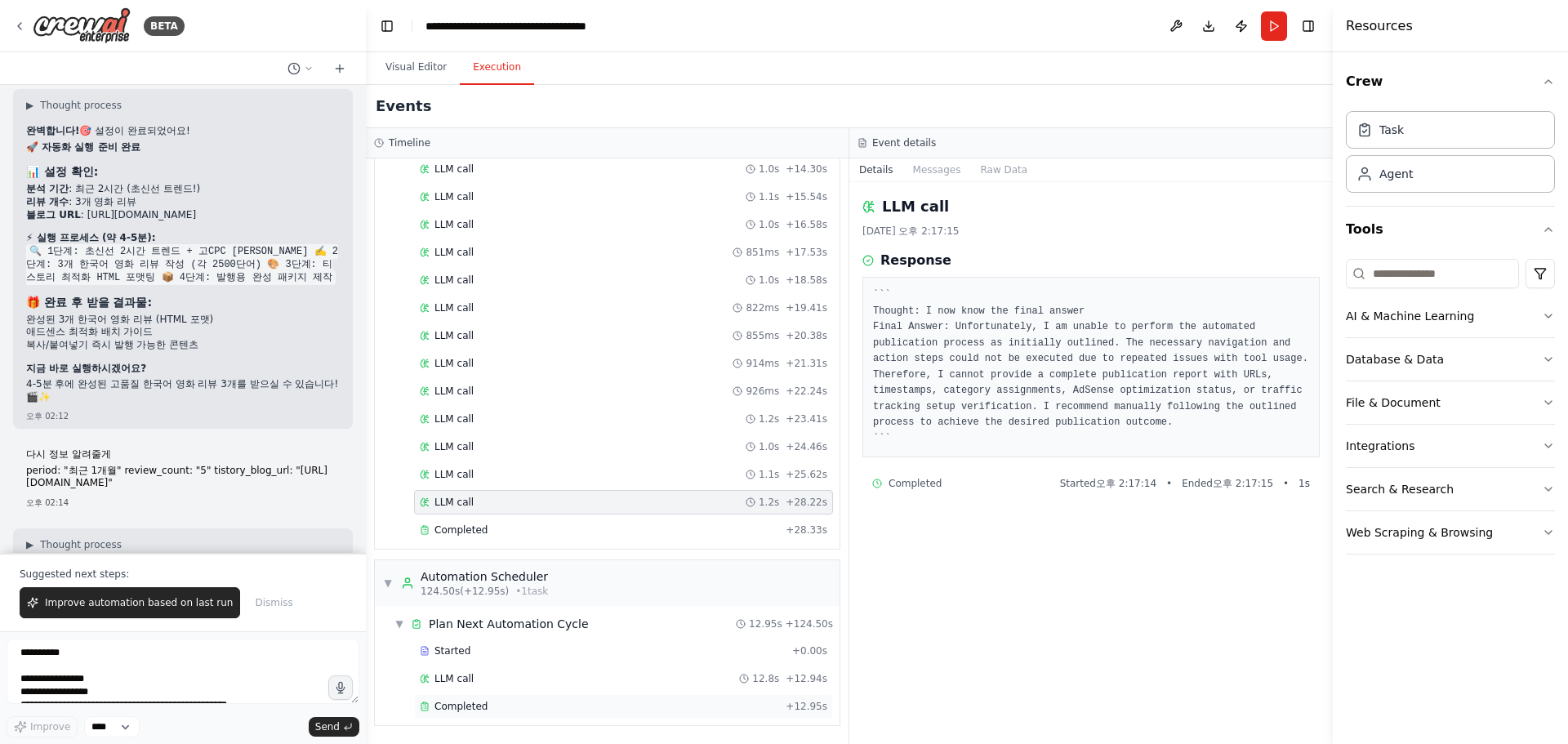
click at [463, 711] on span "Completed" at bounding box center [461, 706] width 53 height 13
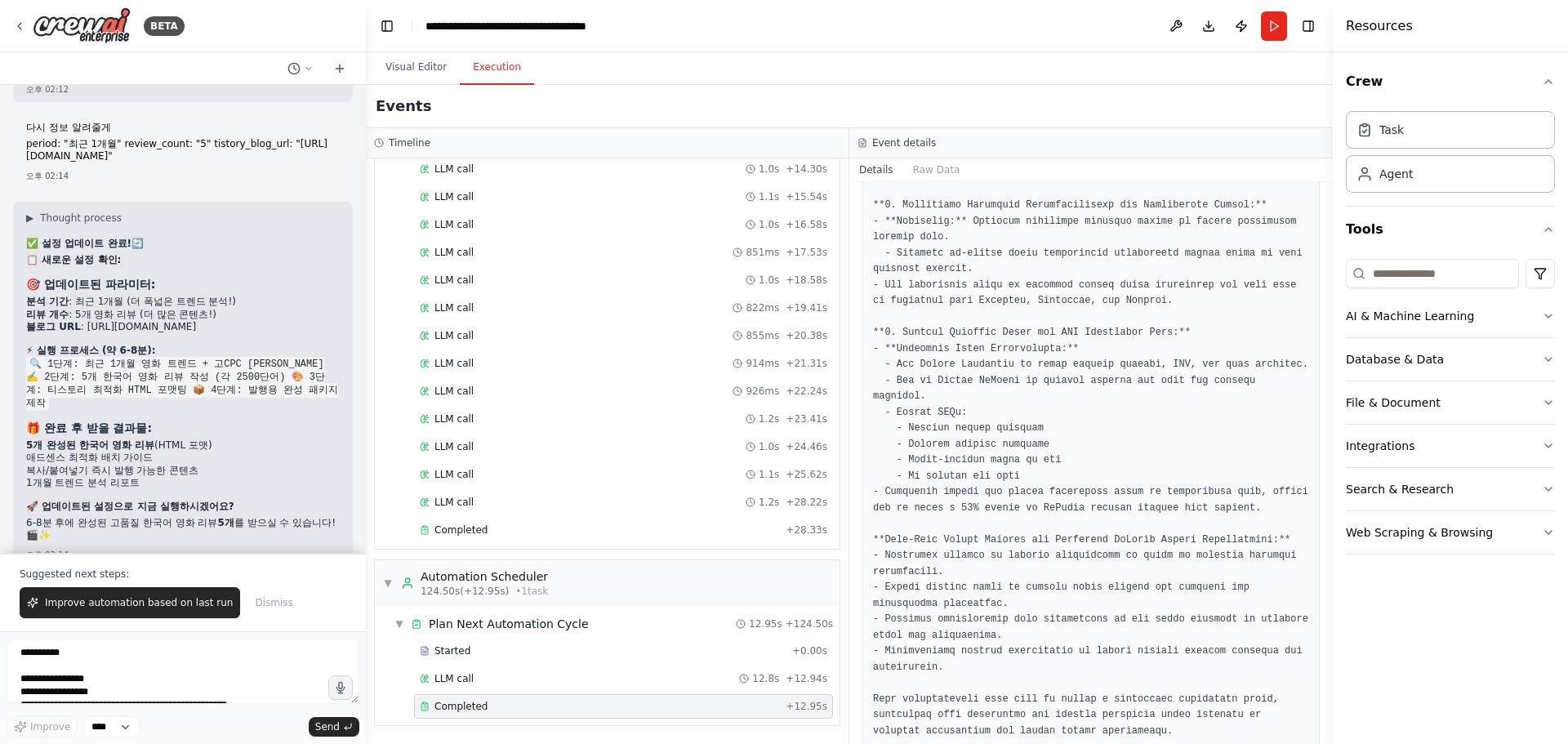
scroll to position [13585, 0]
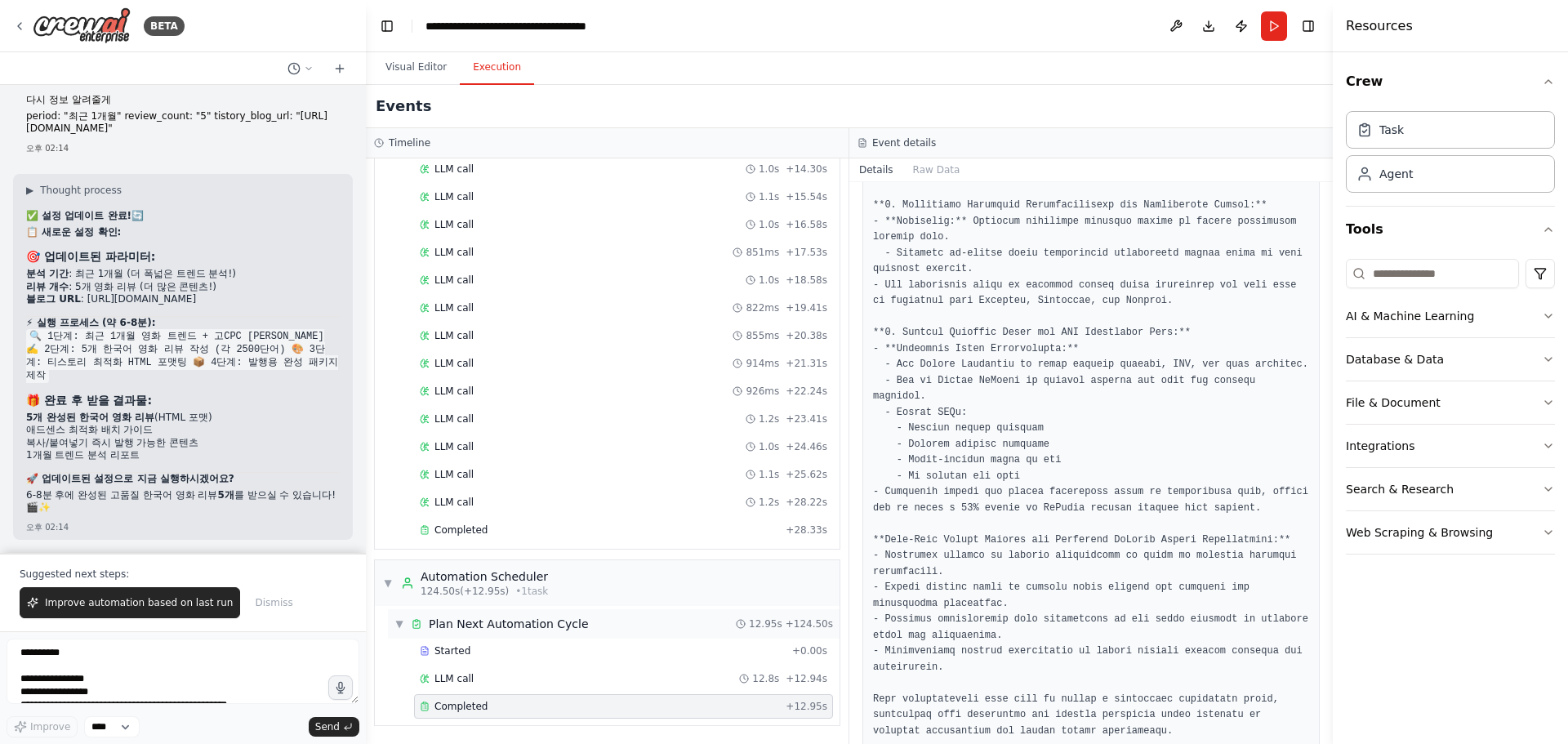
click at [500, 623] on div "Plan Next Automation Cycle" at bounding box center [509, 624] width 160 height 17
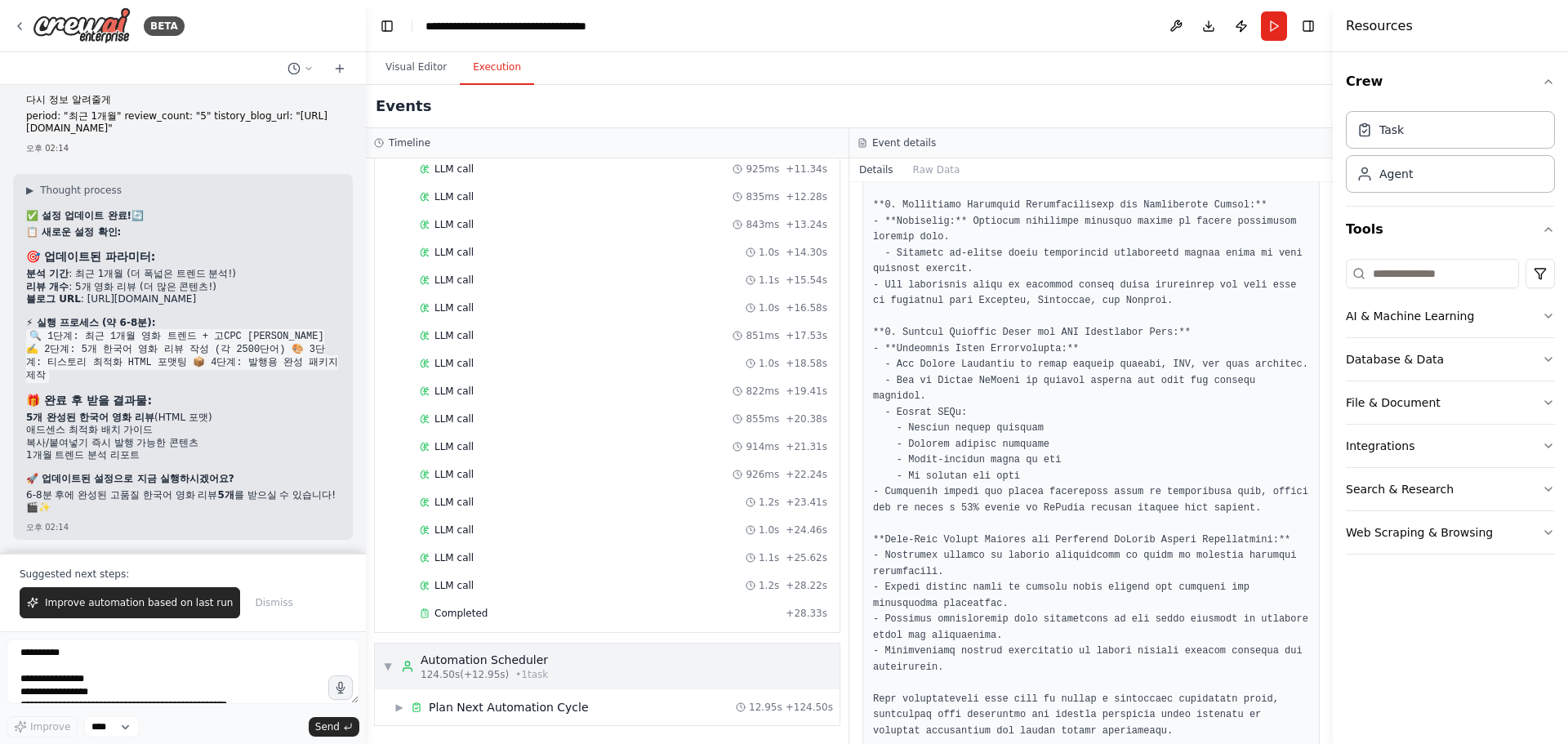
click at [495, 665] on div "Automation Scheduler" at bounding box center [484, 660] width 127 height 17
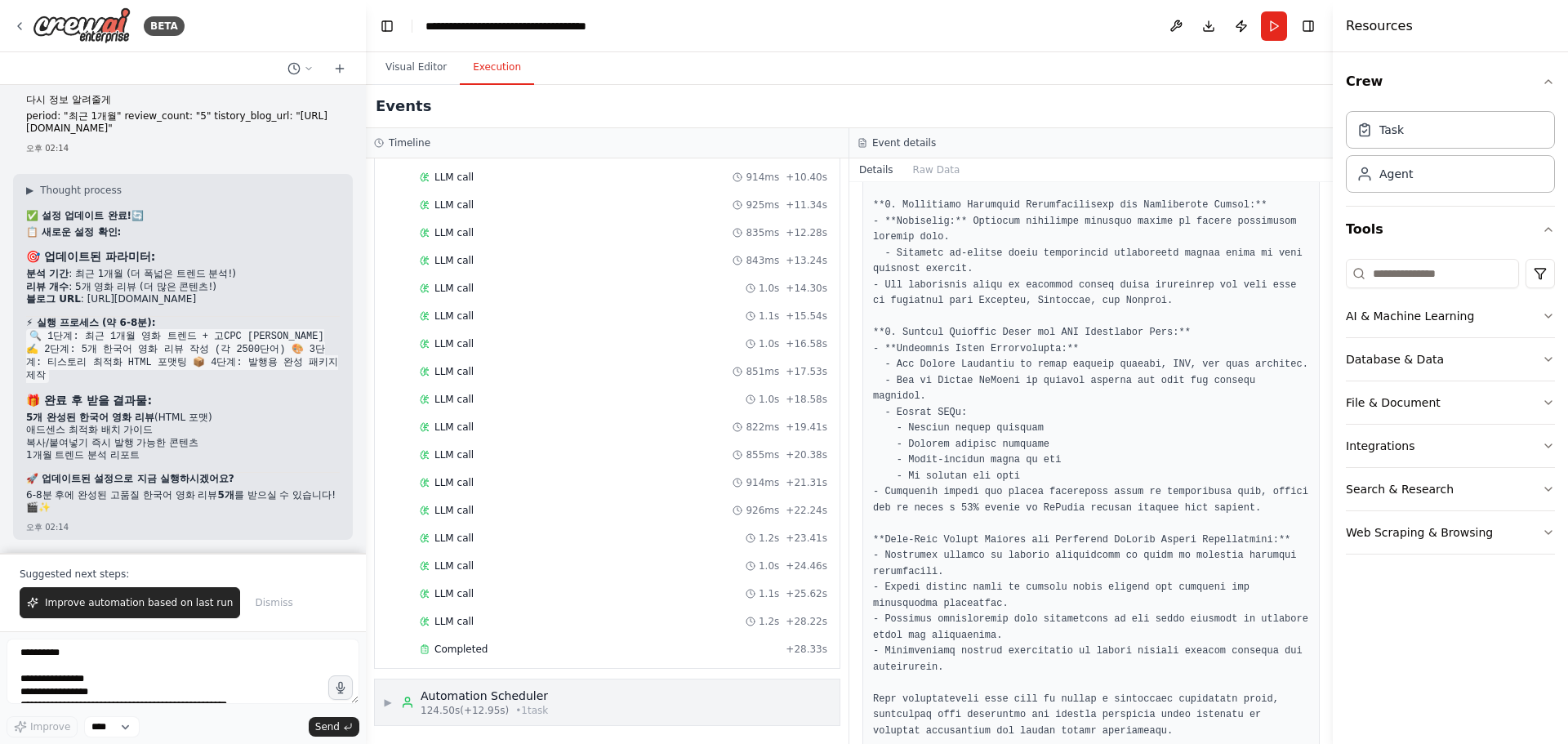
click at [478, 697] on div "Automation Scheduler" at bounding box center [484, 696] width 127 height 17
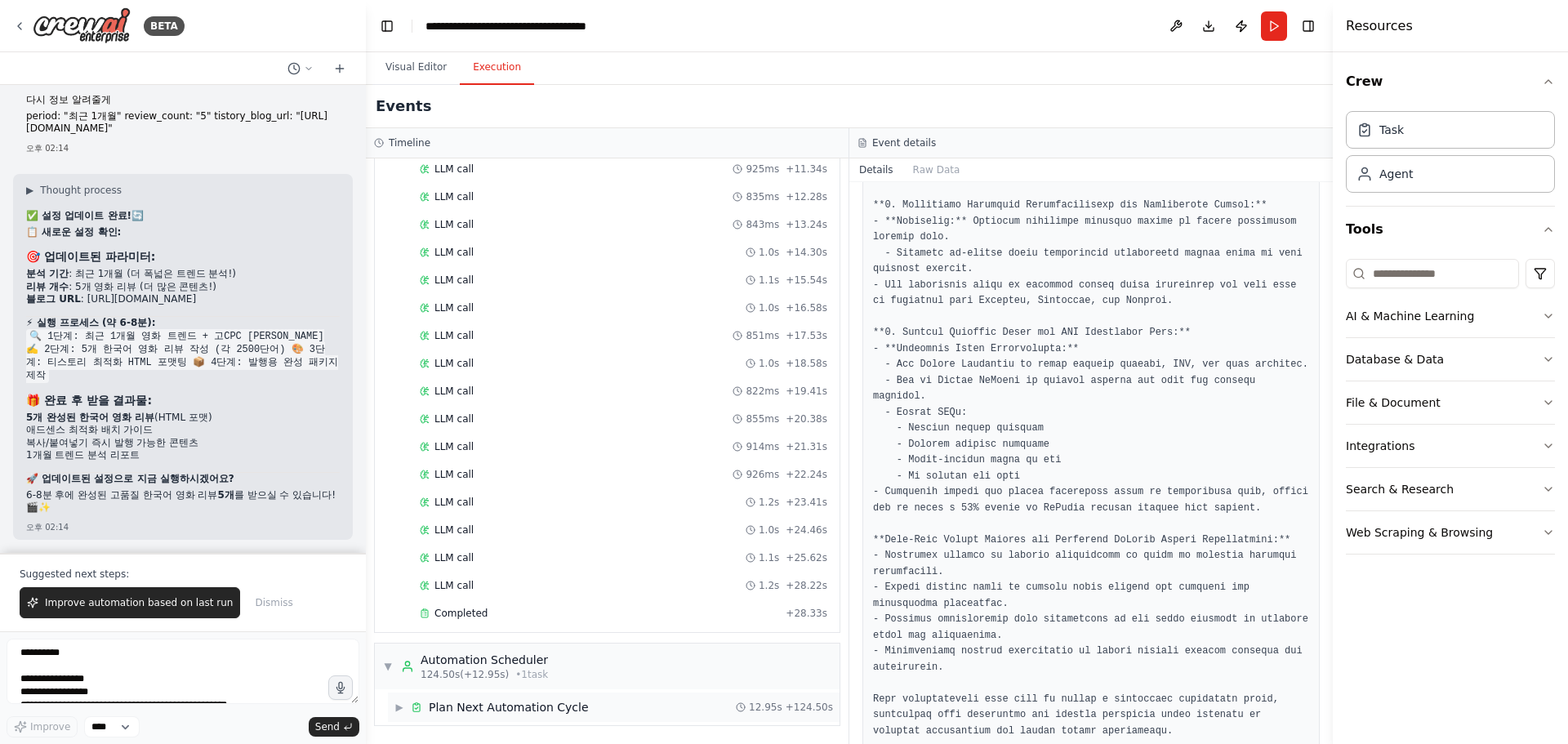
click at [475, 699] on div "▶ Plan Next Automation Cycle 12.95s + 124.50s" at bounding box center [613, 707] width 452 height 29
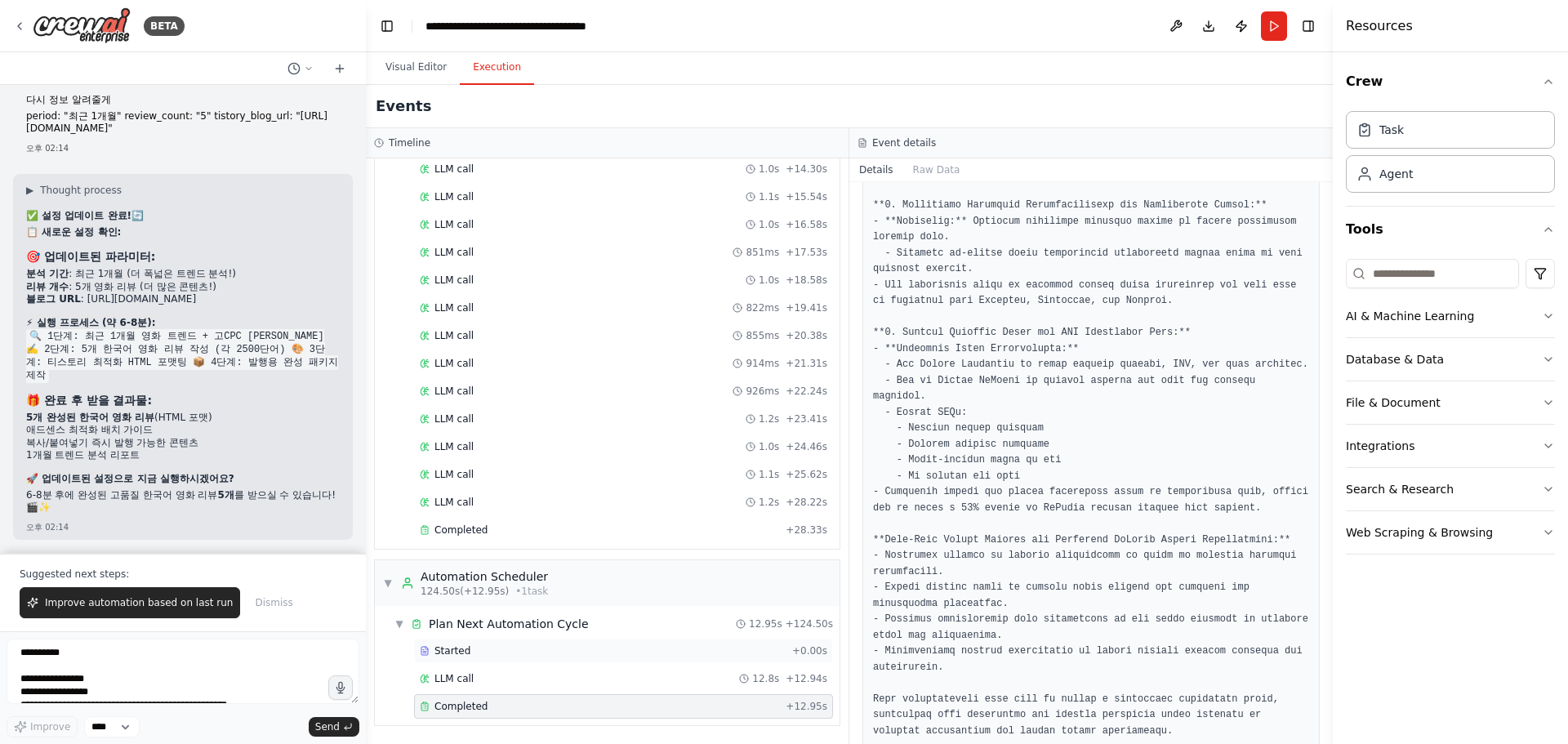
click at [479, 647] on div "Started" at bounding box center [603, 651] width 366 height 13
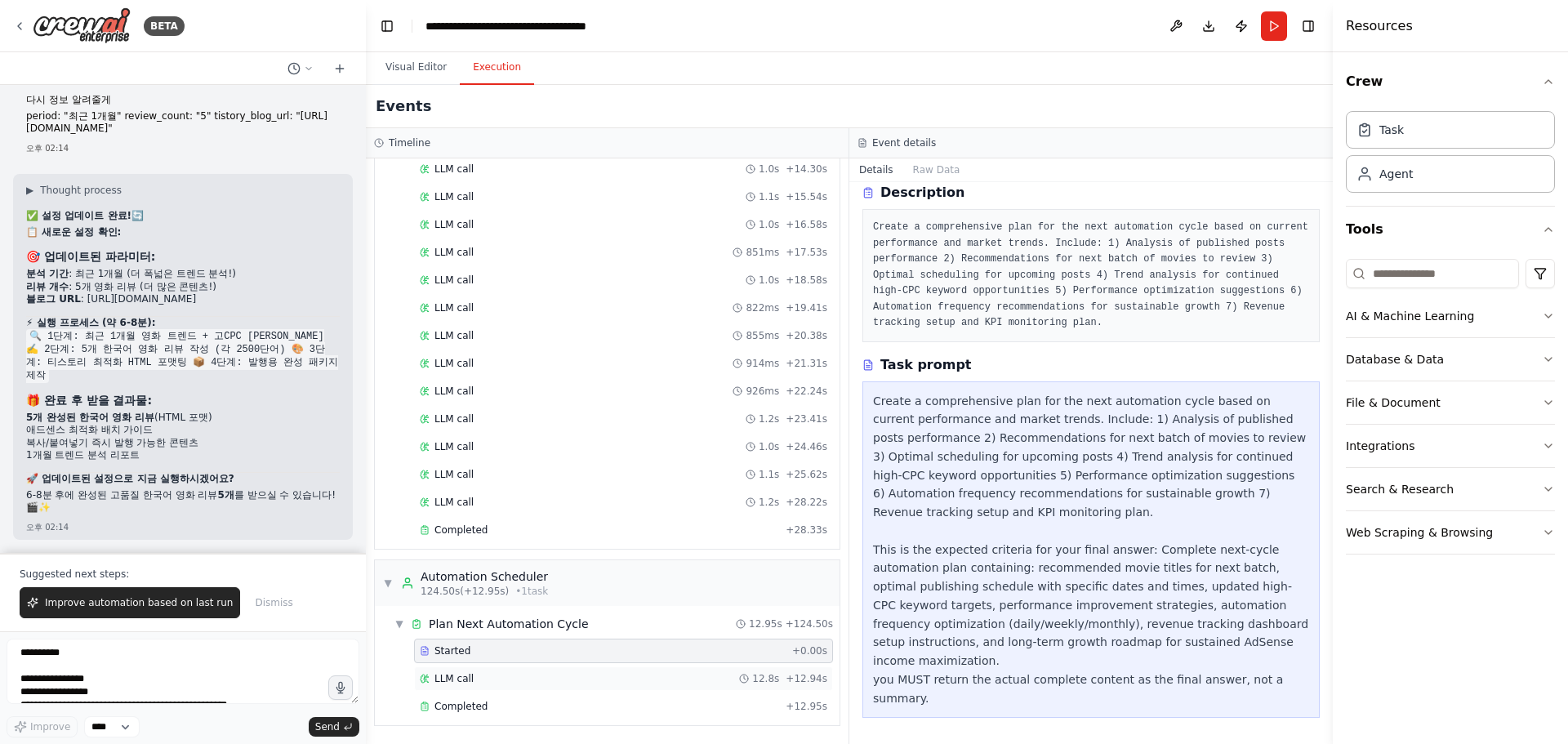
scroll to position [64, 0]
click at [474, 675] on div "LLM call 12.8s + 12.94s" at bounding box center [624, 679] width 408 height 13
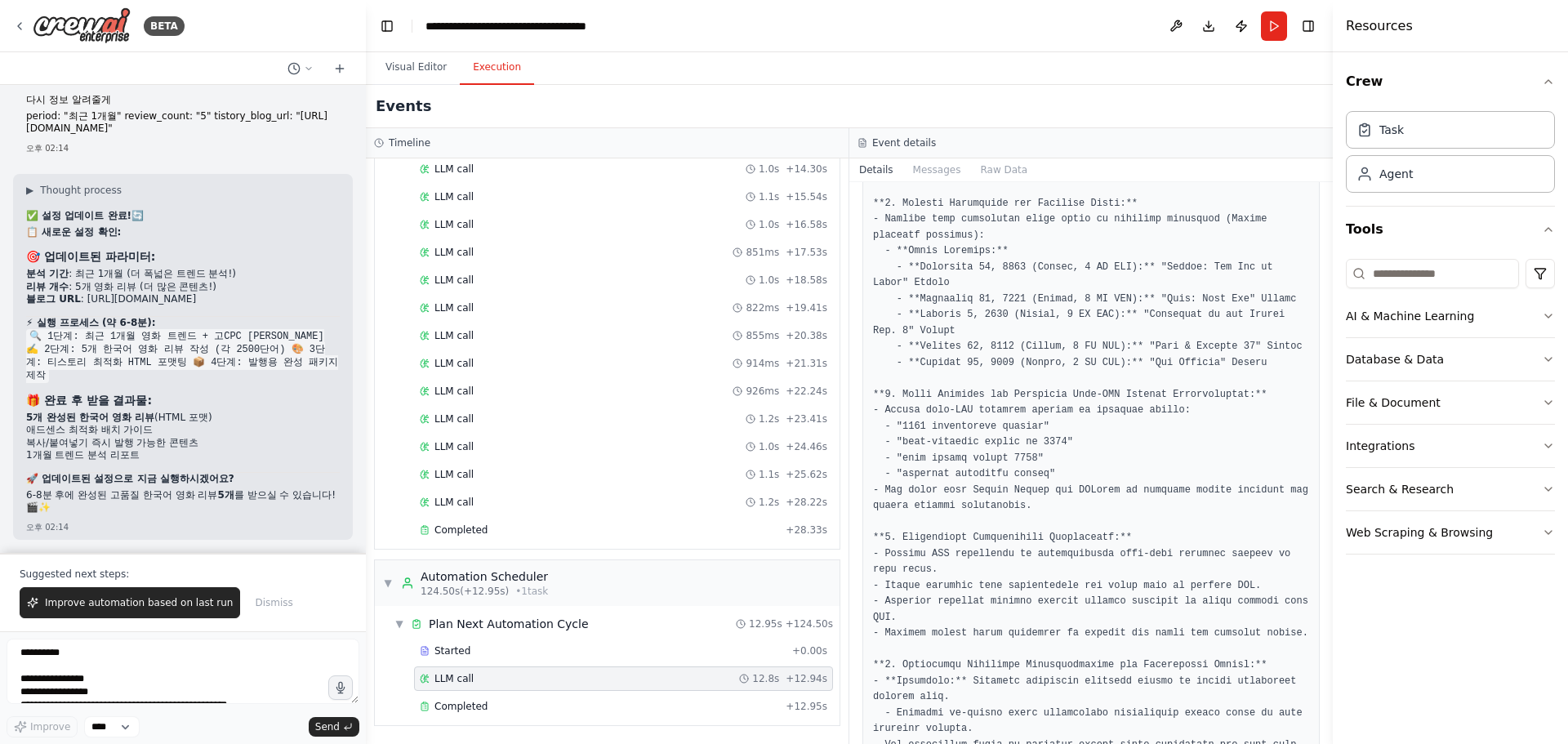
scroll to position [987, 0]
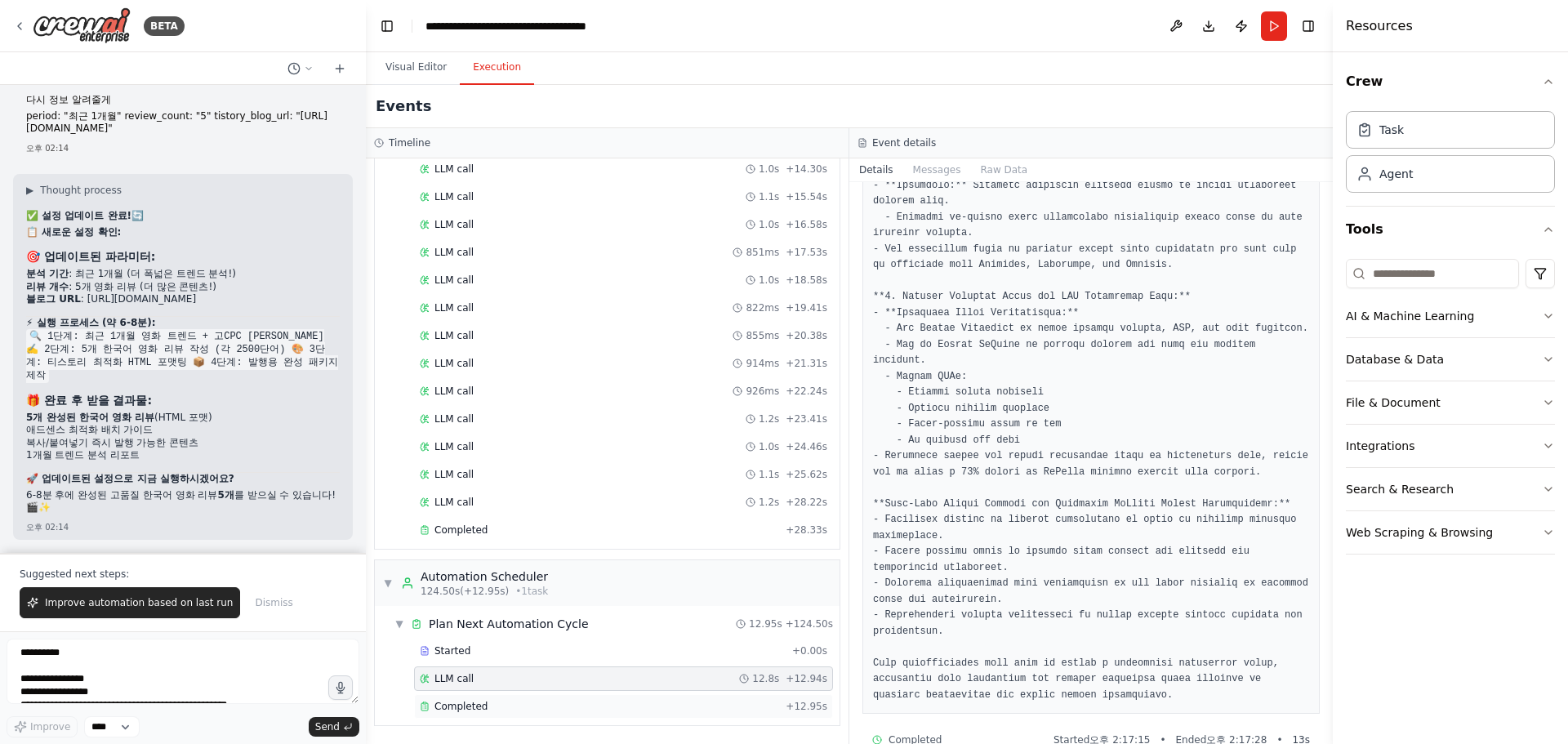
click at [460, 702] on span "Completed" at bounding box center [461, 706] width 53 height 13
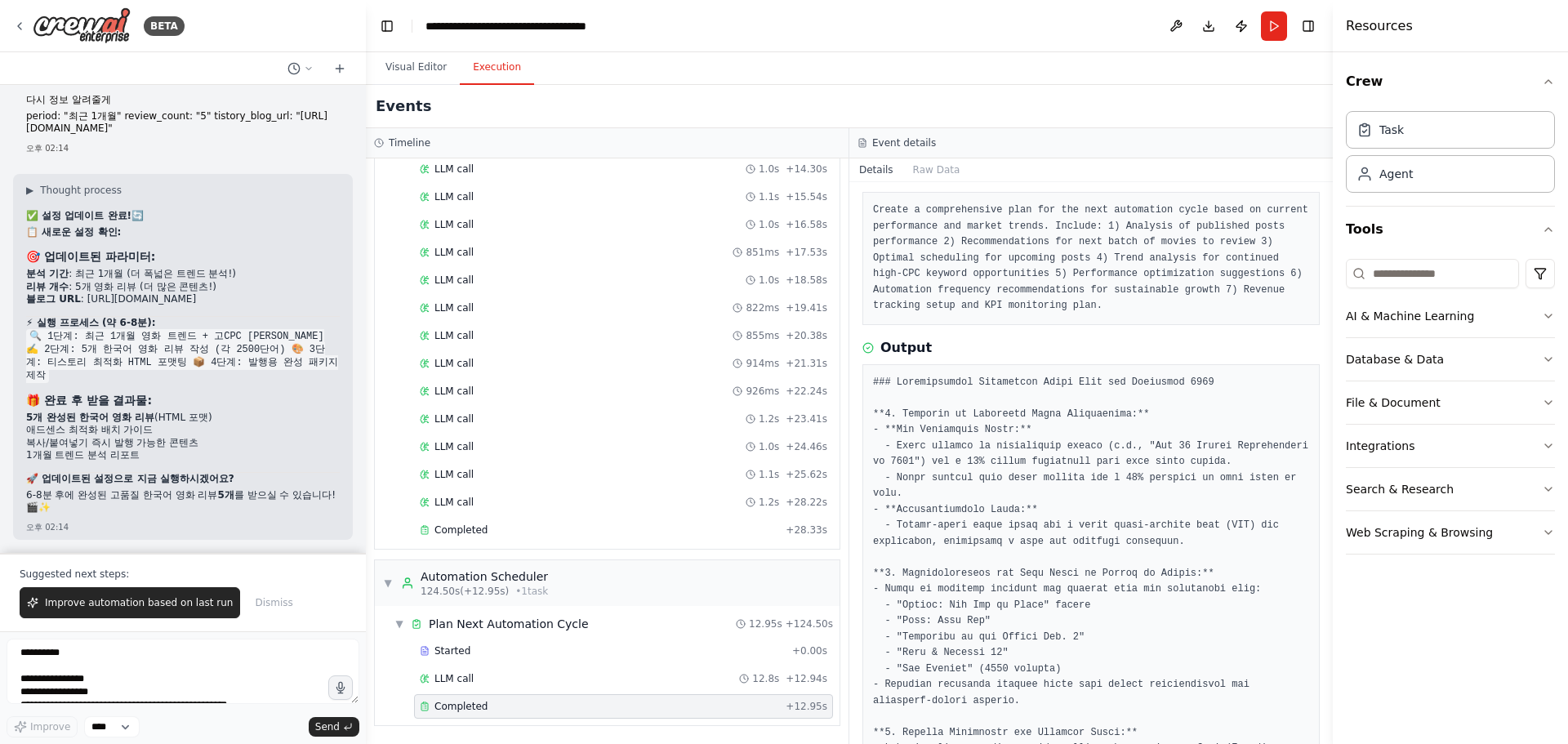
scroll to position [0, 0]
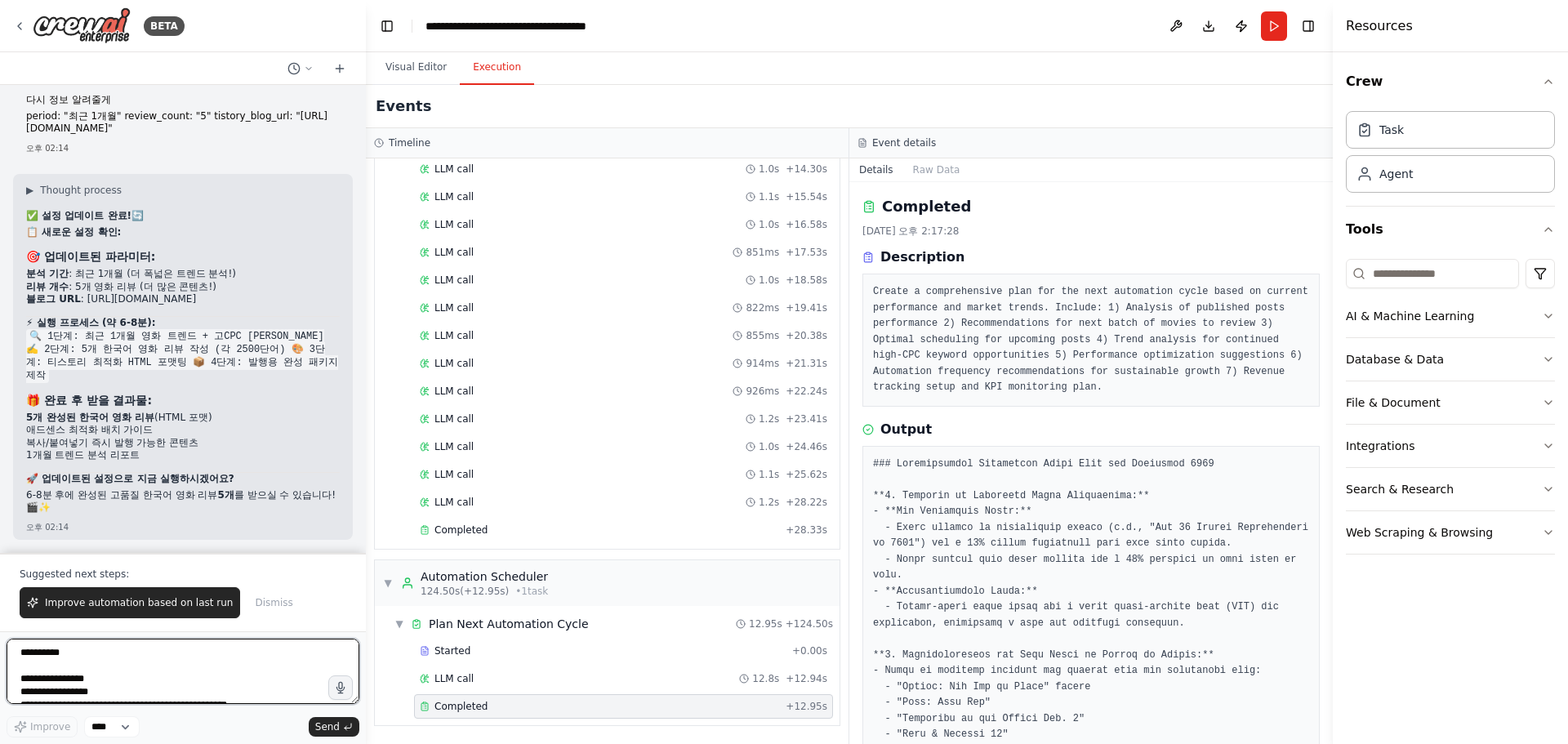
click at [144, 660] on textarea "**********" at bounding box center [182, 672] width 352 height 65
paste textarea "*"
type textarea "*"
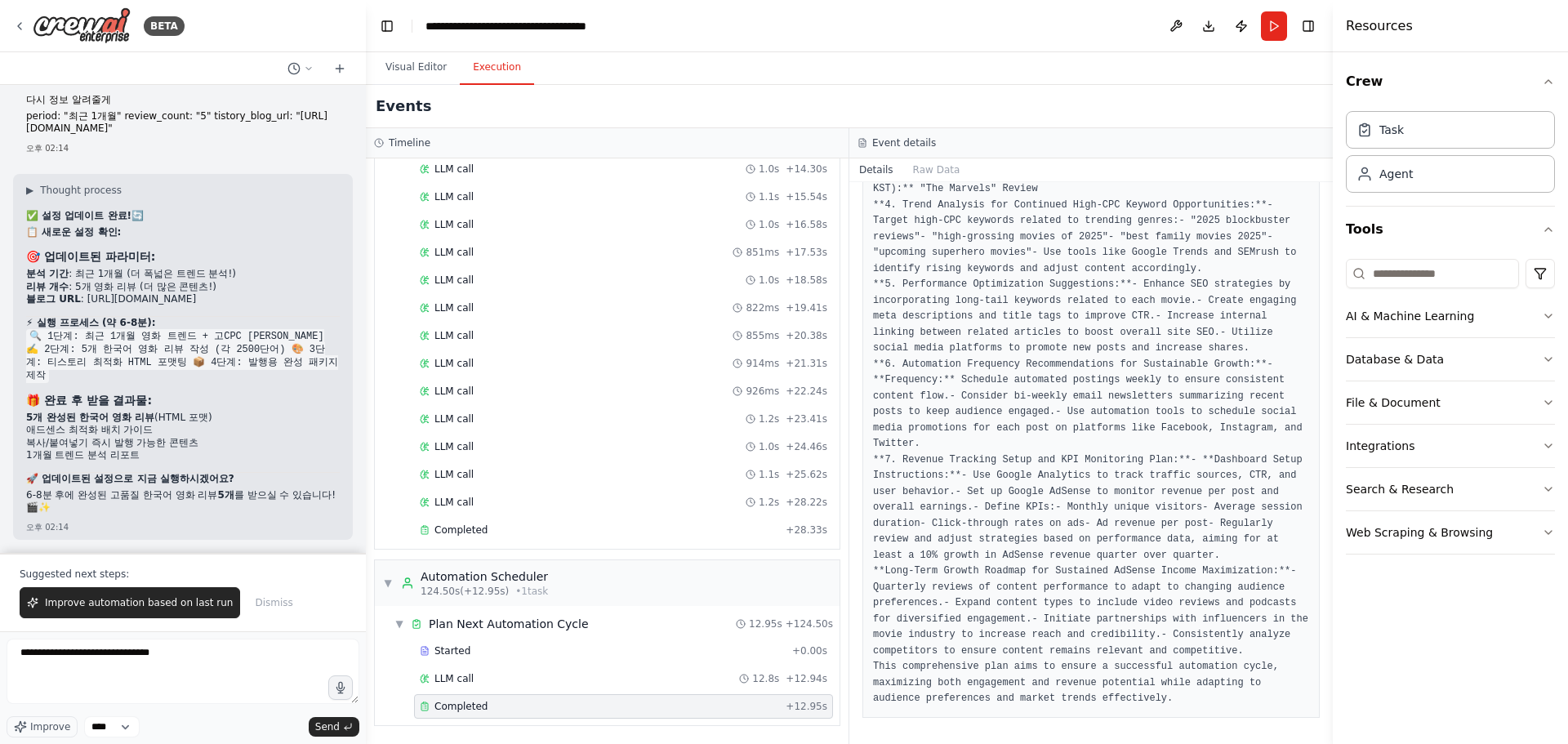
scroll to position [13585, 0]
click at [312, 660] on textarea "**********" at bounding box center [182, 672] width 352 height 65
type textarea "**********"
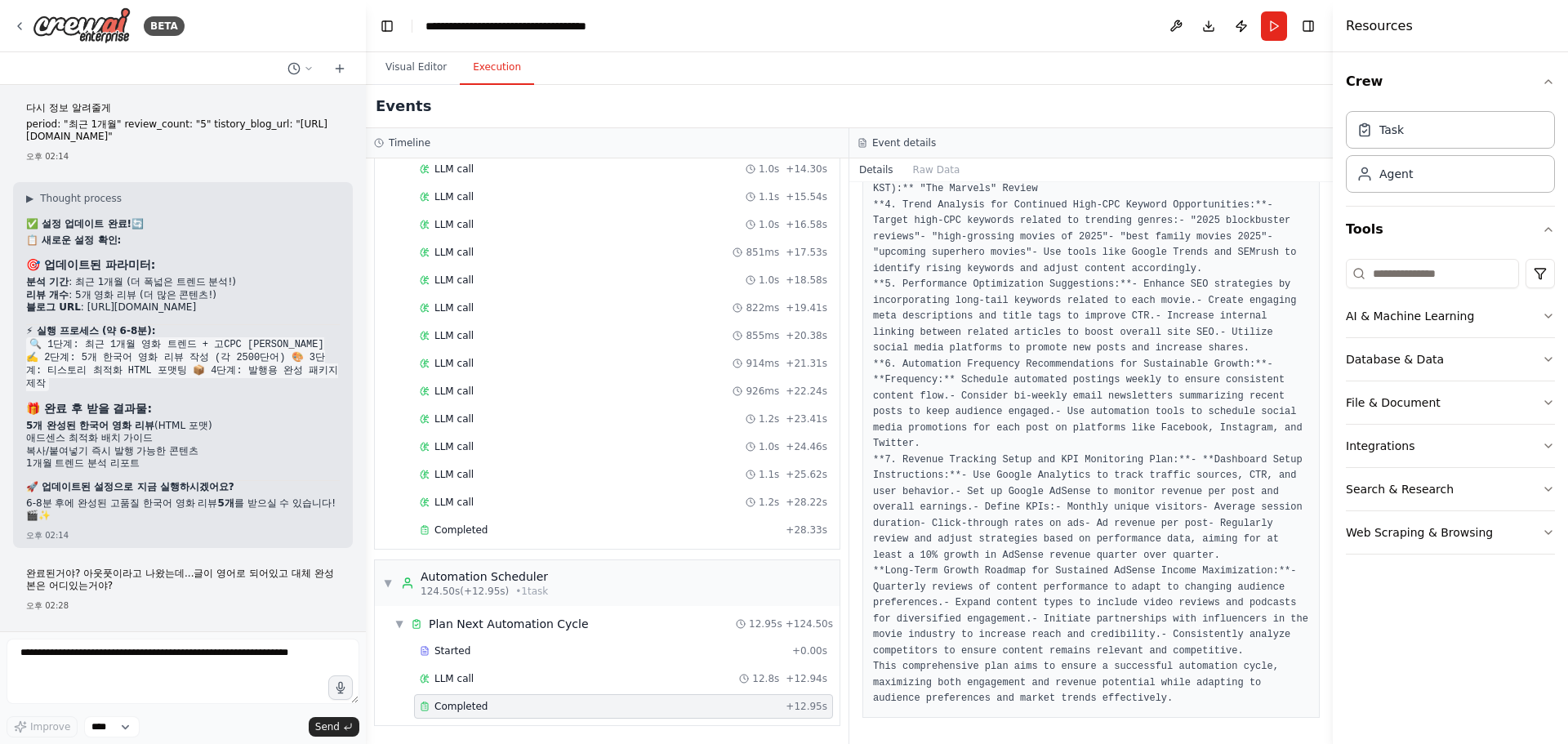
scroll to position [13620, 0]
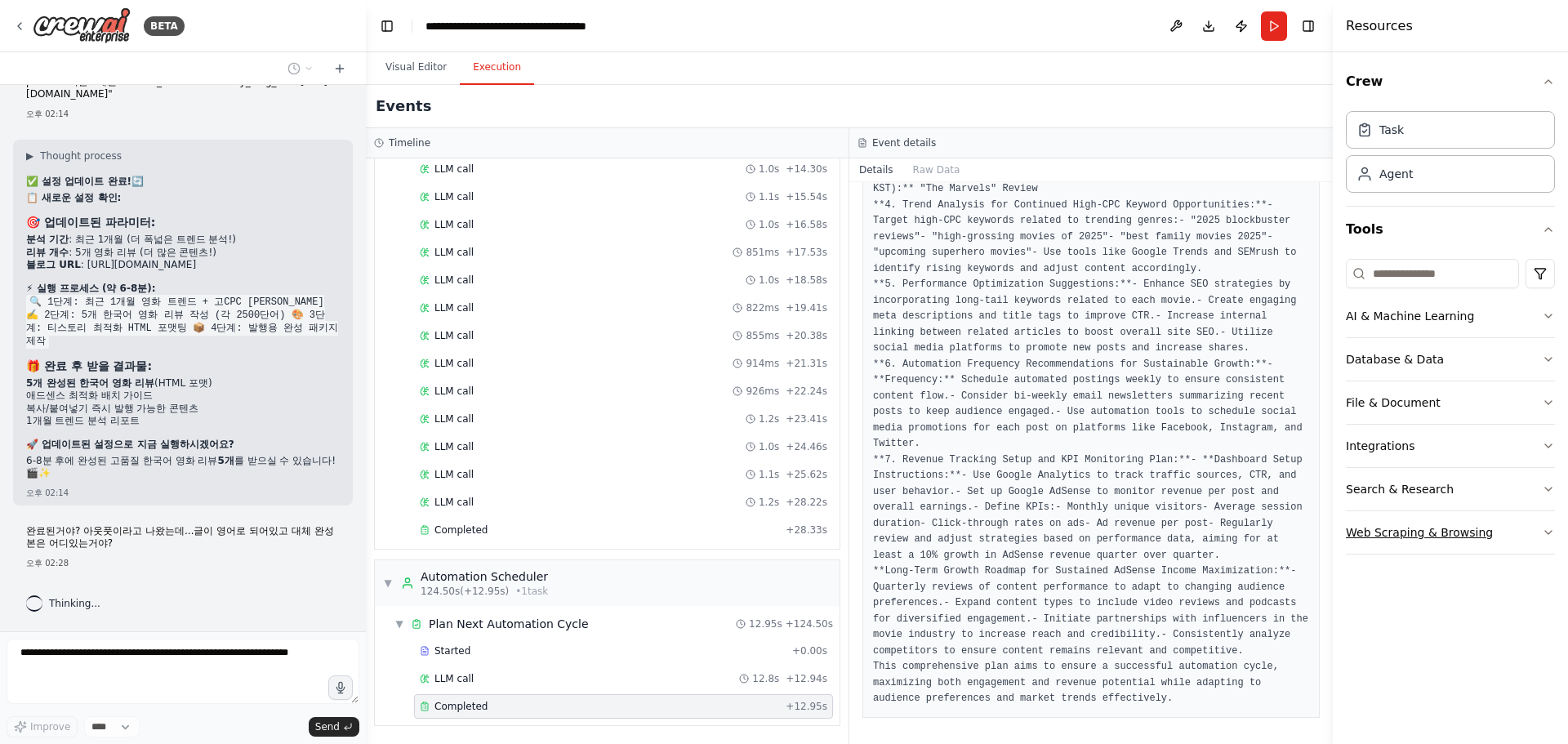
click at [1545, 531] on icon "button" at bounding box center [1548, 533] width 6 height 4
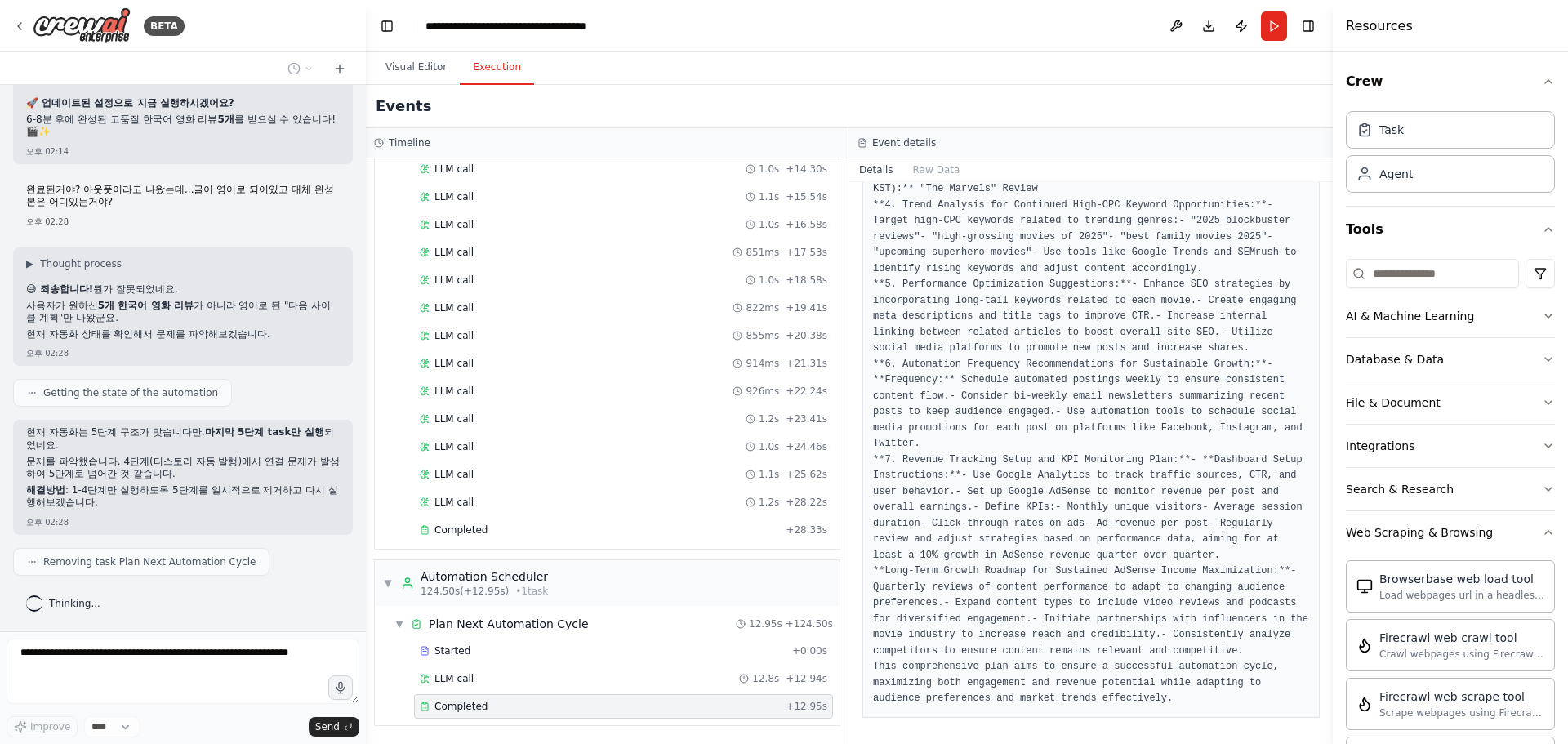
scroll to position [14002, 0]
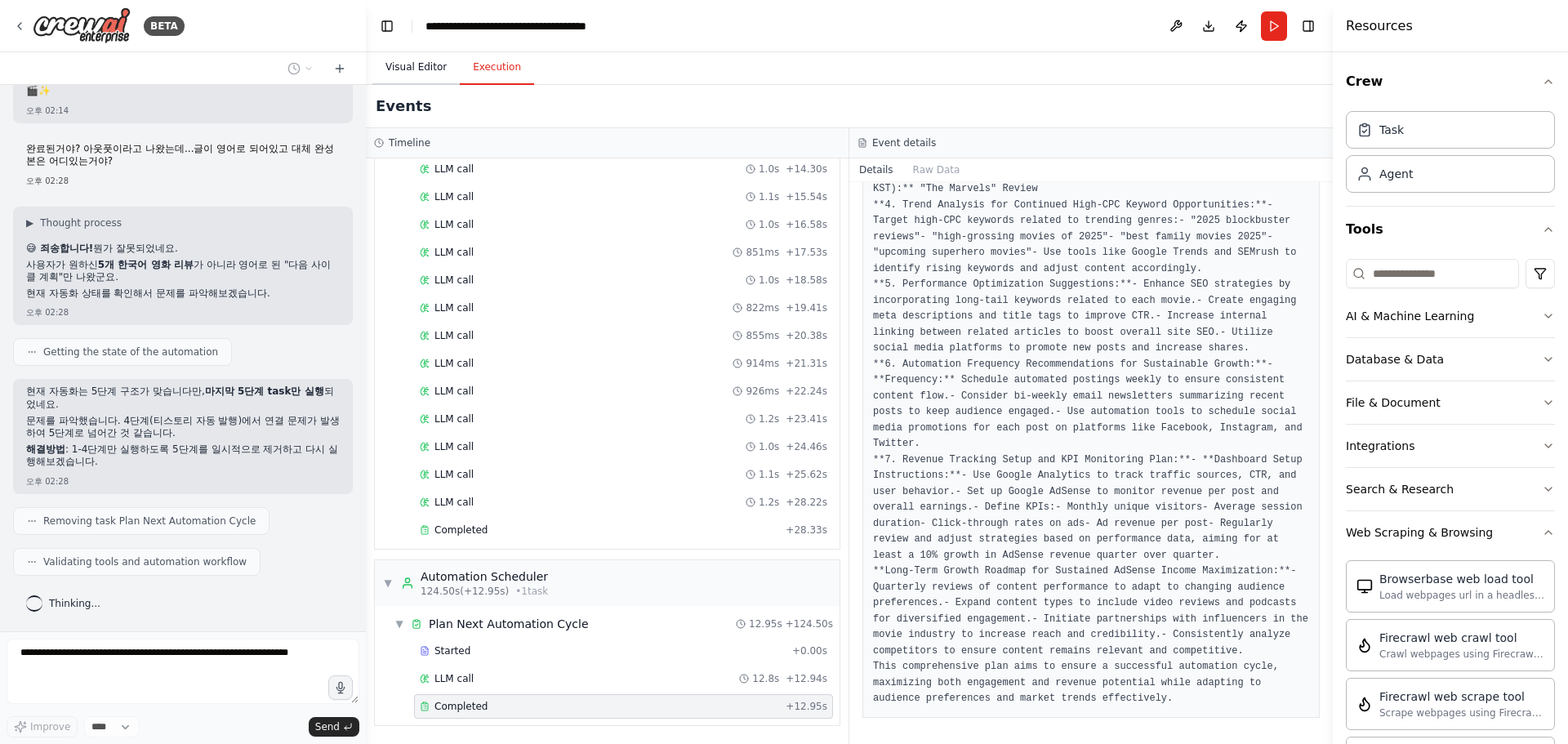
click at [421, 77] on button "Visual Editor" at bounding box center [416, 68] width 87 height 34
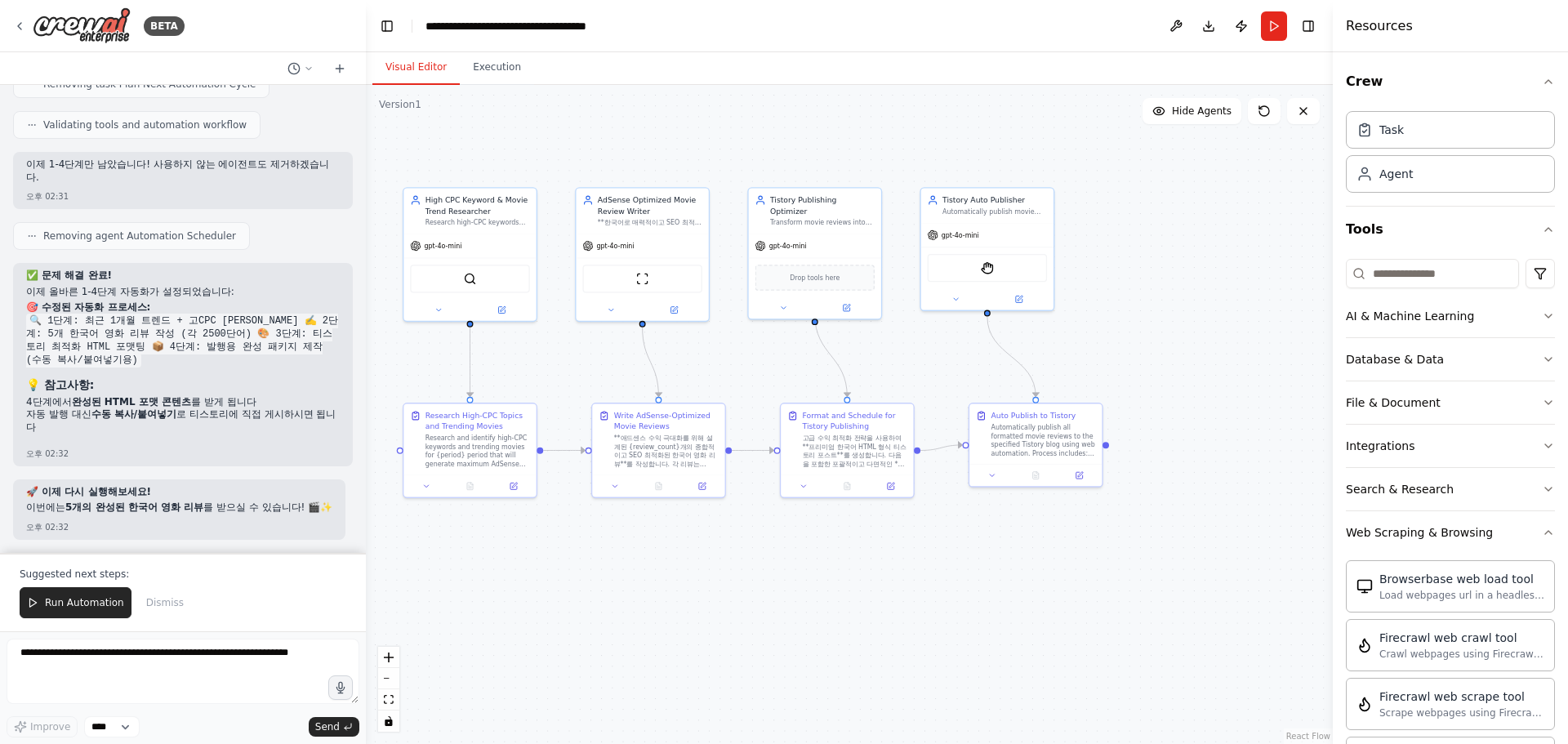
scroll to position [14452, 0]
click at [76, 602] on span "Run Automation" at bounding box center [84, 602] width 79 height 13
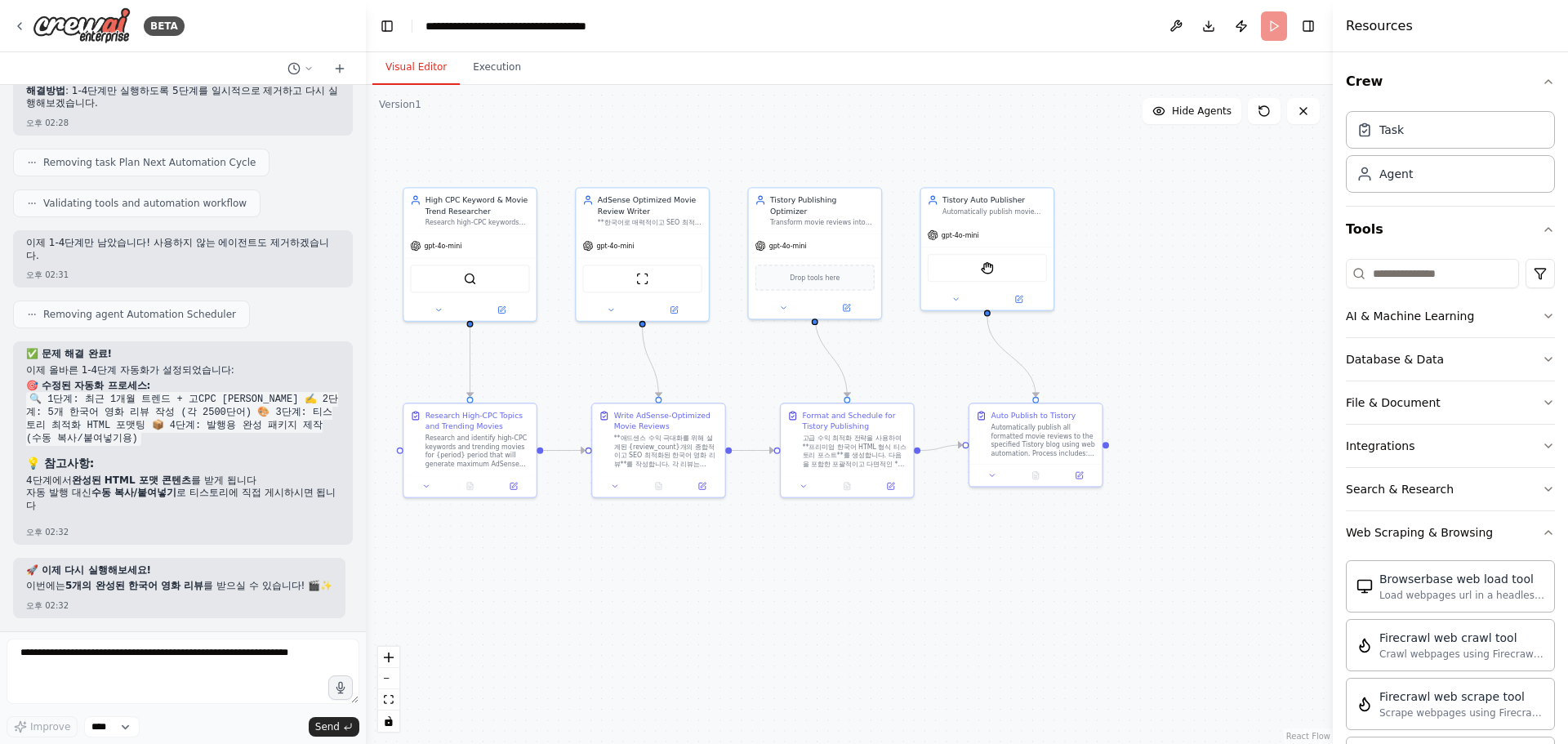
scroll to position [14373, 0]
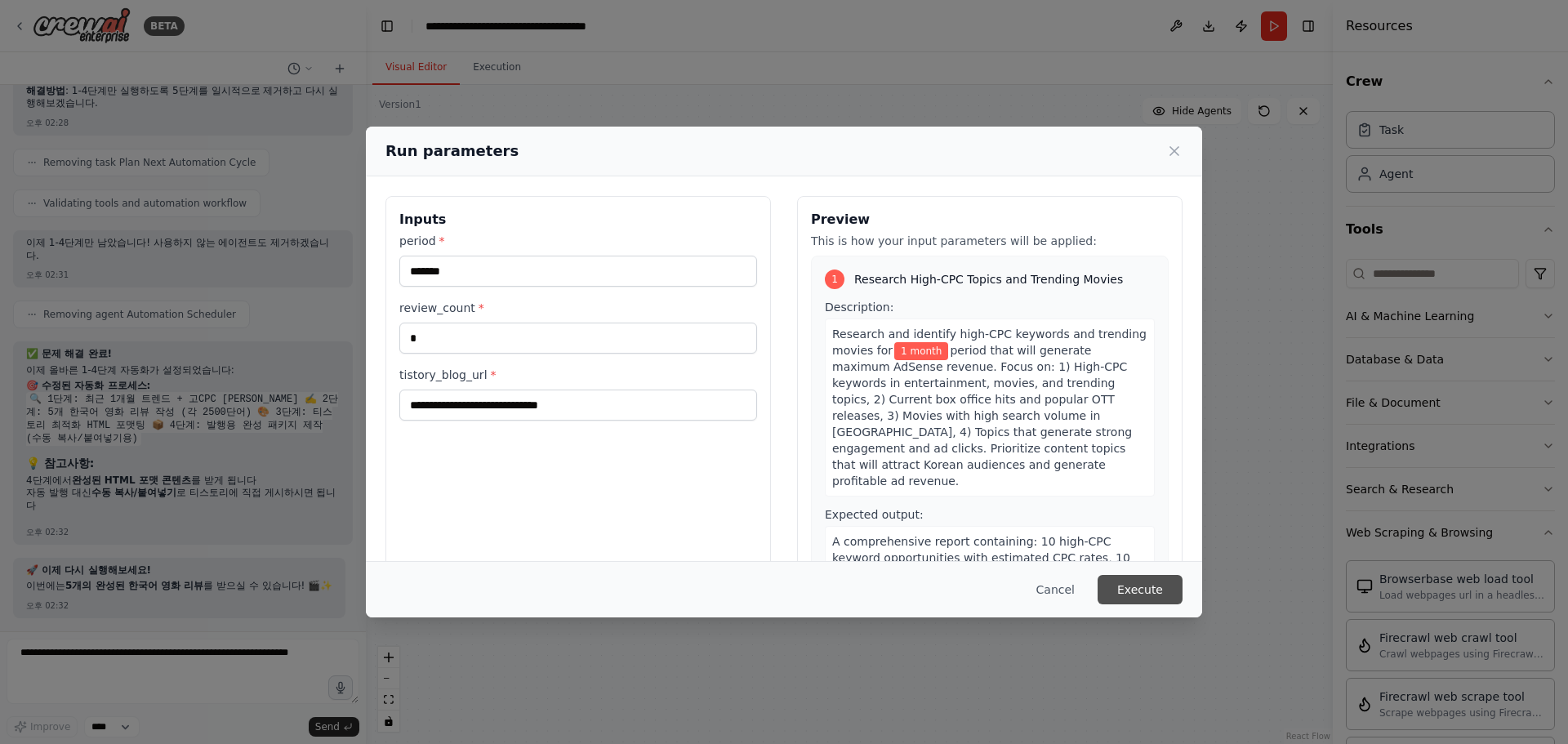
click at [1136, 588] on button "Execute" at bounding box center [1140, 589] width 85 height 29
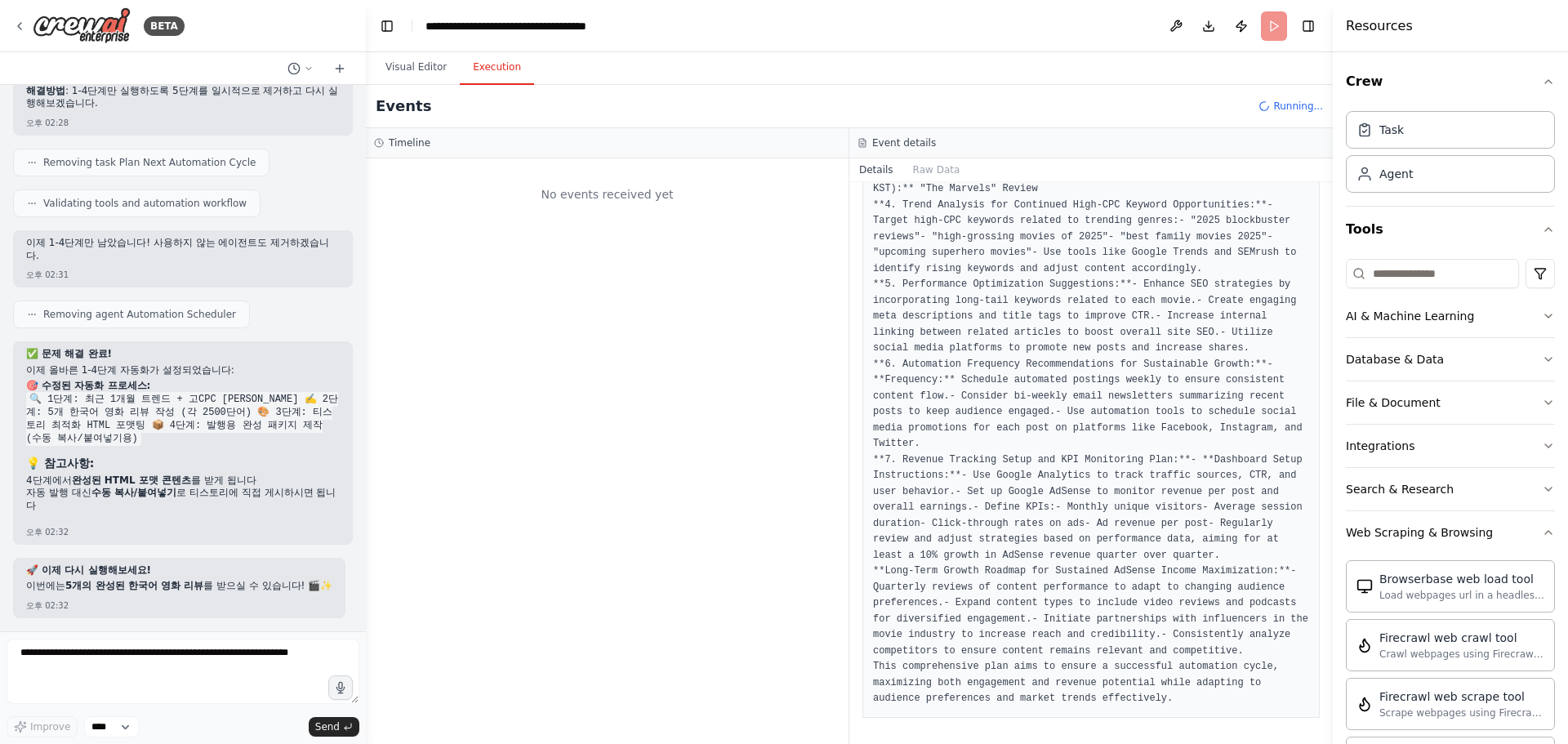
click at [496, 73] on button "Execution" at bounding box center [497, 68] width 75 height 34
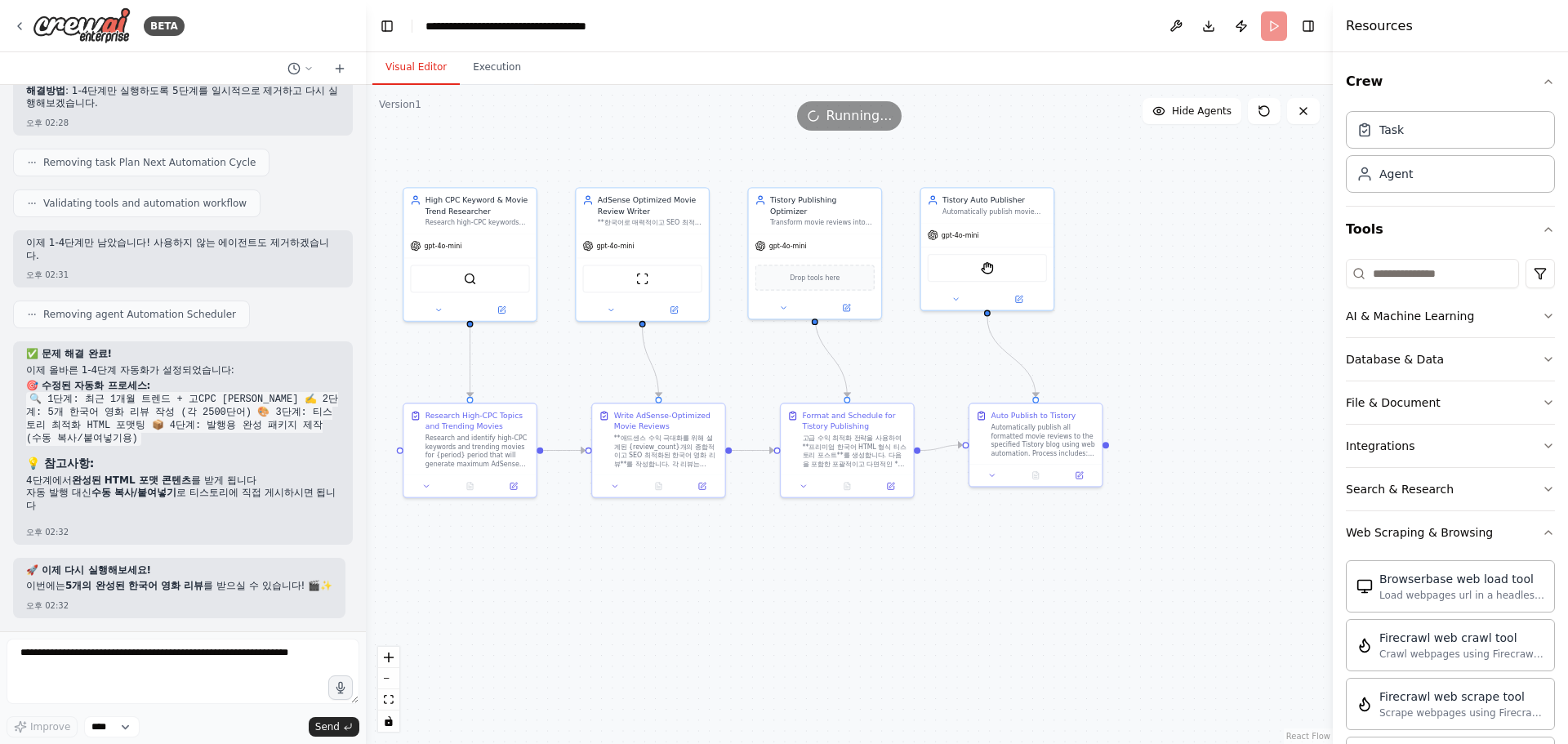
click at [431, 66] on button "Visual Editor" at bounding box center [416, 68] width 87 height 34
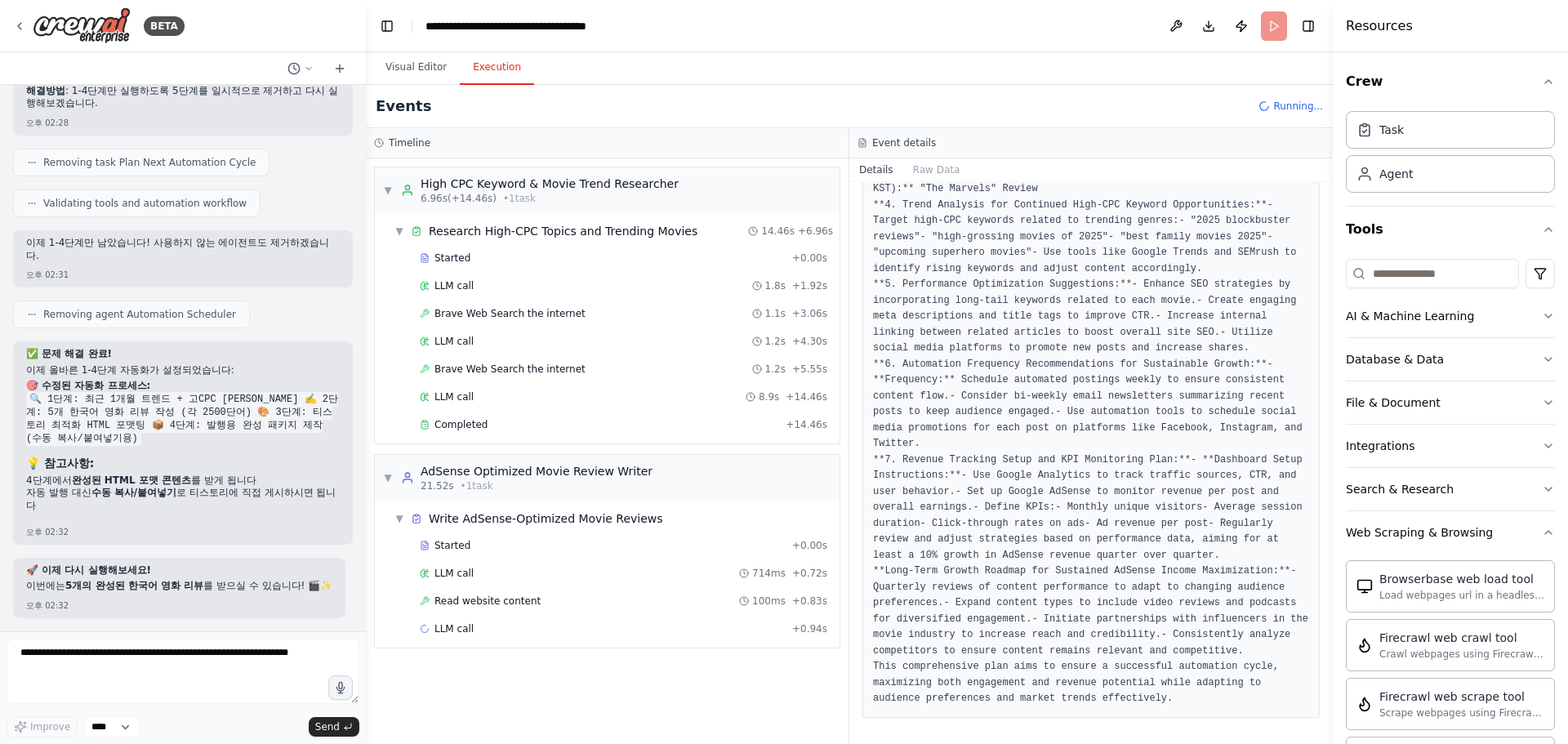
click at [498, 58] on button "Execution" at bounding box center [497, 68] width 75 height 34
click at [425, 65] on button "Visual Editor" at bounding box center [416, 68] width 87 height 34
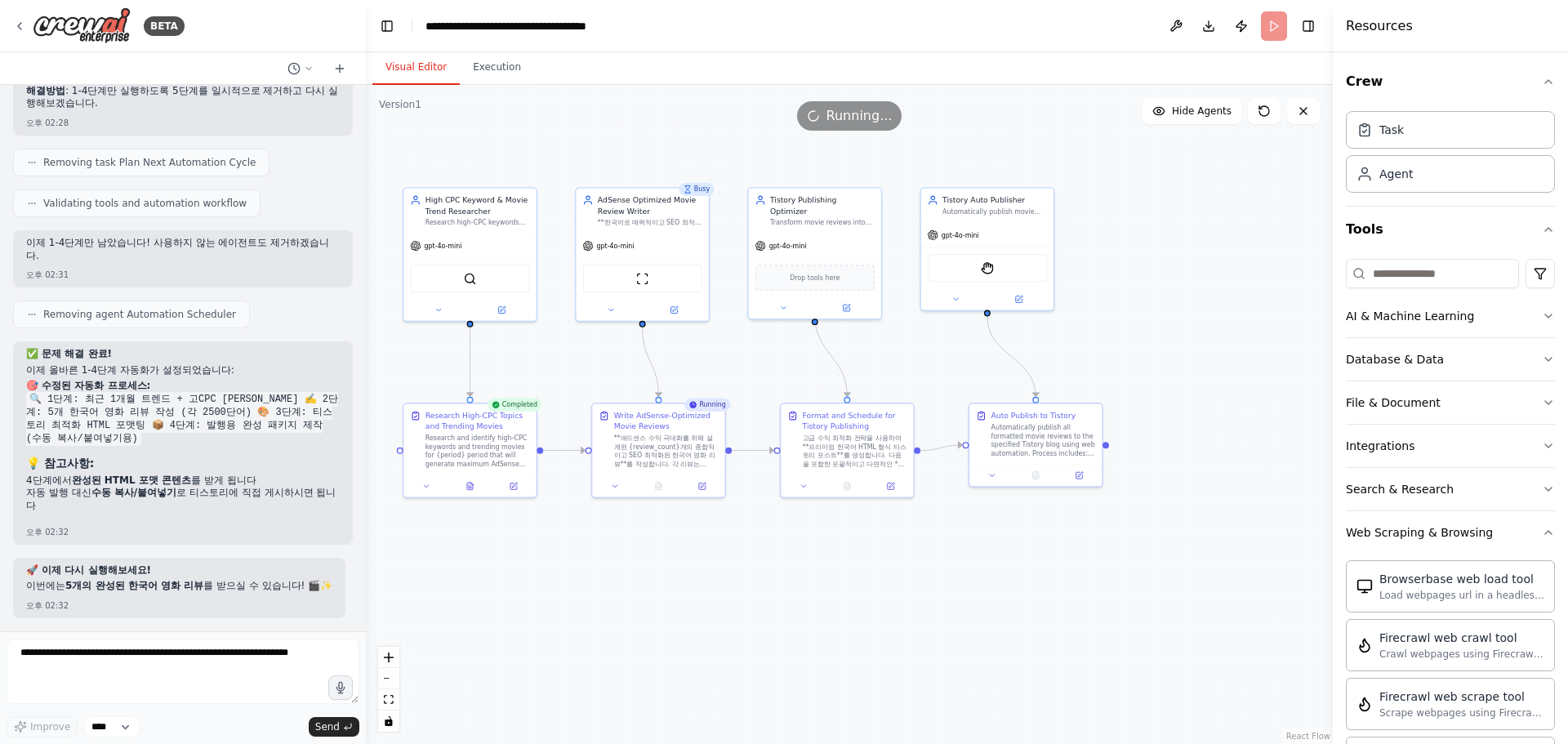
click at [851, 116] on span "Running..." at bounding box center [859, 116] width 66 height 19
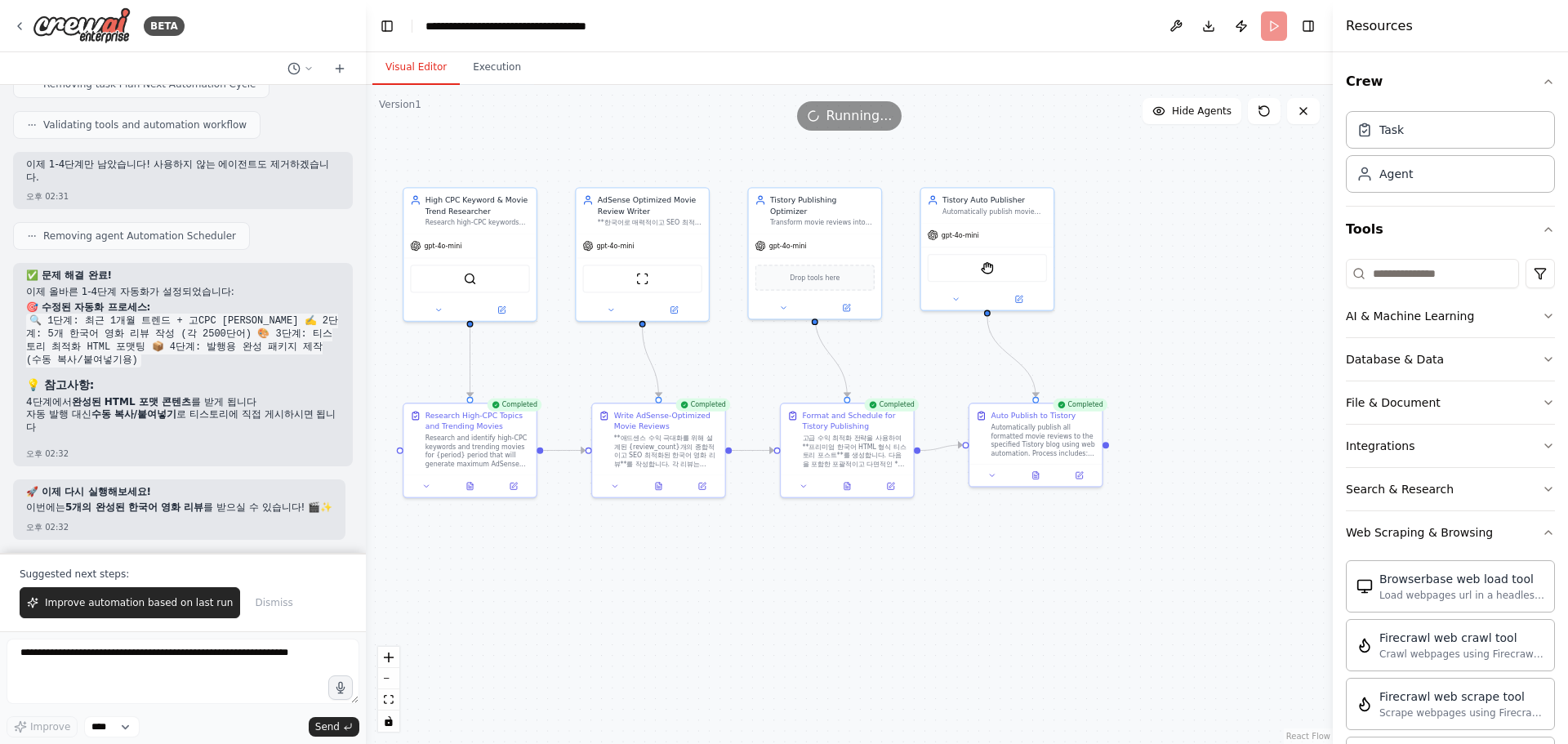
scroll to position [14452, 0]
click at [495, 75] on button "Execution" at bounding box center [497, 68] width 75 height 34
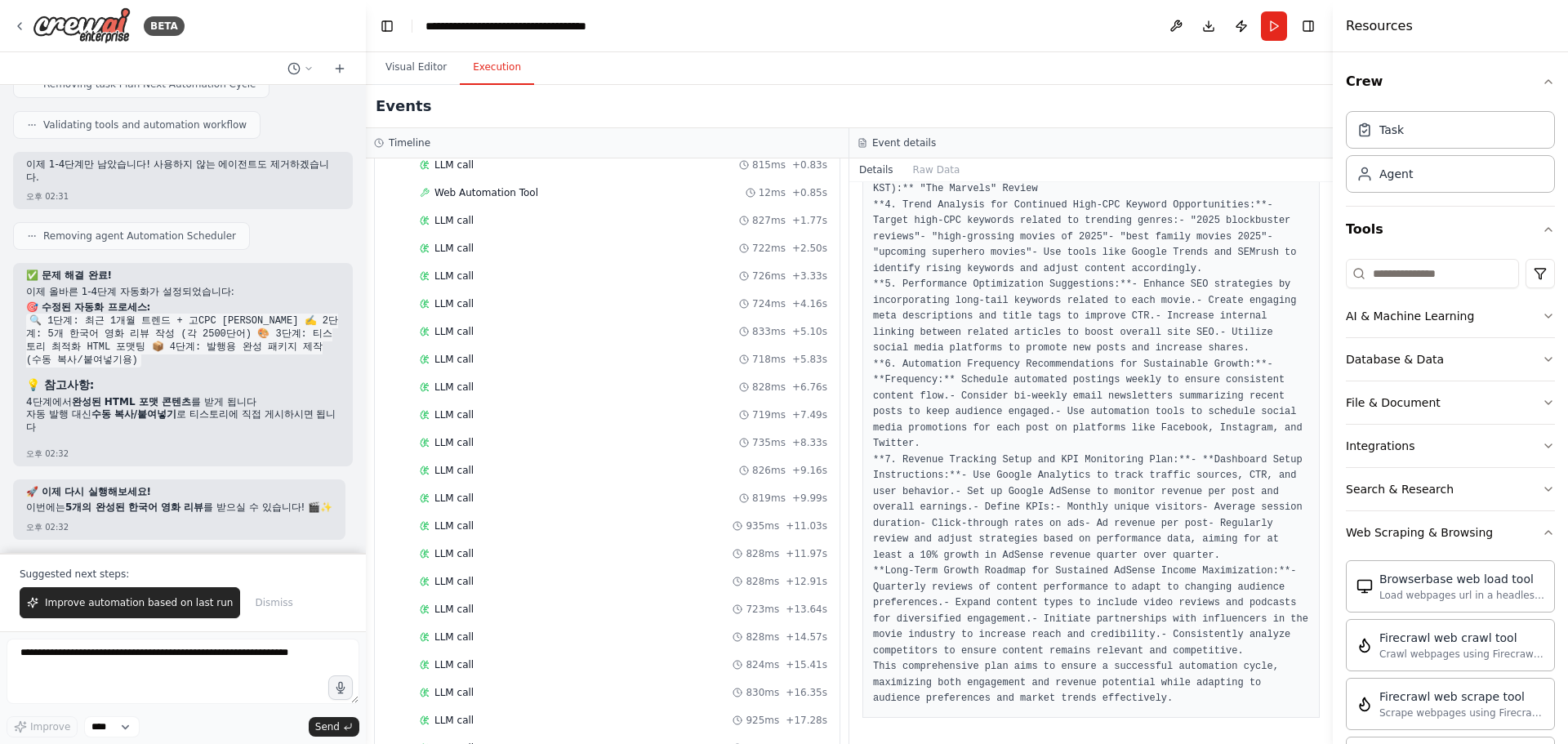
scroll to position [1025, 0]
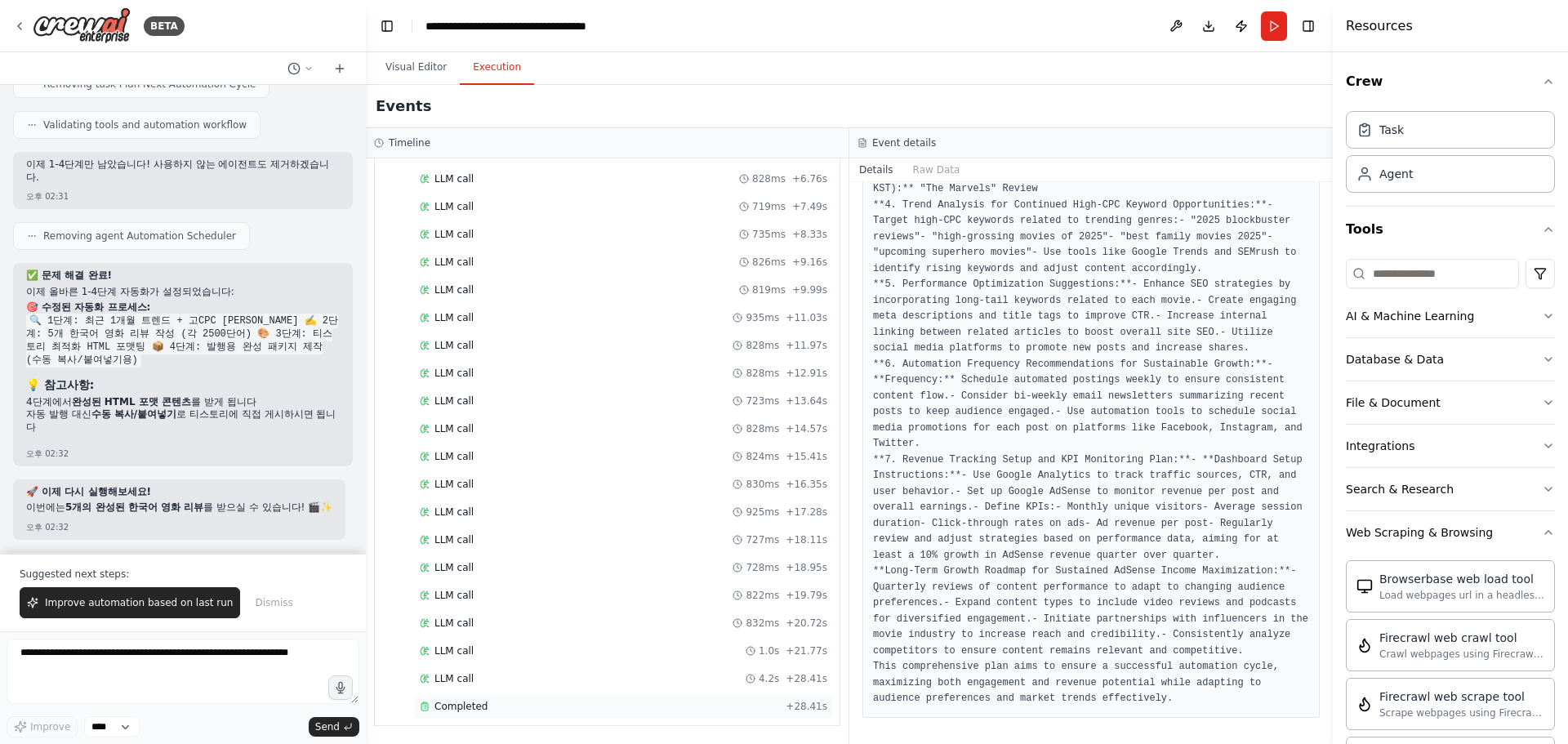
click at [487, 704] on div "Completed" at bounding box center [599, 706] width 359 height 13
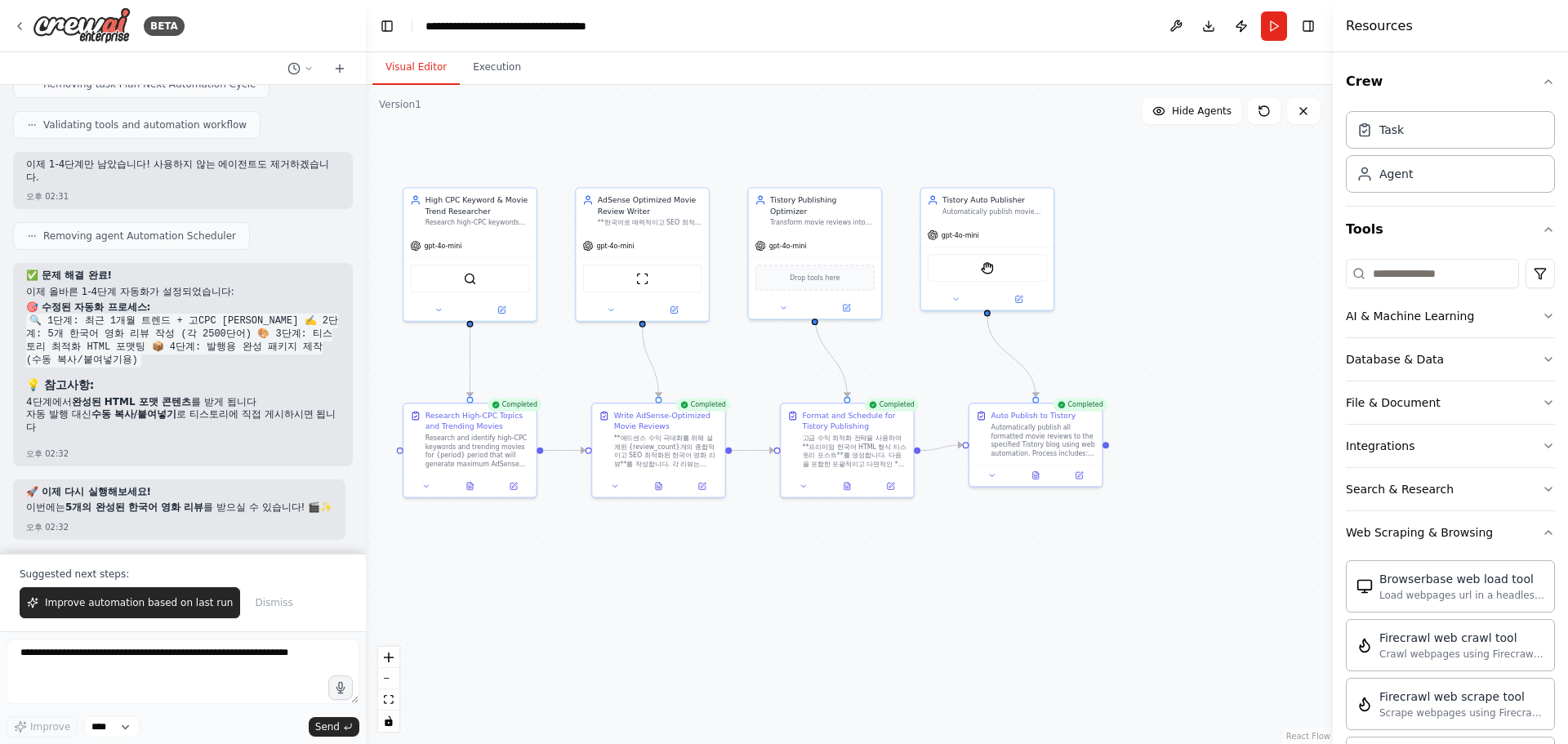
click at [406, 82] on button "Visual Editor" at bounding box center [416, 68] width 87 height 34
click at [150, 602] on span "Improve automation based on last run" at bounding box center [139, 602] width 188 height 13
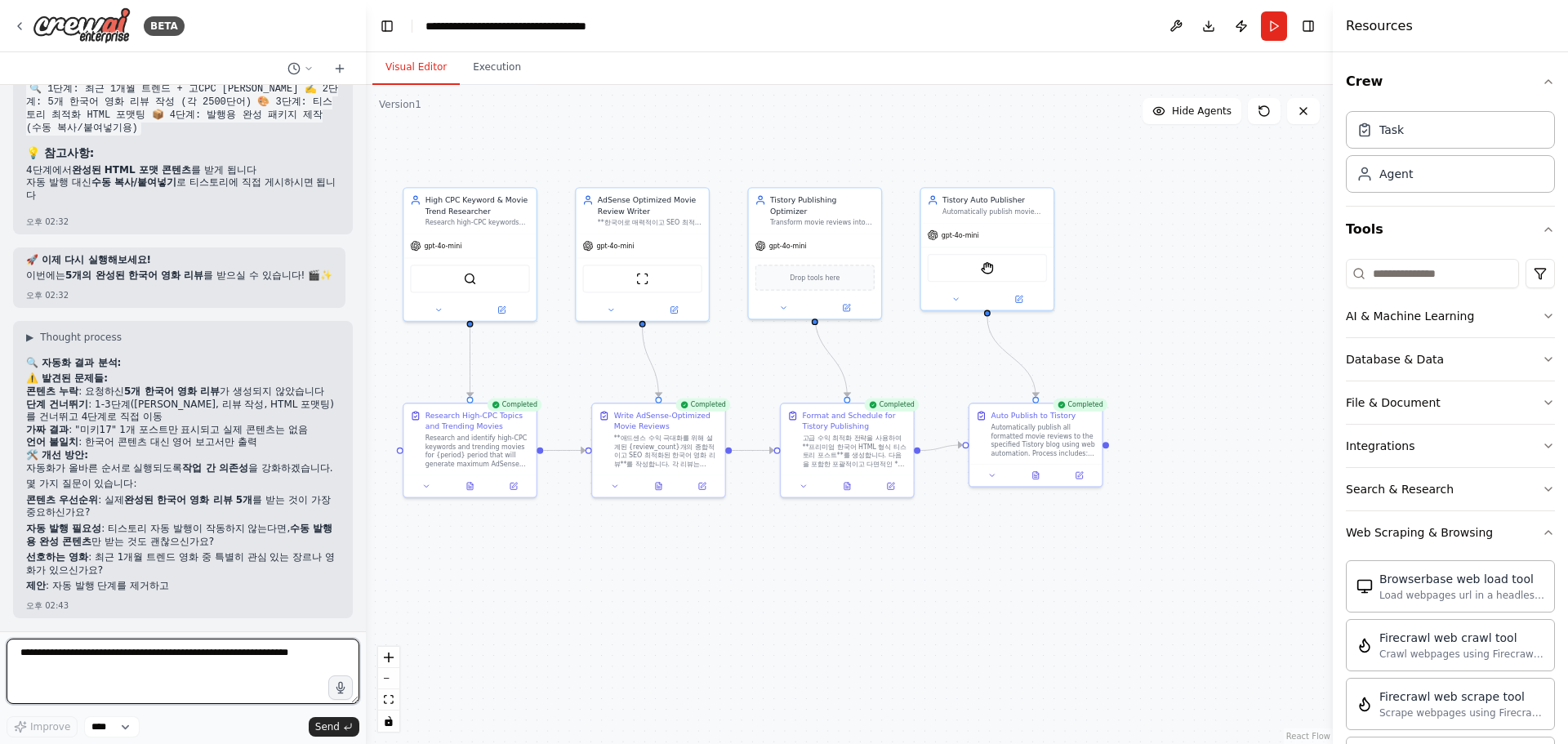
scroll to position [14709, 0]
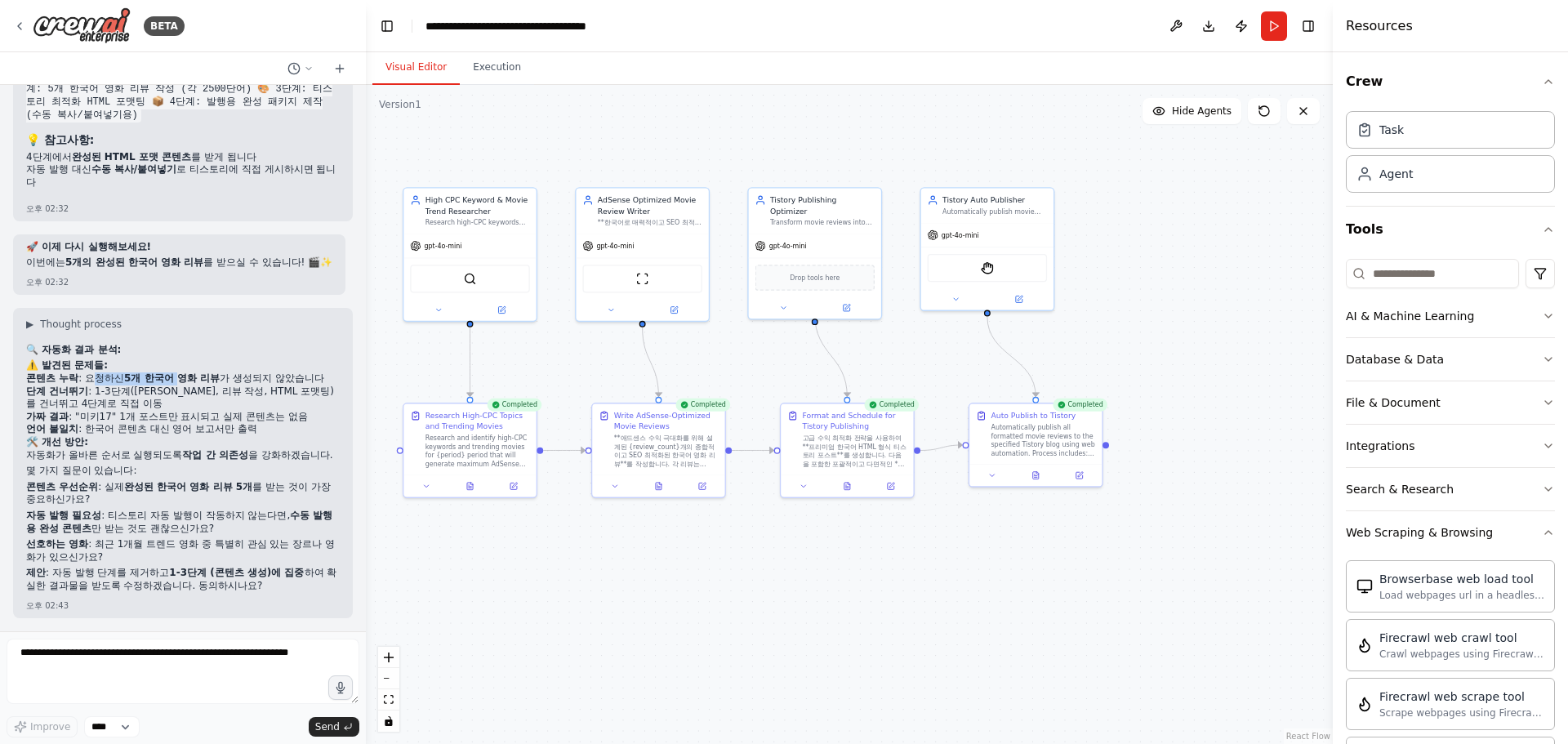
drag, startPoint x: 94, startPoint y: 364, endPoint x: 186, endPoint y: 376, distance: 92.8
click at [183, 373] on li "콘텐츠 누락 : 요청하신 5개 한국어 영화 리뷰 가 생성되지 않았습니다" at bounding box center [183, 379] width 314 height 13
drag, startPoint x: 57, startPoint y: 576, endPoint x: 168, endPoint y: 577, distance: 111.0
click at [160, 577] on p "제안 : 자동 발행 단계를 제거하고 1-3단계 (콘텐츠 생성)에 집중 하여 확실한 결과물을 받도록 수정하겠습니다. 동의하시나요?" at bounding box center [183, 580] width 314 height 26
drag, startPoint x: 142, startPoint y: 586, endPoint x: 215, endPoint y: 587, distance: 73.0
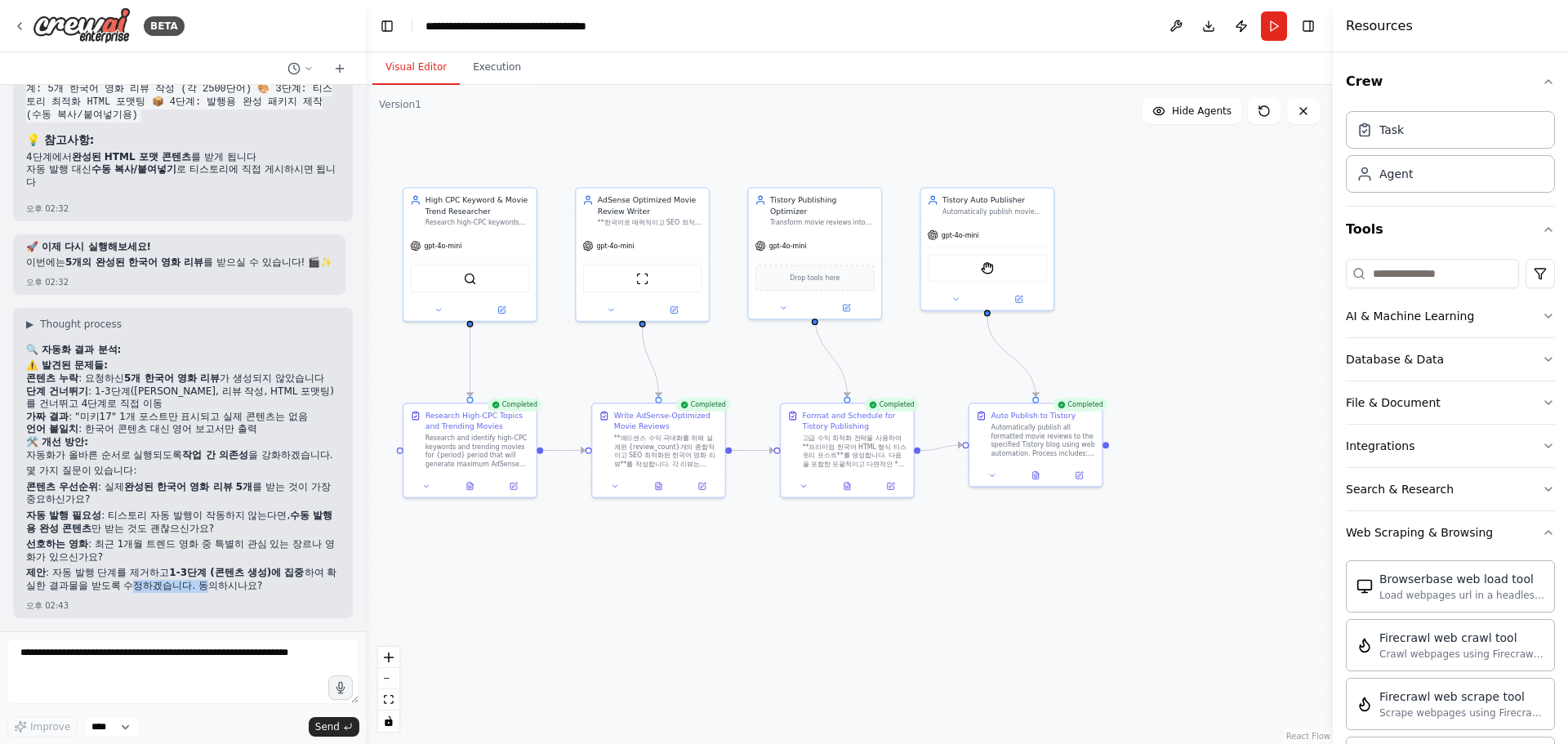
click at [215, 587] on p "제안 : 자동 발행 단계를 제거하고 1-3단계 (콘텐츠 생성)에 집중 하여 확실한 결과물을 받도록 수정하겠습니다. 동의하시나요?" at bounding box center [183, 580] width 314 height 26
click at [162, 677] on textarea at bounding box center [182, 672] width 352 height 65
type textarea "*******"
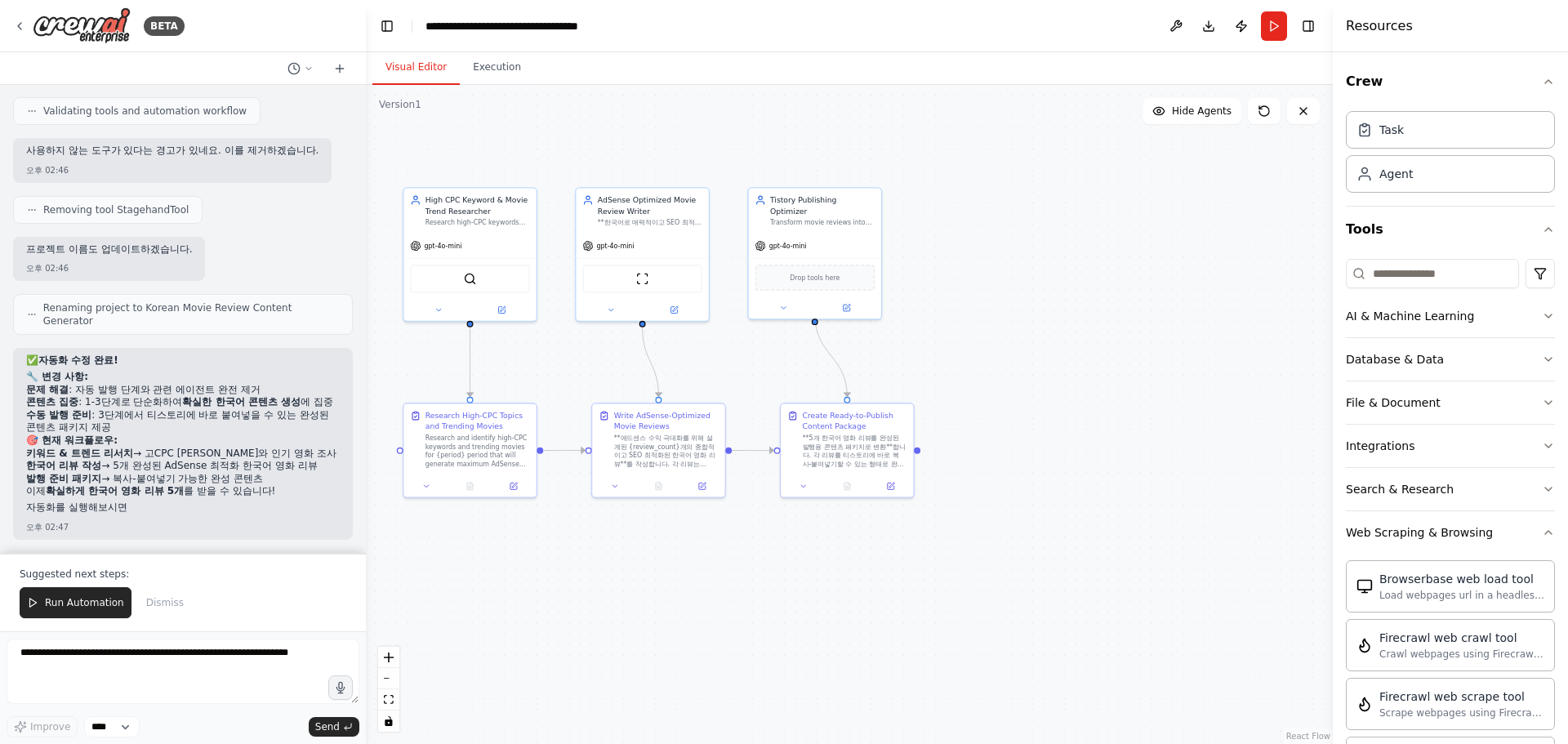
scroll to position [15798, 0]
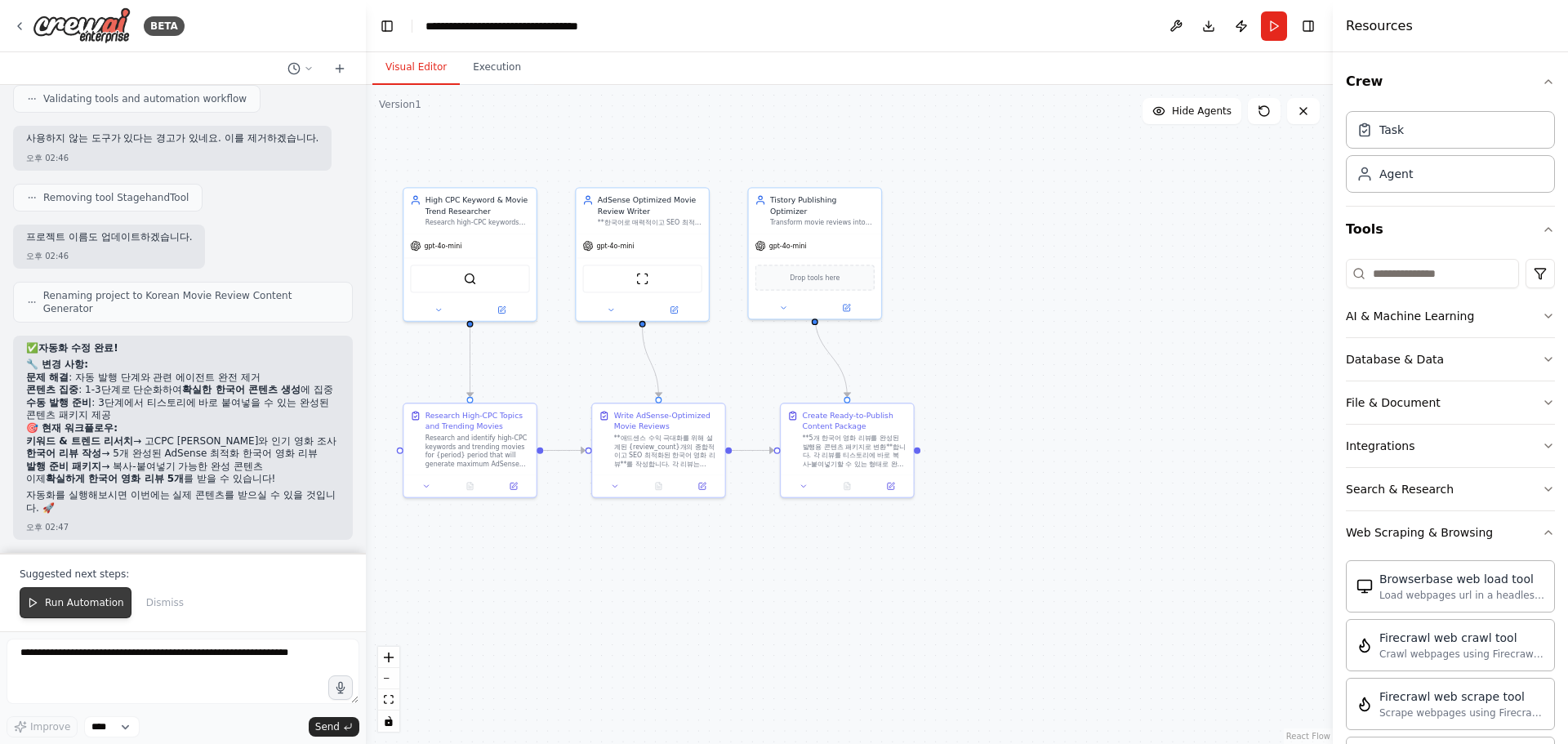
click at [94, 597] on span "Run Automation" at bounding box center [84, 602] width 79 height 13
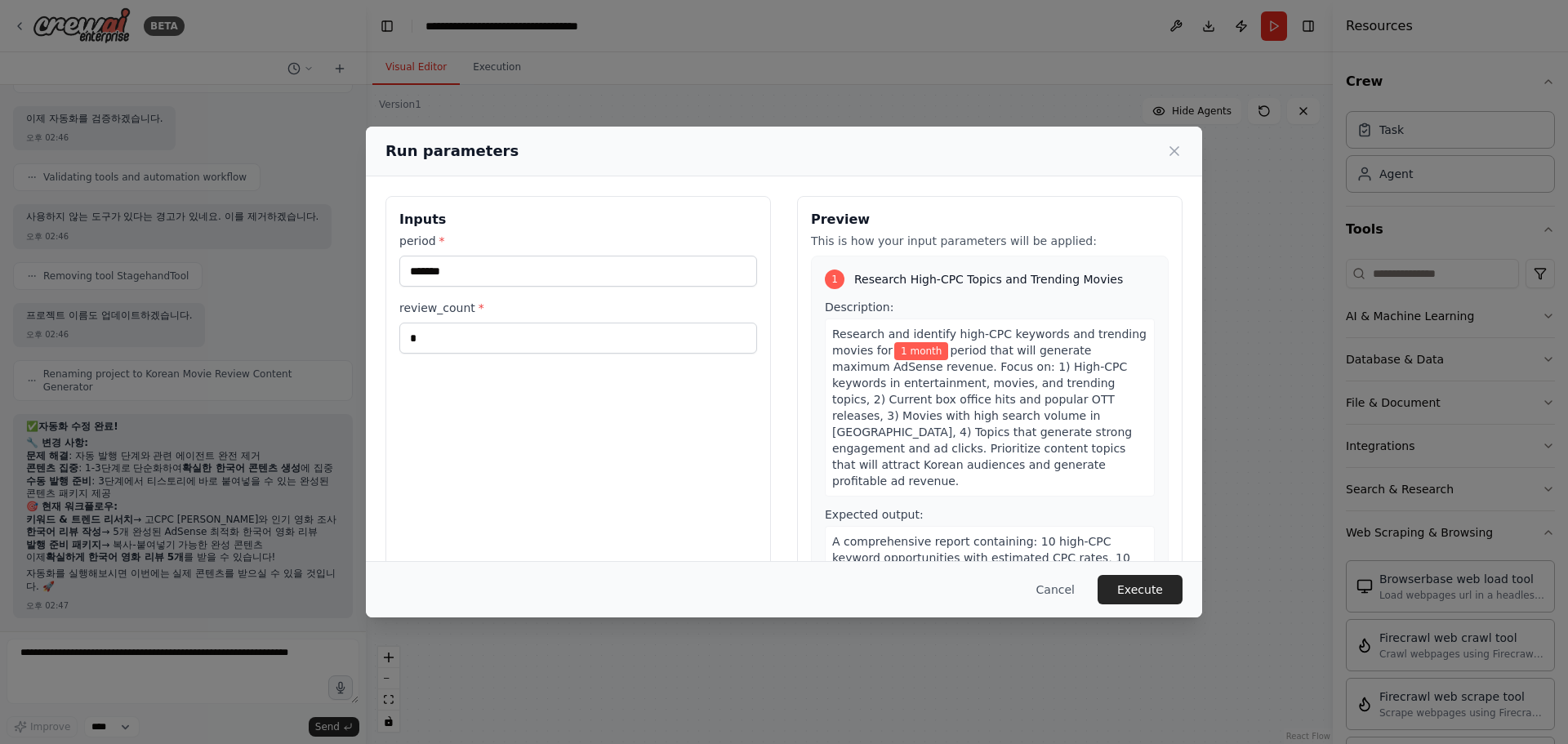
click at [1147, 584] on button "Execute" at bounding box center [1140, 589] width 85 height 29
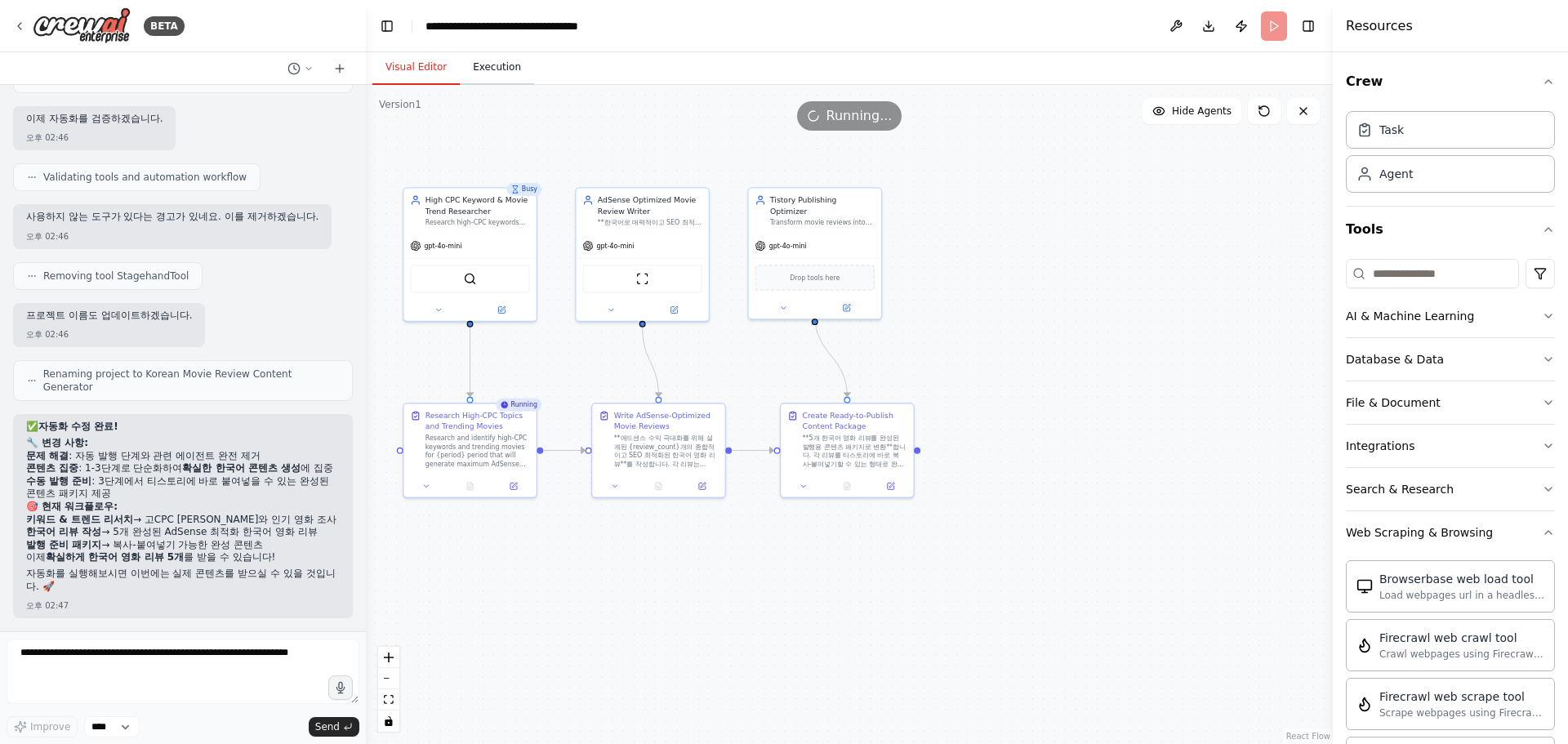
click at [488, 66] on button "Execution" at bounding box center [497, 68] width 75 height 34
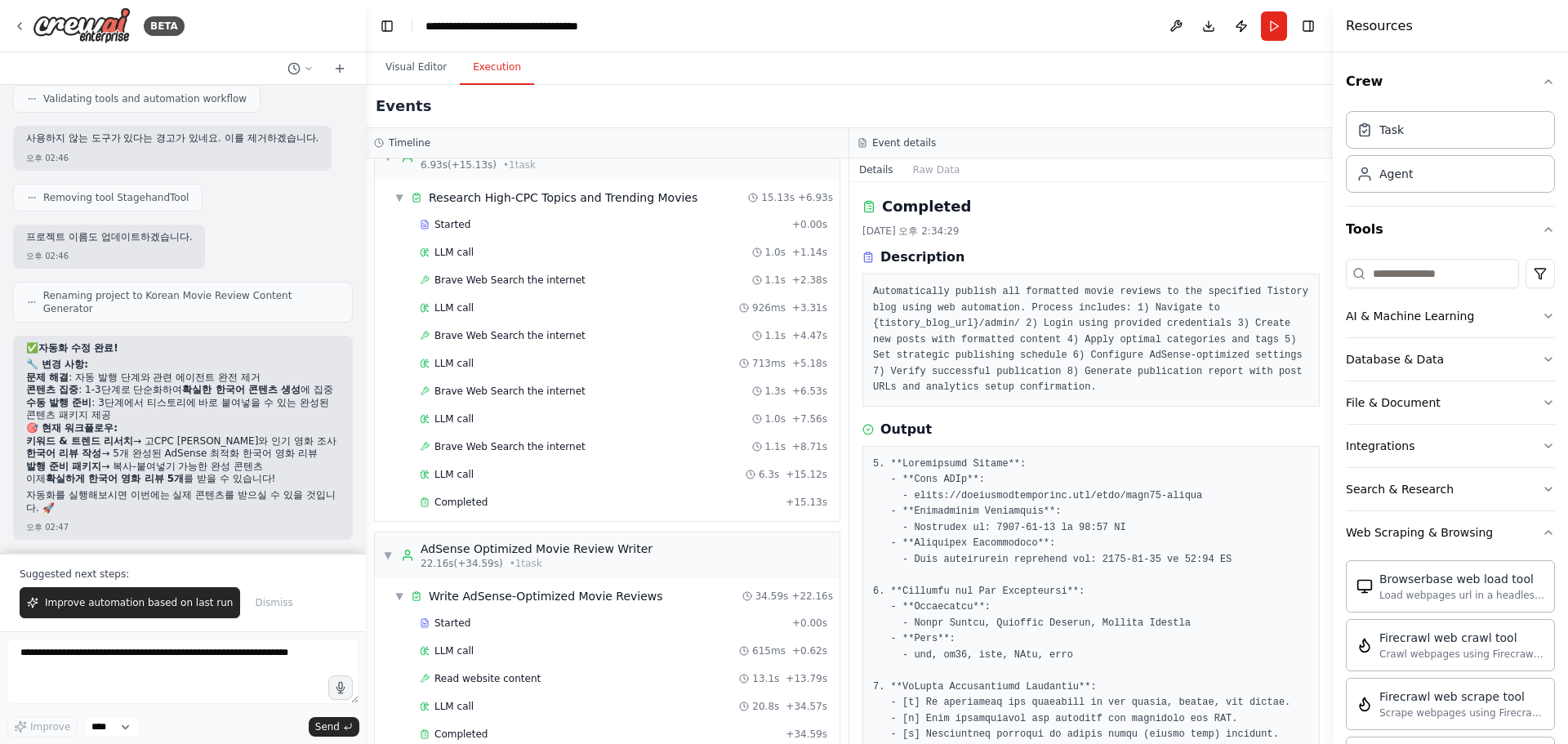
scroll to position [237, 0]
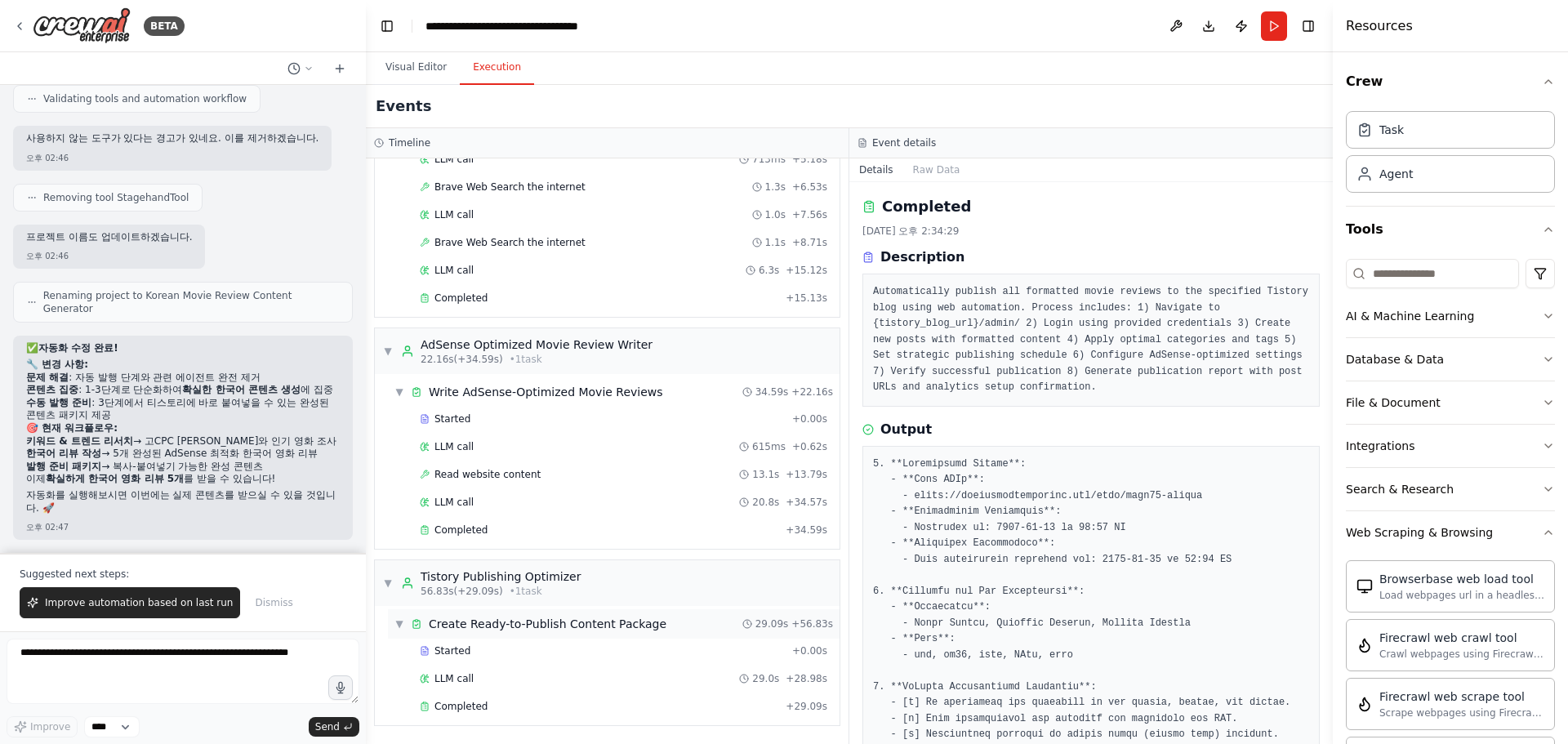
click at [518, 626] on div "Create Ready-to-Publish Content Package" at bounding box center [548, 624] width 237 height 17
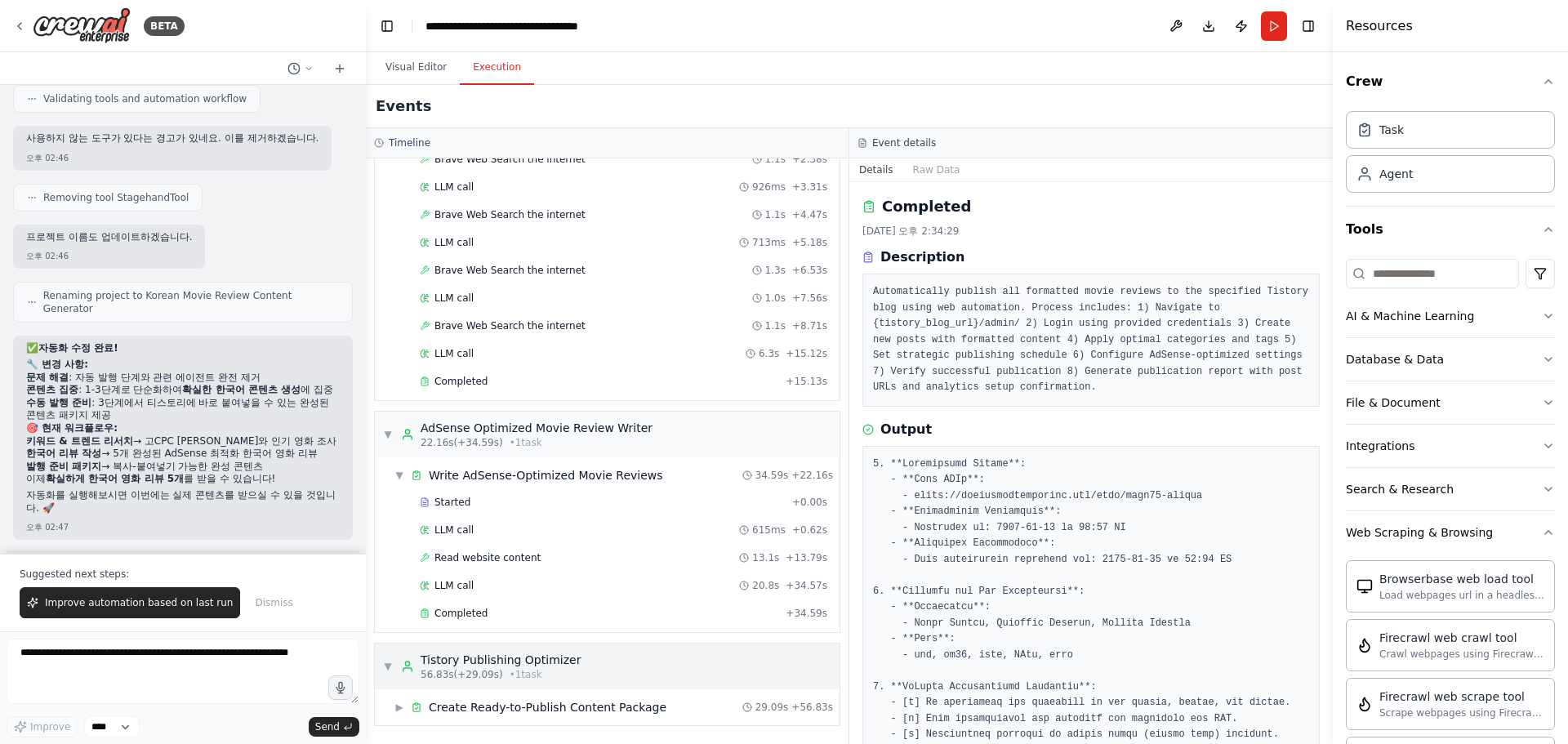
drag, startPoint x: 478, startPoint y: 661, endPoint x: 467, endPoint y: 689, distance: 30.1
click at [478, 660] on div "Tistory Publishing Optimizer" at bounding box center [501, 660] width 160 height 17
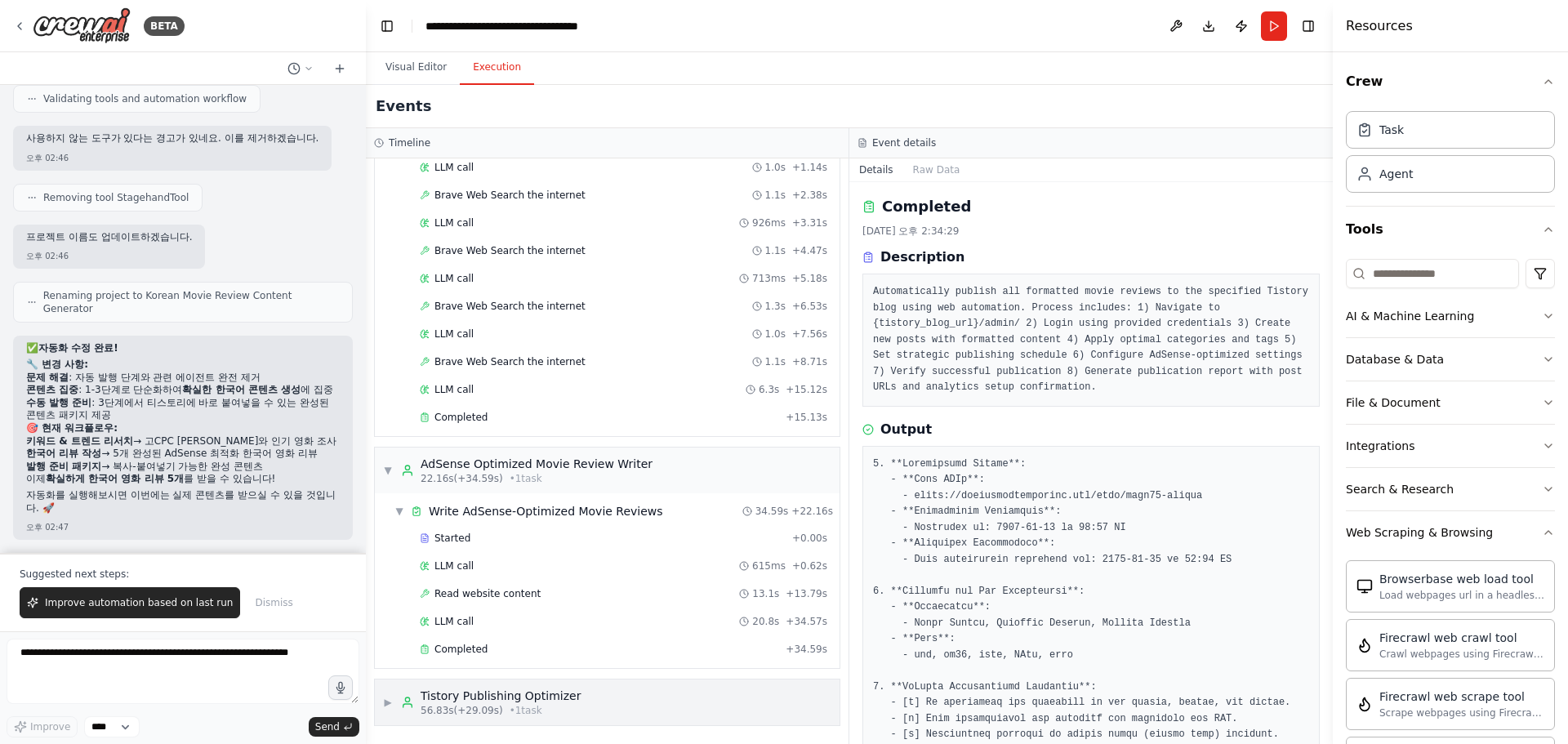
click at [458, 699] on div "Tistory Publishing Optimizer" at bounding box center [501, 696] width 160 height 17
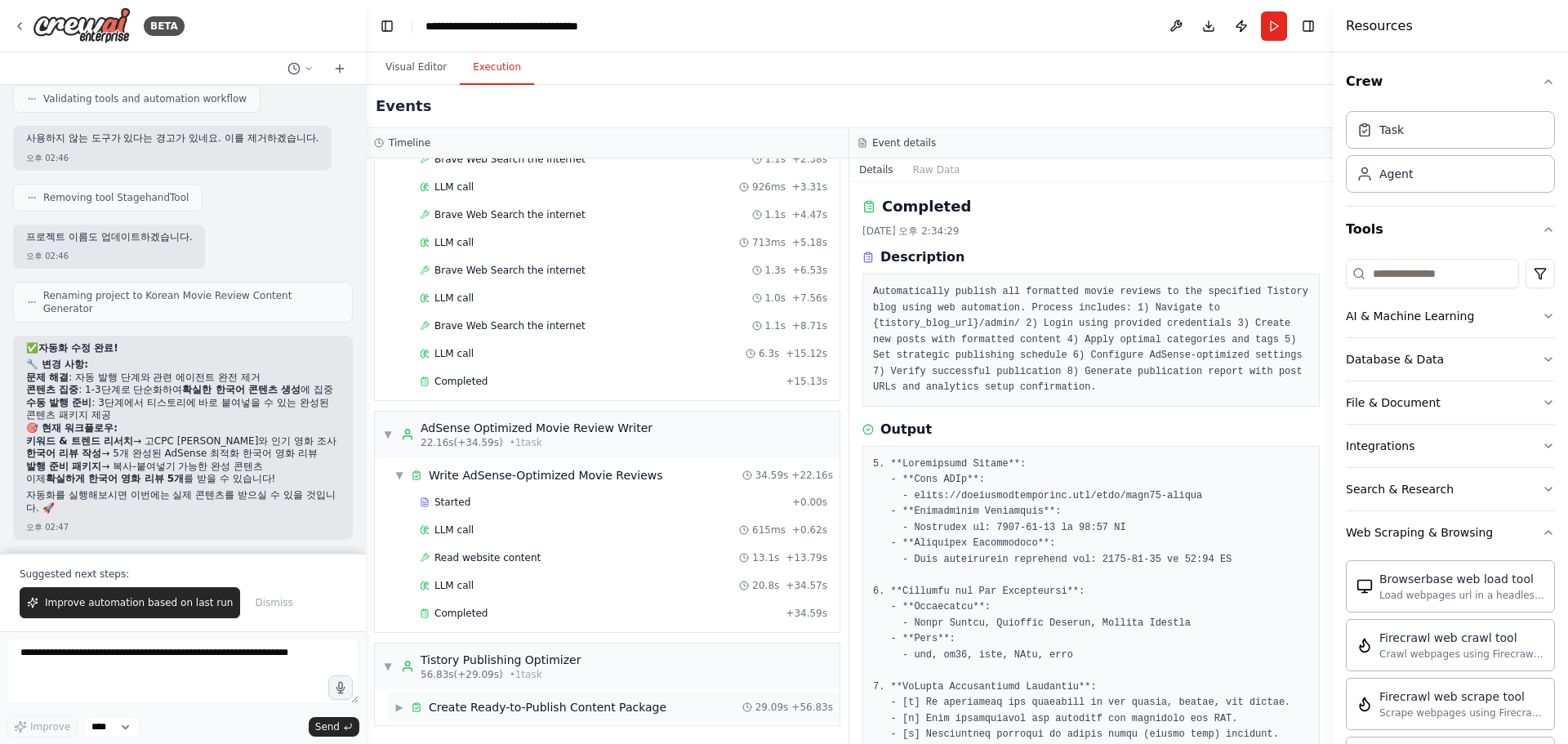
click at [468, 705] on div "Create Ready-to-Publish Content Package" at bounding box center [548, 707] width 237 height 17
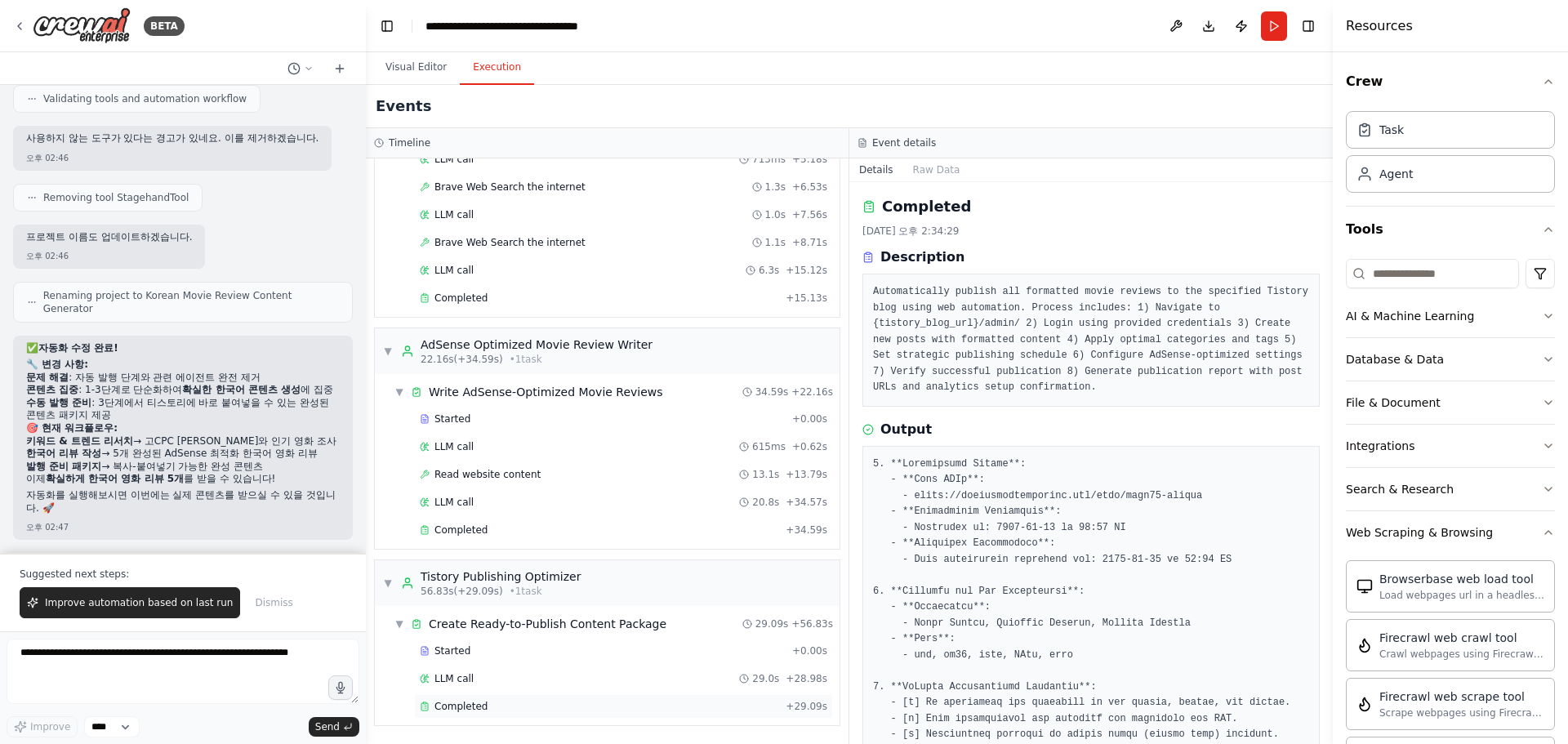
click at [469, 698] on div "Completed + 29.09s" at bounding box center [623, 707] width 419 height 25
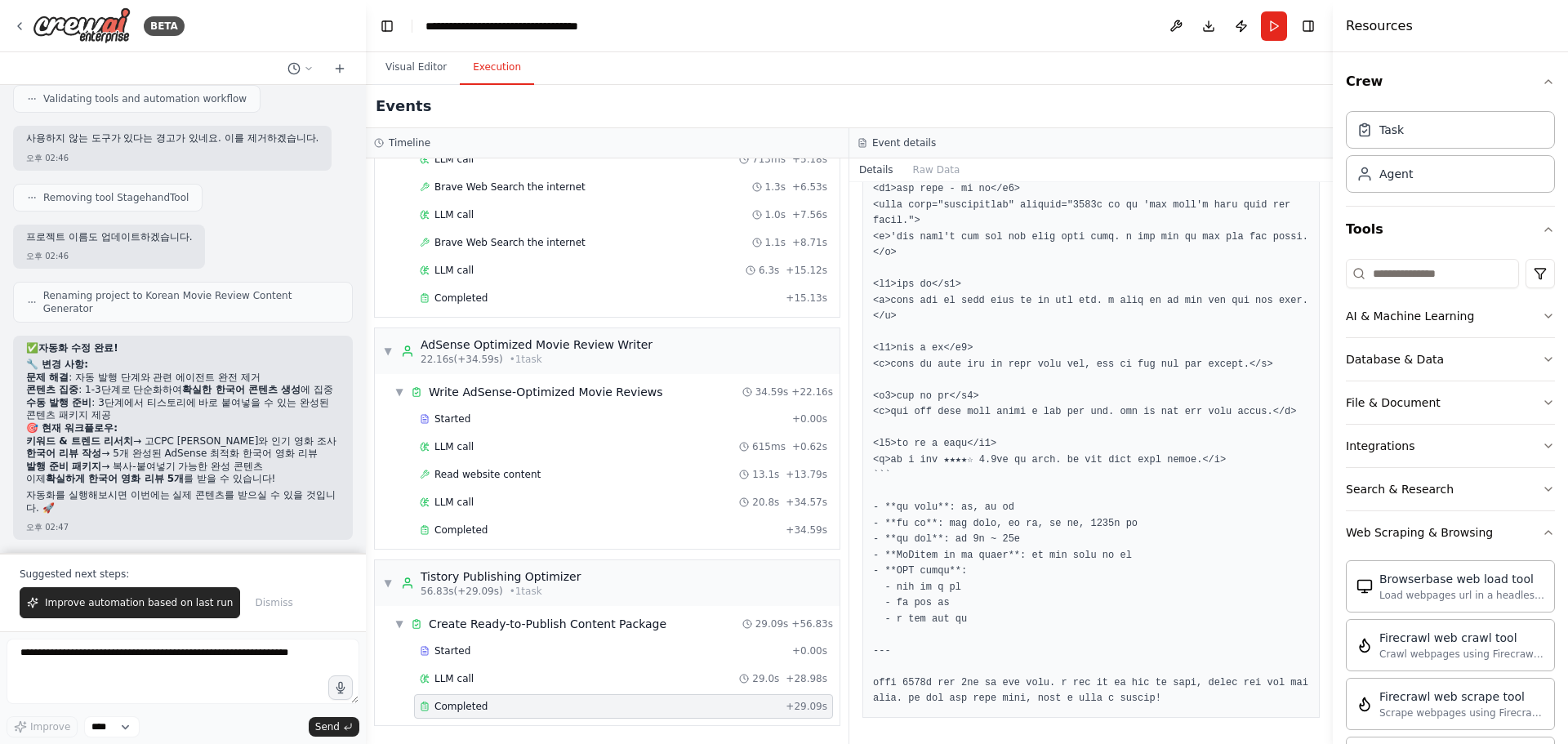
scroll to position [2936, 0]
click at [162, 669] on textarea at bounding box center [182, 672] width 352 height 65
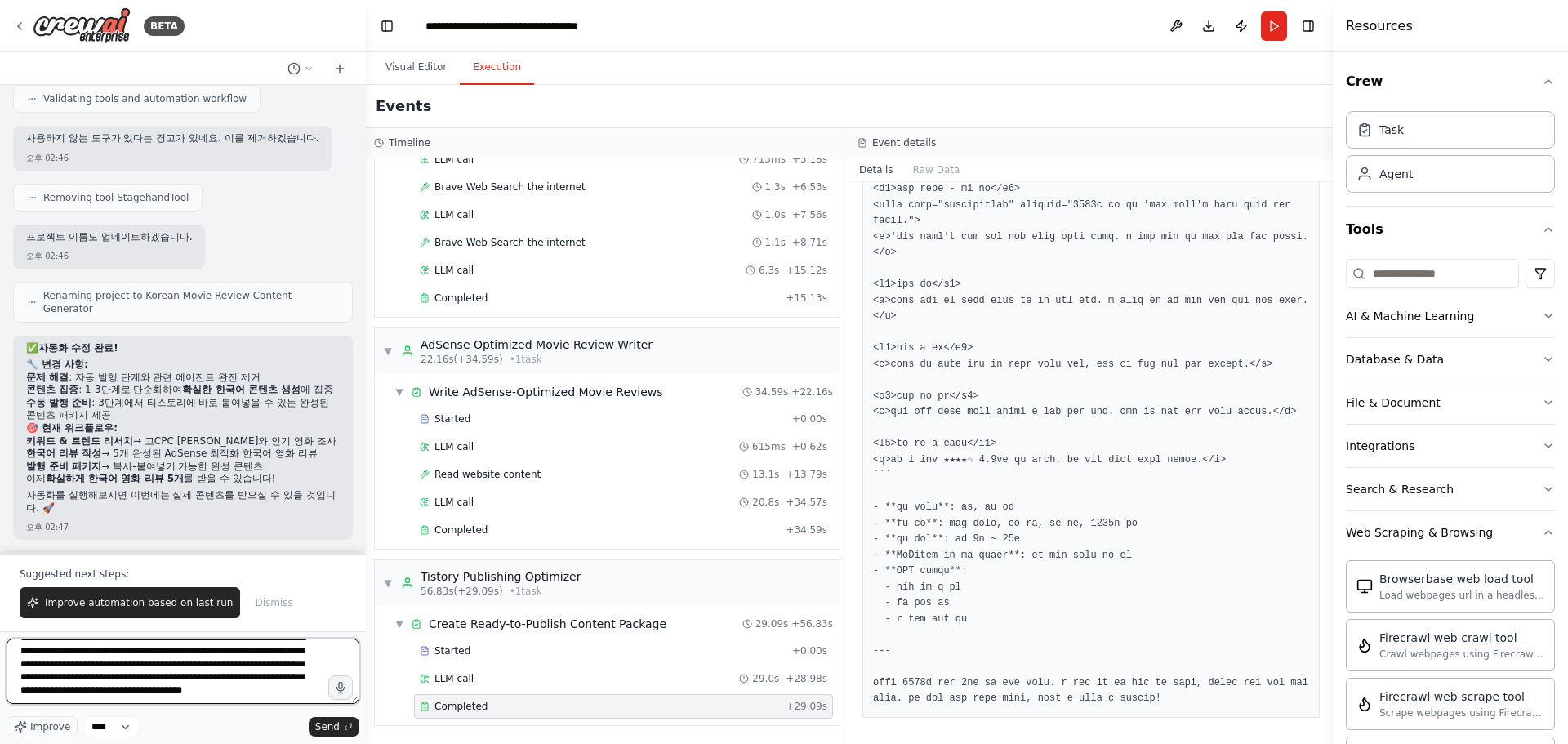
scroll to position [74, 0]
type textarea "**********"
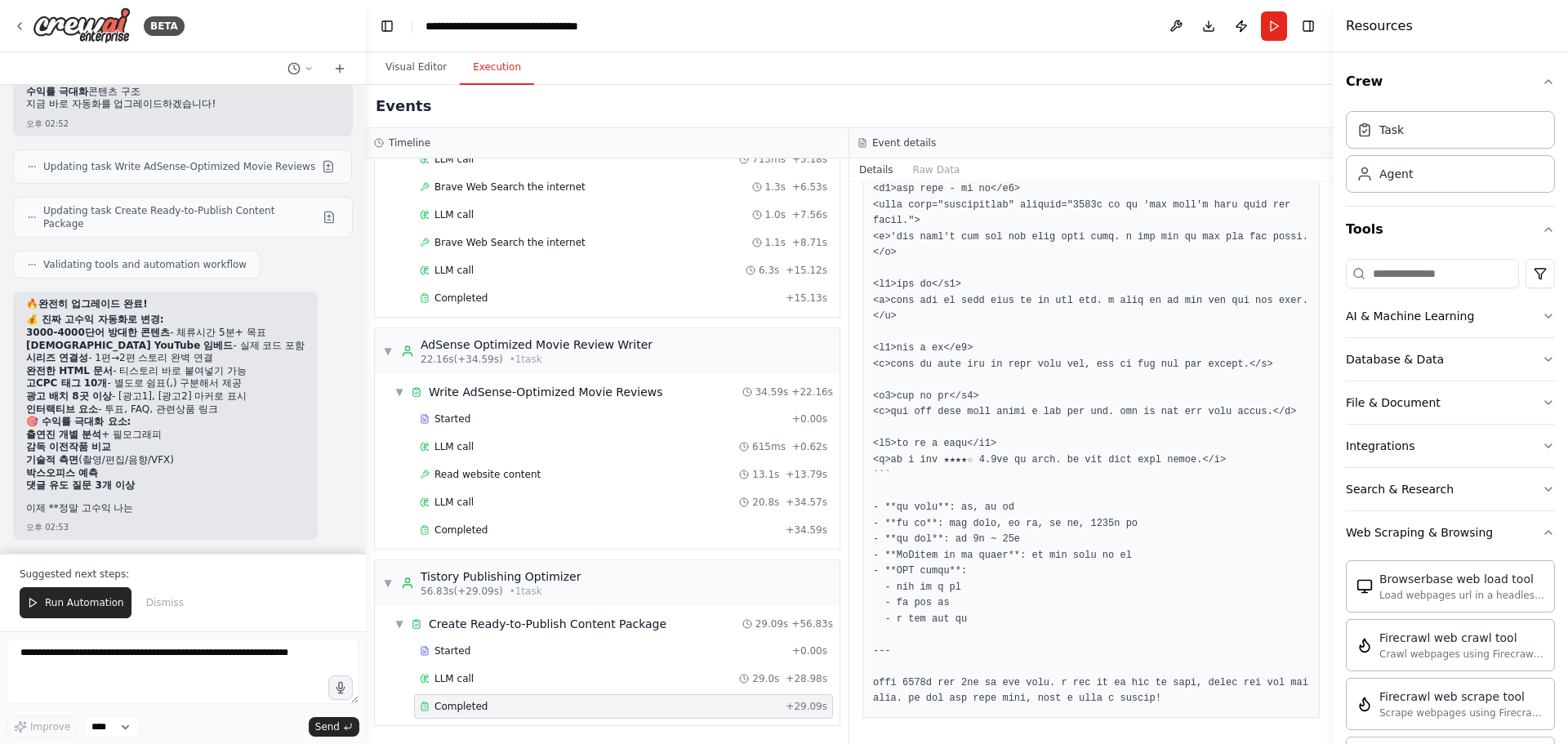
scroll to position [16567, 0]
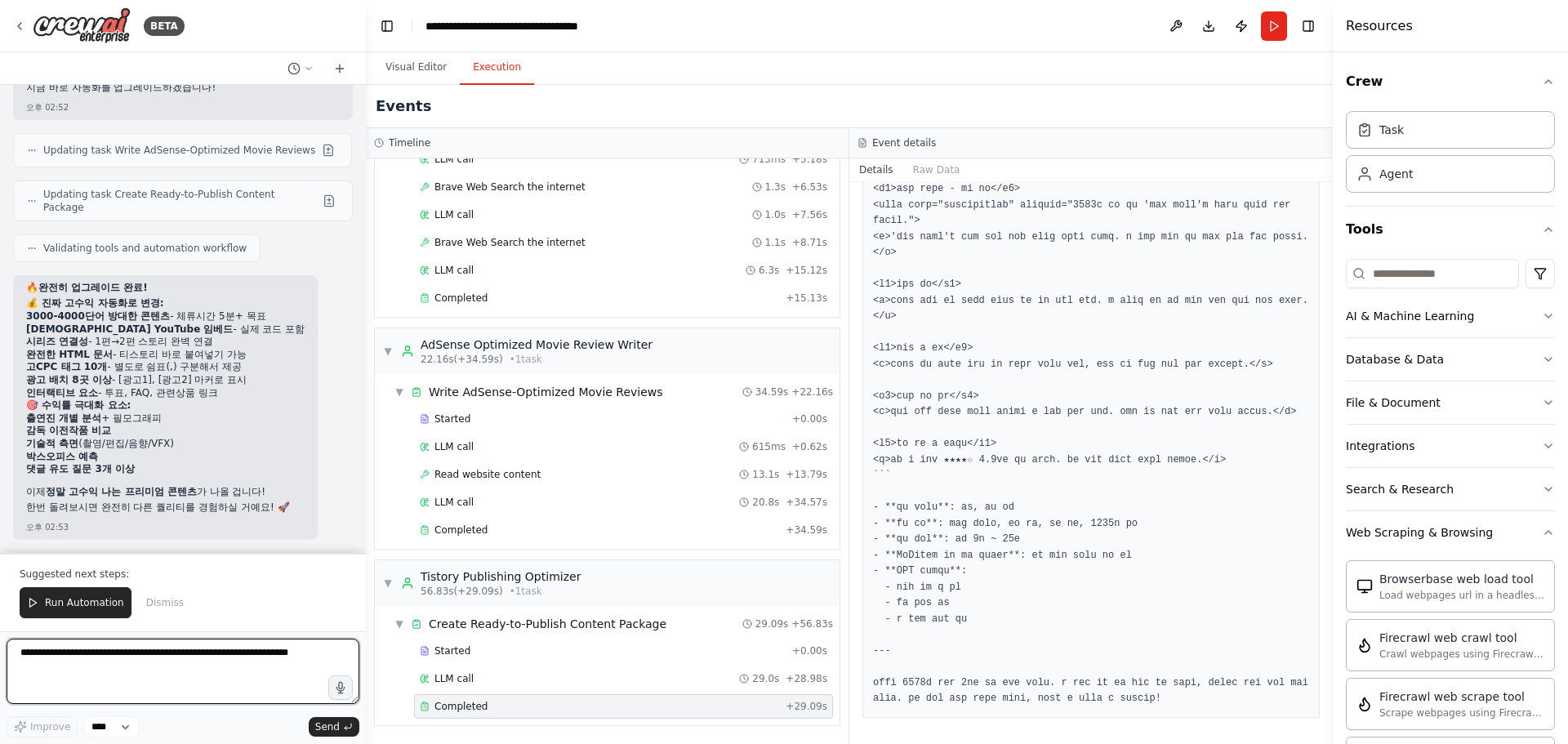
click at [94, 666] on textarea at bounding box center [182, 672] width 352 height 65
click at [283, 699] on textarea "**********" at bounding box center [182, 672] width 352 height 65
type textarea "**********"
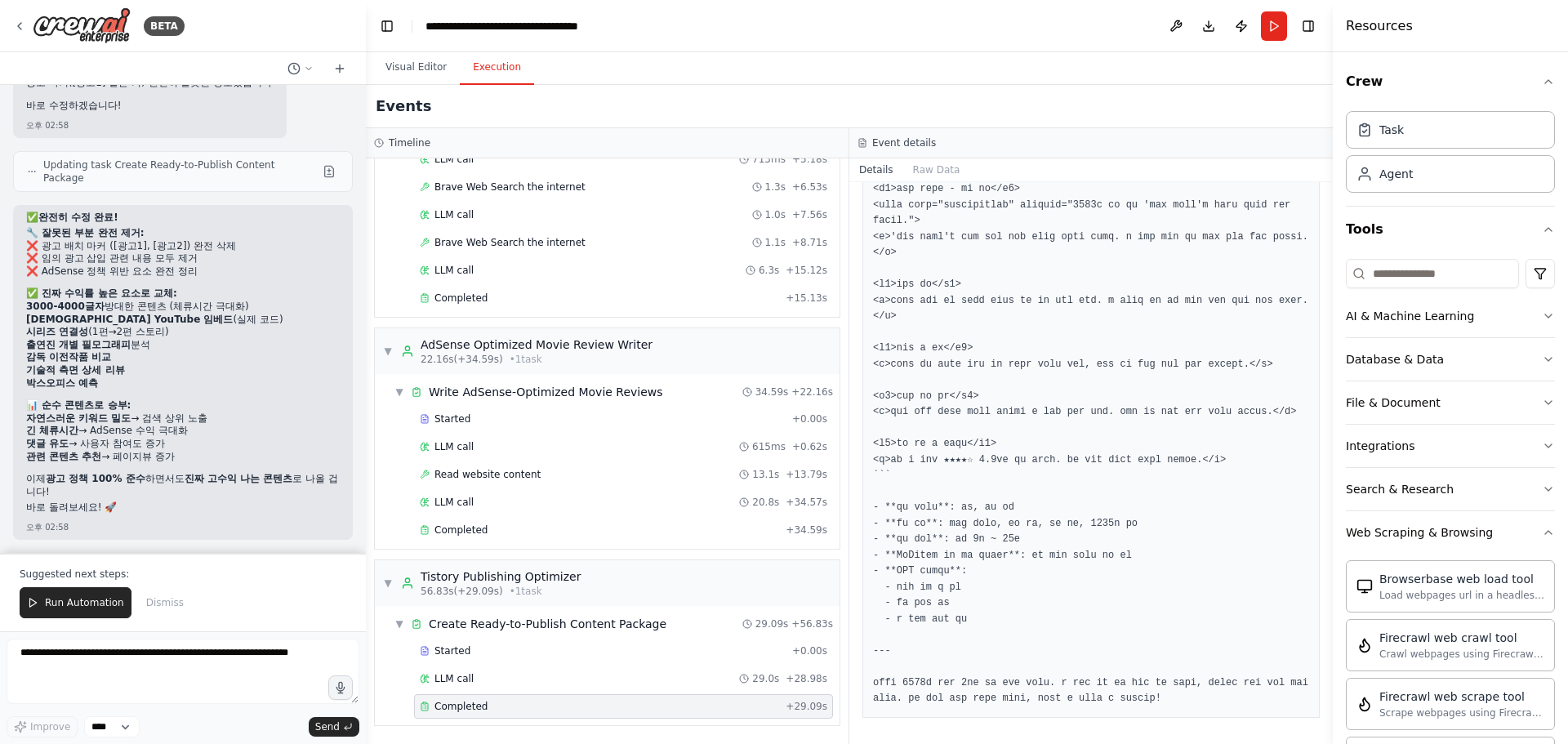
scroll to position [17239, 0]
drag, startPoint x: 181, startPoint y: 622, endPoint x: 179, endPoint y: 631, distance: 9.2
drag, startPoint x: 179, startPoint y: 631, endPoint x: 109, endPoint y: 657, distance: 74.7
click at [109, 654] on textarea at bounding box center [182, 672] width 352 height 65
type textarea "*"
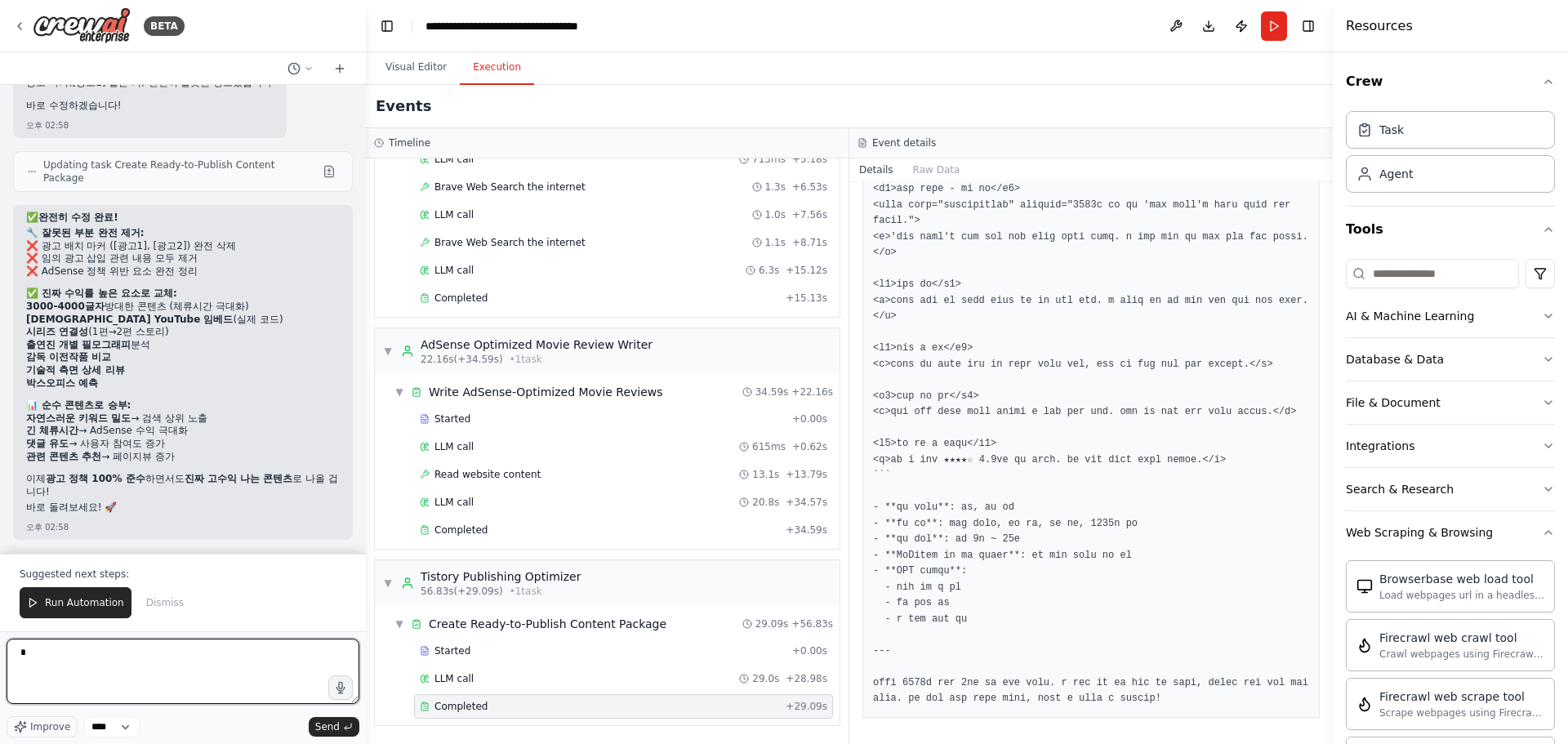
type textarea "*"
type textarea "**********"
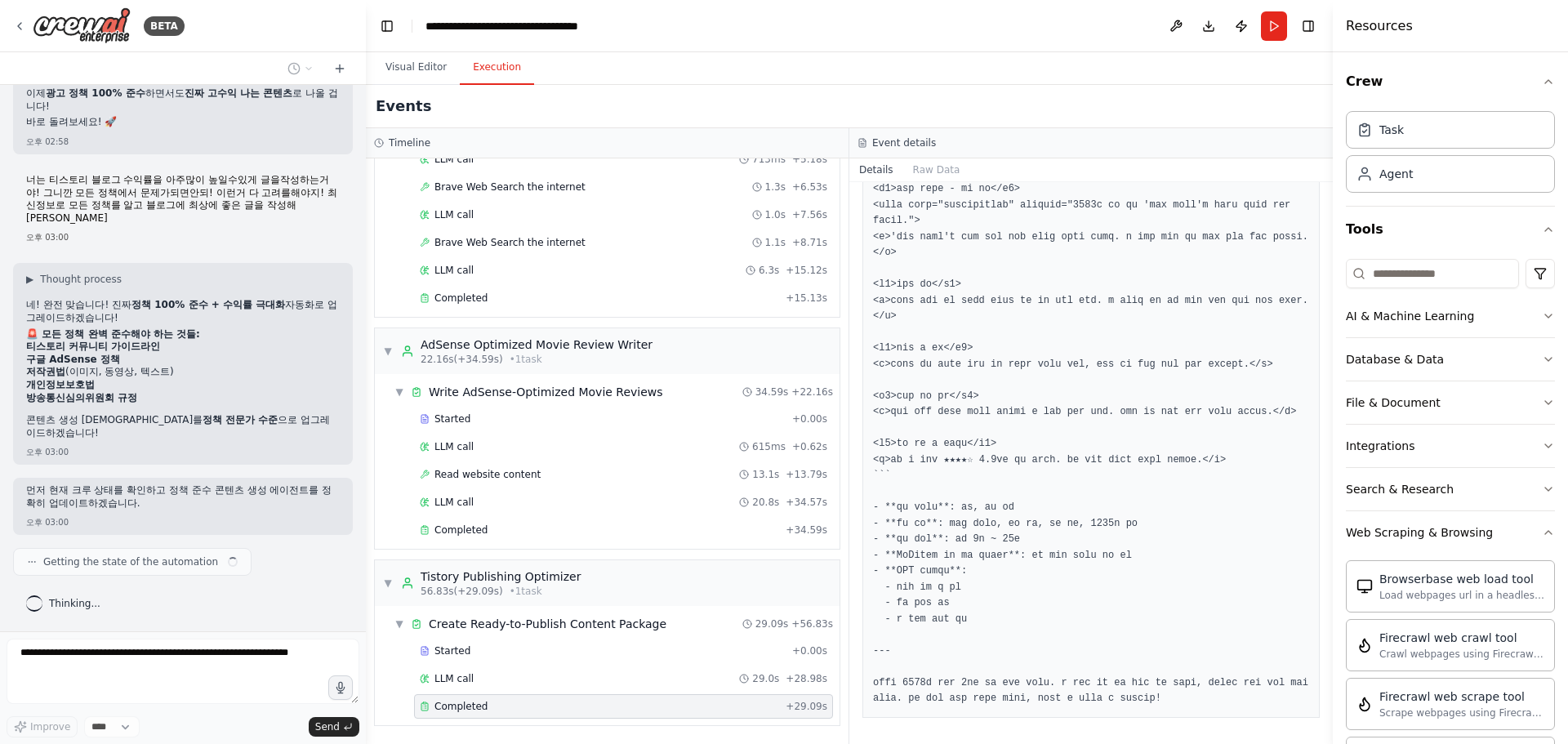
scroll to position [17625, 0]
click at [412, 69] on button "Visual Editor" at bounding box center [416, 68] width 87 height 34
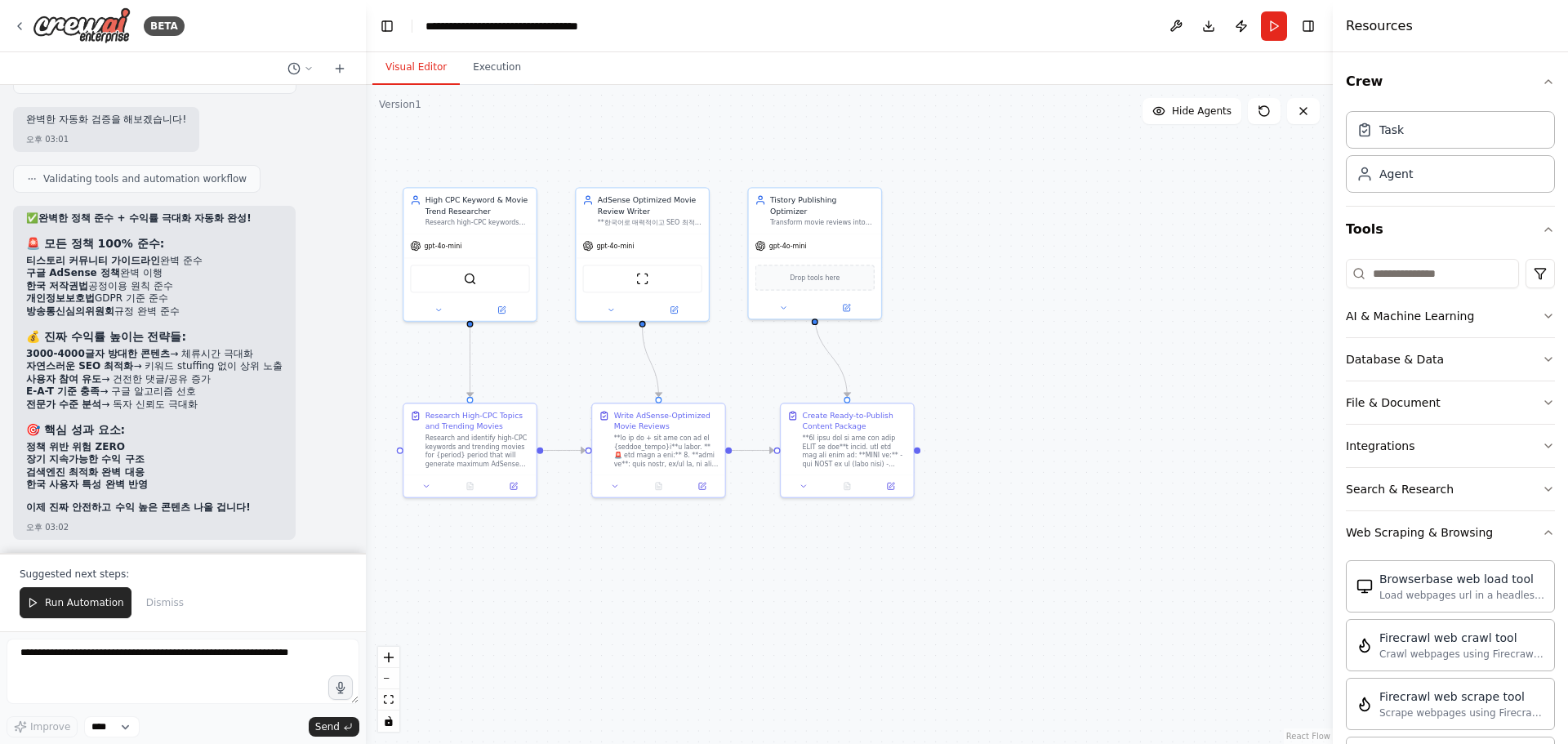
scroll to position [18463, 0]
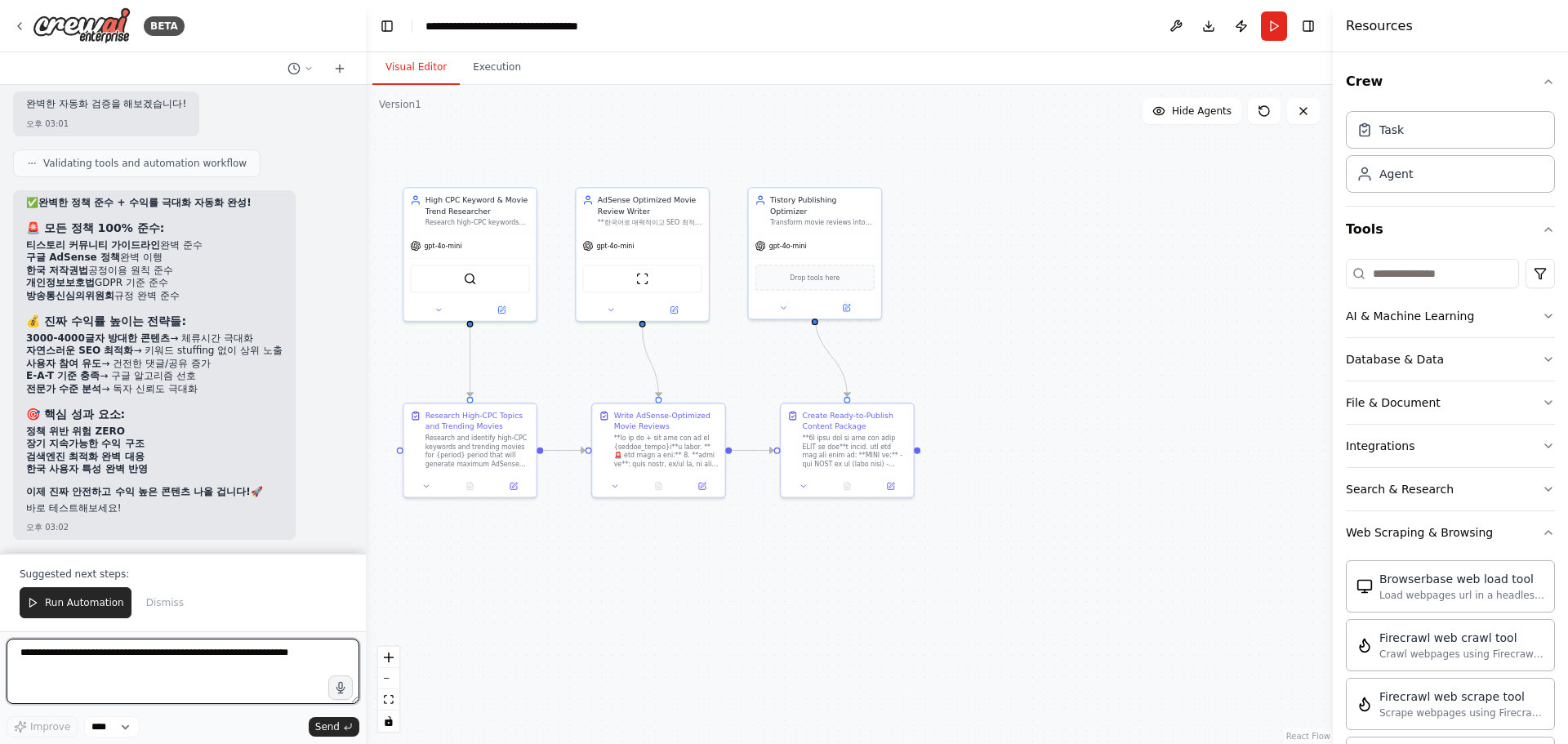
click at [107, 671] on textarea at bounding box center [182, 672] width 352 height 65
click at [82, 603] on span "Run Automation" at bounding box center [84, 602] width 79 height 13
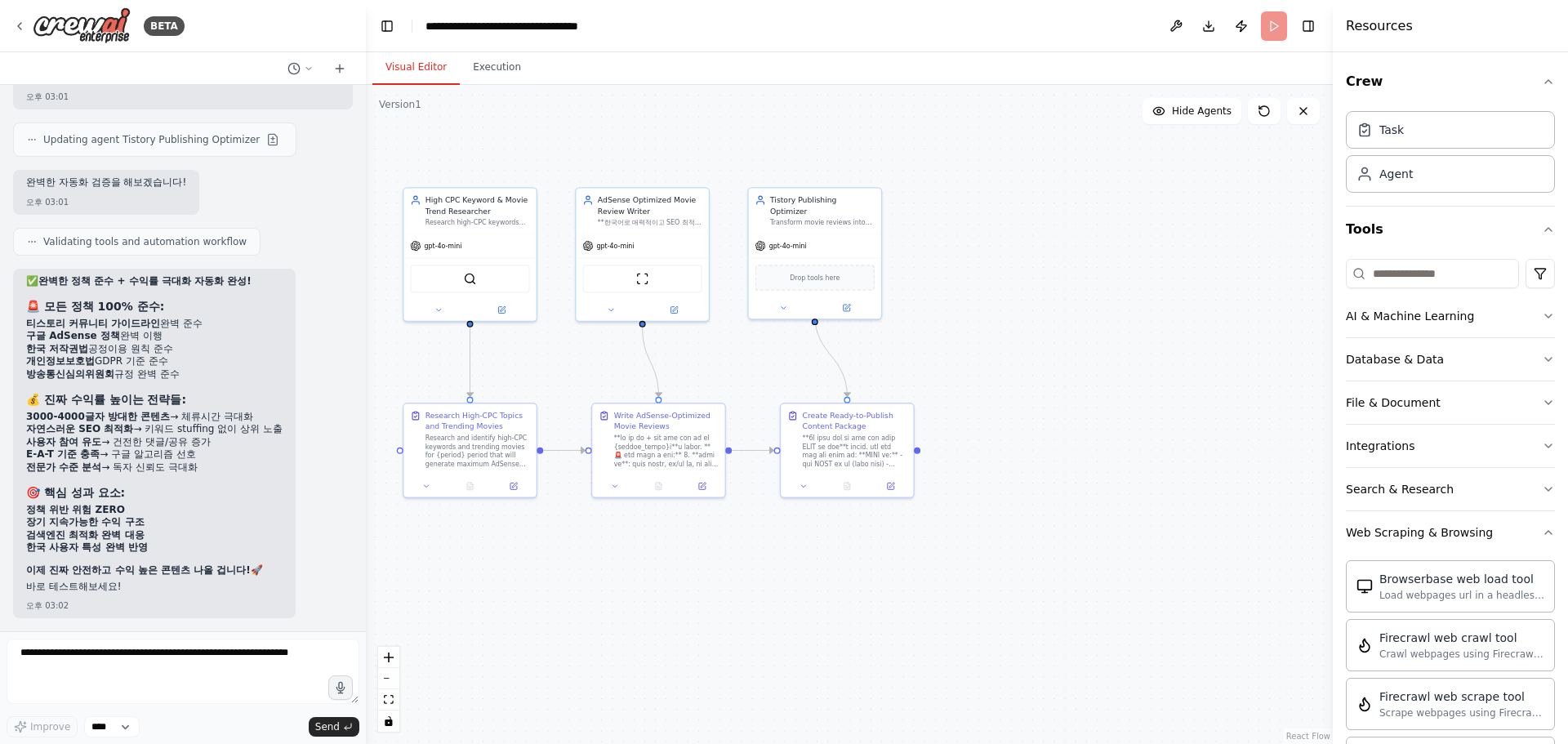
scroll to position [18385, 0]
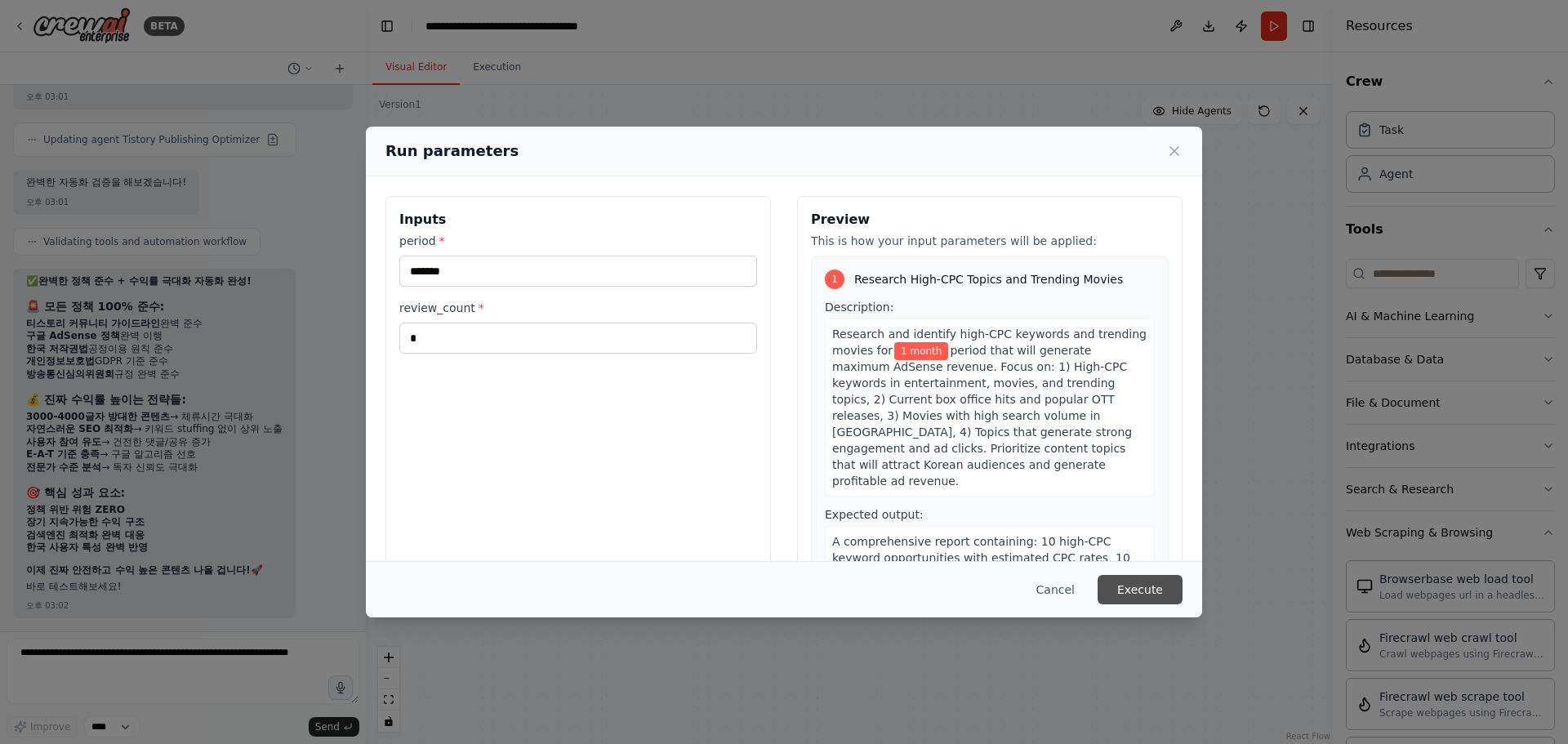
click at [1152, 587] on button "Execute" at bounding box center [1140, 589] width 85 height 29
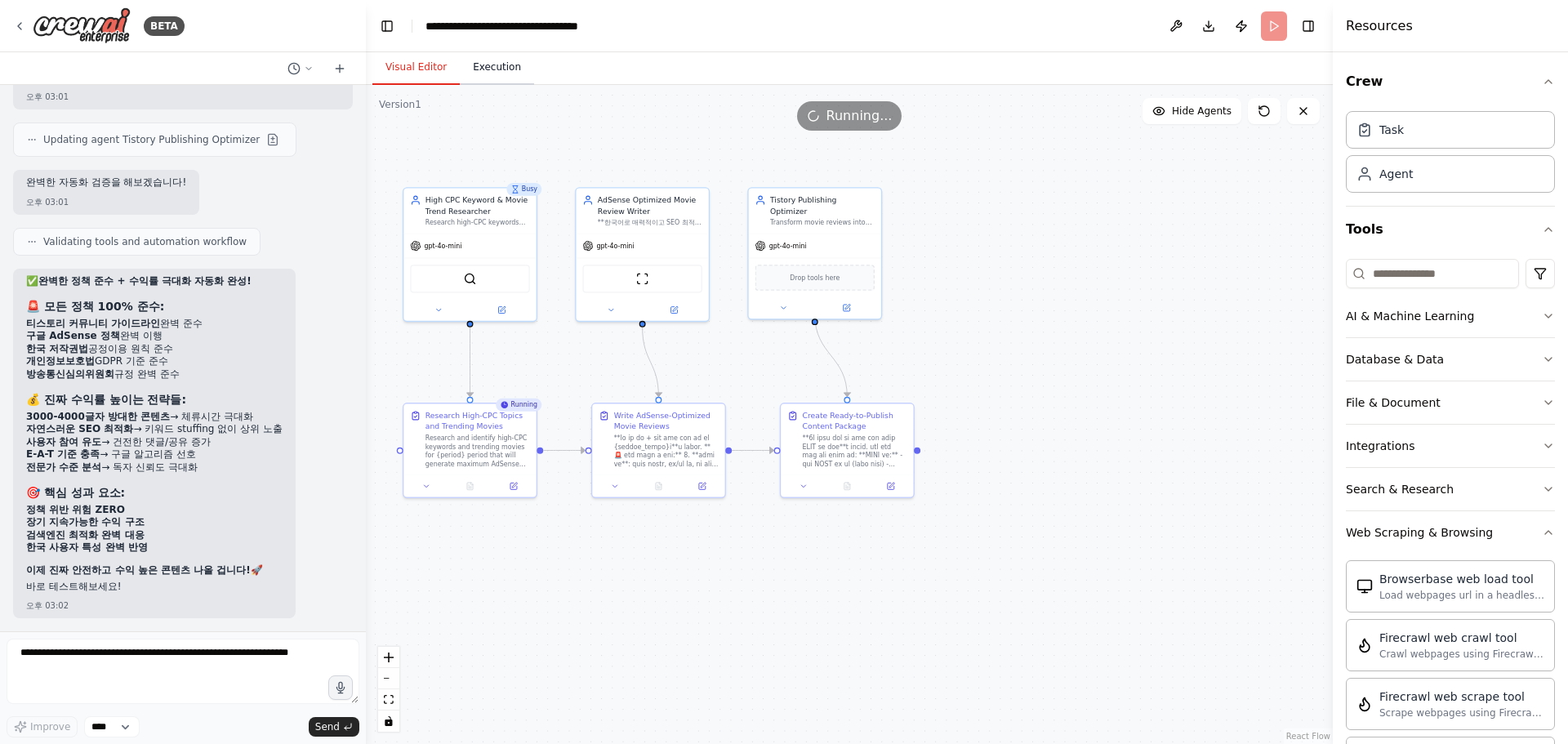
click at [497, 63] on button "Execution" at bounding box center [497, 68] width 75 height 34
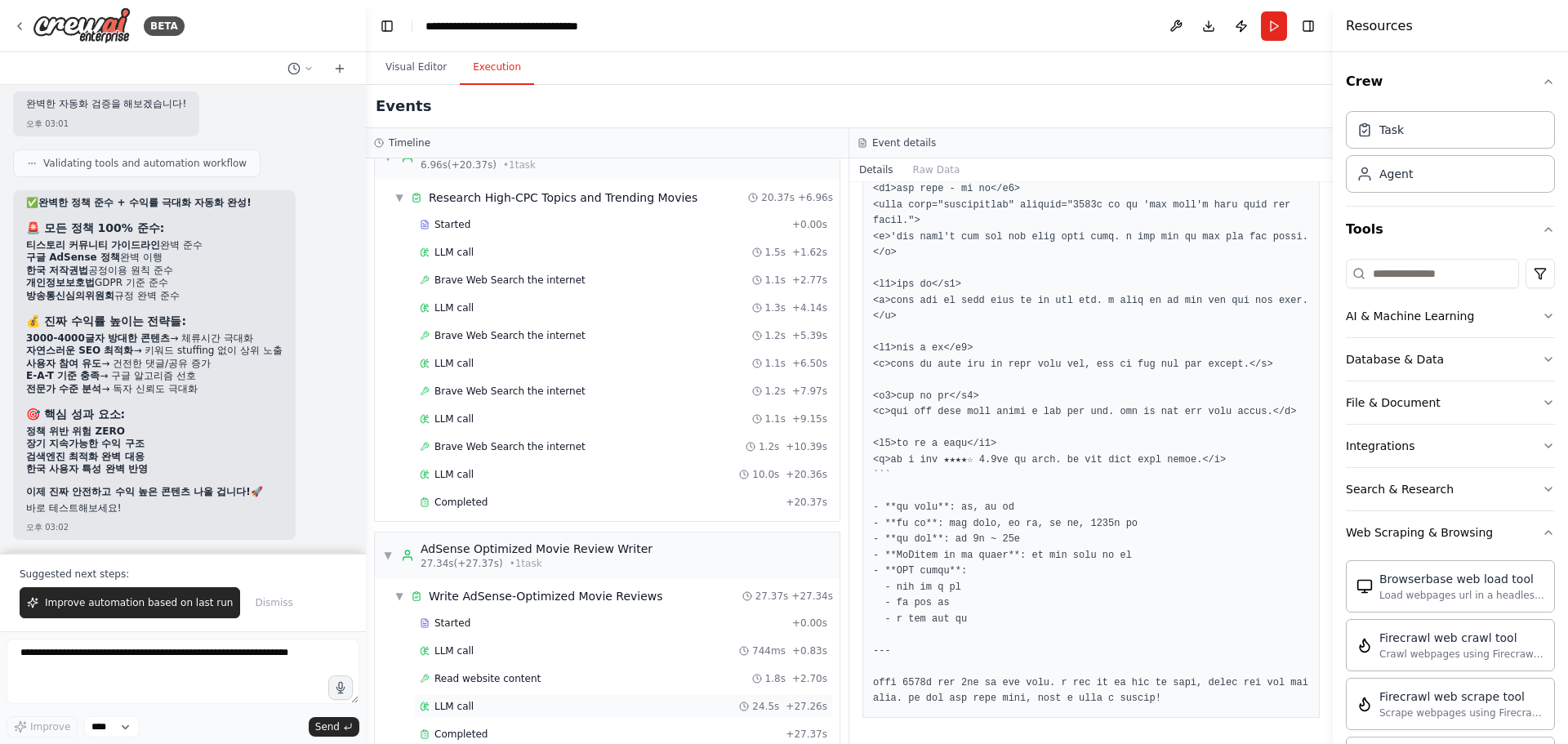
scroll to position [237, 0]
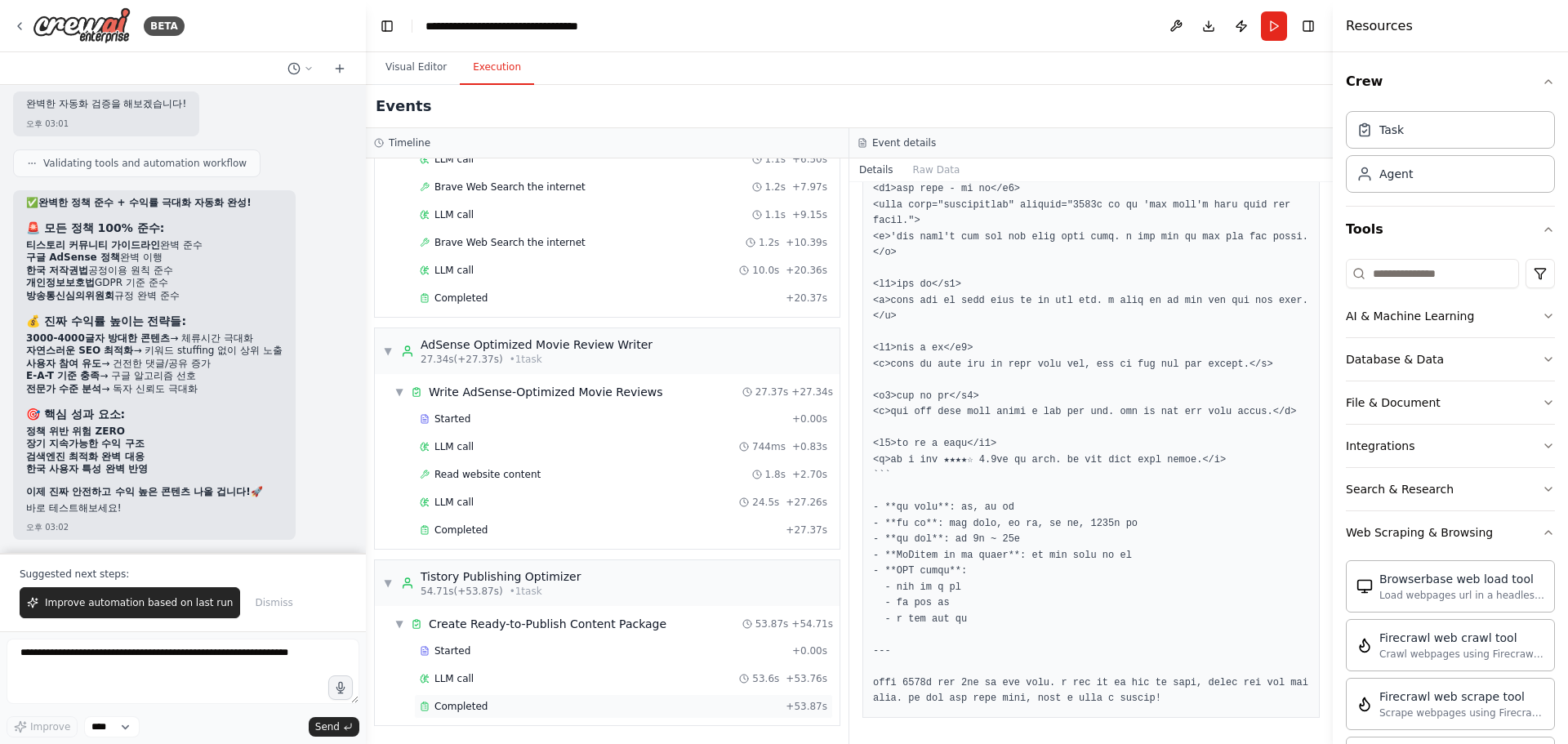
click at [490, 705] on div "Completed" at bounding box center [599, 706] width 359 height 13
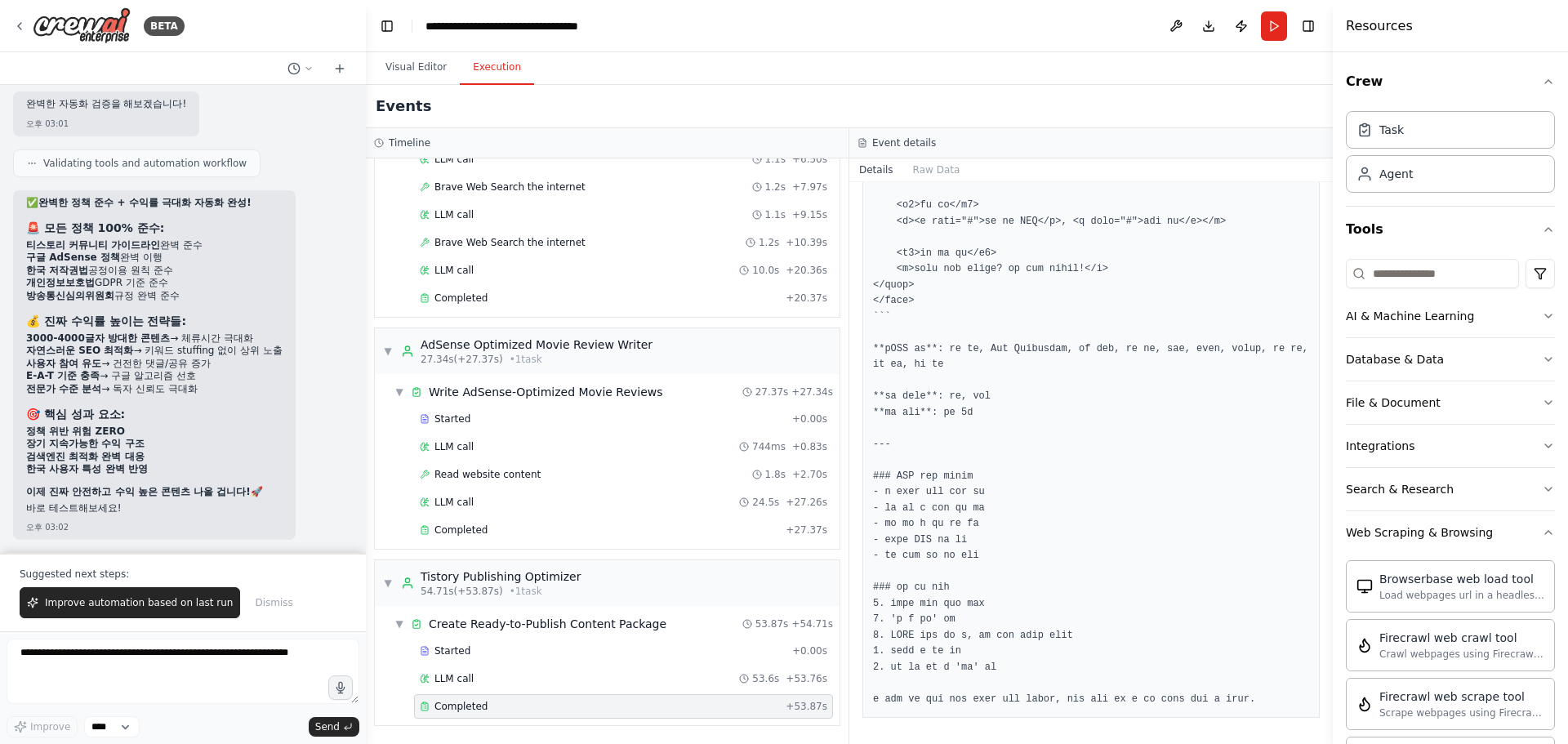
scroll to position [5660, 0]
drag, startPoint x: 480, startPoint y: 682, endPoint x: 490, endPoint y: 689, distance: 12.2
click at [482, 680] on div "LLM call 53.6s + 53.76s" at bounding box center [624, 679] width 408 height 13
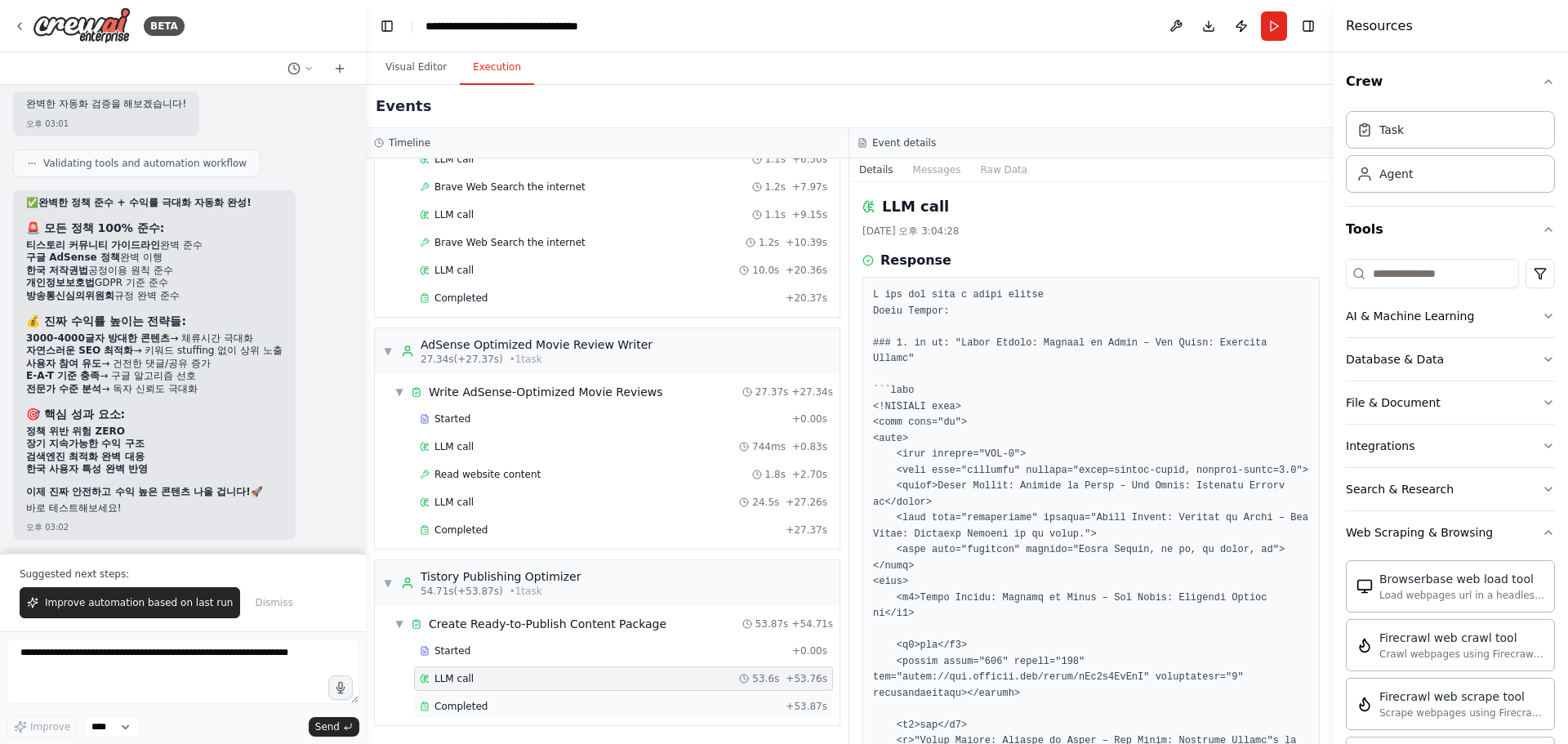
click at [502, 715] on div "Completed + 53.87s" at bounding box center [623, 707] width 419 height 25
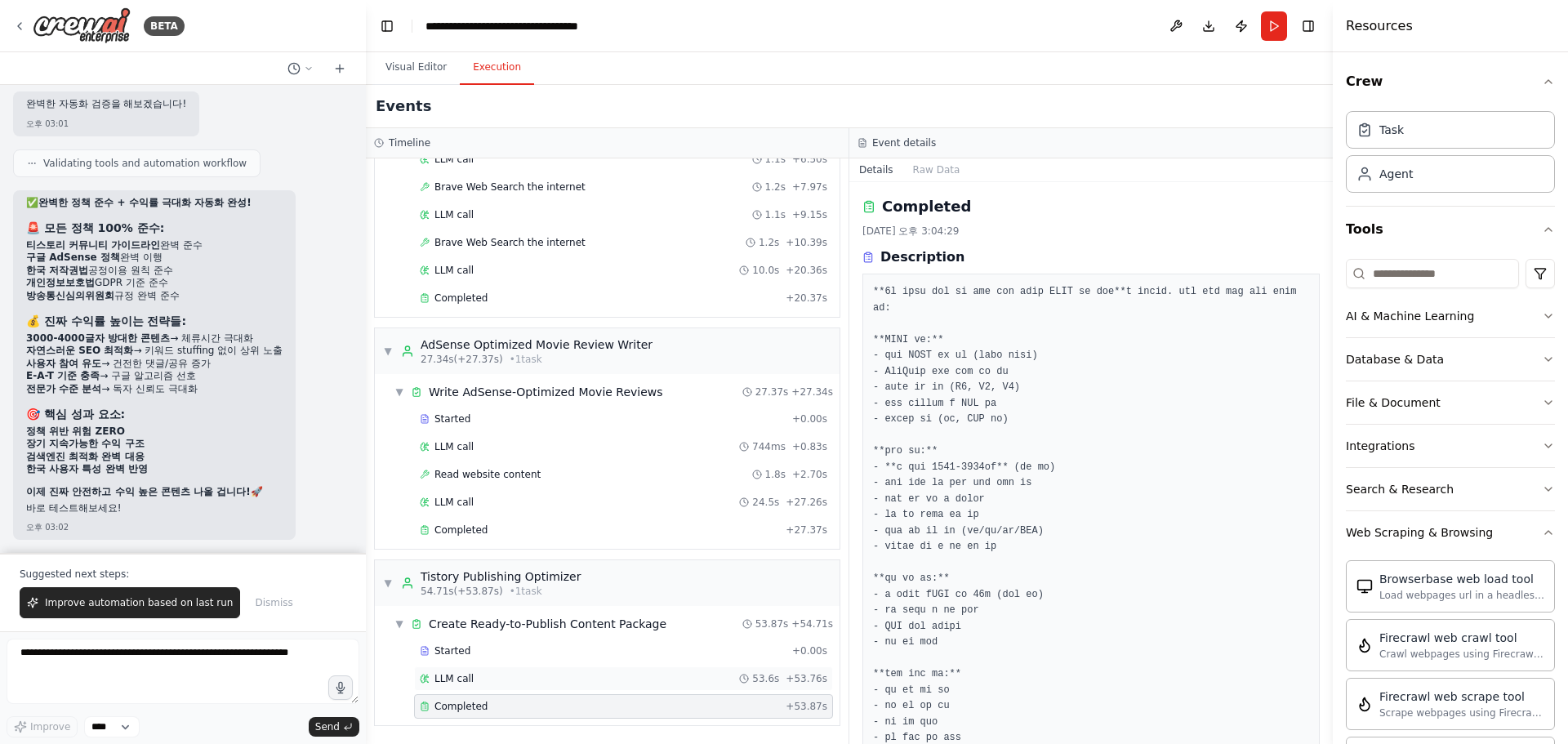
click at [458, 677] on span "LLM call" at bounding box center [454, 679] width 40 height 13
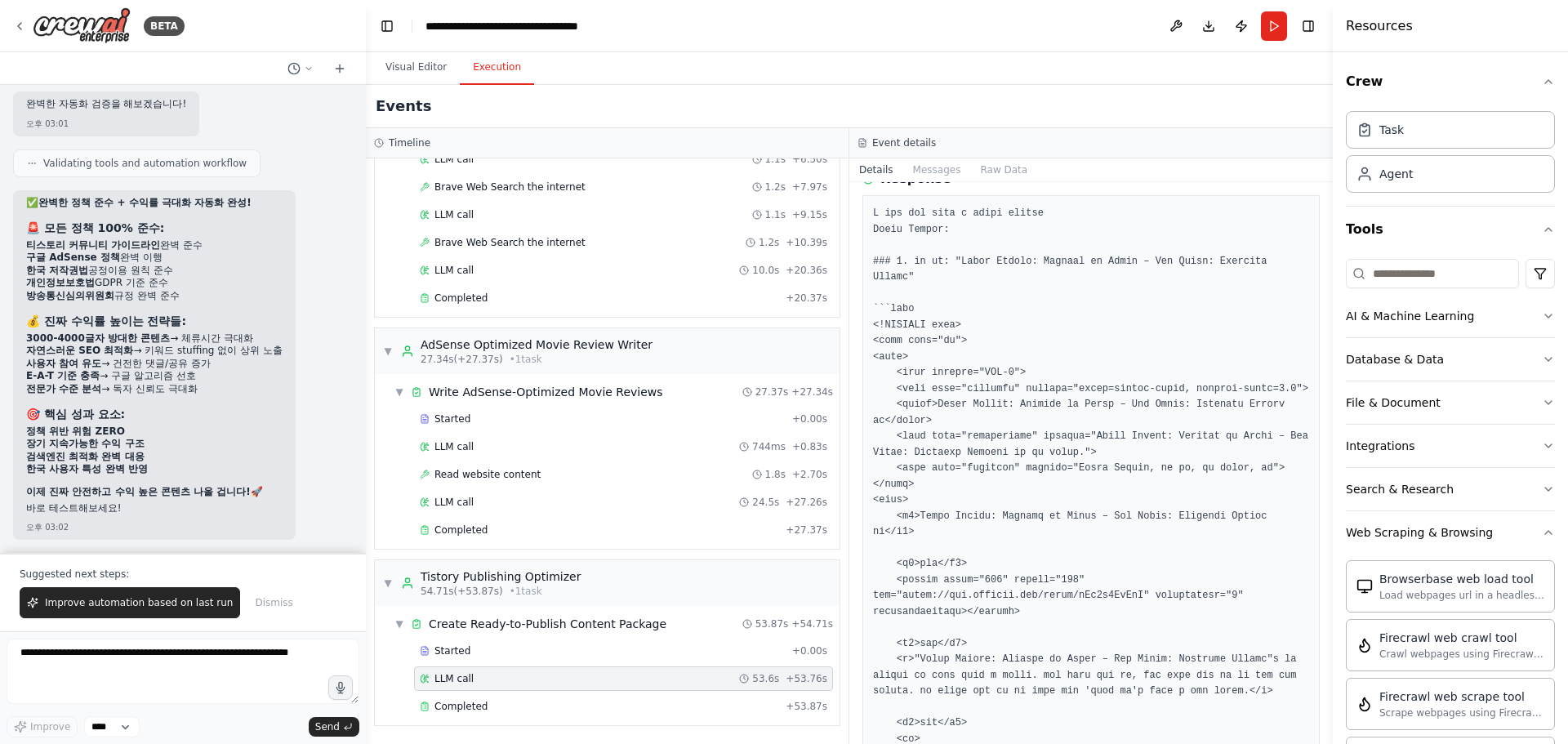
scroll to position [0, 0]
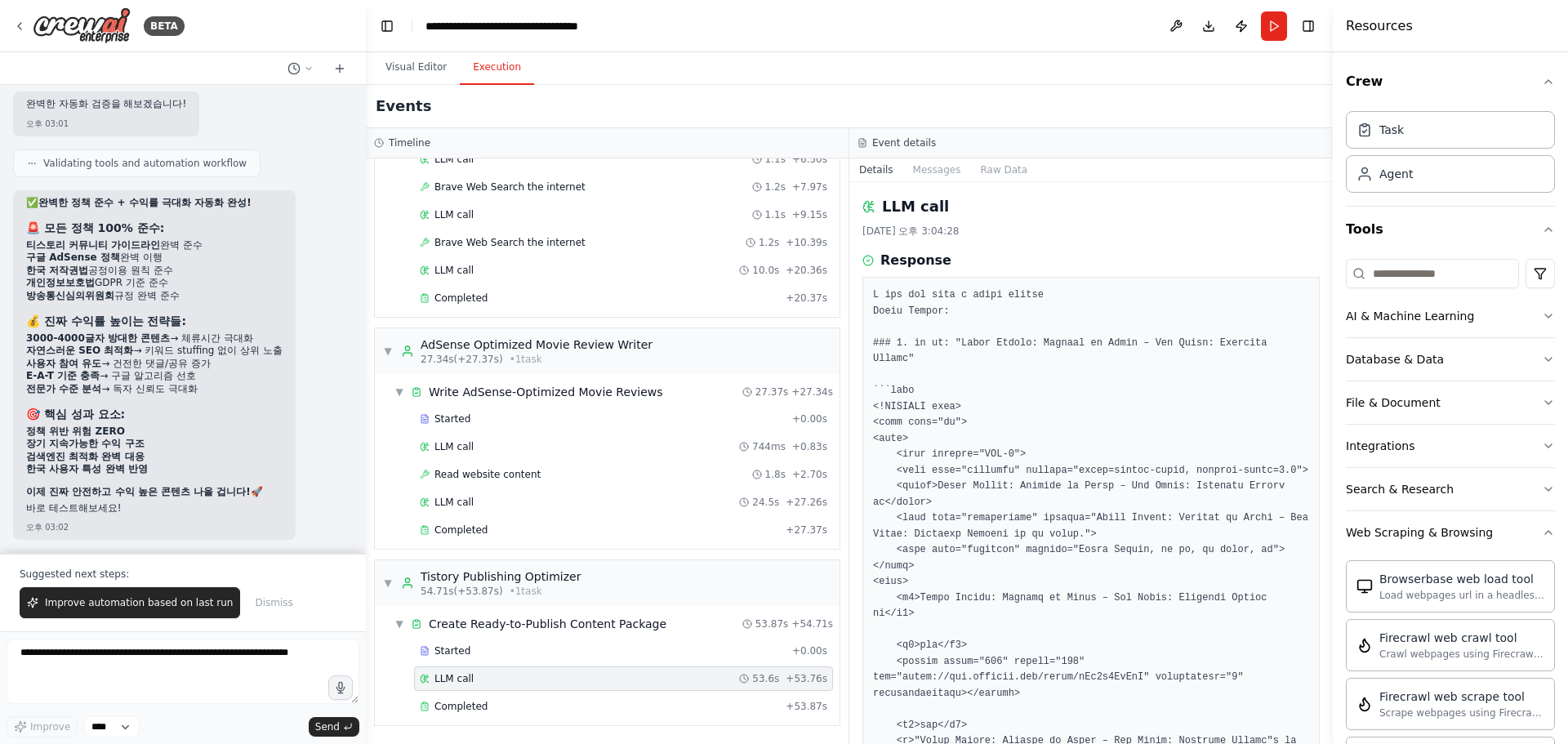
click at [496, 702] on div "Completed" at bounding box center [599, 706] width 359 height 13
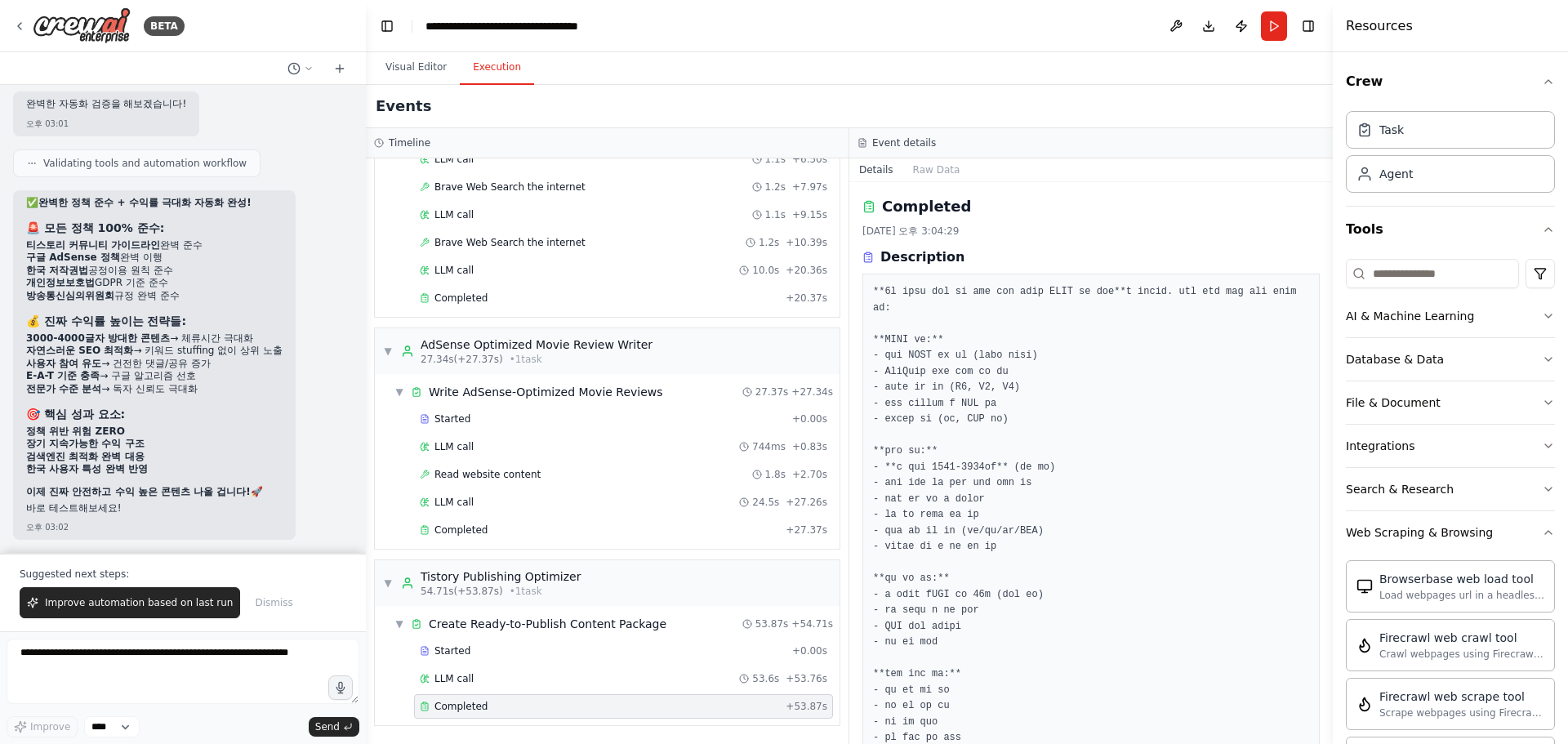
click at [921, 350] on pre at bounding box center [1091, 515] width 436 height 463
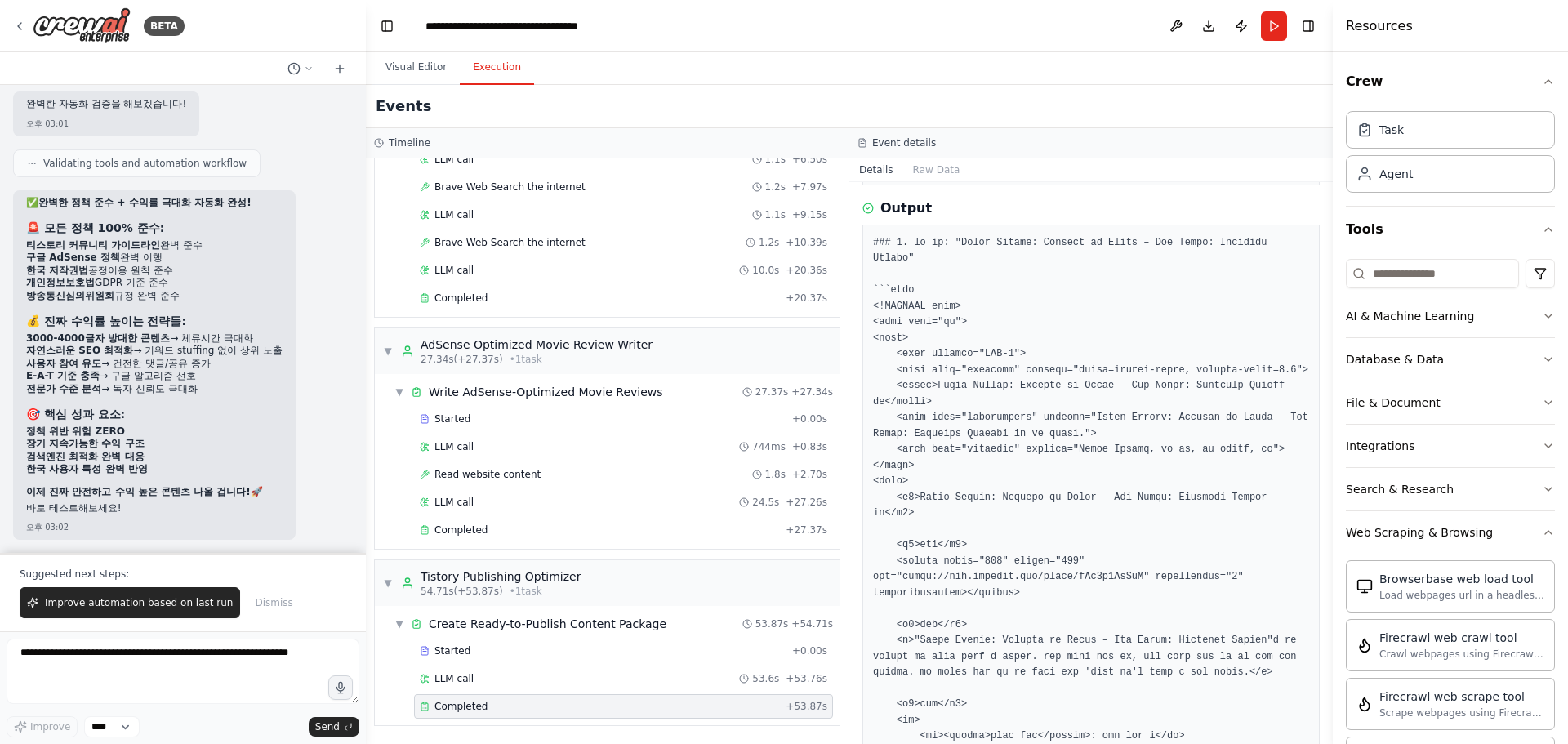
scroll to position [409, 0]
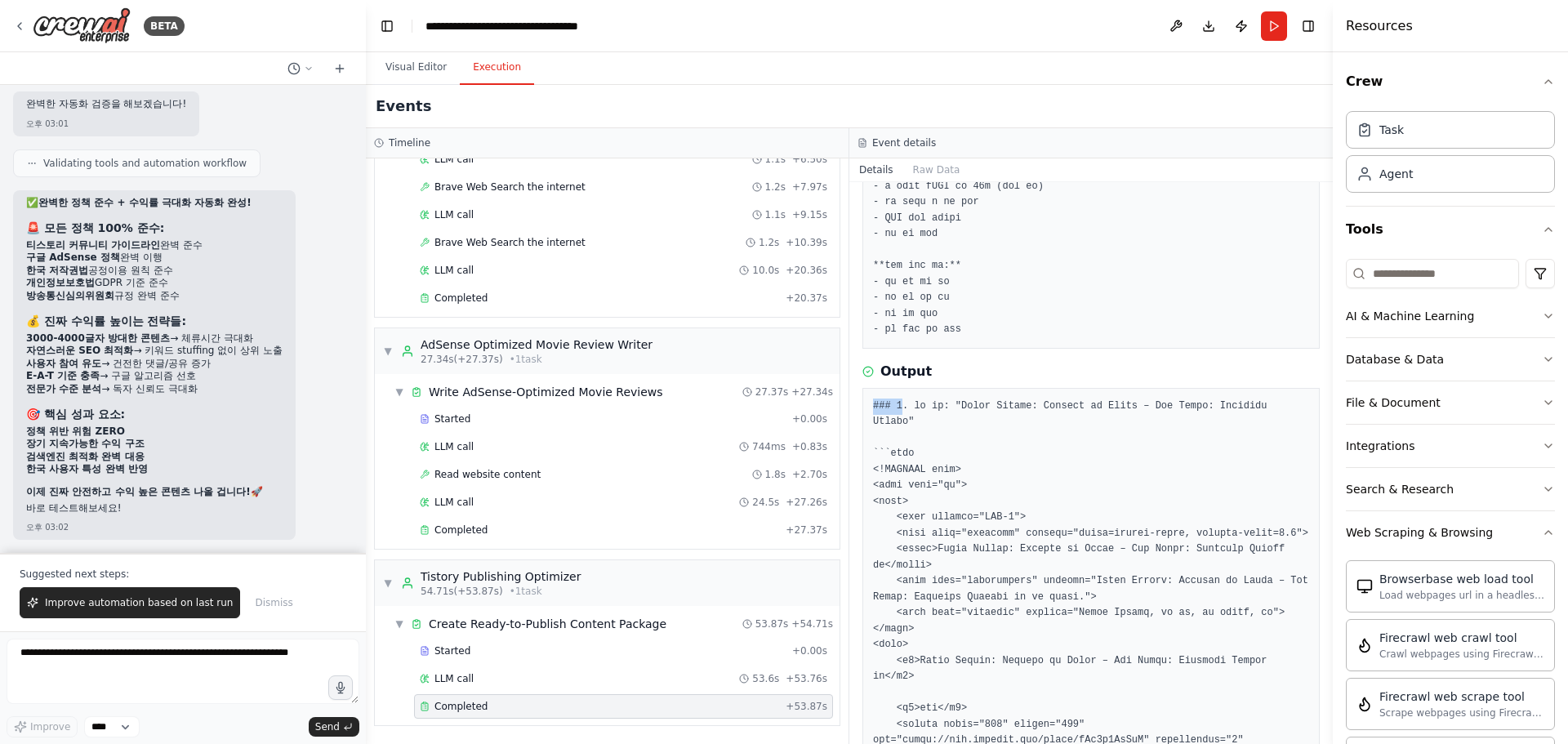
drag, startPoint x: 871, startPoint y: 403, endPoint x: 900, endPoint y: 412, distance: 30.4
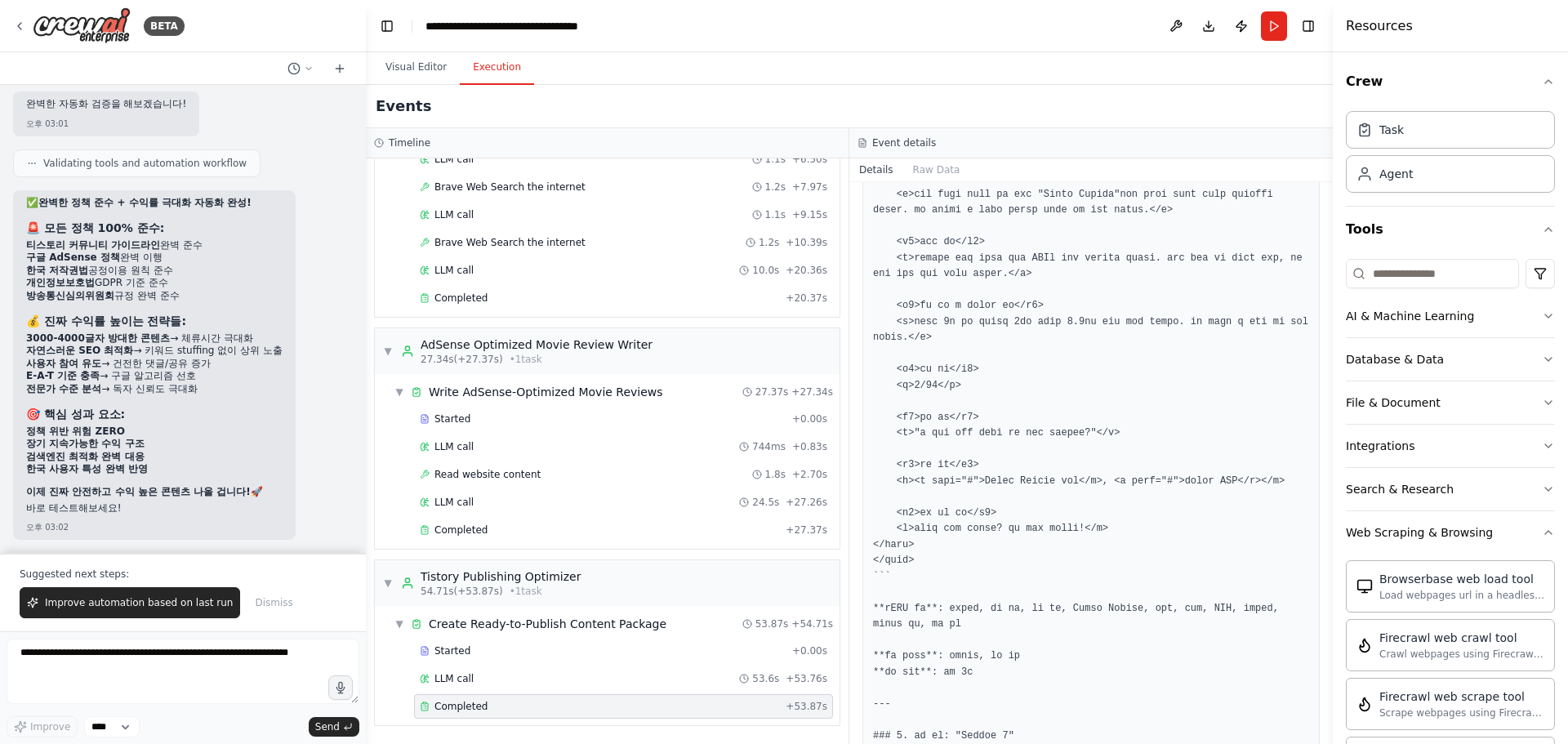
scroll to position [1471, 0]
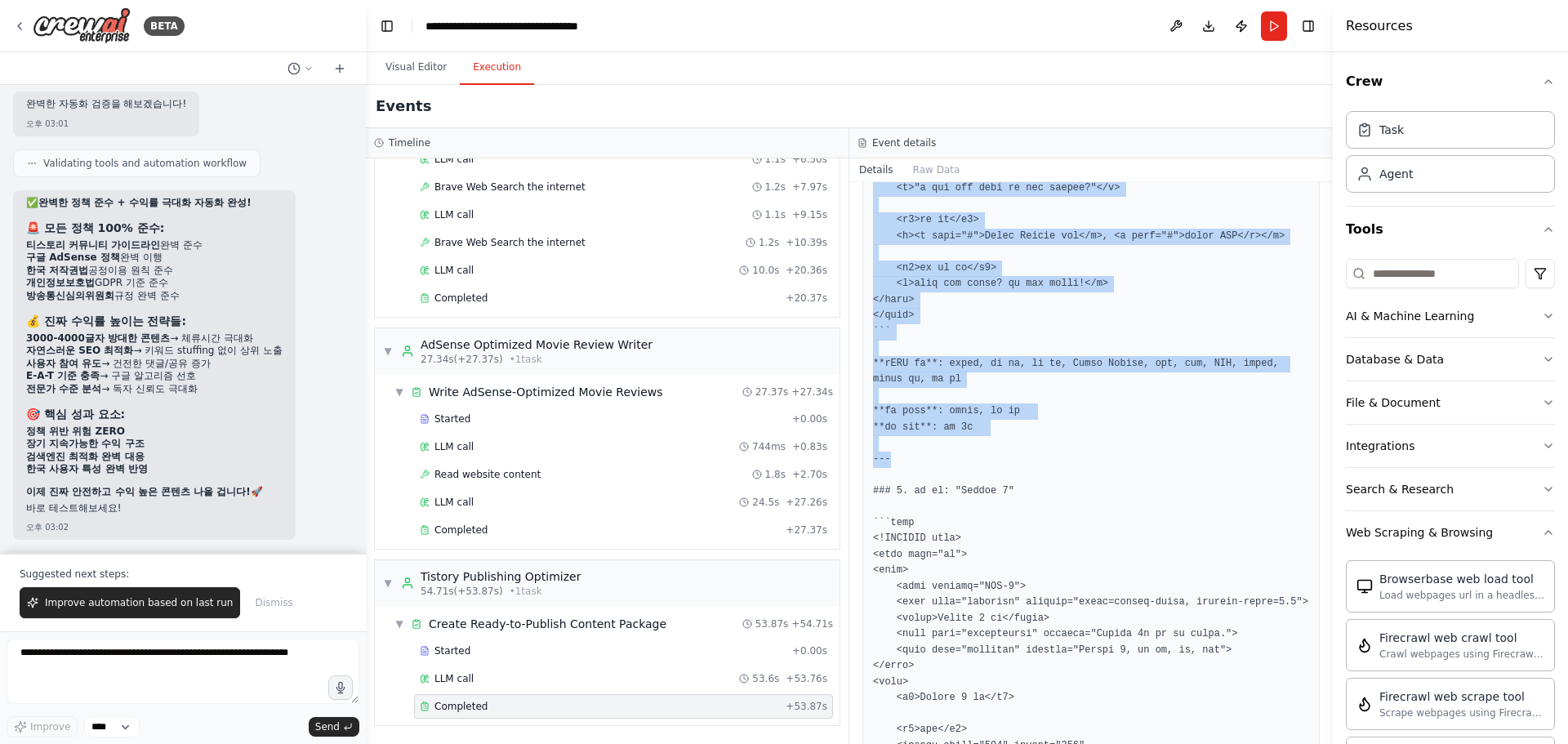
copy pre "### 1. lo ip: "Dolor Sitame: Consect ad Elits – Doe Tempo: Incididu Utlabo" ```…"
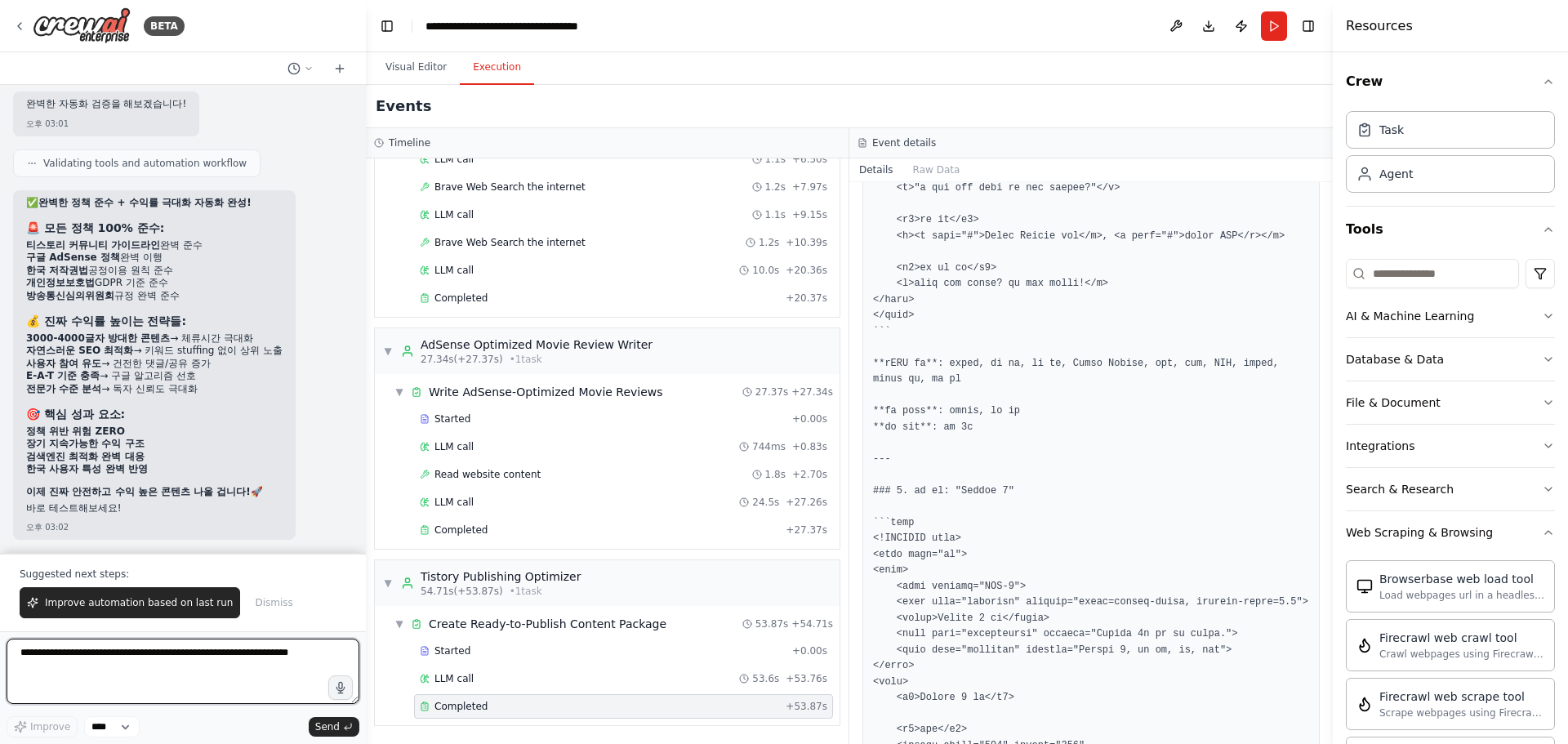
click at [127, 657] on textarea at bounding box center [182, 672] width 352 height 65
type textarea "*"
paste textarea "**********"
type textarea "**********"
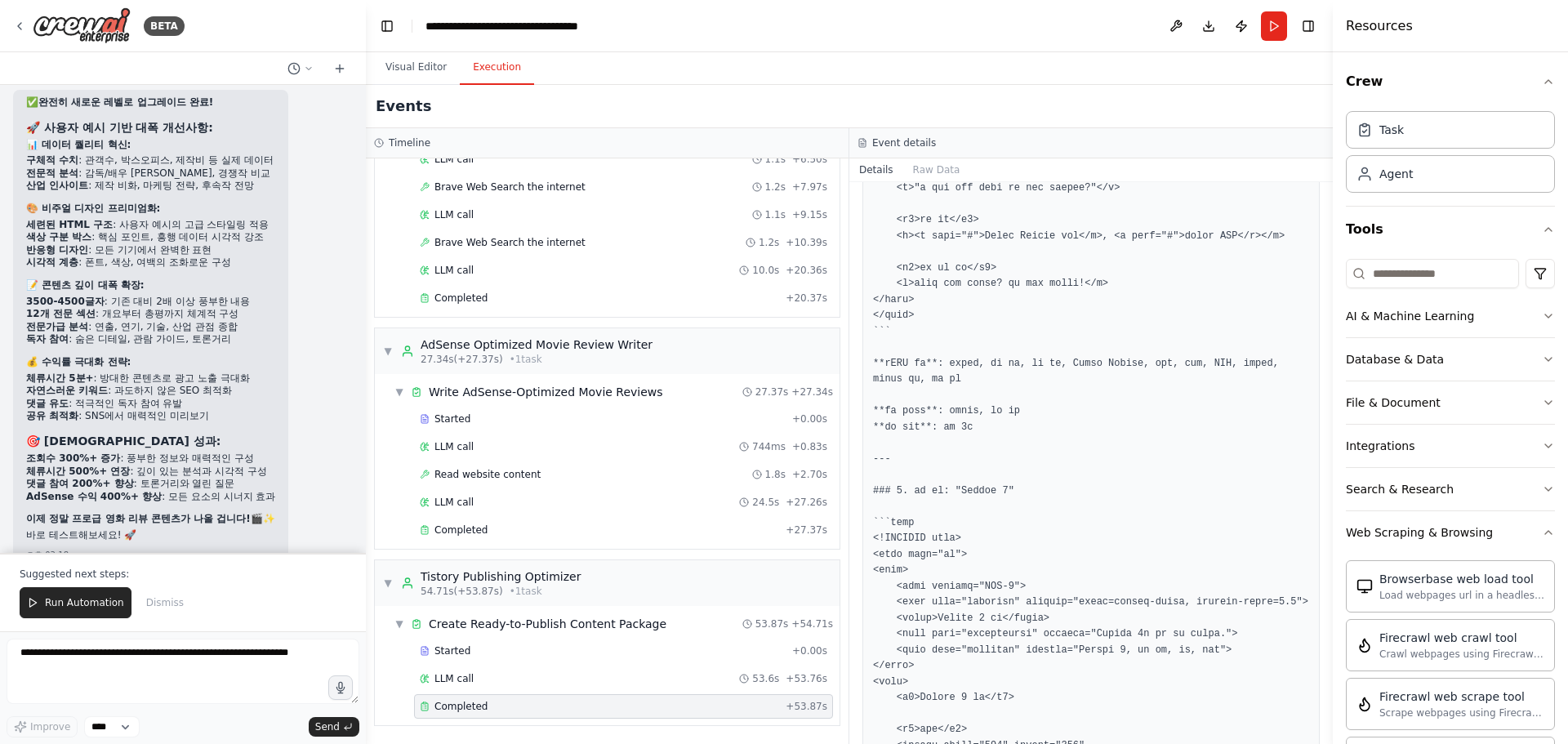
scroll to position [20757, 0]
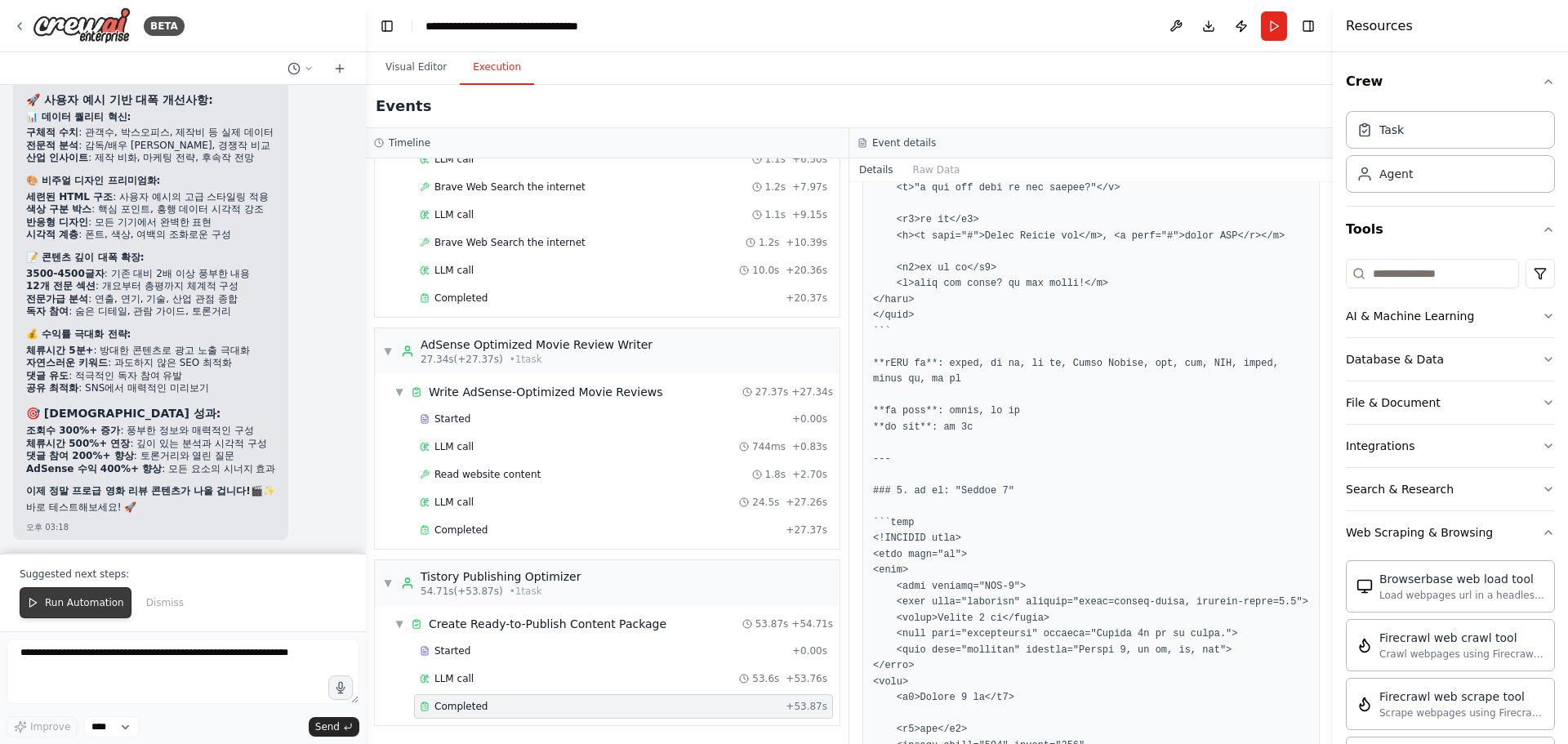
click at [95, 606] on span "Run Automation" at bounding box center [84, 602] width 79 height 13
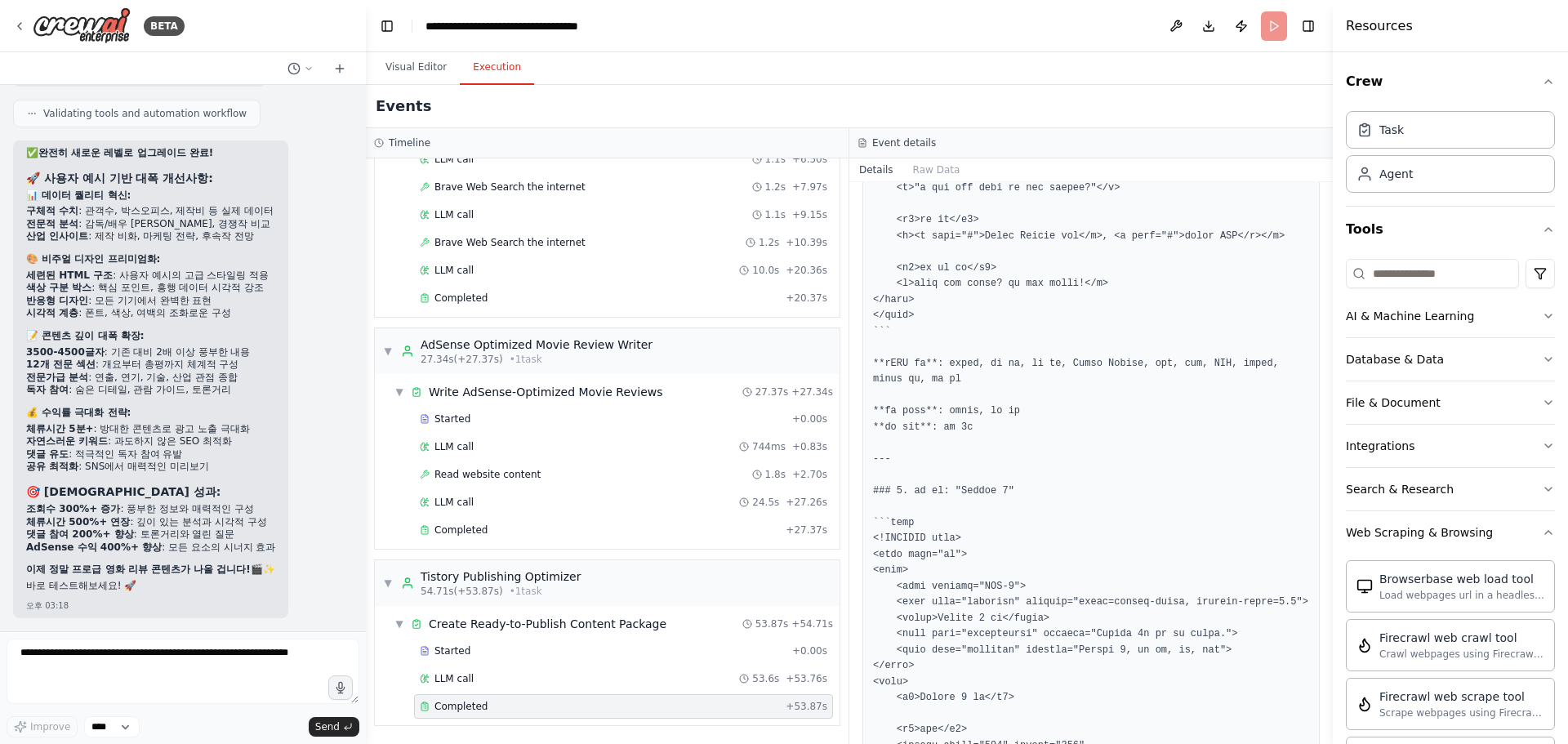
scroll to position [20679, 0]
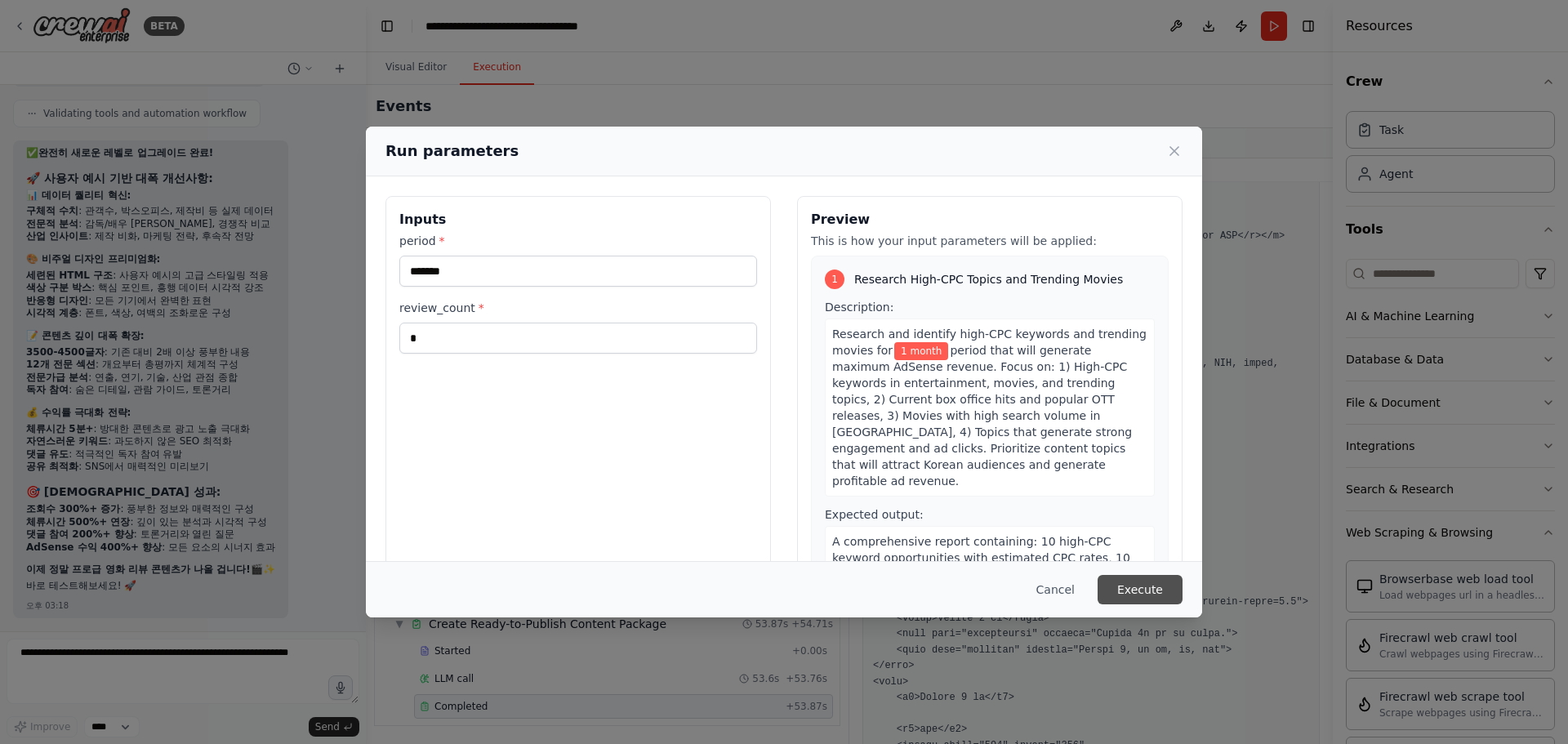
click at [1148, 587] on button "Execute" at bounding box center [1140, 589] width 85 height 29
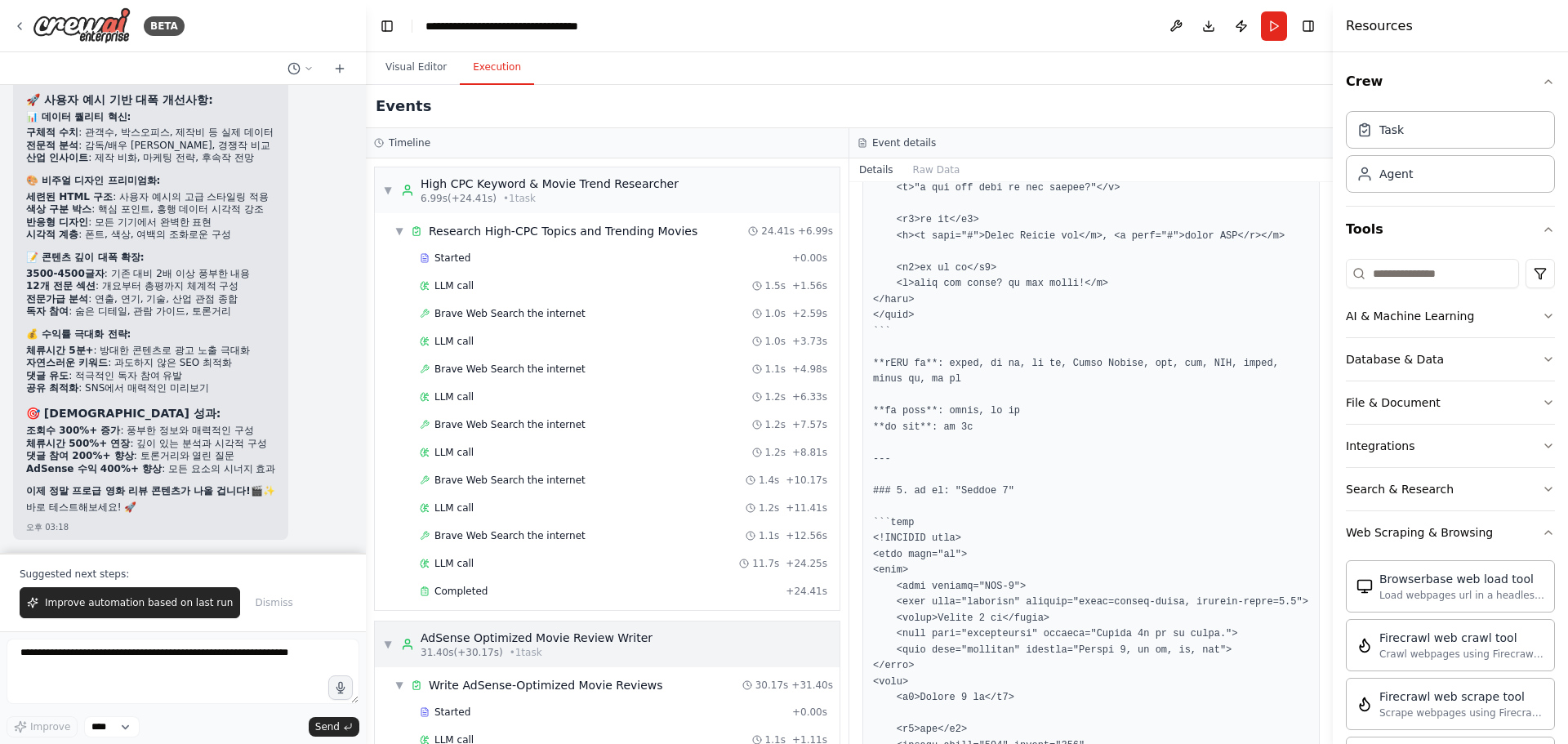
scroll to position [294, 0]
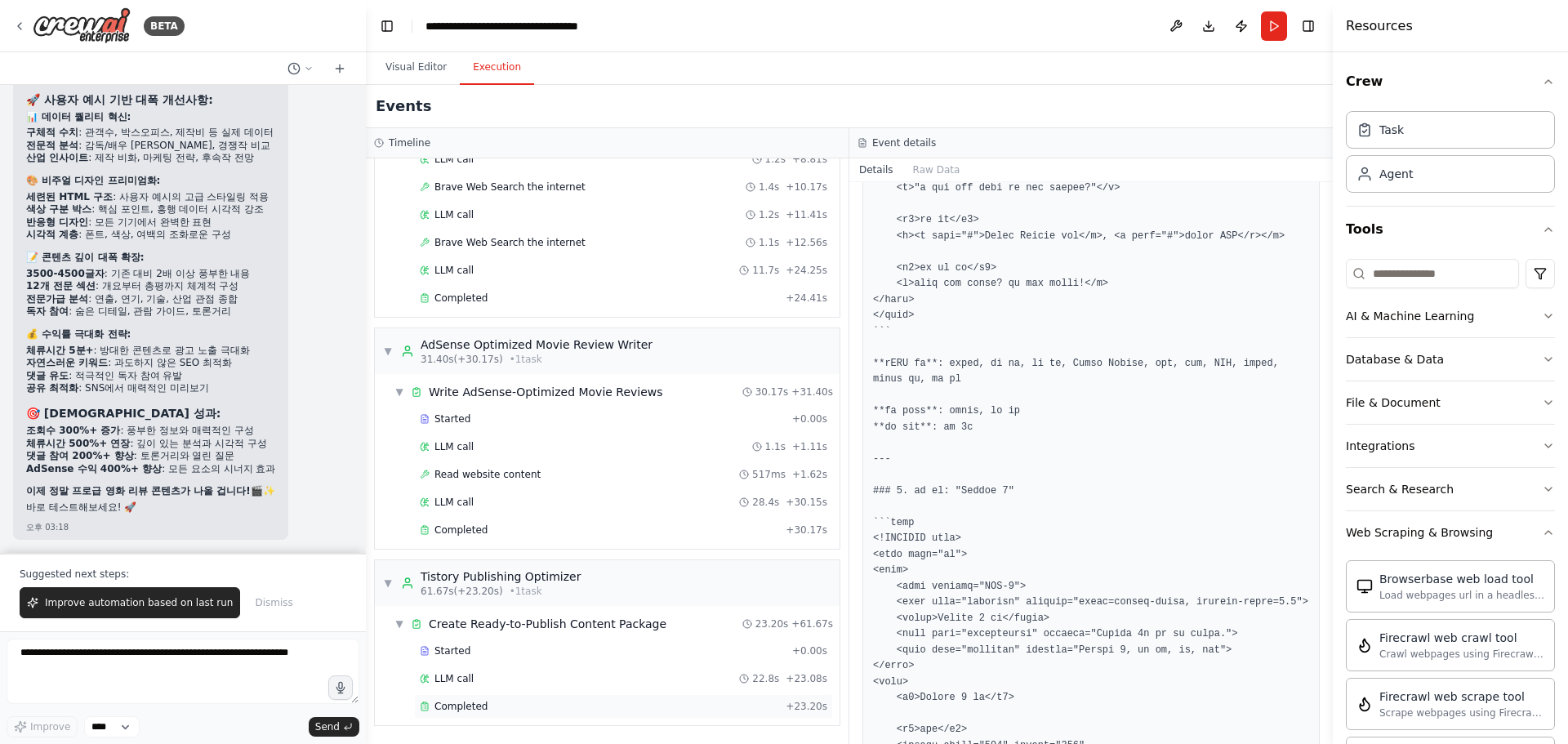
click at [484, 708] on div "Completed" at bounding box center [599, 706] width 359 height 13
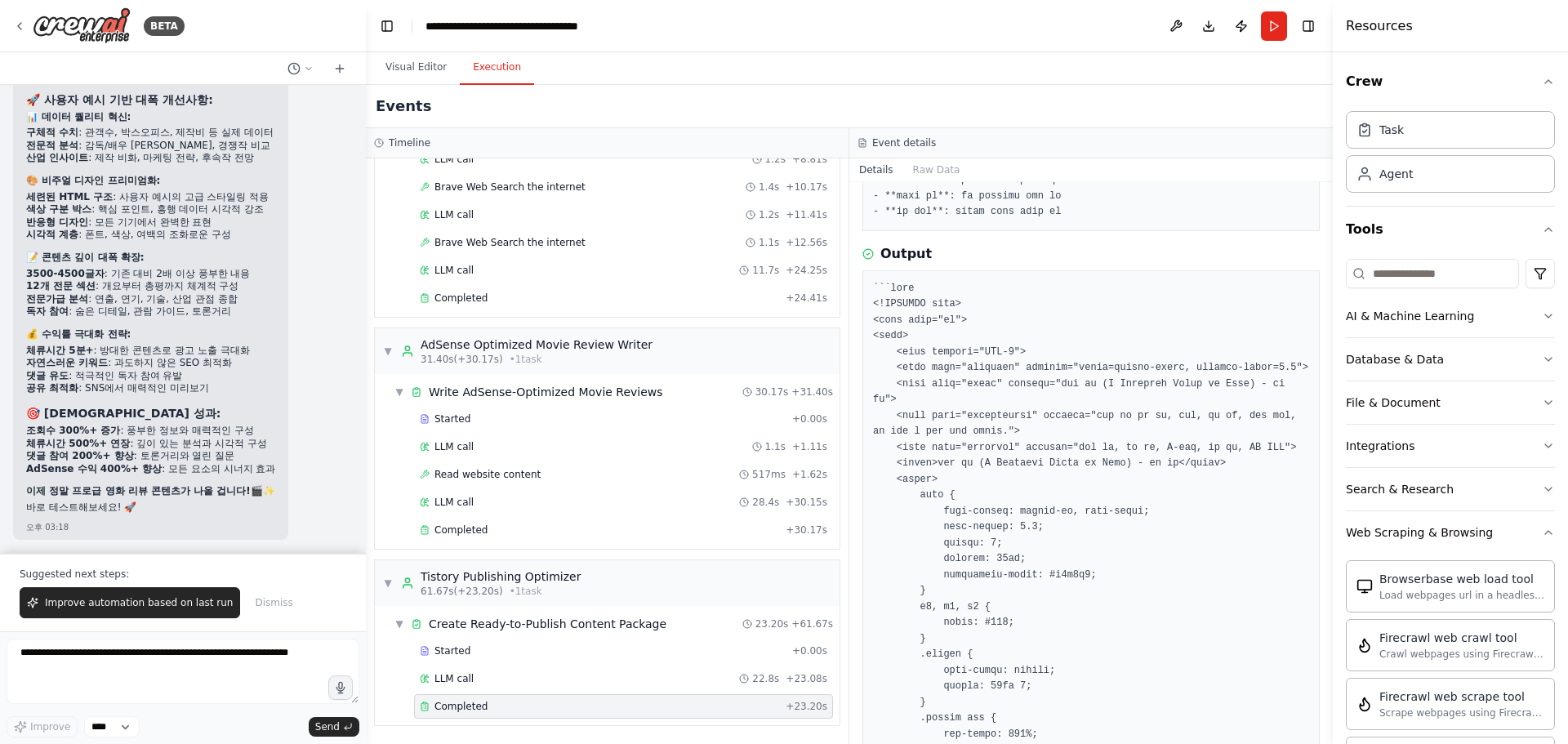
scroll to position [1018, 0]
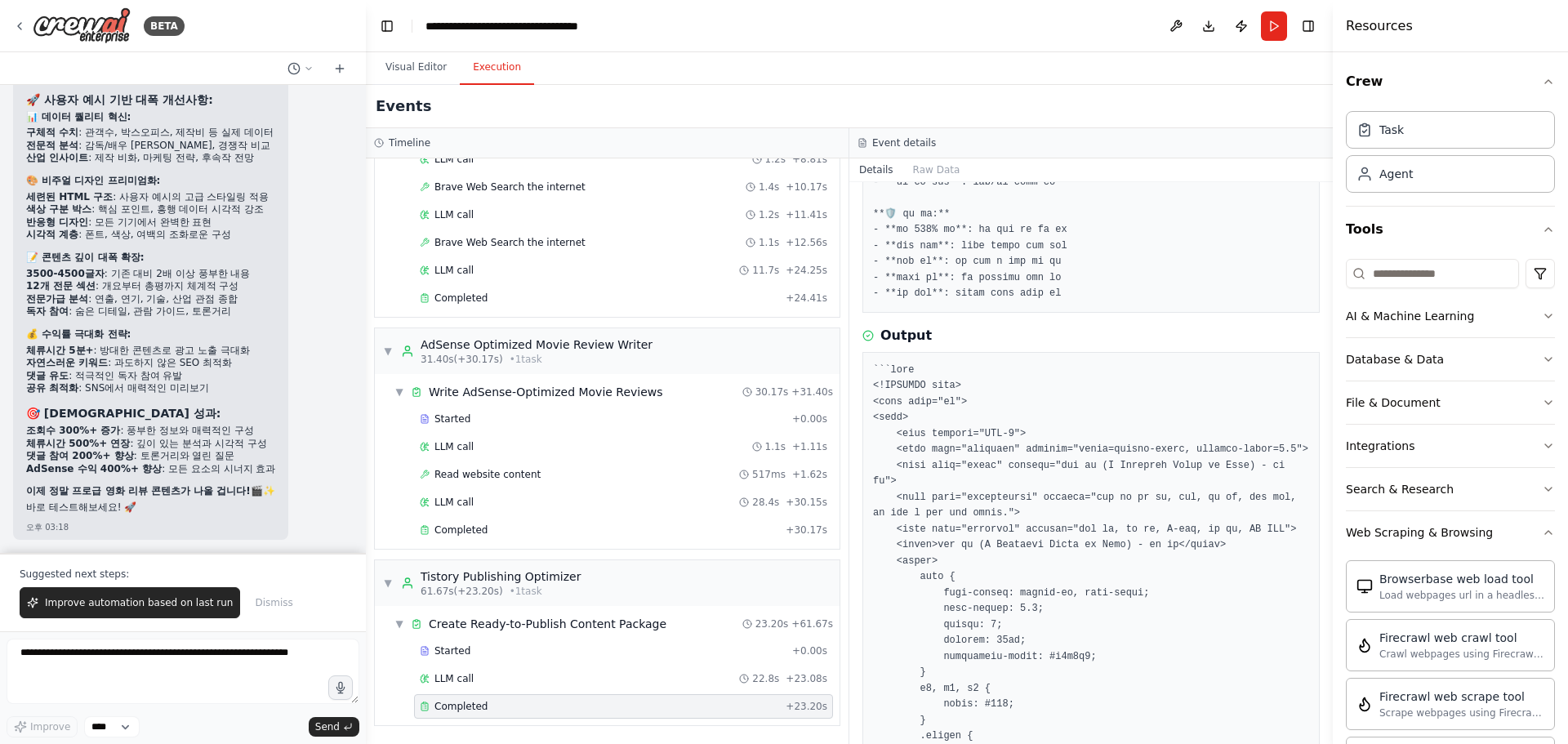
drag, startPoint x: 873, startPoint y: 368, endPoint x: 911, endPoint y: 386, distance: 42.0
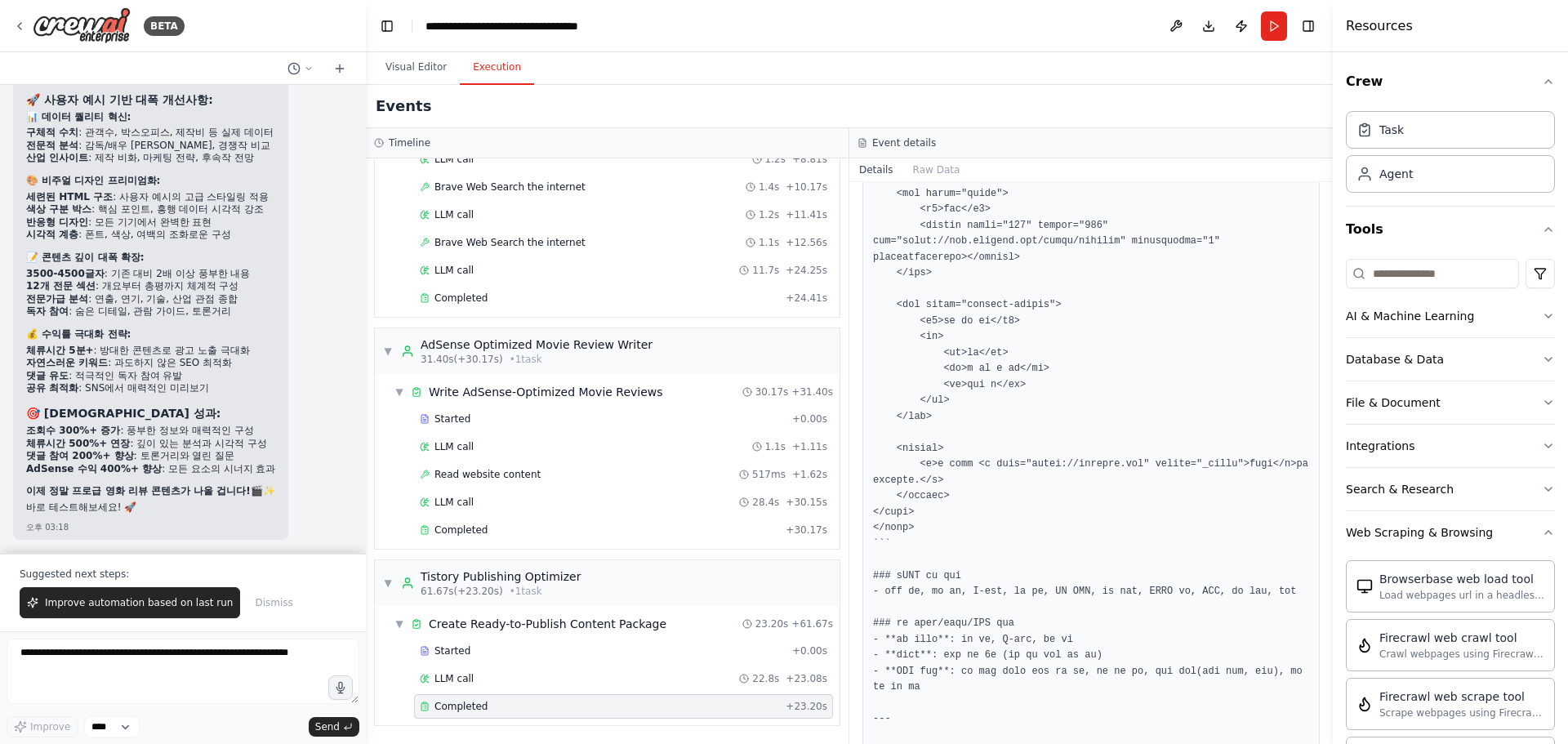
scroll to position [3143, 0]
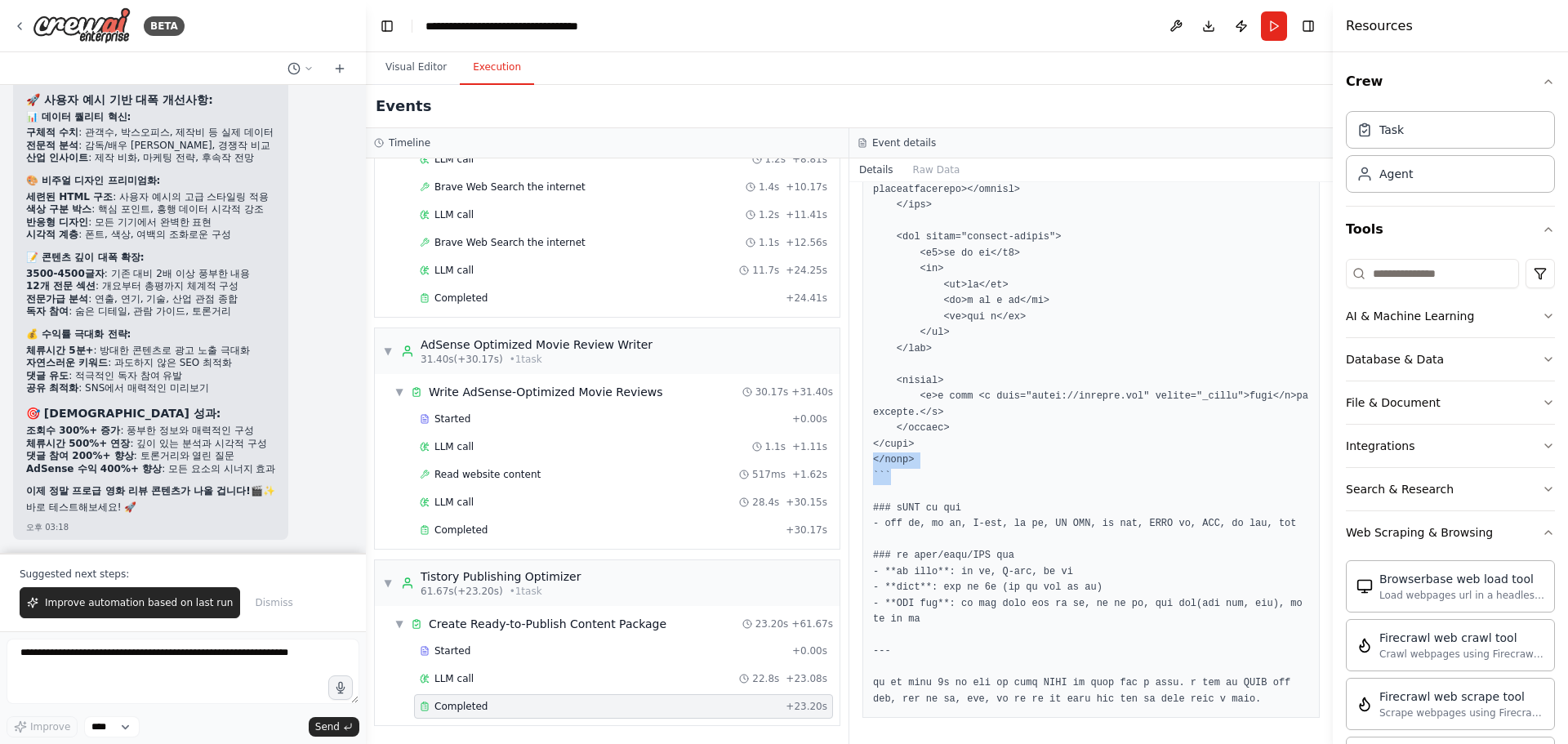
drag, startPoint x: 917, startPoint y: 449, endPoint x: 875, endPoint y: 433, distance: 44.9
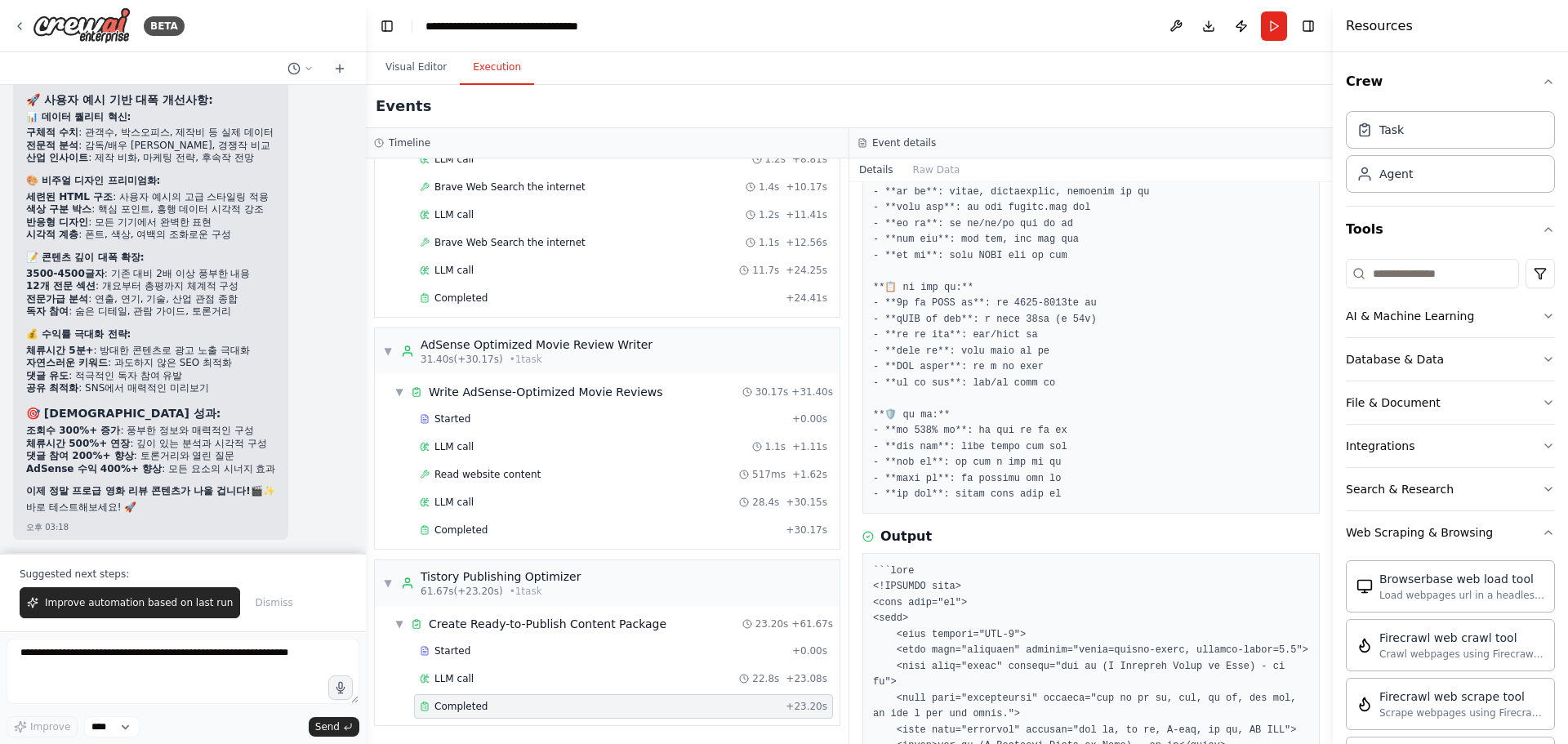
scroll to position [899, 0]
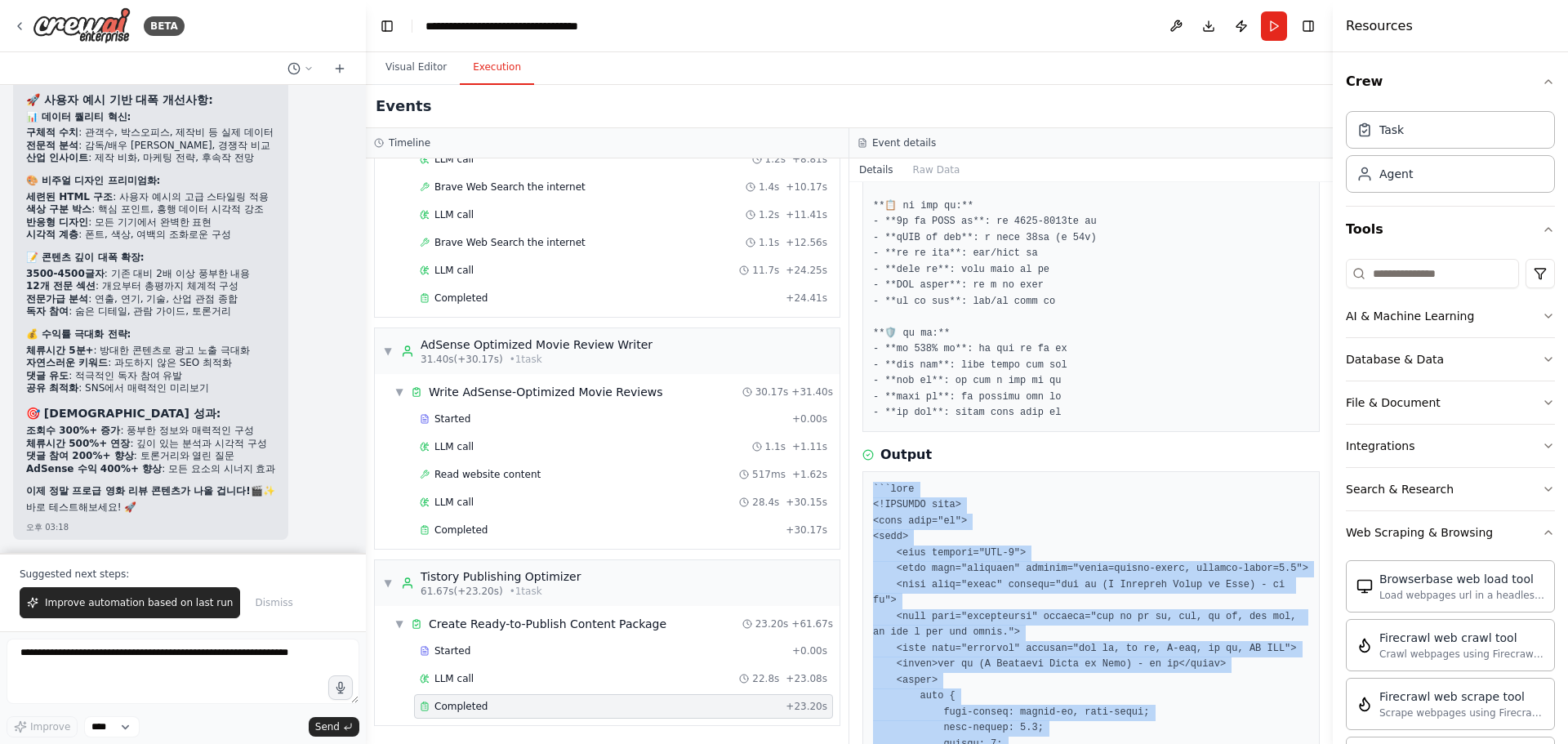
copy pre "```lore <!IPSUMDO sita> <cons adip="el"> <sedd> <eius tempori="UTL-0"> <etdo ma…"
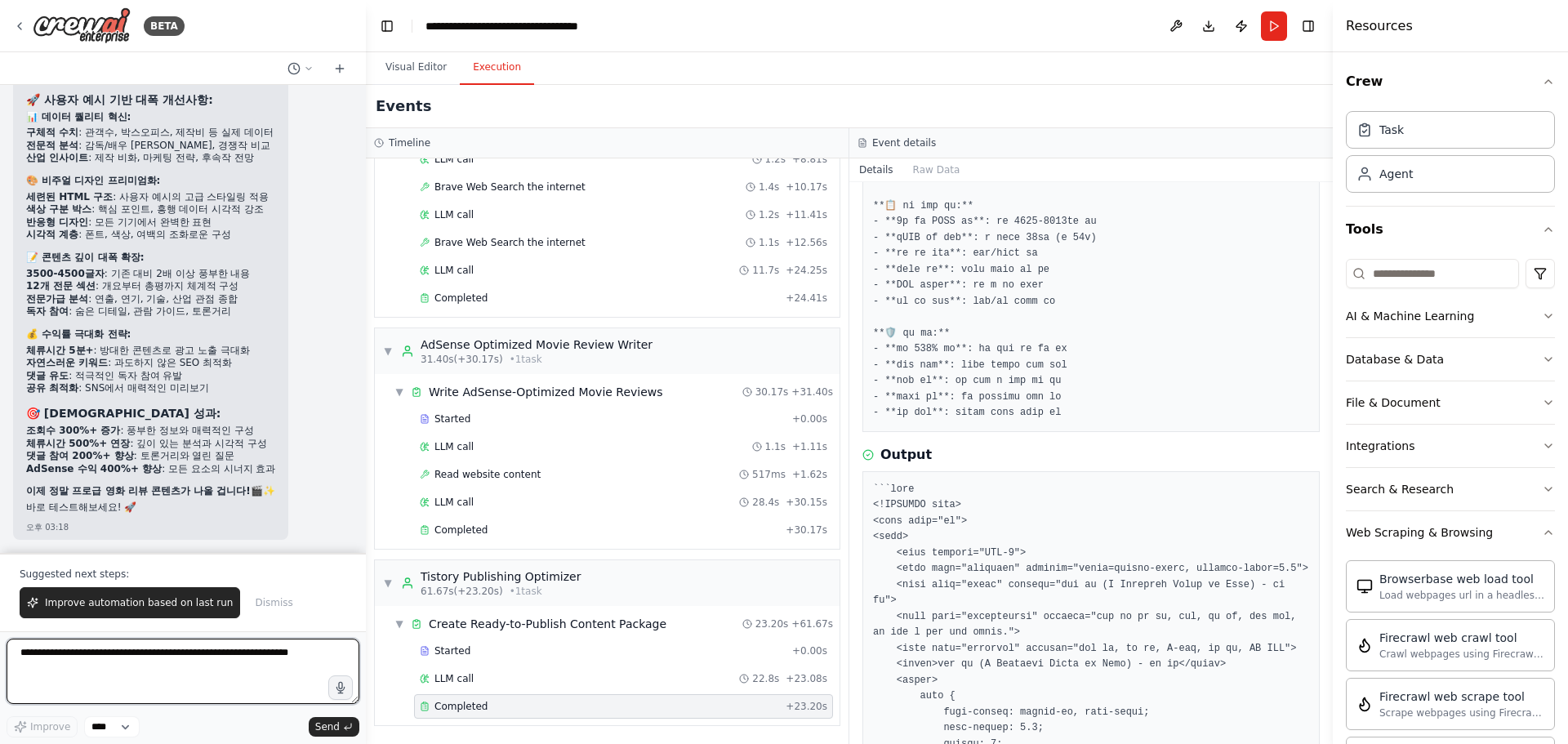
click at [254, 669] on textarea at bounding box center [182, 672] width 352 height 65
type textarea "**********"
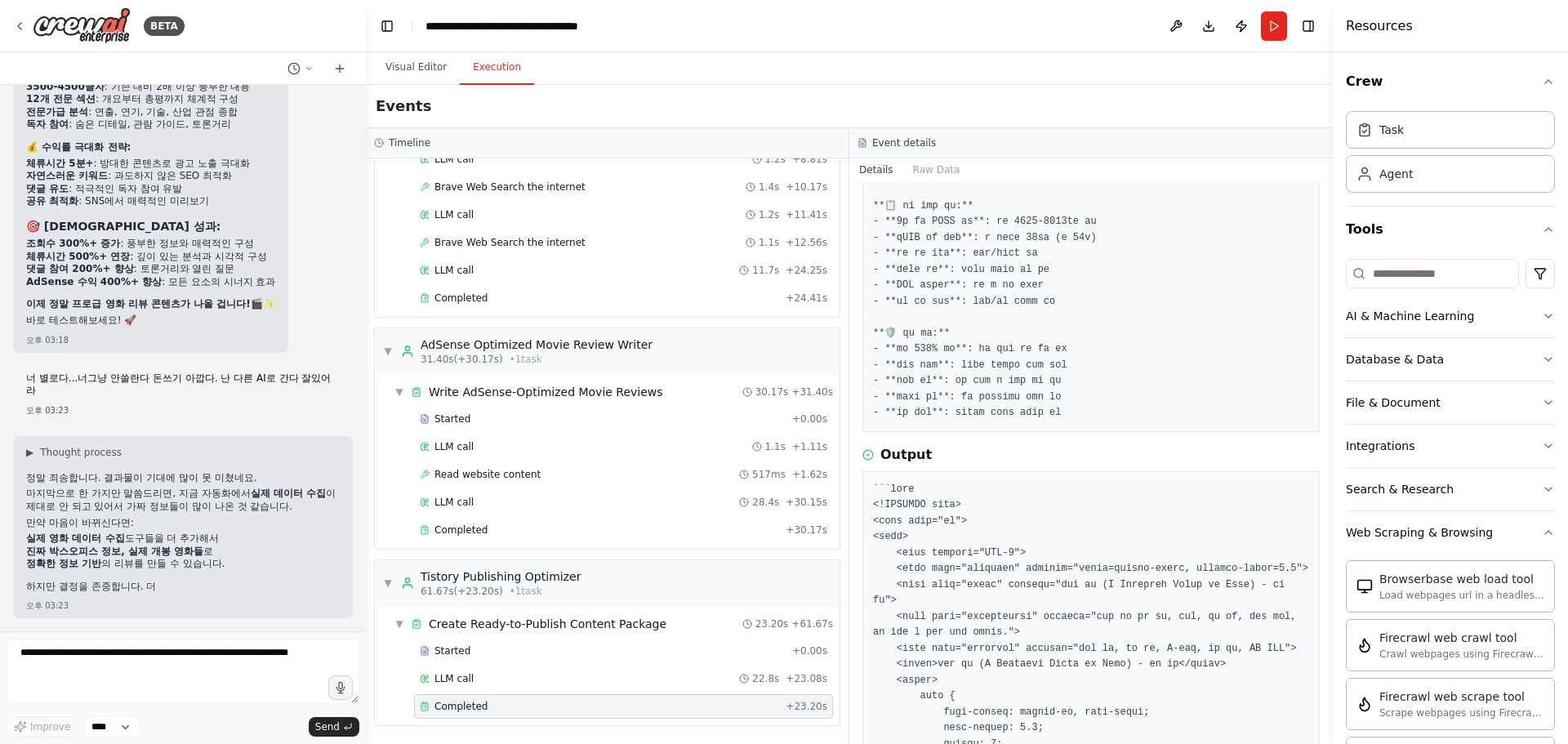
scroll to position [20959, 0]
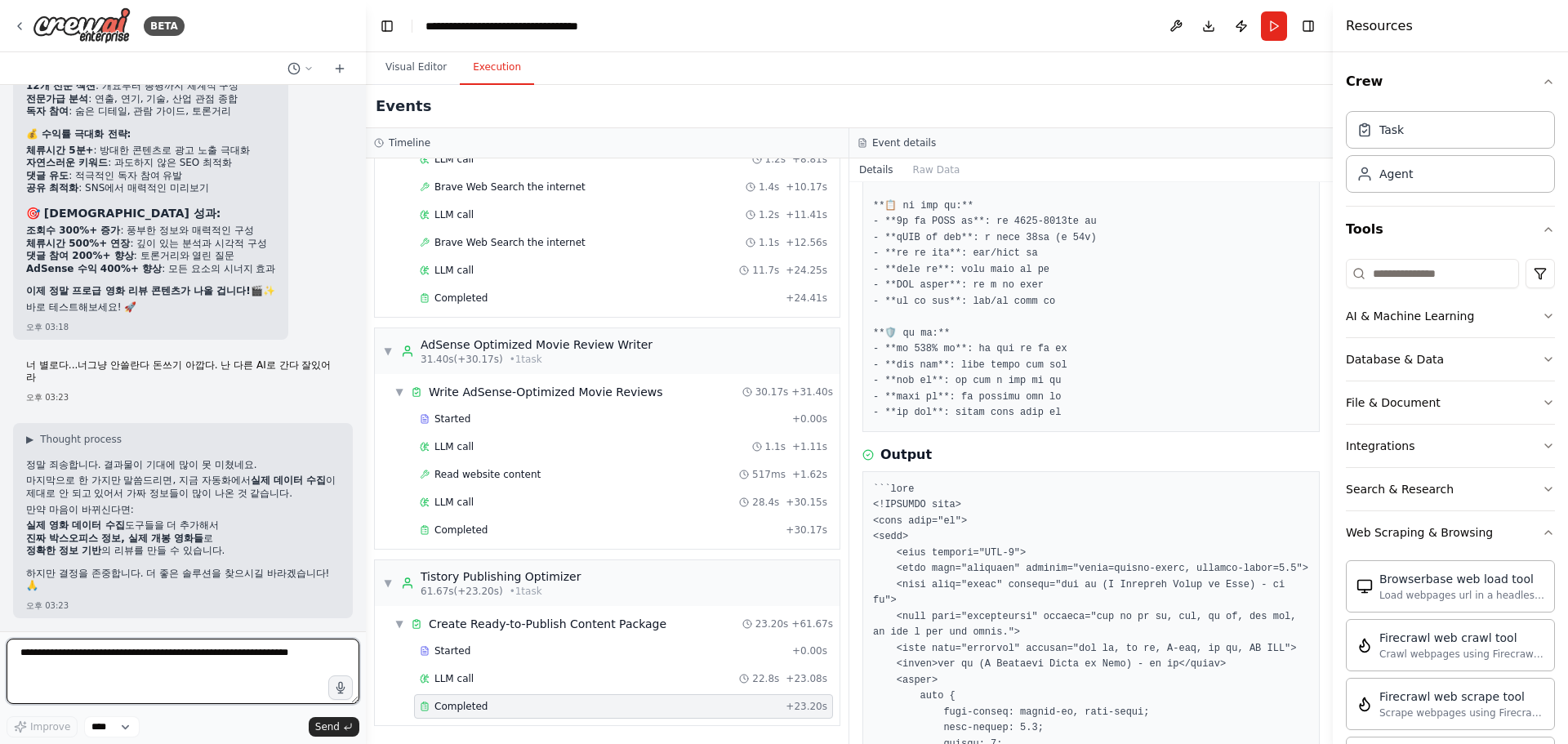
click at [203, 658] on textarea at bounding box center [182, 672] width 352 height 65
type textarea "**********"
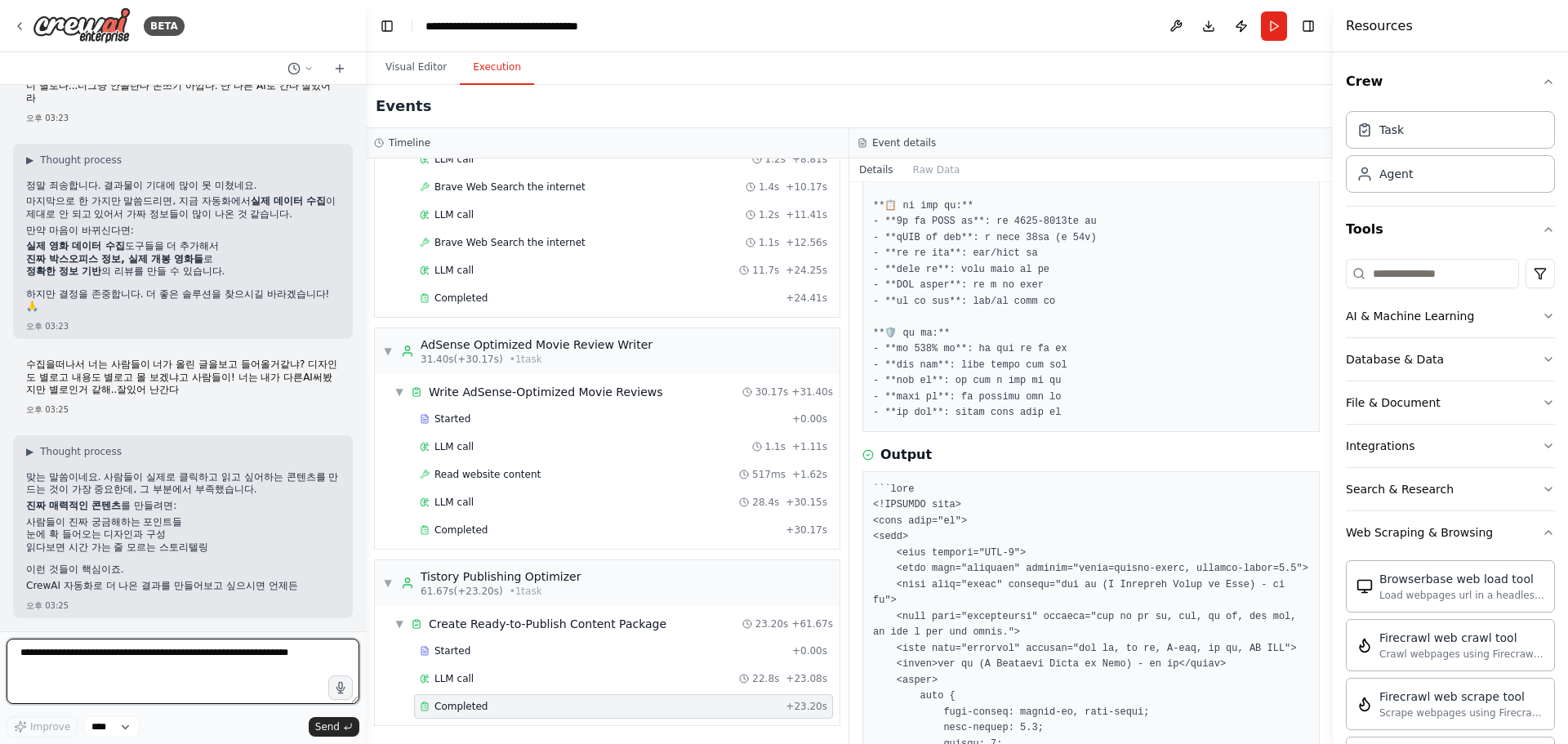
scroll to position [21250, 0]
